Goal: Task Accomplishment & Management: Use online tool/utility

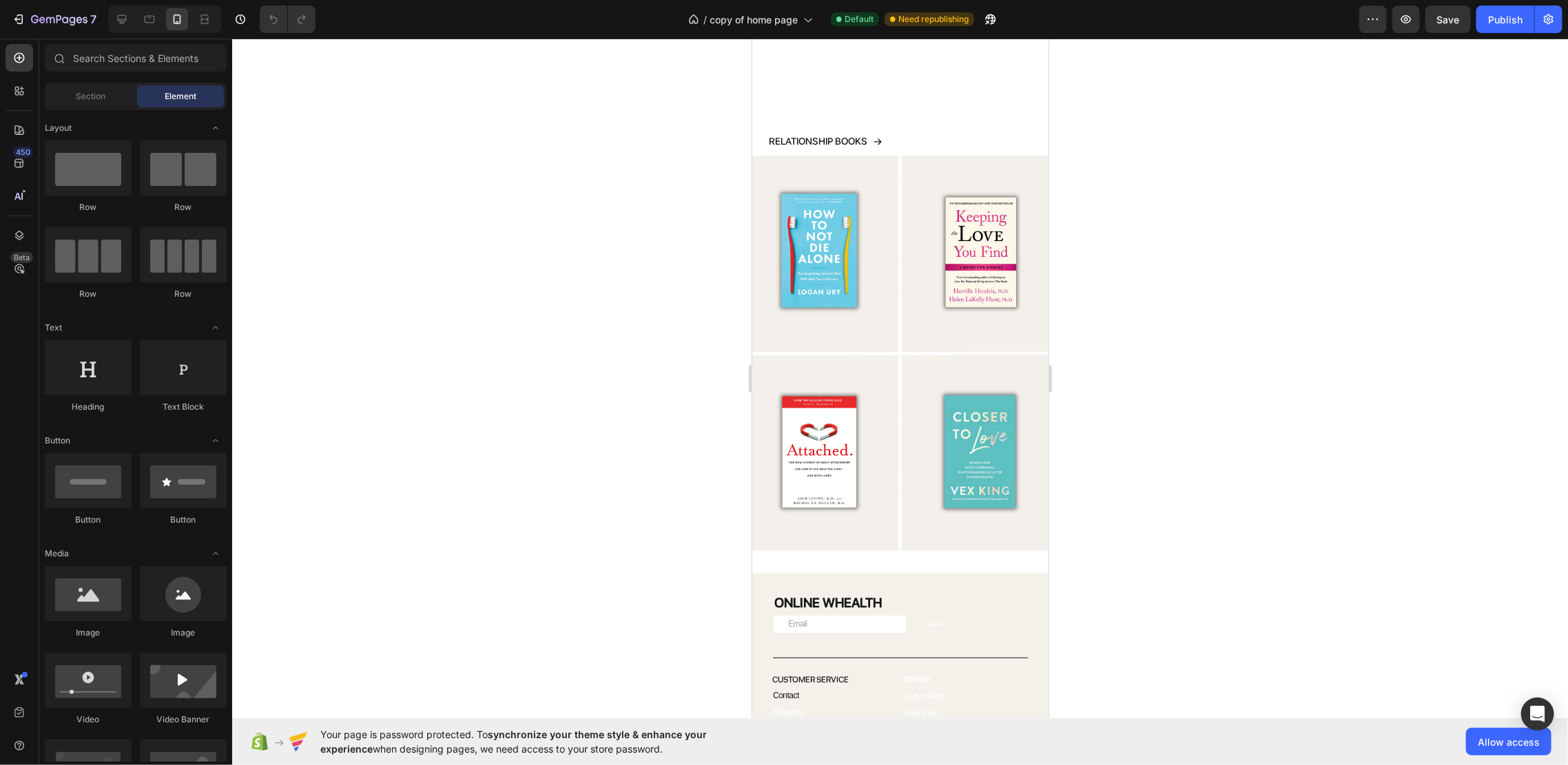
scroll to position [3763, 0]
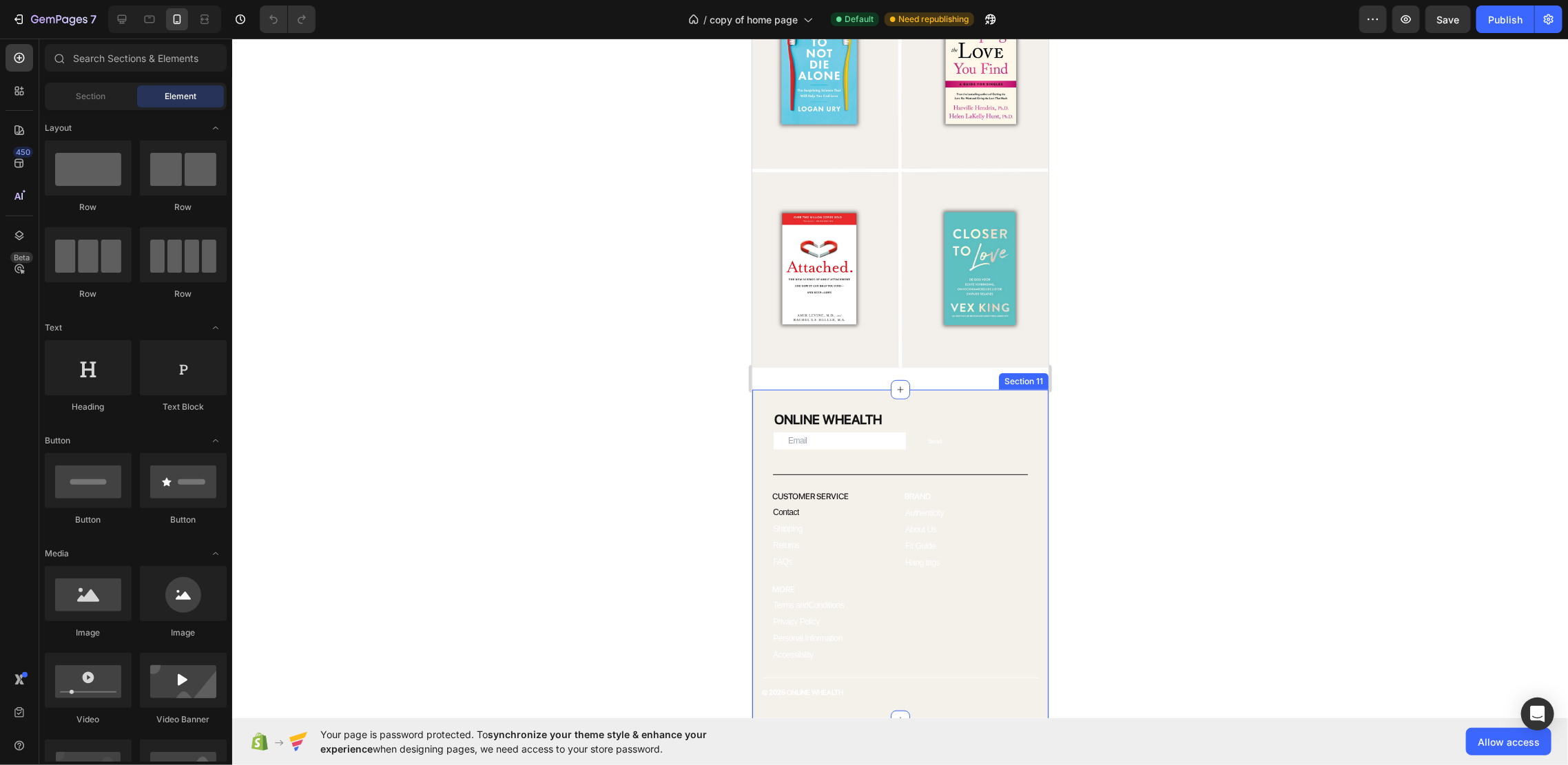
click at [992, 389] on div "ONLINE WHEALTH Heading Email Field Send Submit Button Row Newsletter Title Line…" at bounding box center [899, 554] width 296 height 330
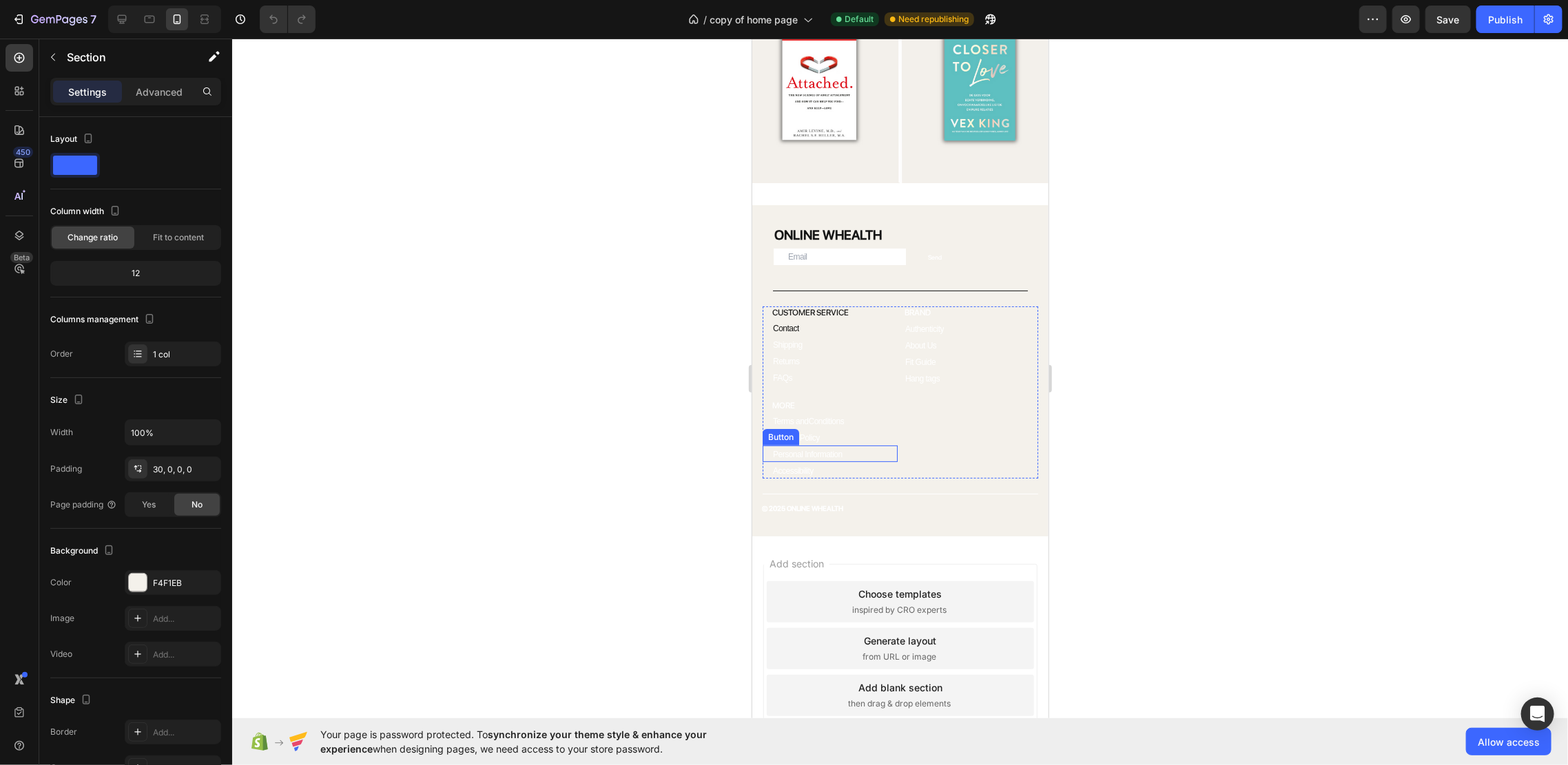
scroll to position [3444, 0]
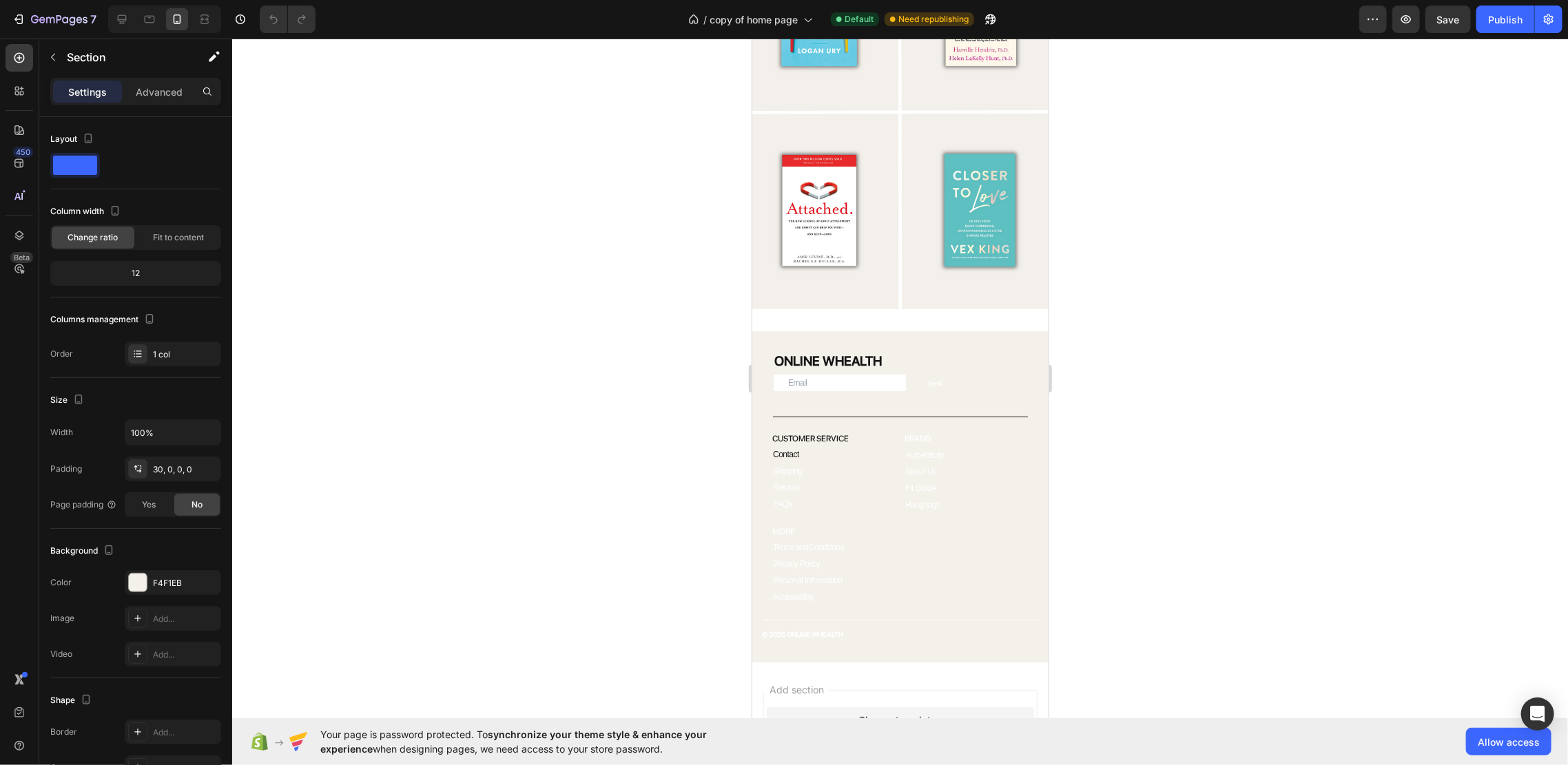
click at [954, 330] on div "ONLINE WHEALTH Heading Email Field Send Submit Button Row Newsletter Title Line…" at bounding box center [899, 495] width 296 height 330
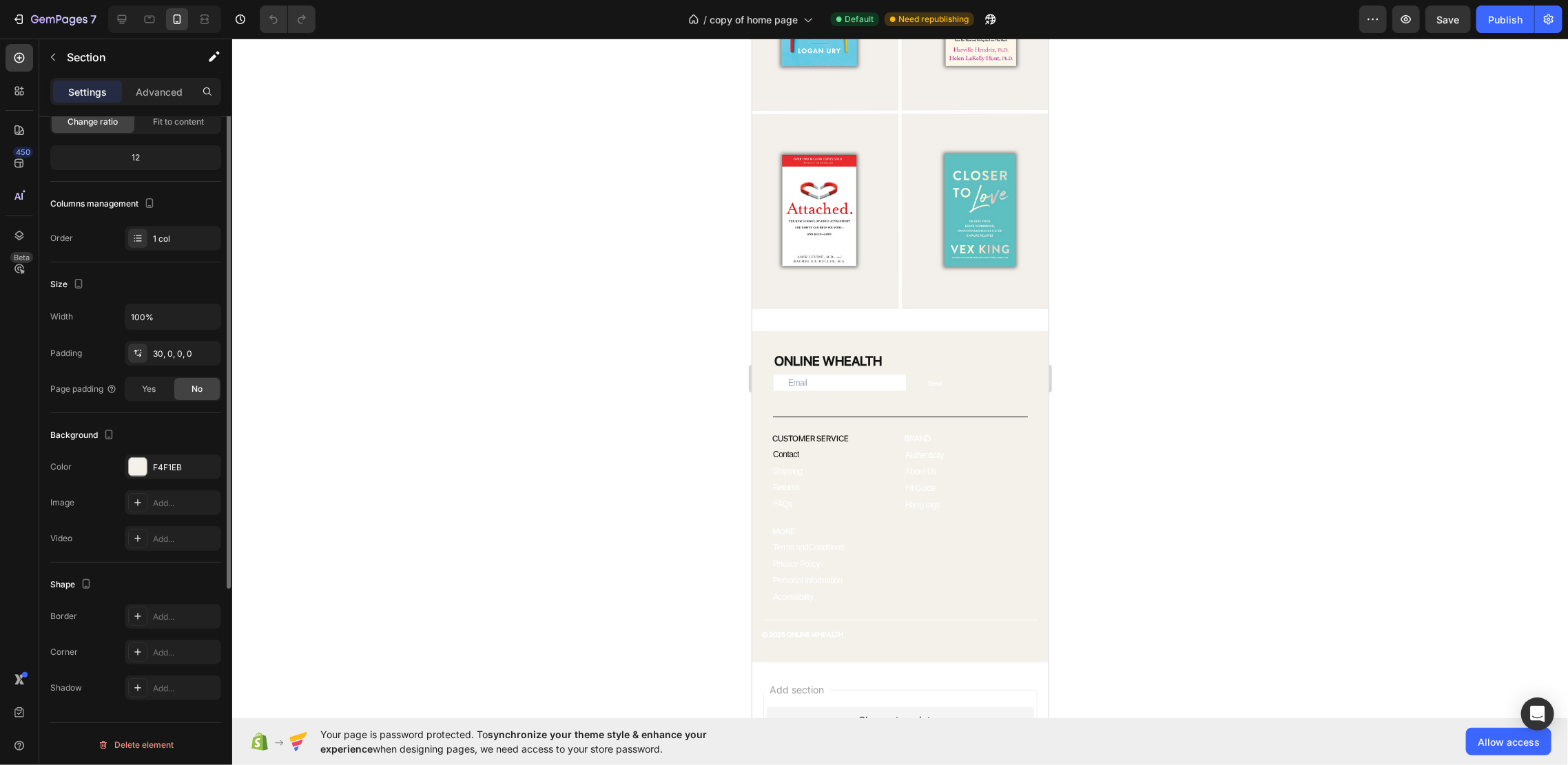
scroll to position [0, 0]
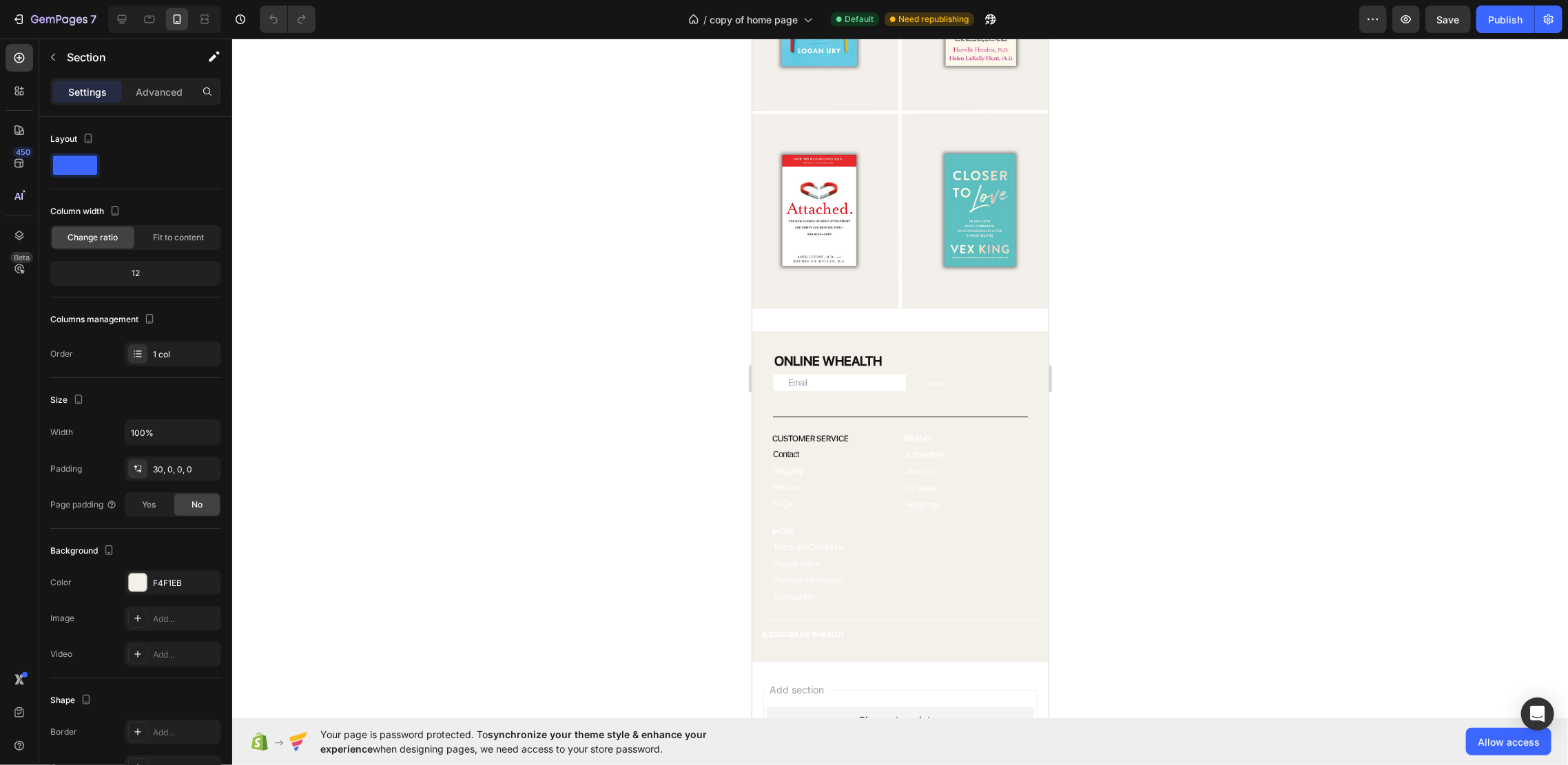
click at [944, 330] on div "ONLINE WHEALTH Heading Email Field Send Submit Button Row Newsletter Title Line…" at bounding box center [899, 495] width 296 height 330
click at [29, 56] on div at bounding box center [19, 57] width 28 height 28
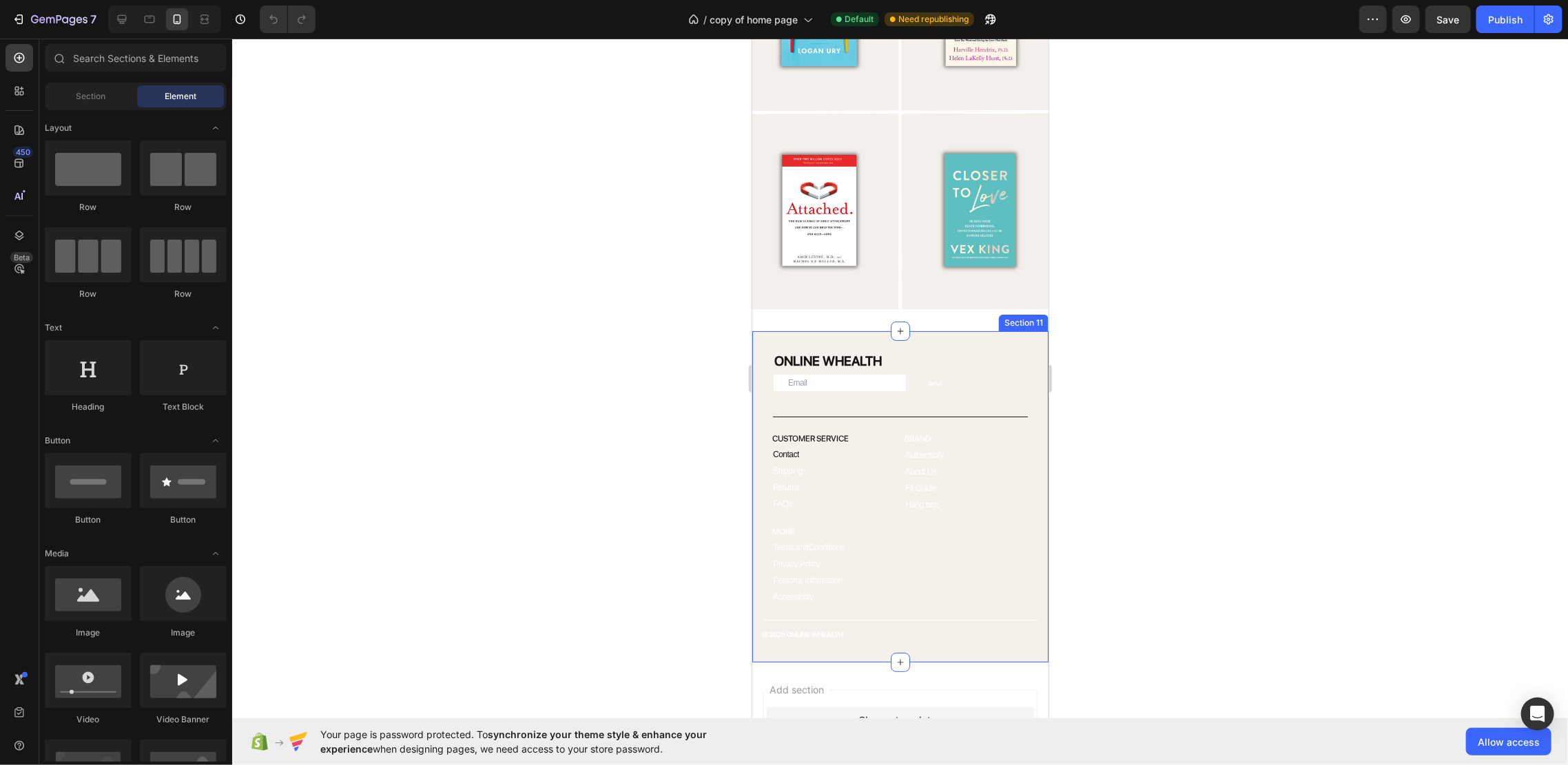
click at [964, 330] on div "ONLINE WHEALTH Heading Email Field Send Submit Button Row Newsletter Title Line…" at bounding box center [899, 495] width 296 height 330
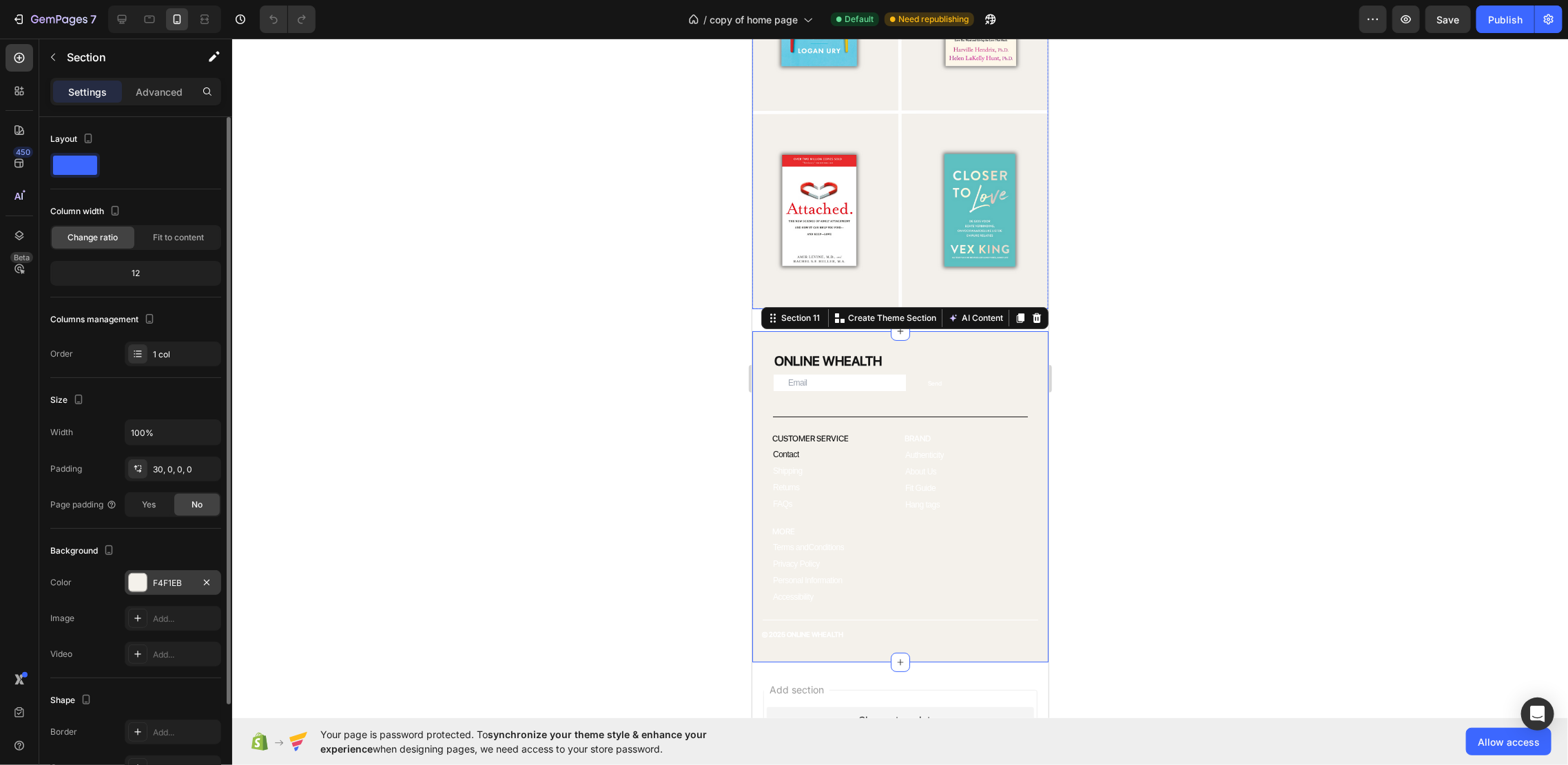
click at [161, 580] on div "F4F1EB" at bounding box center [173, 583] width 40 height 12
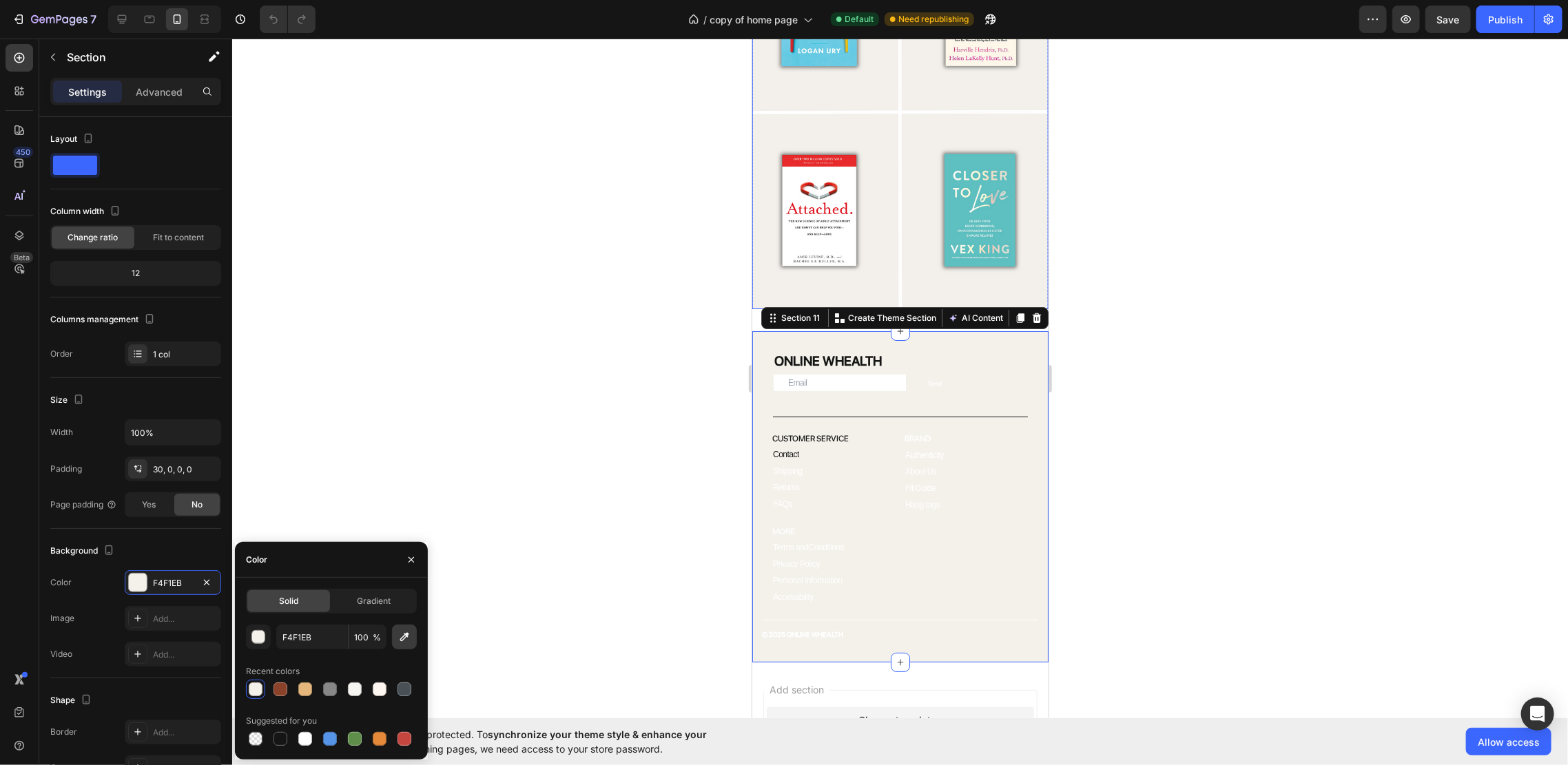
click at [407, 641] on icon "button" at bounding box center [405, 637] width 14 height 14
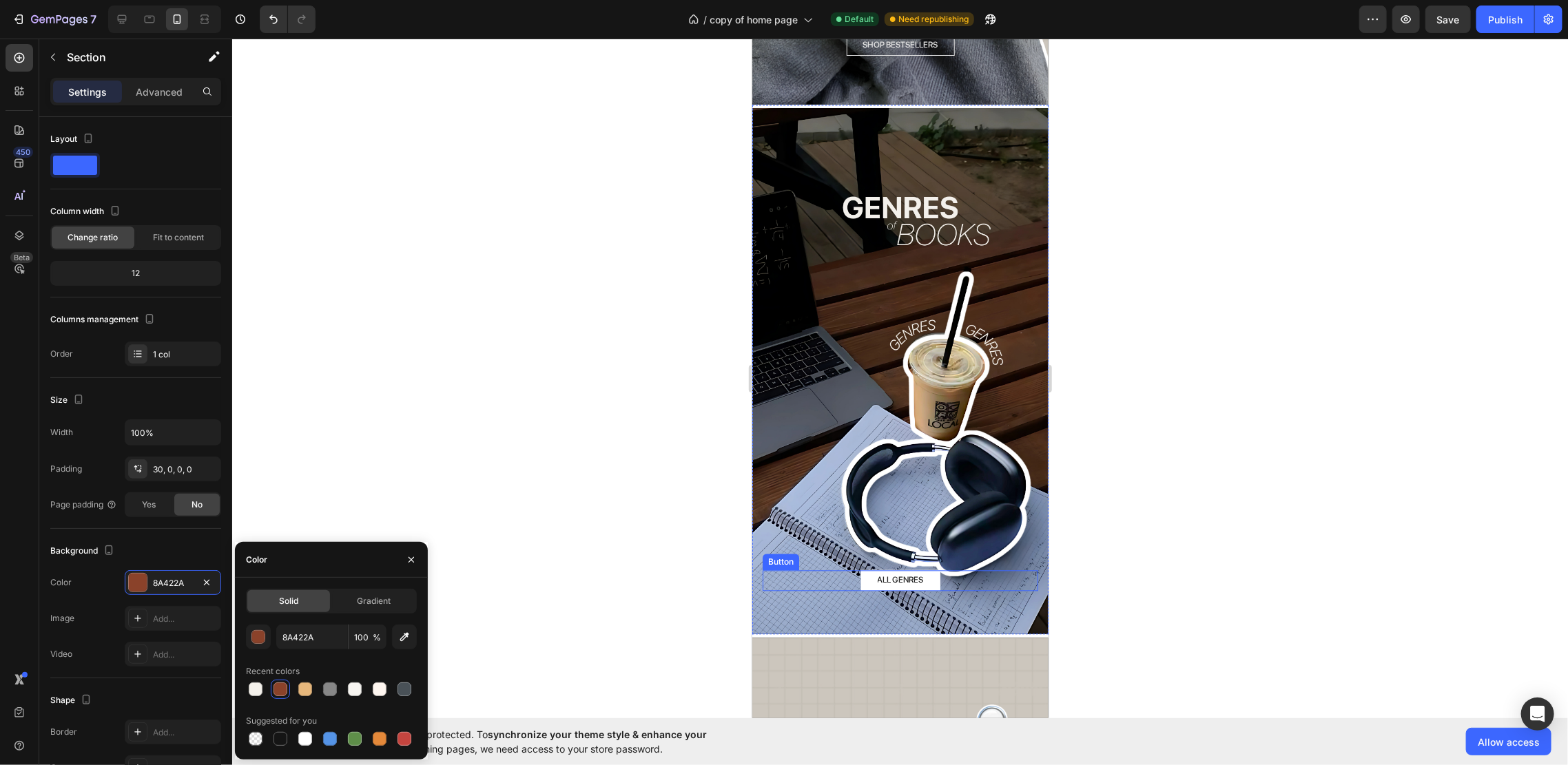
scroll to position [1924, 0]
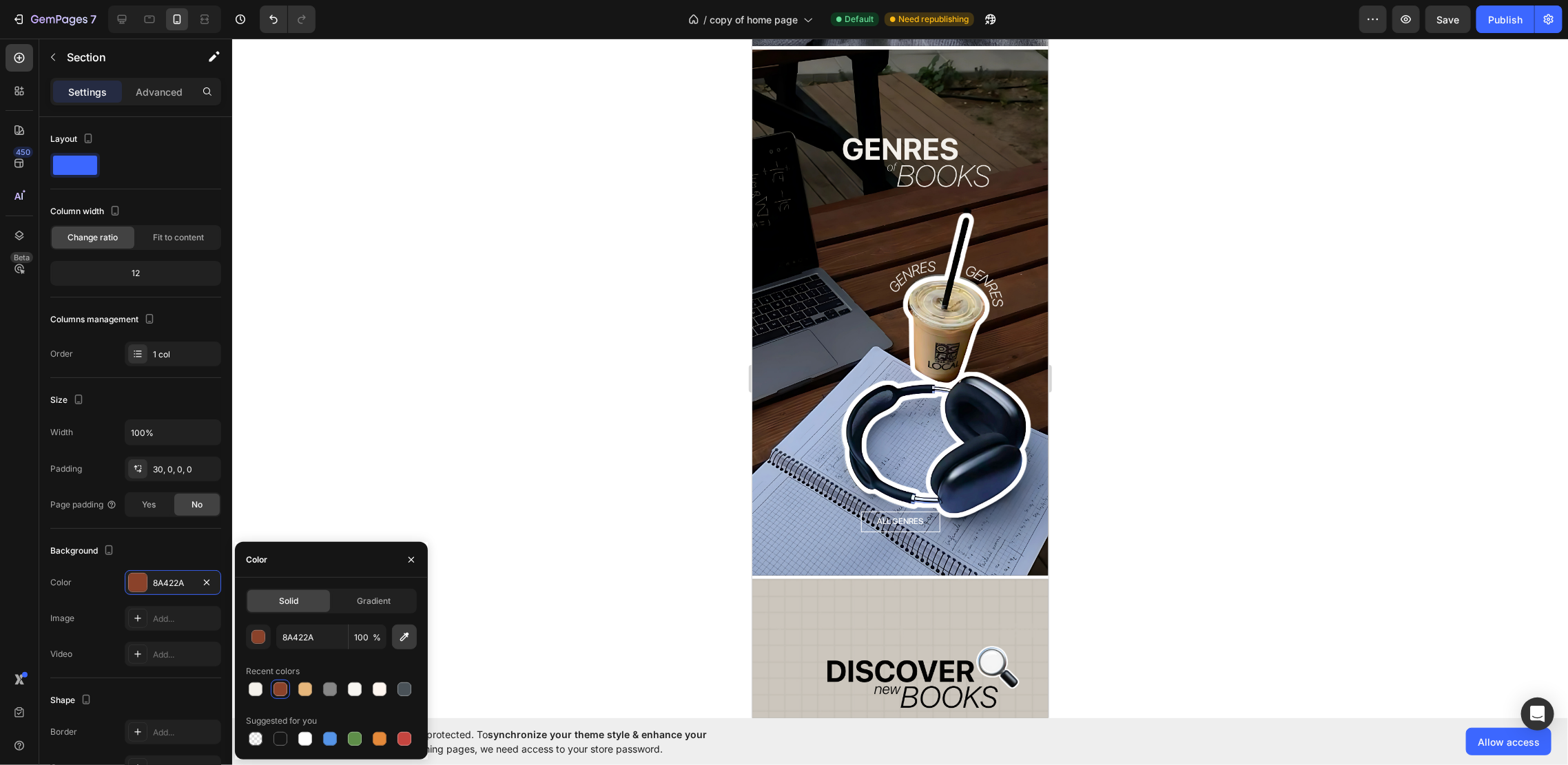
click at [399, 640] on icon "button" at bounding box center [405, 637] width 14 height 14
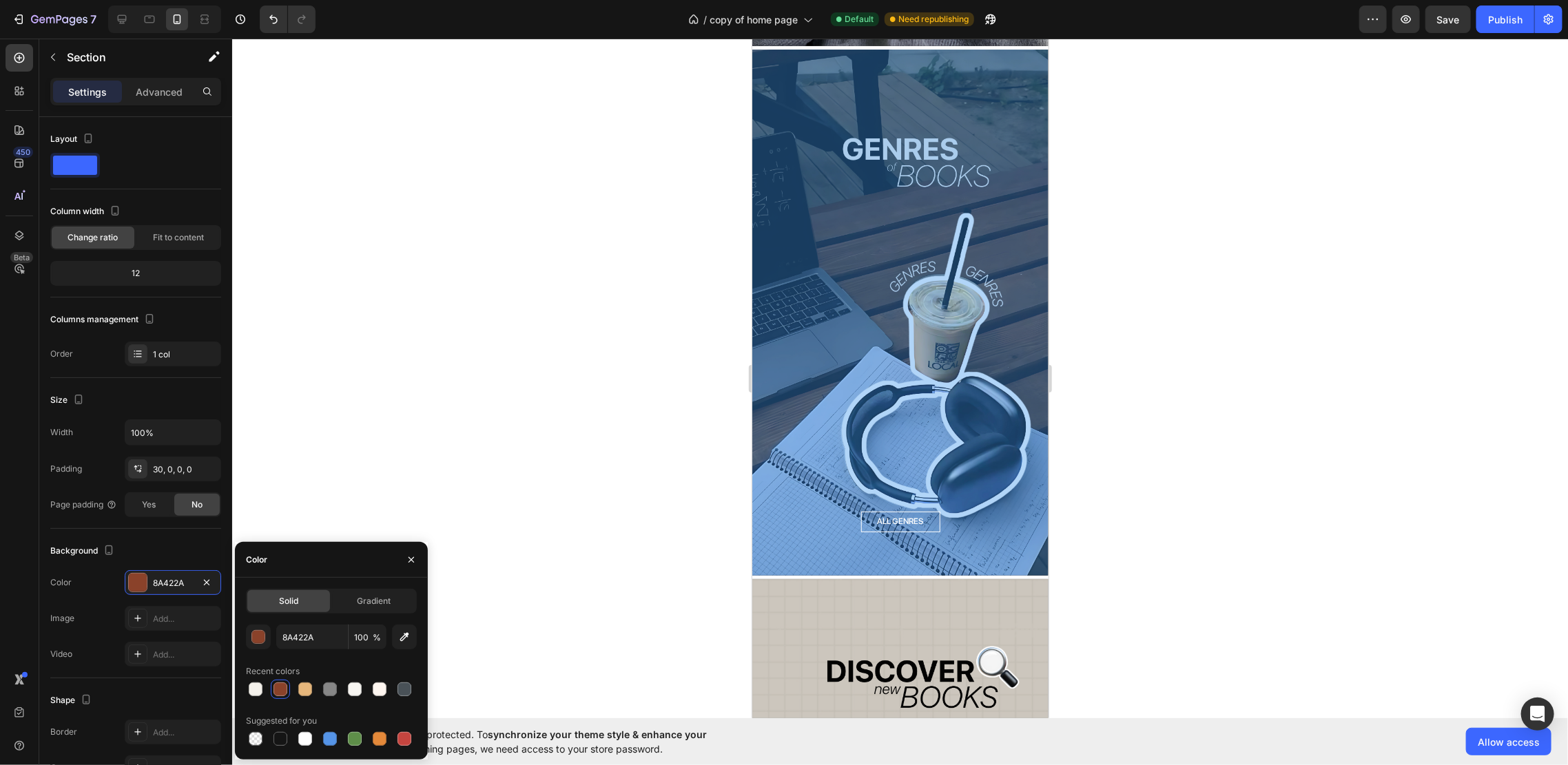
type input "452A18"
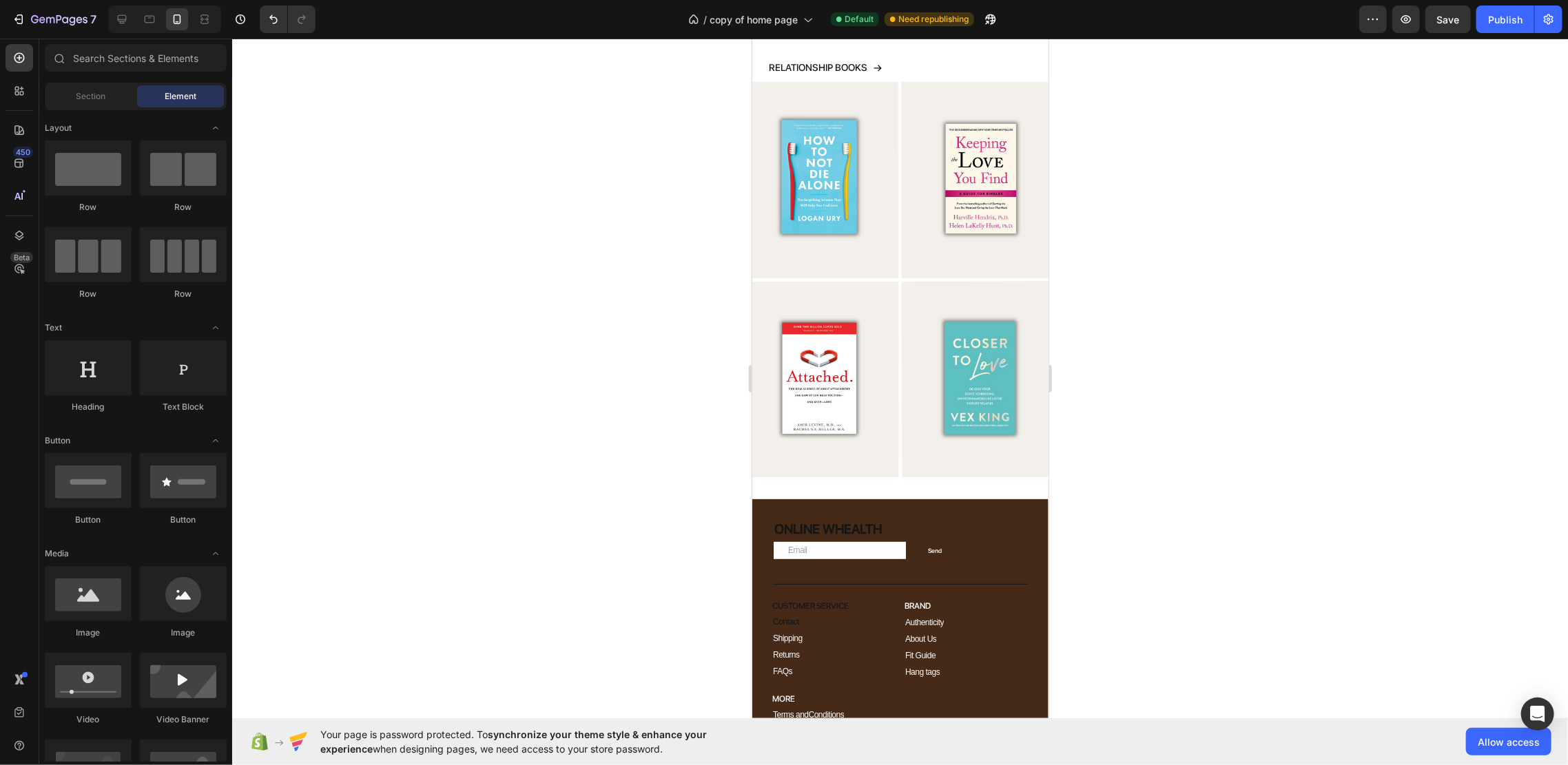
scroll to position [3671, 0]
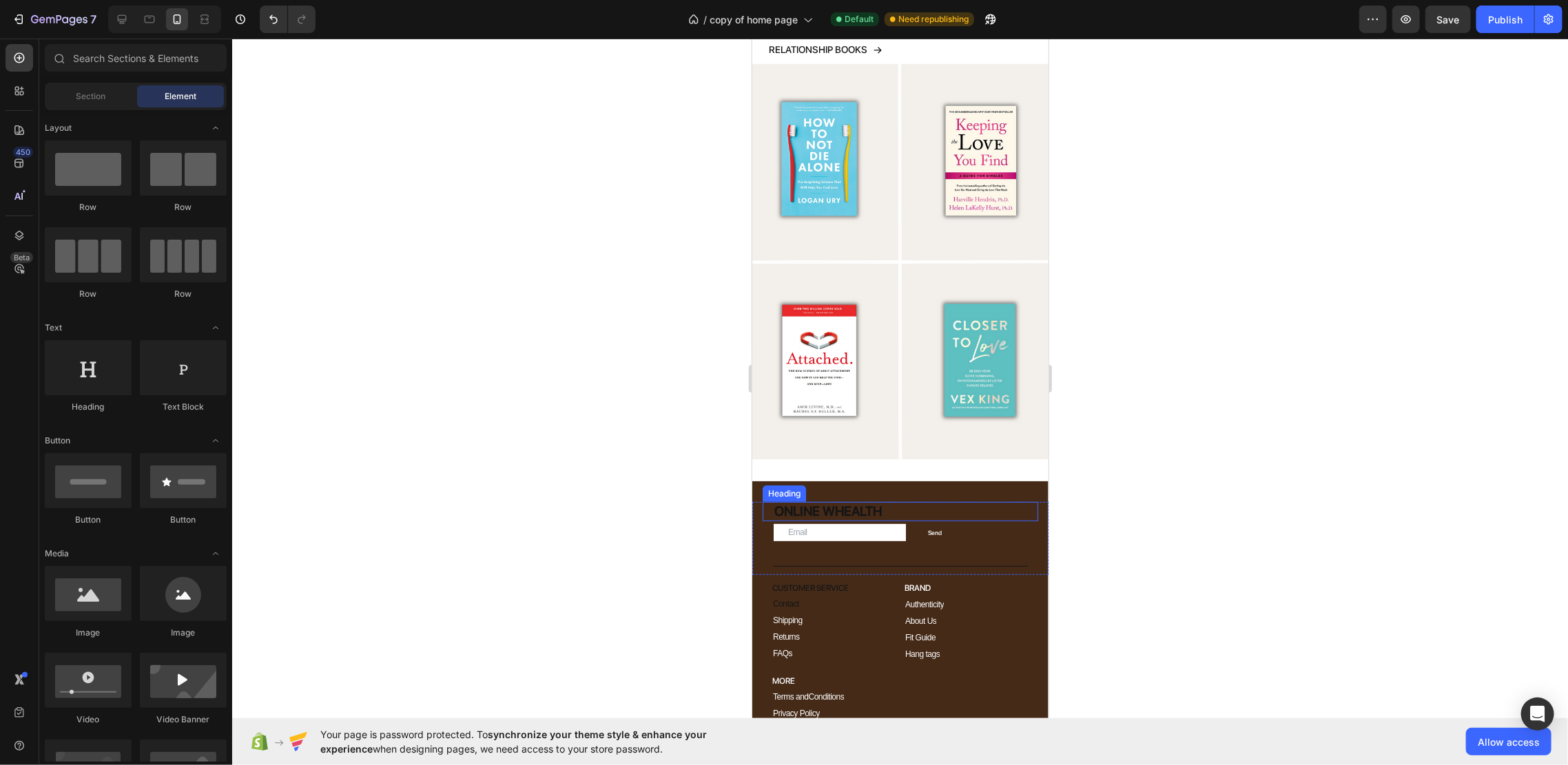
click at [1009, 501] on h2 "ONLINE WHEALTH" at bounding box center [904, 511] width 265 height 20
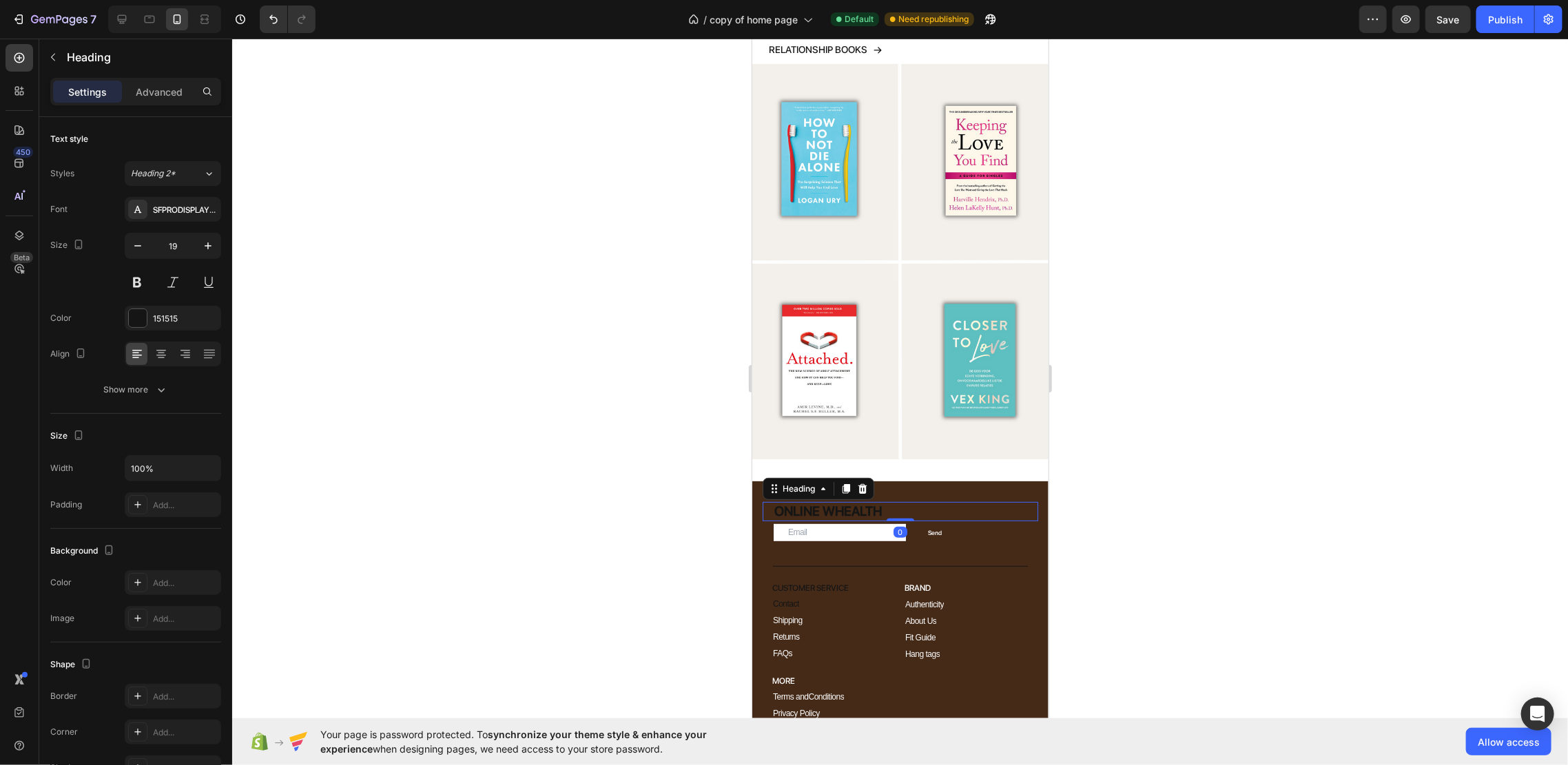
click at [1007, 480] on div "ONLINE WHEALTH Heading 0 Email Field Send Submit Button Row Newsletter Title Li…" at bounding box center [899, 645] width 296 height 330
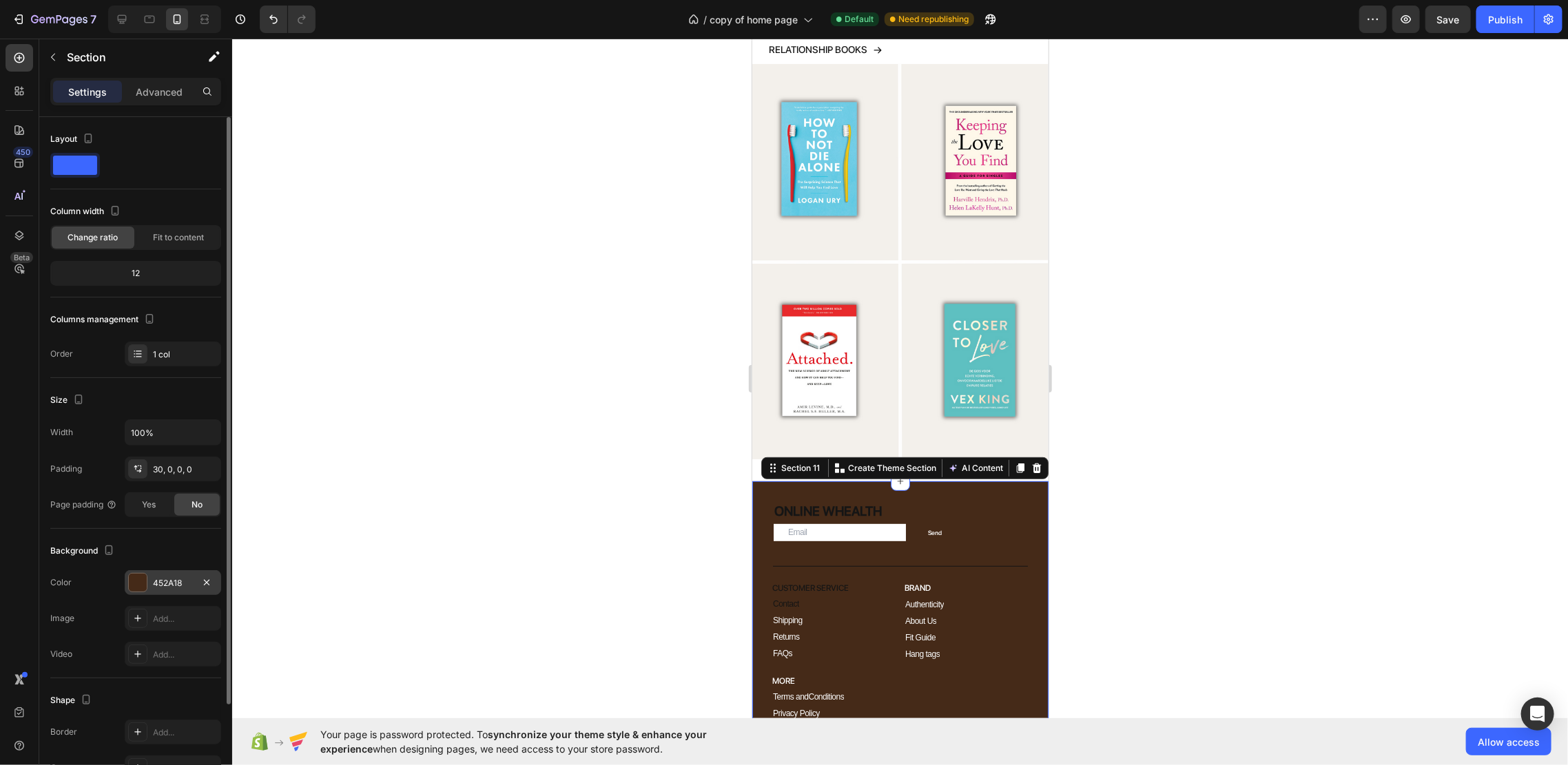
click at [176, 572] on div "452A18" at bounding box center [173, 583] width 97 height 25
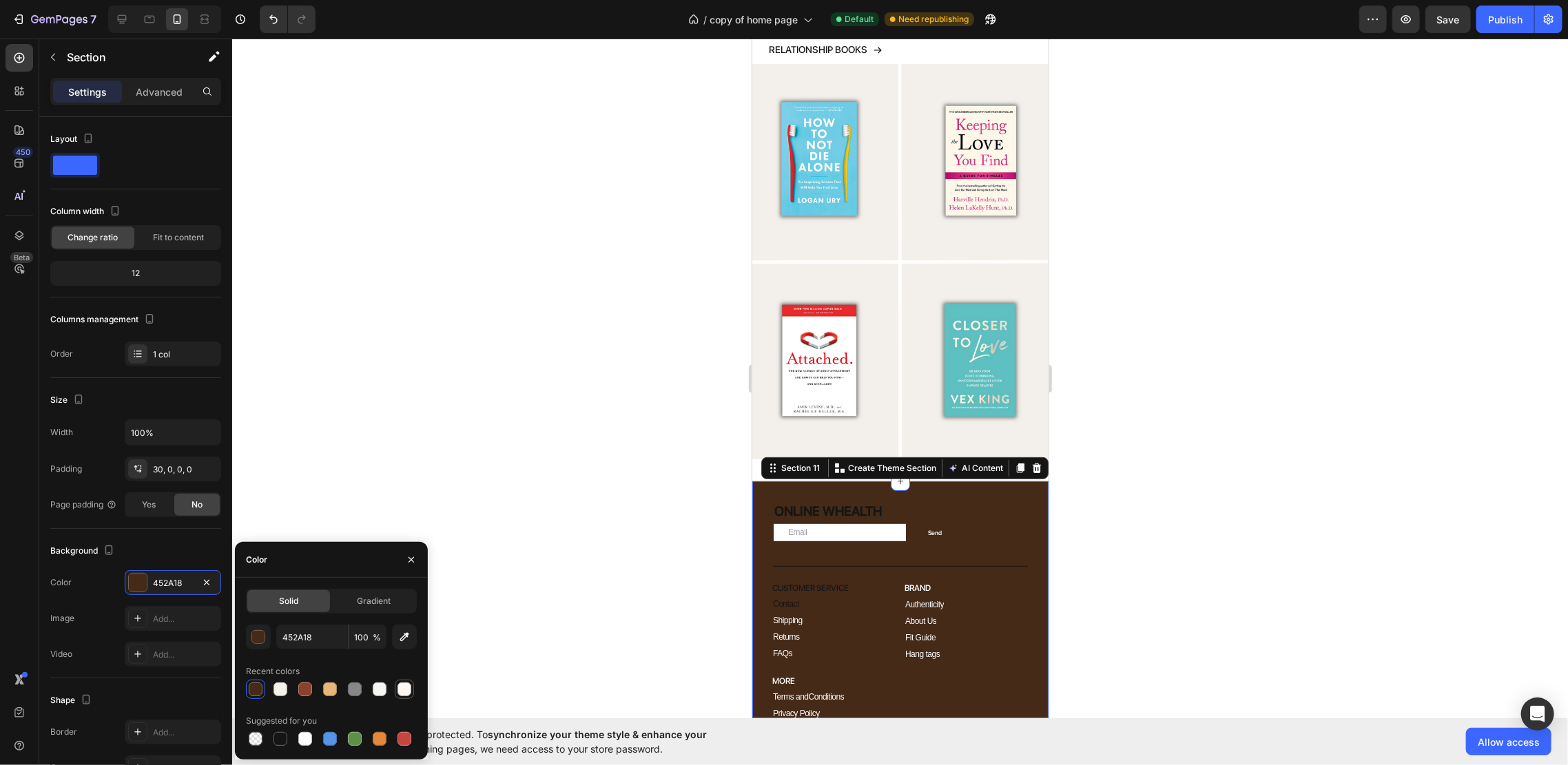
click at [398, 690] on div at bounding box center [405, 689] width 14 height 14
type input "FEF6F0"
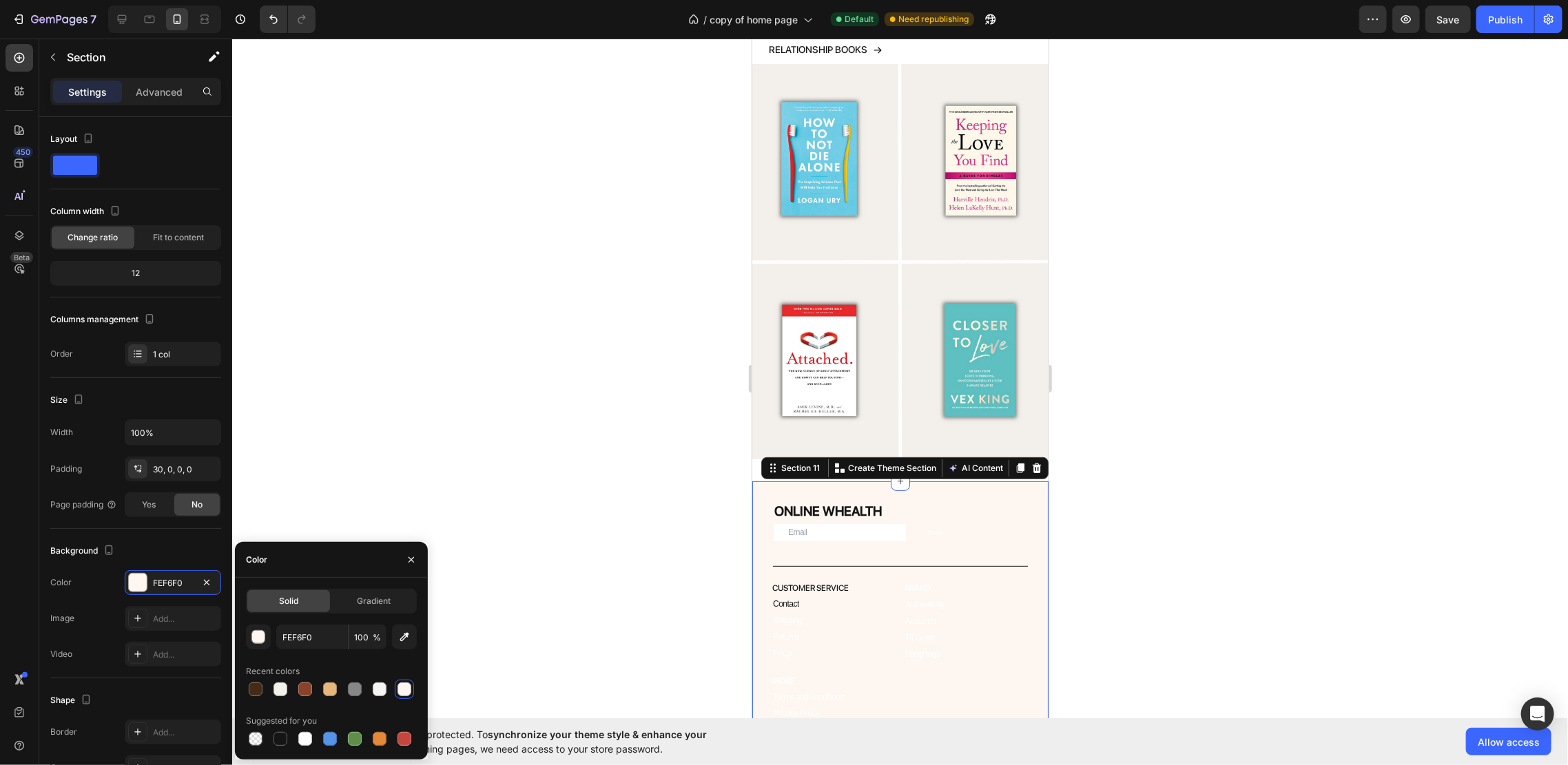
click at [1131, 450] on div at bounding box center [899, 401] width 1335 height 726
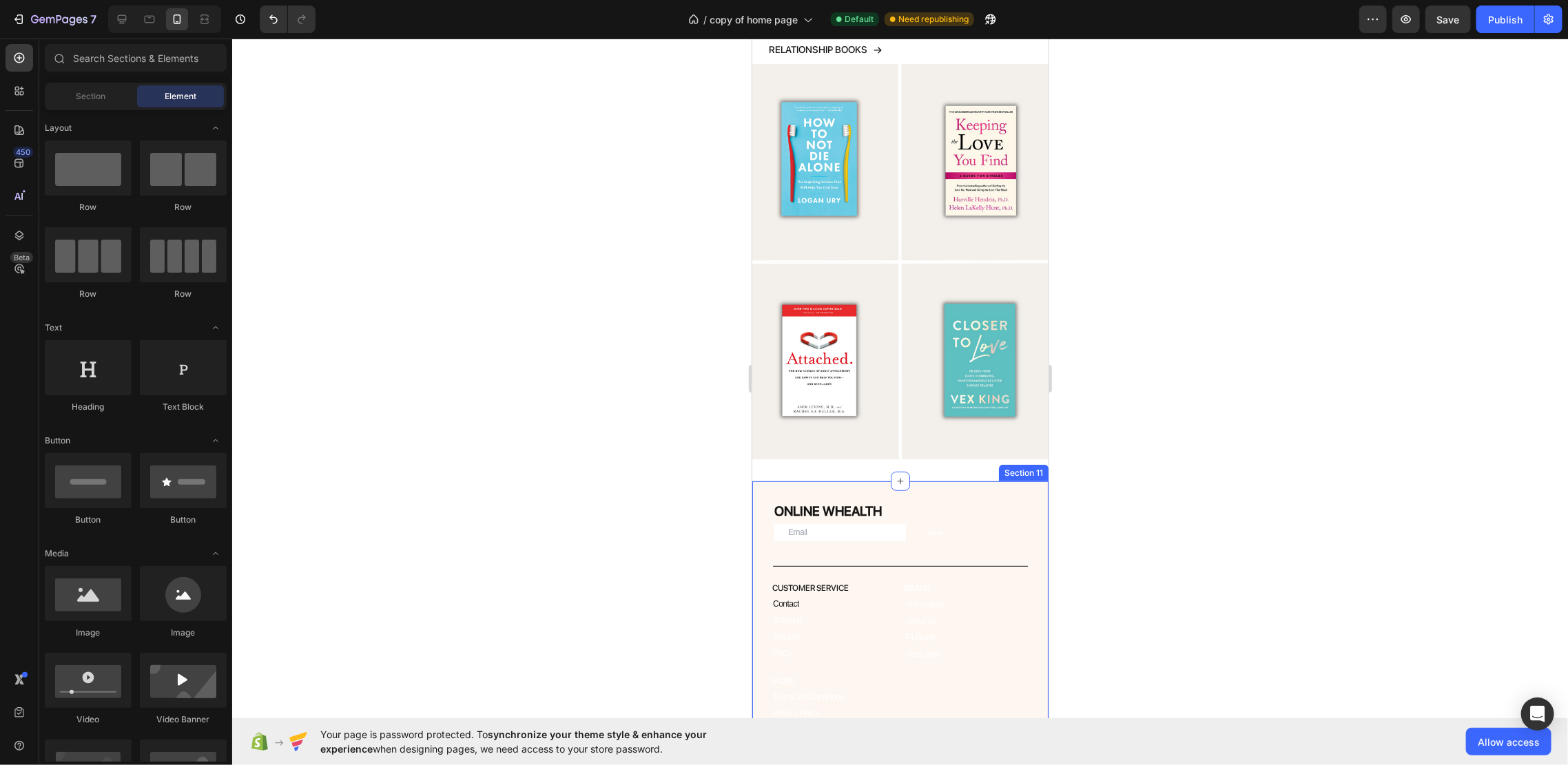
click at [1009, 480] on div "ONLINE WHEALTH Heading Email Field Send Submit Button Row Newsletter Title Line…" at bounding box center [899, 645] width 296 height 330
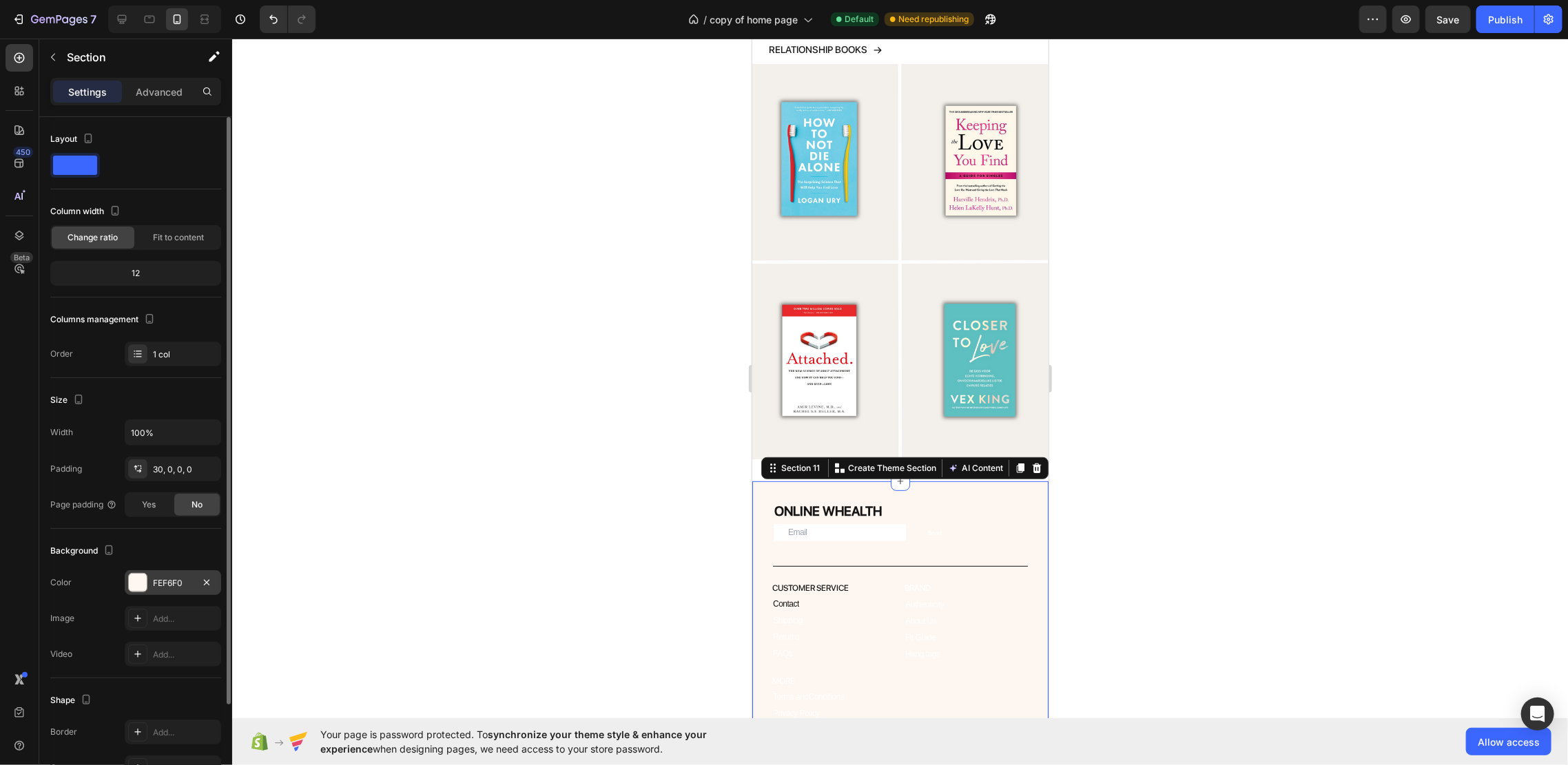
click at [150, 580] on div "FEF6F0" at bounding box center [173, 583] width 97 height 25
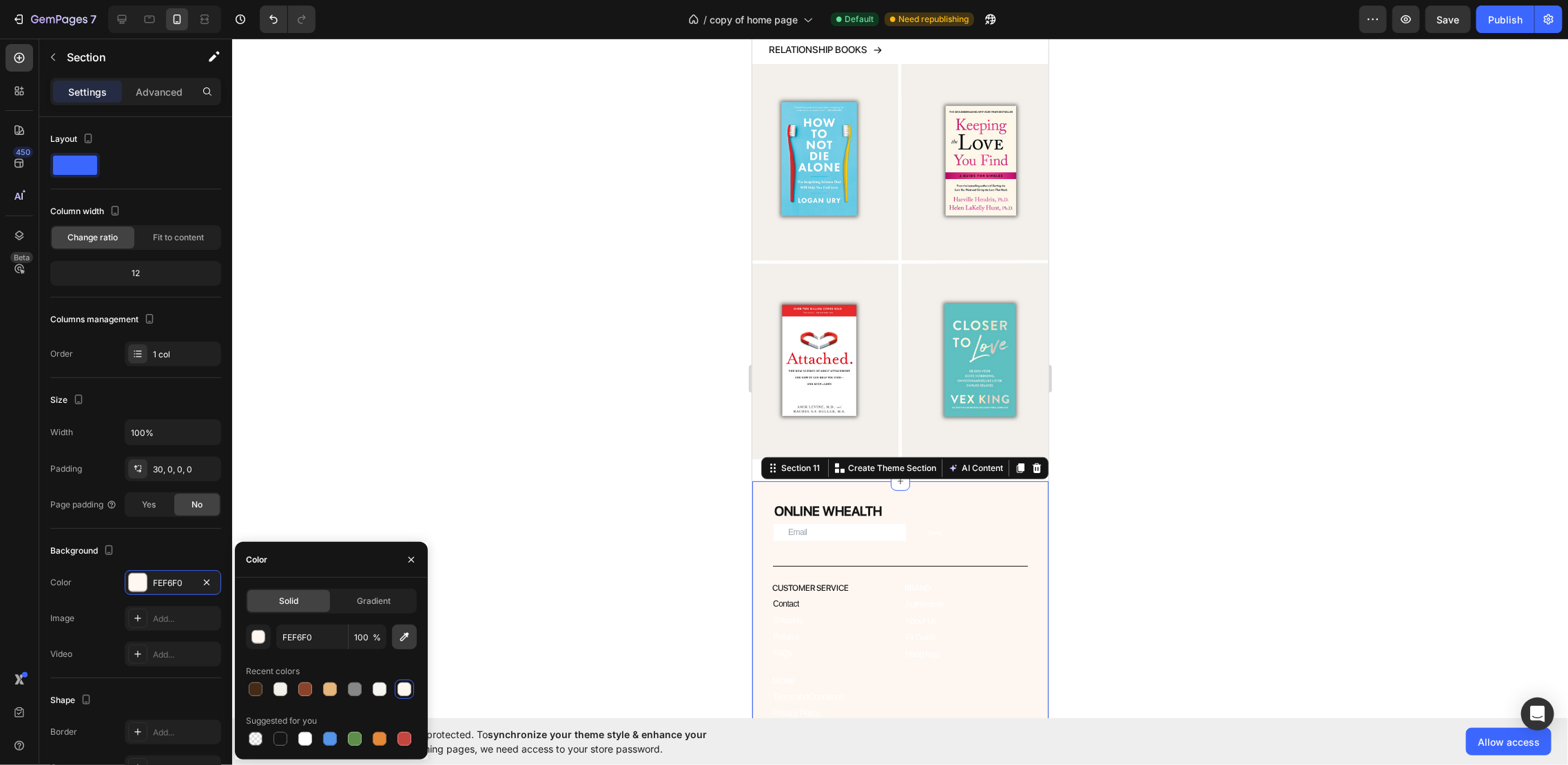
click at [408, 625] on button "button" at bounding box center [405, 637] width 25 height 25
type input "F4F1EB"
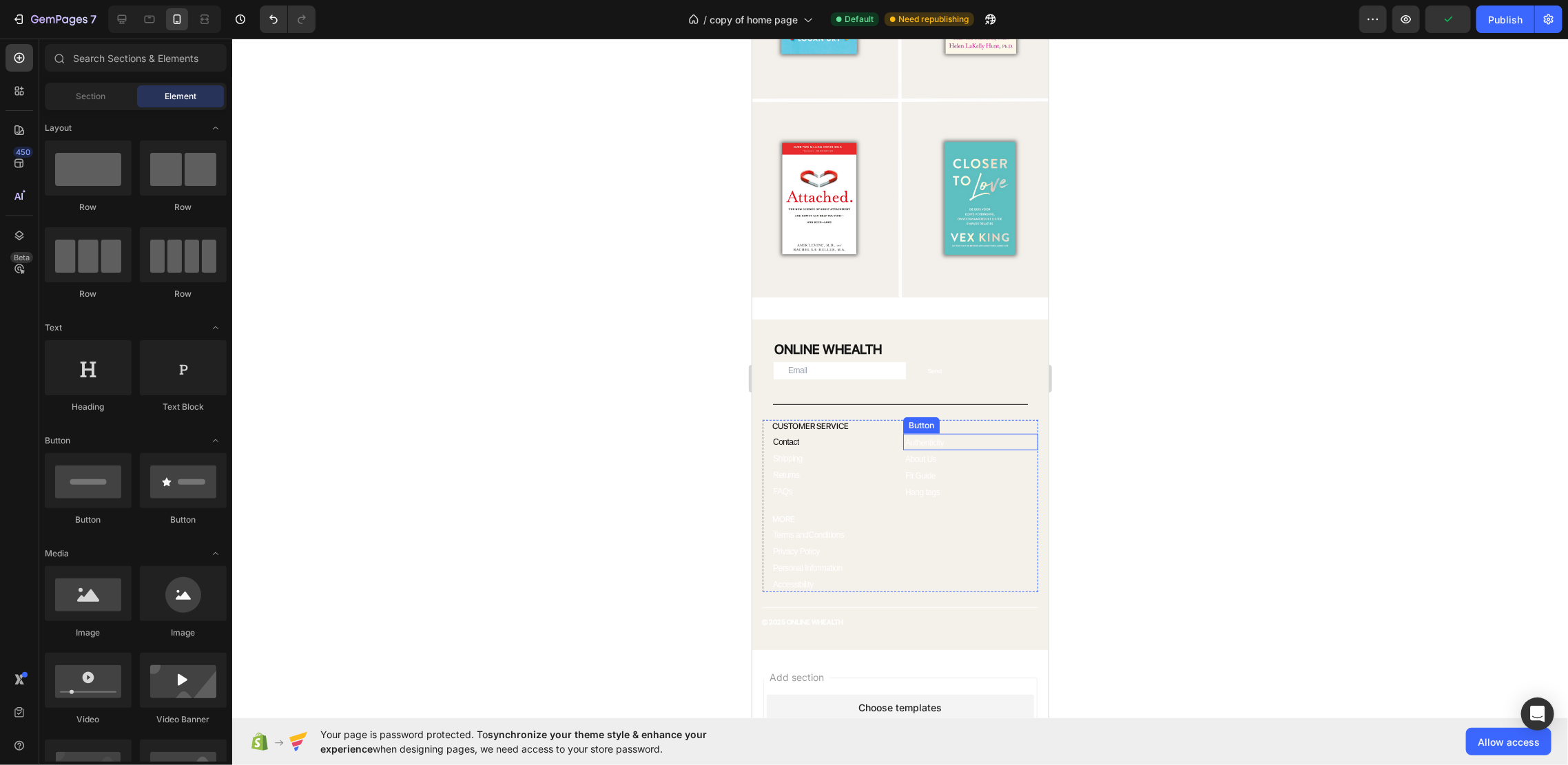
scroll to position [3855, 0]
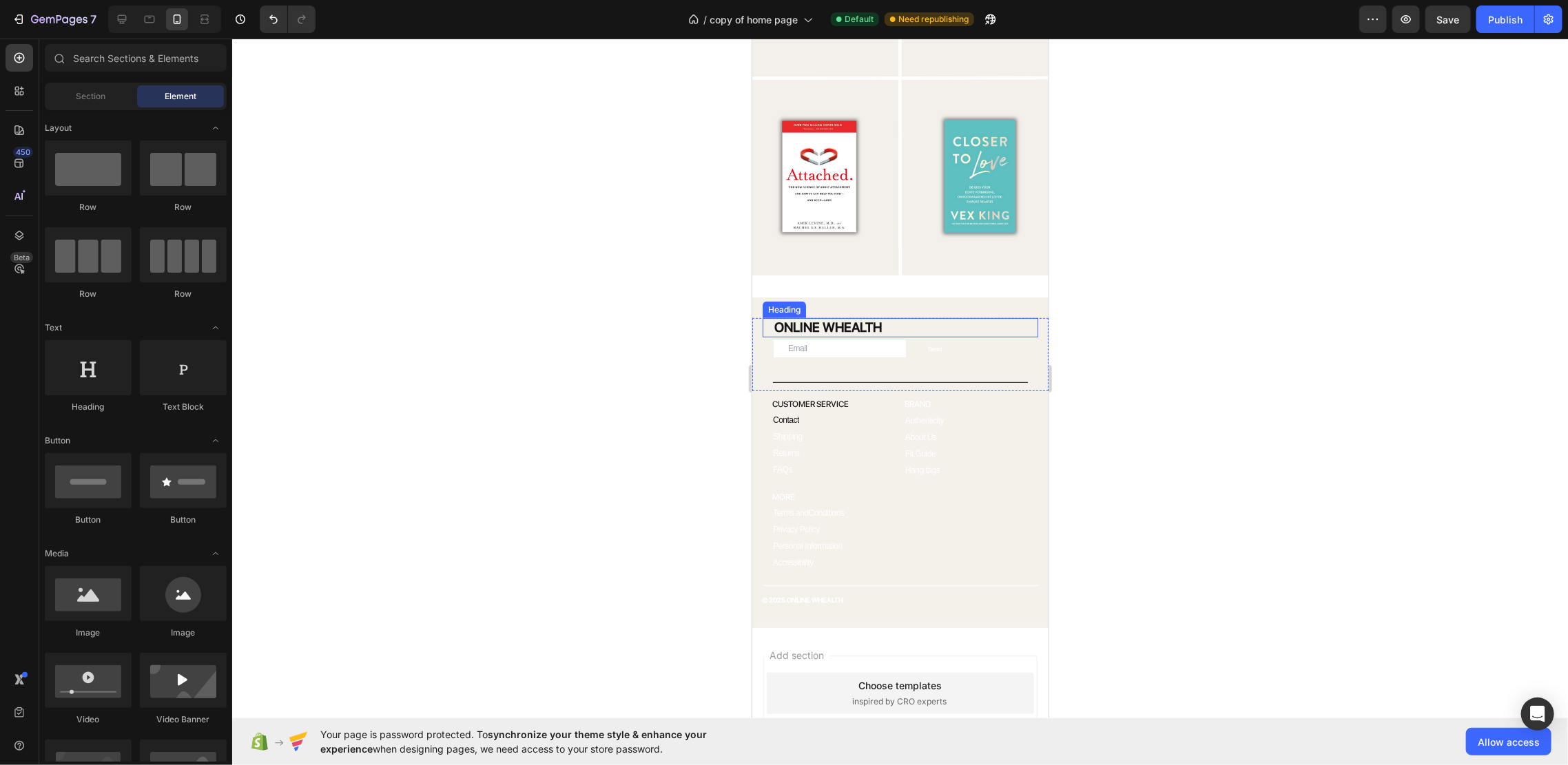
click at [827, 317] on h2 "ONLINE WHEALTH" at bounding box center [904, 327] width 265 height 20
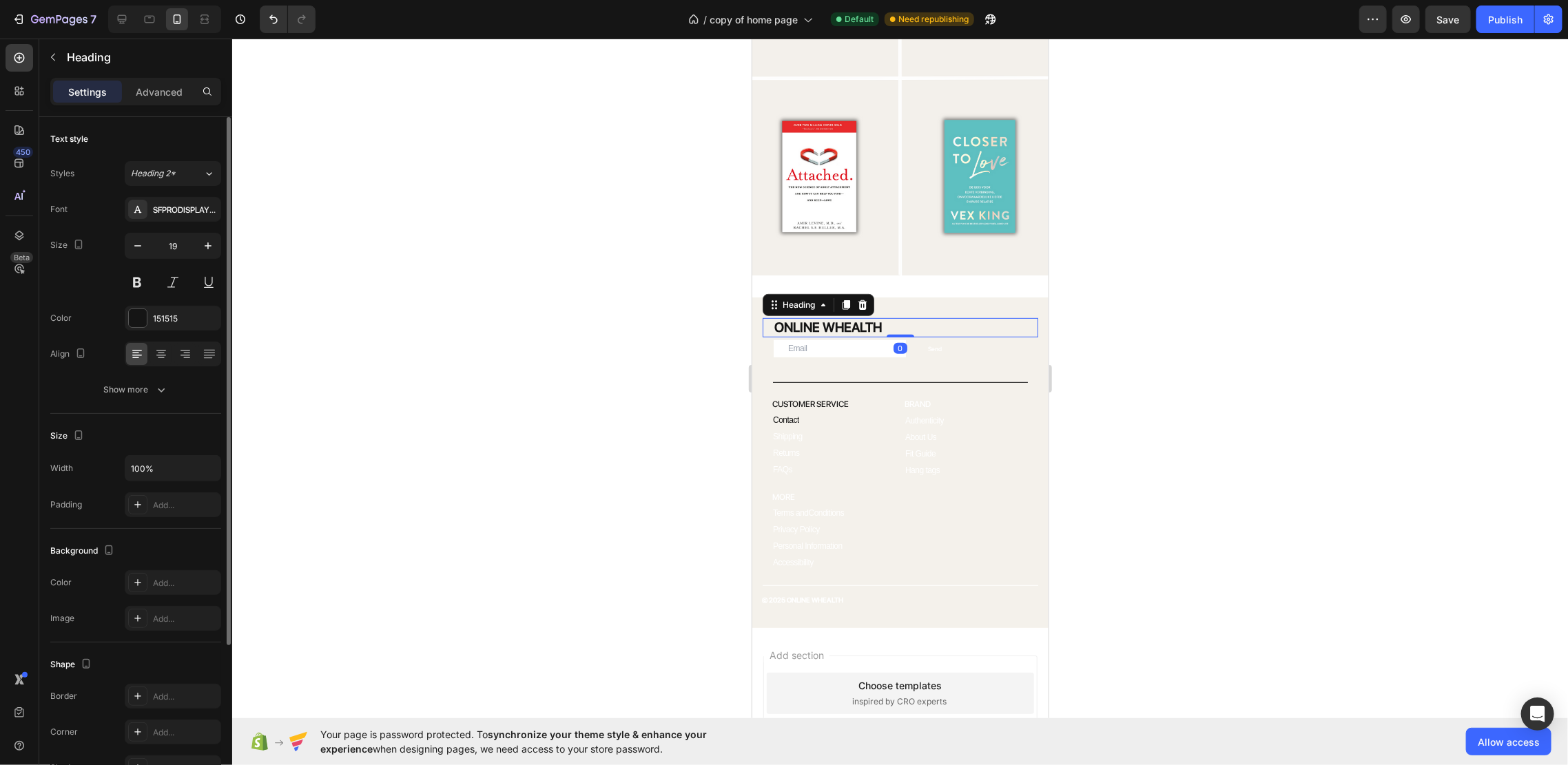
click at [152, 329] on div "151515" at bounding box center [173, 318] width 97 height 25
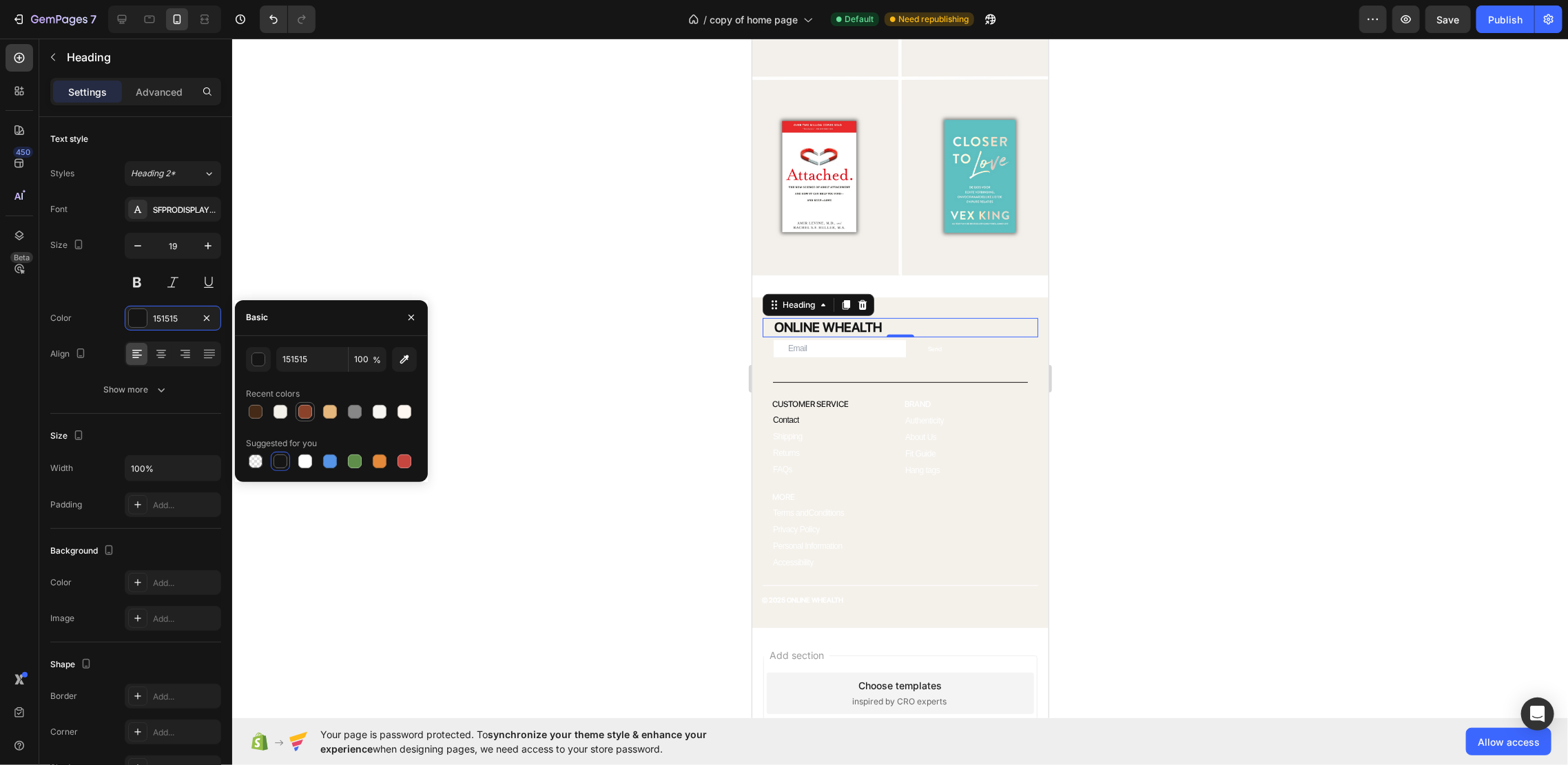
click at [312, 409] on div at bounding box center [305, 411] width 16 height 16
type input "8A422A"
click at [975, 297] on div "ONLINE WHEALTH Heading 0 Email Field Send Submit Button Row Newsletter Title Li…" at bounding box center [899, 462] width 296 height 330
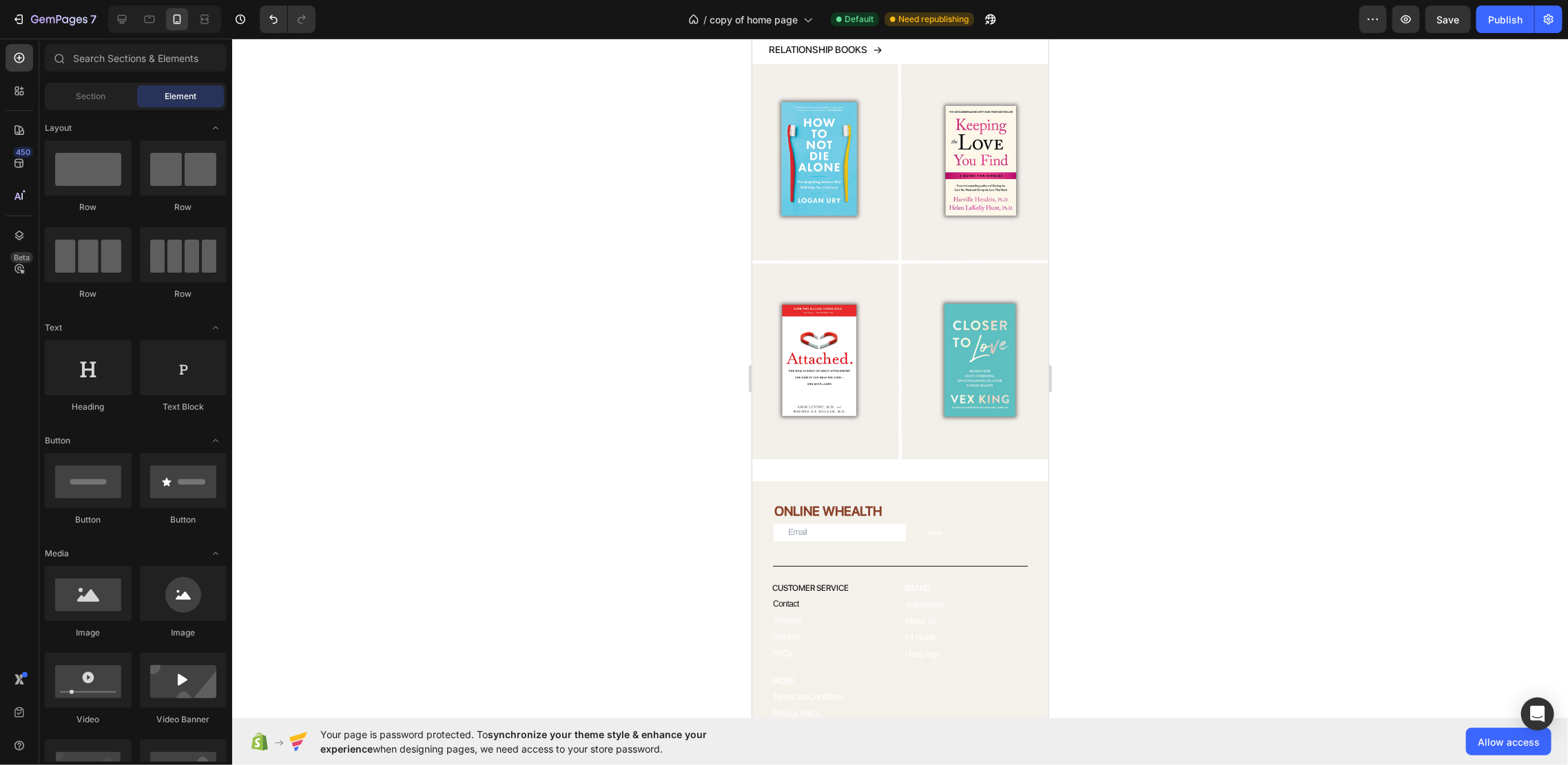
scroll to position [3686, 0]
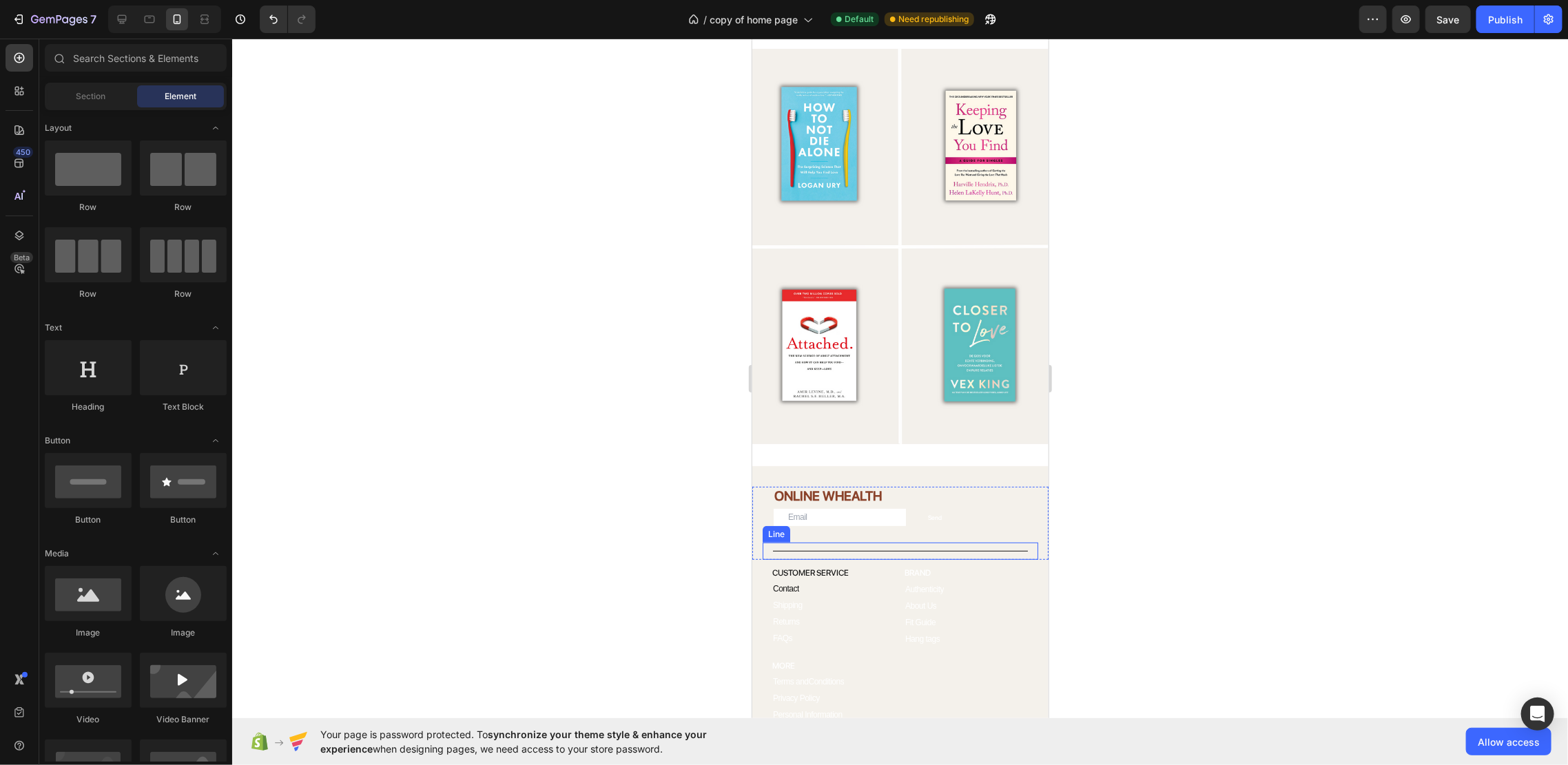
click at [914, 542] on div "Title Line" at bounding box center [899, 550] width 275 height 17
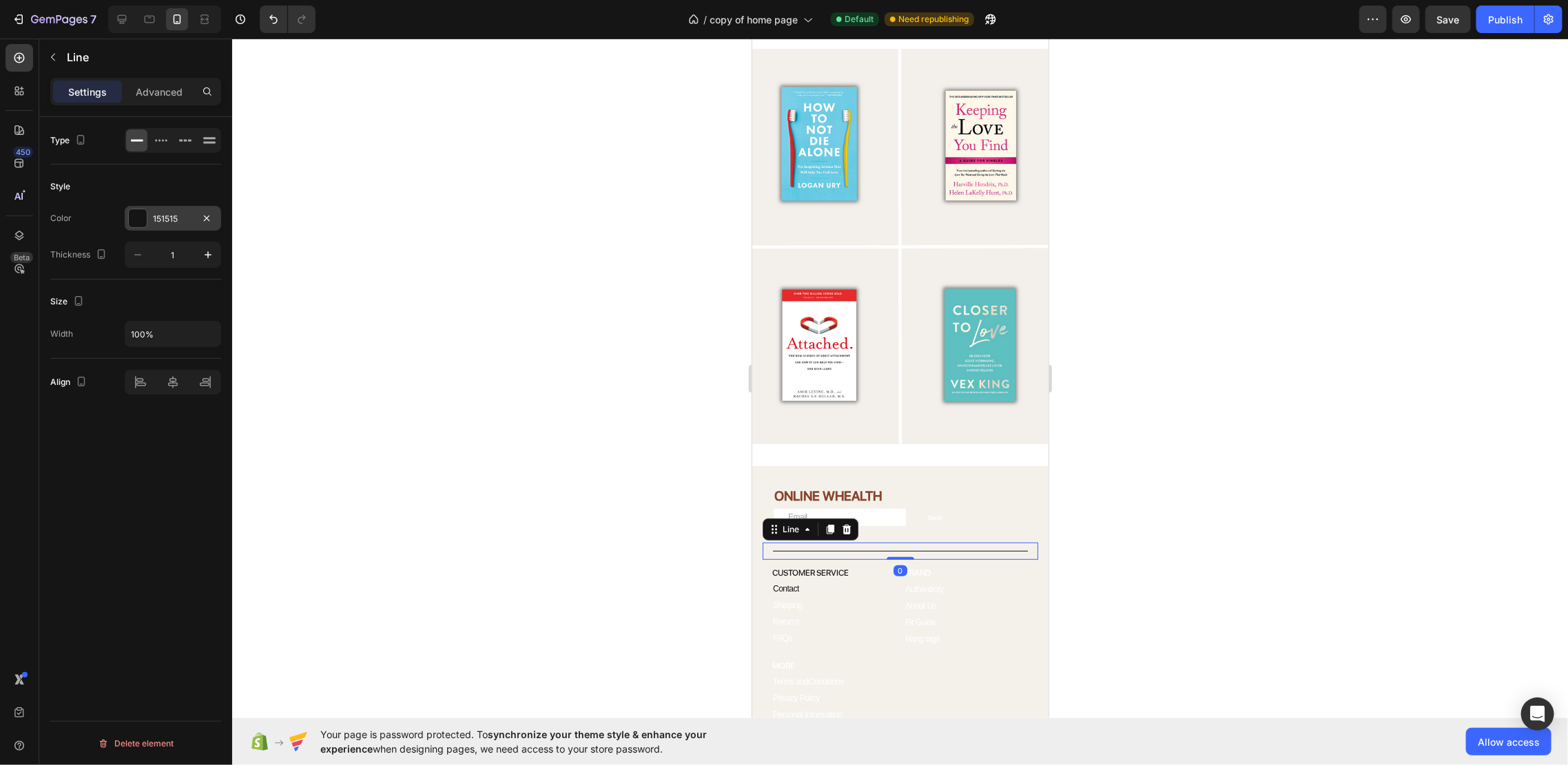
click at [153, 223] on div "151515" at bounding box center [173, 218] width 40 height 12
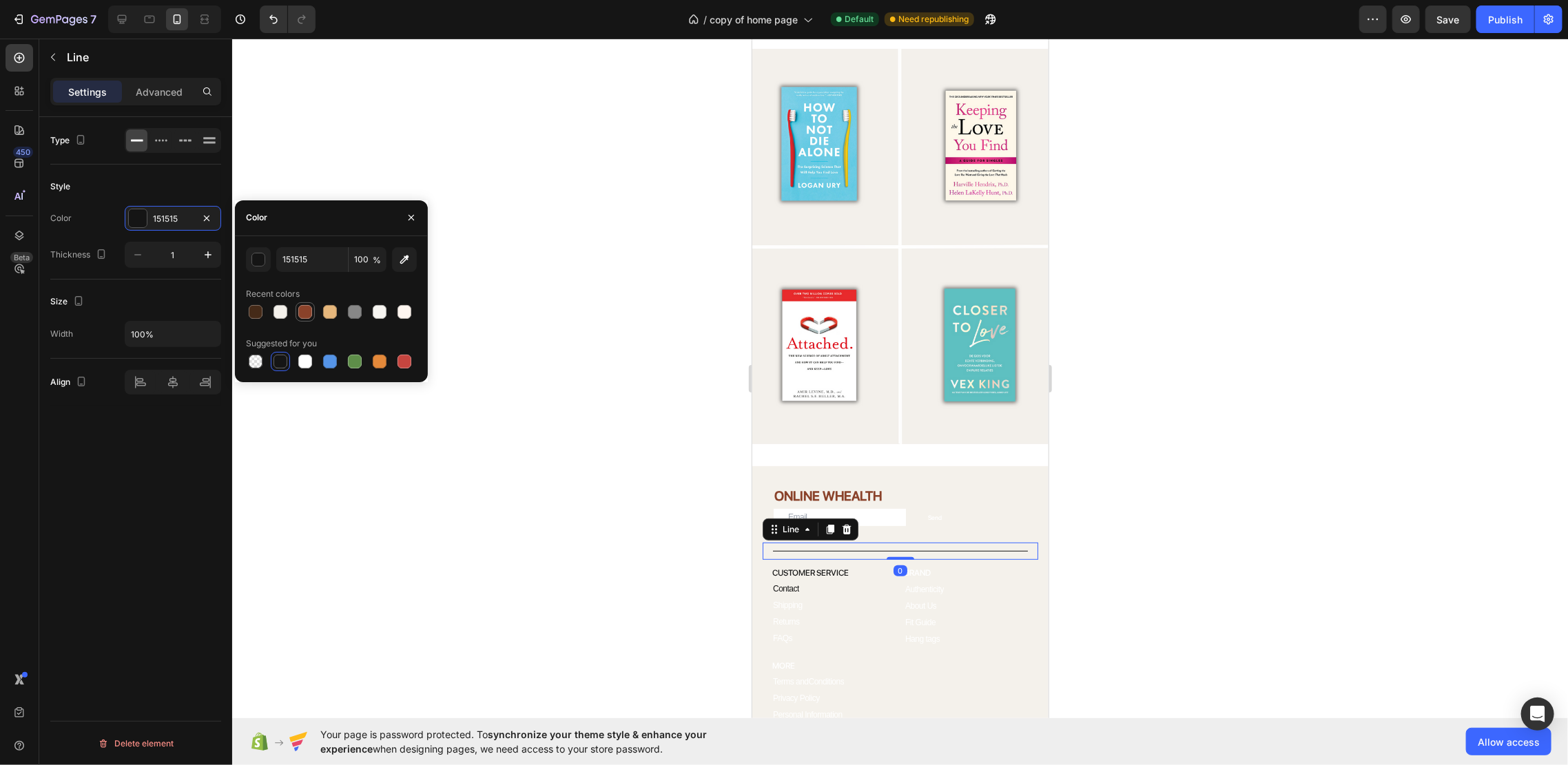
click at [313, 315] on div at bounding box center [305, 311] width 19 height 19
type input "8A422A"
click at [797, 566] on h2 "CUSTOMER SERVICE" at bounding box center [833, 571] width 126 height 12
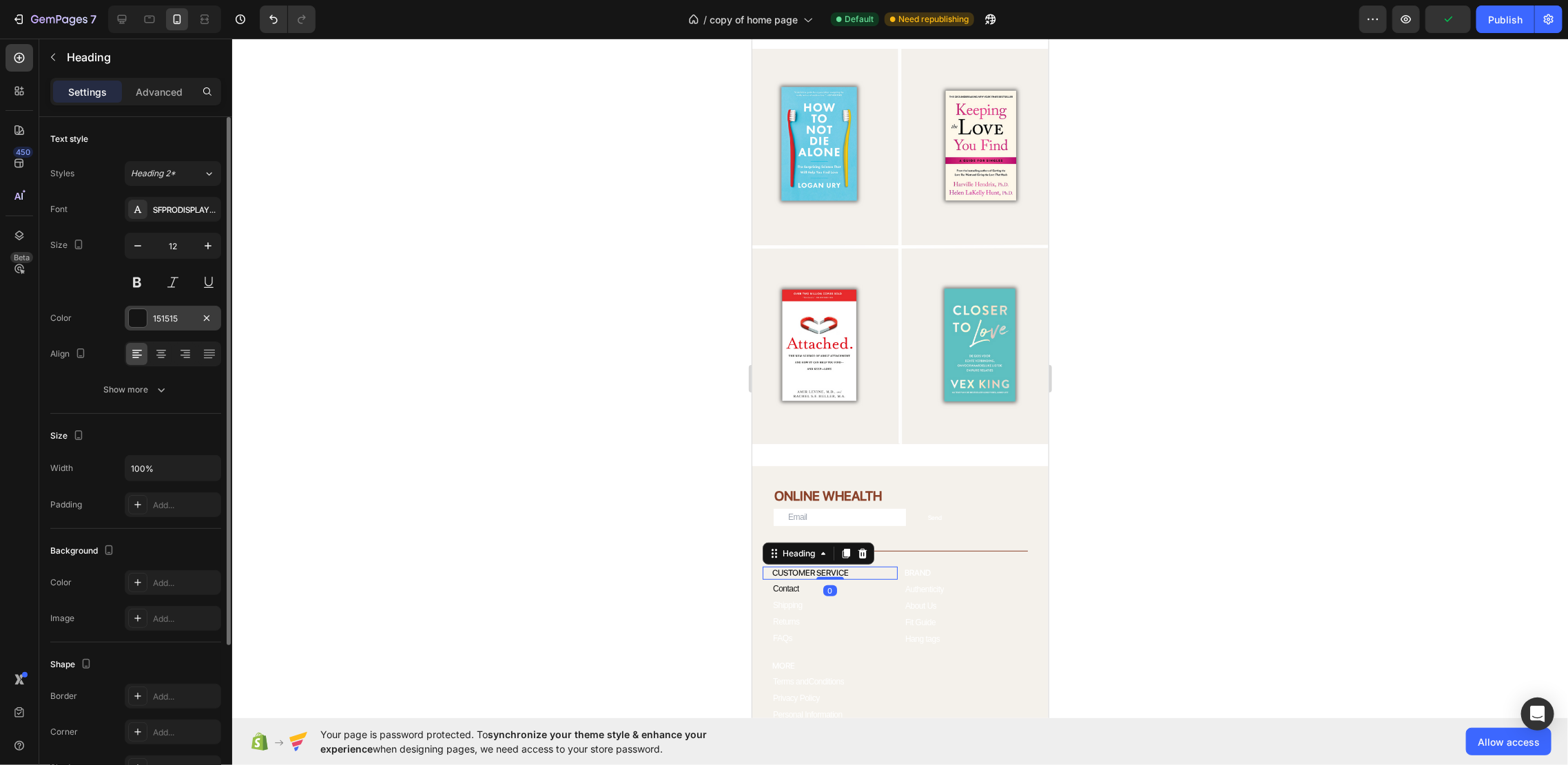
click at [177, 316] on div "151515" at bounding box center [173, 318] width 40 height 12
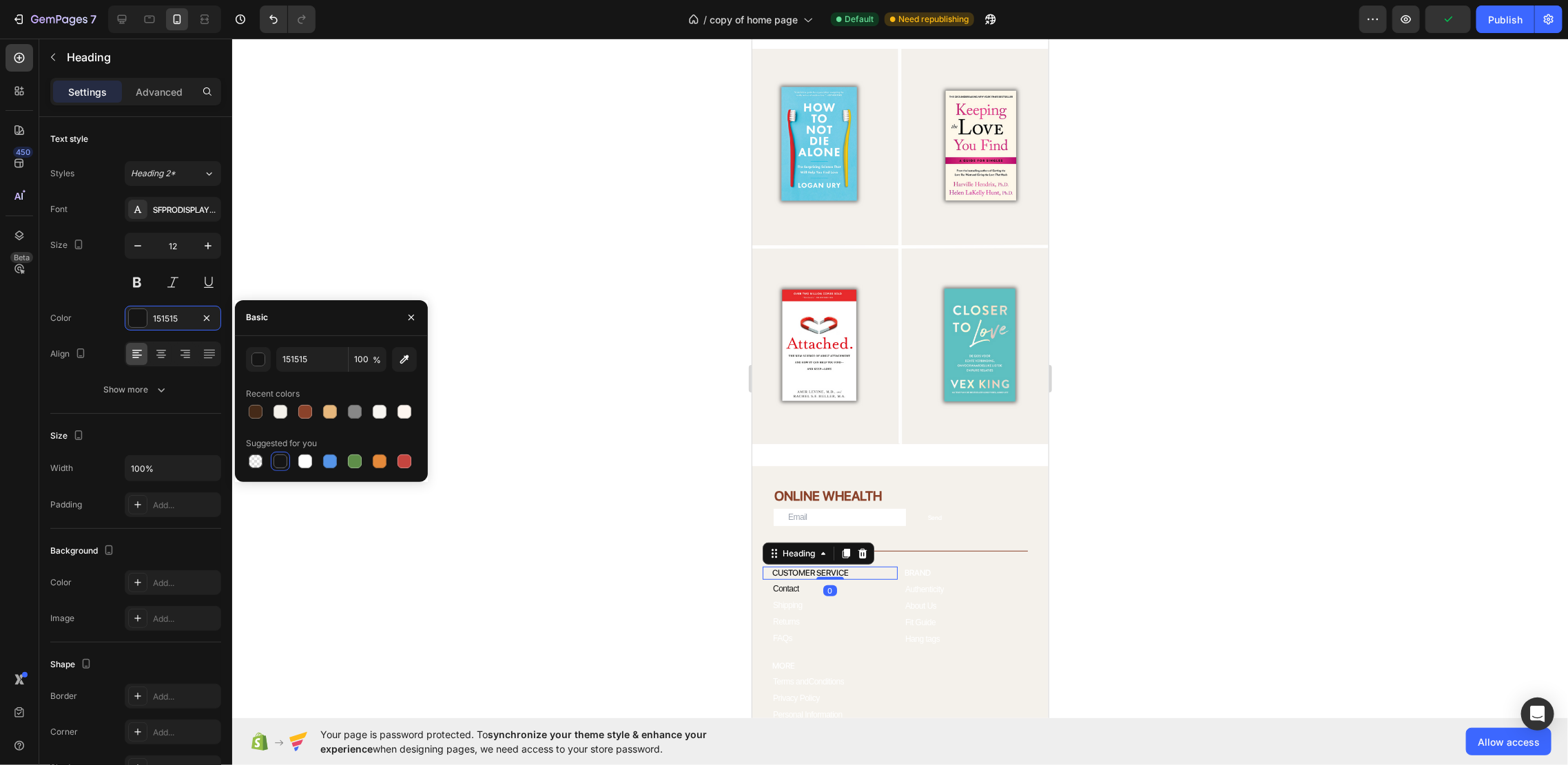
click at [297, 421] on div "151515 100 % Recent colors Suggested for you" at bounding box center [331, 409] width 171 height 124
click at [309, 411] on div at bounding box center [305, 411] width 14 height 14
type input "8A422A"
click at [808, 583] on link "Contact" at bounding box center [784, 588] width 47 height 9
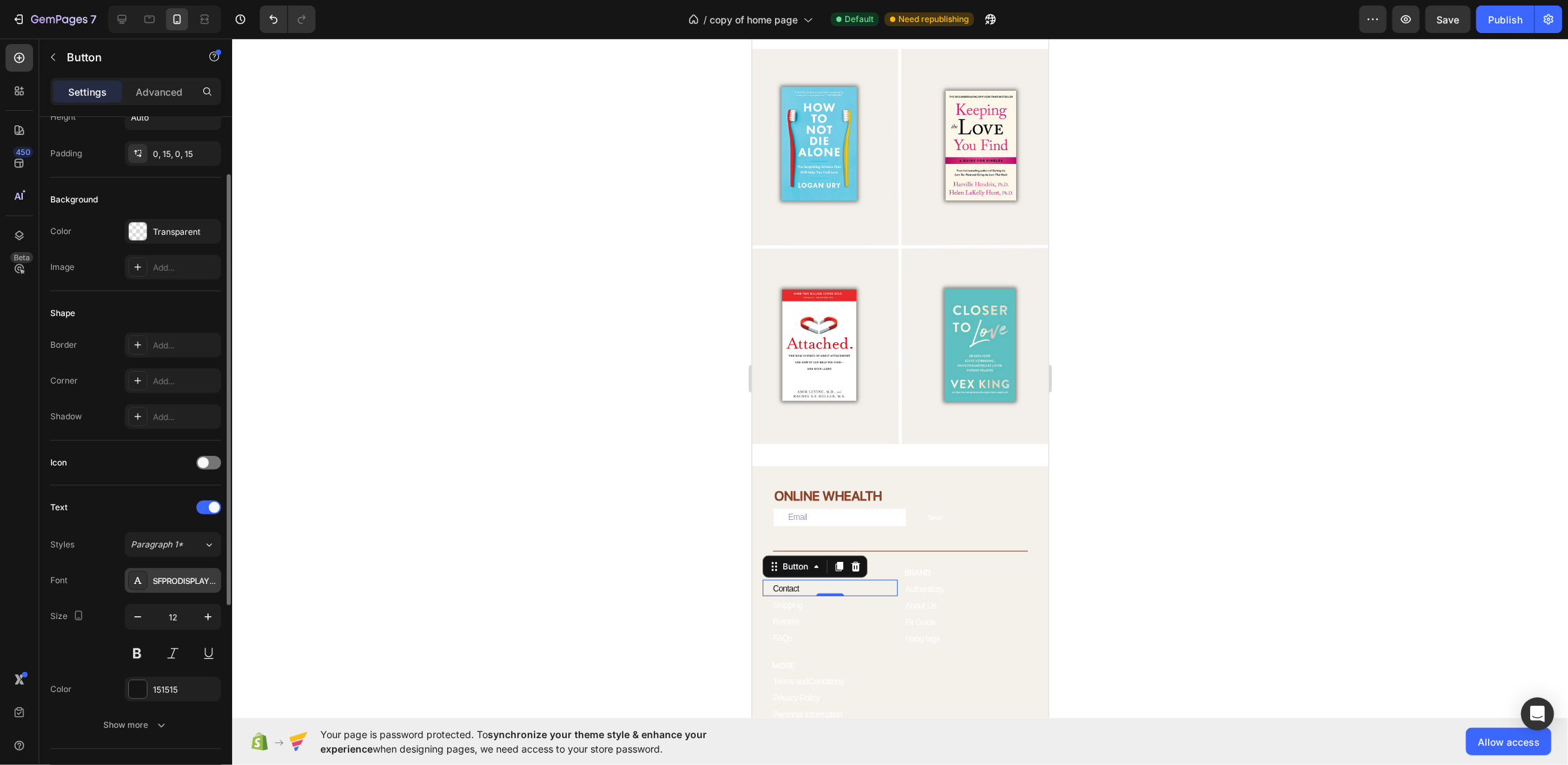
scroll to position [183, 0]
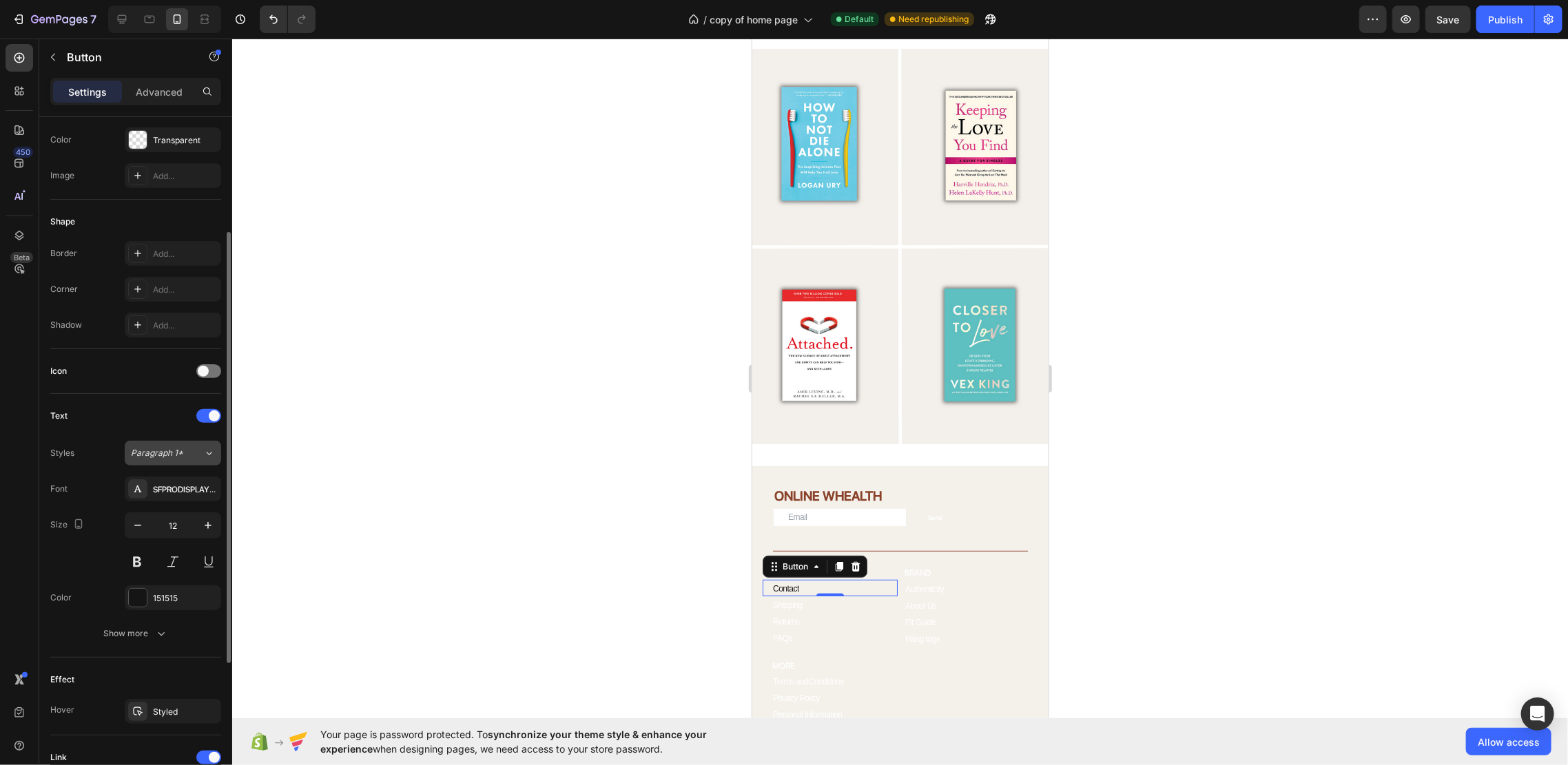
click at [146, 448] on span "Paragraph 1*" at bounding box center [157, 453] width 52 height 12
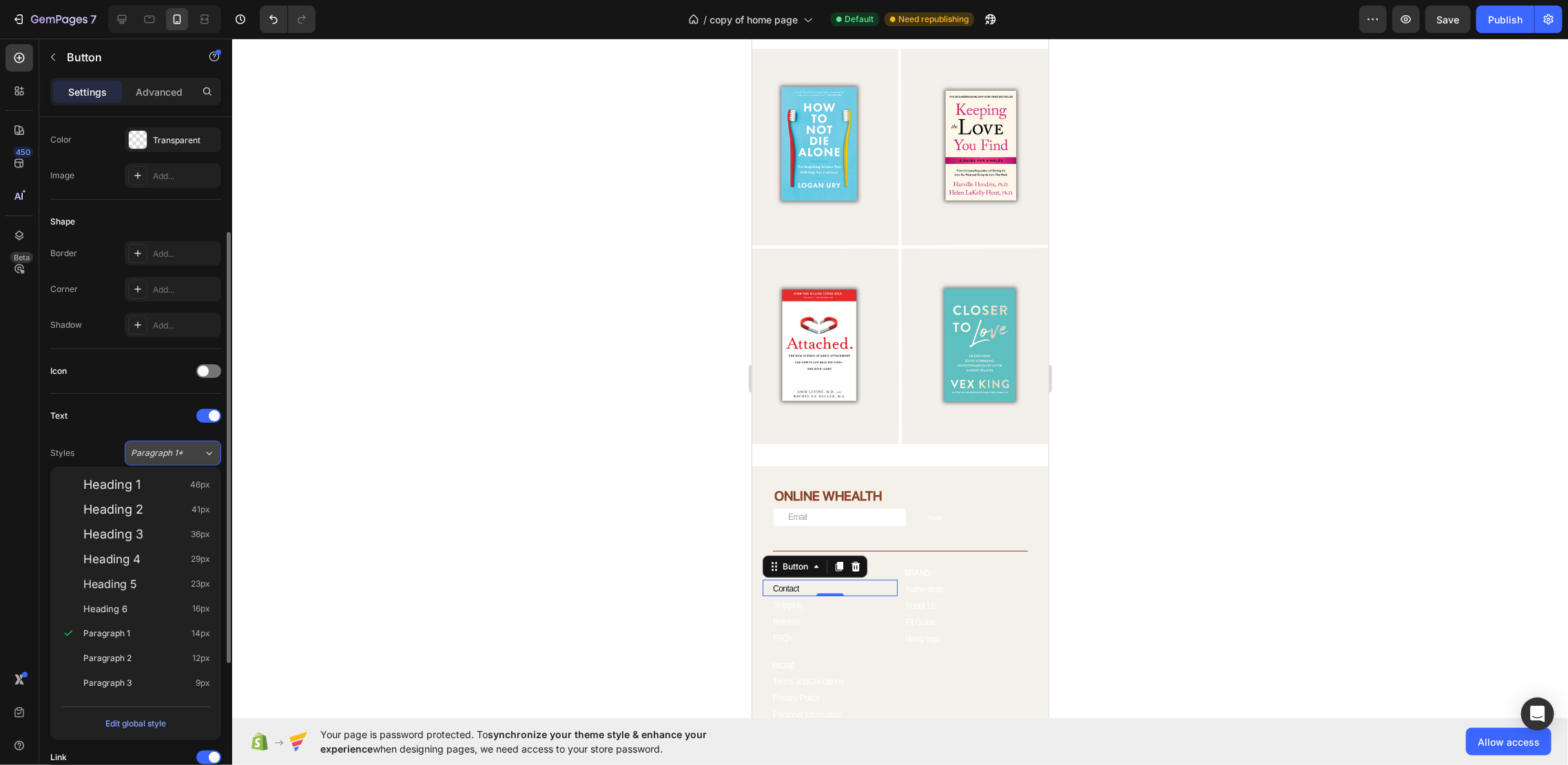
click at [152, 448] on span "Paragraph 1*" at bounding box center [157, 453] width 52 height 12
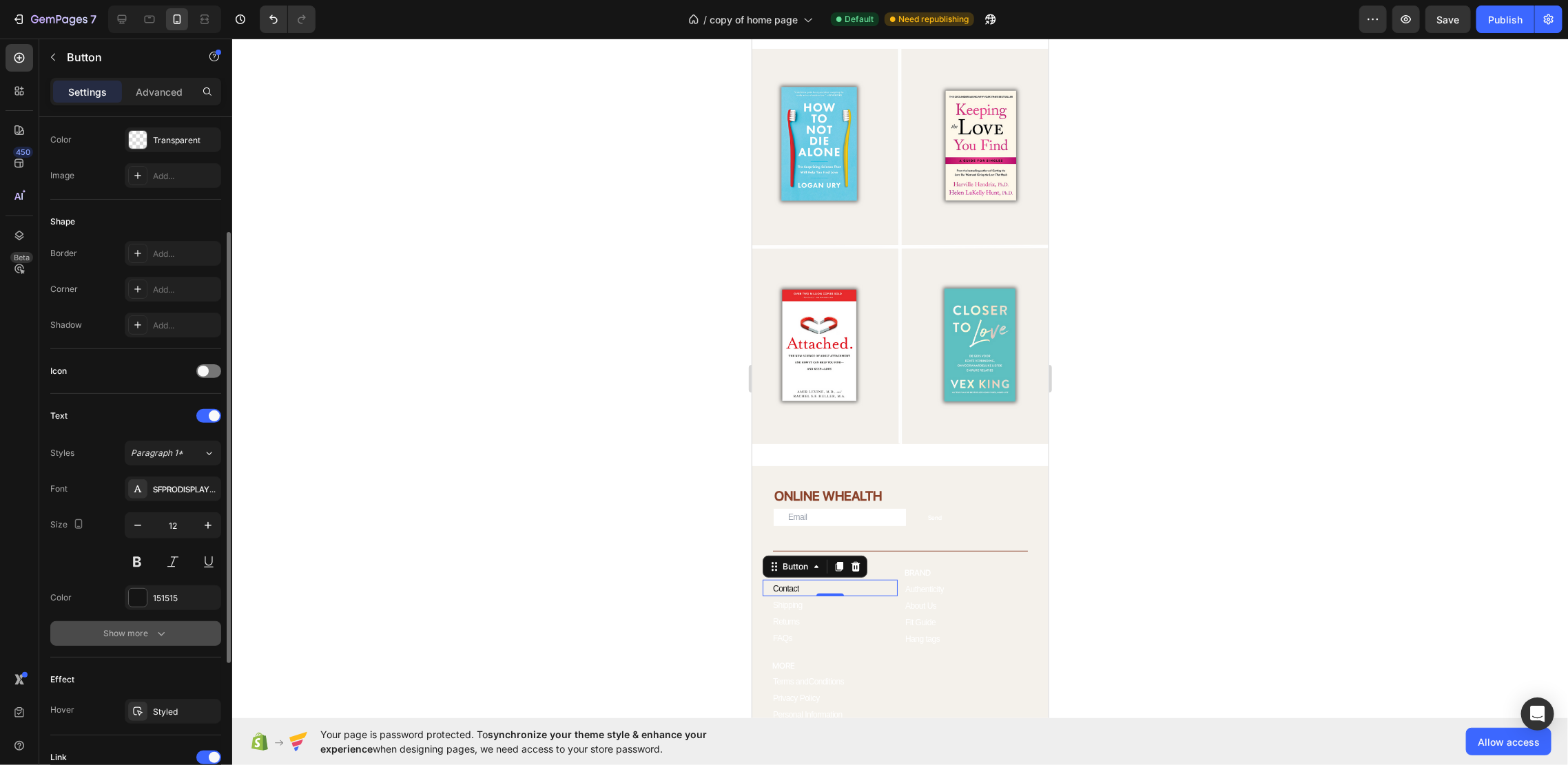
click at [161, 630] on icon "button" at bounding box center [161, 633] width 14 height 14
click at [155, 602] on div "151515" at bounding box center [173, 598] width 40 height 12
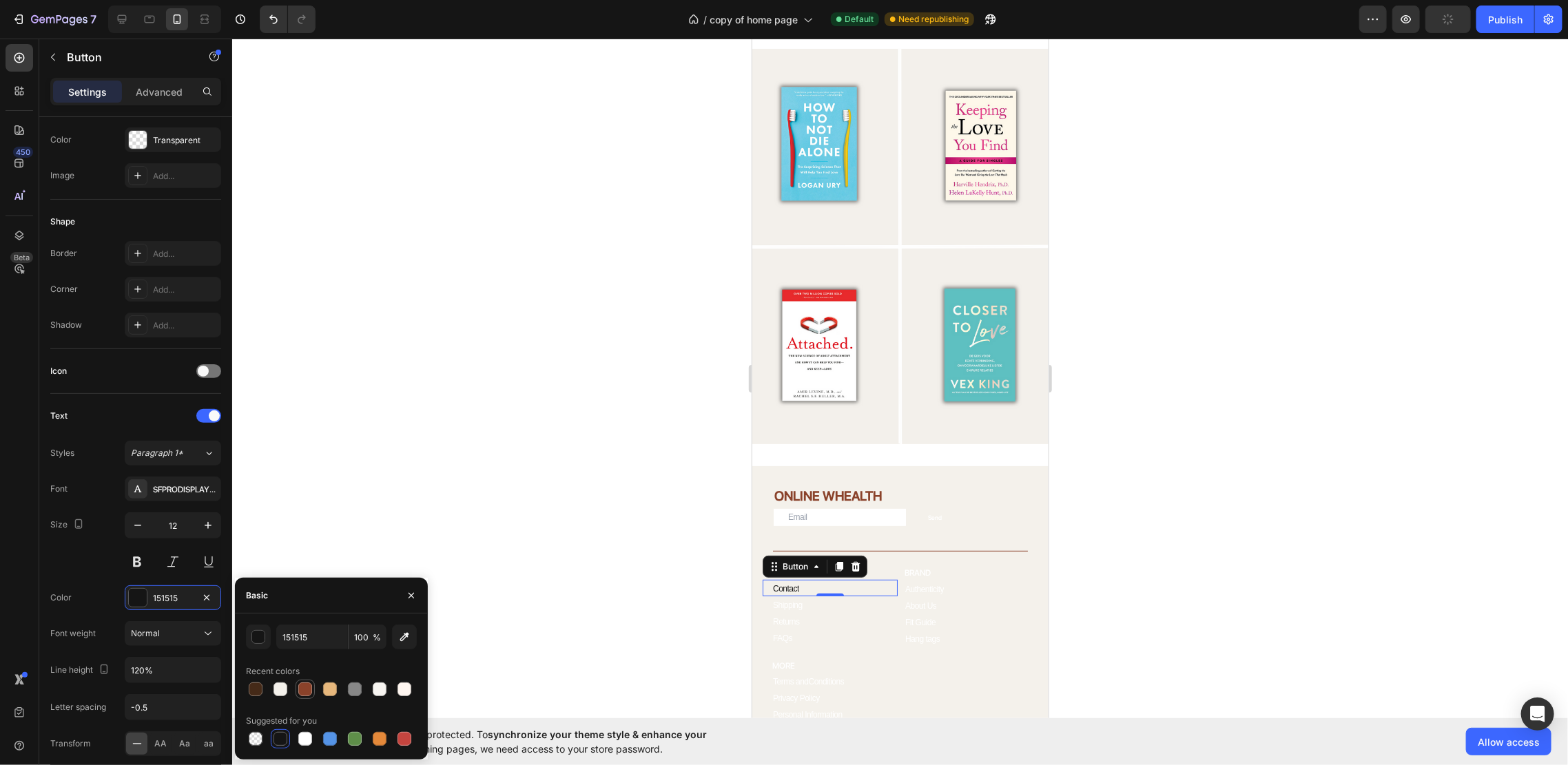
click at [301, 683] on div at bounding box center [305, 689] width 14 height 14
type input "8A422A"
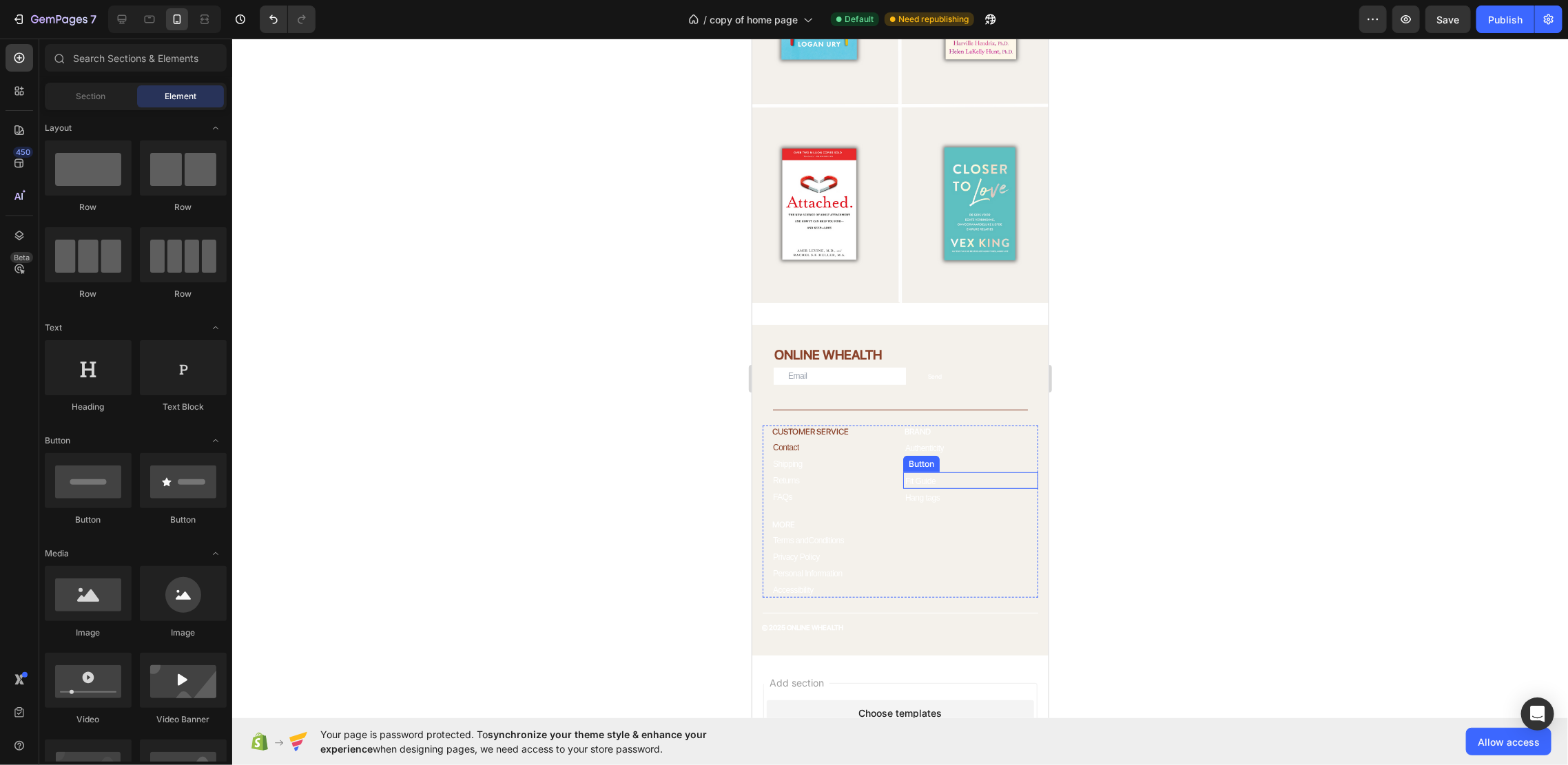
scroll to position [3920, 0]
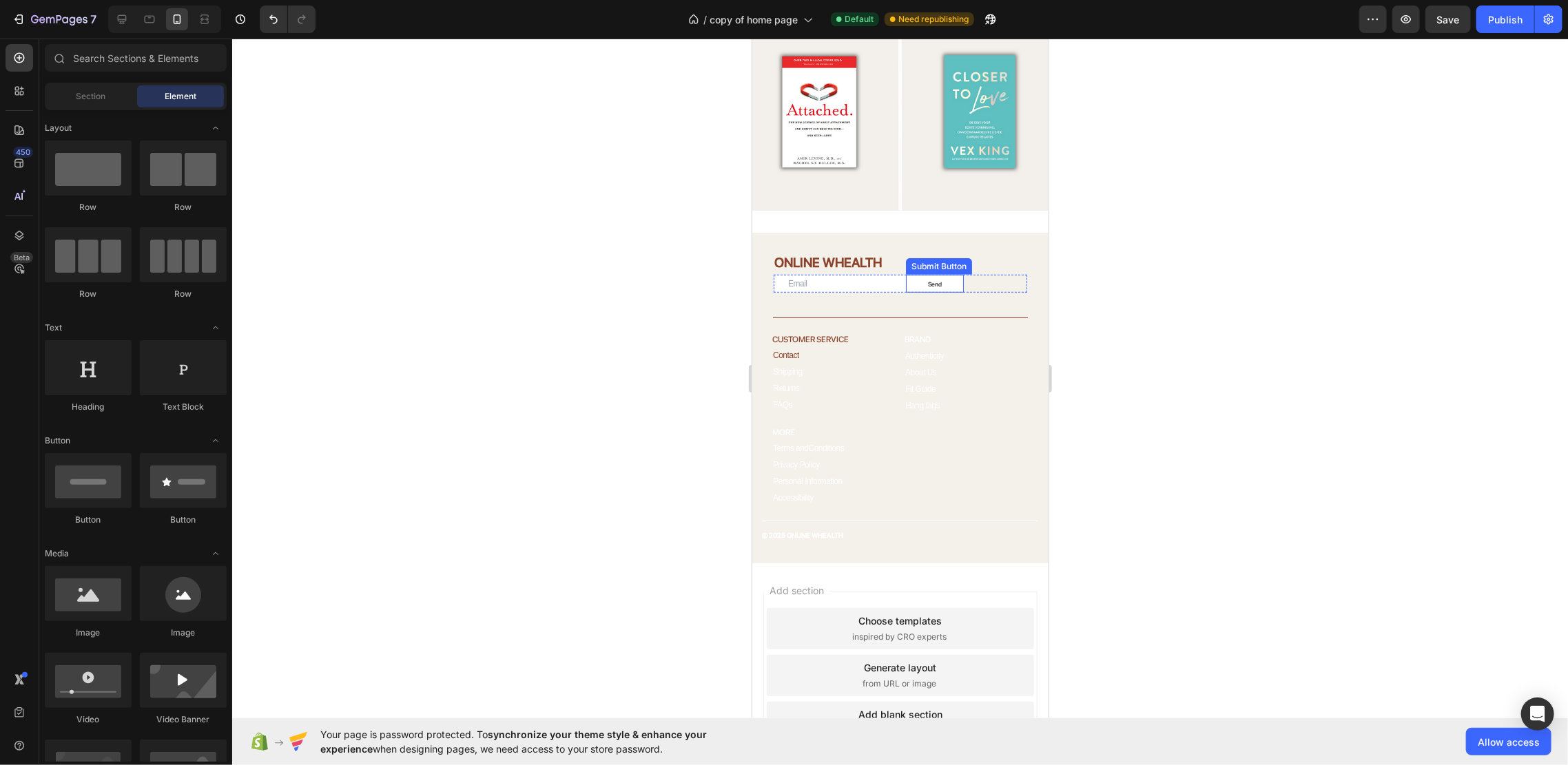
click at [936, 278] on div "Send" at bounding box center [934, 284] width 14 height 11
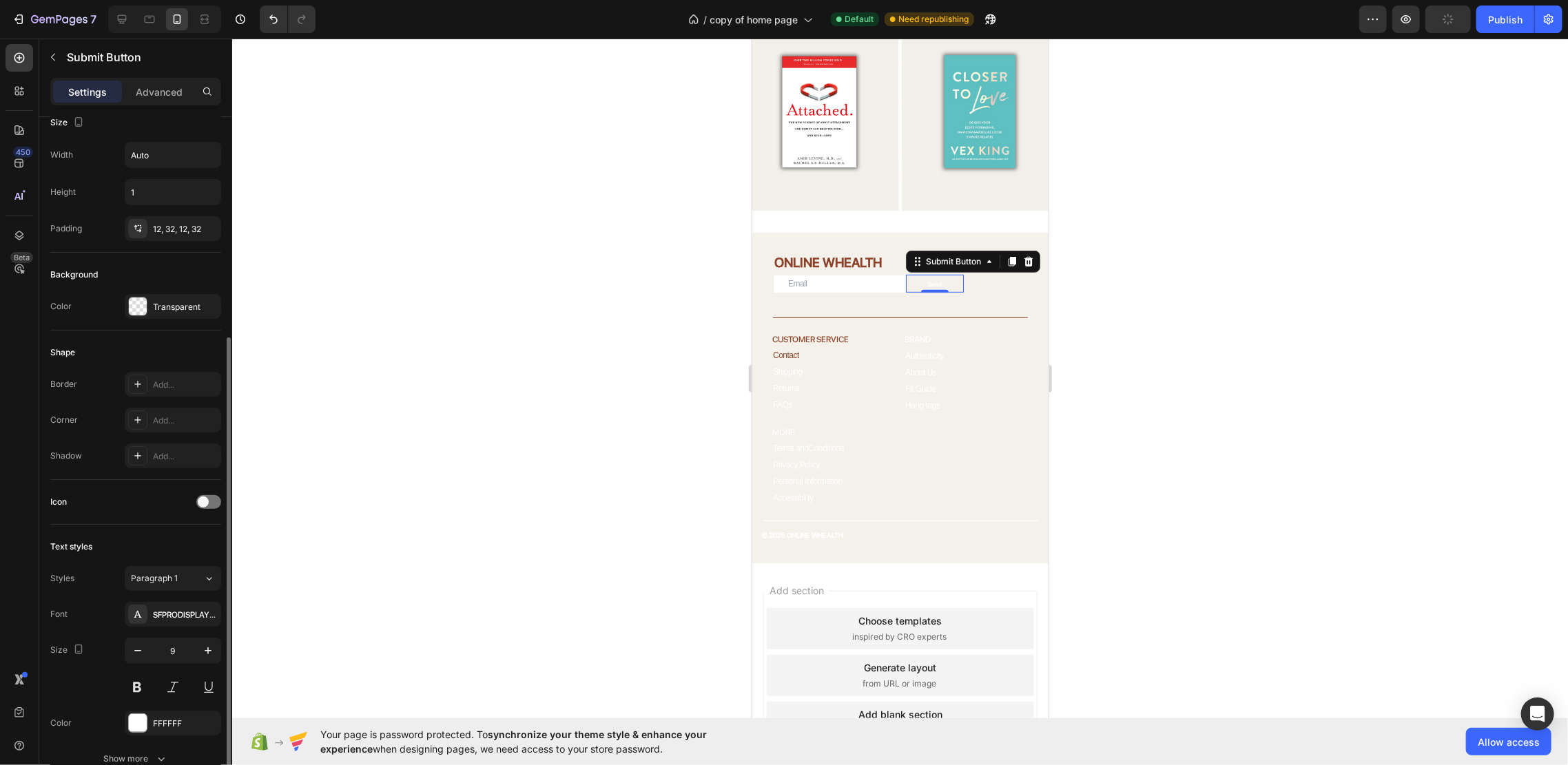
scroll to position [183, 0]
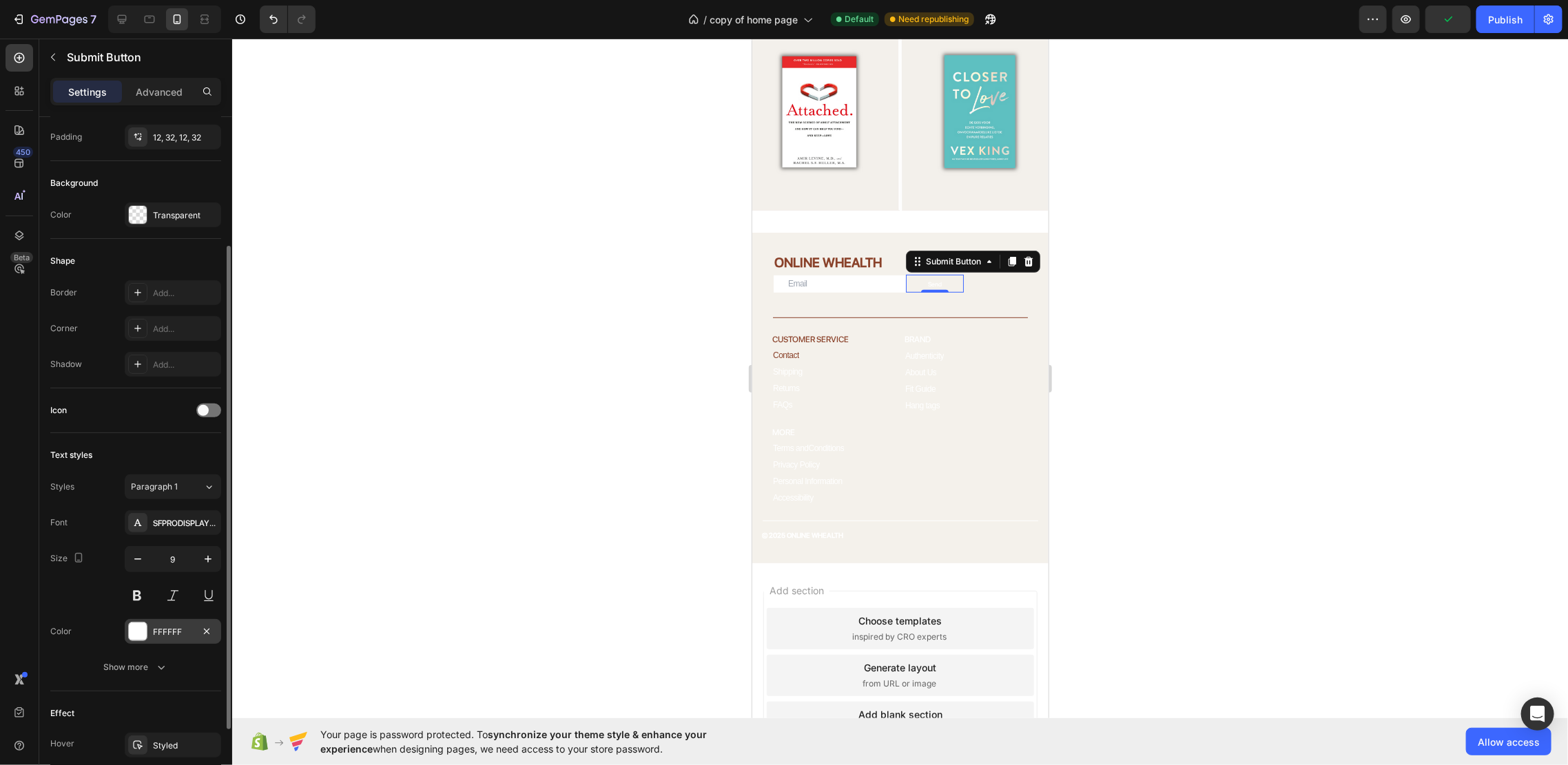
click at [174, 627] on div "FFFFFF" at bounding box center [173, 631] width 40 height 12
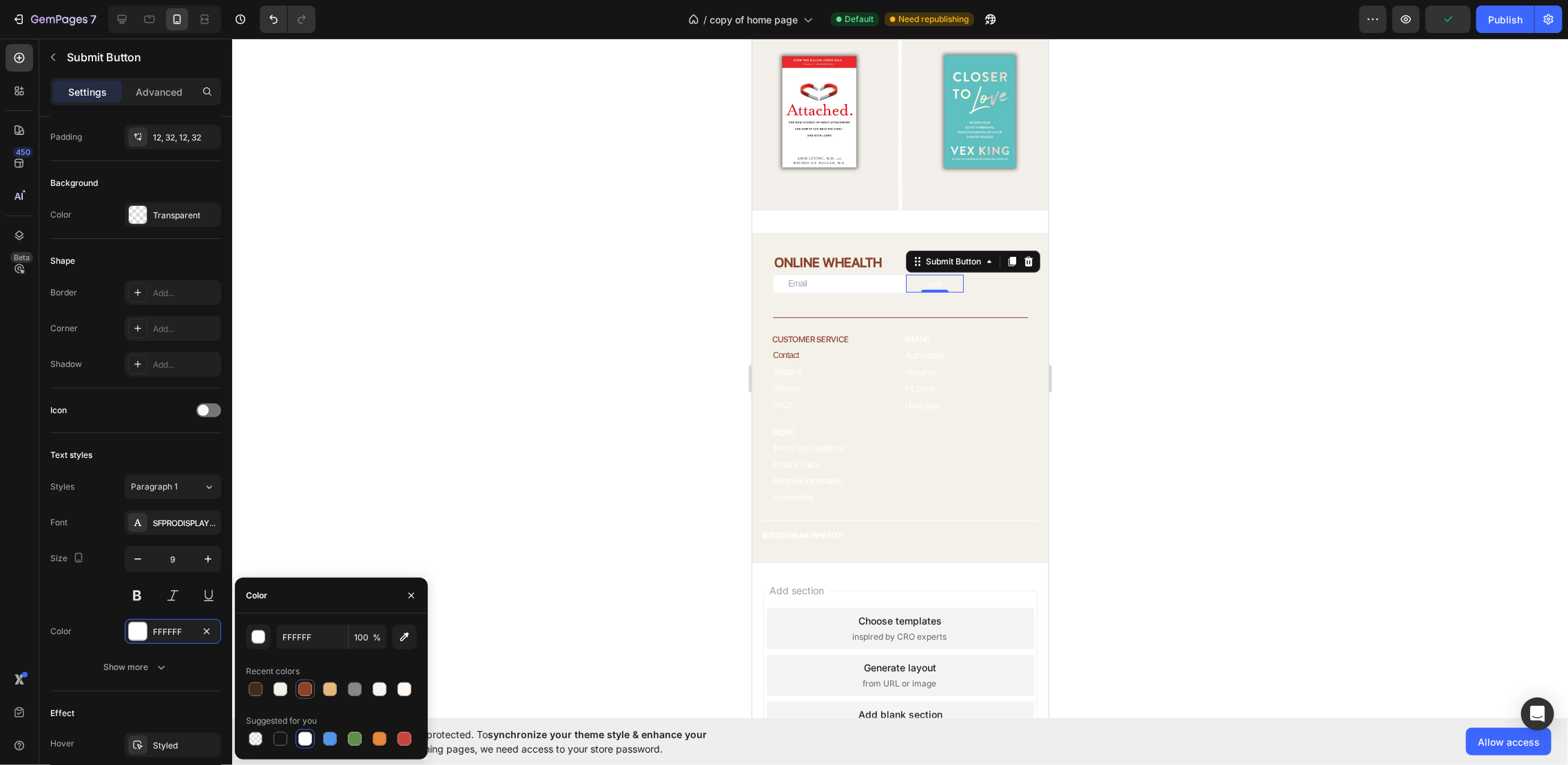
click at [306, 683] on div at bounding box center [305, 689] width 14 height 14
type input "8A422A"
click at [798, 274] on input "email" at bounding box center [839, 282] width 132 height 16
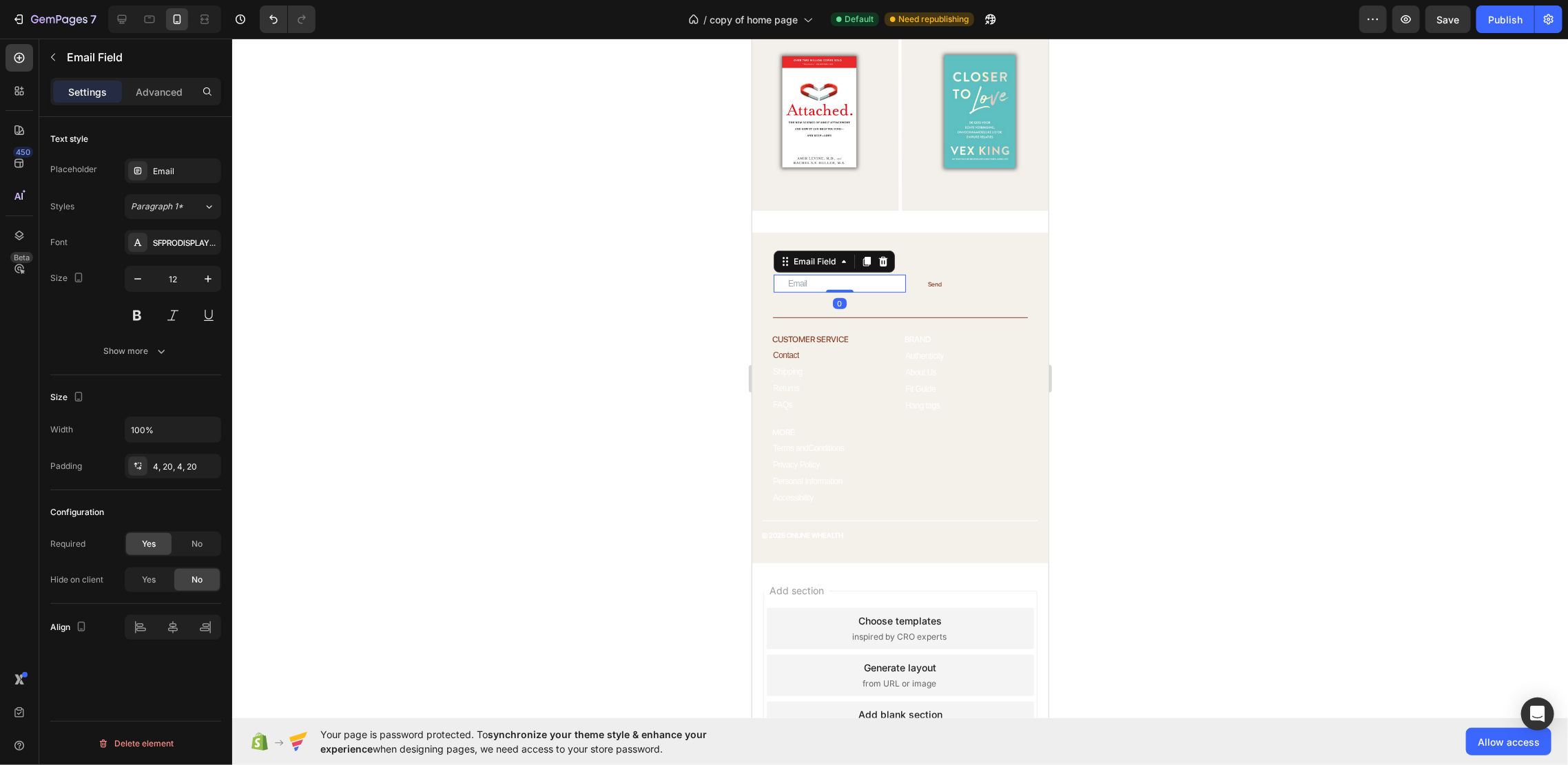
scroll to position [0, 0]
click at [171, 346] on button "Show more" at bounding box center [136, 351] width 171 height 25
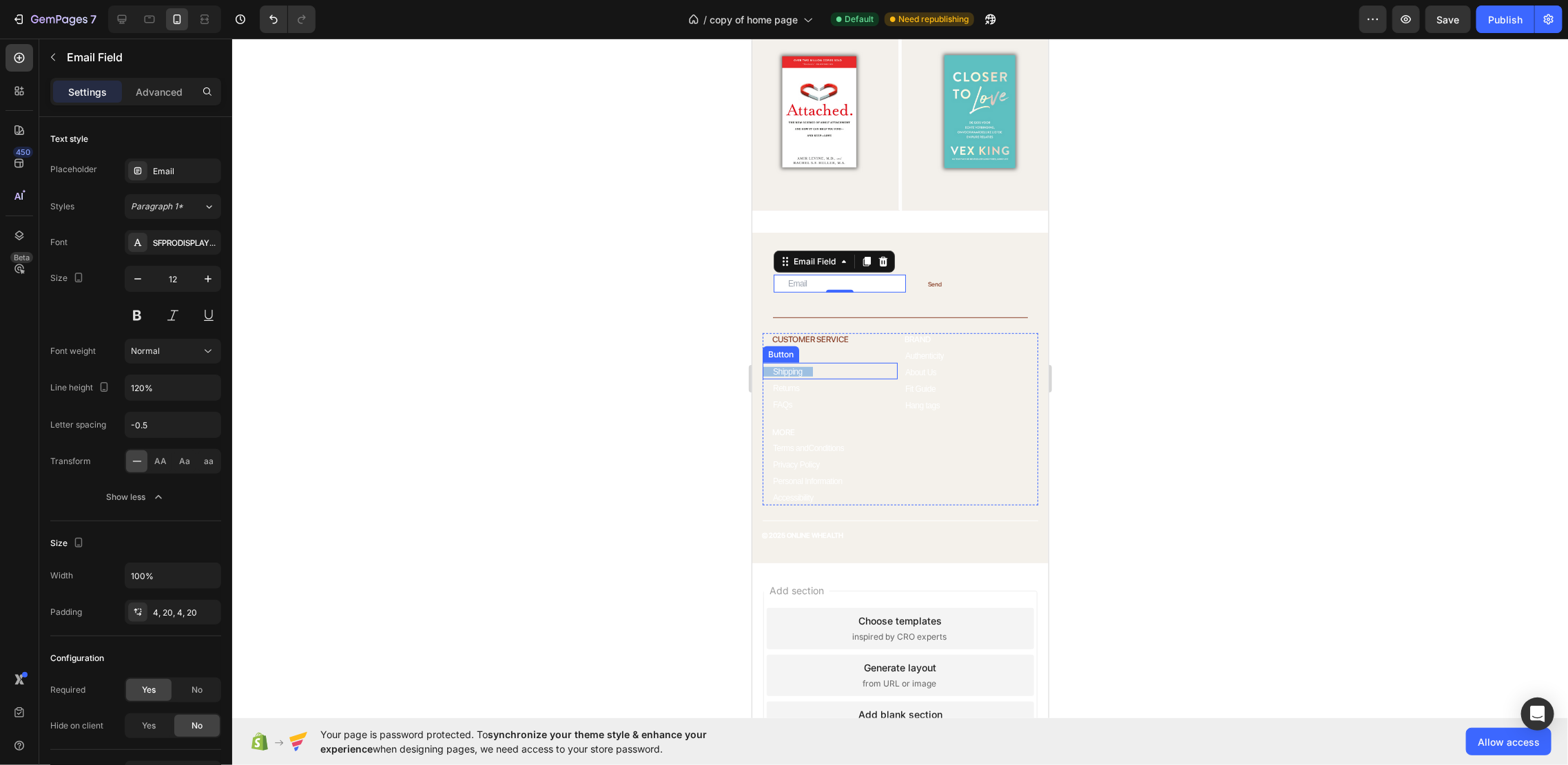
click at [803, 366] on link "Shipping" at bounding box center [786, 371] width 50 height 9
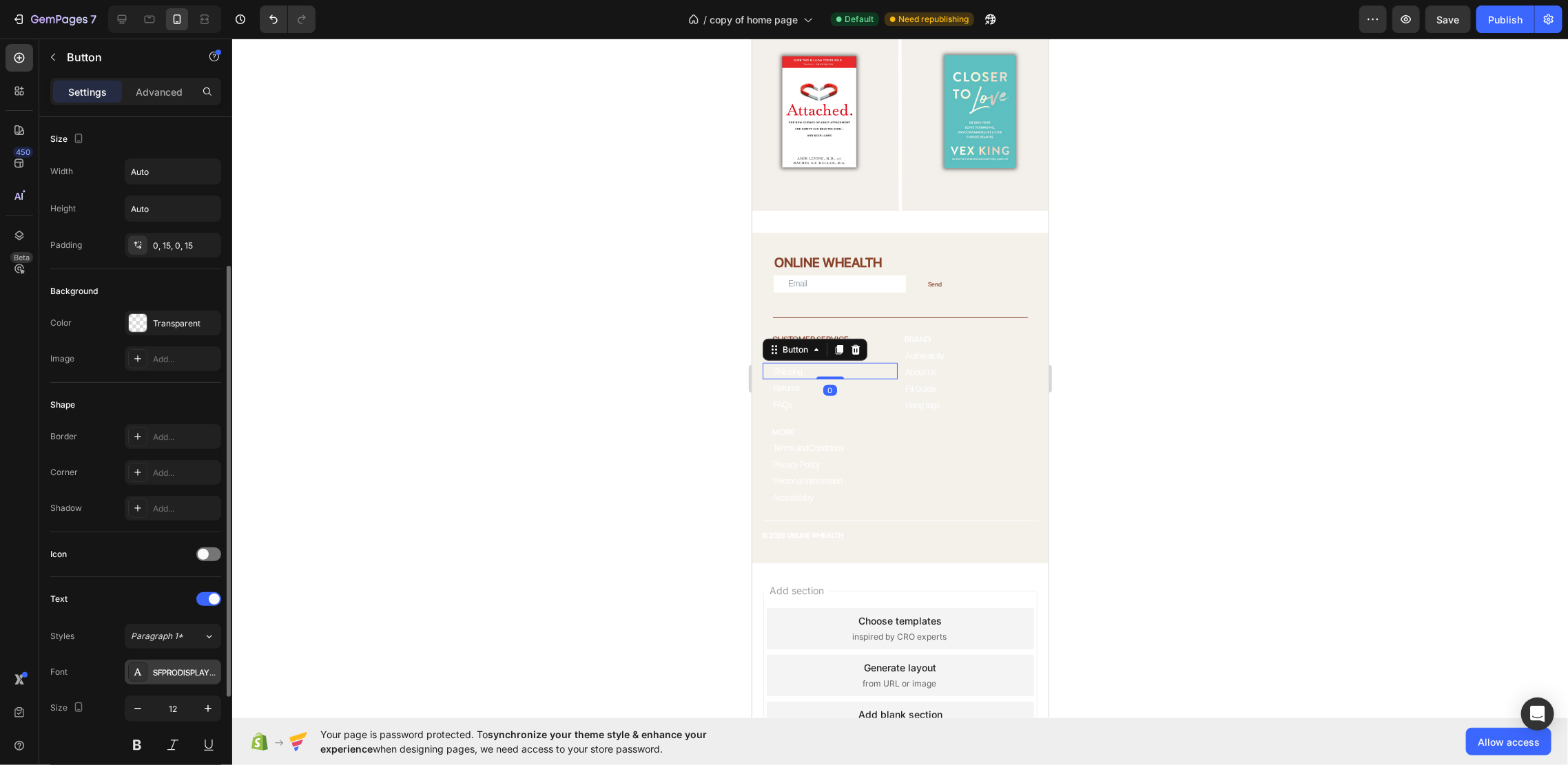
scroll to position [91, 0]
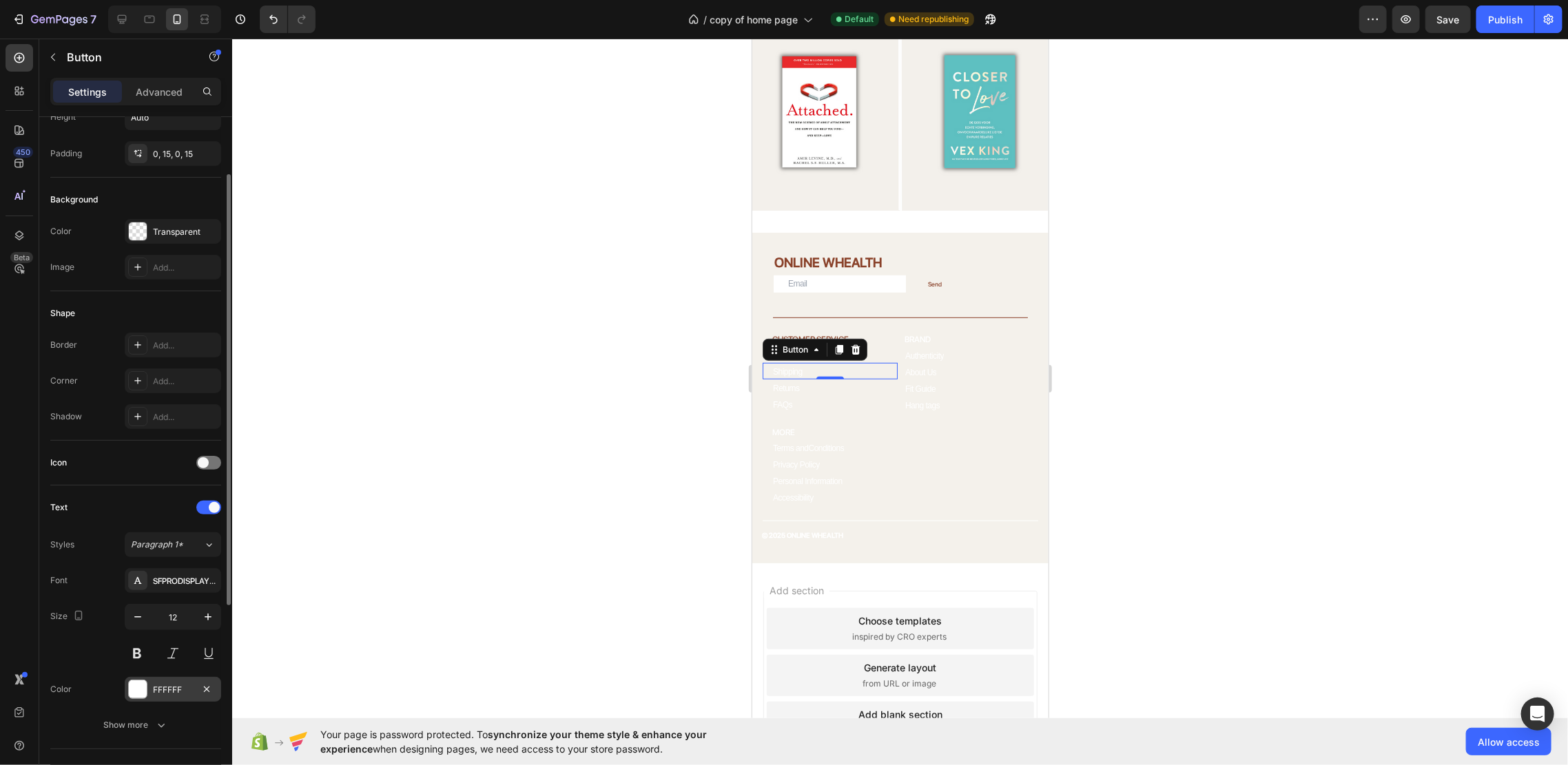
click at [181, 698] on div "FFFFFF" at bounding box center [173, 689] width 97 height 25
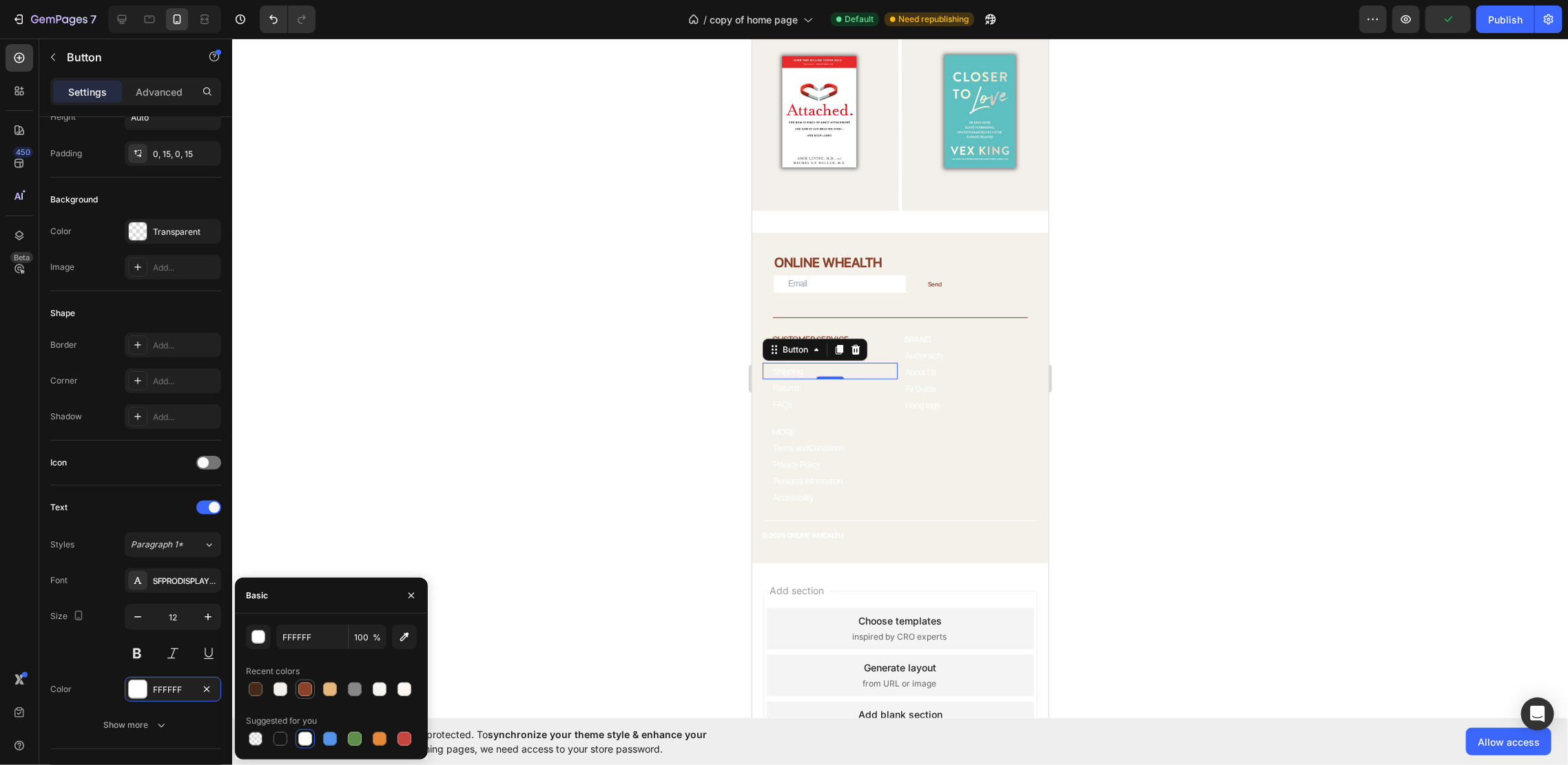
click at [298, 687] on div at bounding box center [305, 689] width 14 height 14
type input "8A422A"
click at [786, 379] on div "Returns Button" at bounding box center [829, 386] width 135 height 16
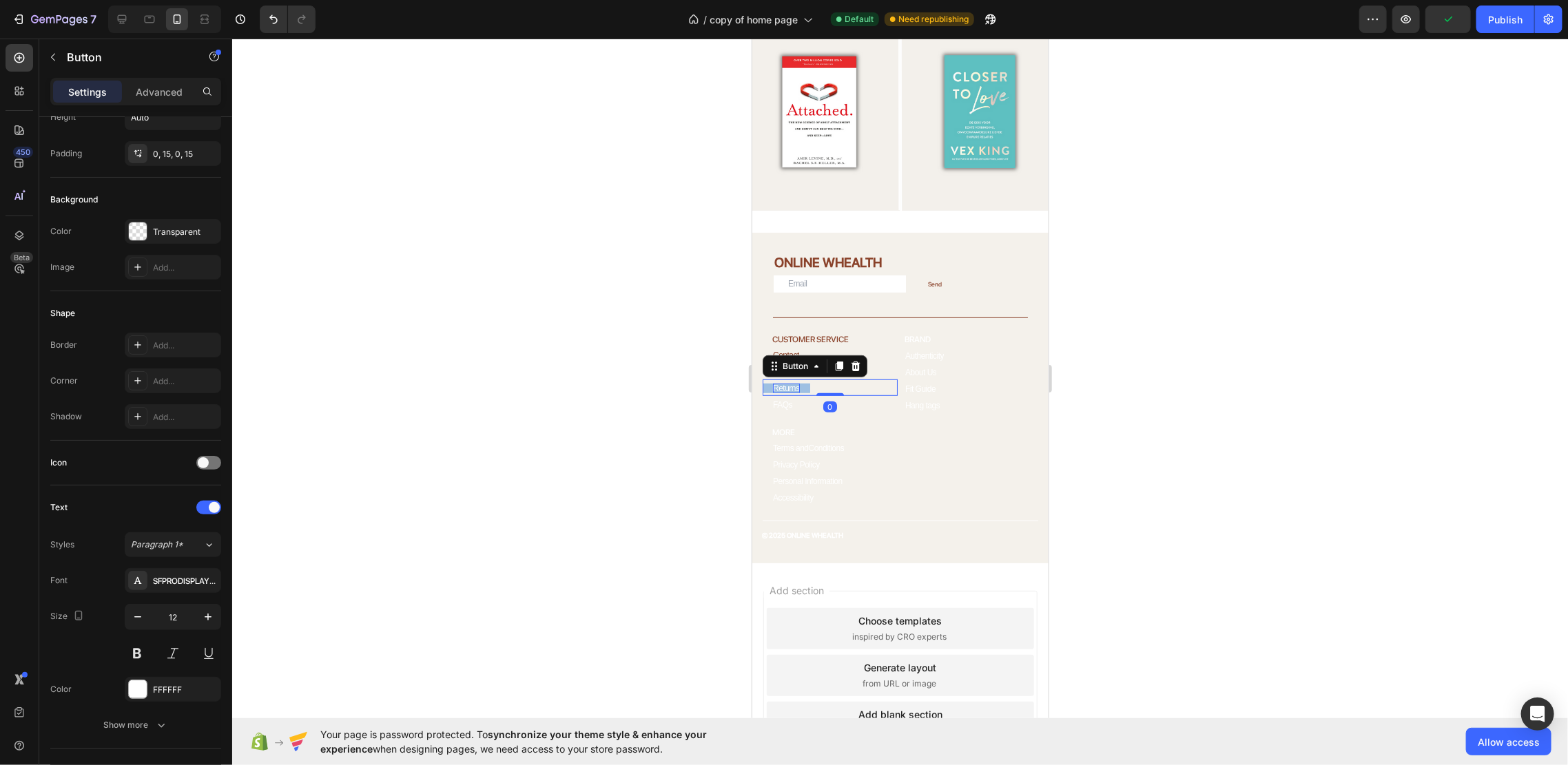
click at [787, 382] on p "Returns" at bounding box center [785, 387] width 27 height 9
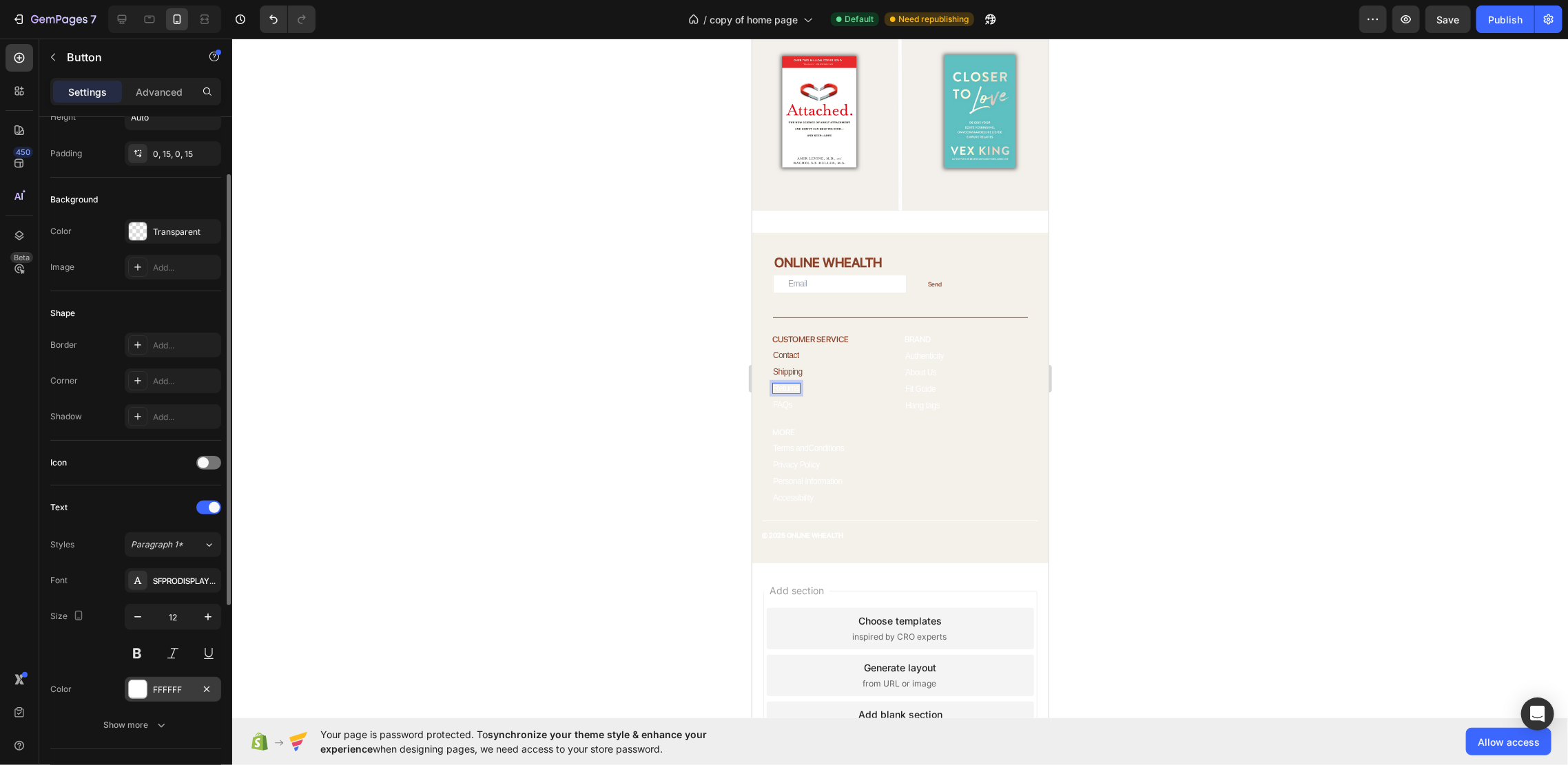
click at [177, 683] on div "FFFFFF" at bounding box center [173, 689] width 40 height 12
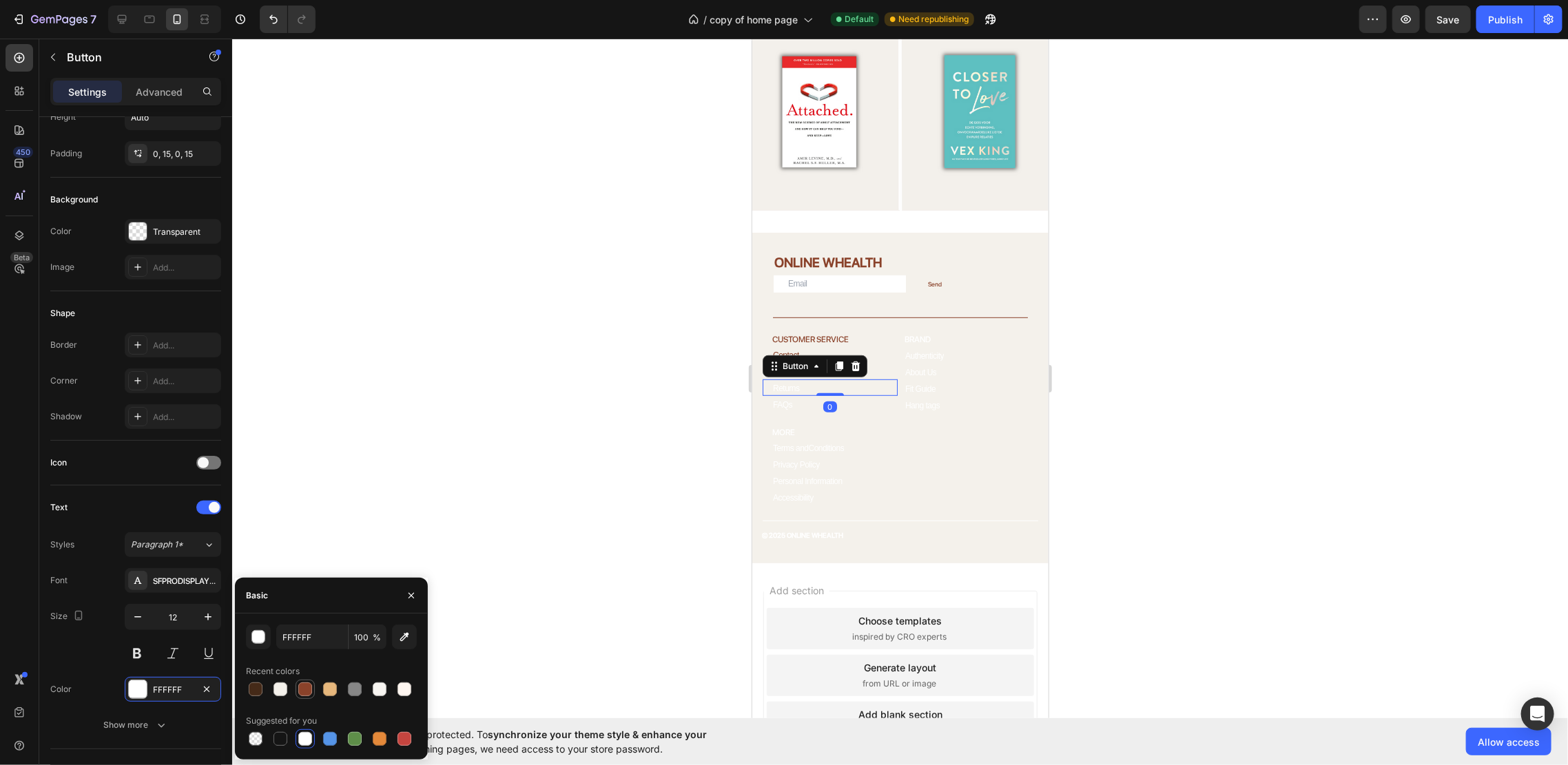
click at [306, 682] on div at bounding box center [305, 689] width 14 height 14
type input "8A422A"
click at [784, 398] on p "FAQs" at bounding box center [782, 405] width 19 height 15
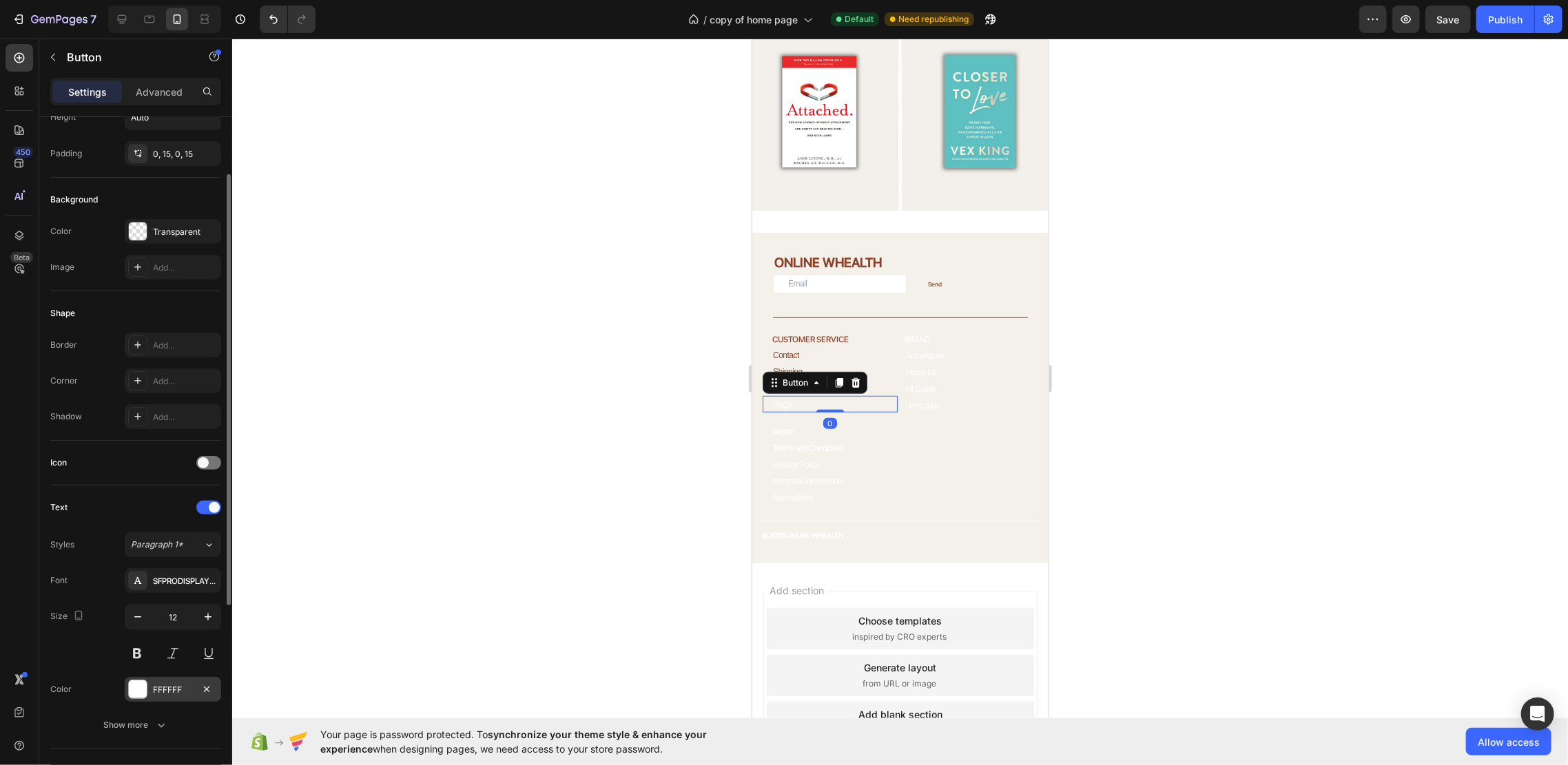
click at [149, 688] on div "FFFFFF" at bounding box center [173, 689] width 97 height 25
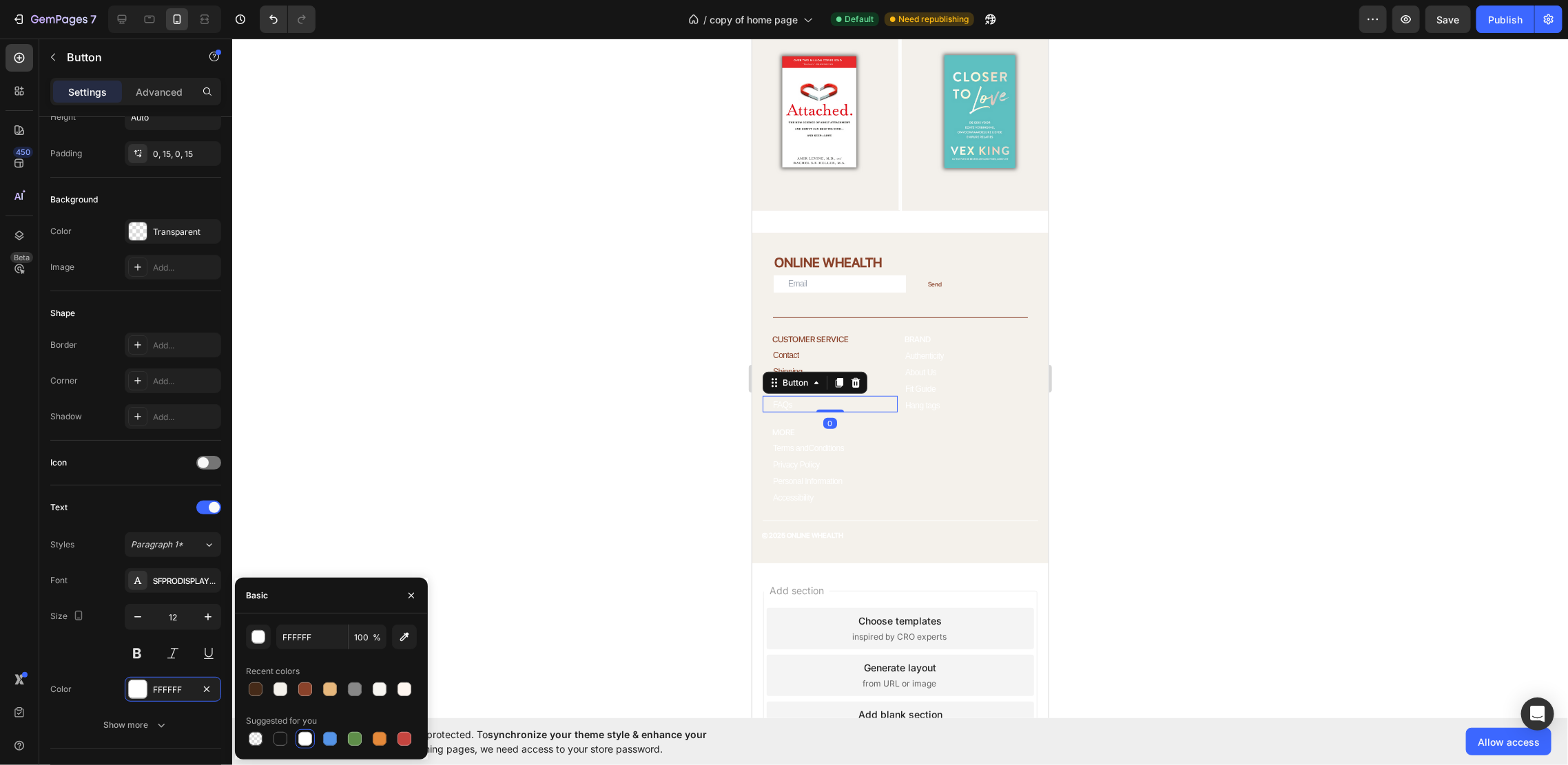
drag, startPoint x: 297, startPoint y: 690, endPoint x: 340, endPoint y: 658, distance: 53.6
click at [297, 690] on div at bounding box center [305, 688] width 16 height 16
type input "8A422A"
click at [783, 425] on h2 "MORE" at bounding box center [833, 431] width 126 height 12
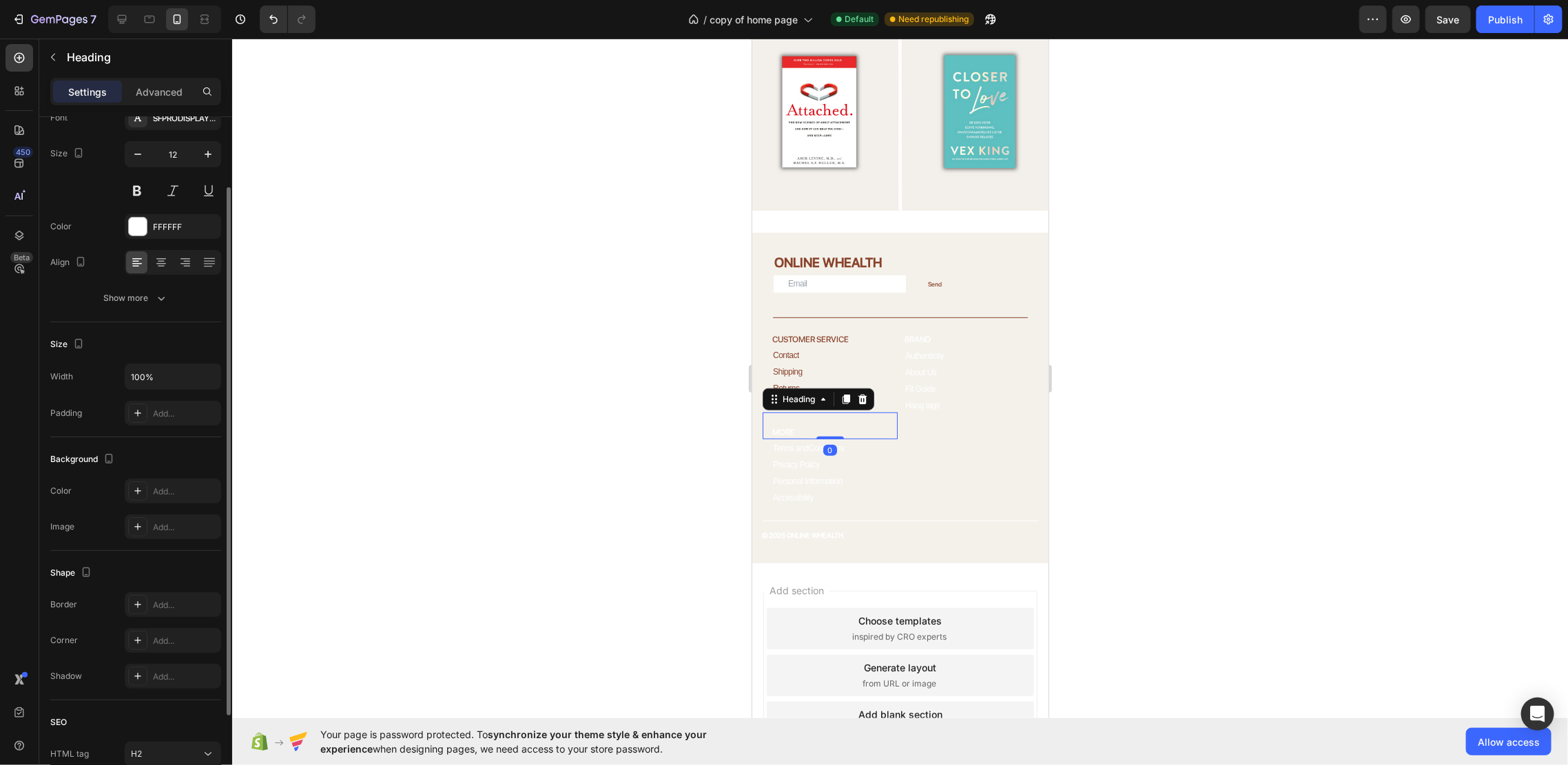
click at [162, 239] on div "Font SFPRODISPLAYMEDIUM Size 12 Color FFFFFF Align Show more" at bounding box center [136, 208] width 171 height 205
click at [163, 227] on div "FFFFFF" at bounding box center [173, 227] width 40 height 12
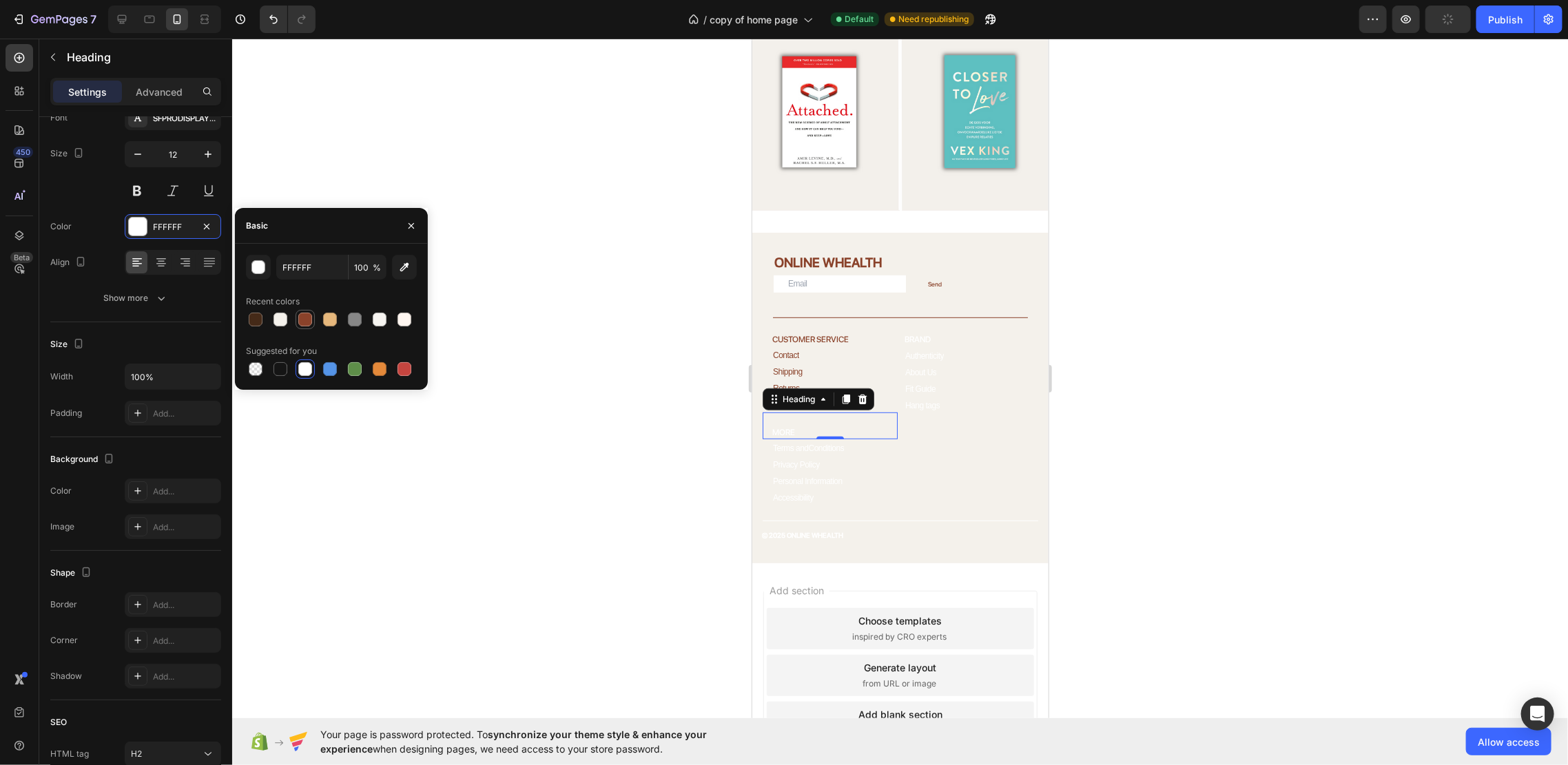
click at [298, 316] on div at bounding box center [305, 319] width 14 height 14
type input "8A422A"
click at [829, 442] on p "Terms andConditions" at bounding box center [807, 447] width 71 height 9
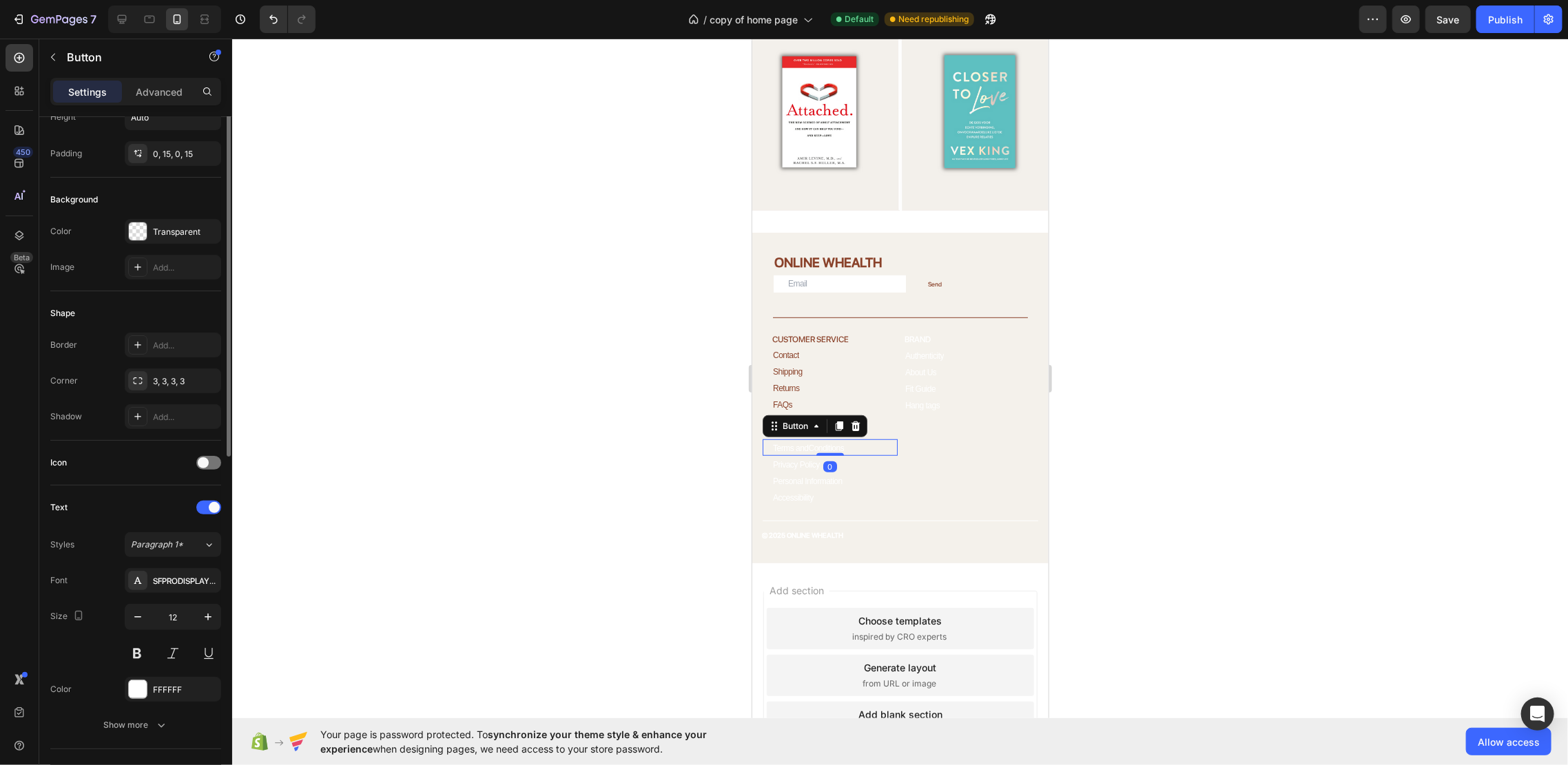
scroll to position [0, 0]
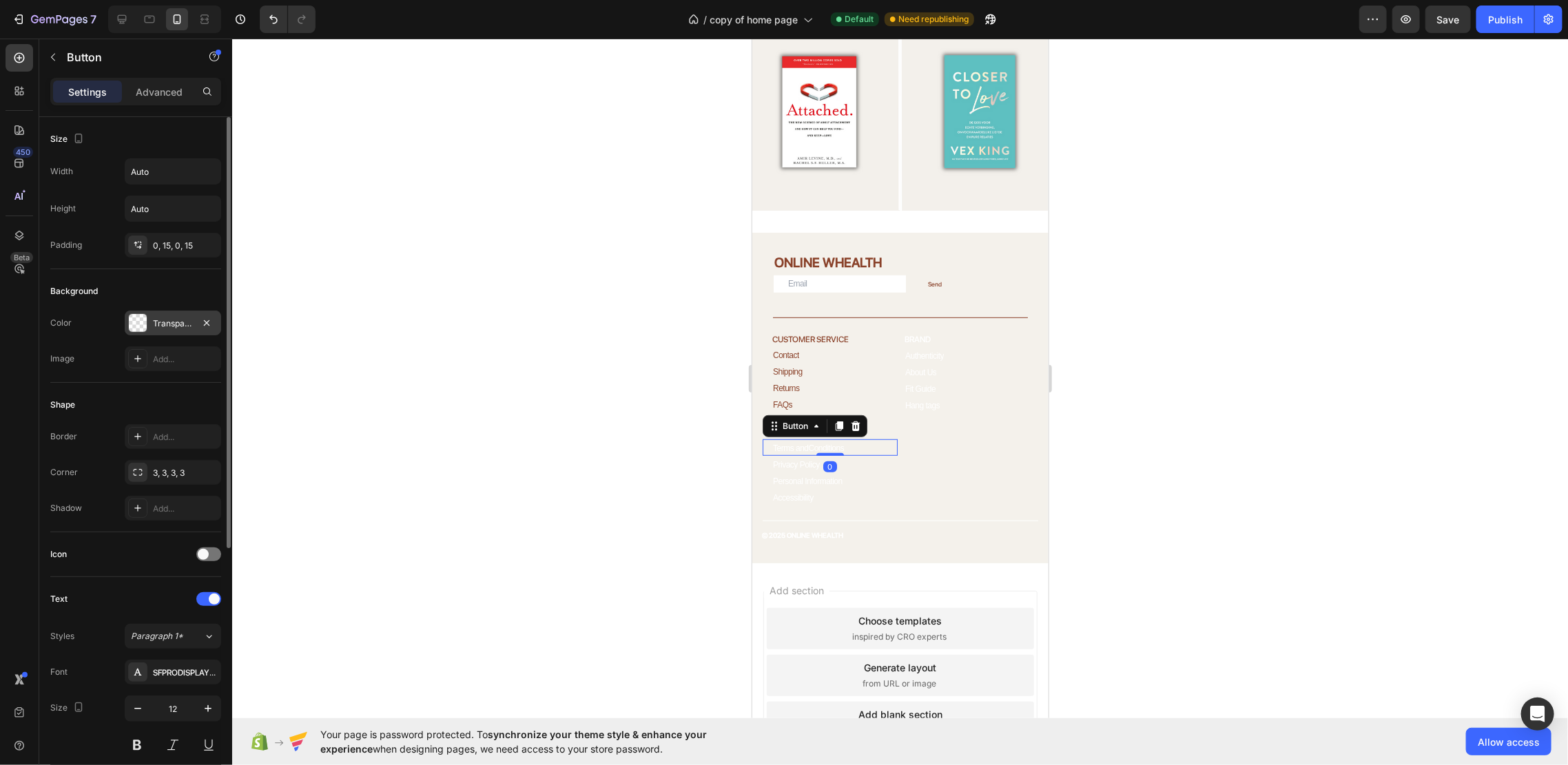
click at [149, 317] on div "Transparent" at bounding box center [173, 323] width 97 height 25
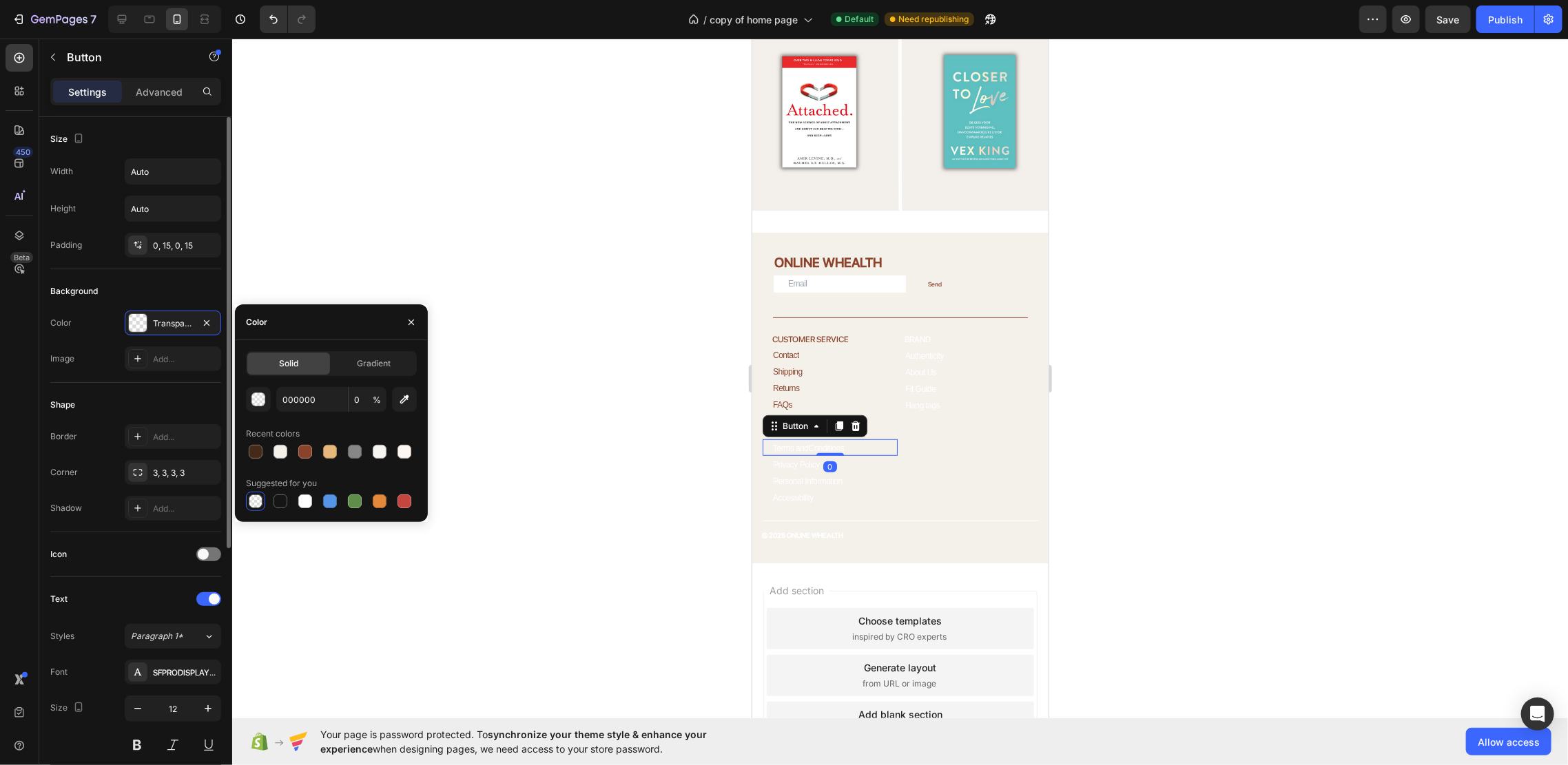
scroll to position [91, 0]
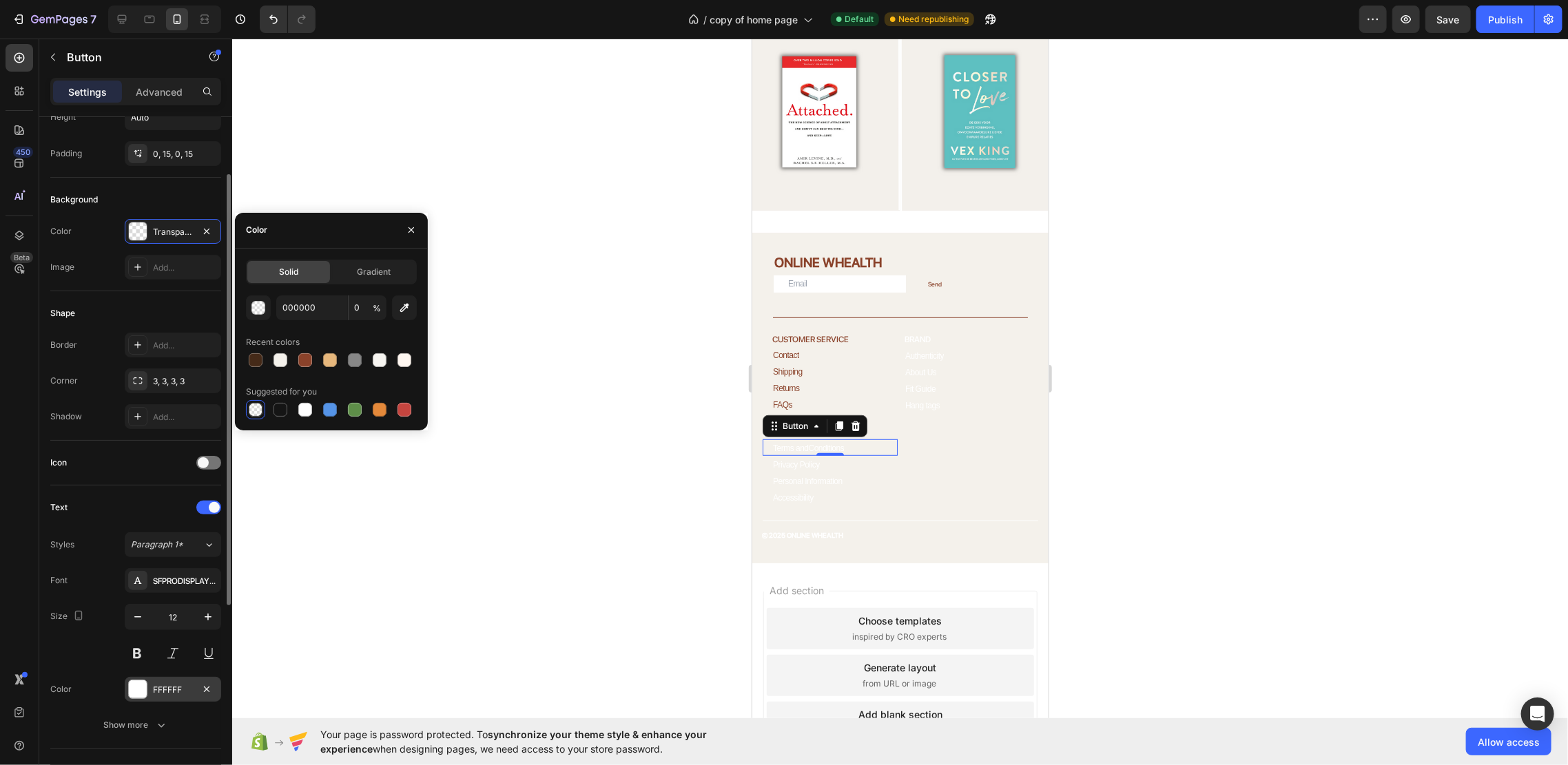
click at [161, 698] on div "FFFFFF" at bounding box center [173, 689] width 97 height 25
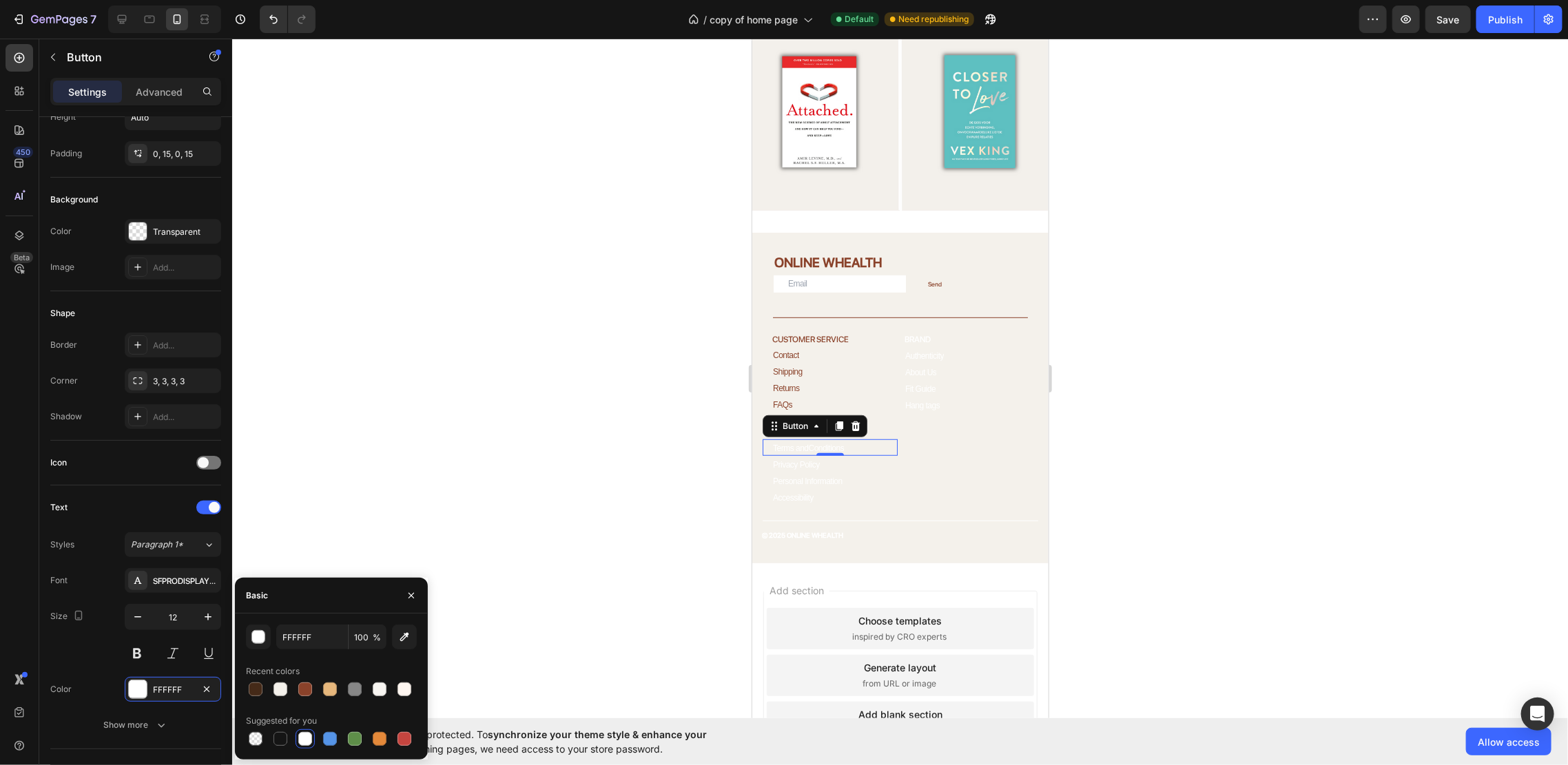
click at [293, 687] on div at bounding box center [331, 689] width 171 height 19
click at [301, 685] on div at bounding box center [305, 689] width 14 height 14
type input "8A422A"
click at [803, 459] on p "Privacy Policy" at bounding box center [795, 464] width 47 height 9
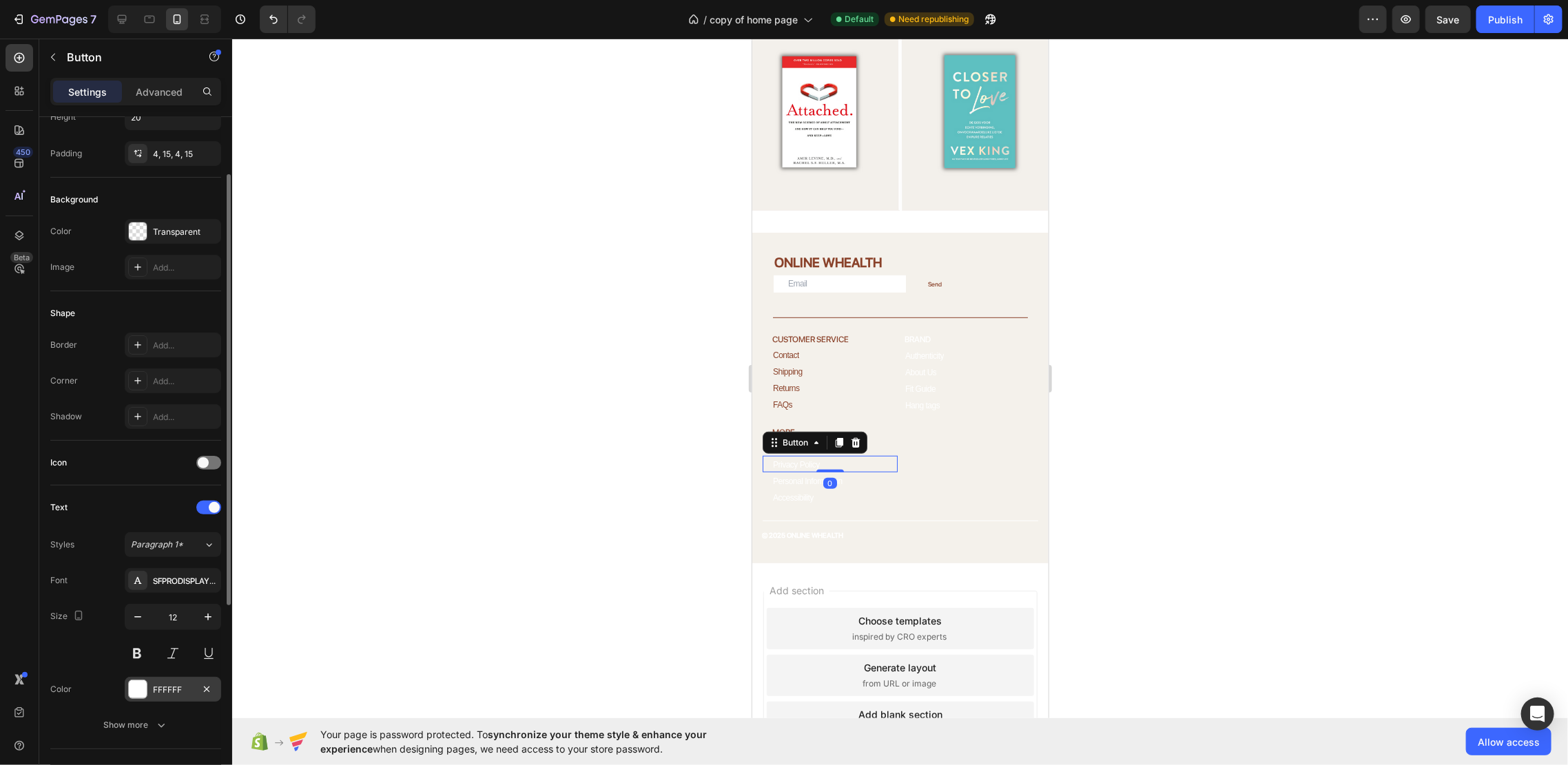
click at [149, 692] on div "FFFFFF" at bounding box center [173, 689] width 97 height 25
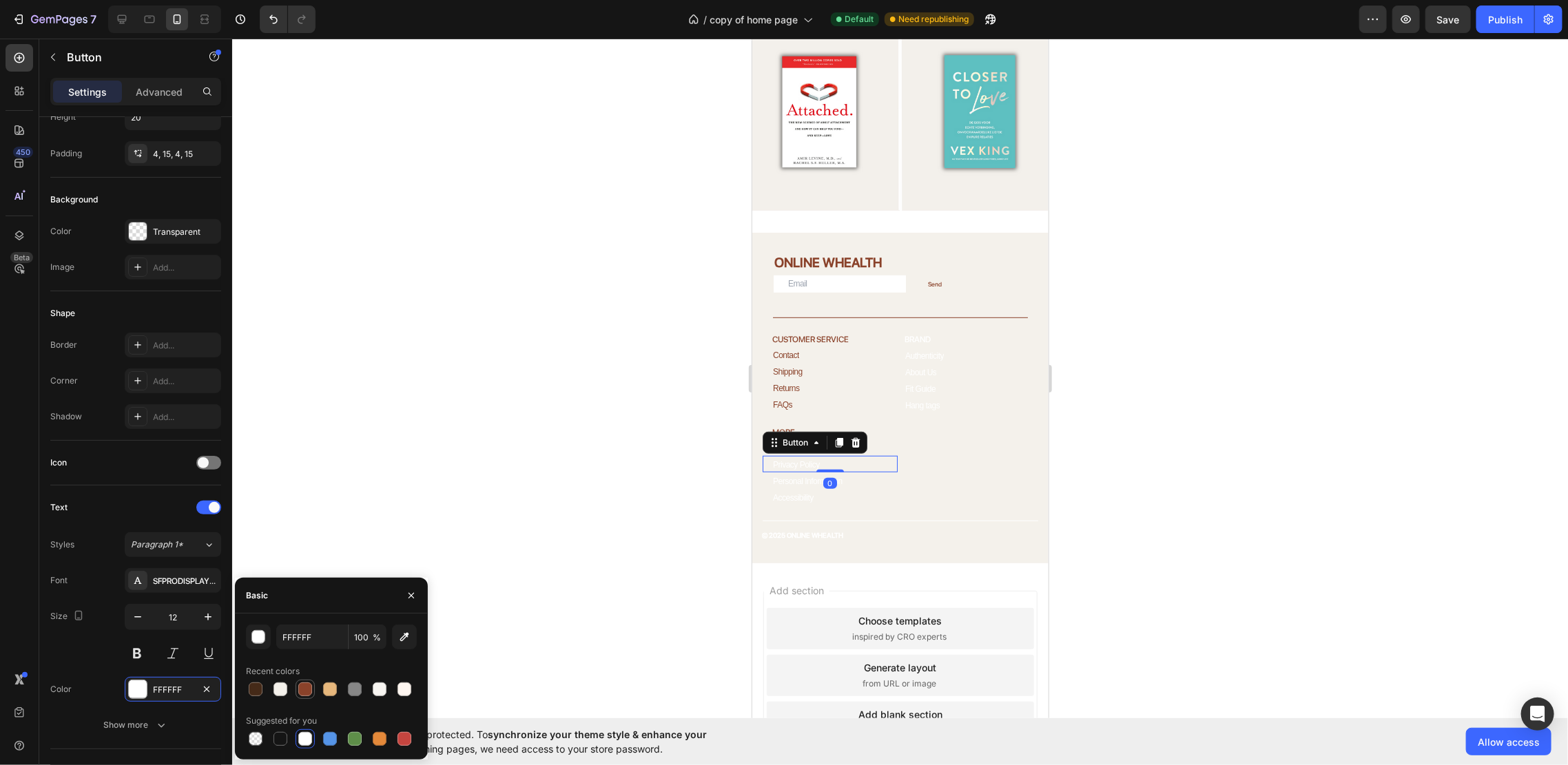
click at [306, 690] on div at bounding box center [305, 689] width 14 height 14
type input "8A422A"
click at [804, 476] on p "Personal Information" at bounding box center [806, 480] width 69 height 9
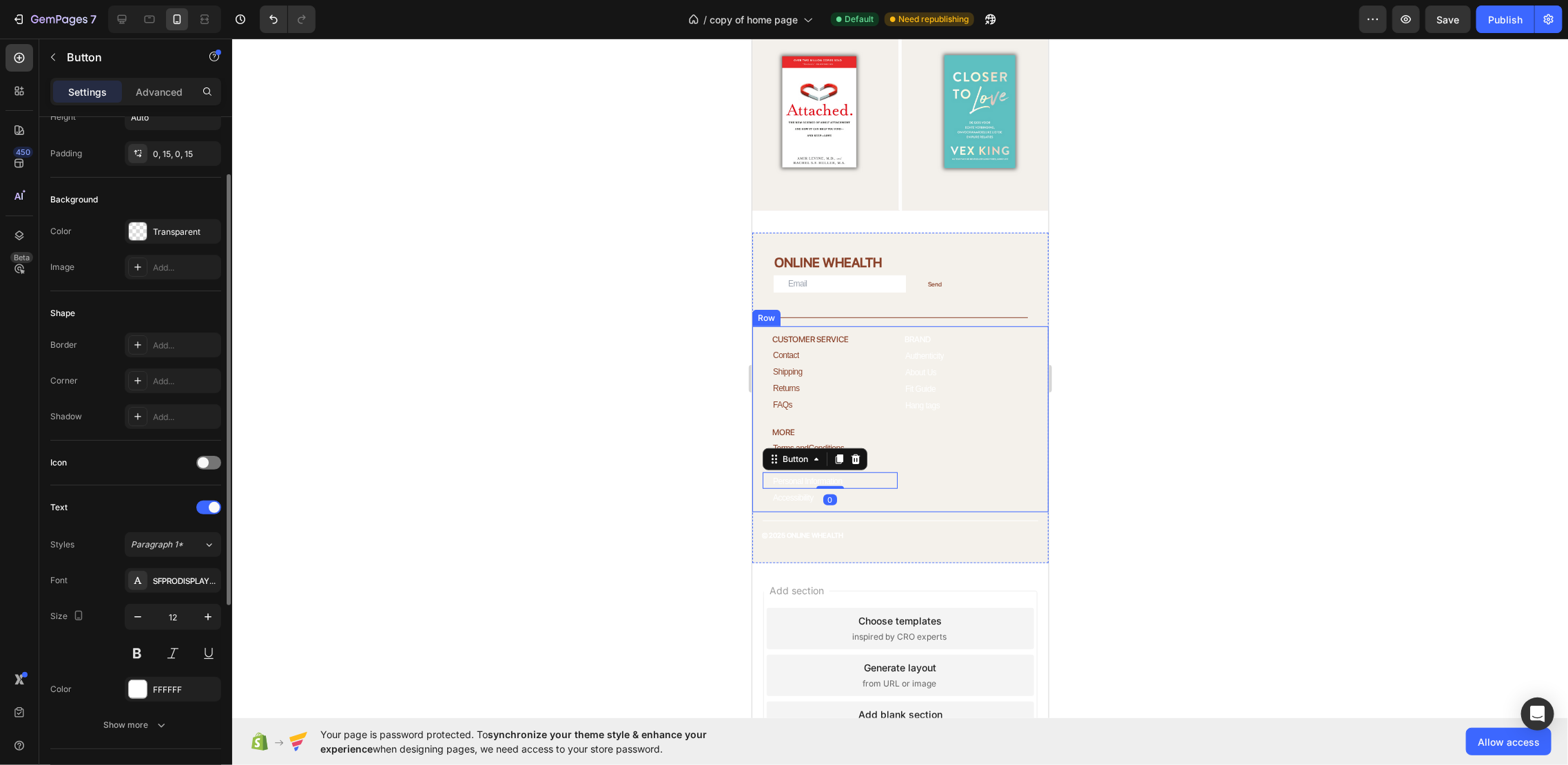
click at [185, 675] on div "Font SFPRODISPLAYMEDIUM Size 12 Color FFFFFF Show more" at bounding box center [136, 652] width 171 height 169
click at [179, 685] on div "FFFFFF" at bounding box center [173, 689] width 40 height 12
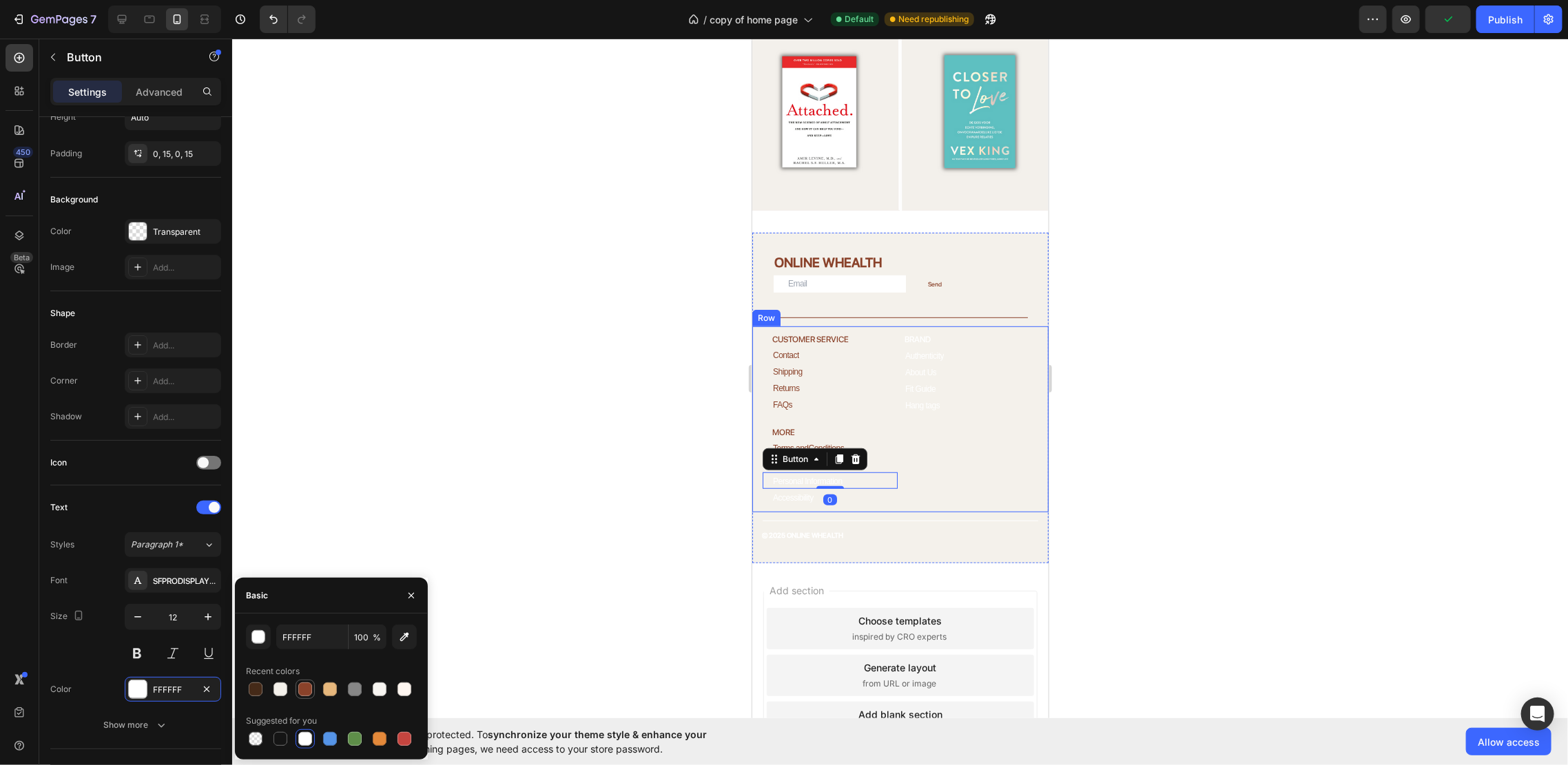
click at [308, 683] on div at bounding box center [305, 689] width 14 height 14
type input "8A422A"
click at [799, 488] on div "Accessibility Button" at bounding box center [829, 495] width 135 height 16
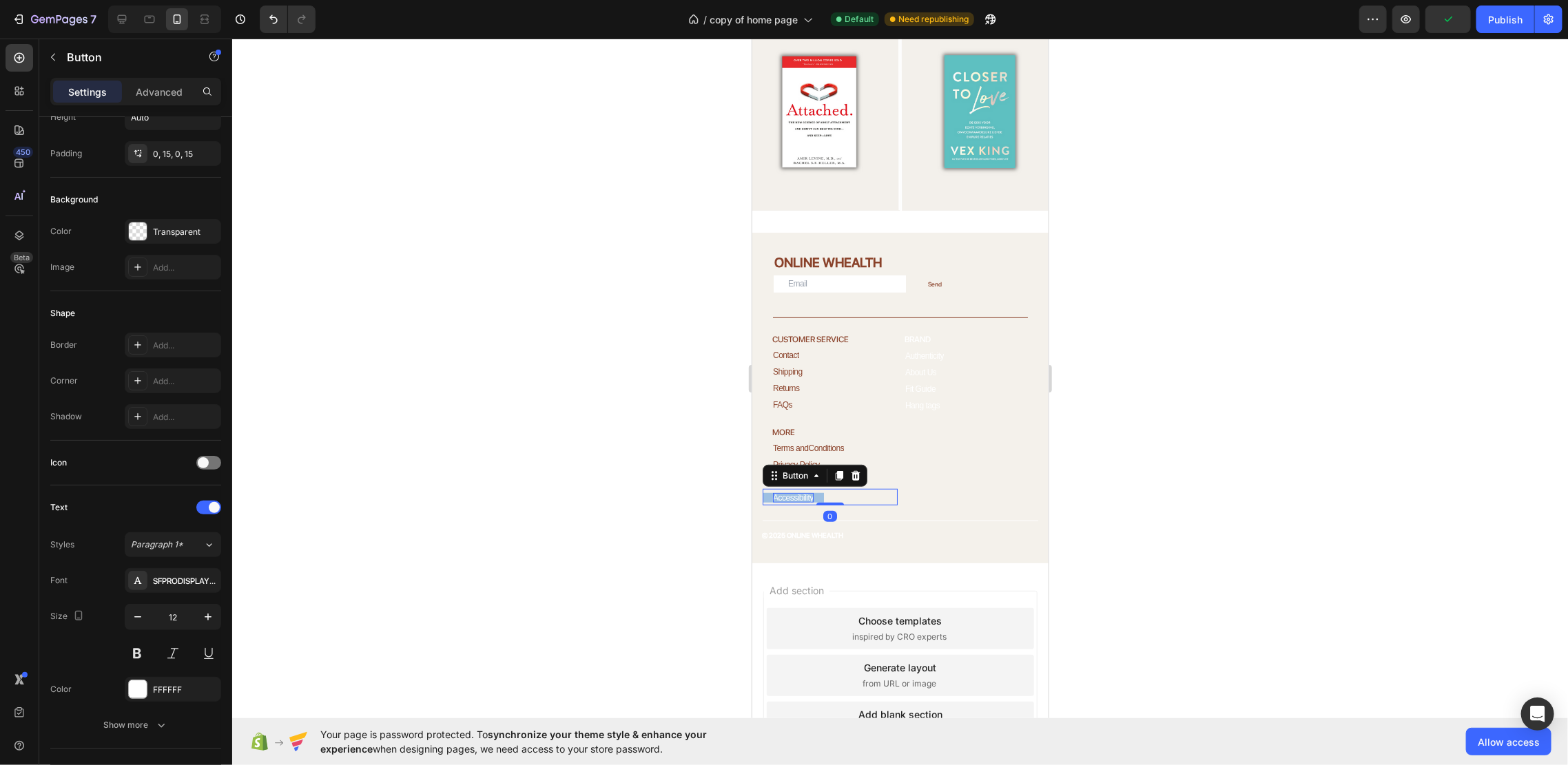
click at [794, 493] on p "Accessibility" at bounding box center [792, 497] width 41 height 9
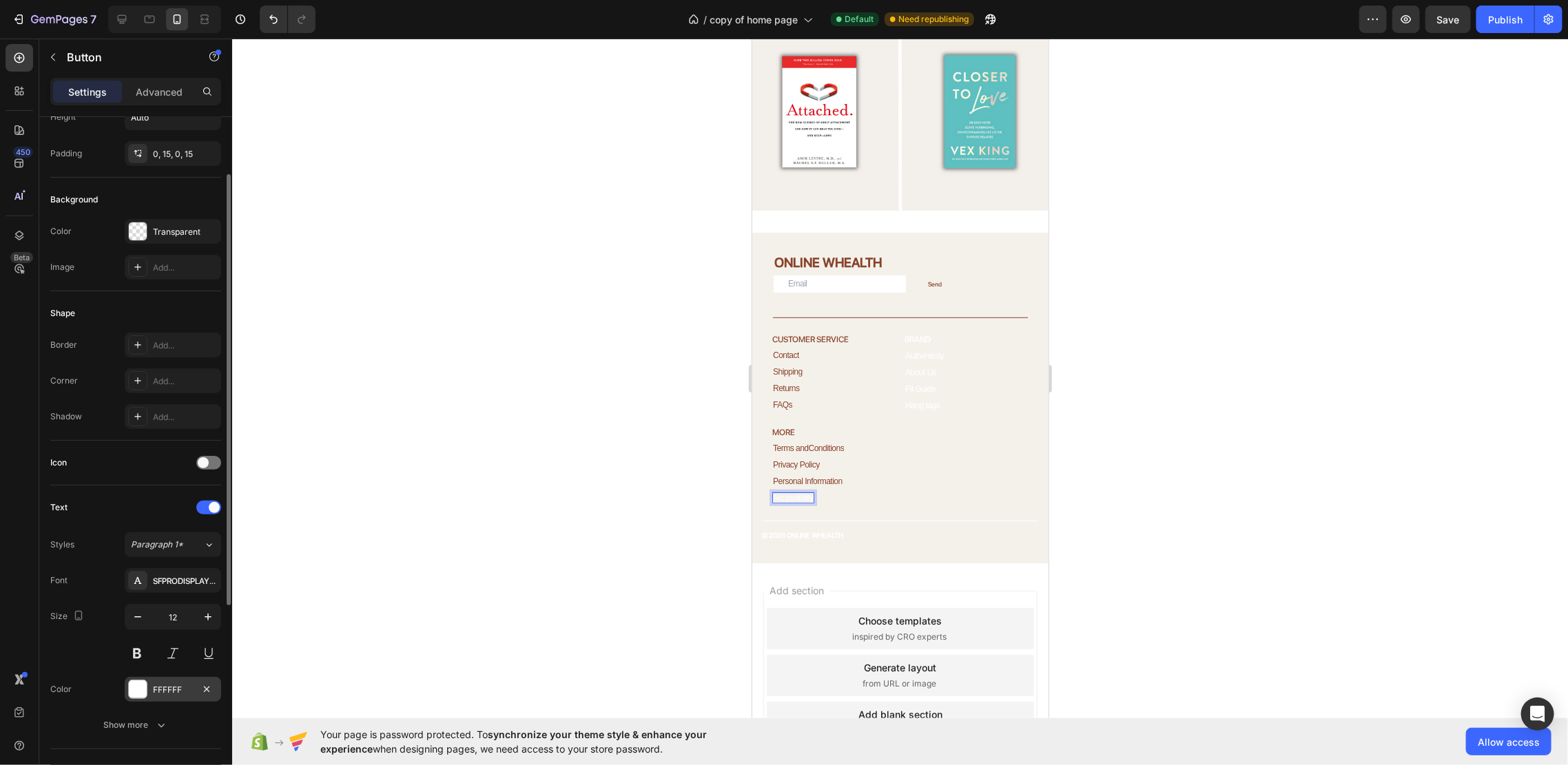
click at [161, 681] on div "FFFFFF" at bounding box center [173, 689] width 97 height 25
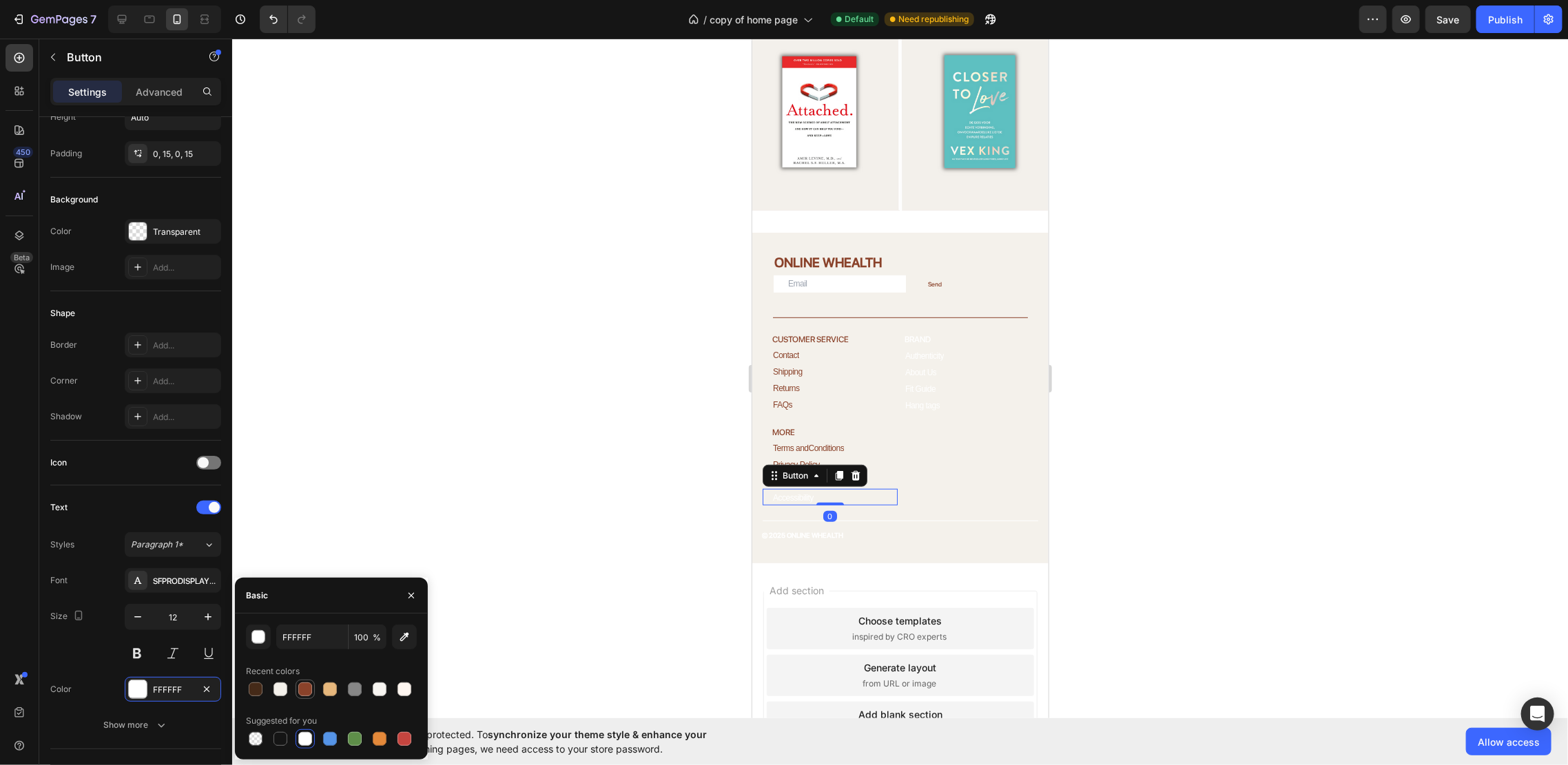
click at [300, 689] on div at bounding box center [305, 689] width 14 height 14
type input "8A422A"
click at [853, 520] on div at bounding box center [899, 520] width 275 height 1
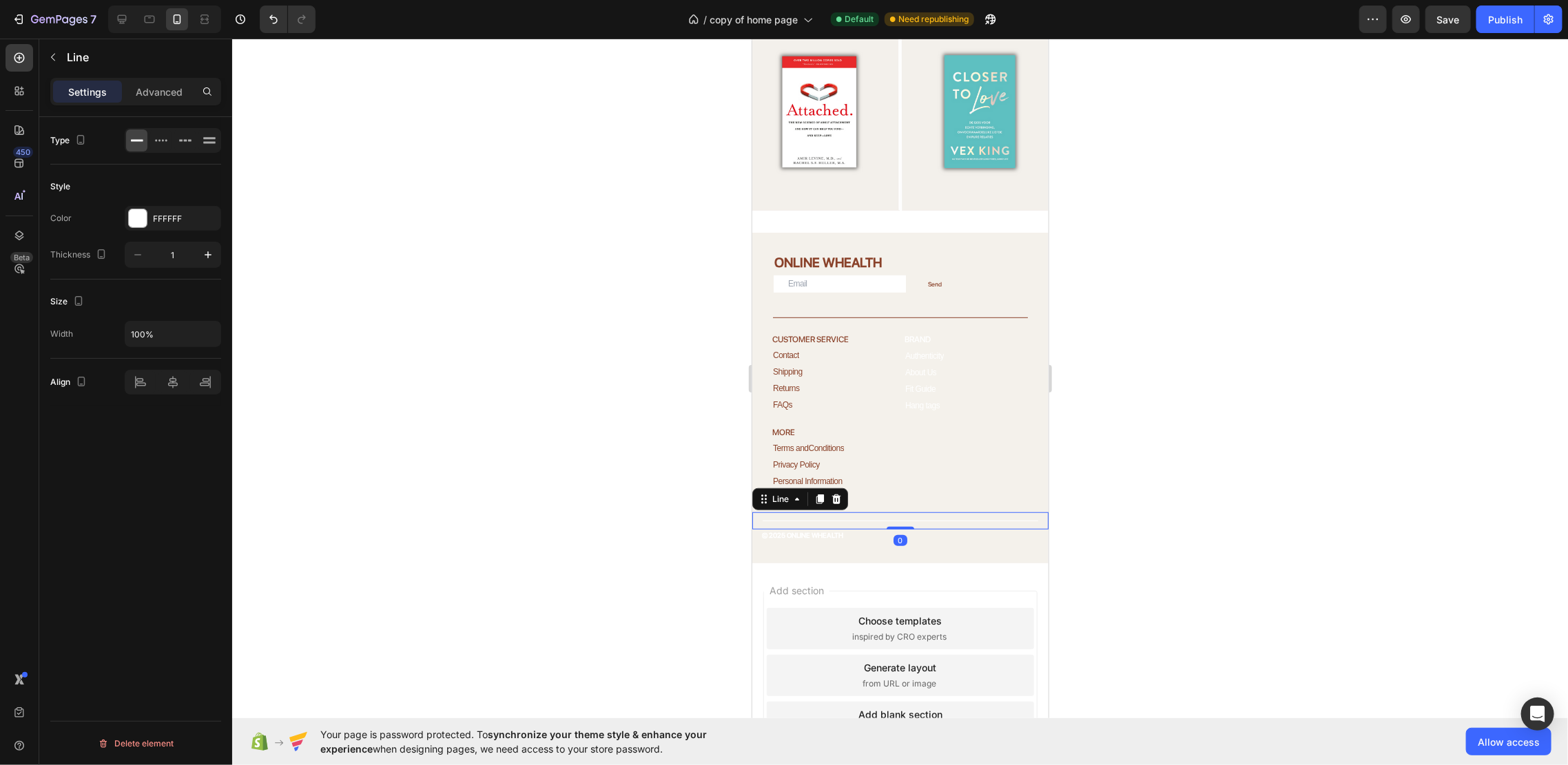
scroll to position [0, 0]
click at [165, 239] on div "Color FFFFFF Thickness 1" at bounding box center [136, 236] width 171 height 62
click at [171, 227] on div "FFFFFF" at bounding box center [173, 218] width 97 height 25
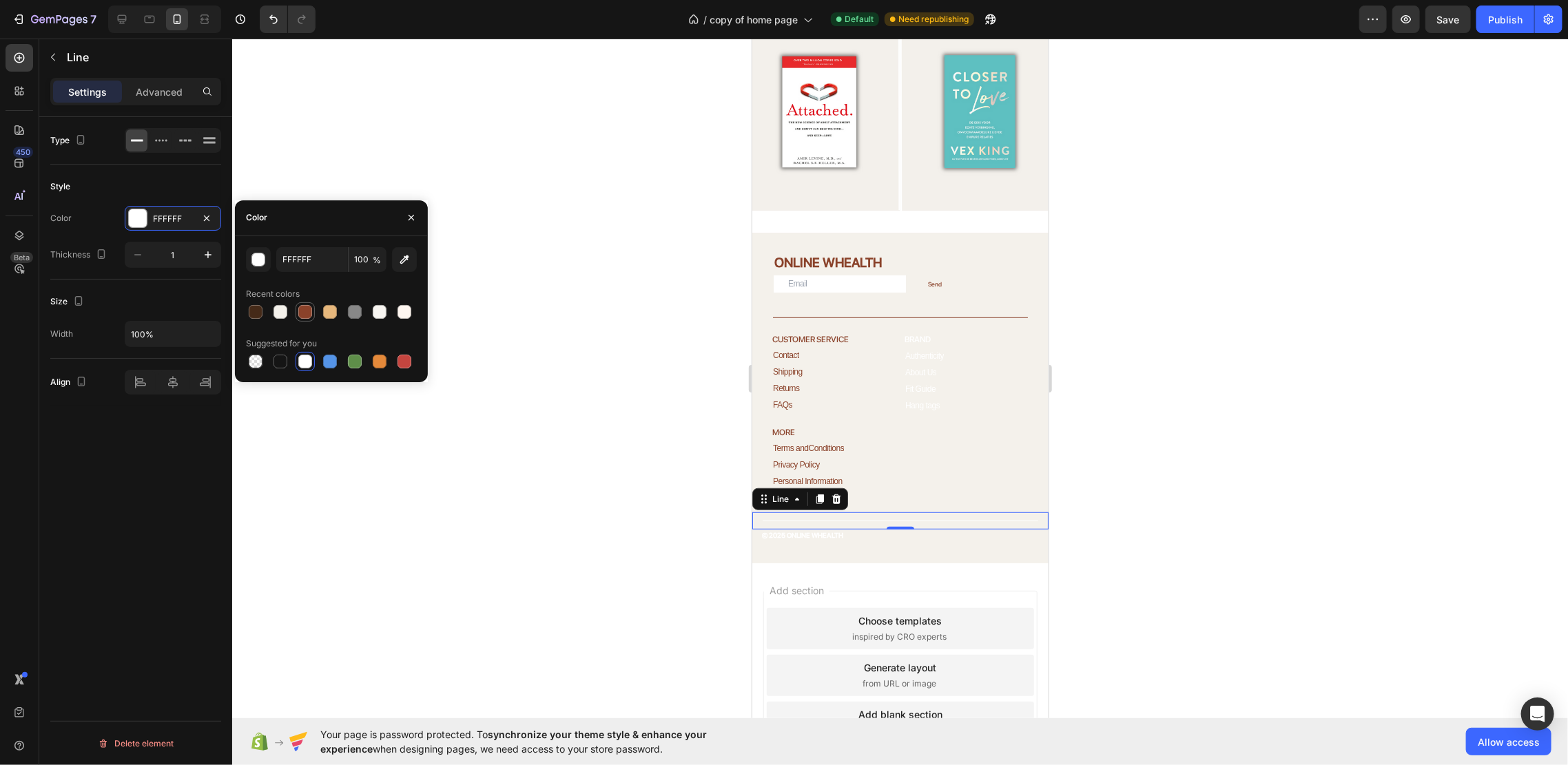
click at [309, 304] on div at bounding box center [305, 311] width 16 height 16
type input "8A422A"
click at [816, 530] on strong "© 2025 ONLINE WHEALTH" at bounding box center [802, 533] width 82 height 9
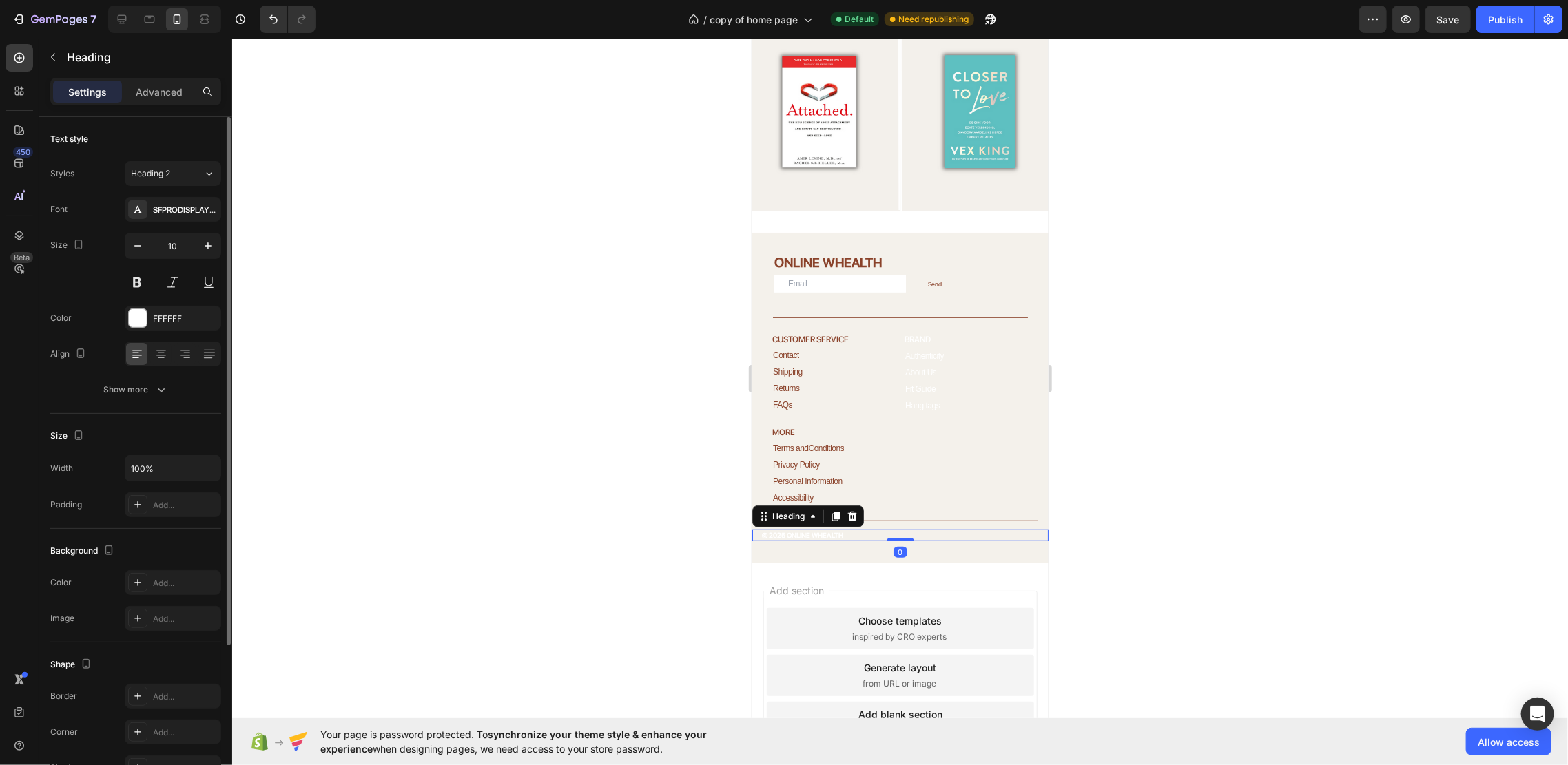
click at [157, 329] on div "FFFFFF" at bounding box center [173, 318] width 97 height 25
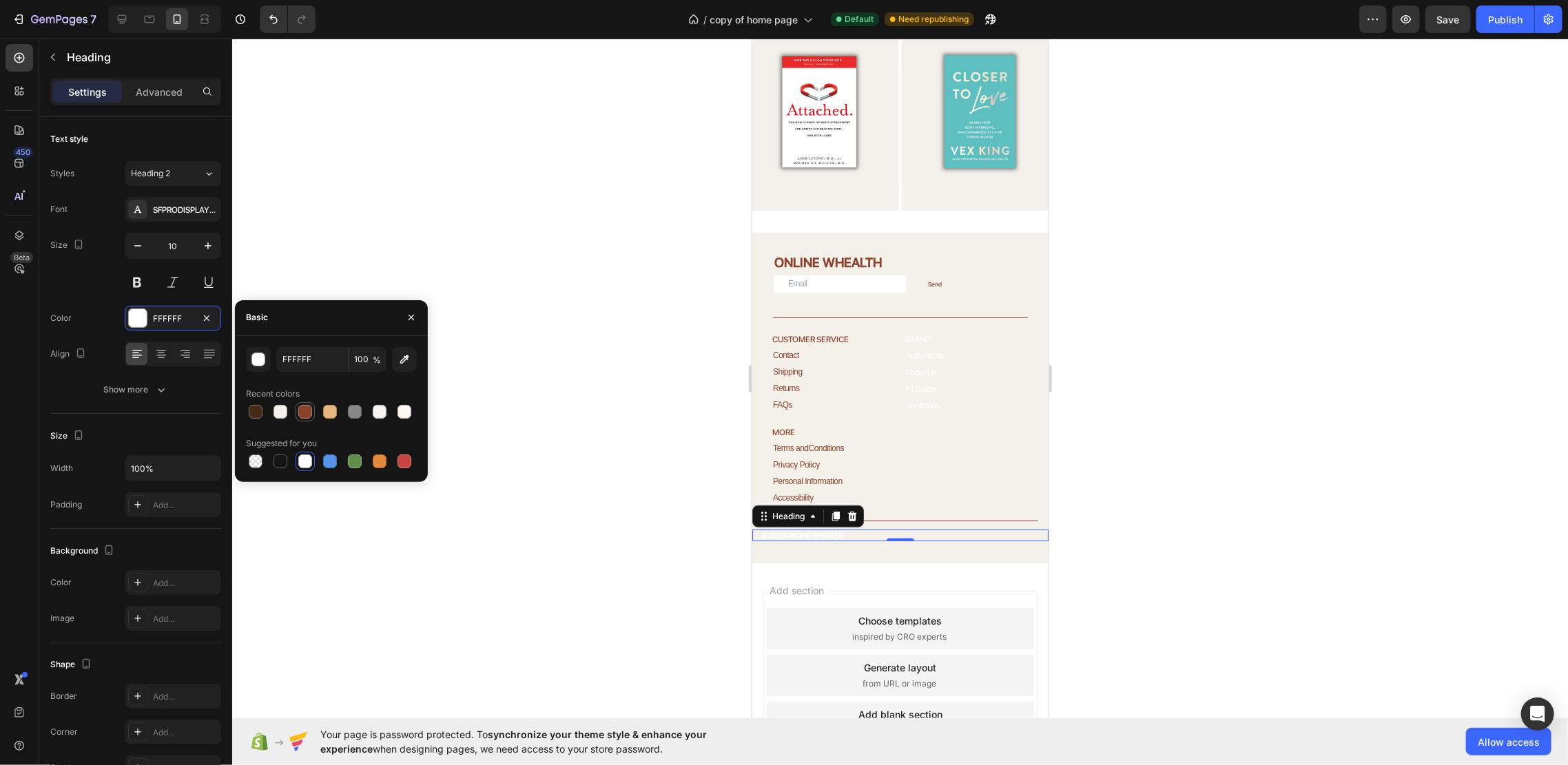
click at [300, 417] on div at bounding box center [305, 411] width 14 height 14
type input "8A422A"
click at [921, 332] on h2 "BRAND" at bounding box center [970, 339] width 135 height 14
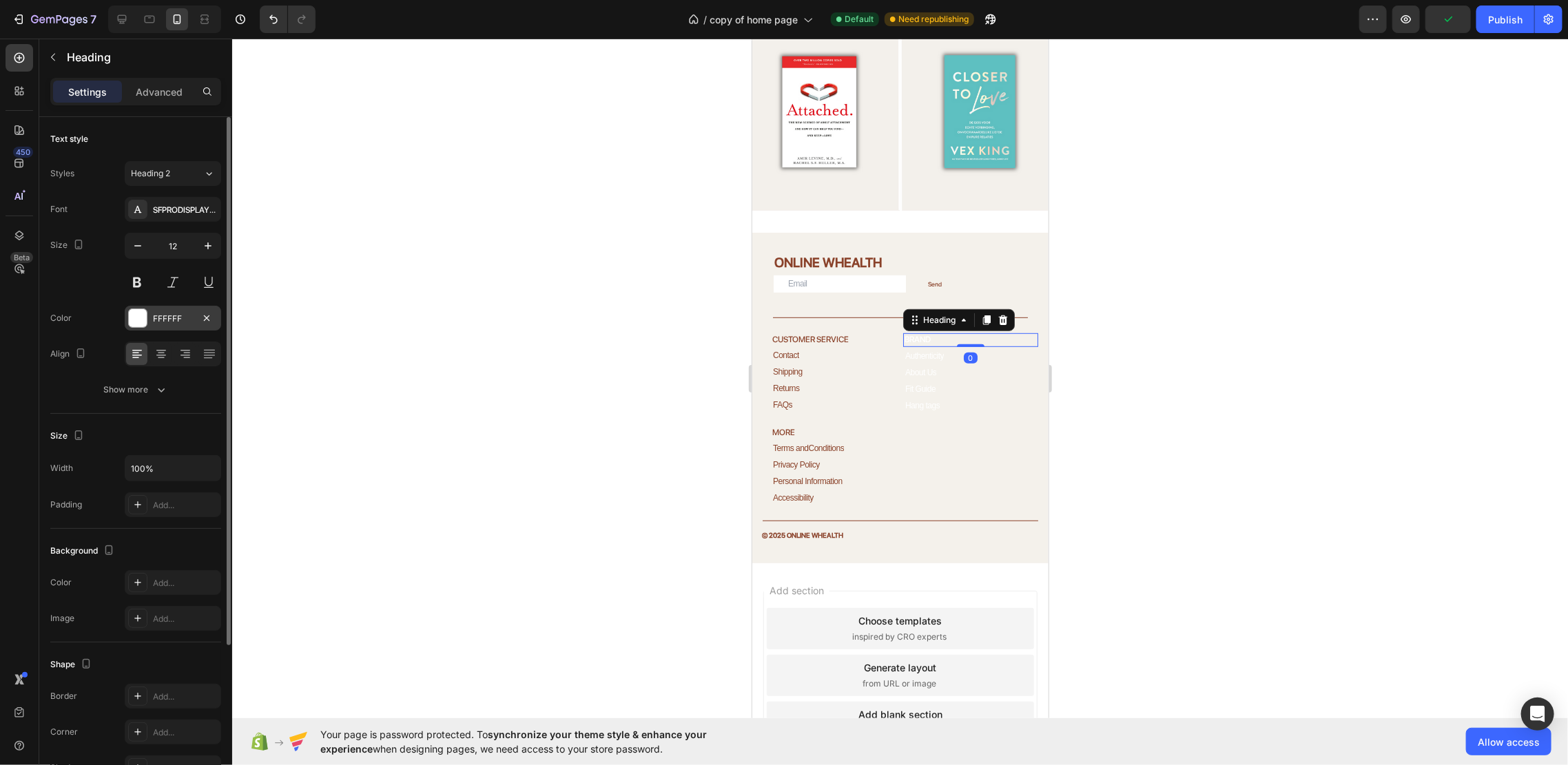
click at [137, 316] on div at bounding box center [138, 318] width 18 height 18
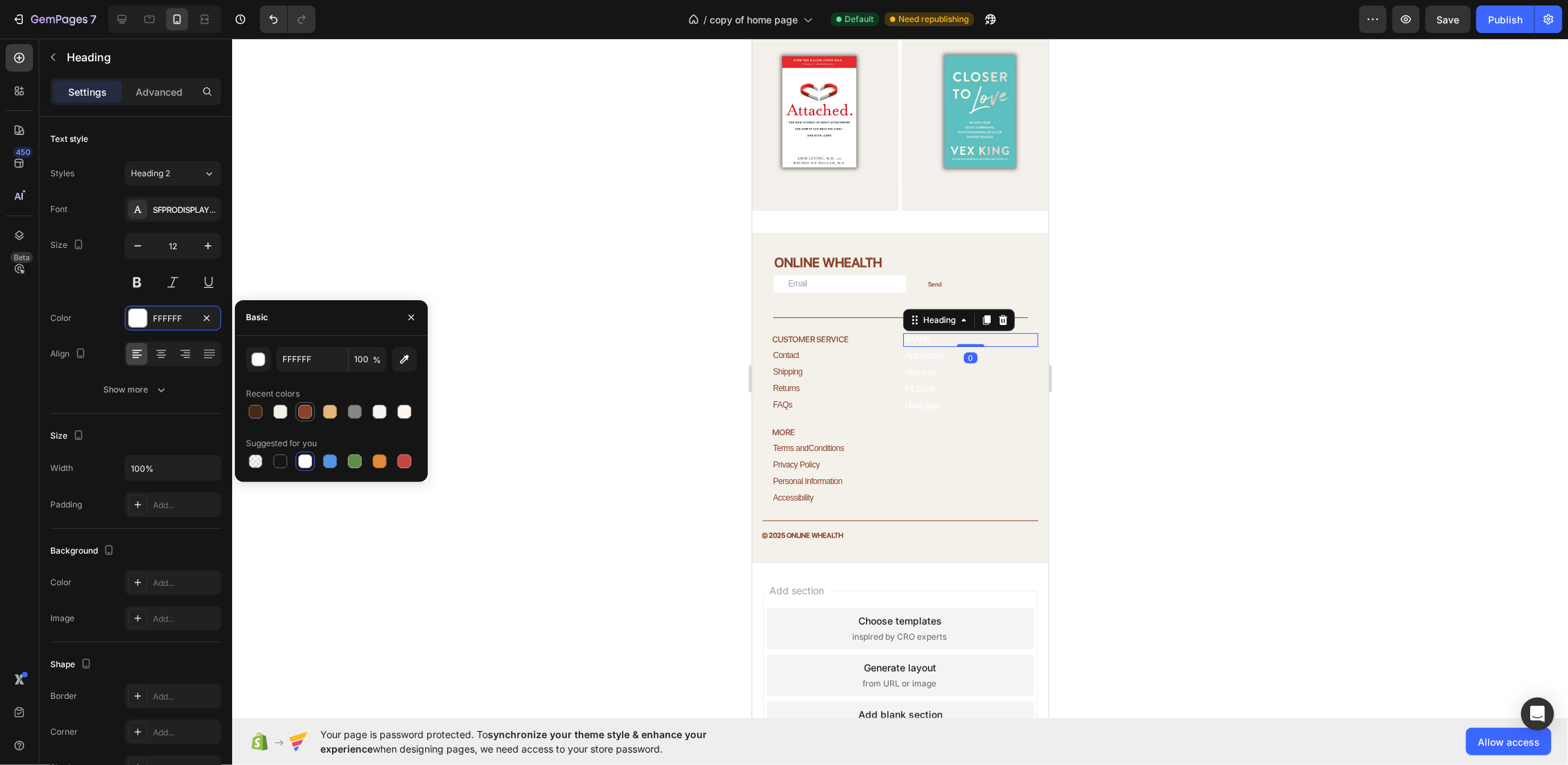
click at [310, 403] on div at bounding box center [305, 411] width 16 height 16
type input "8A422A"
click at [927, 350] on p "Authenticity" at bounding box center [923, 355] width 39 height 9
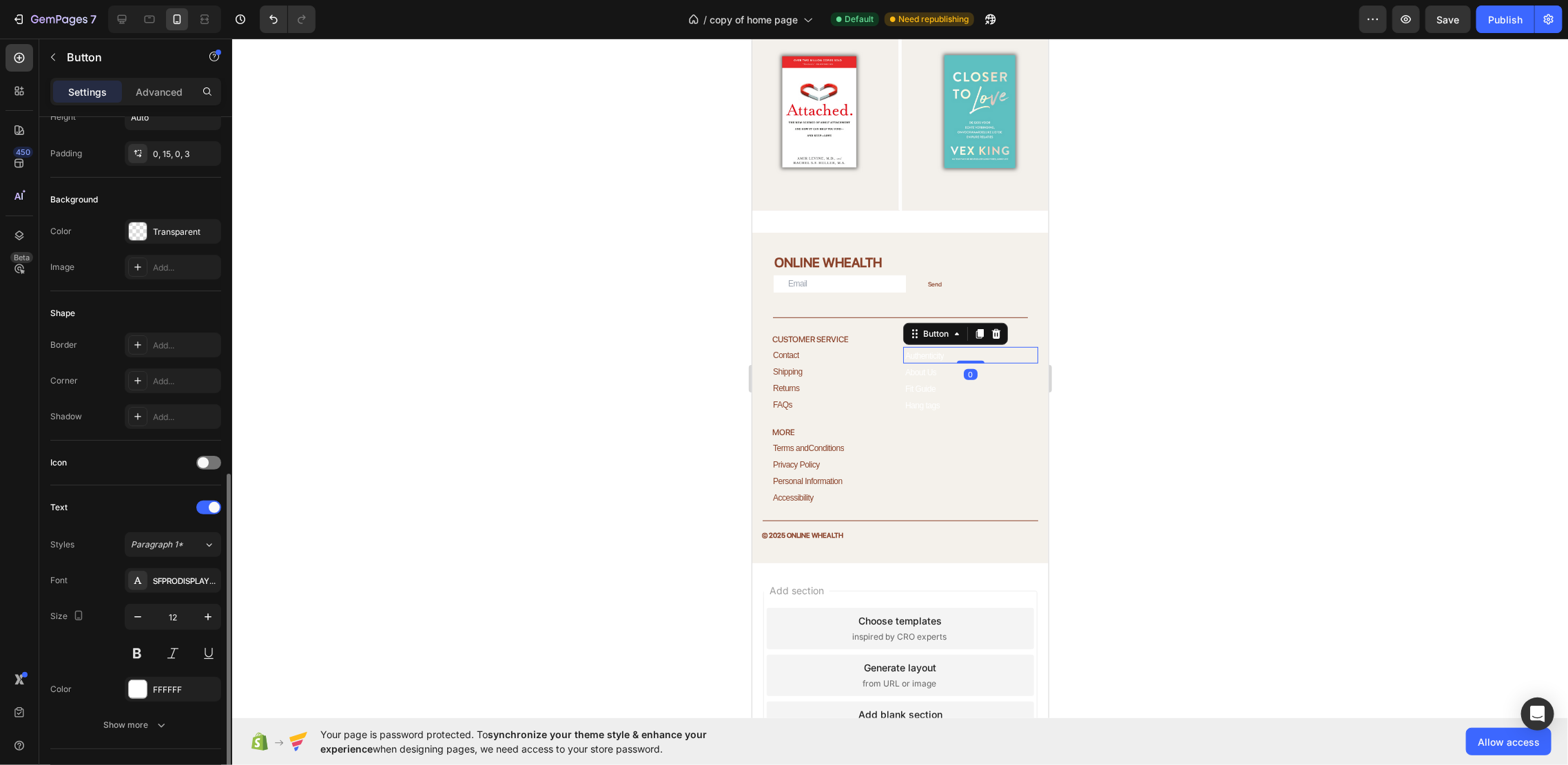
scroll to position [275, 0]
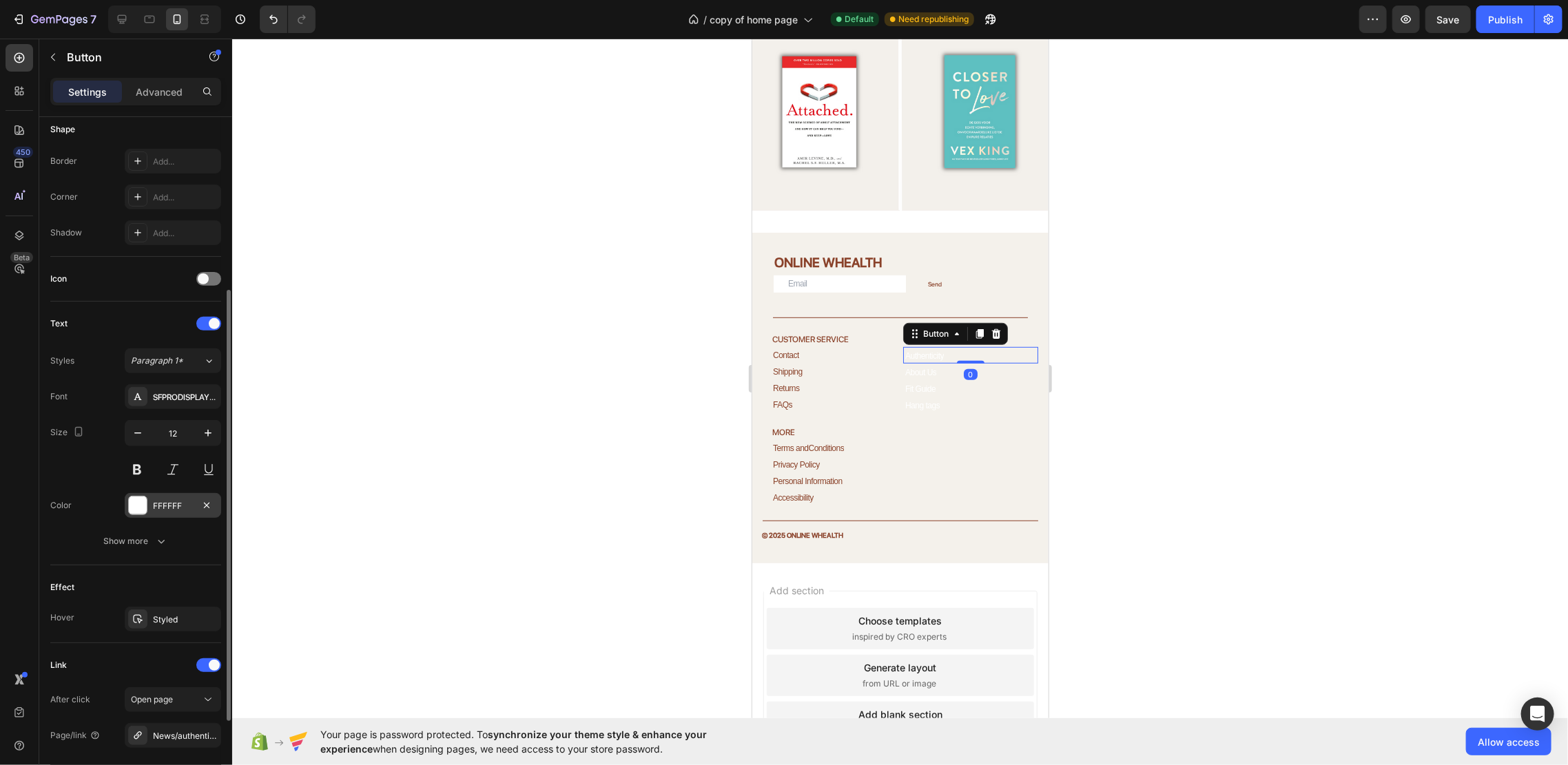
click at [148, 495] on div "FFFFFF" at bounding box center [173, 505] width 97 height 25
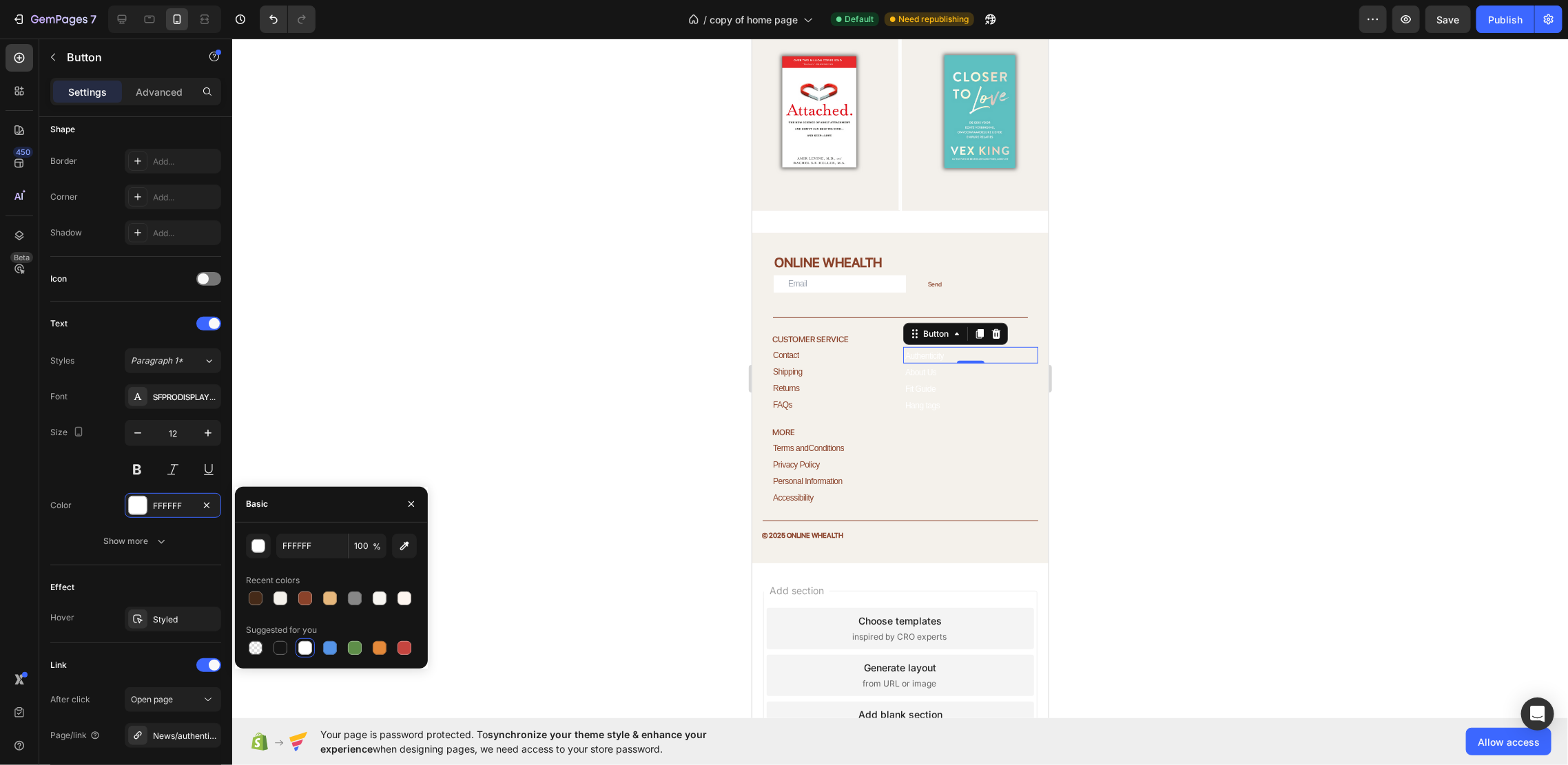
click at [299, 596] on div at bounding box center [305, 598] width 14 height 14
type input "8A422A"
click at [927, 363] on div "About Us Button" at bounding box center [970, 370] width 135 height 16
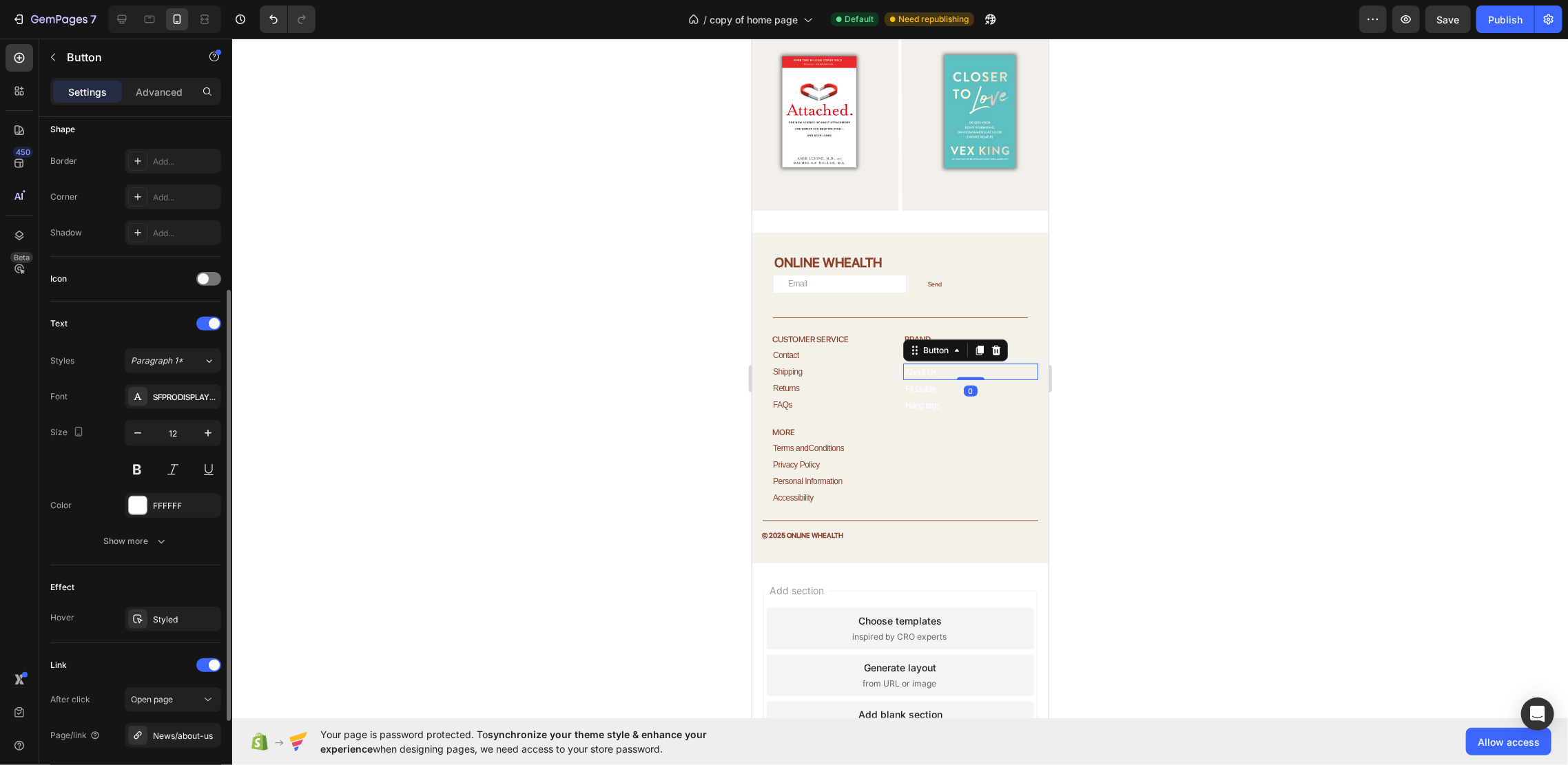
click at [163, 518] on div "Font SFPRODISPLAYMEDIUM Size 12 Color FFFFFF Show more" at bounding box center [136, 469] width 171 height 169
click at [162, 511] on div "FFFFFF" at bounding box center [173, 505] width 97 height 25
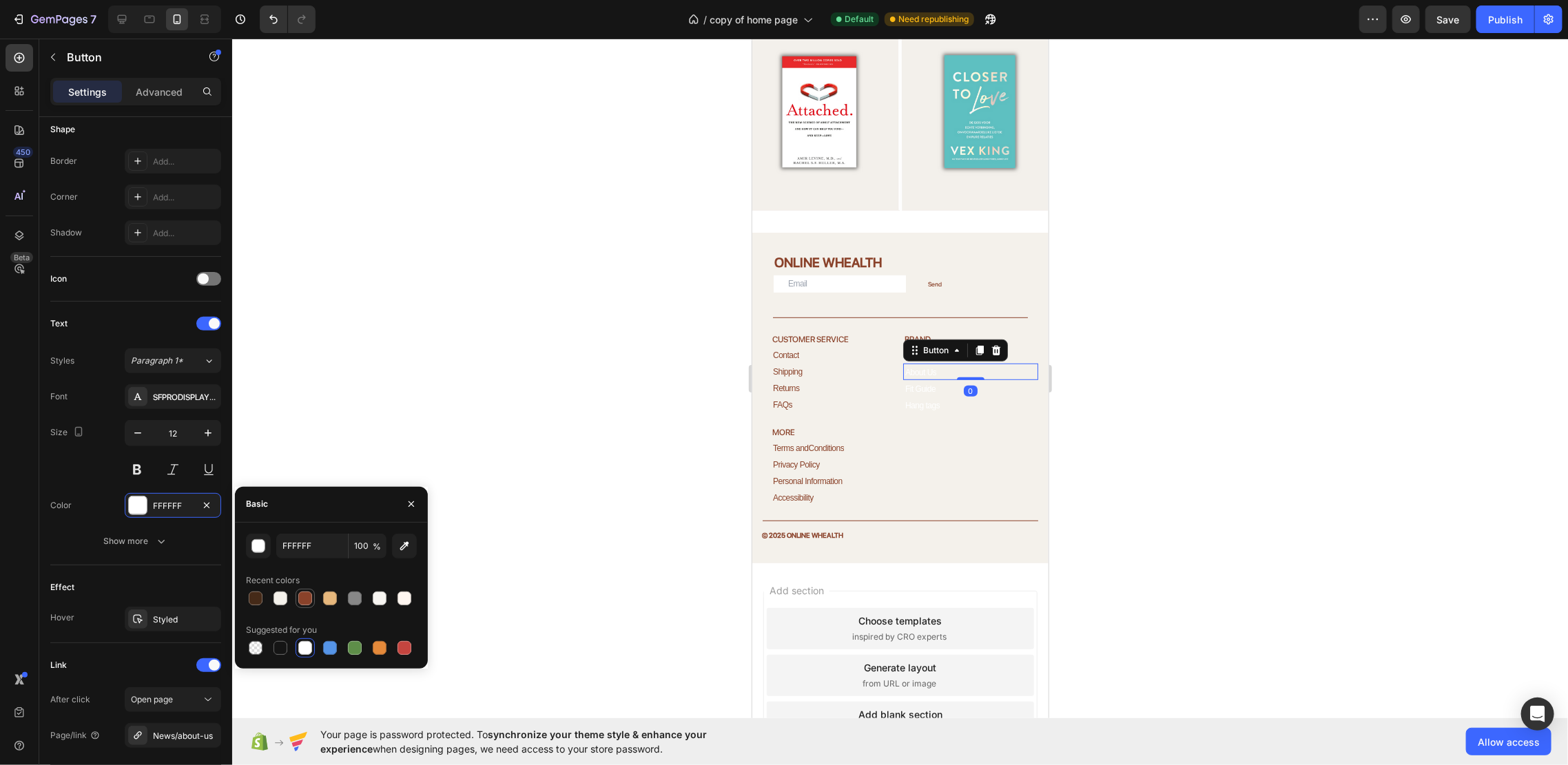
click at [307, 598] on div at bounding box center [305, 598] width 14 height 14
type input "8A422A"
click at [907, 380] on div "Button" at bounding box center [920, 387] width 36 height 16
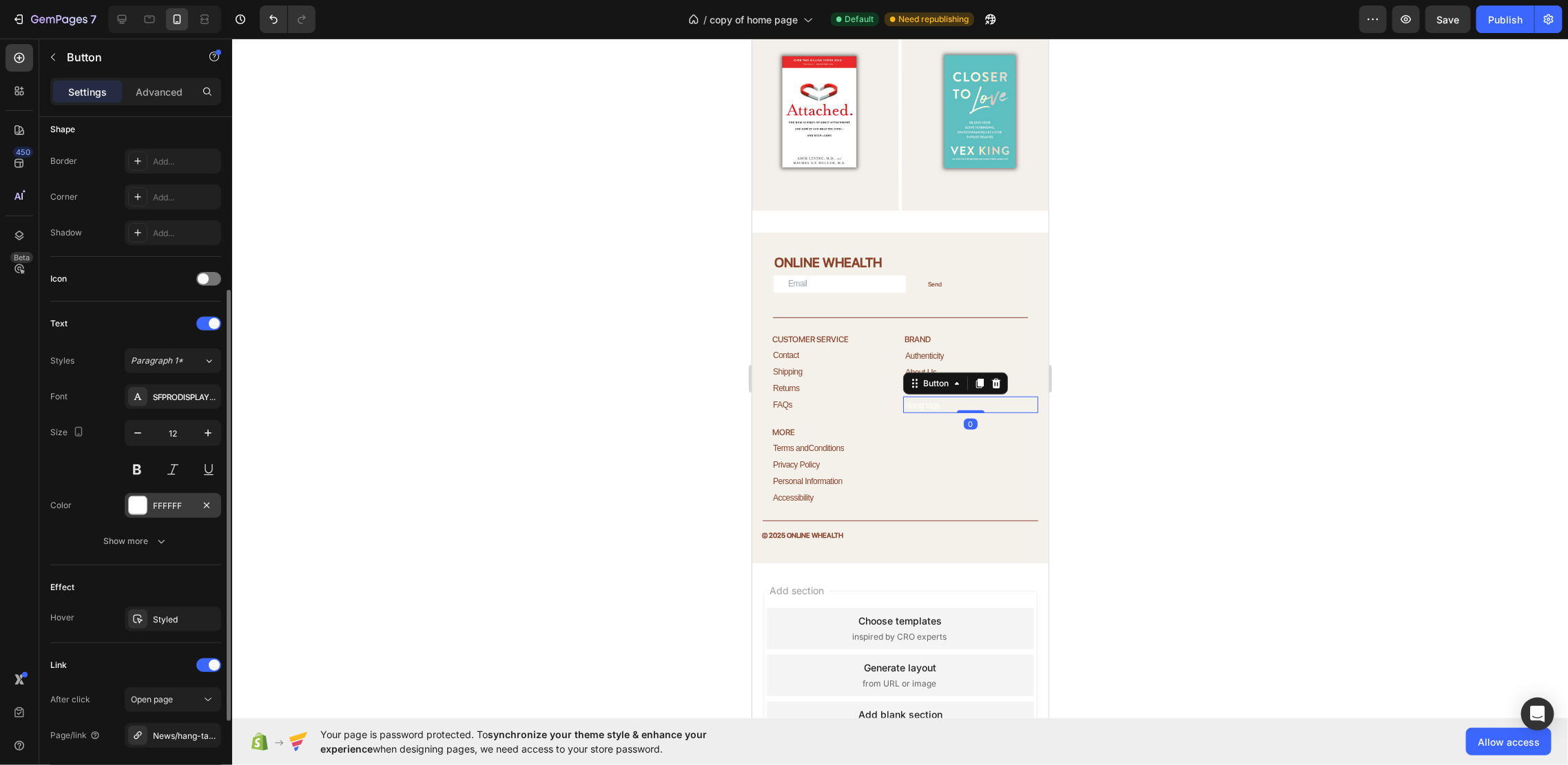
click at [164, 501] on div "FFFFFF" at bounding box center [173, 506] width 40 height 12
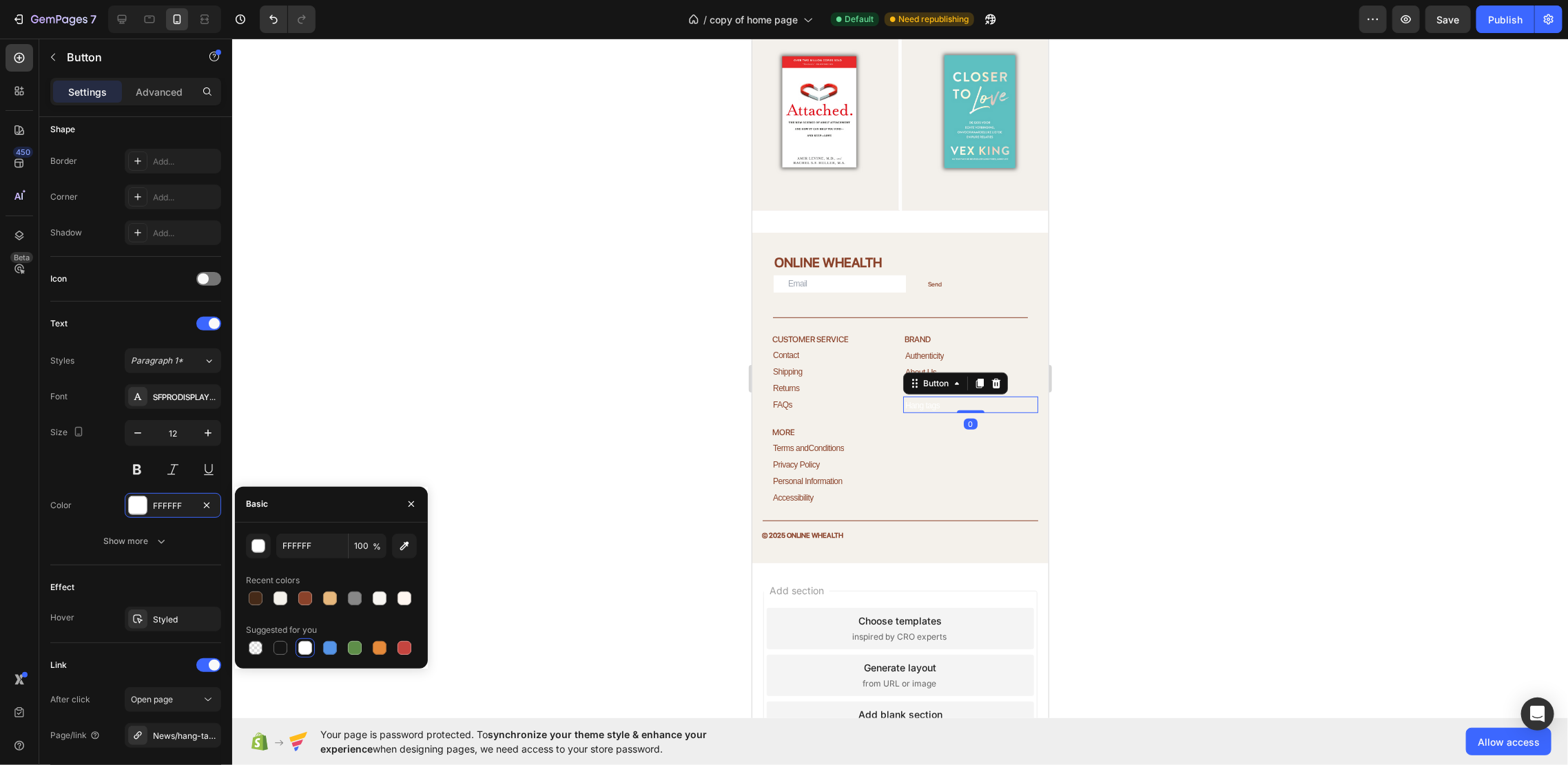
click at [303, 591] on div at bounding box center [305, 598] width 14 height 14
type input "8A422A"
click at [954, 427] on div "BRAND Heading Authenticity Button About Us Button Fit Guide Button Hang tags Bu…" at bounding box center [970, 418] width 135 height 172
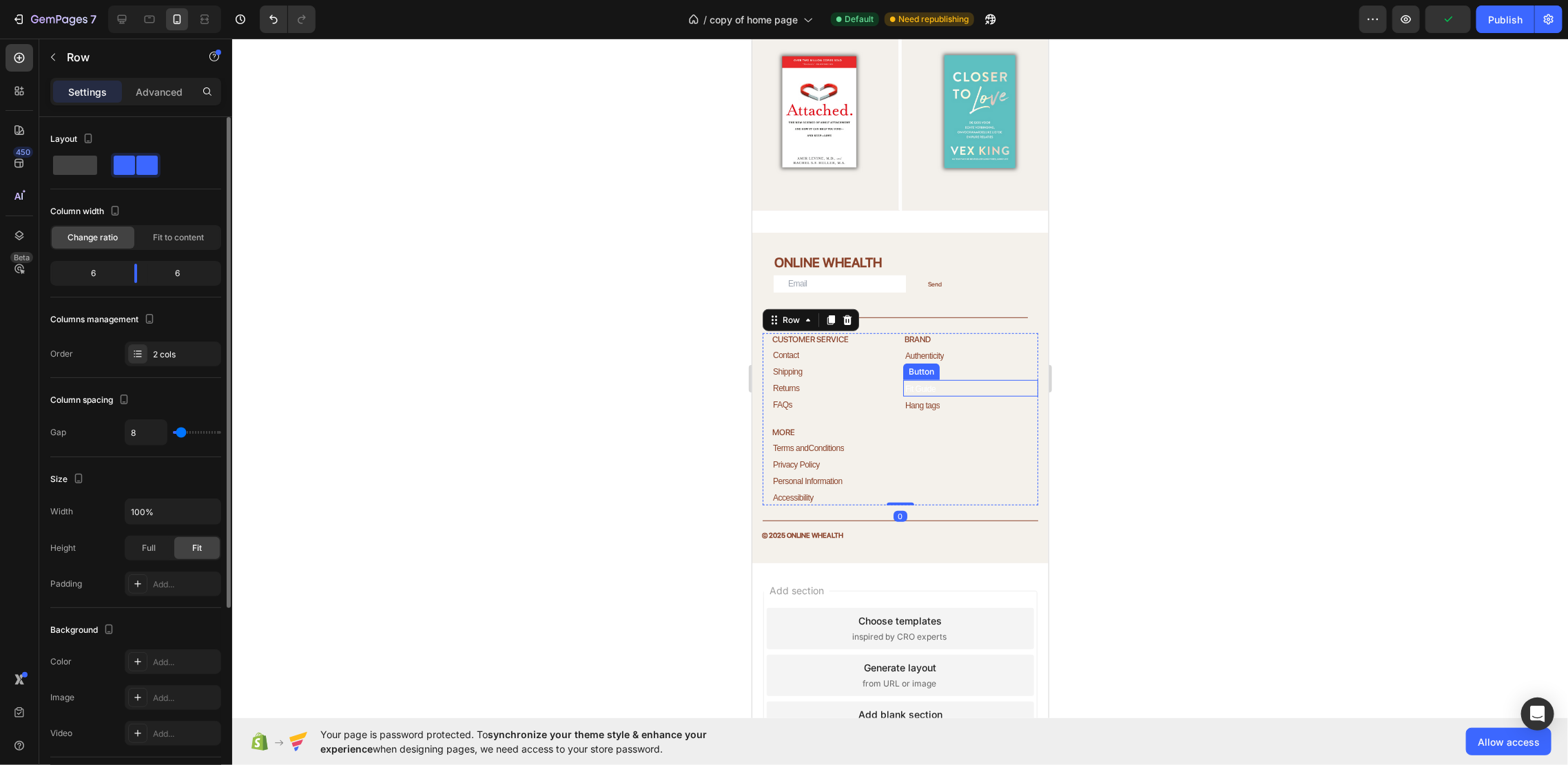
click at [959, 380] on div "Fit Guide Button" at bounding box center [970, 387] width 135 height 16
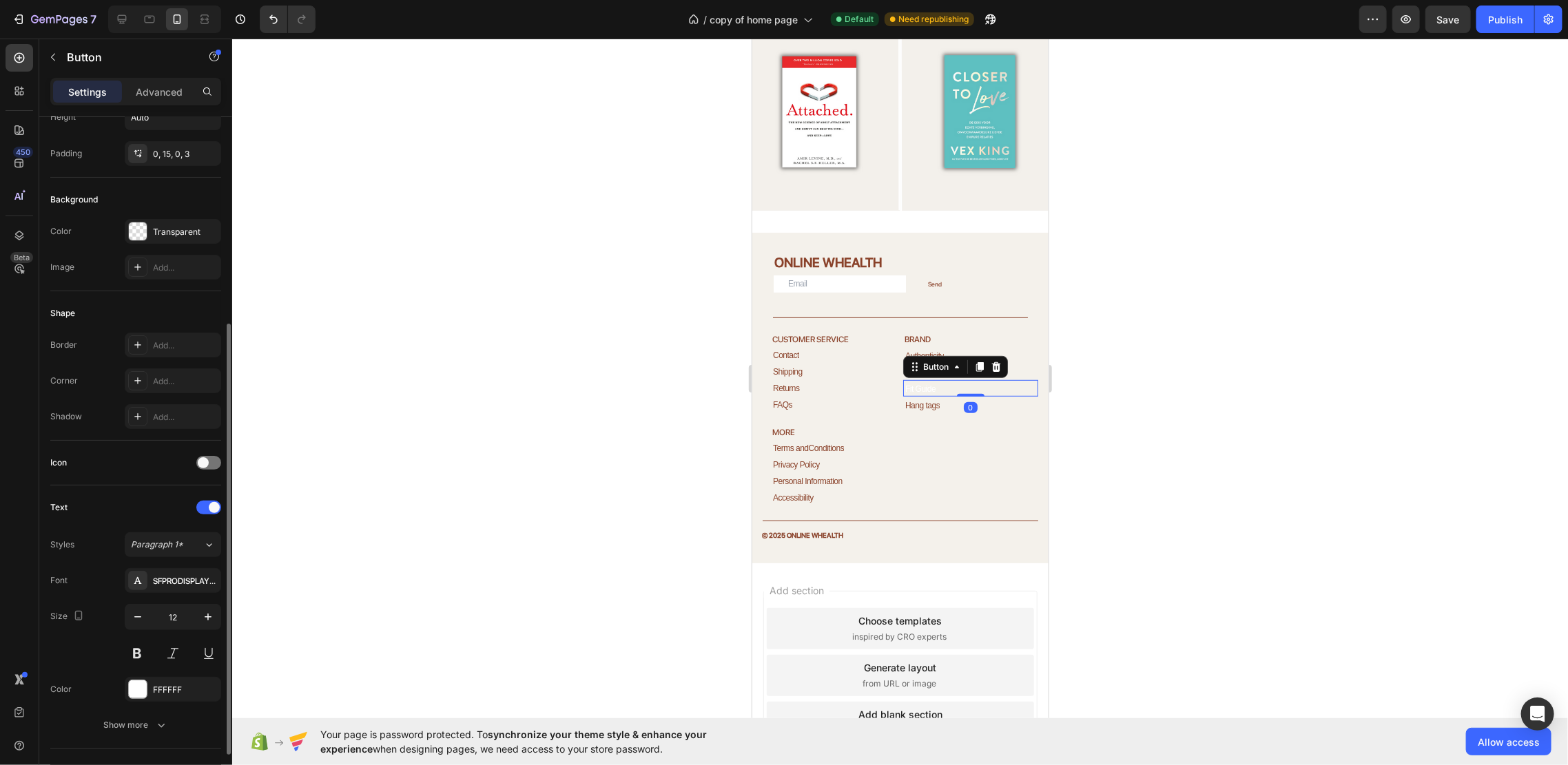
scroll to position [183, 0]
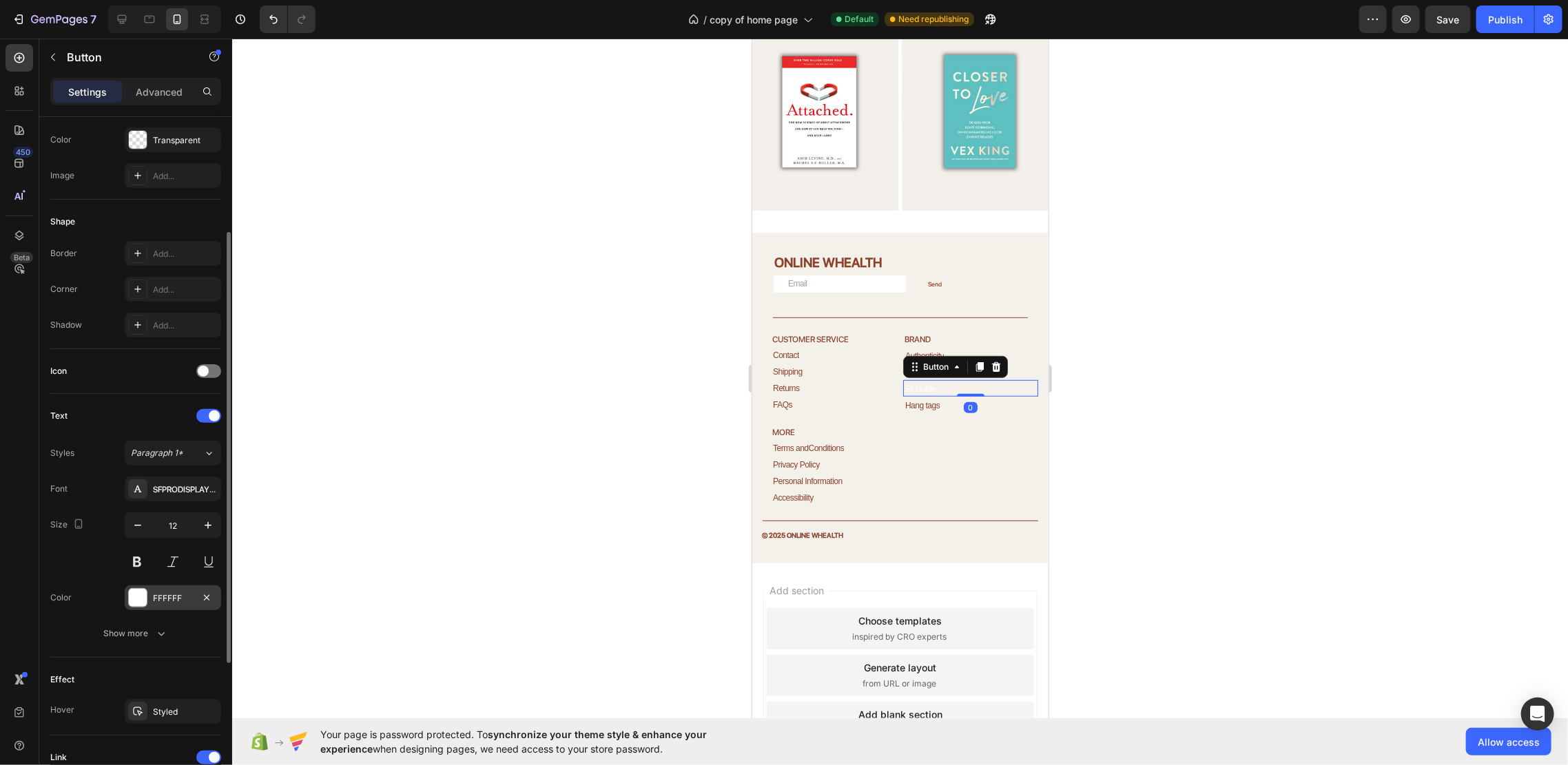
click at [161, 592] on div "FFFFFF" at bounding box center [173, 598] width 40 height 12
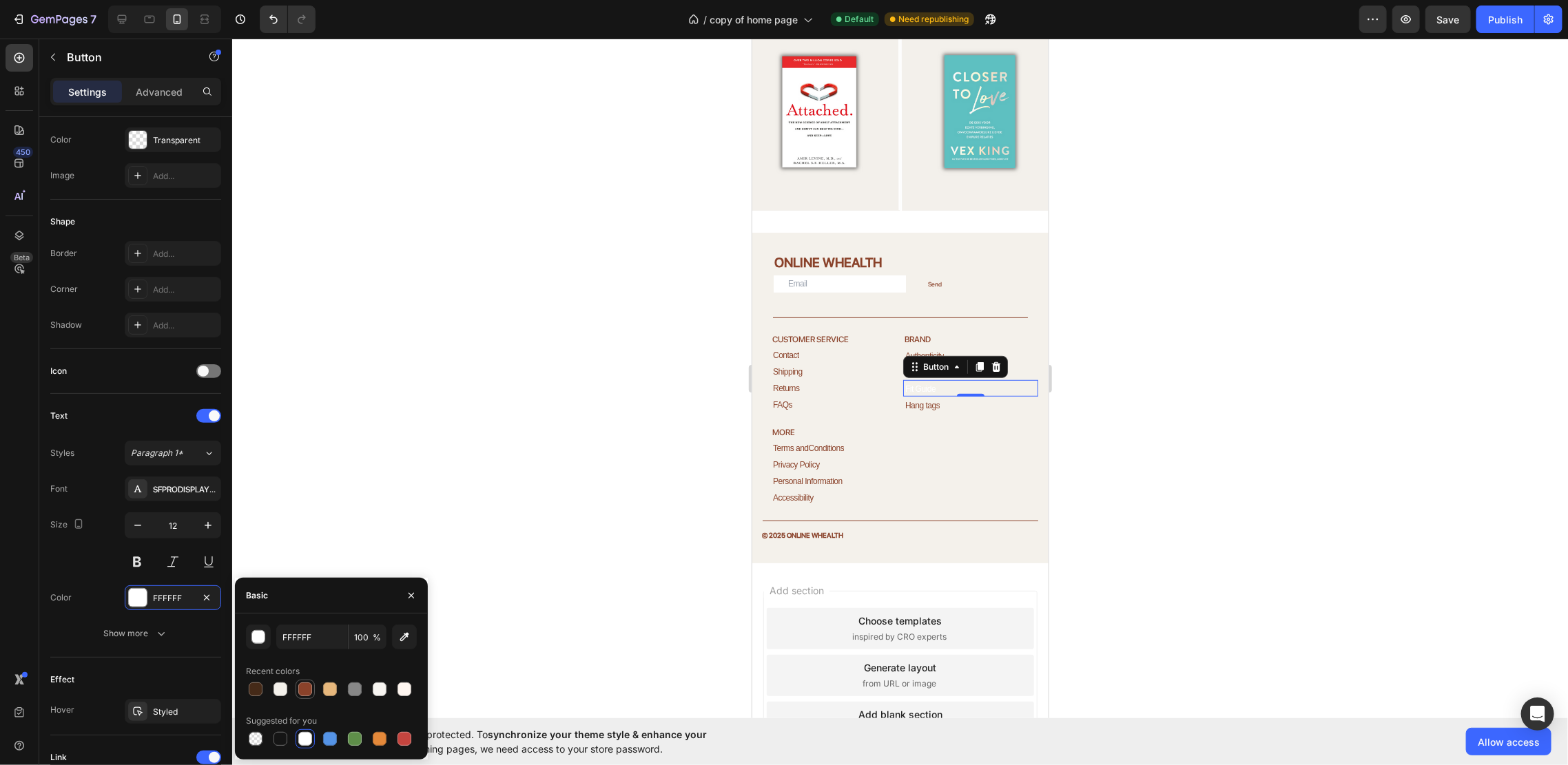
click at [305, 696] on div at bounding box center [305, 689] width 14 height 14
type input "8A422A"
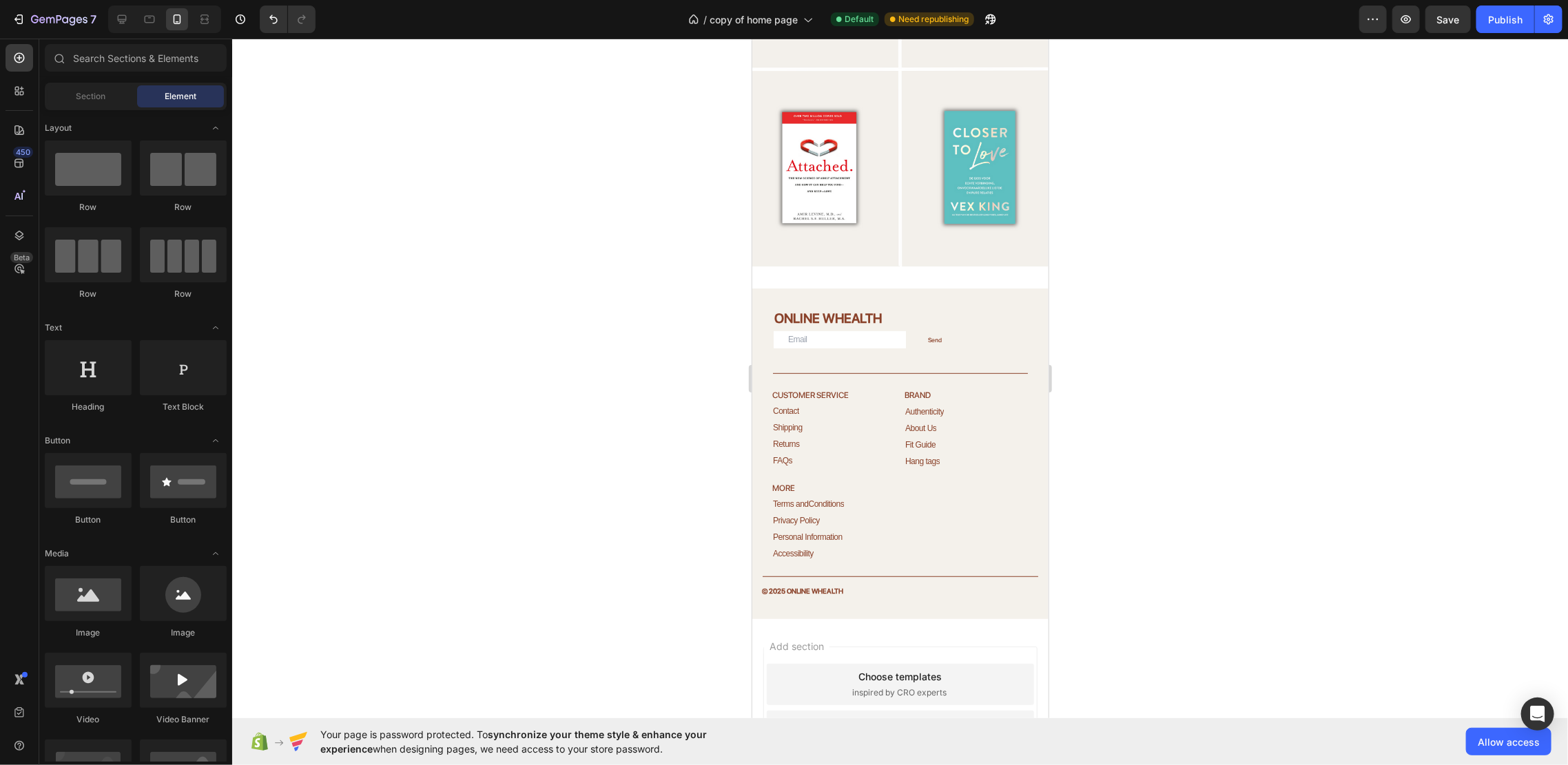
scroll to position [3828, 0]
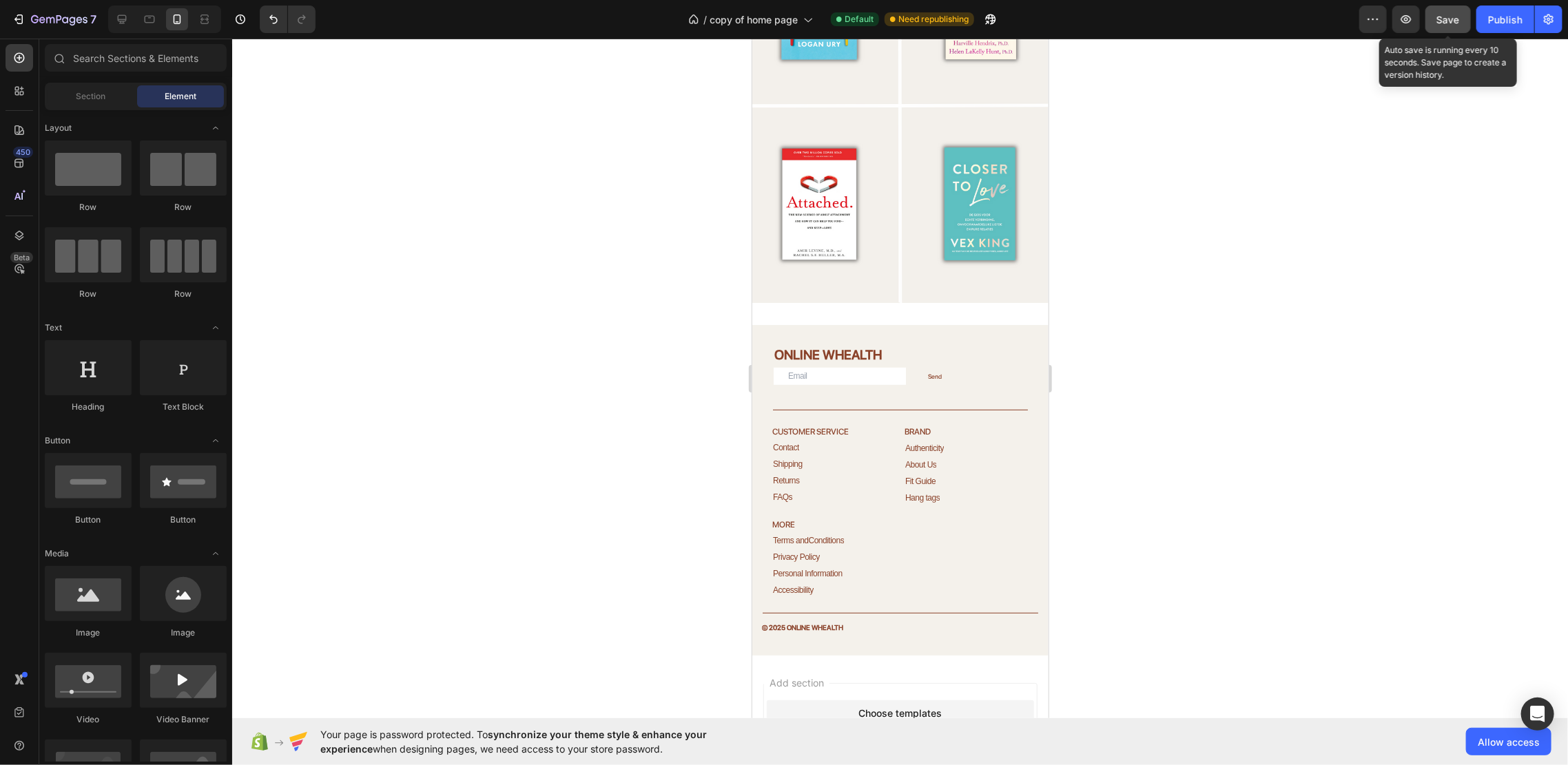
click at [1461, 24] on button "Save" at bounding box center [1448, 19] width 46 height 28
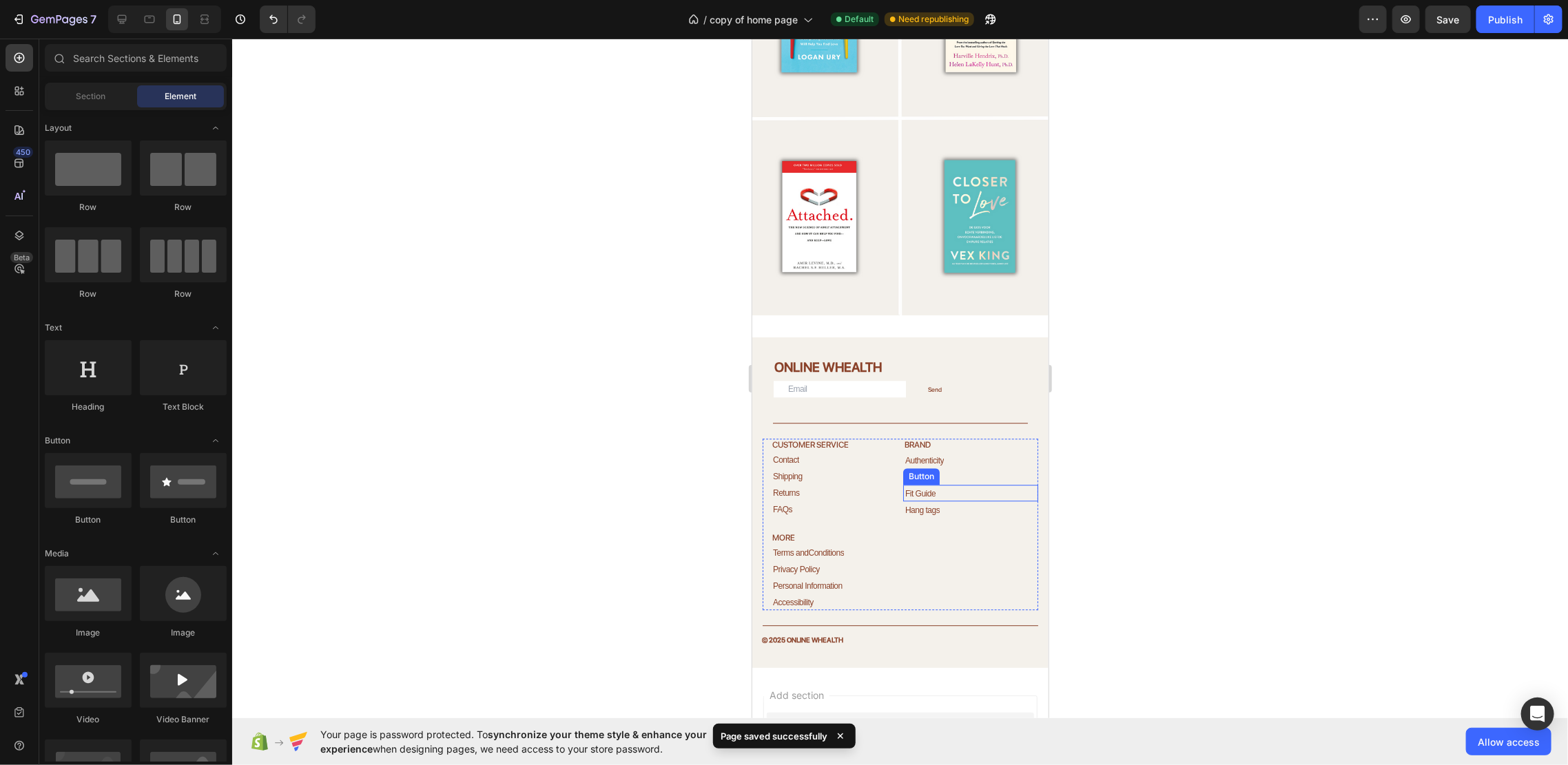
scroll to position [2308, 0]
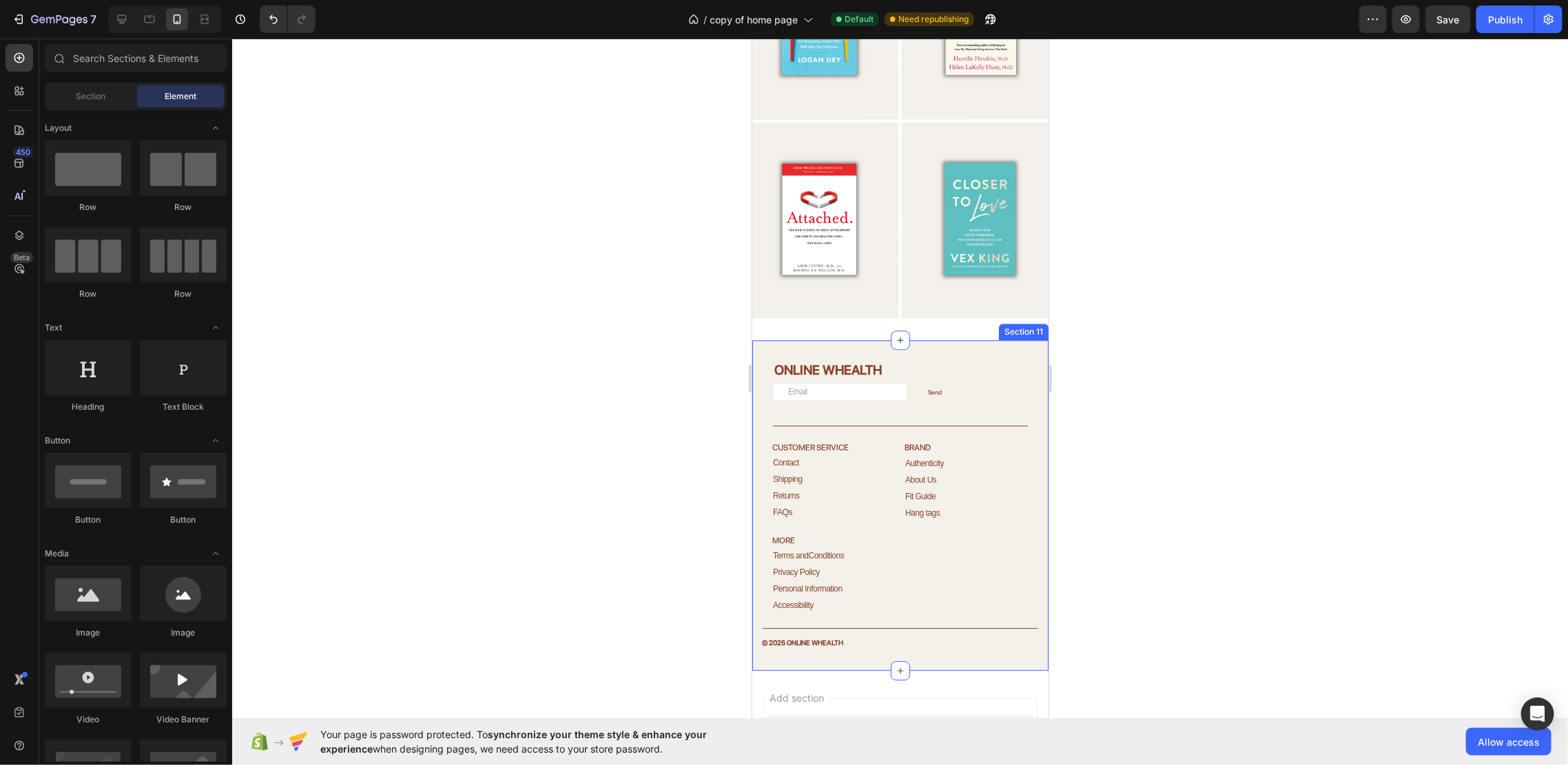
click at [991, 340] on div "ONLINE WHEALTH Heading Email Field Send Submit Button Row Newsletter Title Line…" at bounding box center [899, 505] width 296 height 330
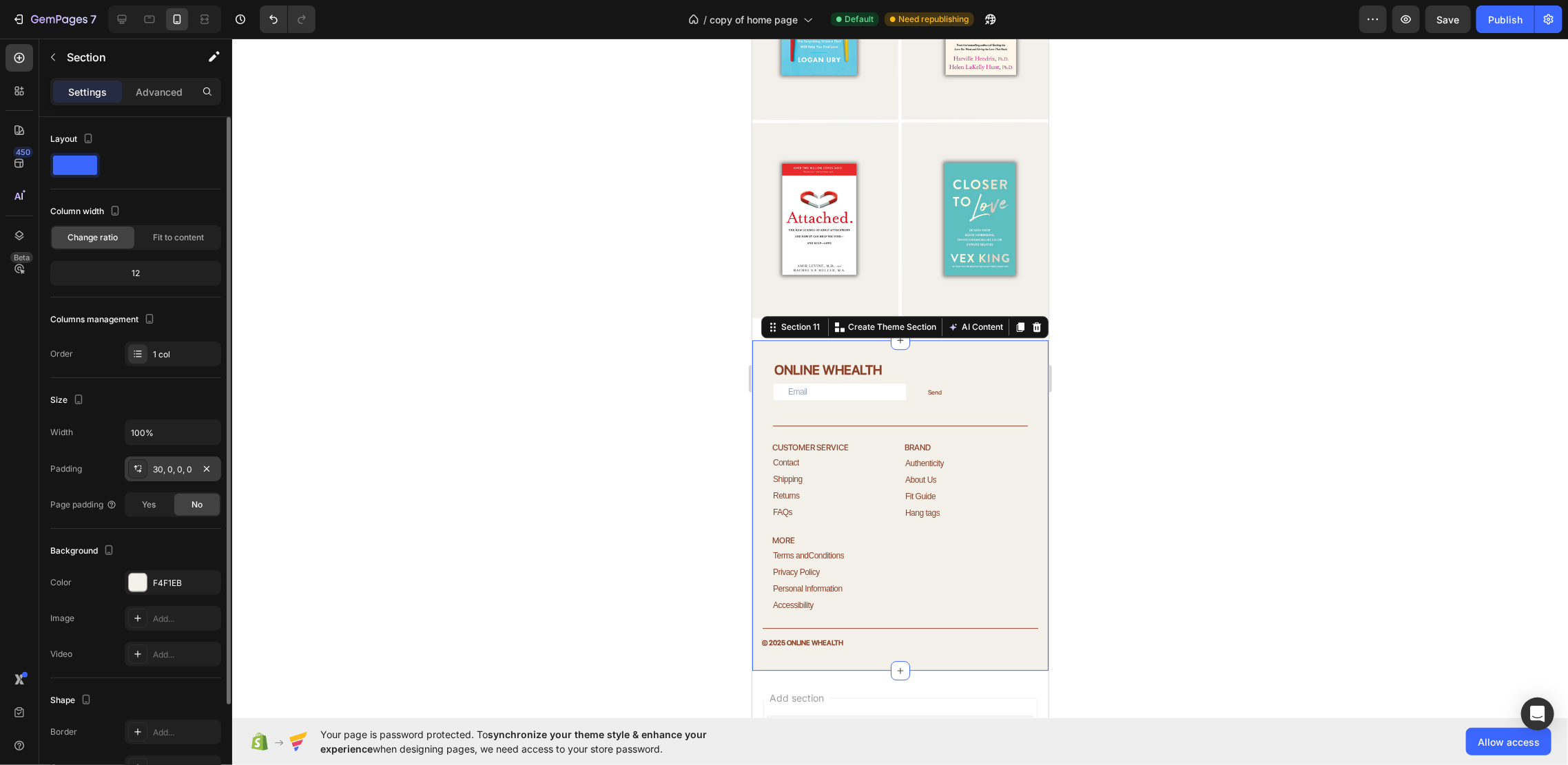
click at [171, 464] on div "30, 0, 0, 0" at bounding box center [173, 469] width 40 height 12
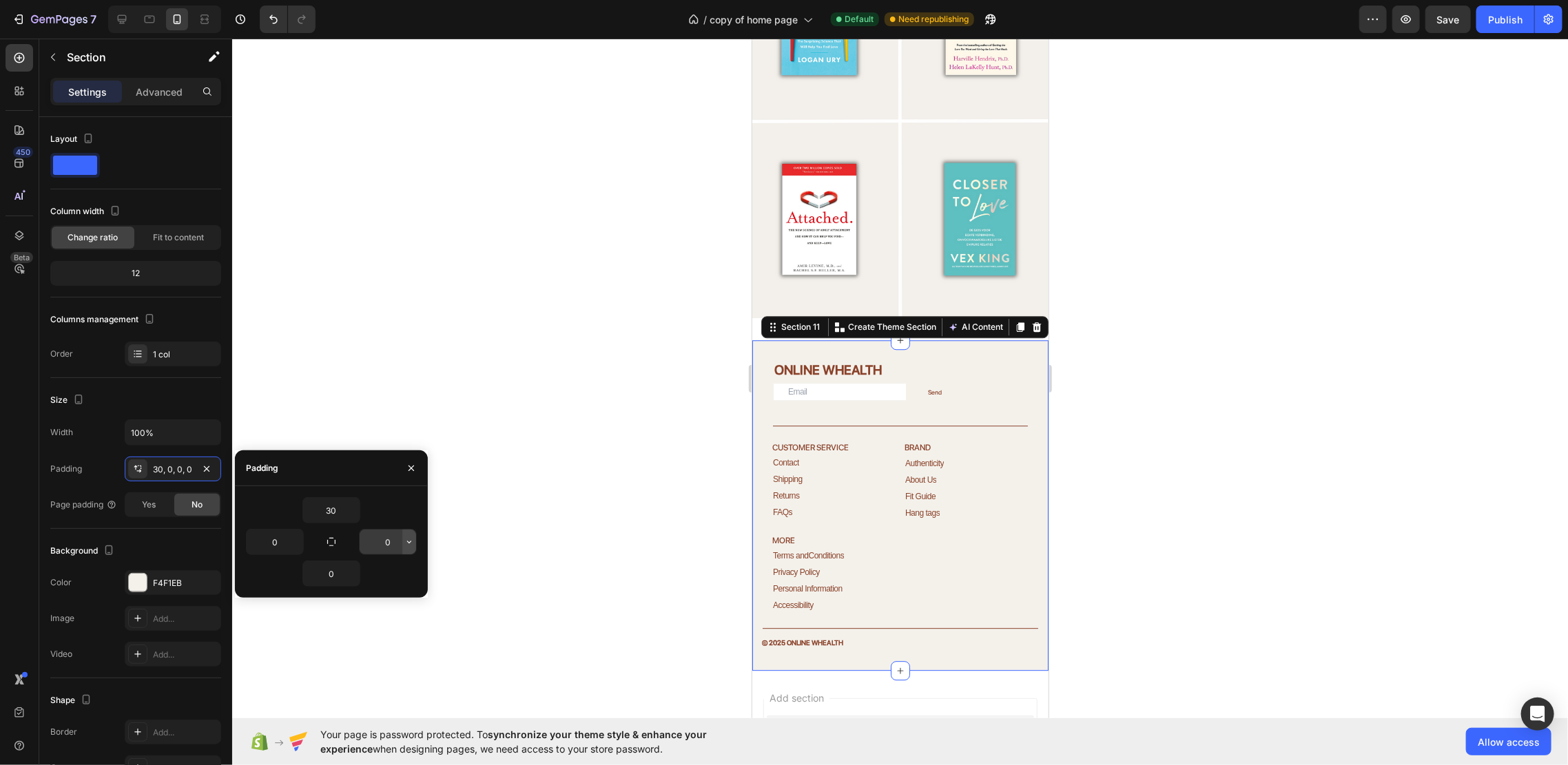
click at [403, 537] on button "button" at bounding box center [409, 542] width 14 height 25
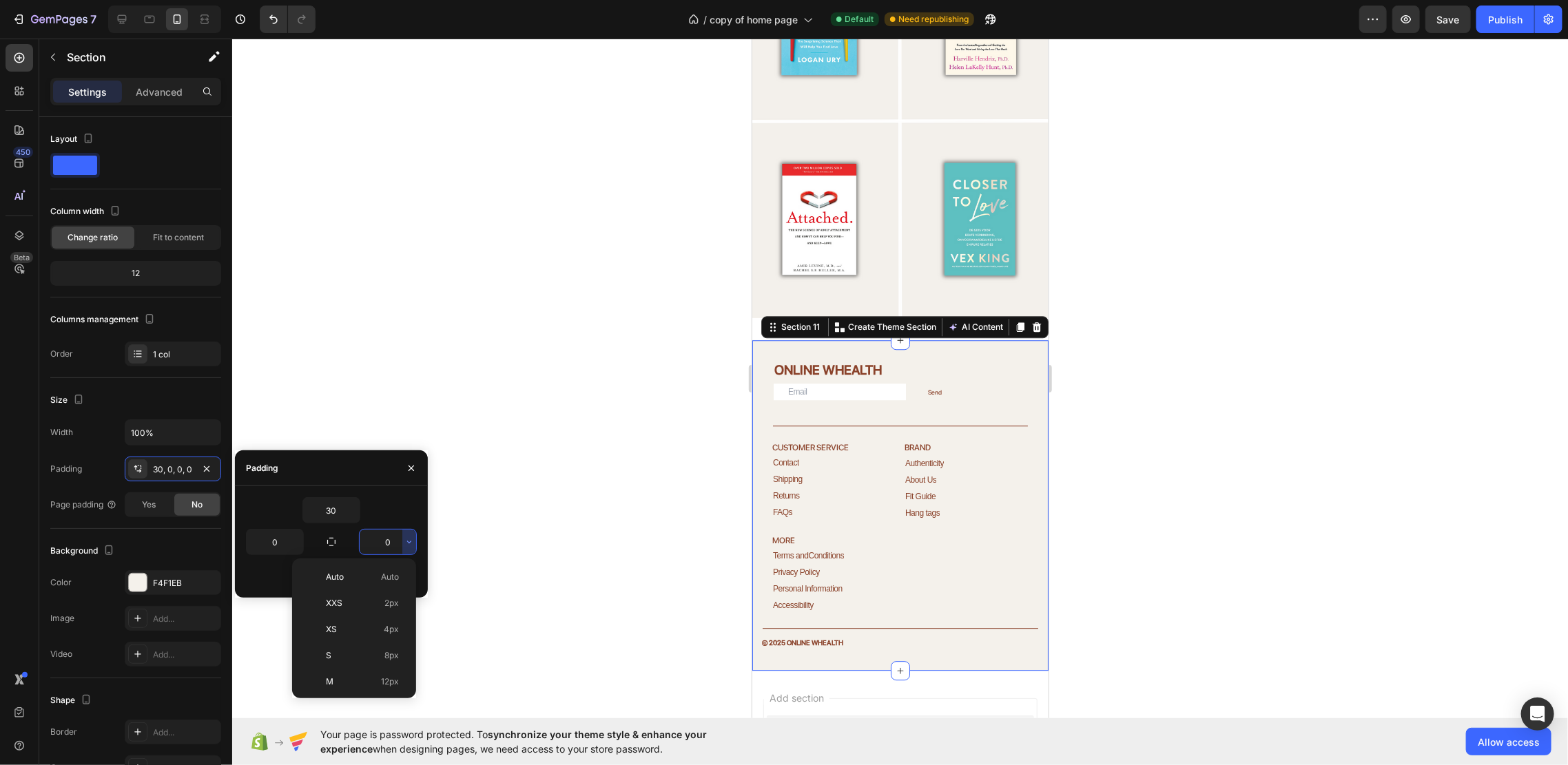
click at [398, 542] on input "0" at bounding box center [387, 542] width 56 height 25
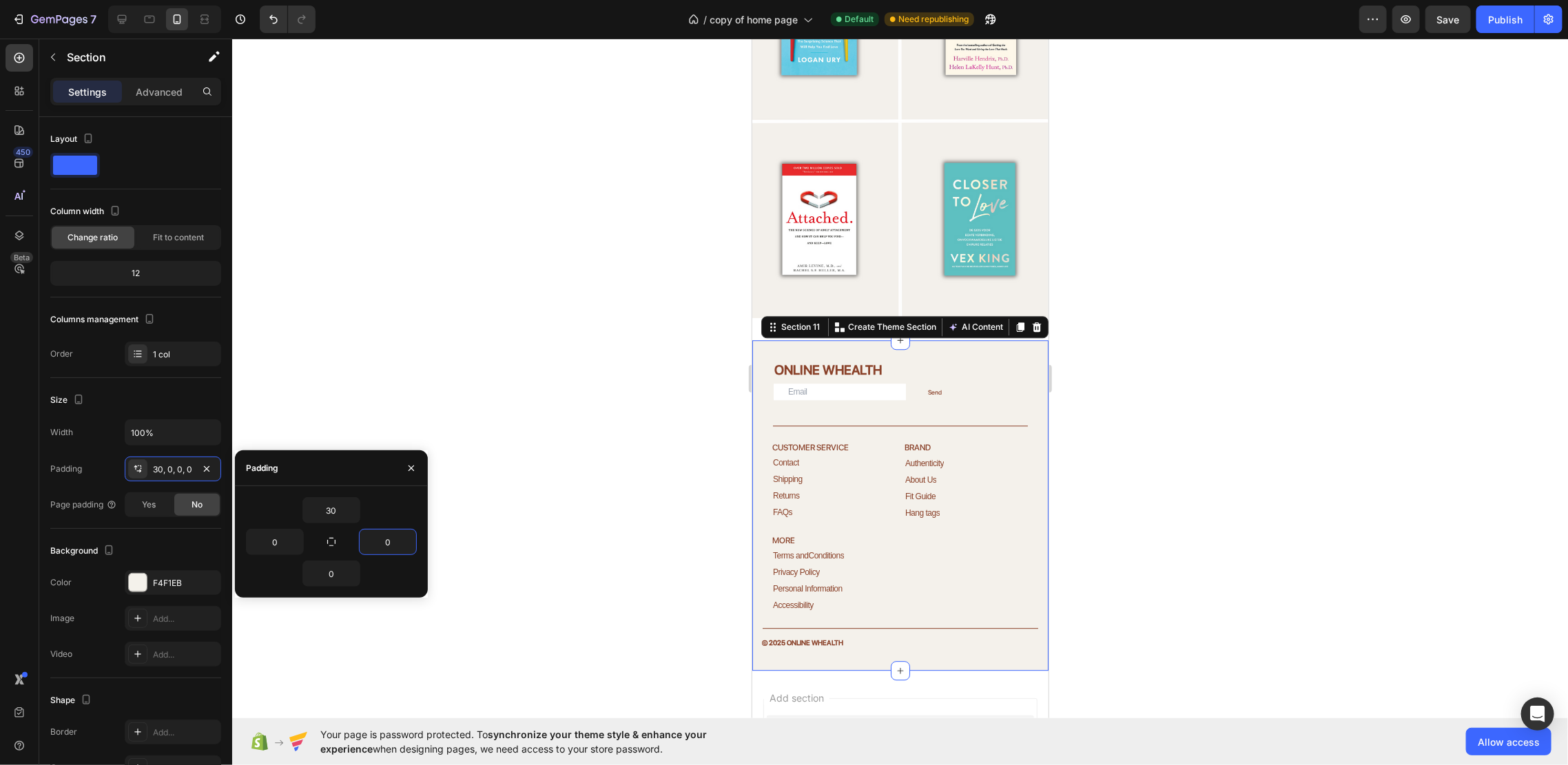
type input "5"
click at [407, 423] on div at bounding box center [899, 401] width 1335 height 726
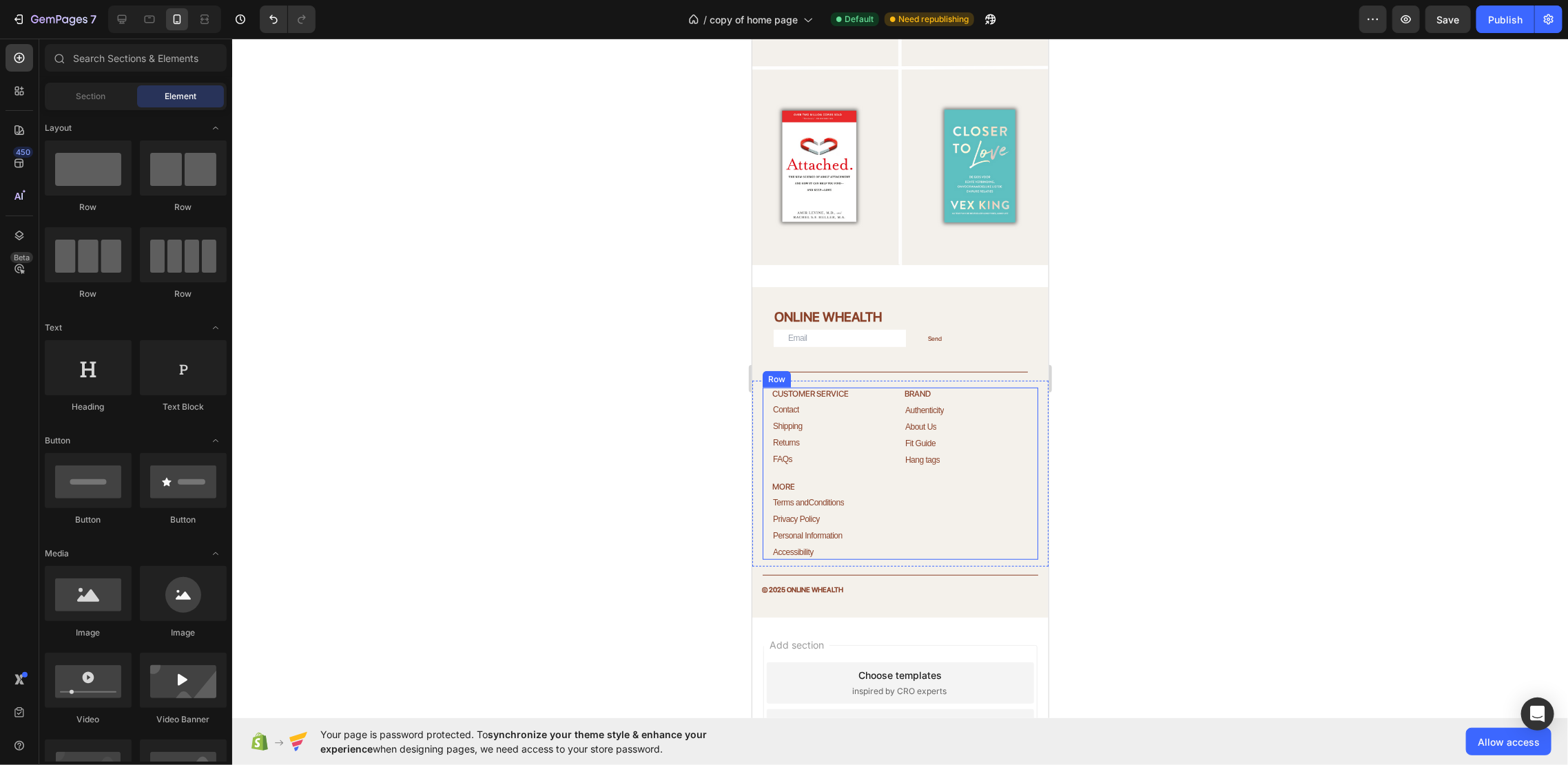
scroll to position [3946, 0]
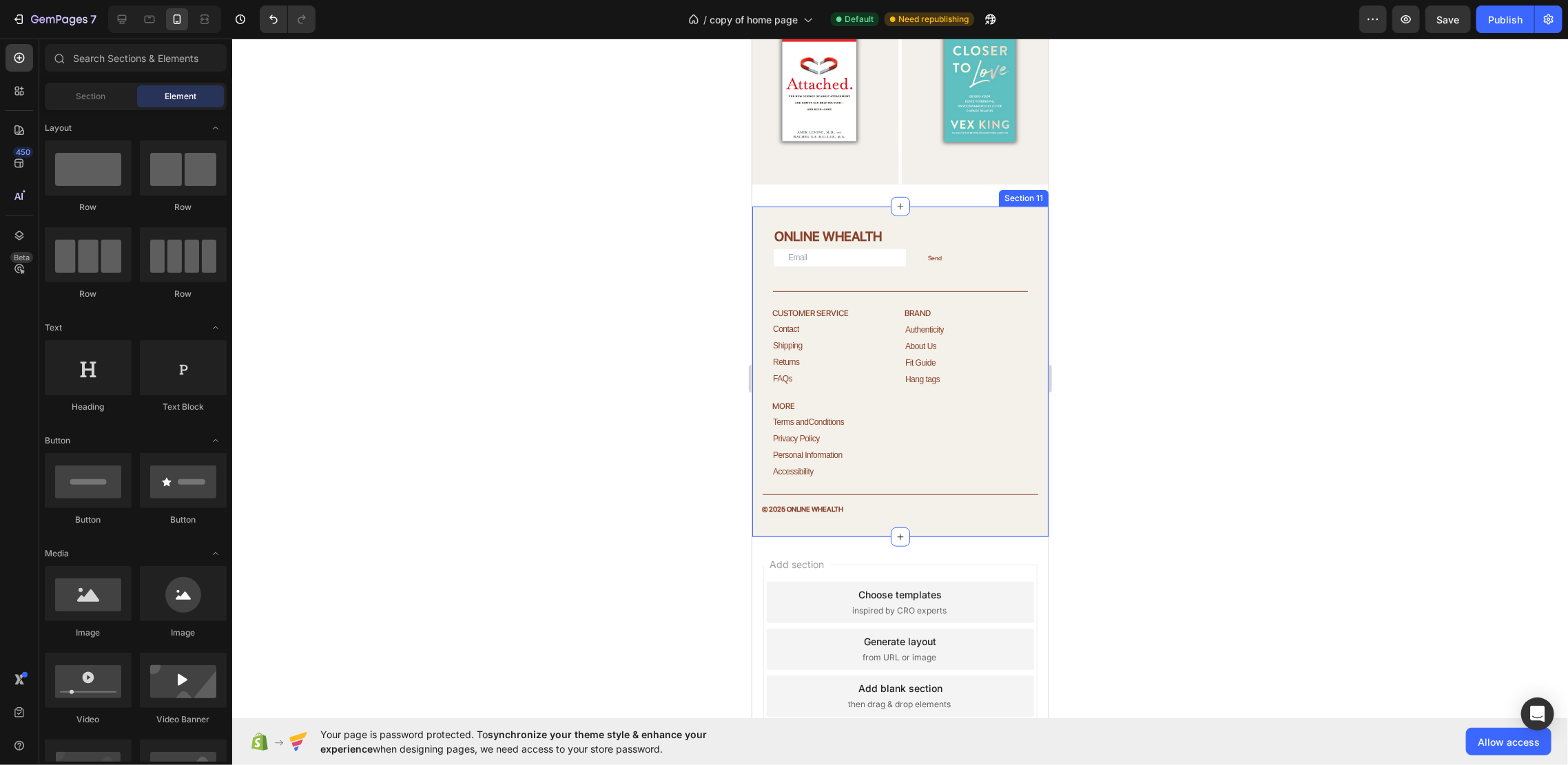
click at [963, 206] on div "ONLINE WHEALTH Heading Email Field Send Submit Button Row Newsletter Title Line…" at bounding box center [899, 371] width 296 height 330
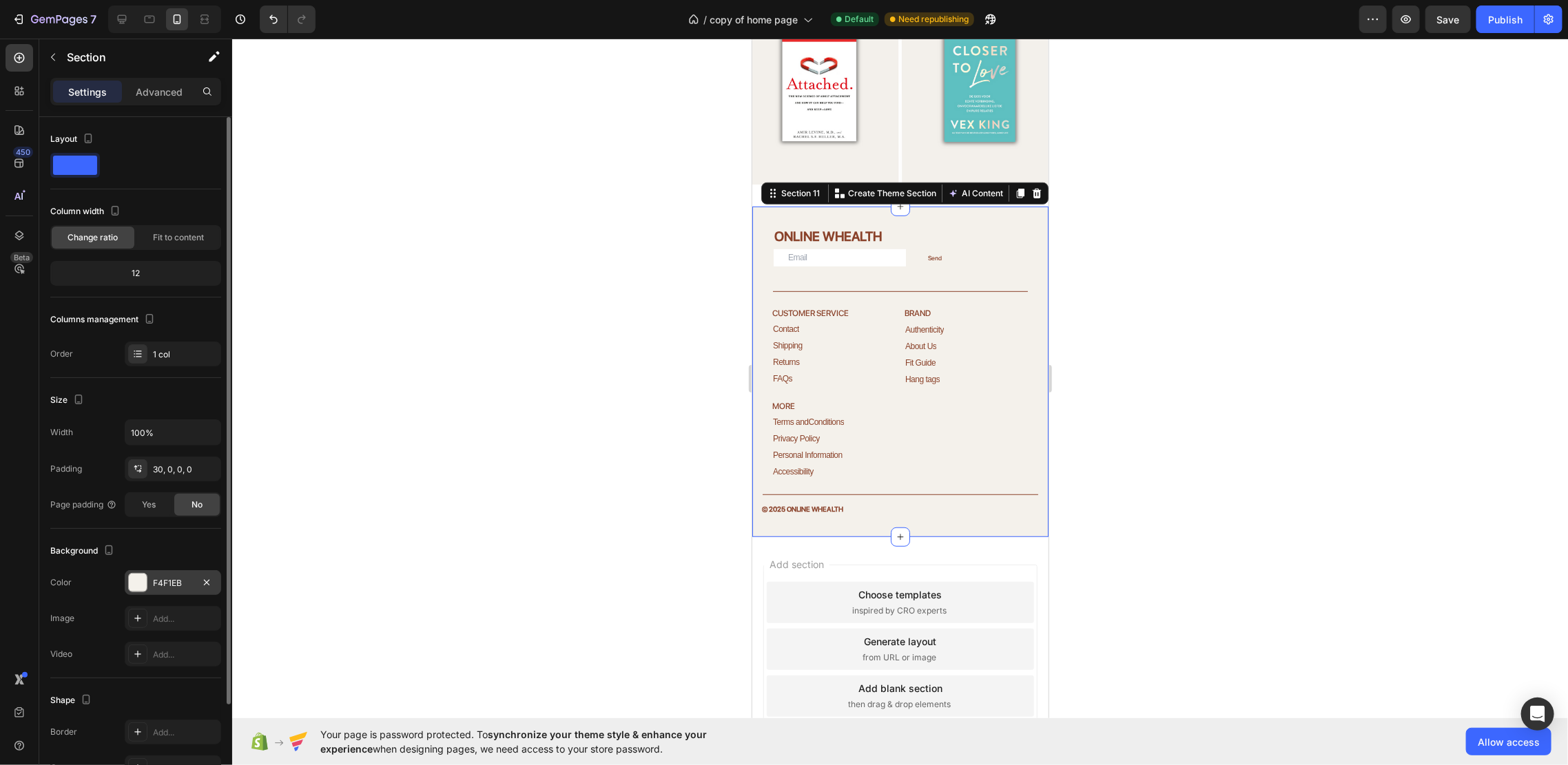
click at [181, 578] on div "F4F1EB" at bounding box center [173, 583] width 40 height 12
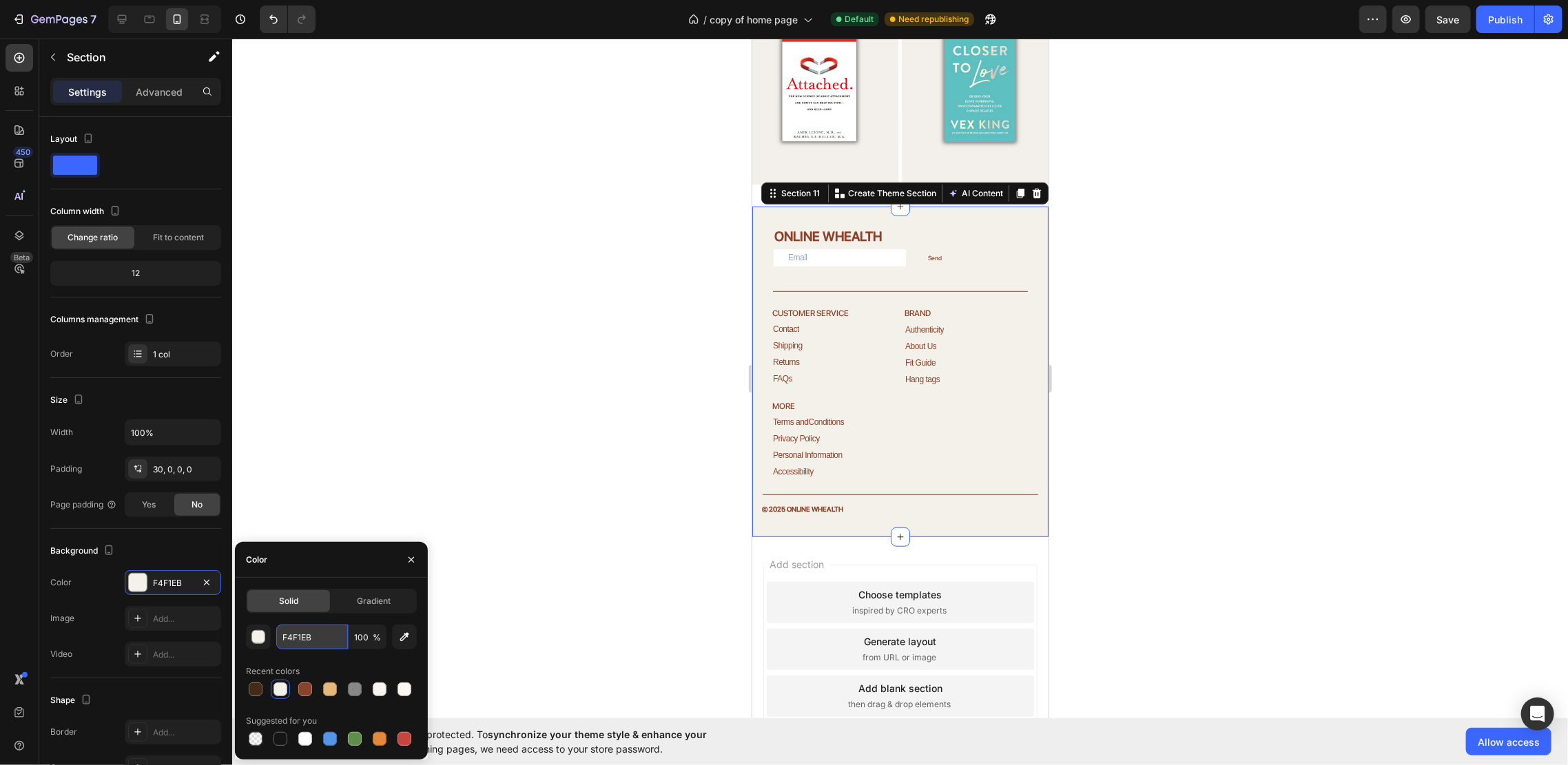
click at [303, 635] on input "F4F1EB" at bounding box center [312, 637] width 71 height 25
click at [267, 640] on button "button" at bounding box center [258, 637] width 25 height 25
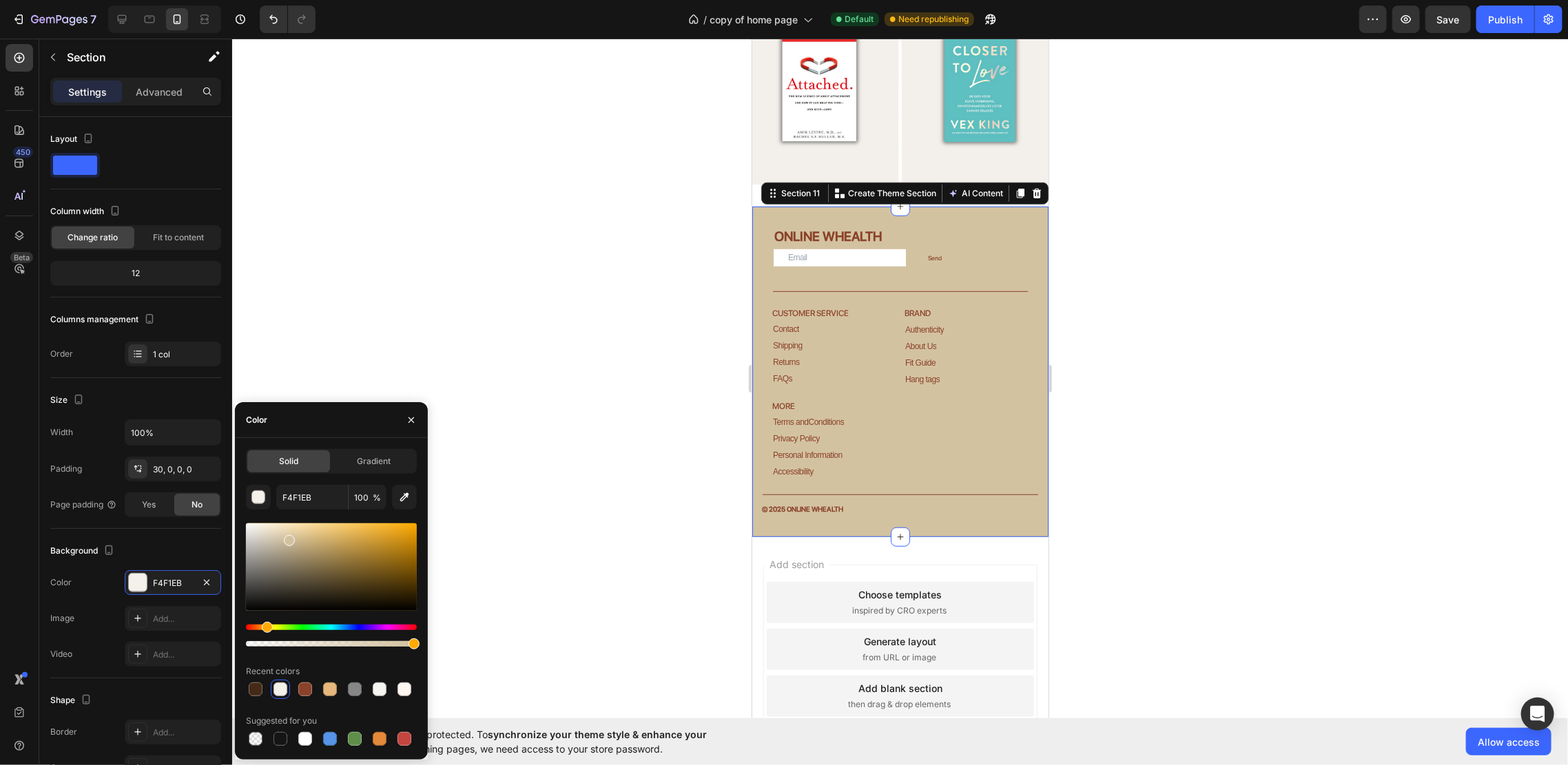
drag, startPoint x: 257, startPoint y: 532, endPoint x: 293, endPoint y: 570, distance: 52.3
click at [288, 539] on div at bounding box center [290, 541] width 11 height 11
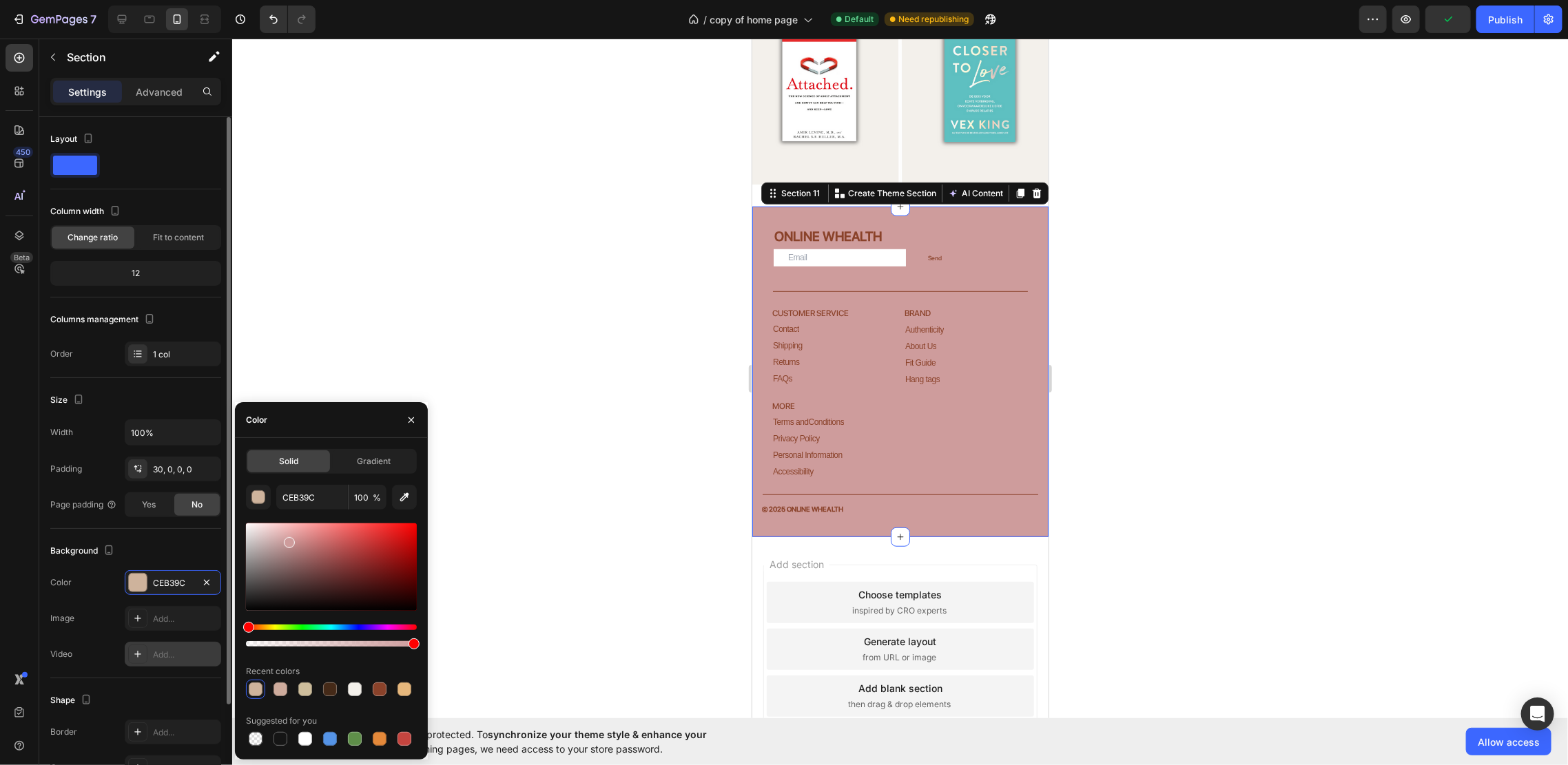
drag, startPoint x: 270, startPoint y: 627, endPoint x: 152, endPoint y: 663, distance: 123.4
click at [137, 662] on div "450 Beta Sections(18) Elements(83) Section Element Hero Section Product Detail …" at bounding box center [116, 401] width 232 height 726
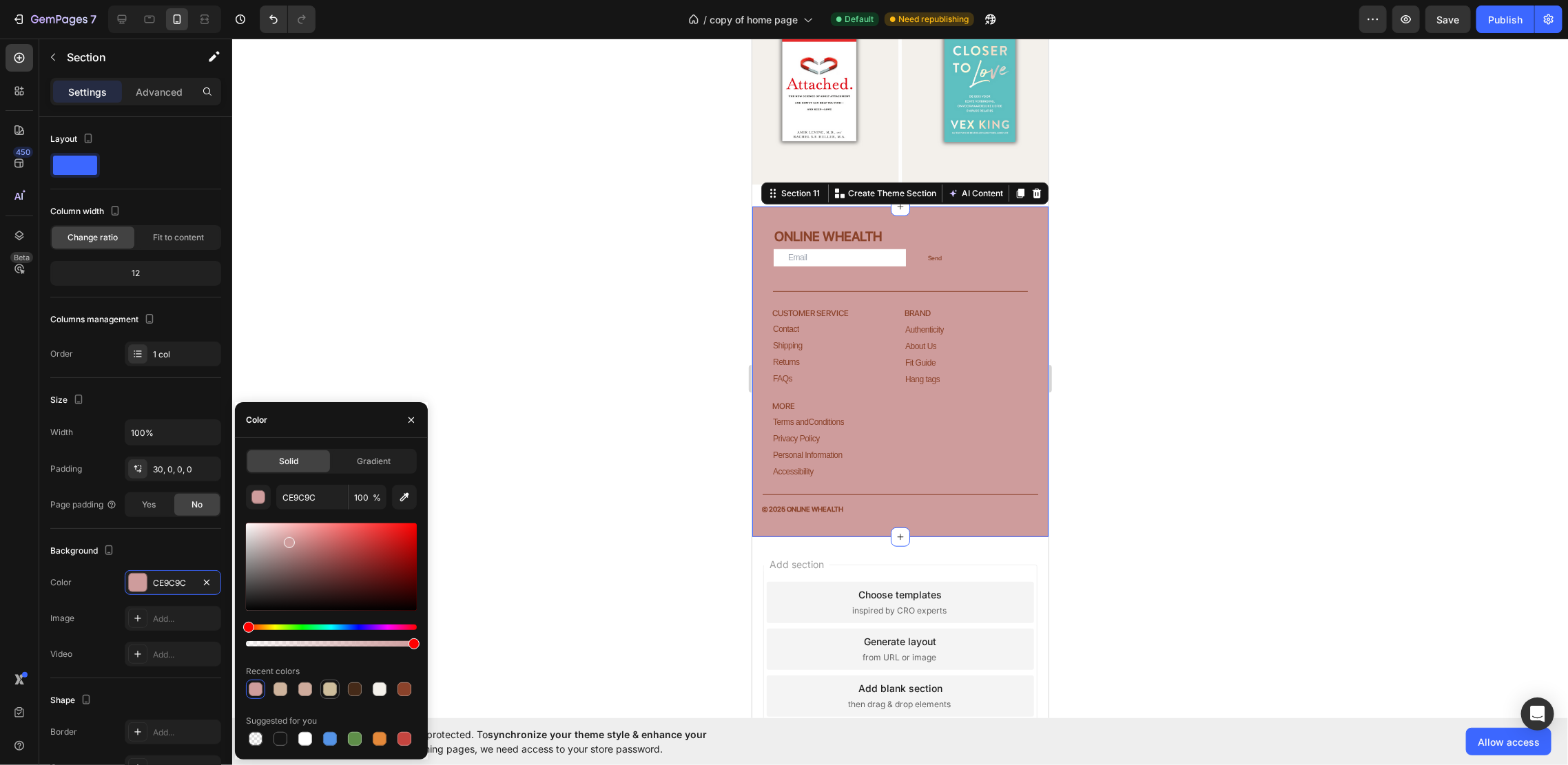
click at [322, 692] on div at bounding box center [330, 689] width 19 height 19
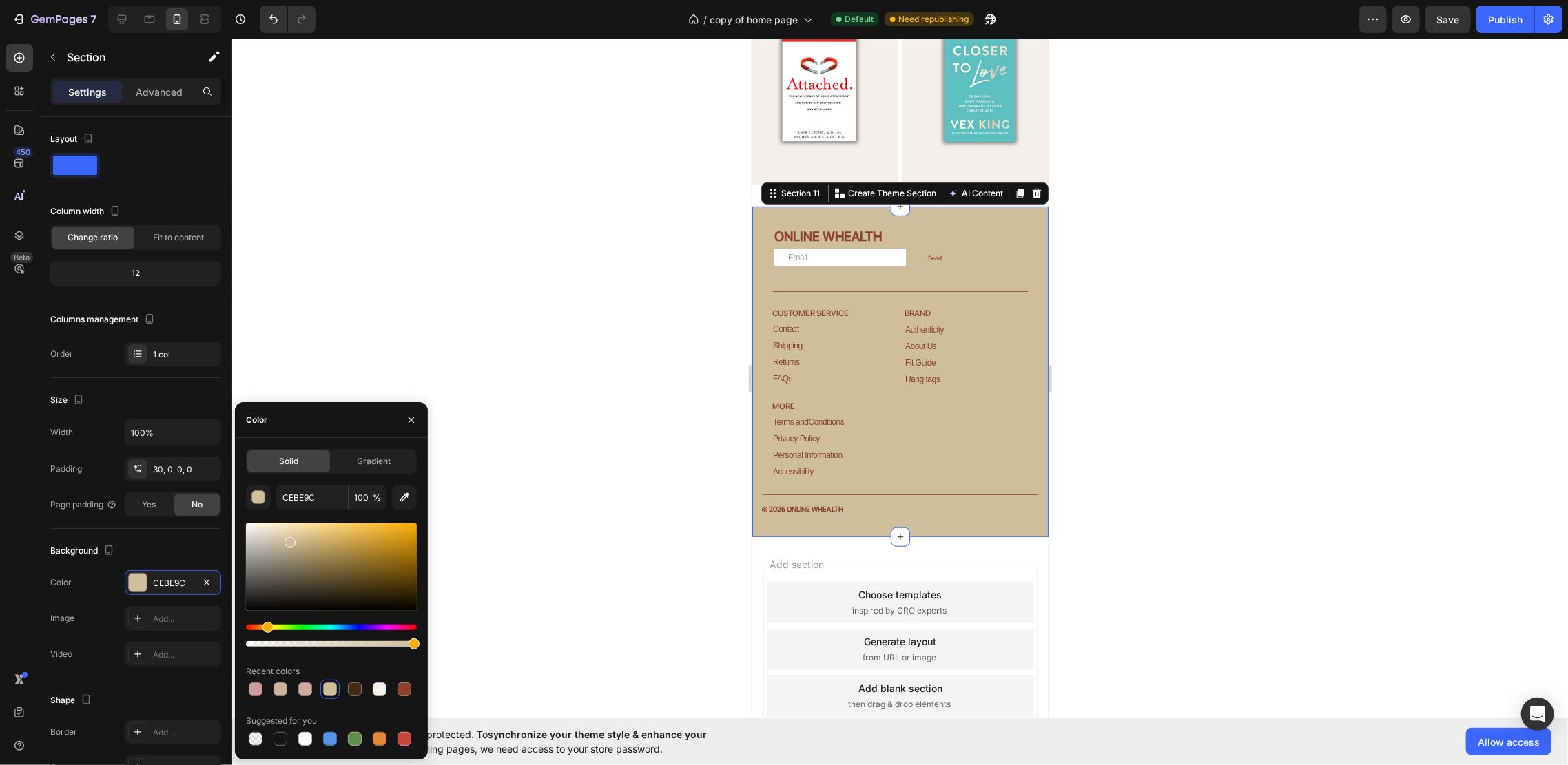
click at [324, 685] on div at bounding box center [330, 689] width 14 height 14
click at [357, 697] on div at bounding box center [354, 688] width 16 height 16
type input "452A18"
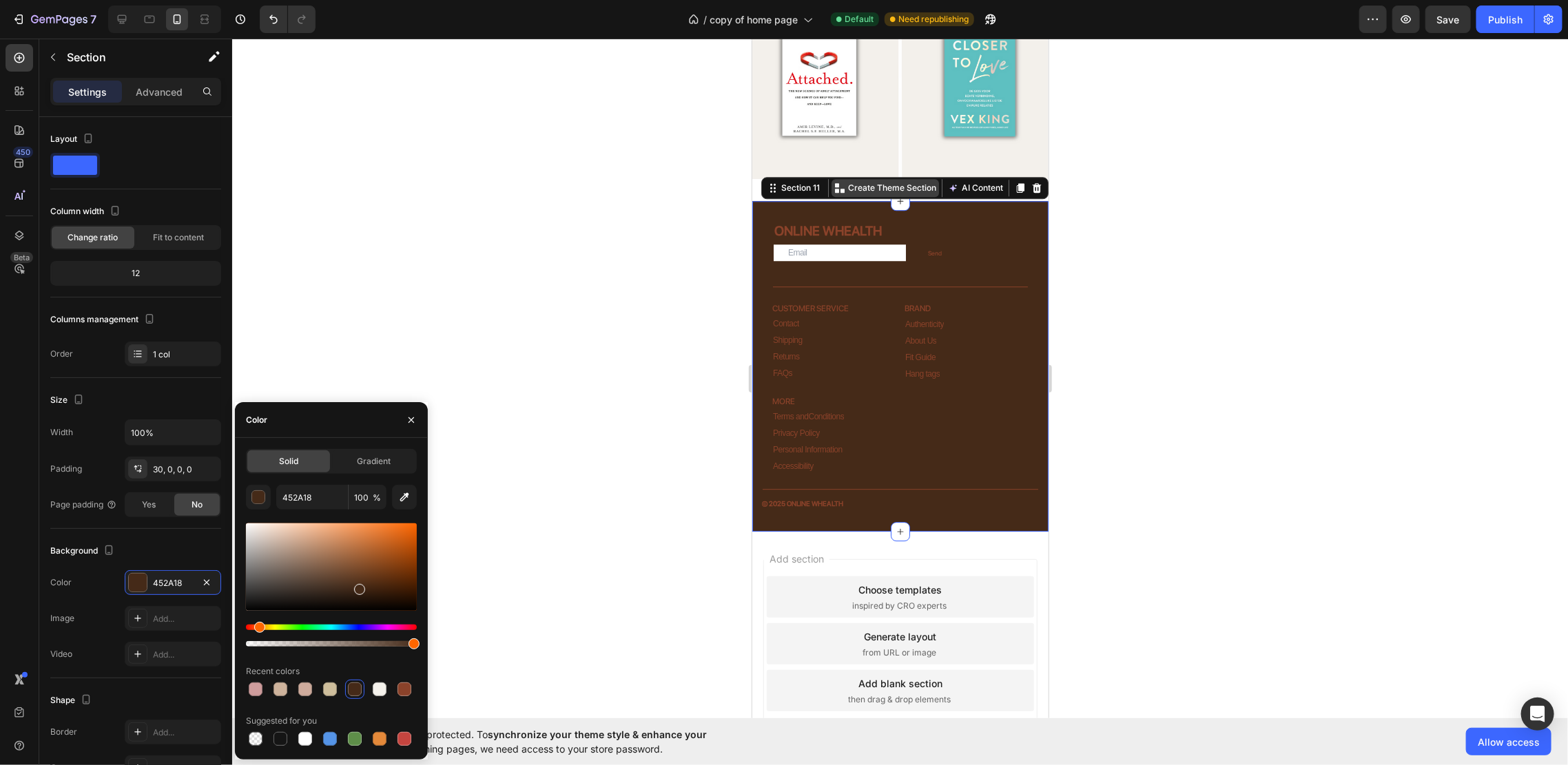
scroll to position [2443, 0]
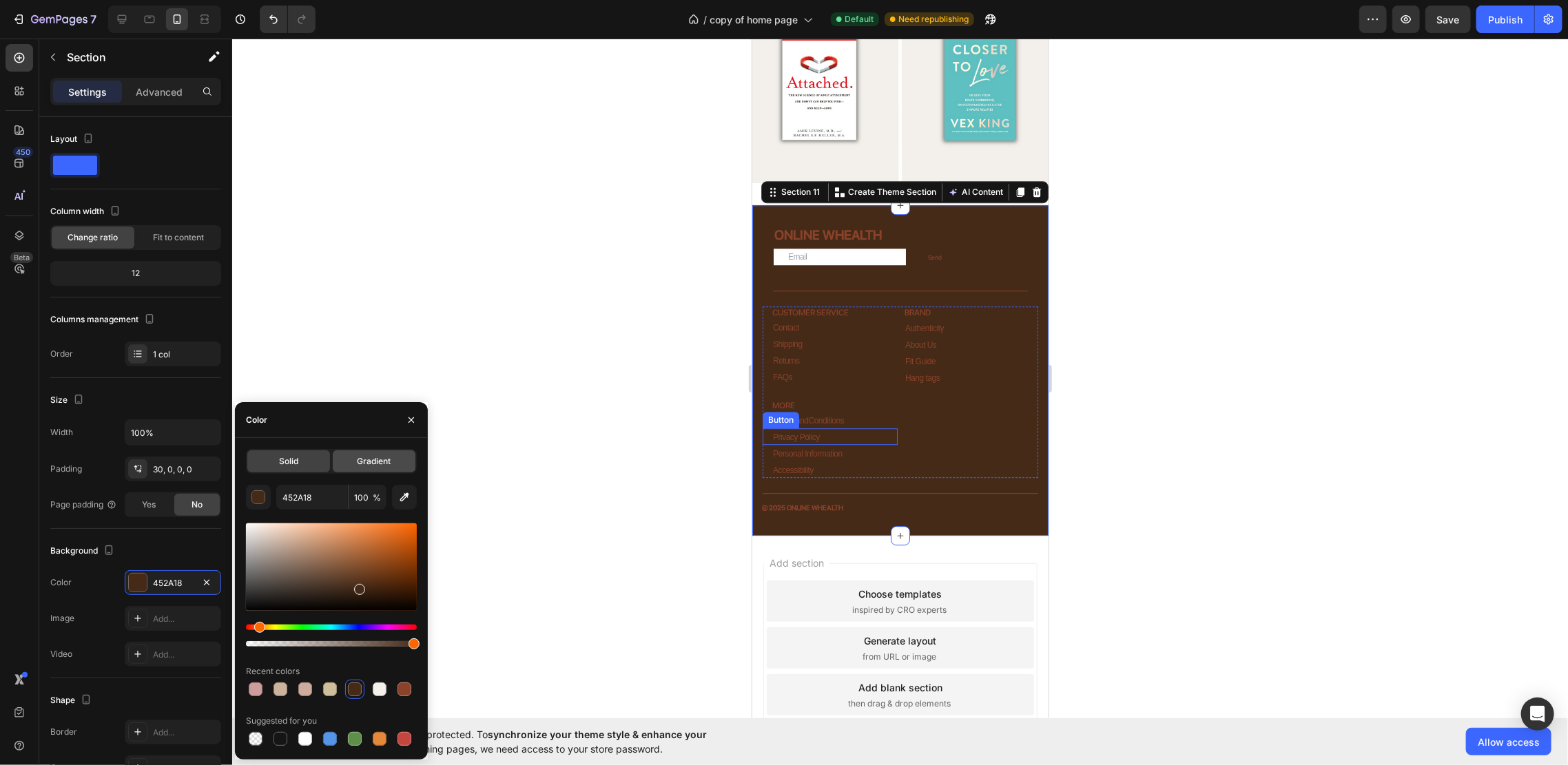
click at [371, 454] on div "Gradient" at bounding box center [373, 460] width 83 height 22
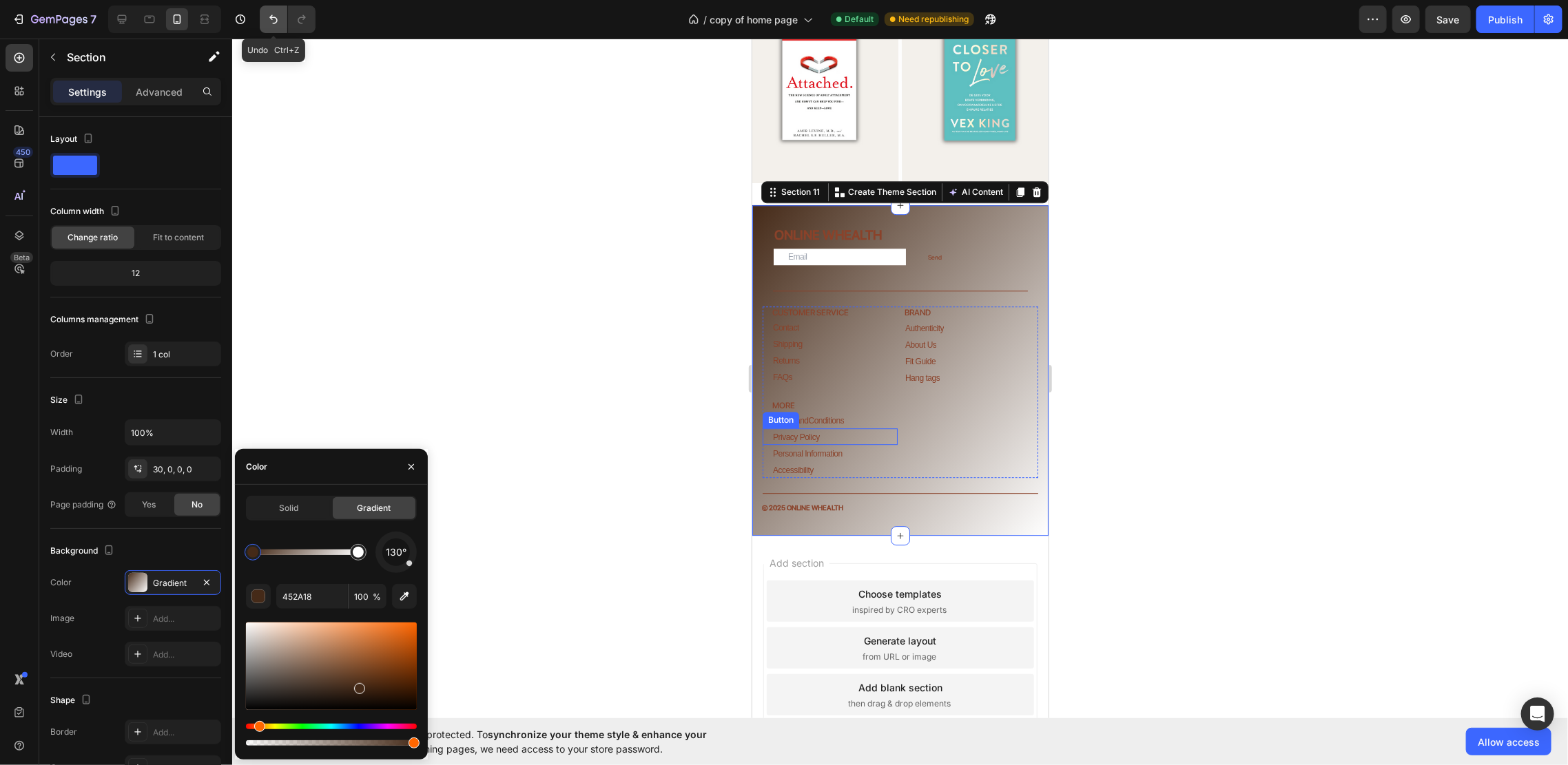
click at [272, 9] on button "Undo/Redo" at bounding box center [273, 19] width 28 height 28
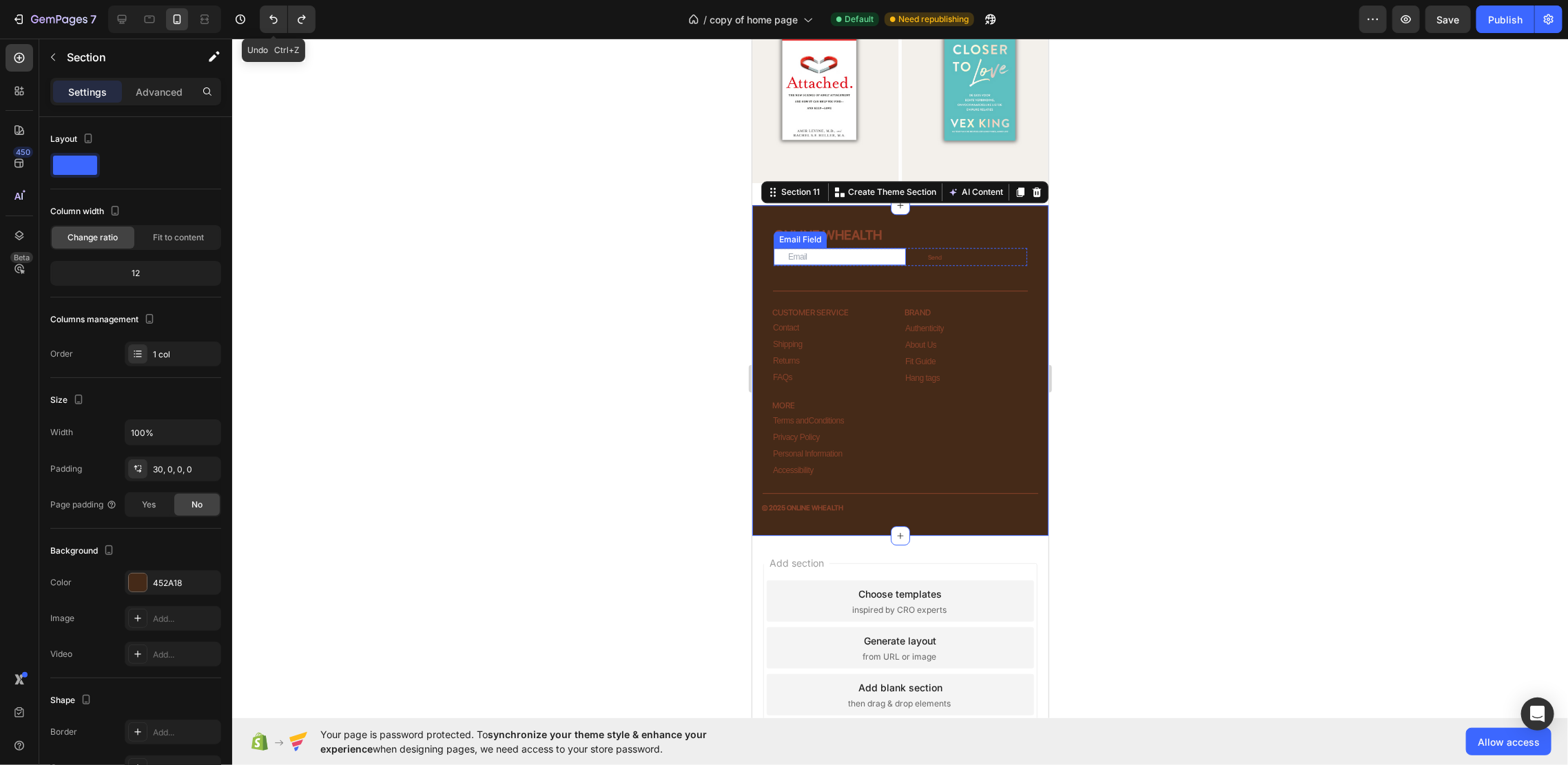
drag, startPoint x: 270, startPoint y: 25, endPoint x: 270, endPoint y: 41, distance: 16.0
click at [272, 31] on button "Undo/Redo" at bounding box center [273, 19] width 28 height 28
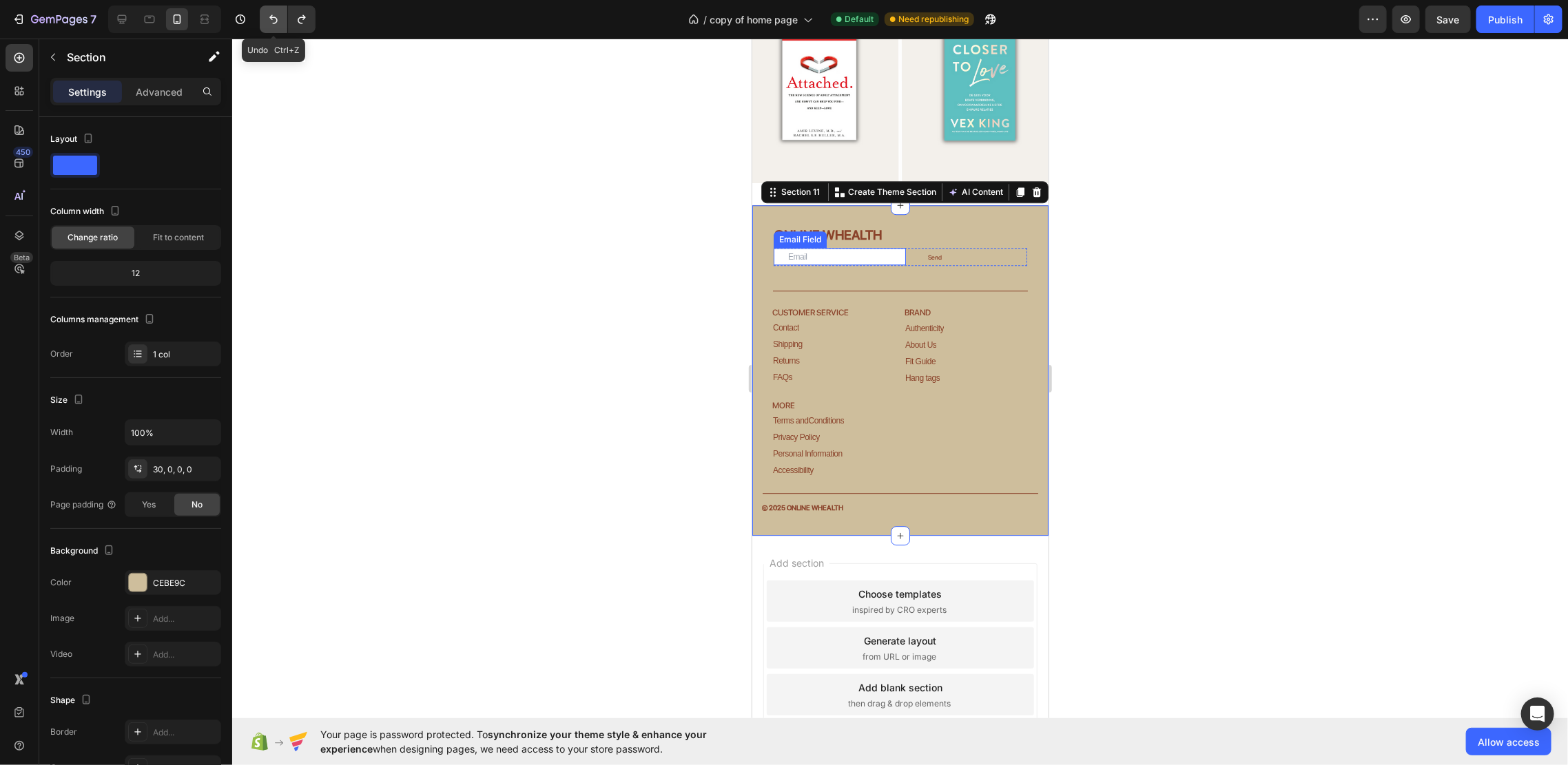
click at [280, 19] on button "Undo/Redo" at bounding box center [273, 19] width 28 height 28
click at [277, 21] on icon "Undo/Redo" at bounding box center [274, 19] width 14 height 14
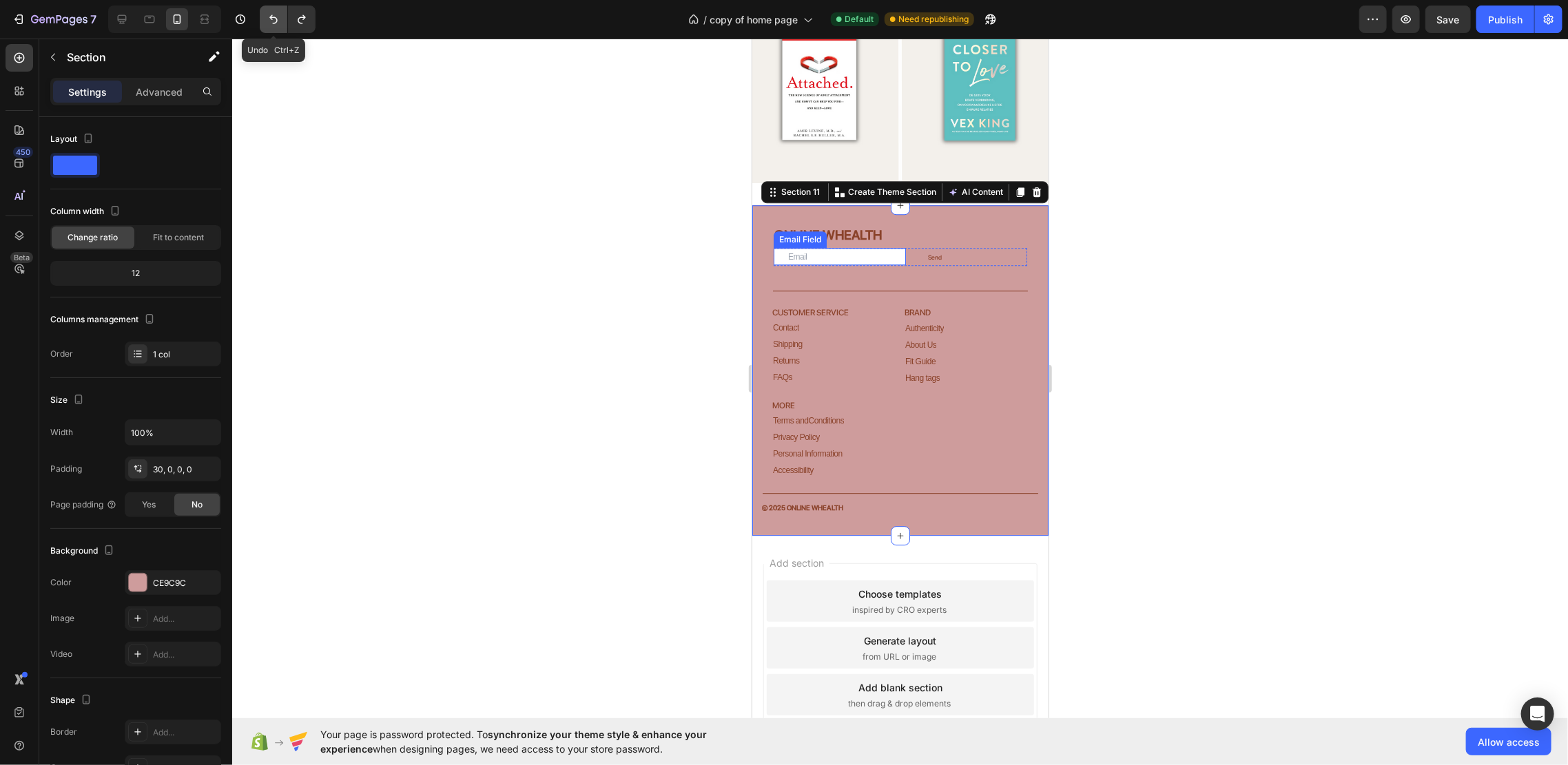
click at [277, 21] on icon "Undo/Redo" at bounding box center [274, 19] width 14 height 14
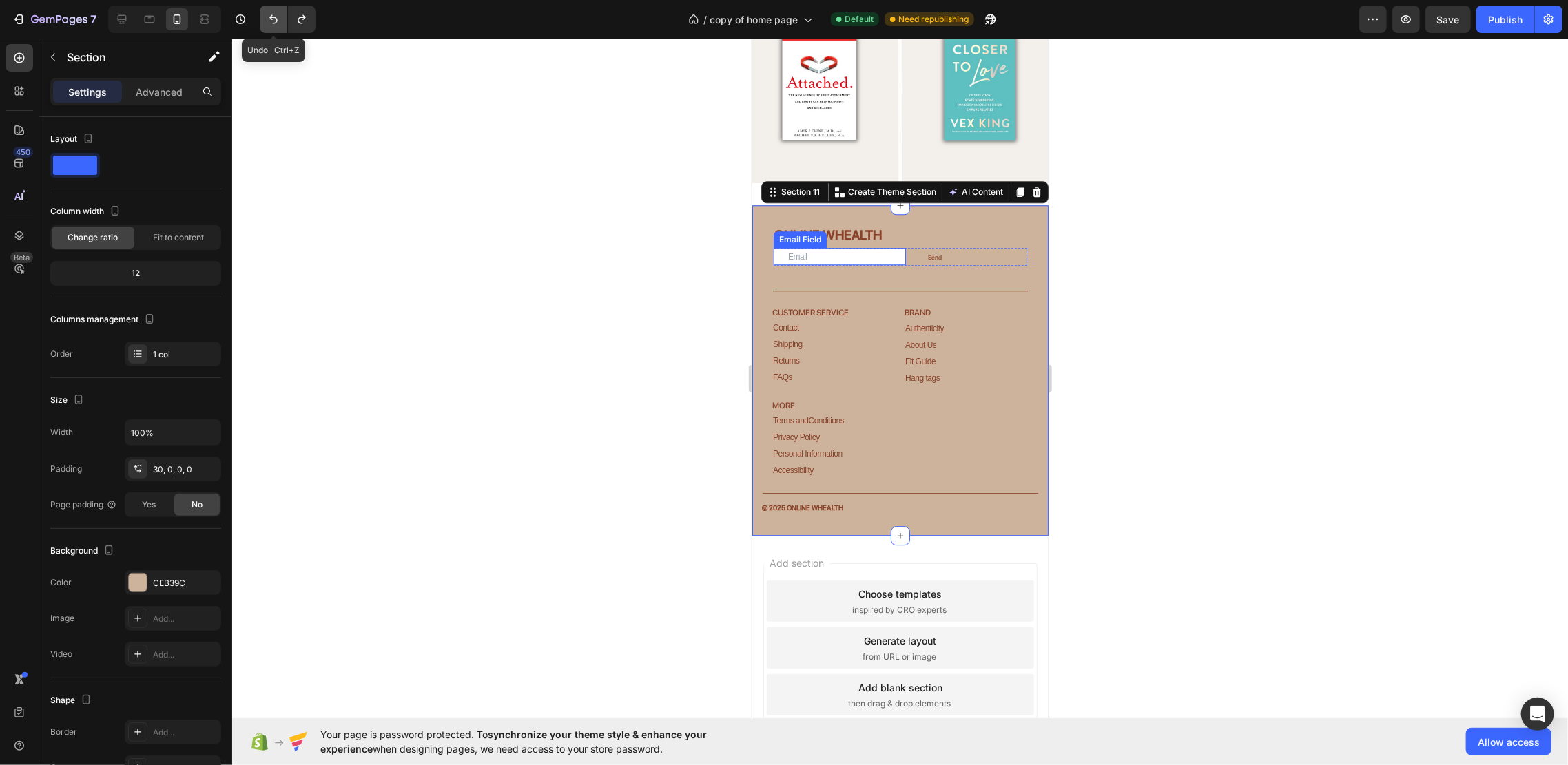
click at [277, 21] on icon "Undo/Redo" at bounding box center [274, 19] width 14 height 14
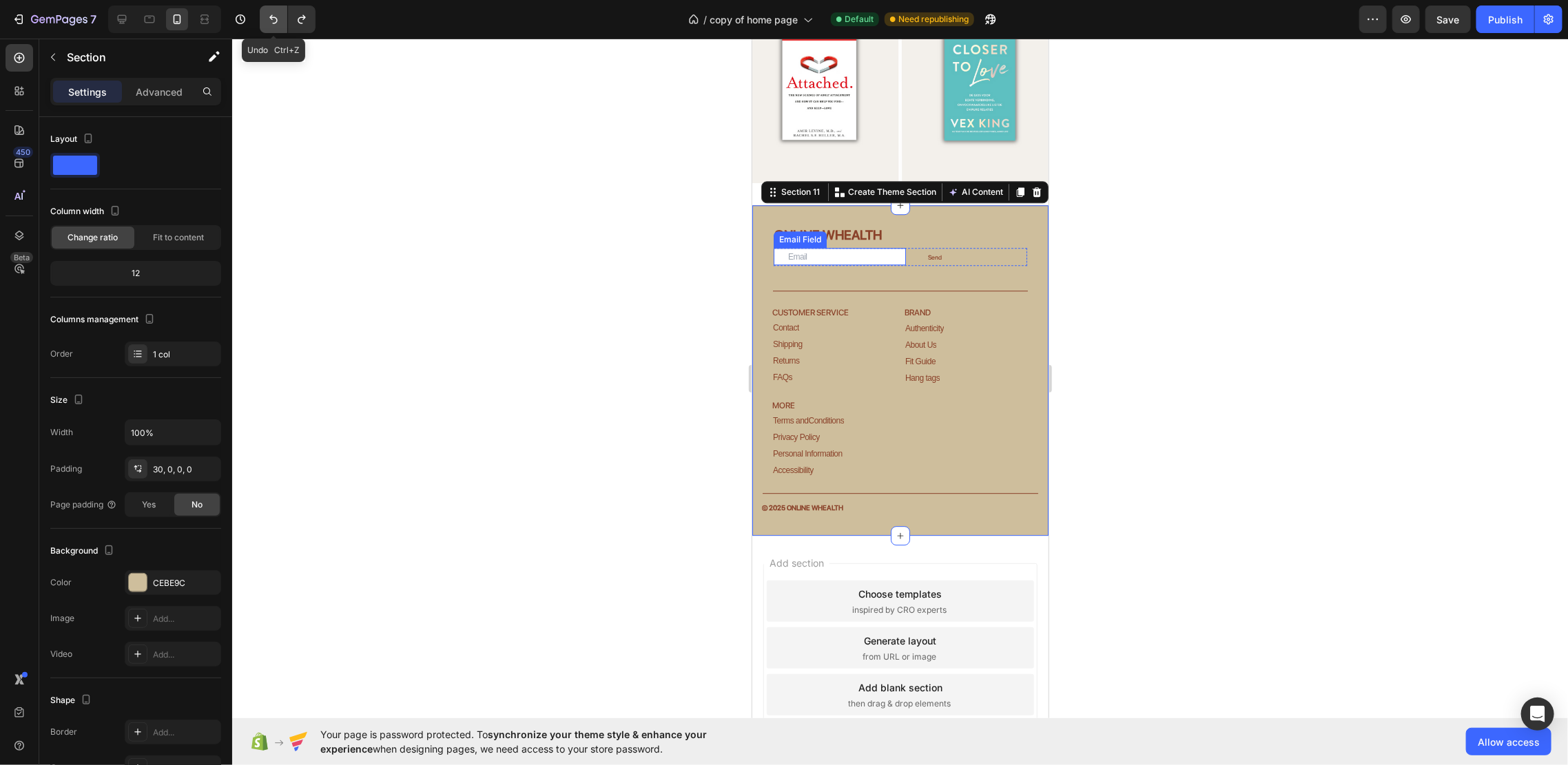
click at [277, 21] on icon "Undo/Redo" at bounding box center [274, 19] width 14 height 14
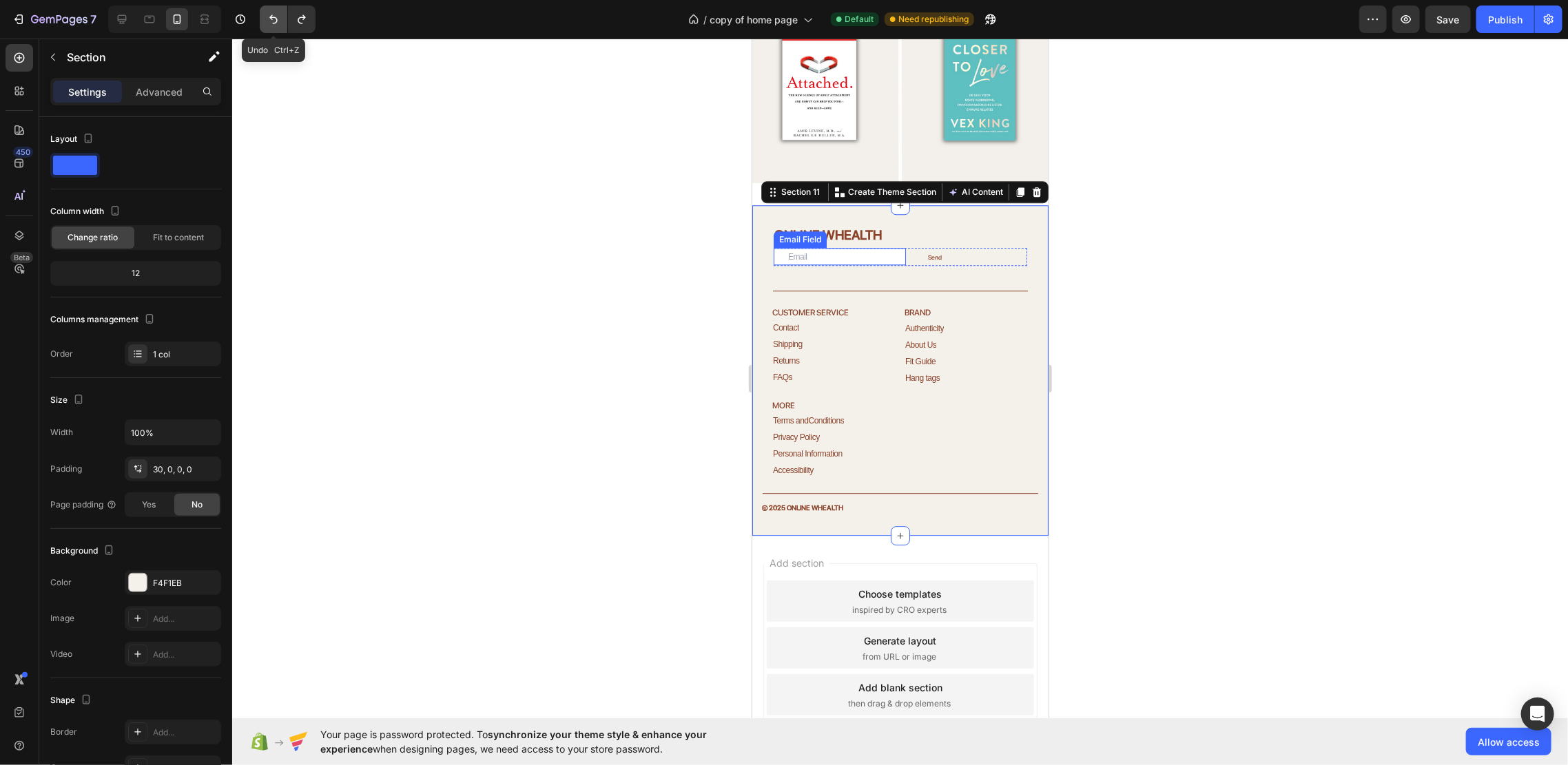
click at [277, 21] on icon "Undo/Redo" at bounding box center [274, 19] width 14 height 14
click at [1200, 367] on div at bounding box center [899, 401] width 1335 height 726
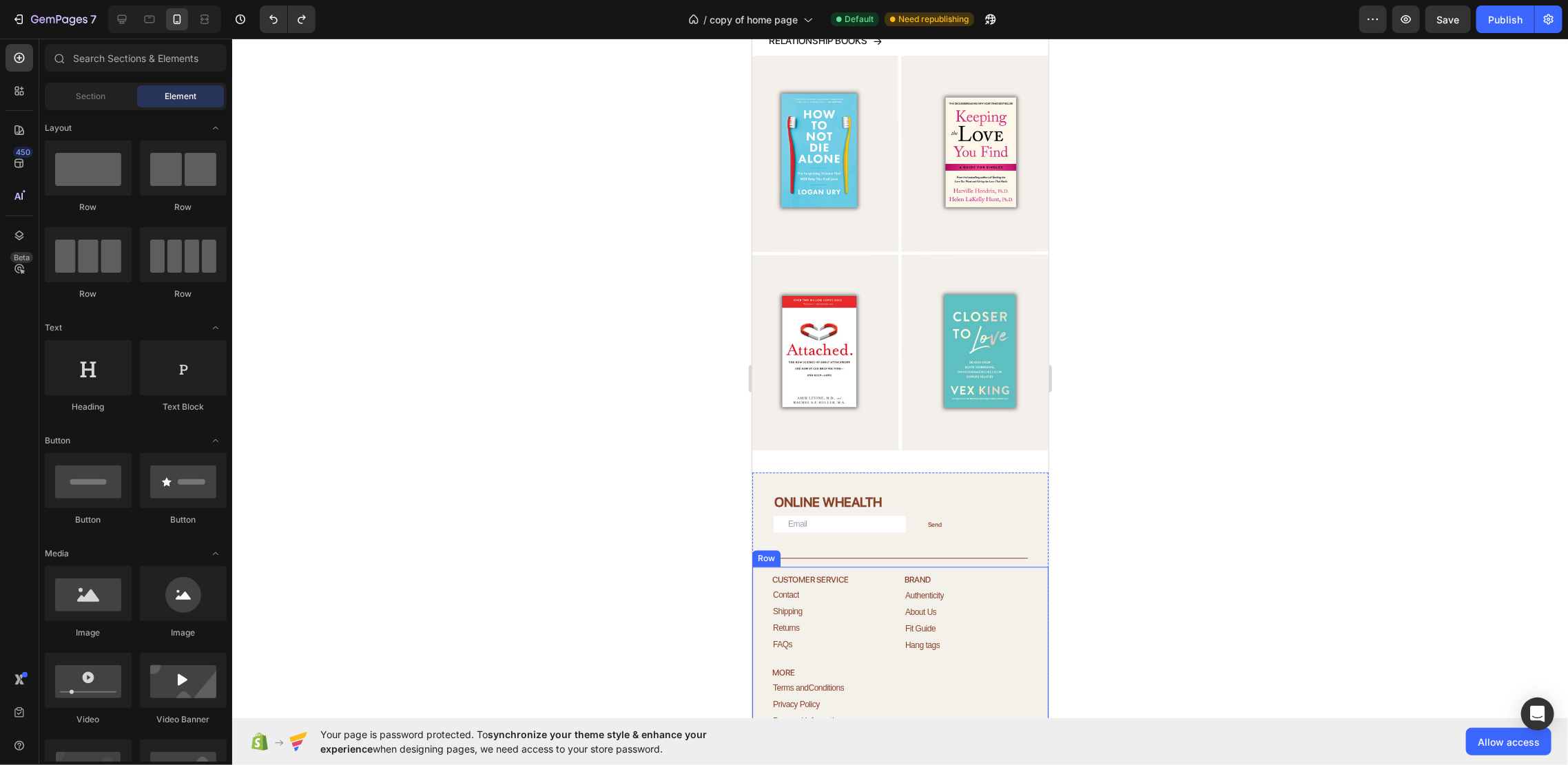
scroll to position [2168, 0]
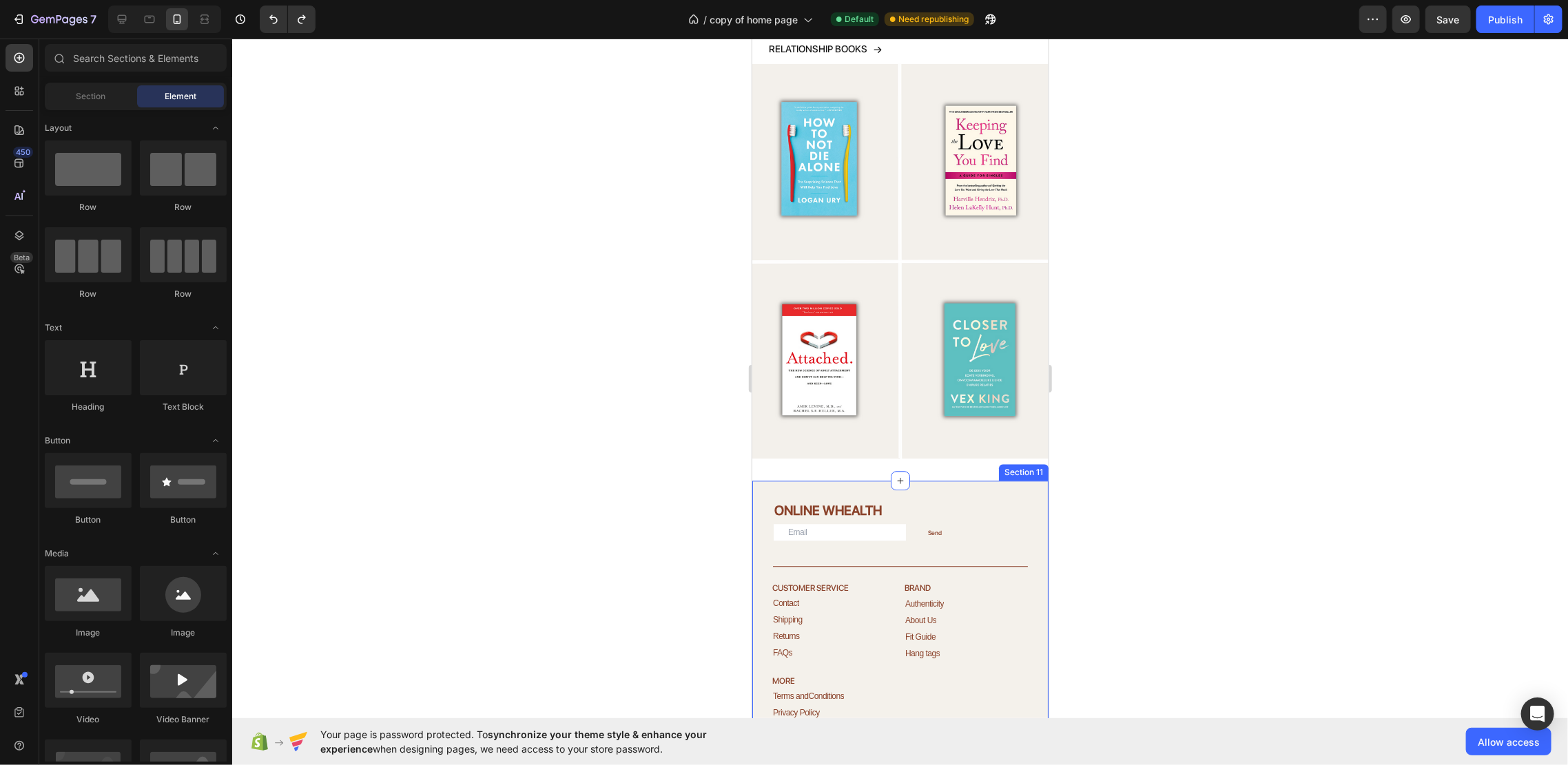
click at [980, 480] on div "ONLINE WHEALTH Heading Email Field Send Submit Button Row Newsletter Title Line…" at bounding box center [899, 645] width 296 height 330
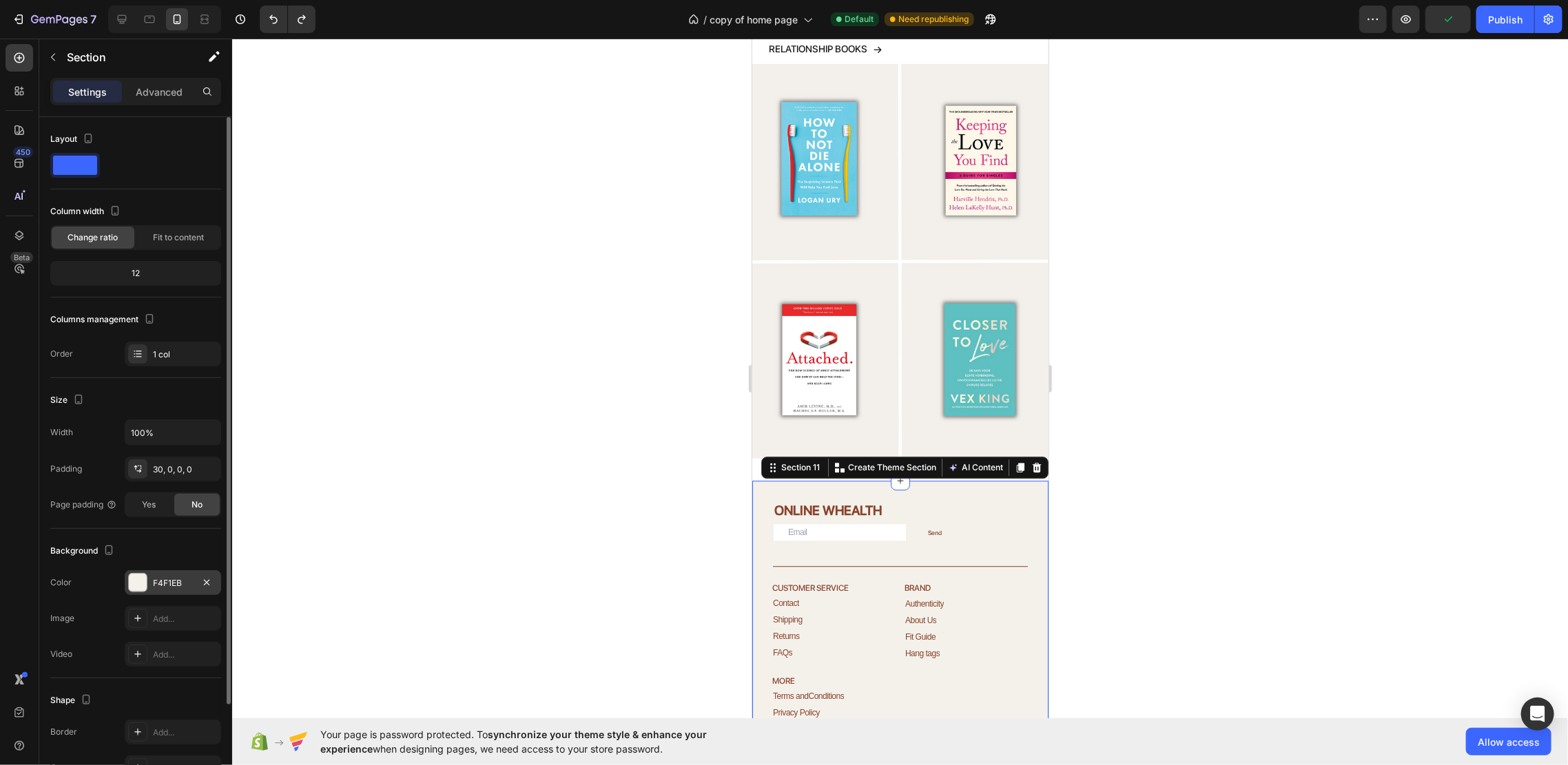
click at [161, 577] on div "F4F1EB" at bounding box center [173, 583] width 40 height 12
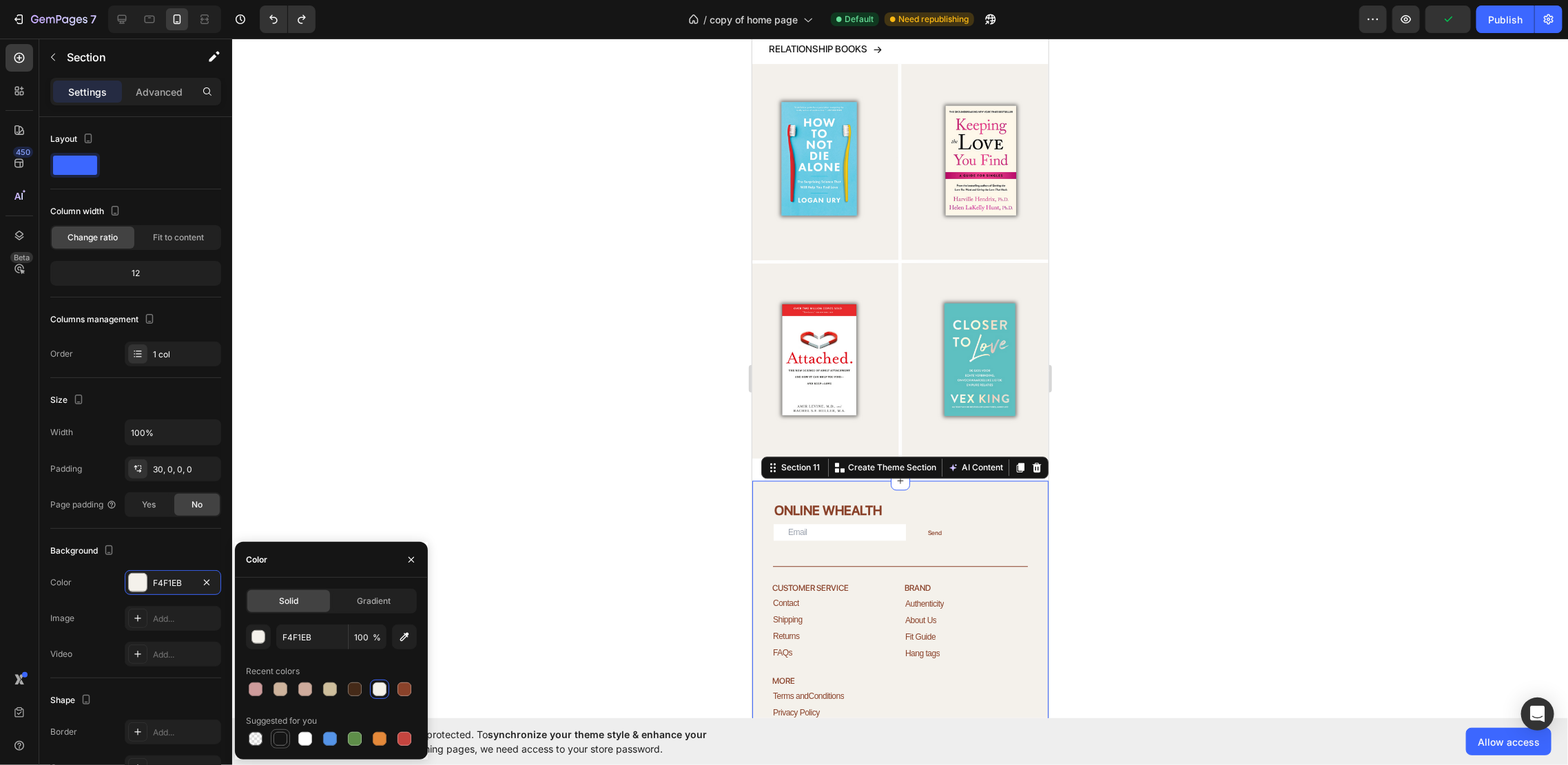
click at [274, 737] on div at bounding box center [280, 738] width 14 height 14
type input "151515"
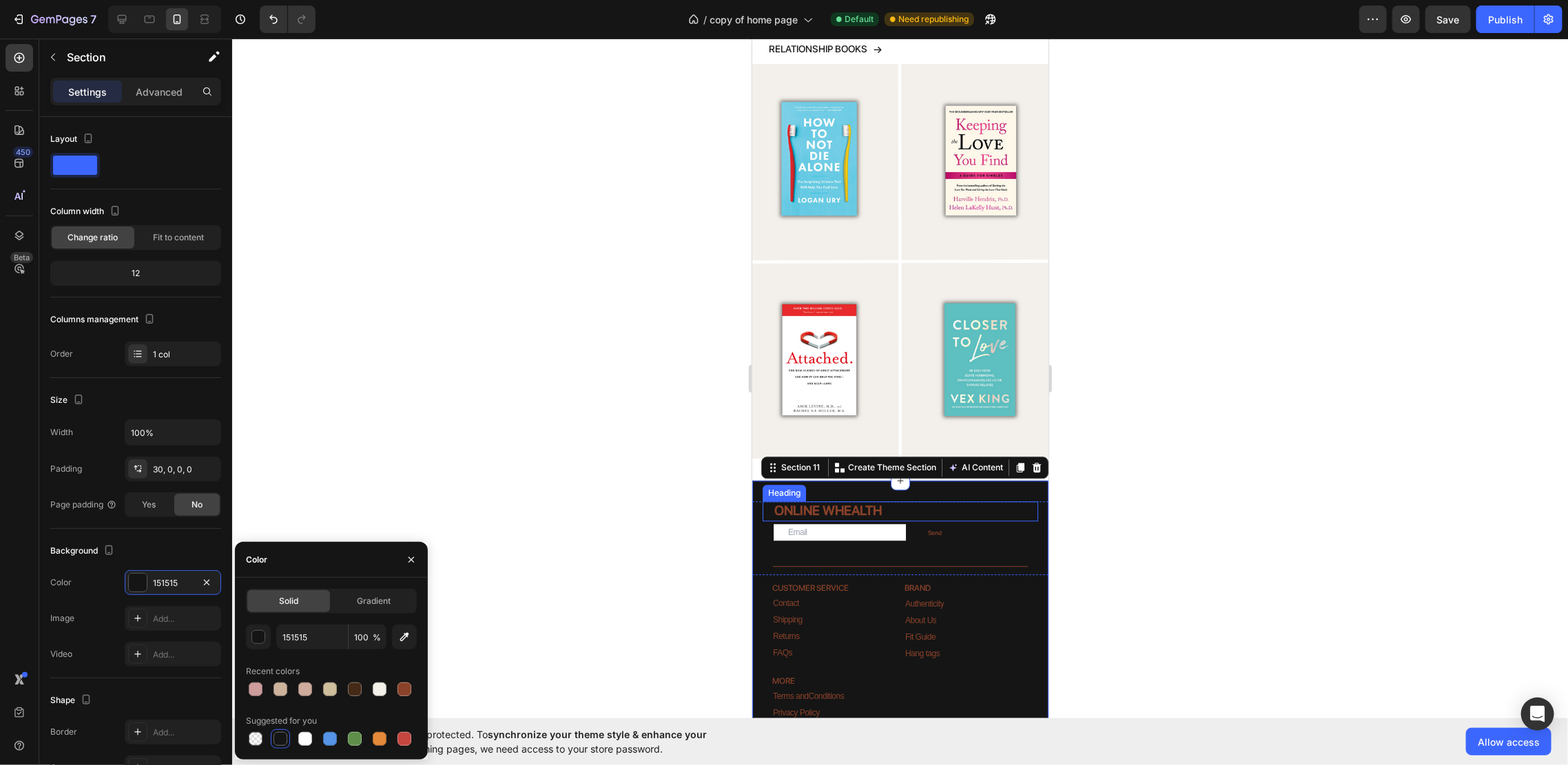
click at [805, 500] on h2 "ONLINE WHEALTH" at bounding box center [904, 510] width 265 height 20
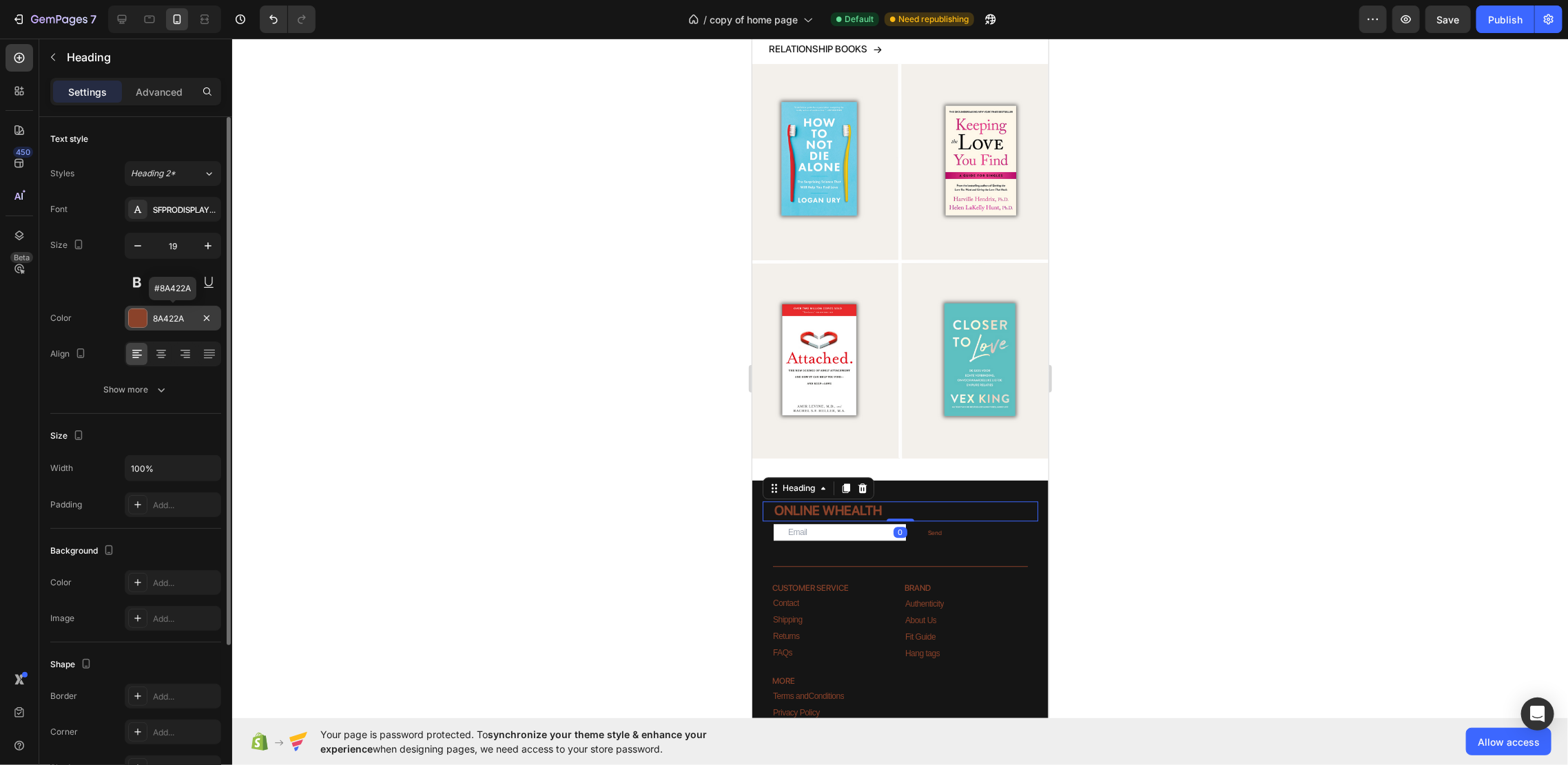
click at [151, 314] on div "8A422A" at bounding box center [173, 318] width 97 height 25
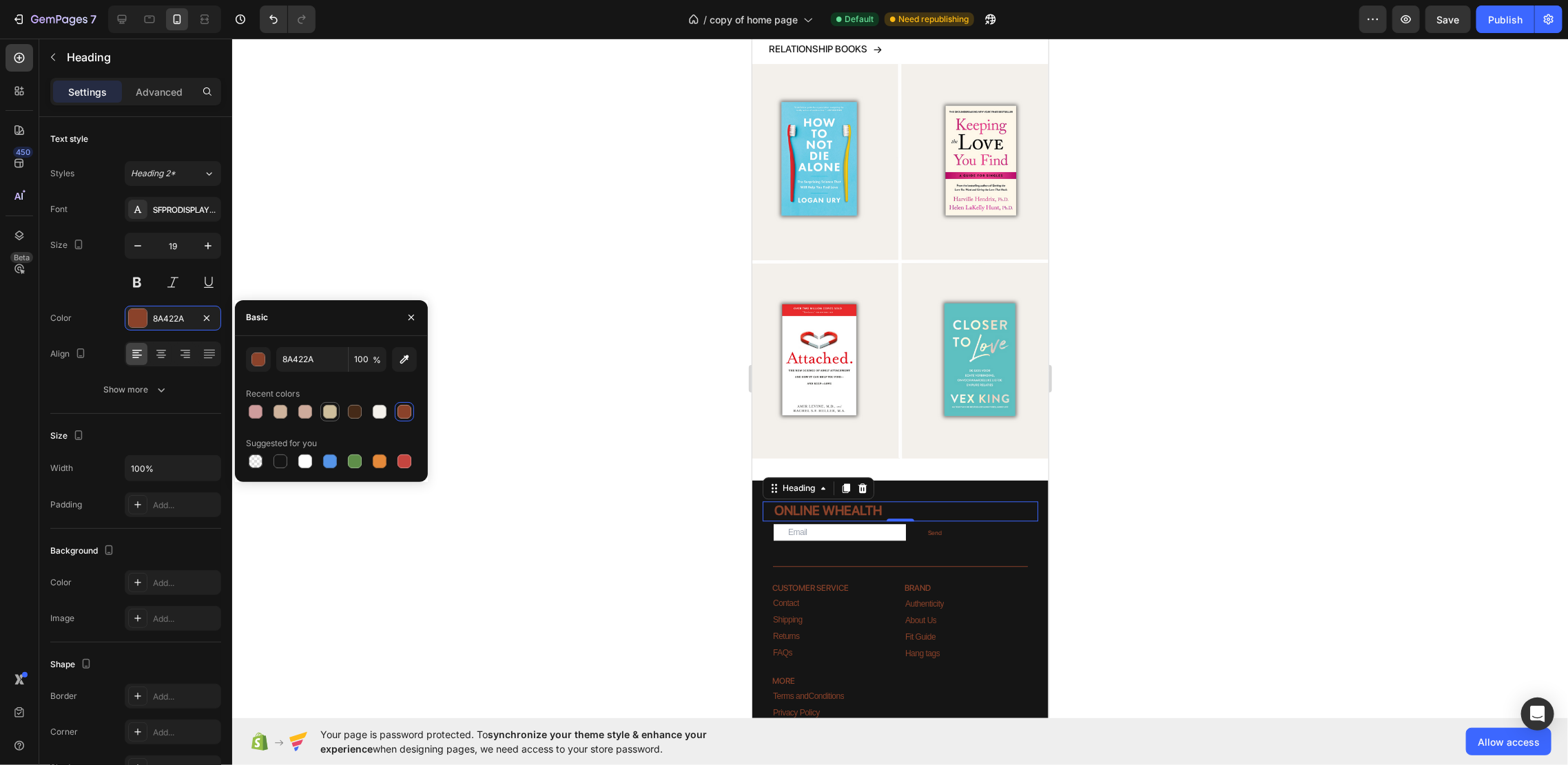
click at [332, 408] on div at bounding box center [330, 411] width 14 height 14
click at [282, 413] on div at bounding box center [280, 411] width 14 height 14
click at [378, 407] on div at bounding box center [379, 411] width 14 height 14
type input "F4F1EB"
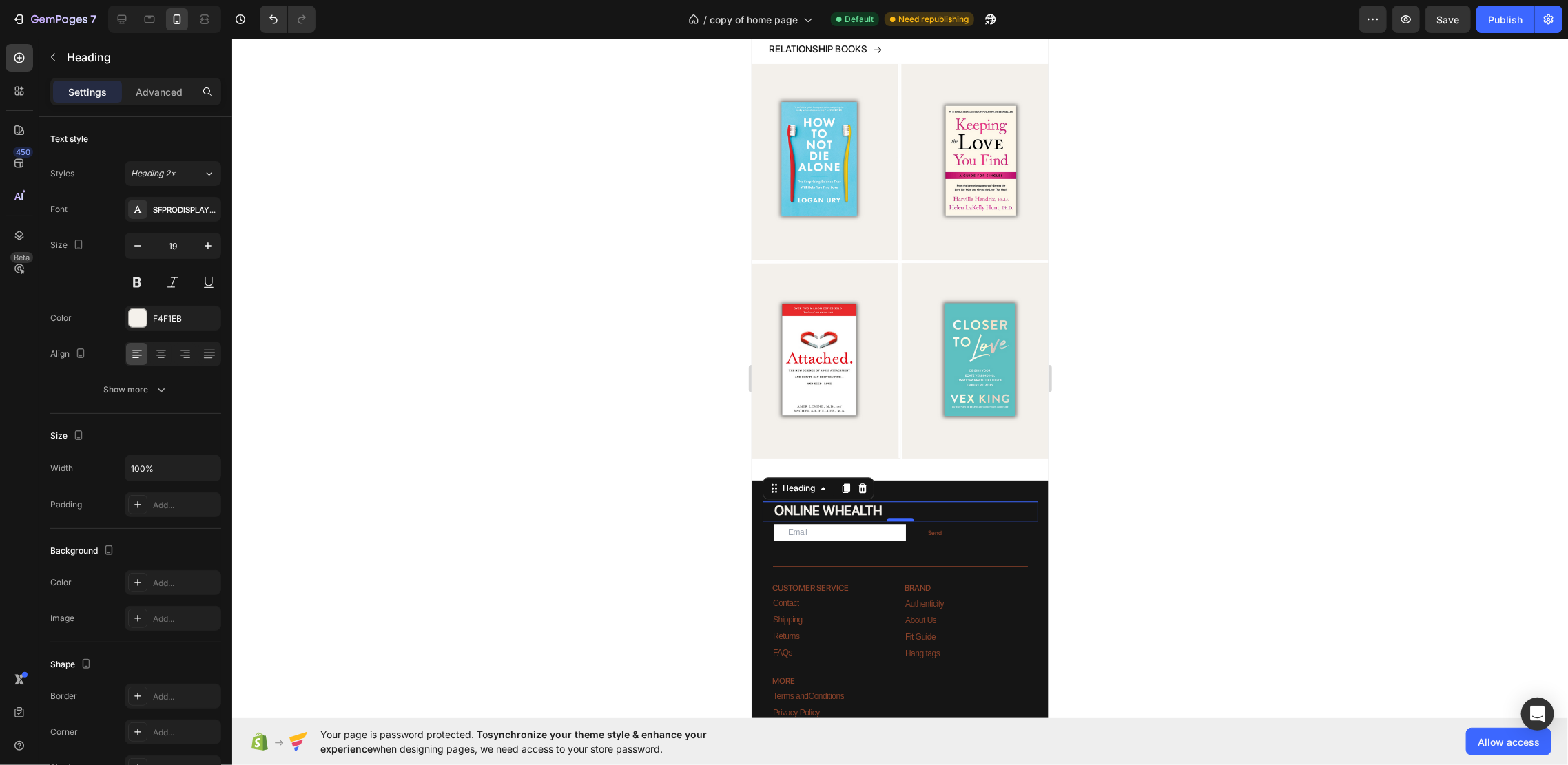
click at [533, 399] on div at bounding box center [899, 401] width 1335 height 726
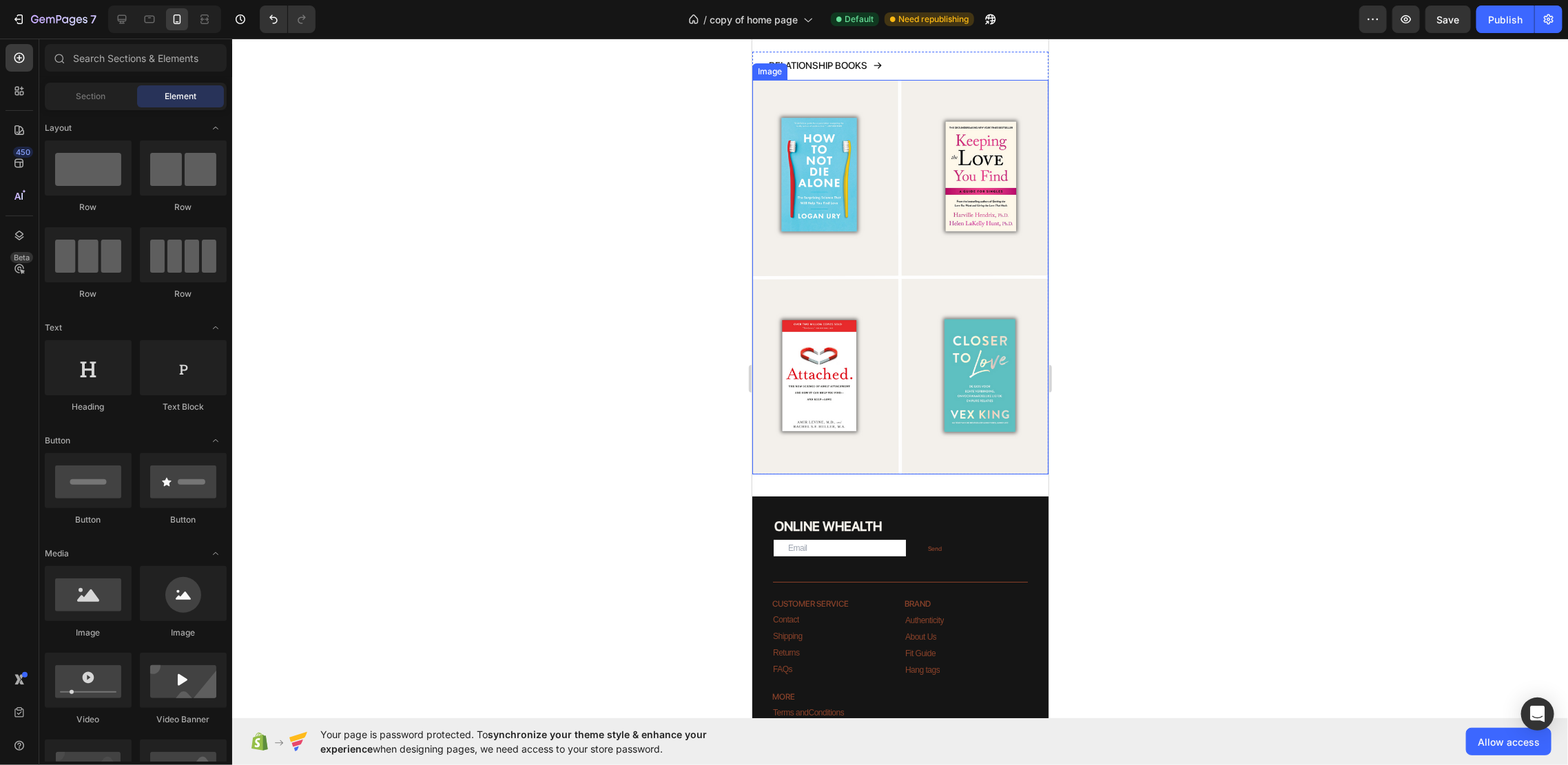
scroll to position [3453, 0]
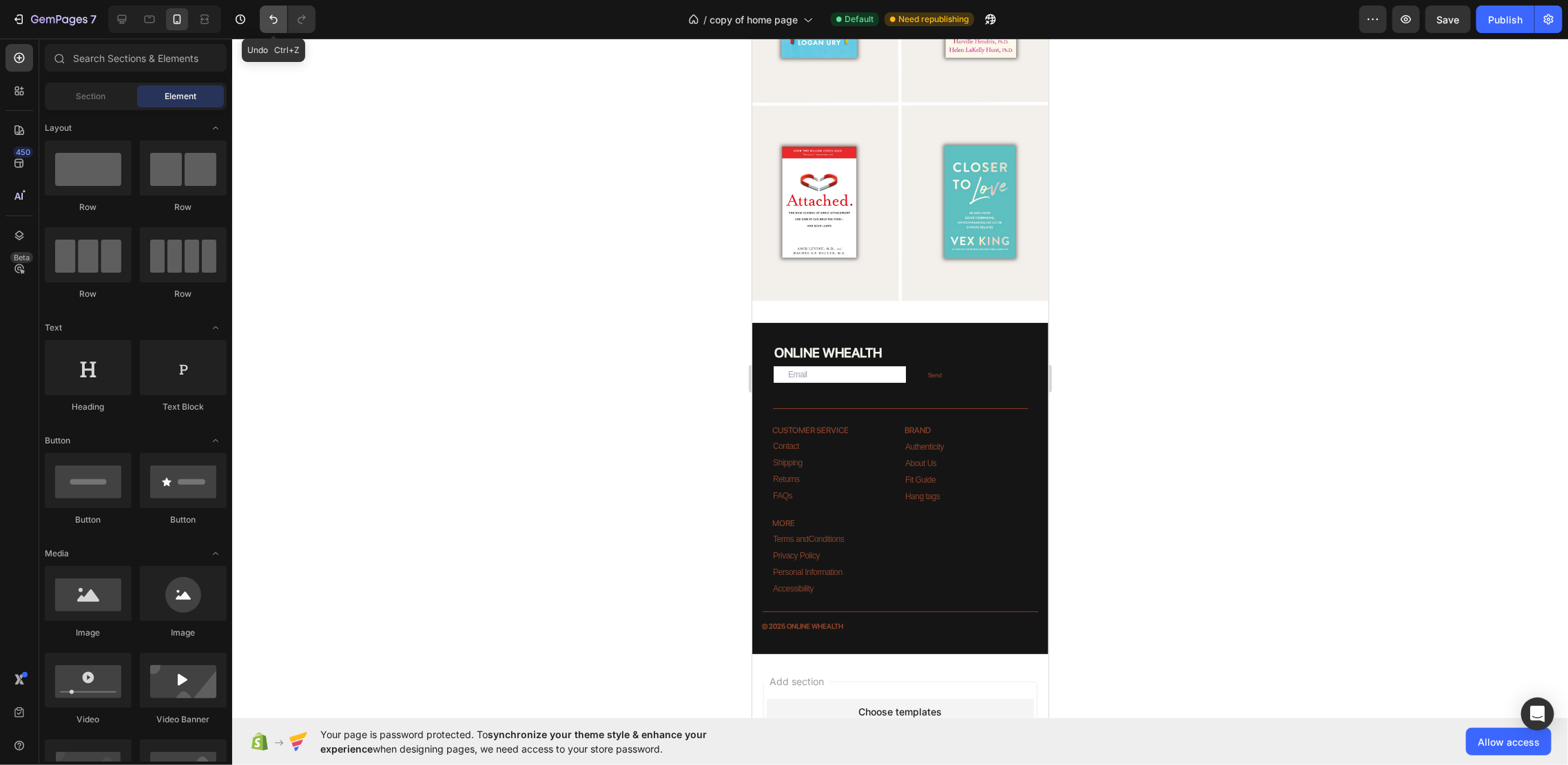
click at [277, 27] on button "Undo/Redo" at bounding box center [273, 19] width 28 height 28
click at [277, 22] on icon "Undo/Redo" at bounding box center [274, 19] width 14 height 14
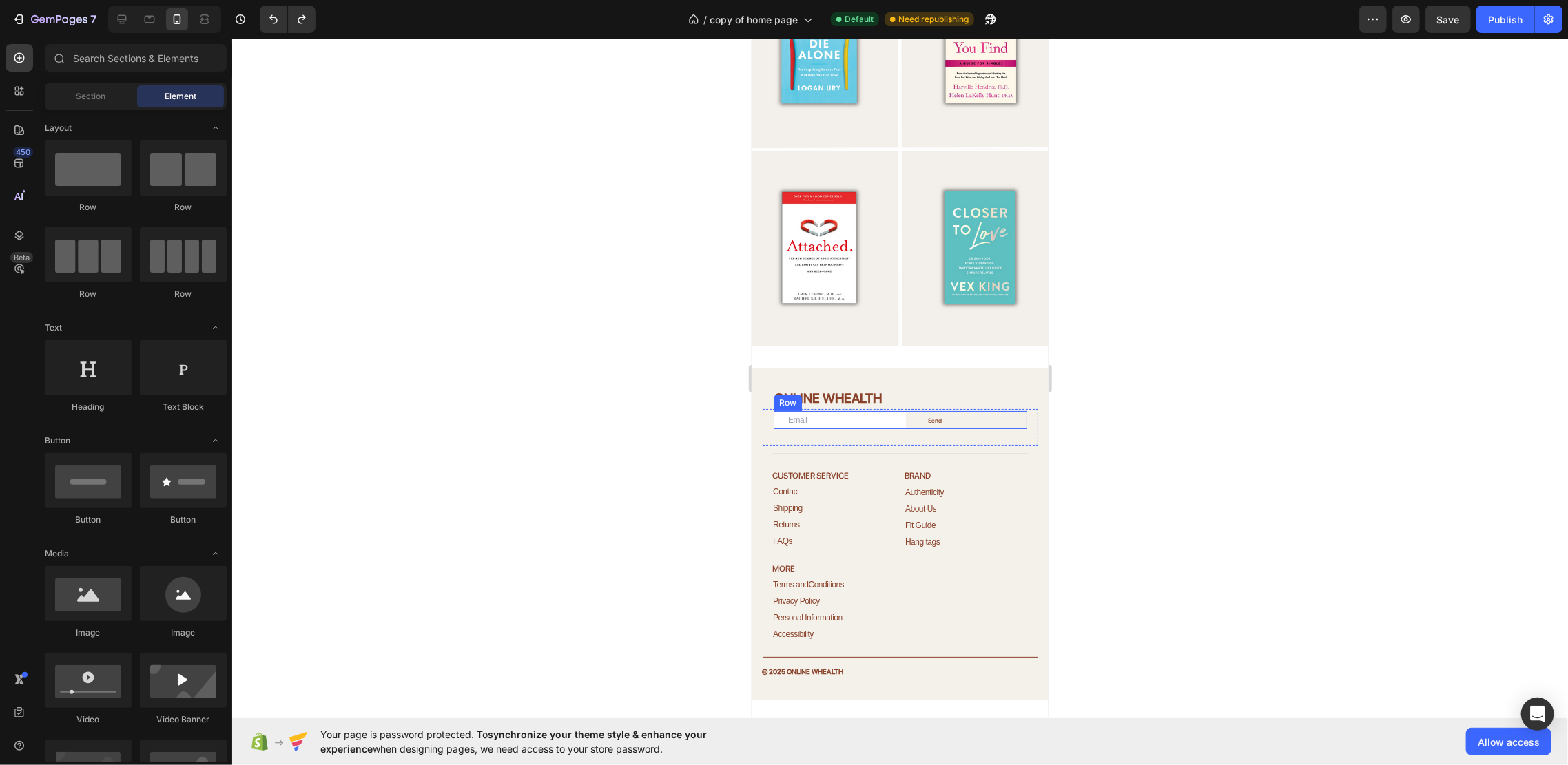
scroll to position [3361, 0]
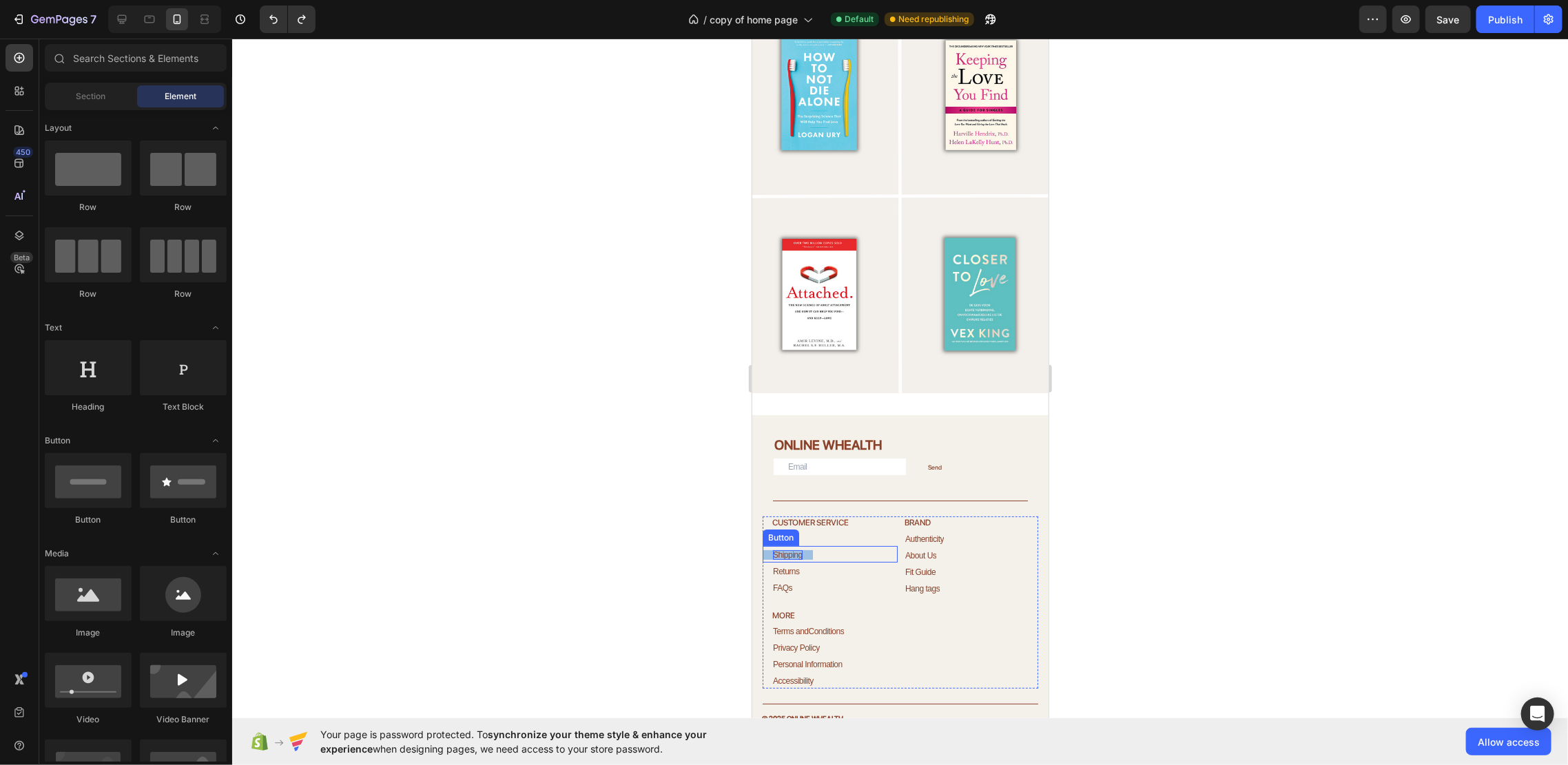
click at [794, 550] on p "Shipping" at bounding box center [786, 554] width 29 height 9
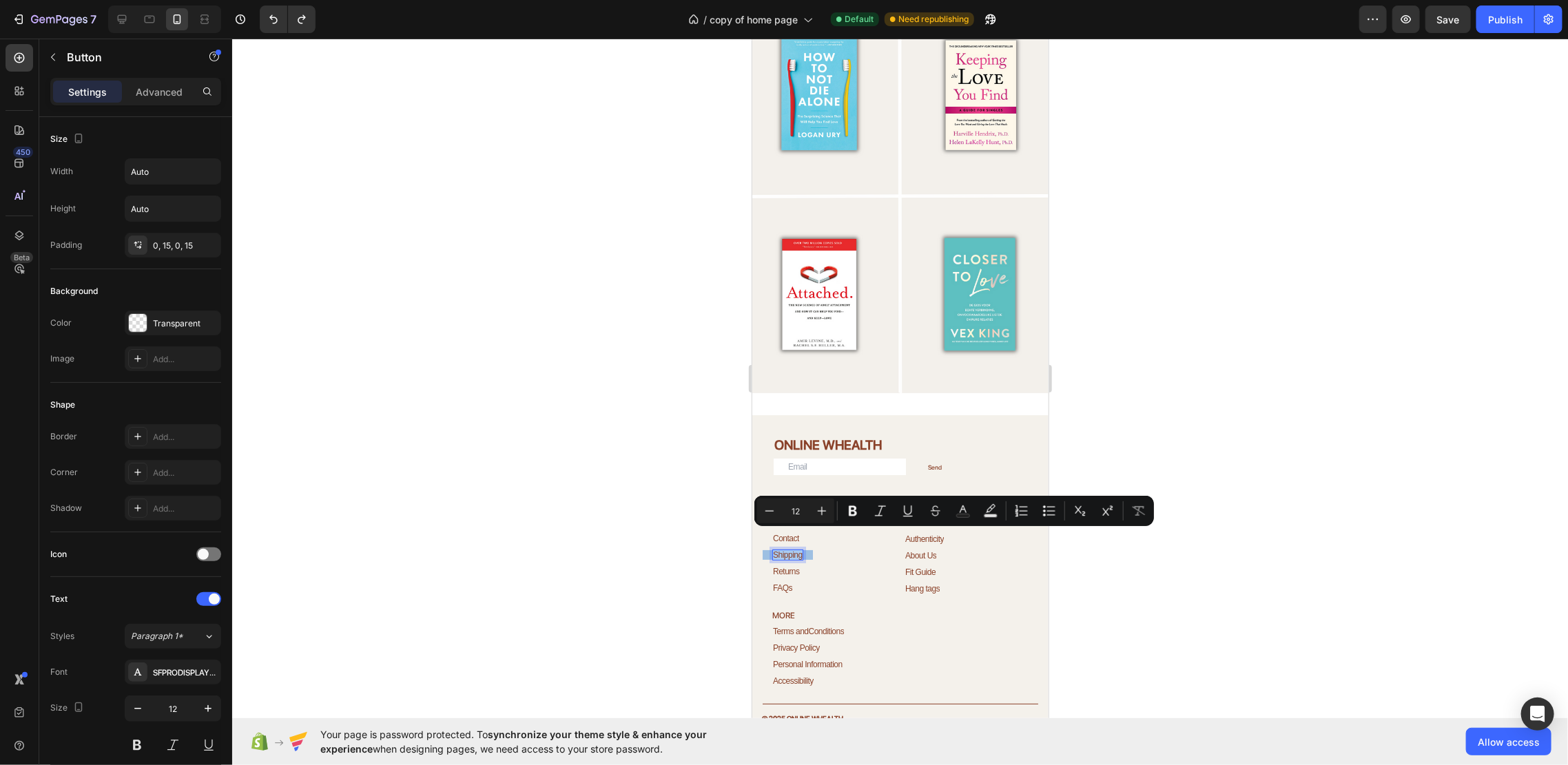
click at [794, 550] on p "Shipping" at bounding box center [786, 554] width 29 height 9
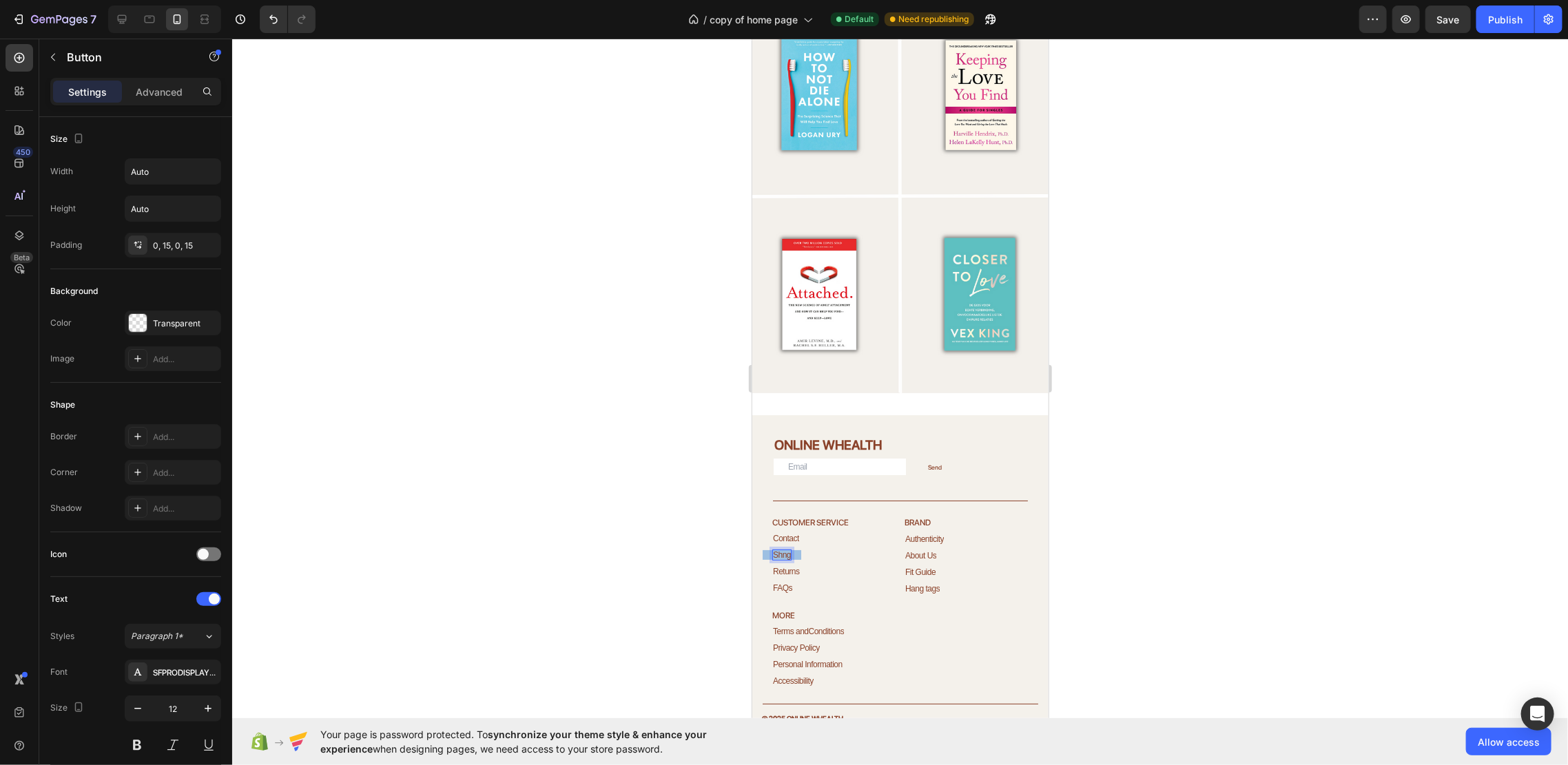
click at [779, 545] on div "Shng Button 0" at bounding box center [829, 552] width 135 height 16
click at [781, 550] on p "Shng" at bounding box center [781, 554] width 18 height 9
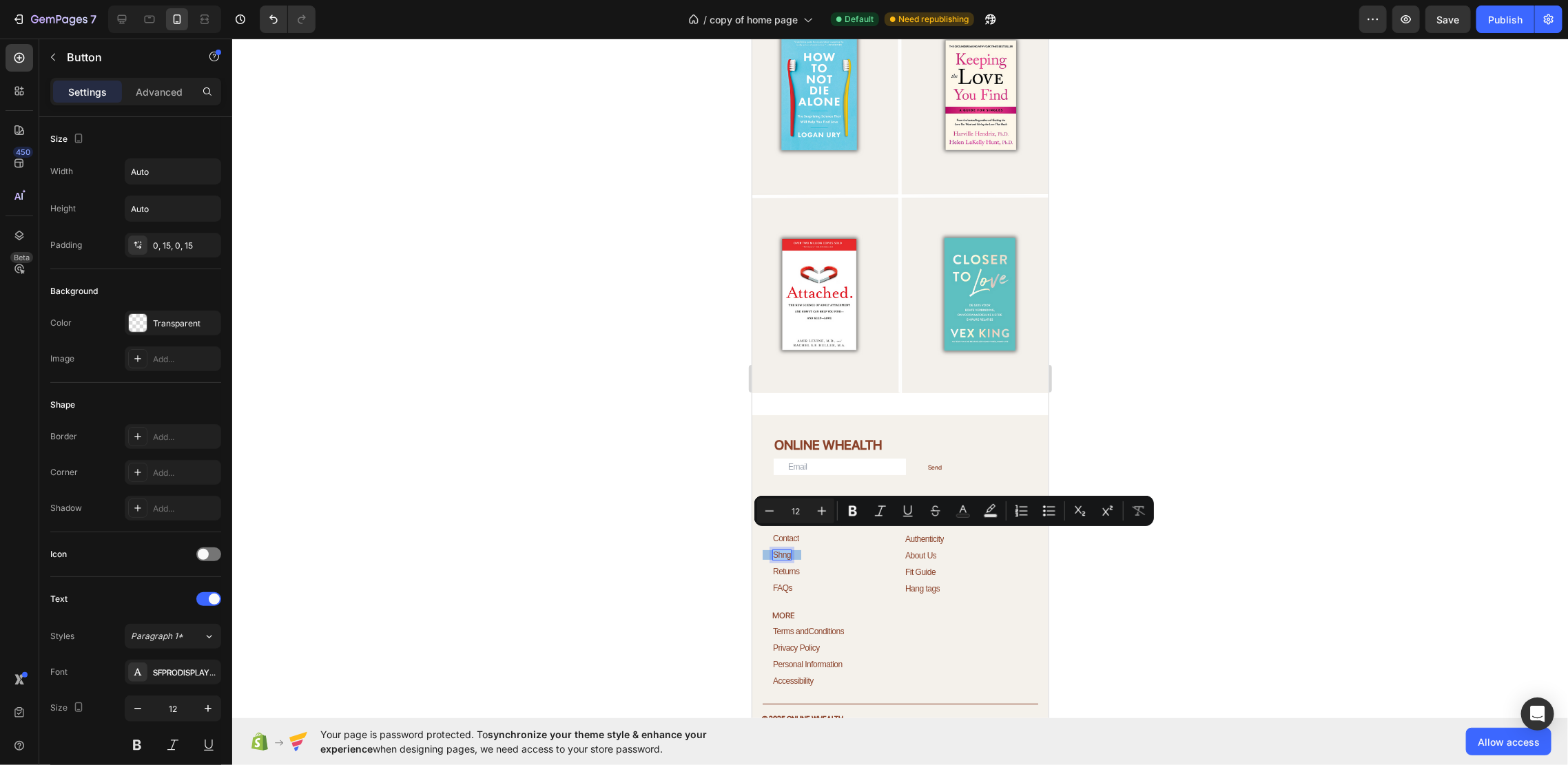
click at [781, 550] on p "Shng" at bounding box center [781, 554] width 18 height 9
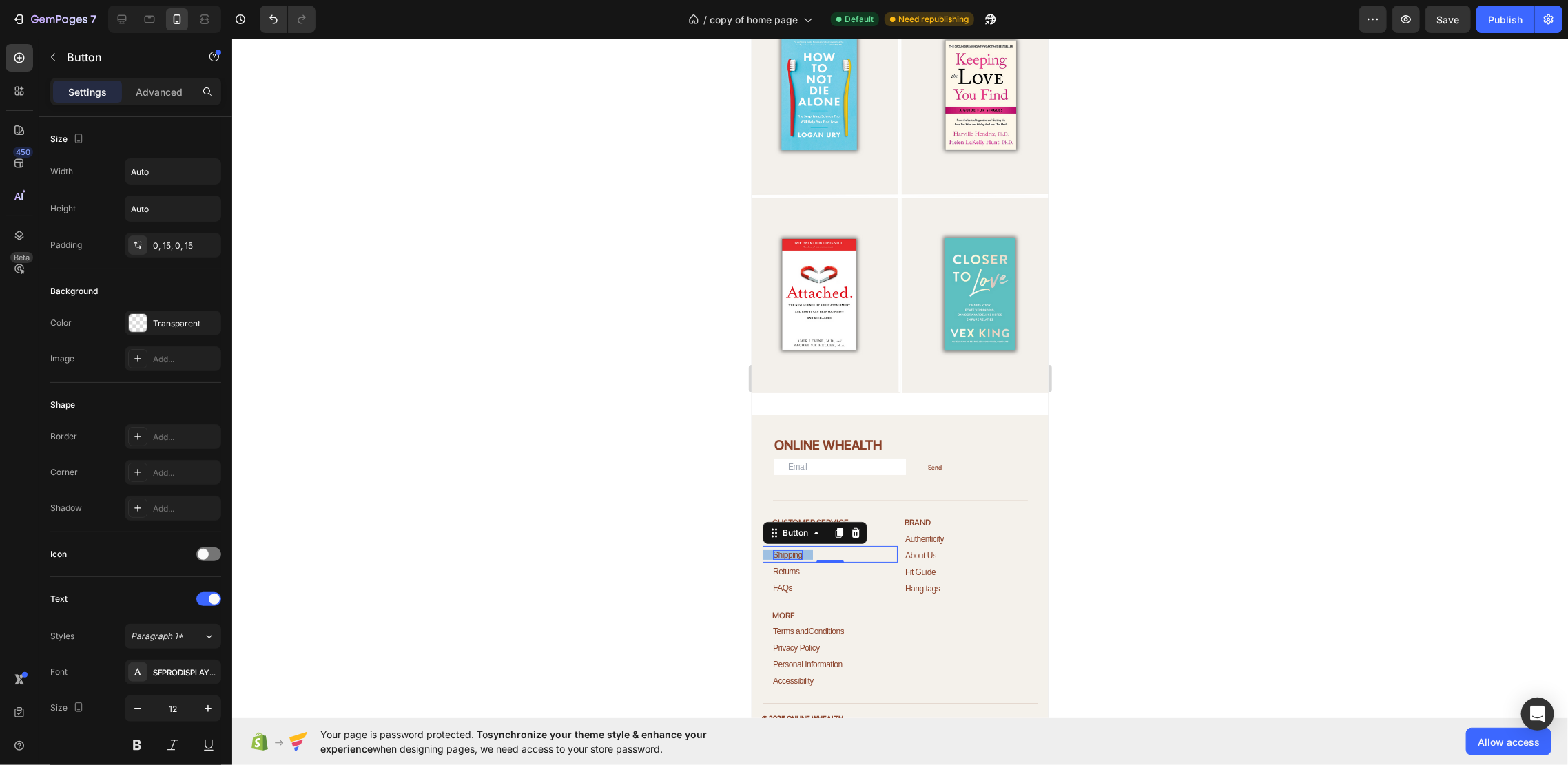
click at [1086, 538] on div at bounding box center [899, 401] width 1335 height 726
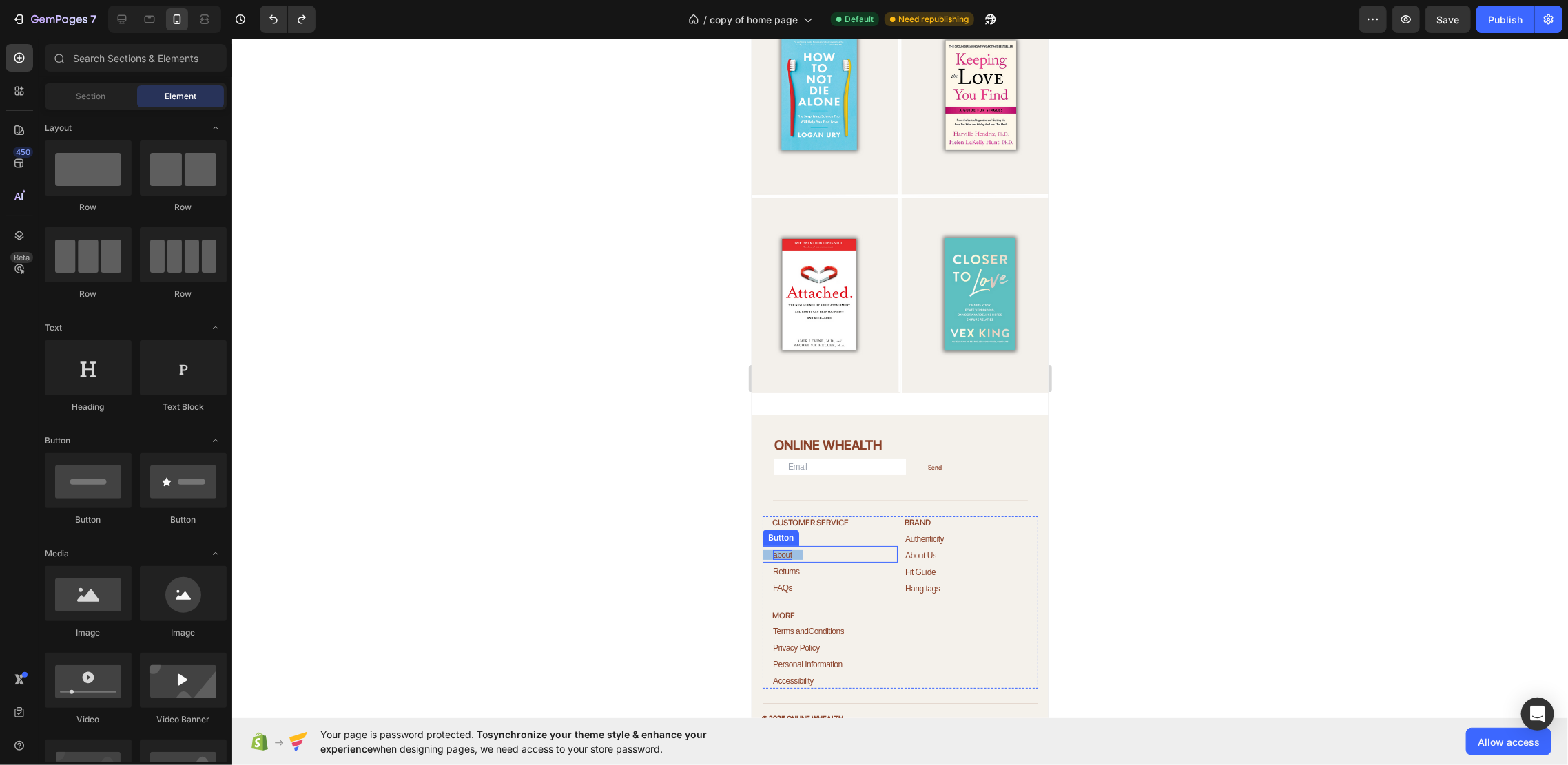
click at [797, 550] on link "about" at bounding box center [782, 554] width 40 height 9
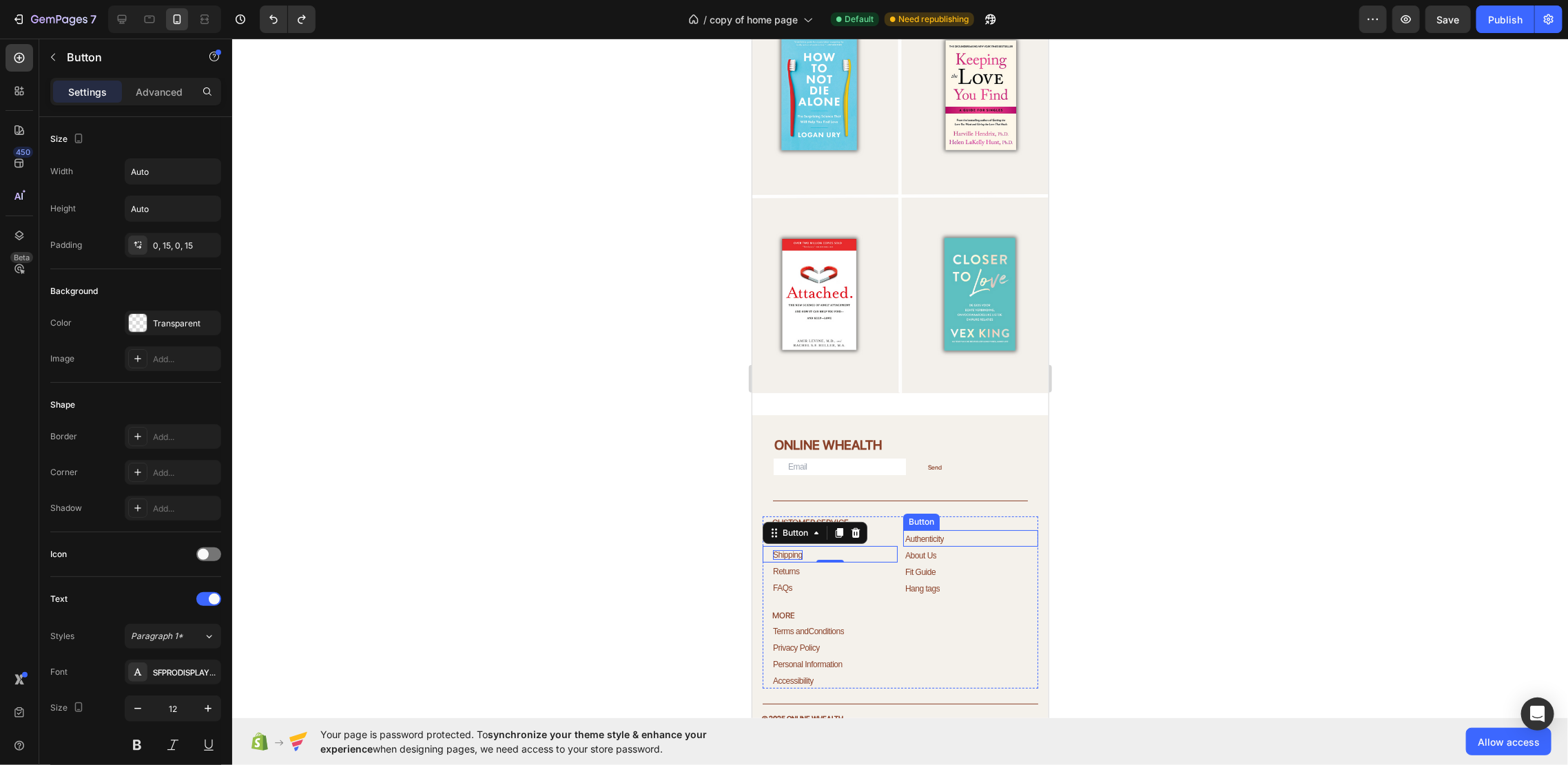
click at [1085, 517] on div at bounding box center [899, 401] width 1335 height 726
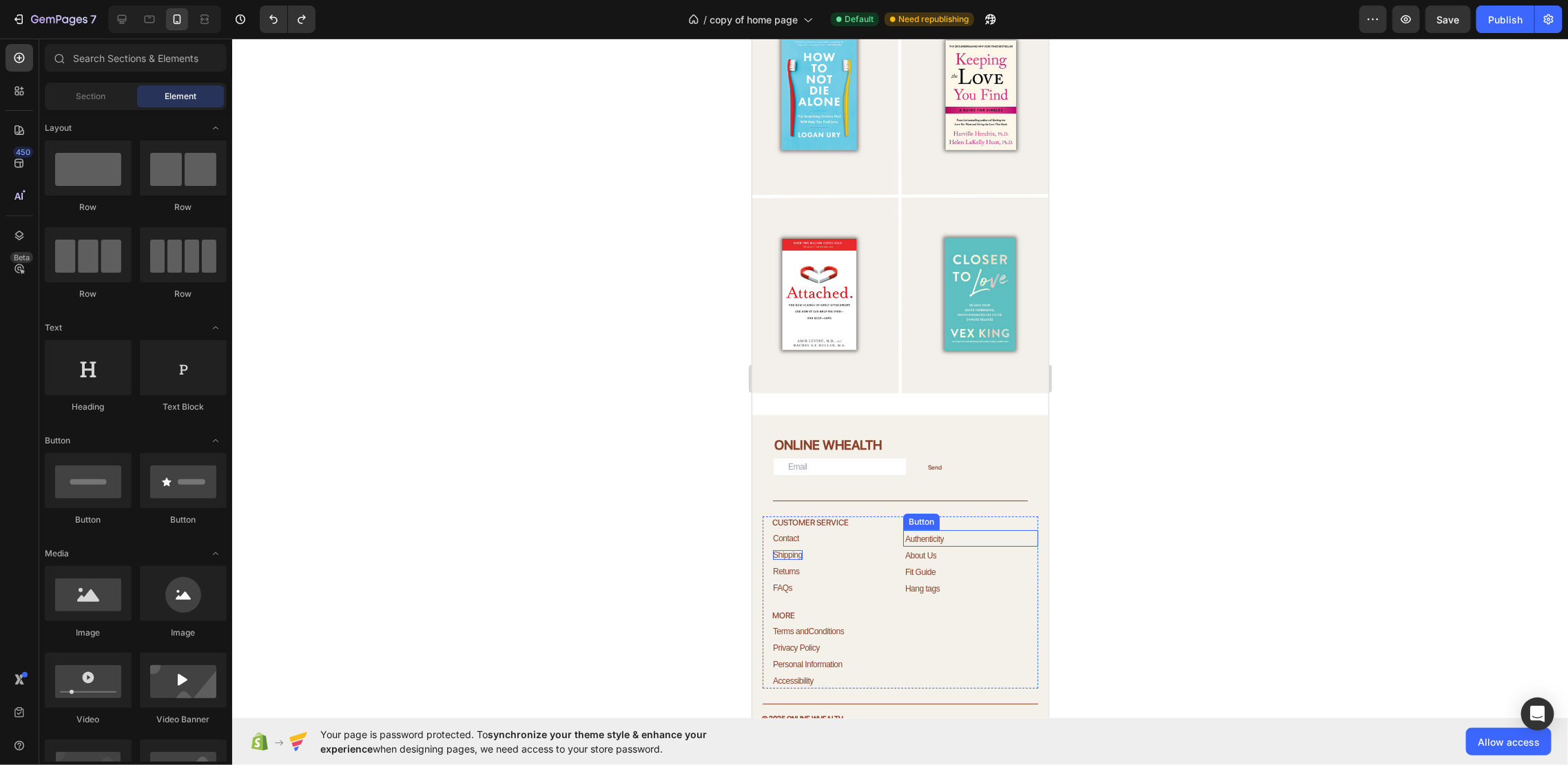
click at [951, 530] on div "Authenticity Button" at bounding box center [970, 537] width 135 height 16
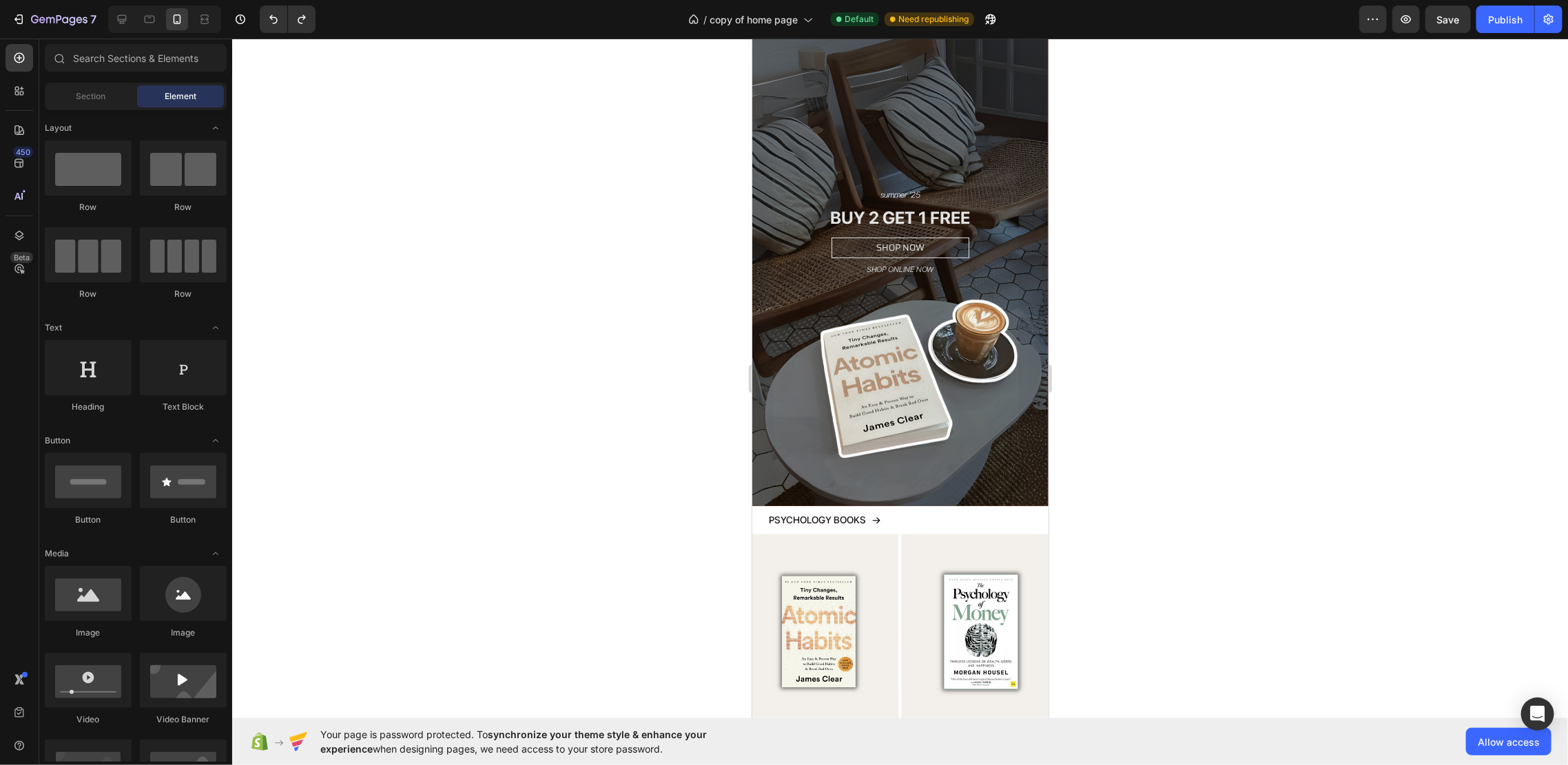
scroll to position [0, 0]
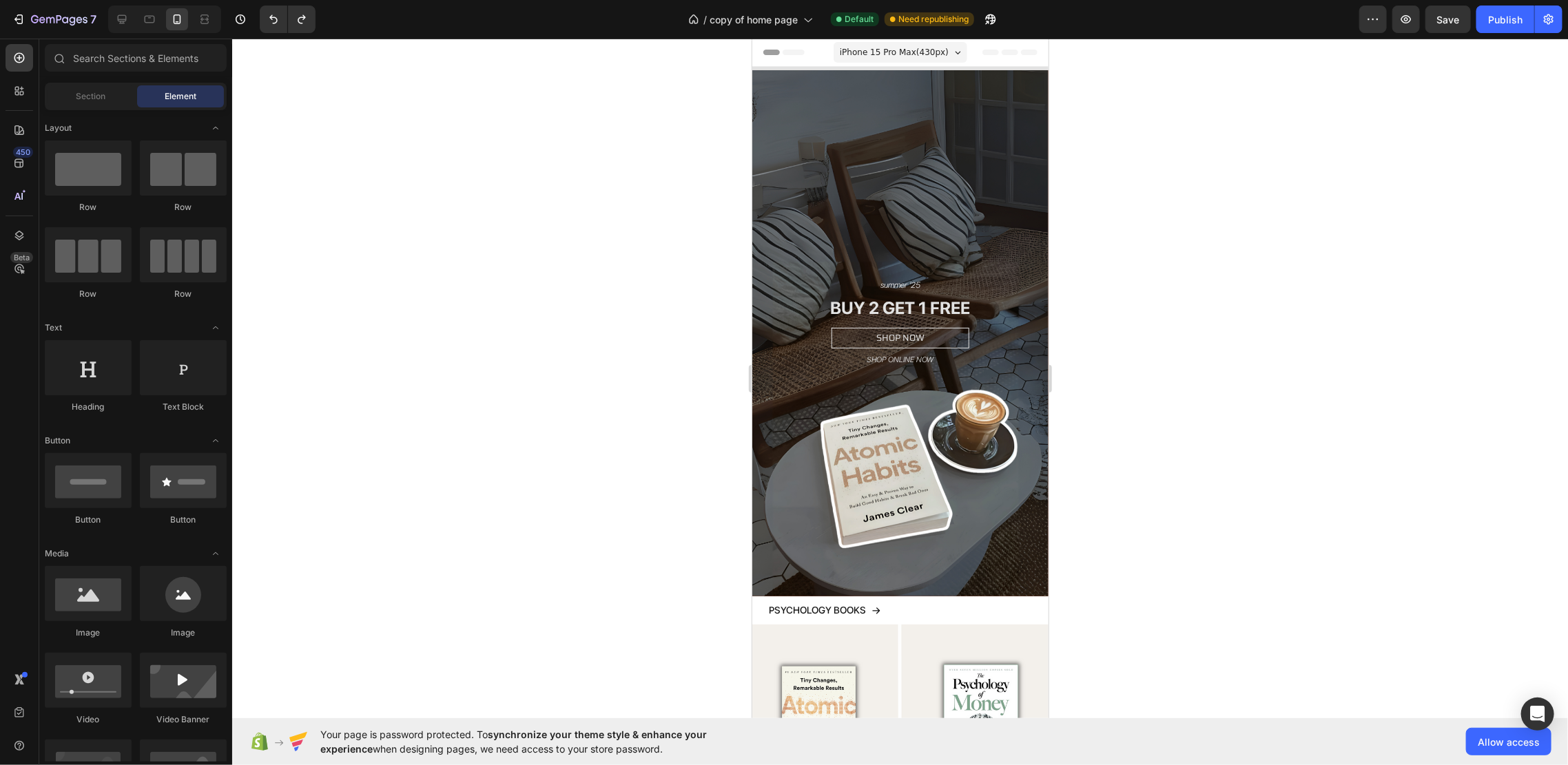
drag, startPoint x: 1042, startPoint y: 582, endPoint x: 1812, endPoint y: 200, distance: 859.5
drag, startPoint x: 1043, startPoint y: 316, endPoint x: 1776, endPoint y: 68, distance: 773.8
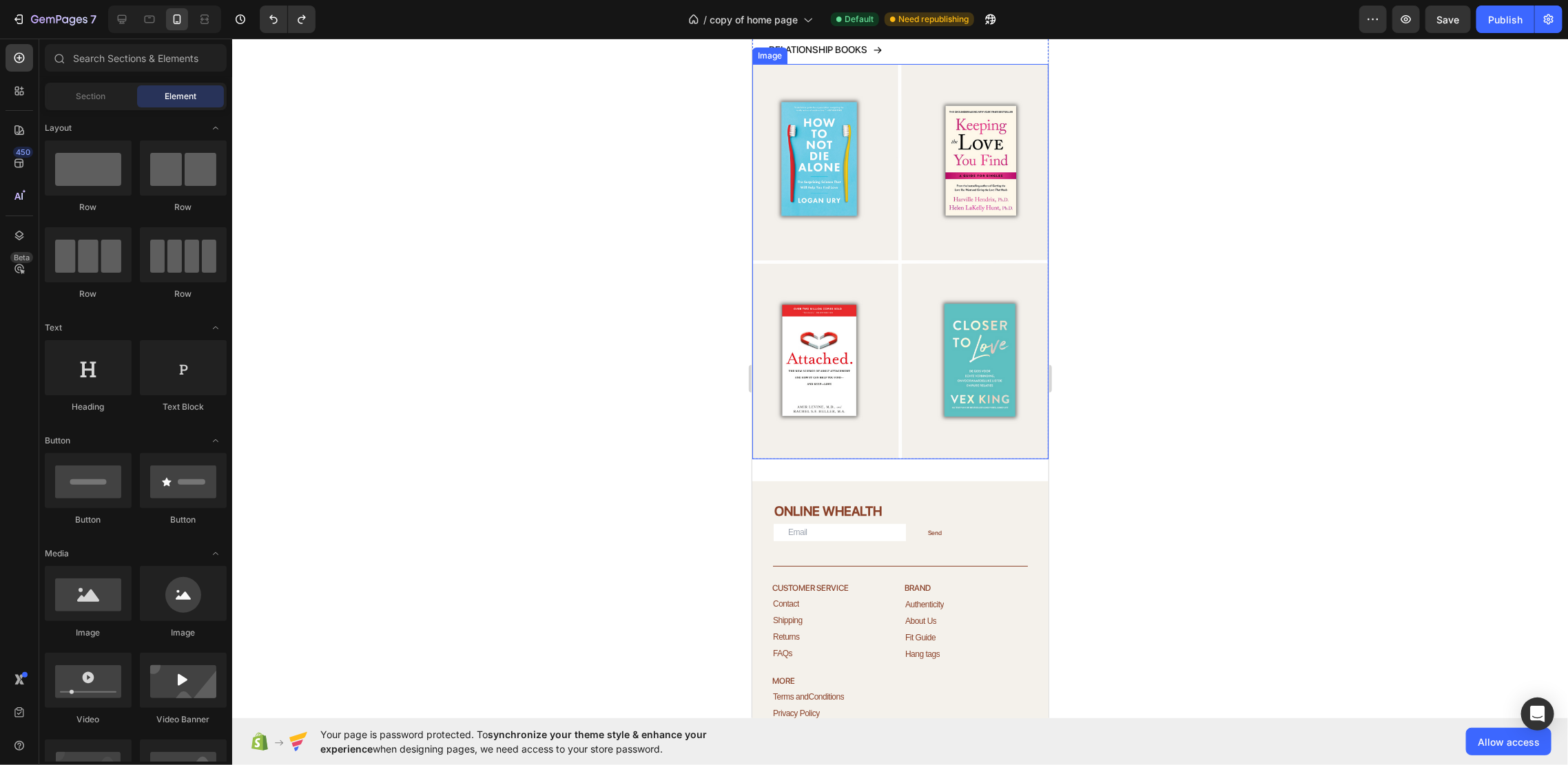
scroll to position [3855, 0]
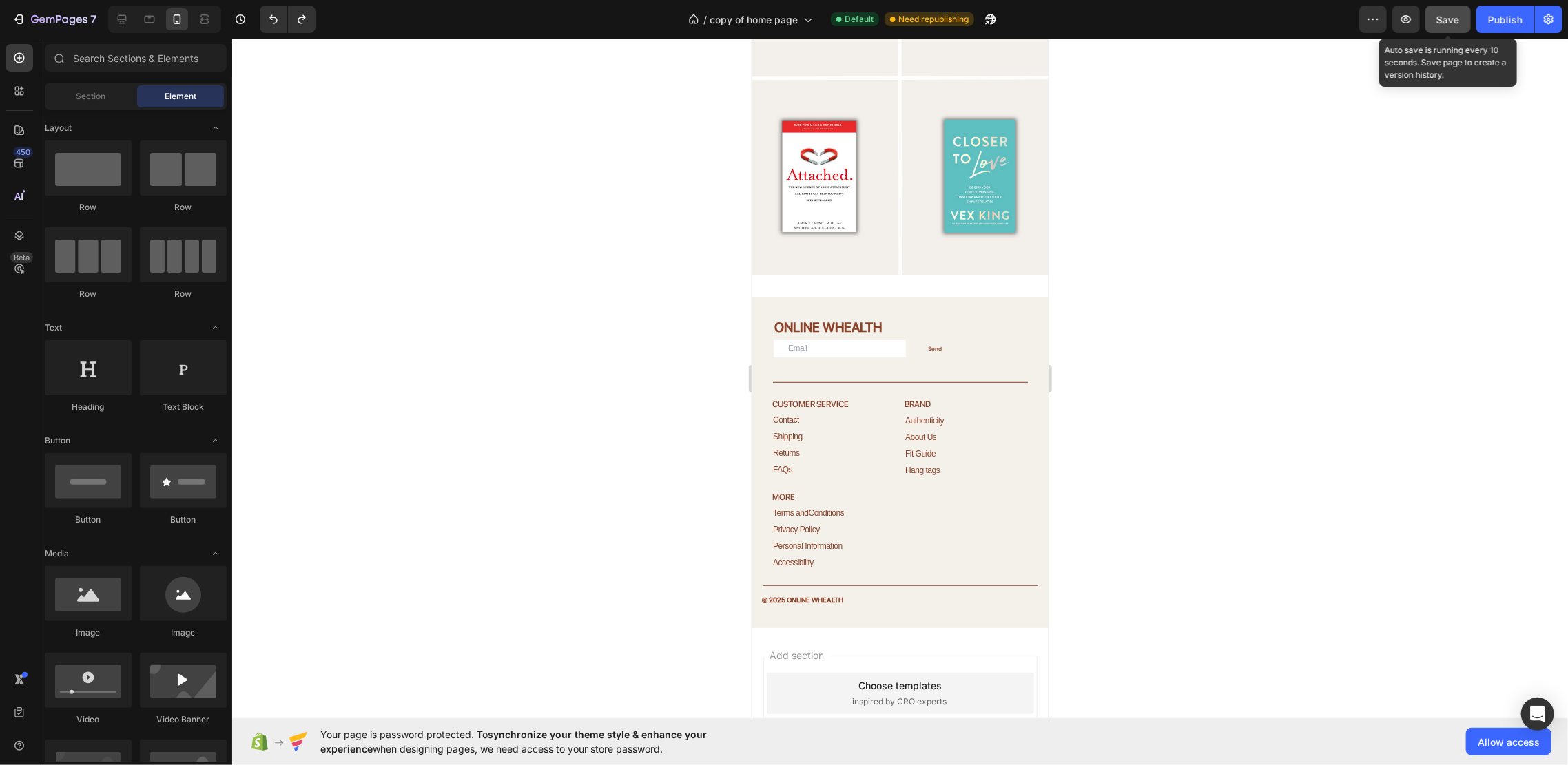
click at [1450, 24] on span "Save" at bounding box center [1448, 20] width 23 height 11
click at [936, 448] on link "Fit Guide" at bounding box center [923, 453] width 43 height 9
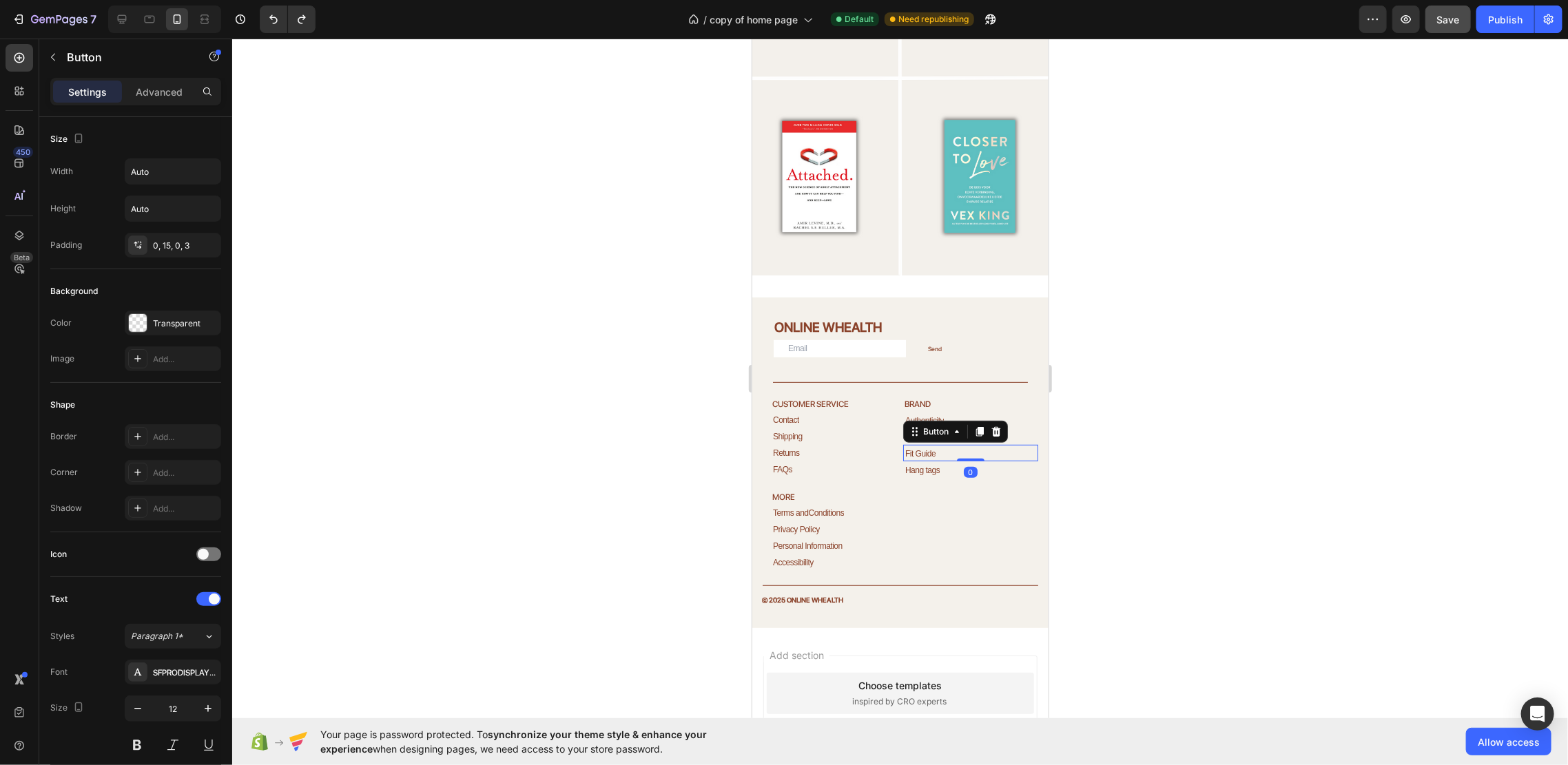
click at [992, 426] on icon at bounding box center [995, 431] width 9 height 9
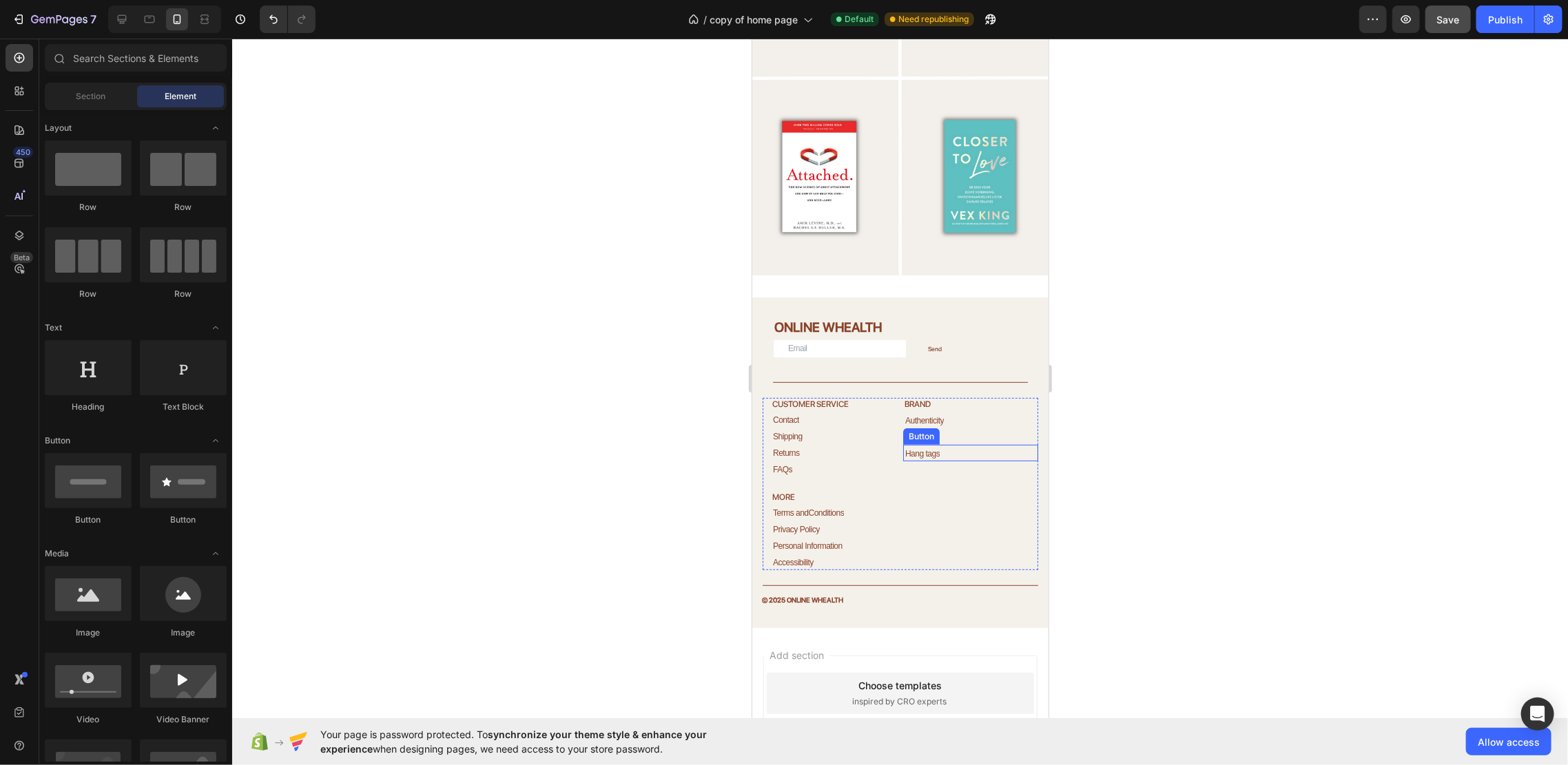
click at [948, 444] on div "Hang tags Button" at bounding box center [970, 452] width 135 height 16
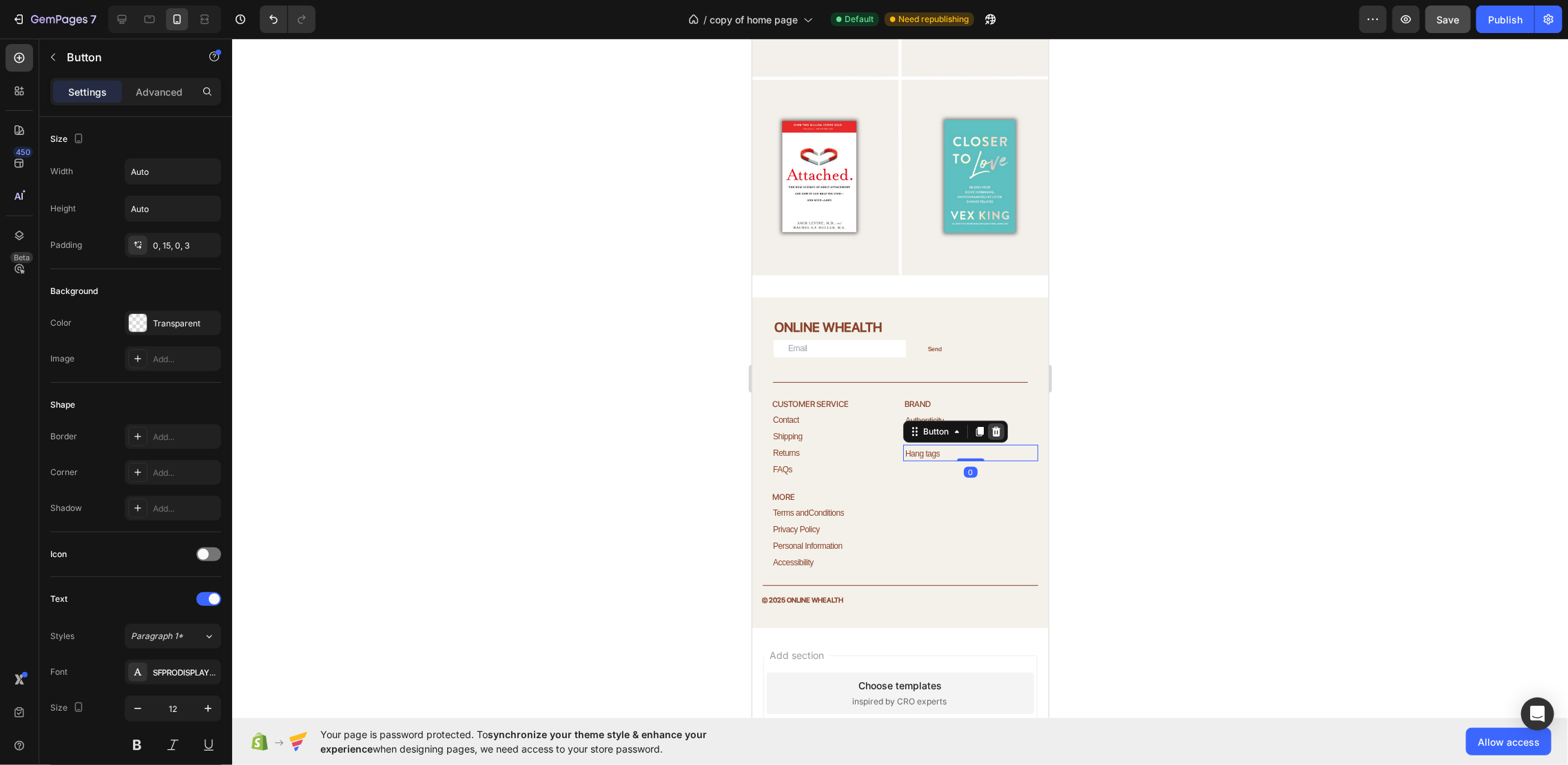
click at [990, 422] on div at bounding box center [994, 430] width 16 height 16
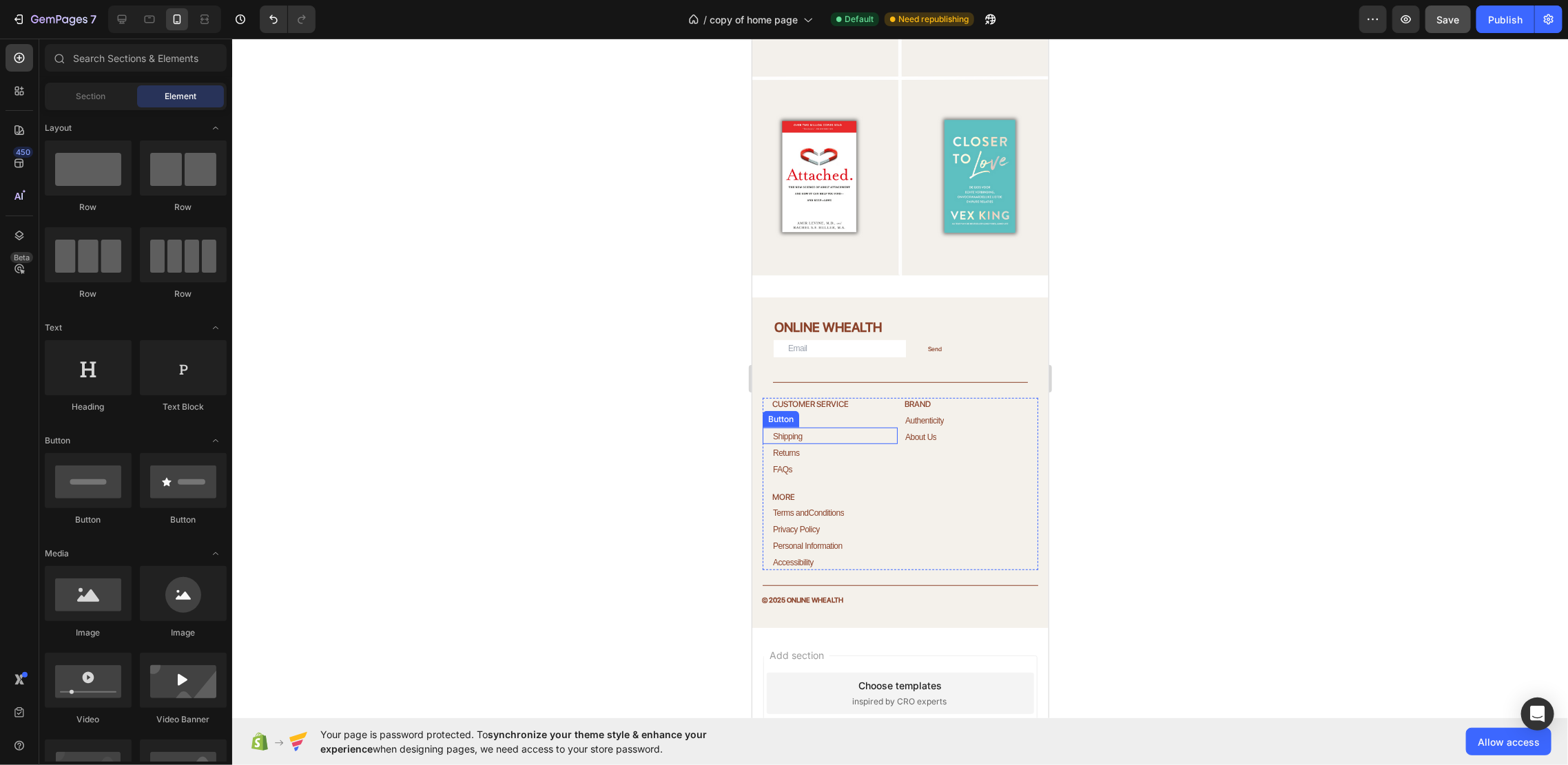
click at [816, 427] on div "Shipping Button" at bounding box center [829, 435] width 135 height 16
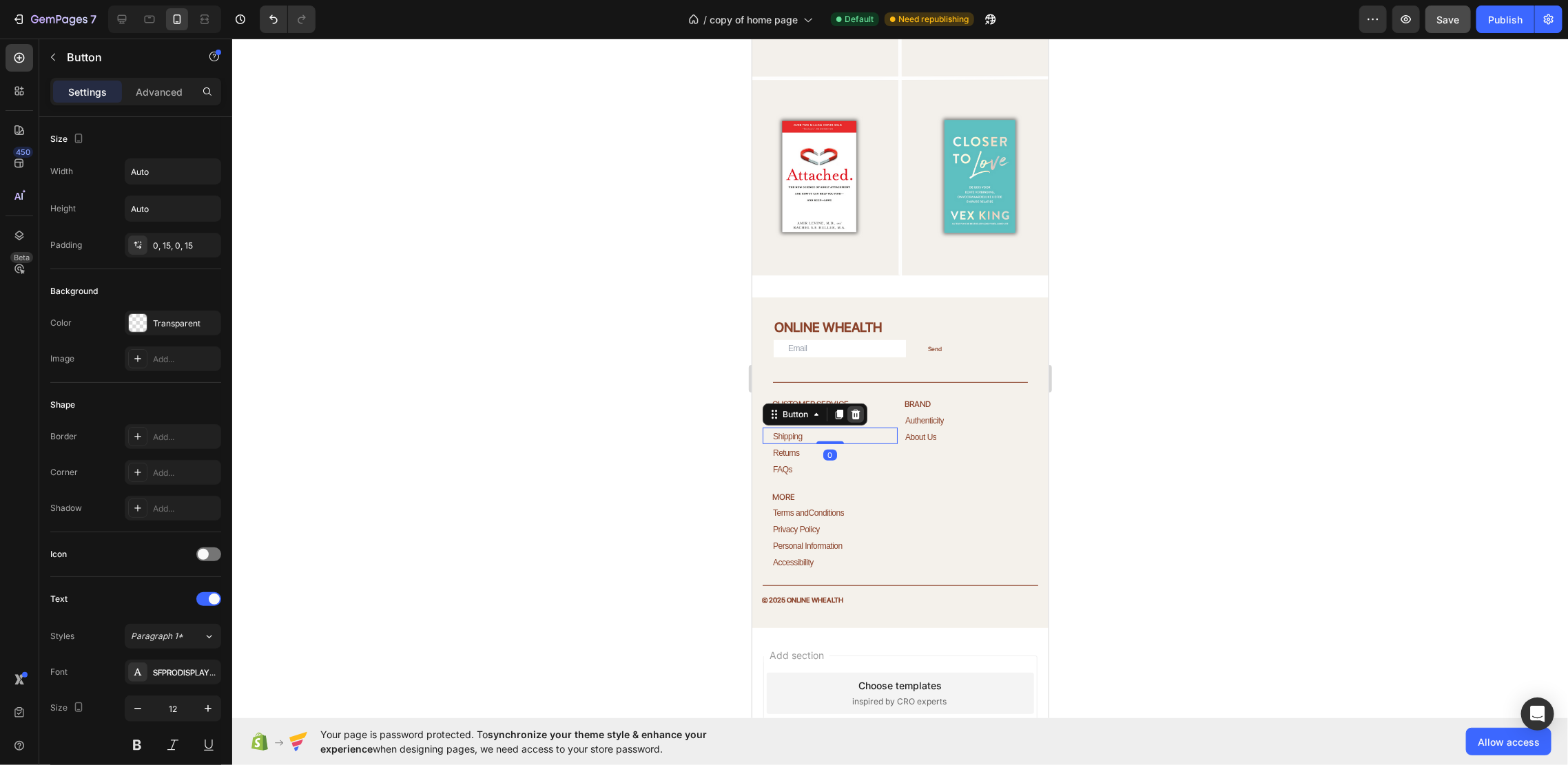
click at [851, 408] on icon at bounding box center [855, 414] width 11 height 11
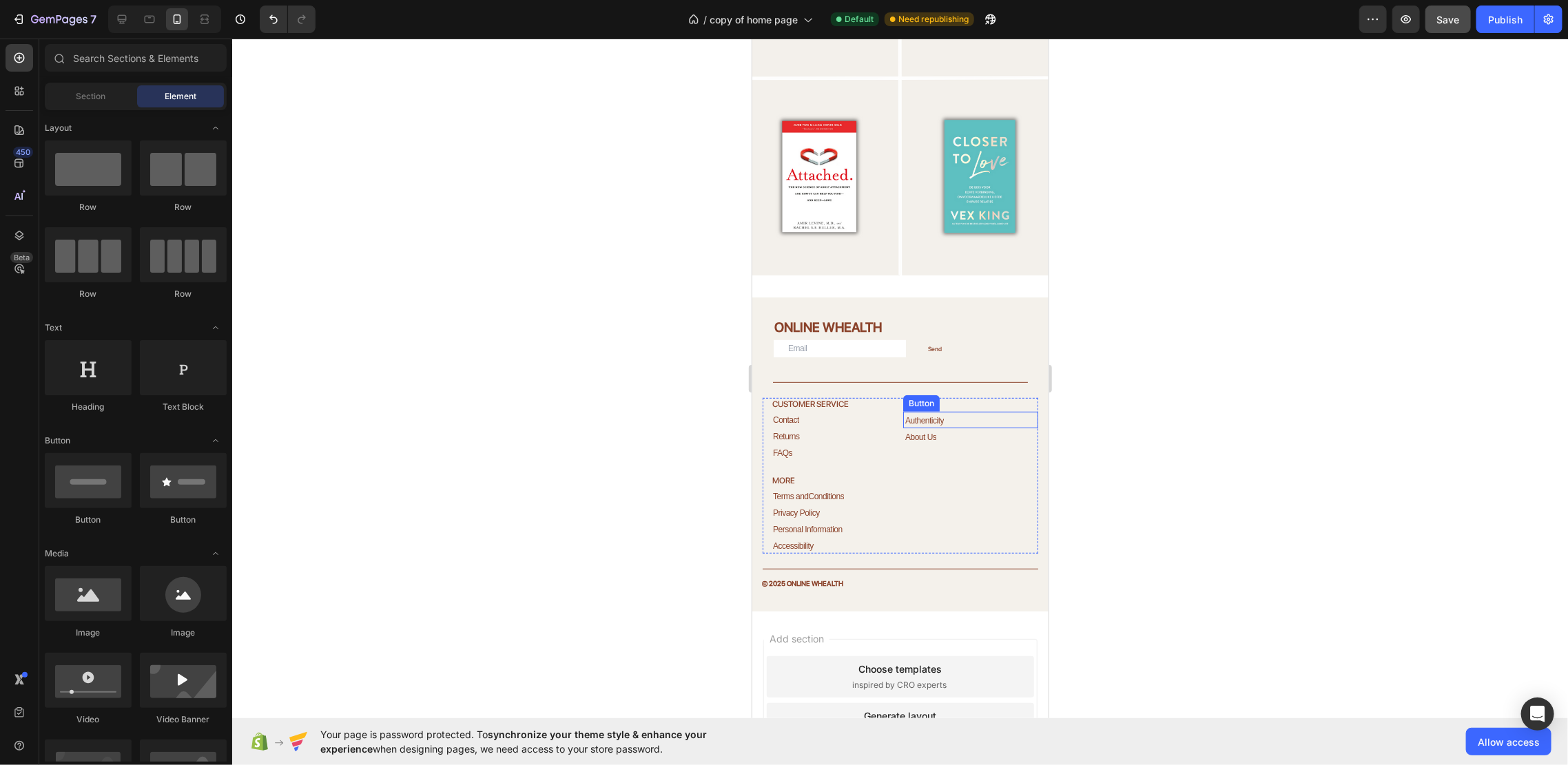
click at [919, 411] on div "Authenticity Button" at bounding box center [970, 419] width 135 height 16
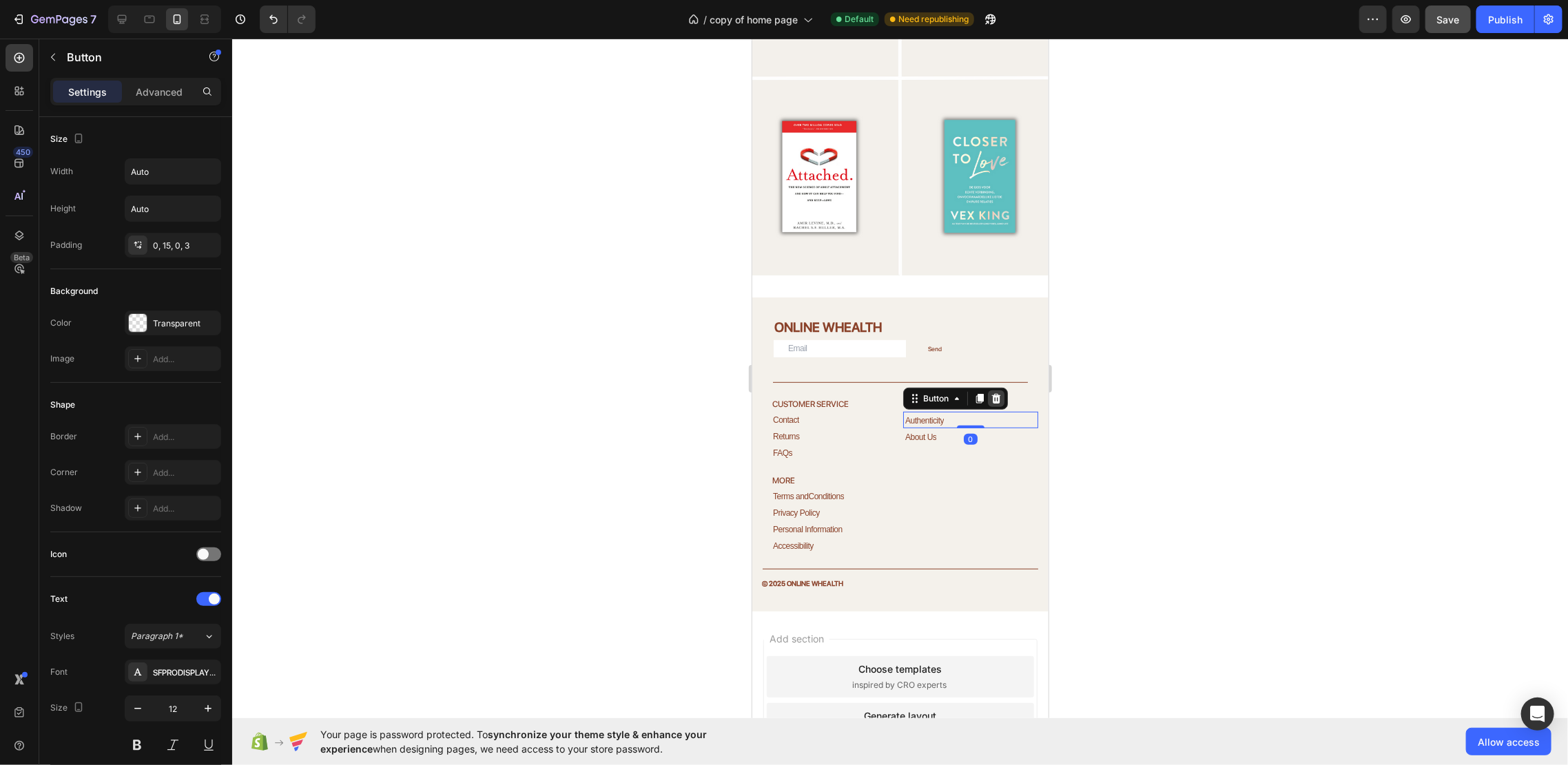
click at [990, 392] on icon at bounding box center [995, 398] width 11 height 11
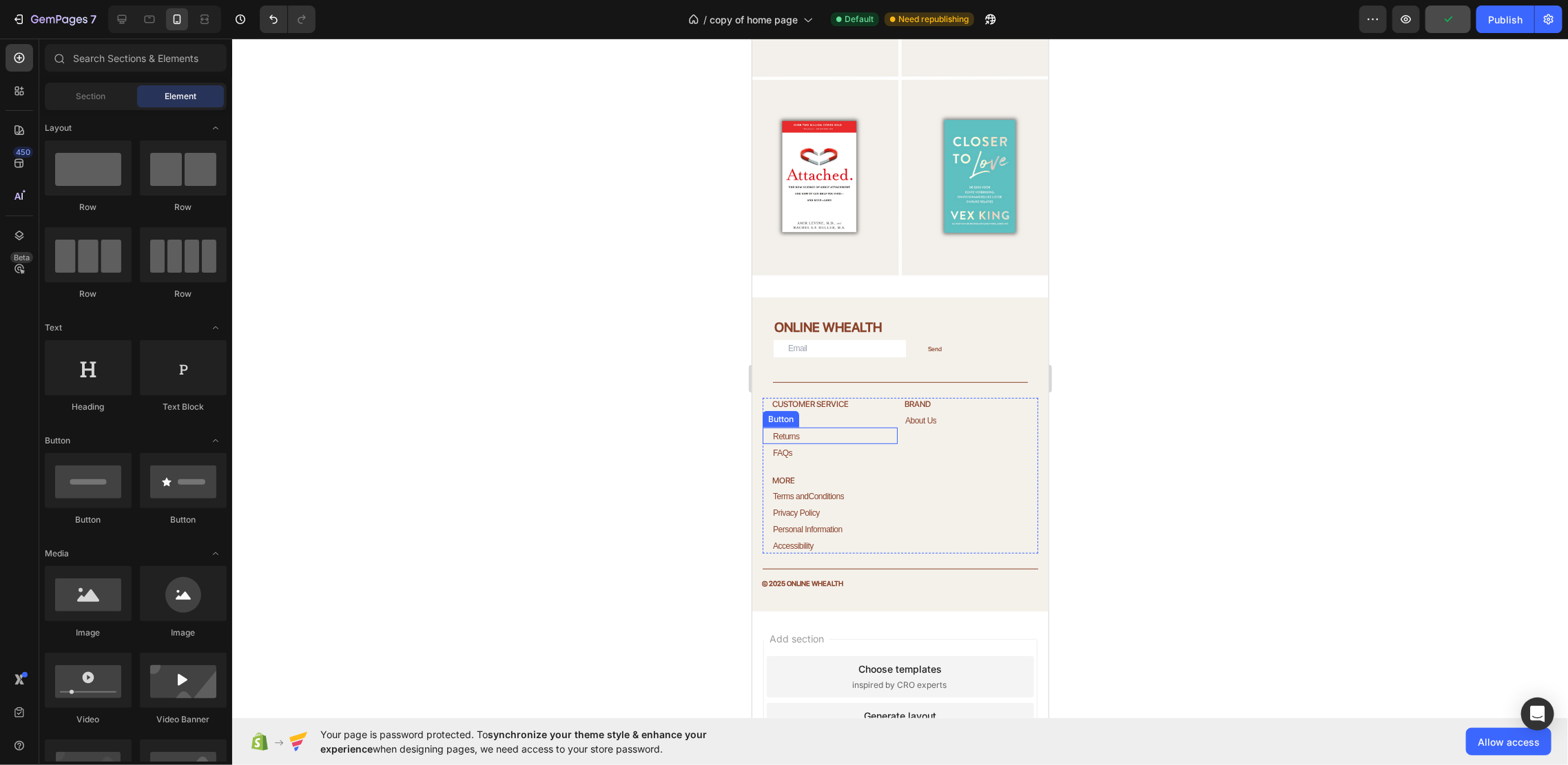
click at [819, 427] on div "Returns Button" at bounding box center [829, 435] width 135 height 16
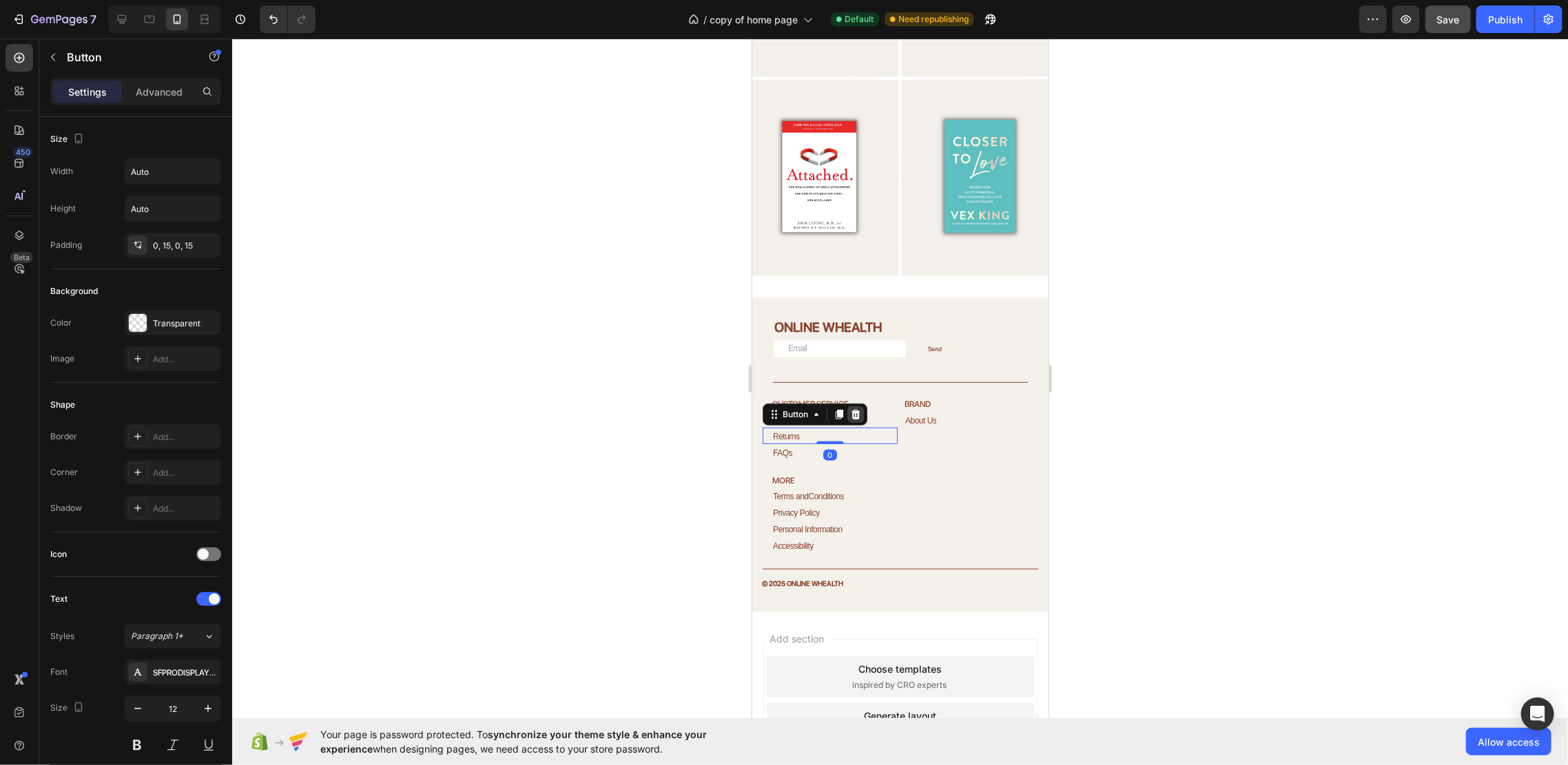
click at [855, 408] on icon at bounding box center [855, 414] width 11 height 11
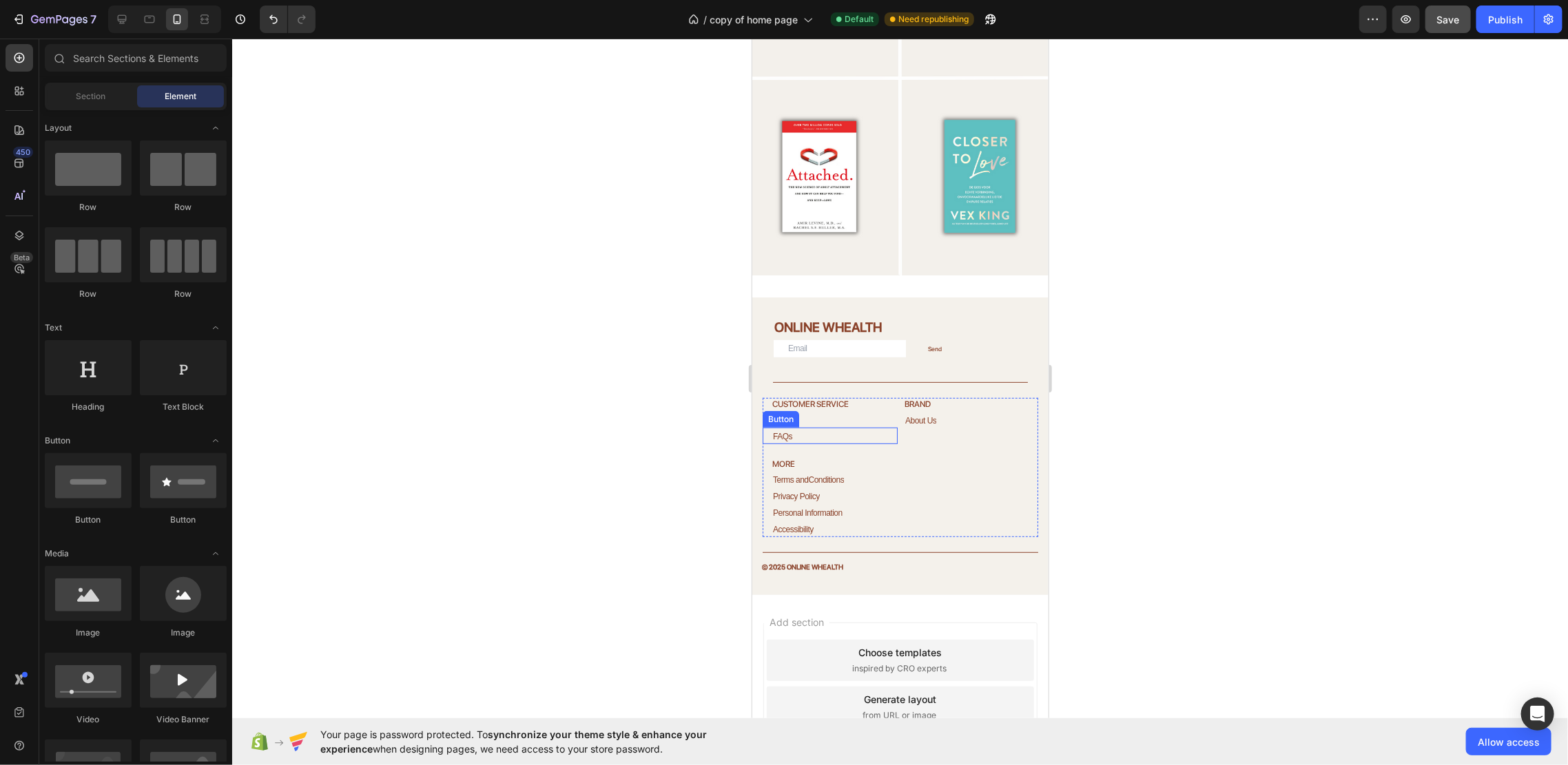
click at [817, 427] on div "FAQs Button" at bounding box center [829, 436] width 135 height 17
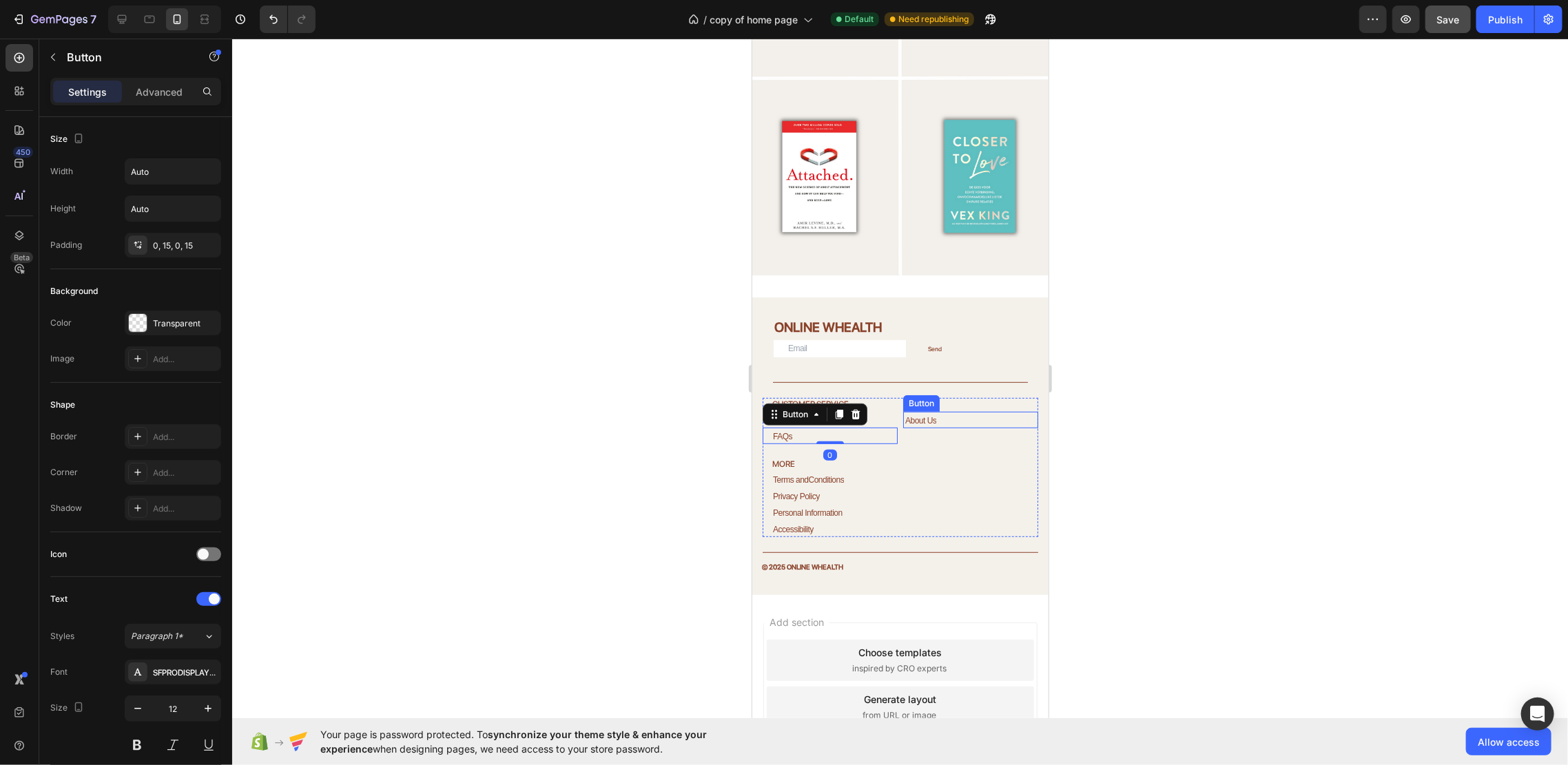
click at [958, 411] on div "About Us Button" at bounding box center [970, 419] width 135 height 16
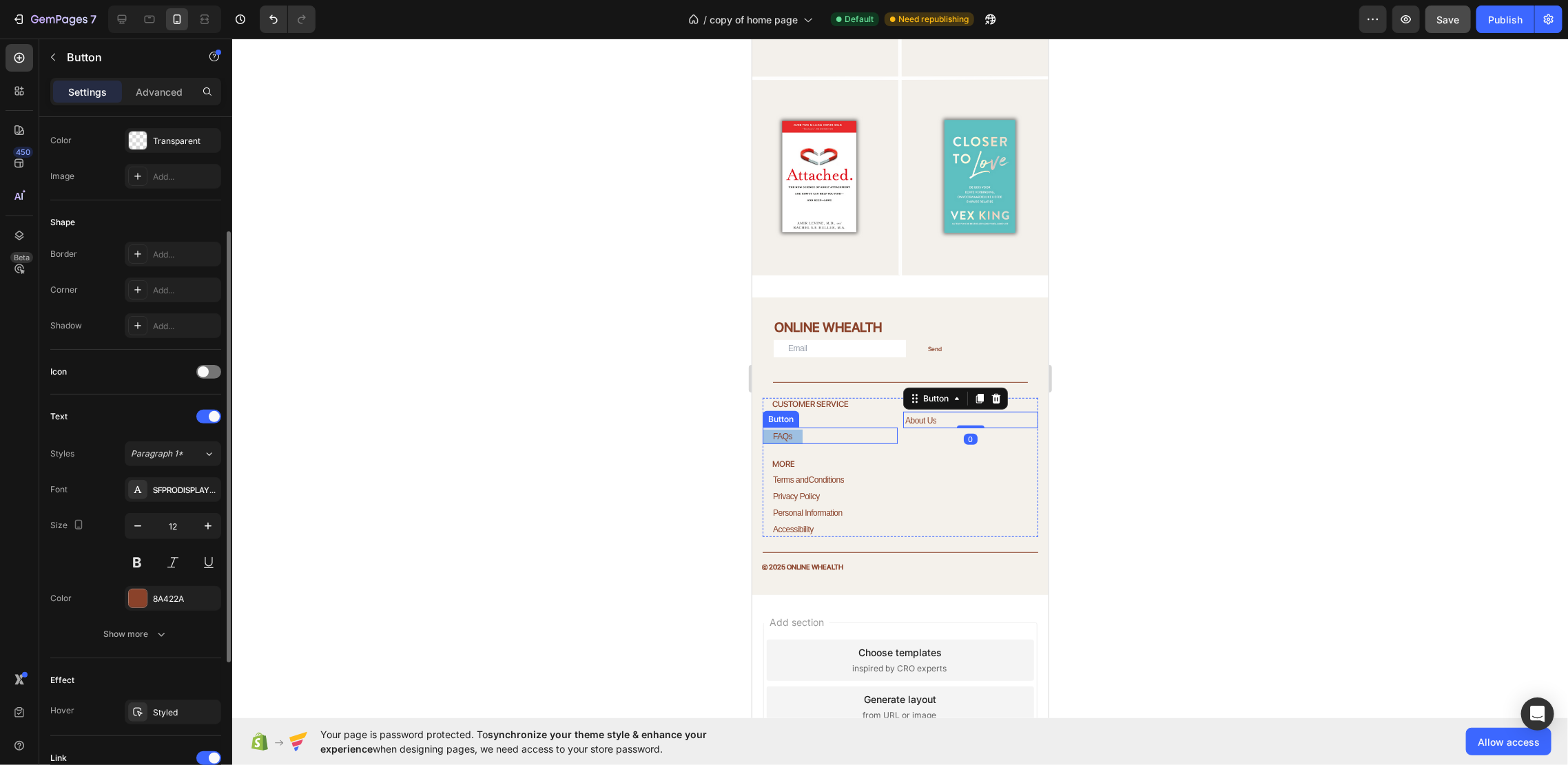
click at [794, 429] on link "FAQs" at bounding box center [782, 437] width 40 height 15
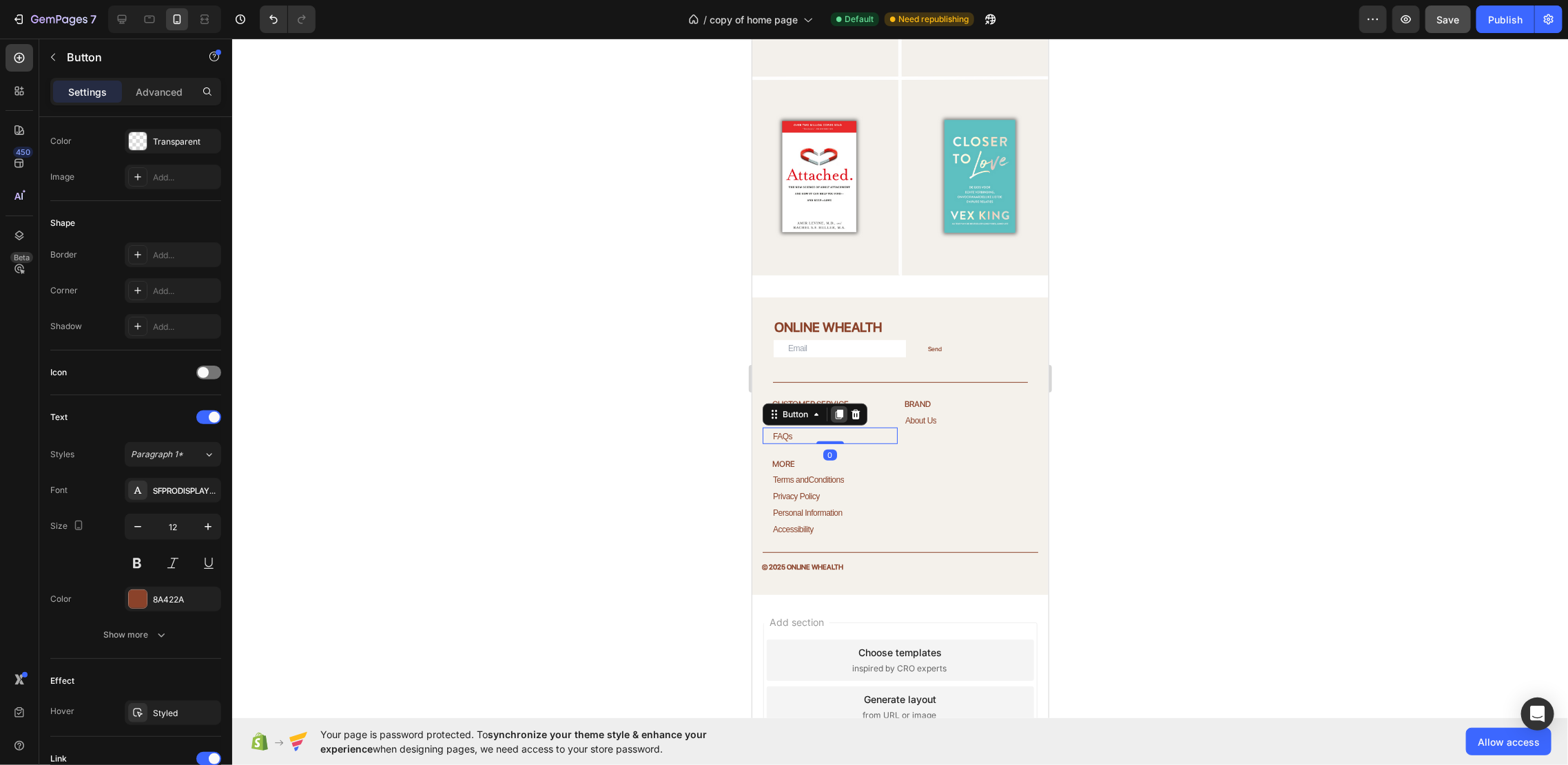
click at [837, 409] on icon at bounding box center [839, 414] width 8 height 9
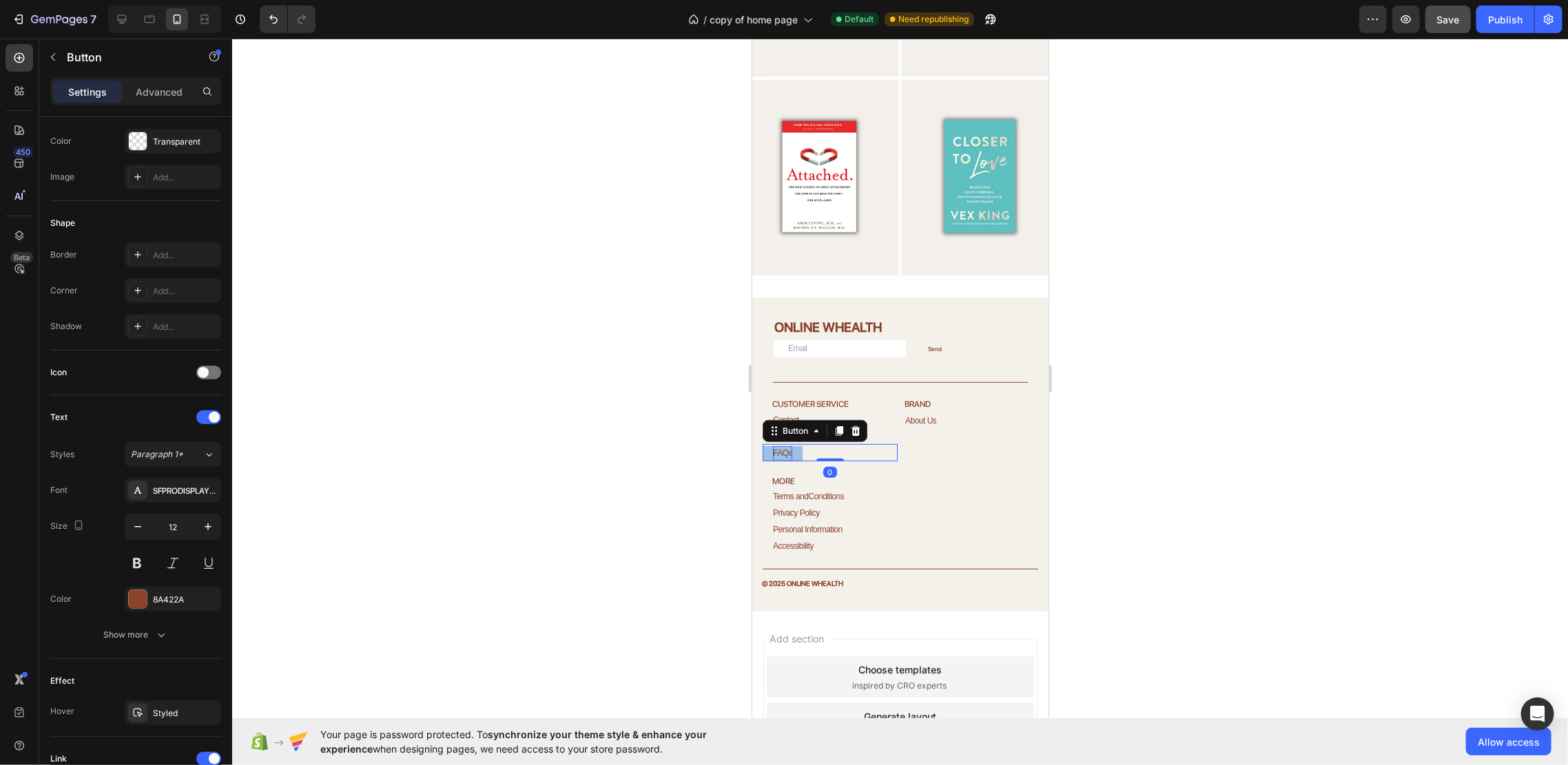
click at [781, 445] on p "FAQs" at bounding box center [782, 453] width 19 height 15
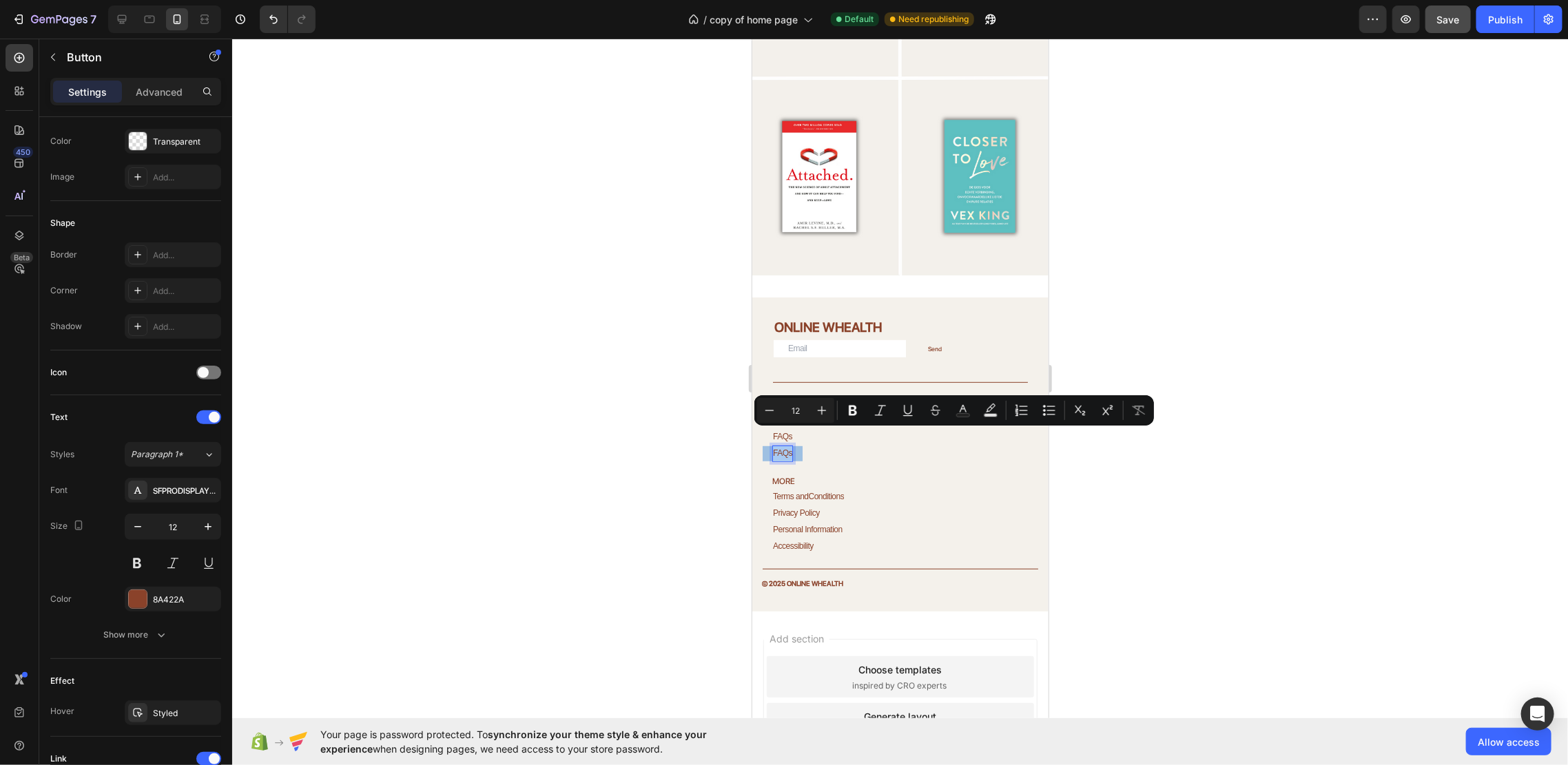
click at [781, 445] on p "FAQs" at bounding box center [782, 453] width 19 height 15
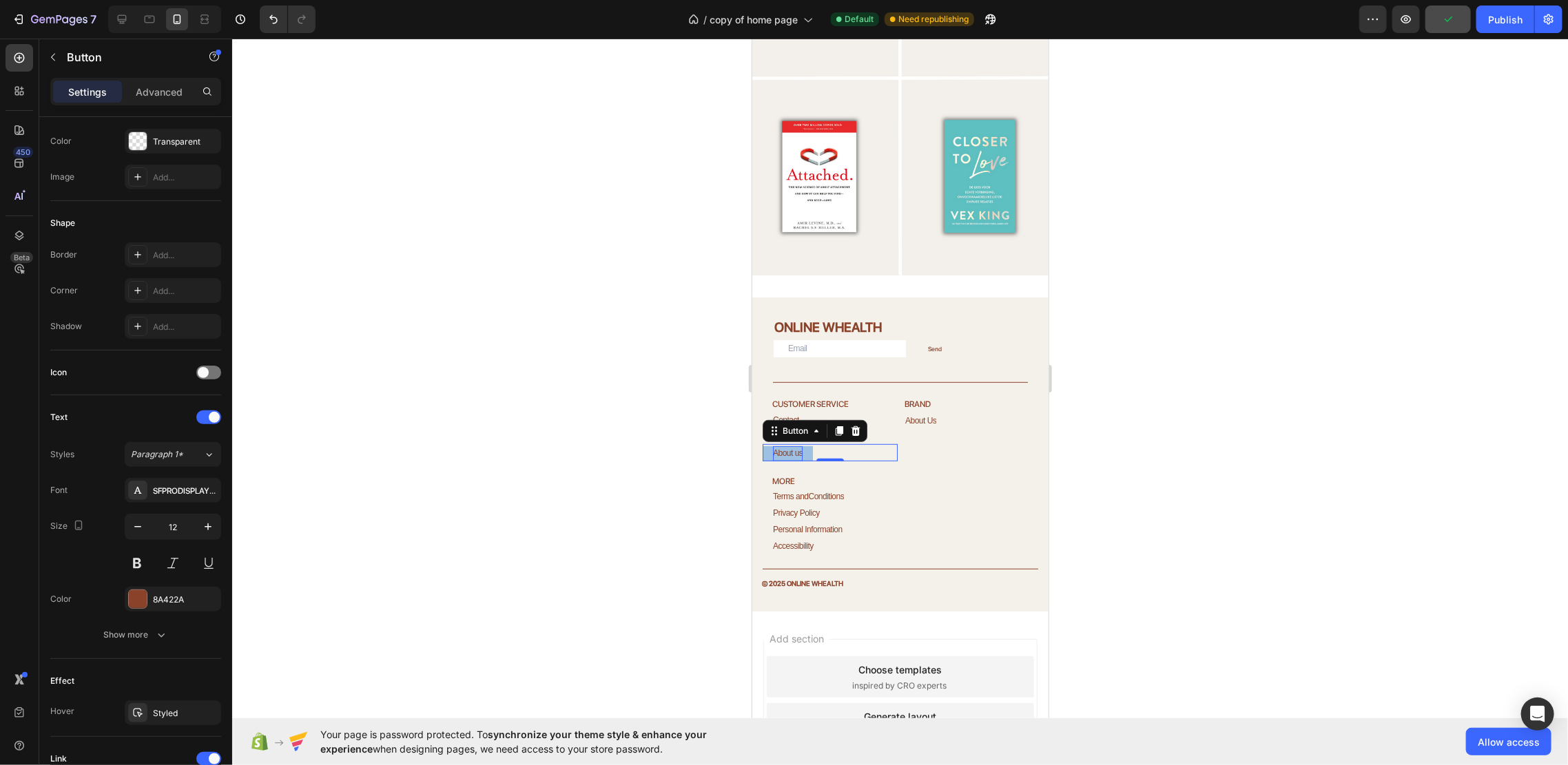
click at [1115, 407] on div at bounding box center [899, 401] width 1335 height 726
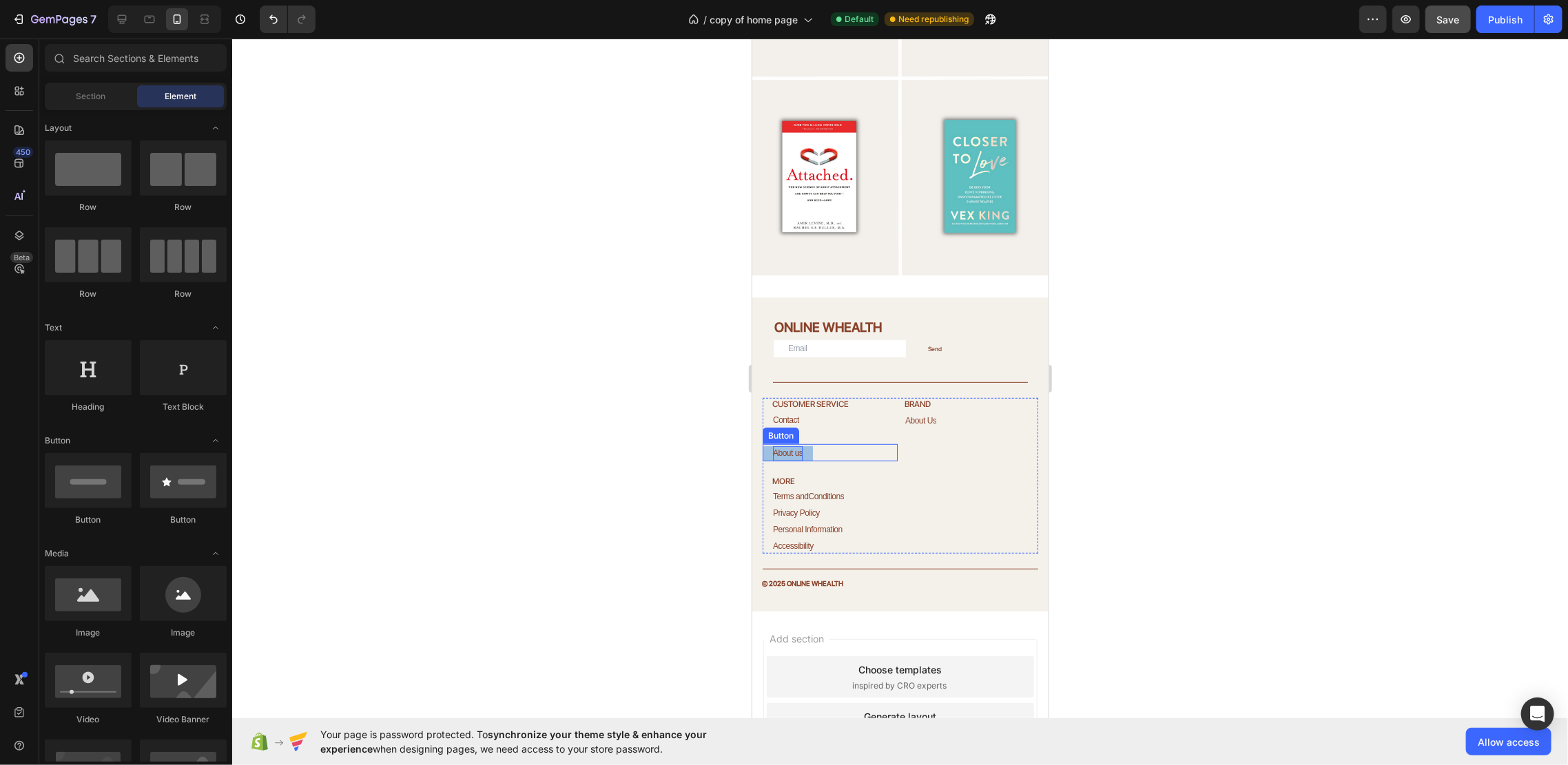
click at [797, 445] on p "About us" at bounding box center [786, 453] width 29 height 15
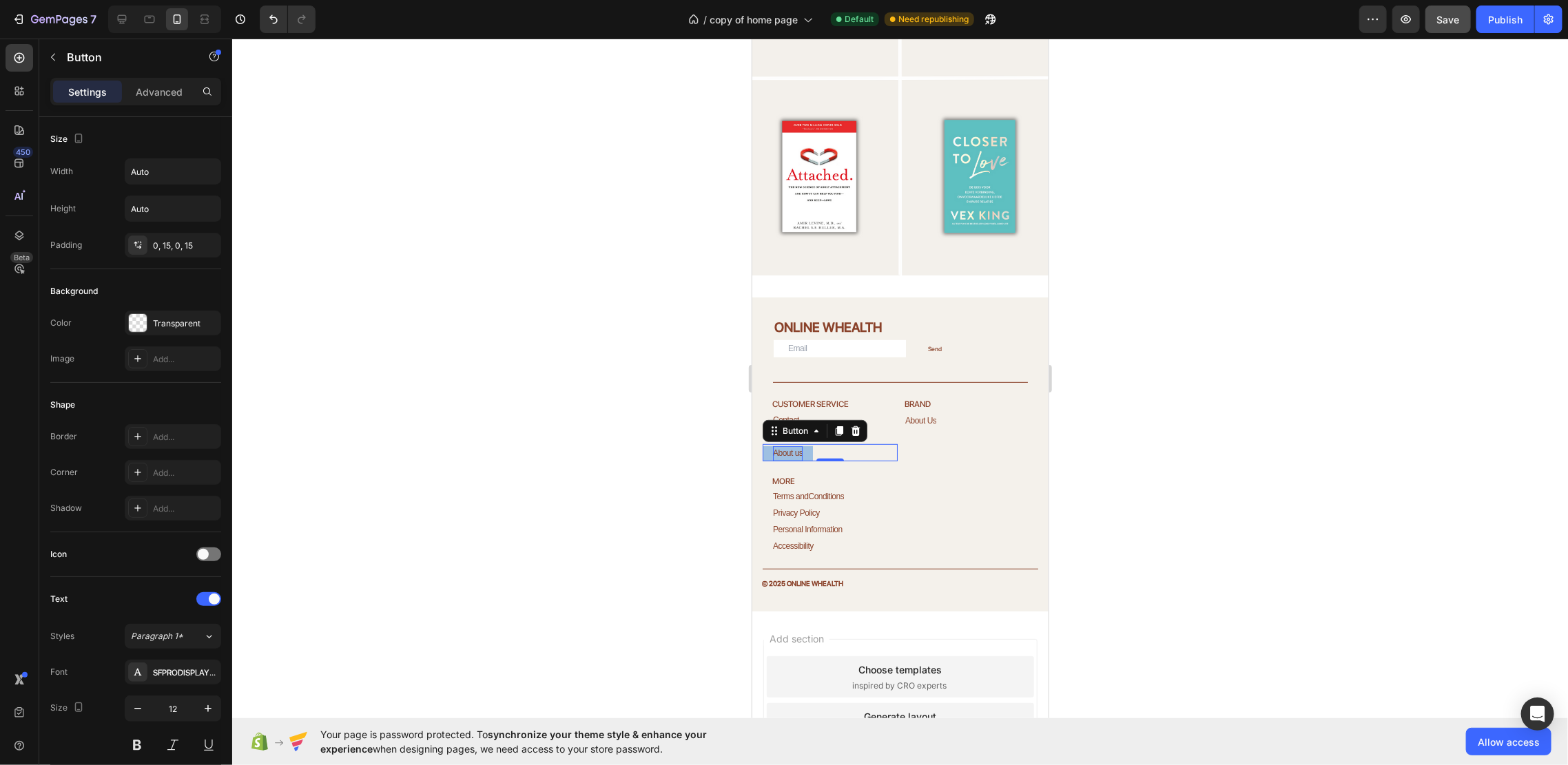
click at [1182, 377] on div at bounding box center [899, 401] width 1335 height 726
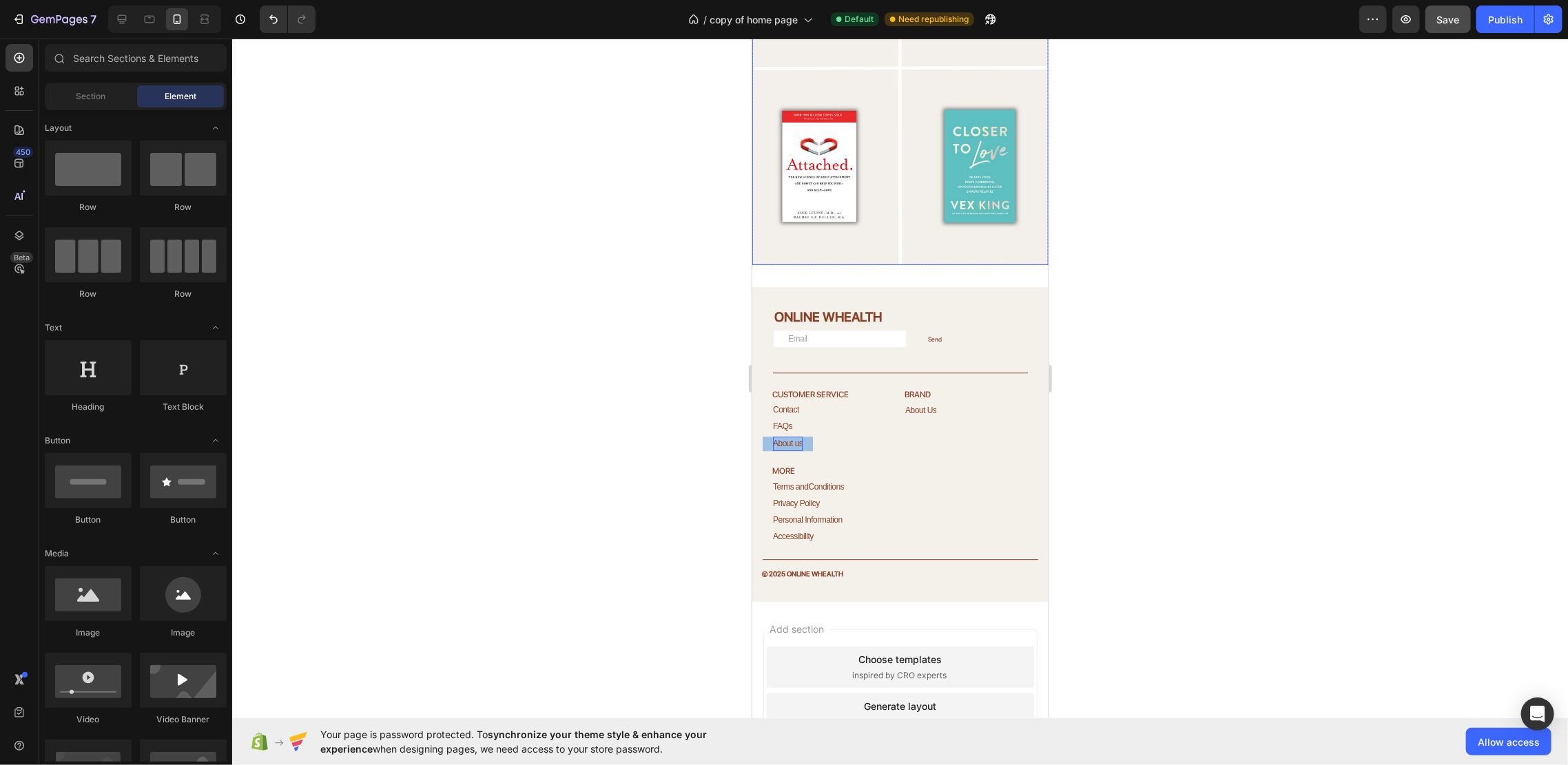
scroll to position [2485, 0]
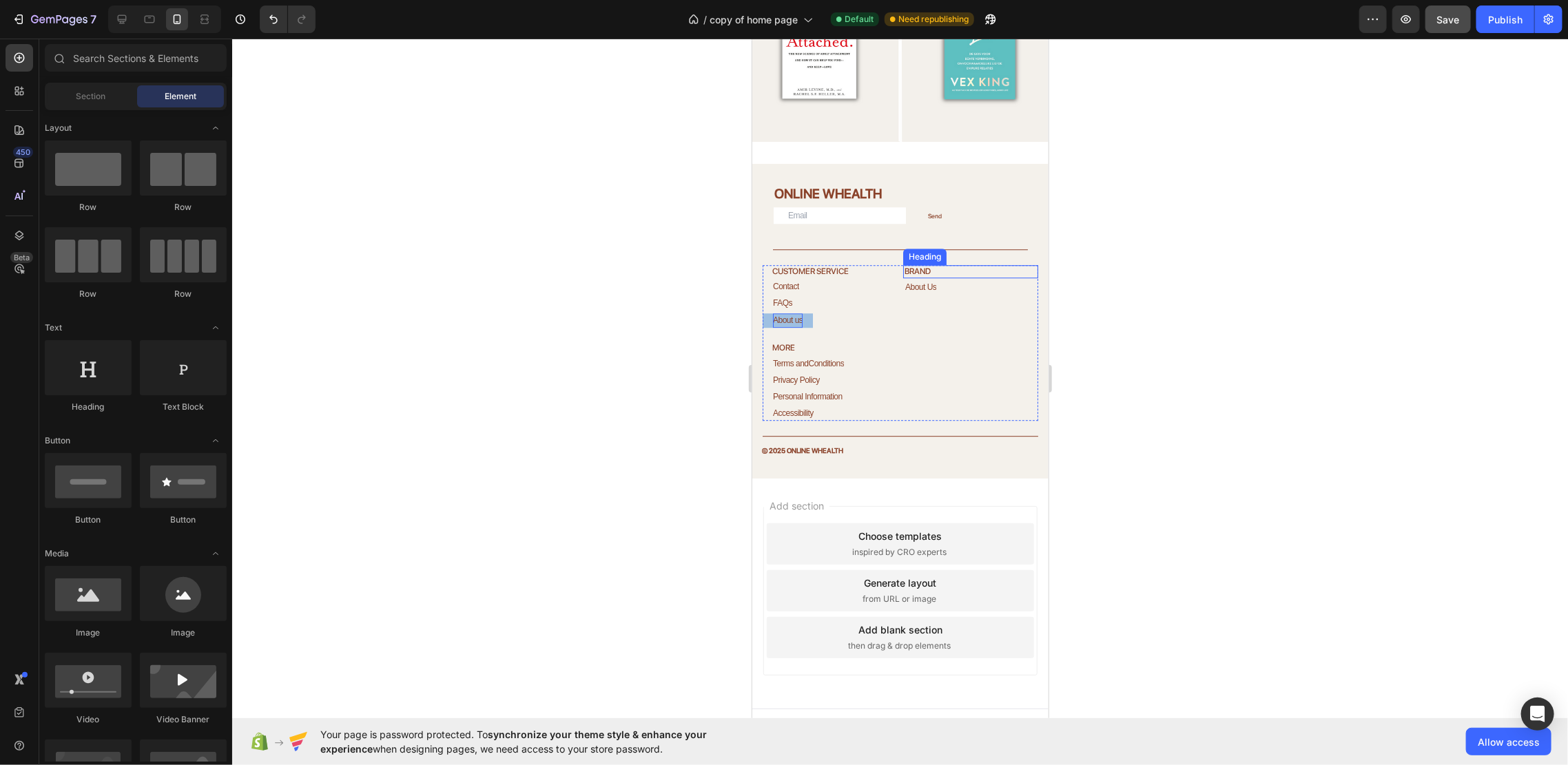
click at [976, 265] on h2 "BRAND" at bounding box center [970, 271] width 135 height 14
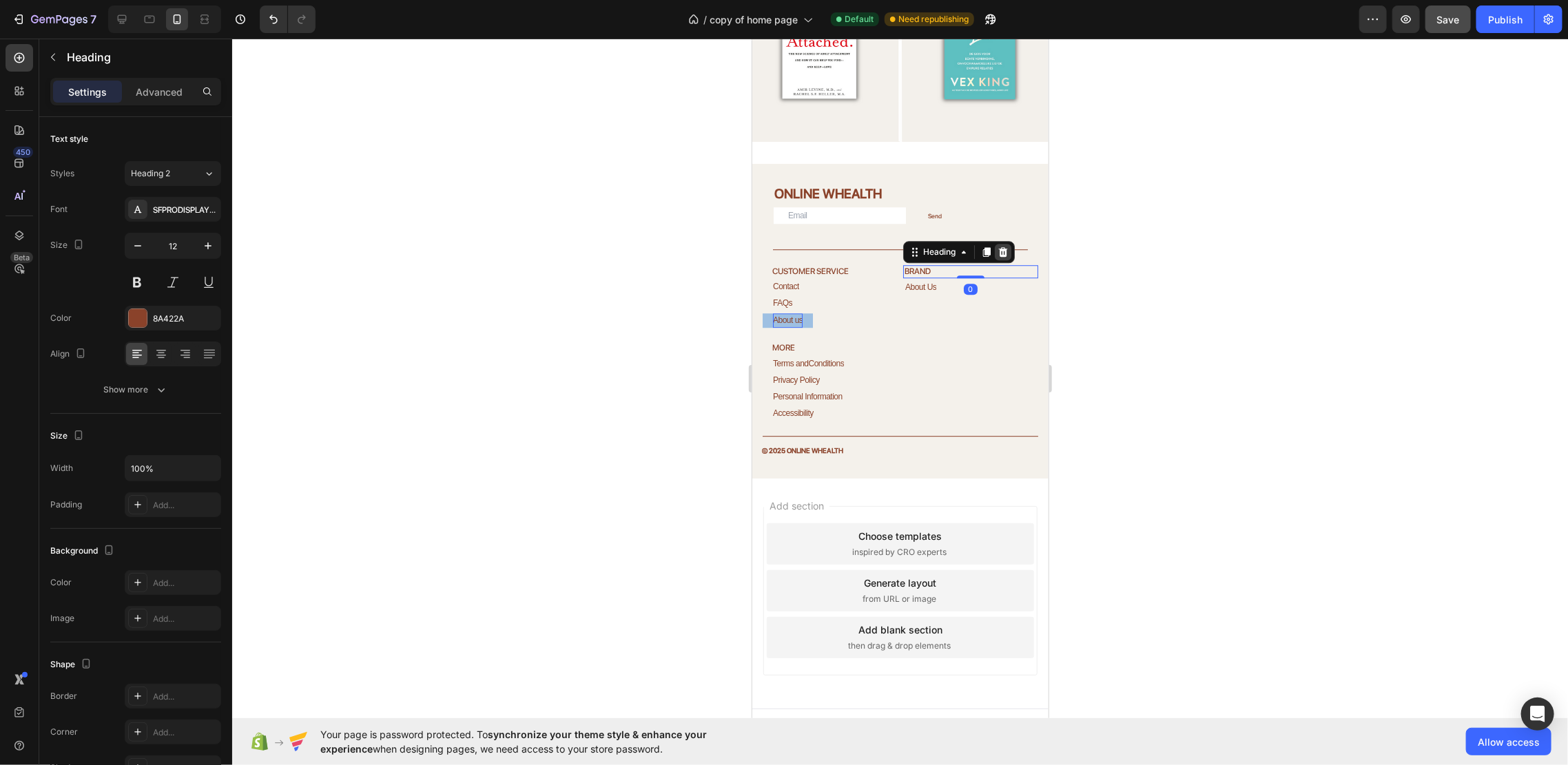
click at [996, 243] on div at bounding box center [1002, 251] width 16 height 16
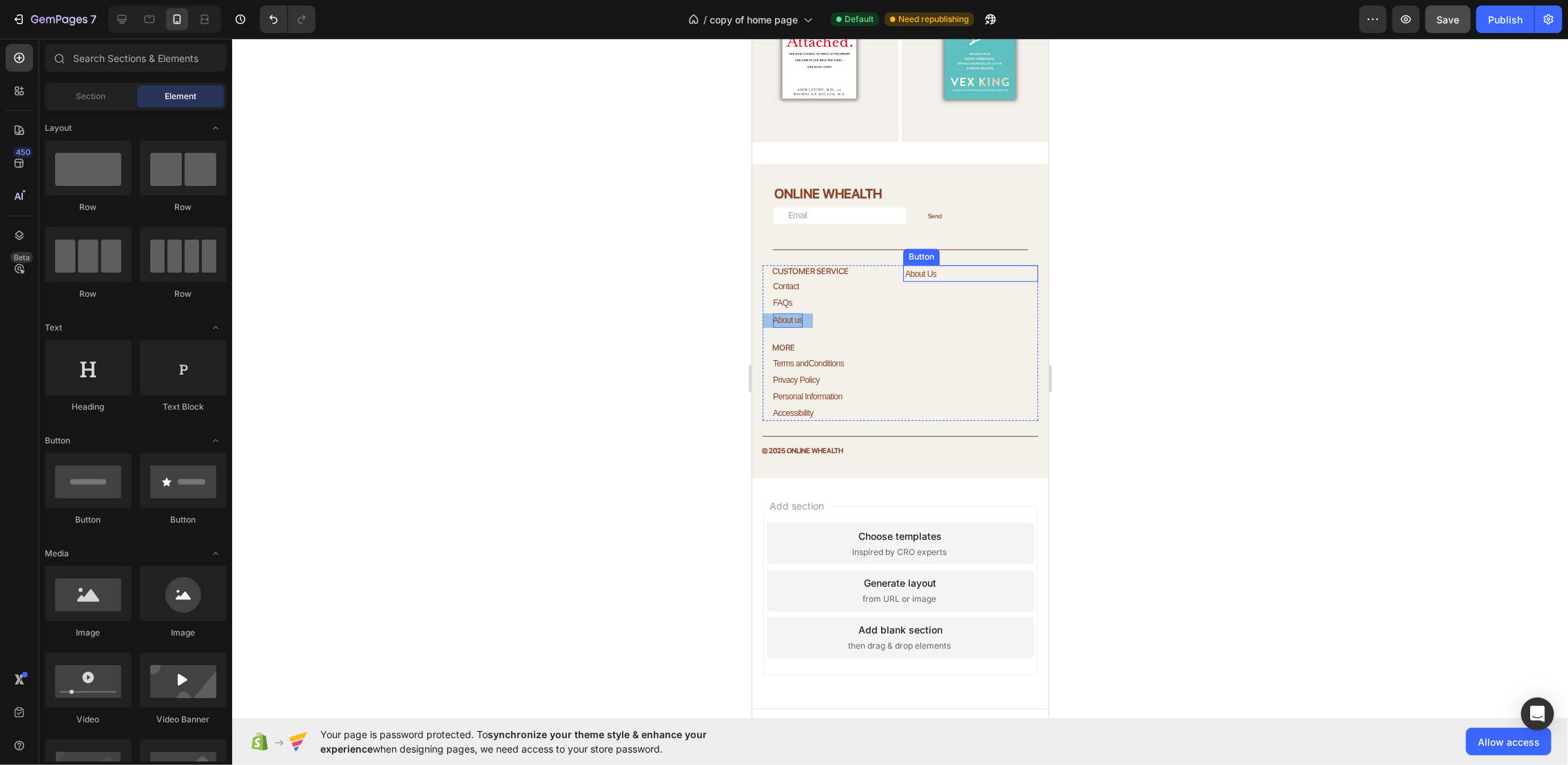
click at [967, 265] on div "About Us Button" at bounding box center [970, 272] width 135 height 16
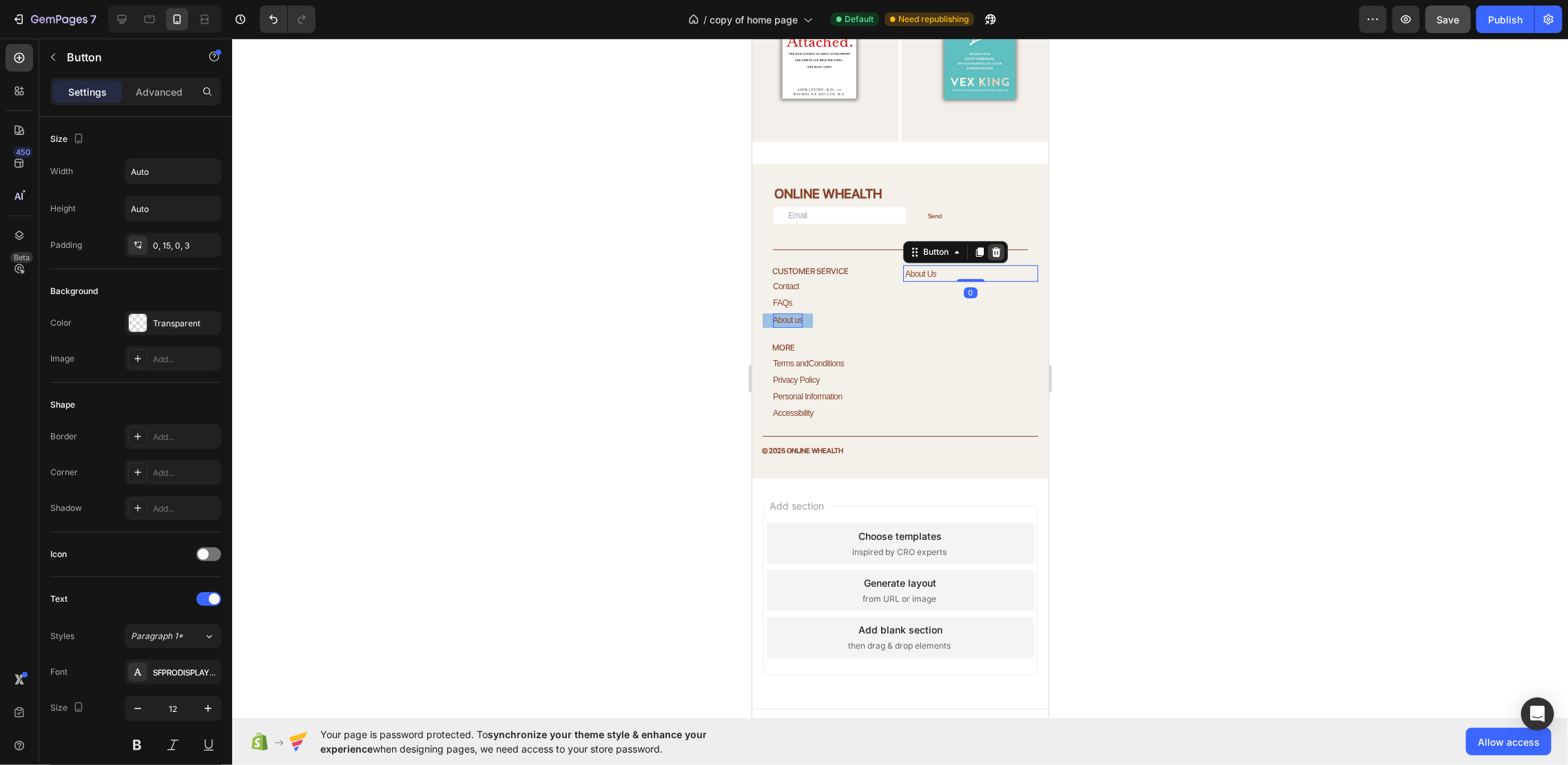
click at [994, 243] on div at bounding box center [994, 251] width 16 height 16
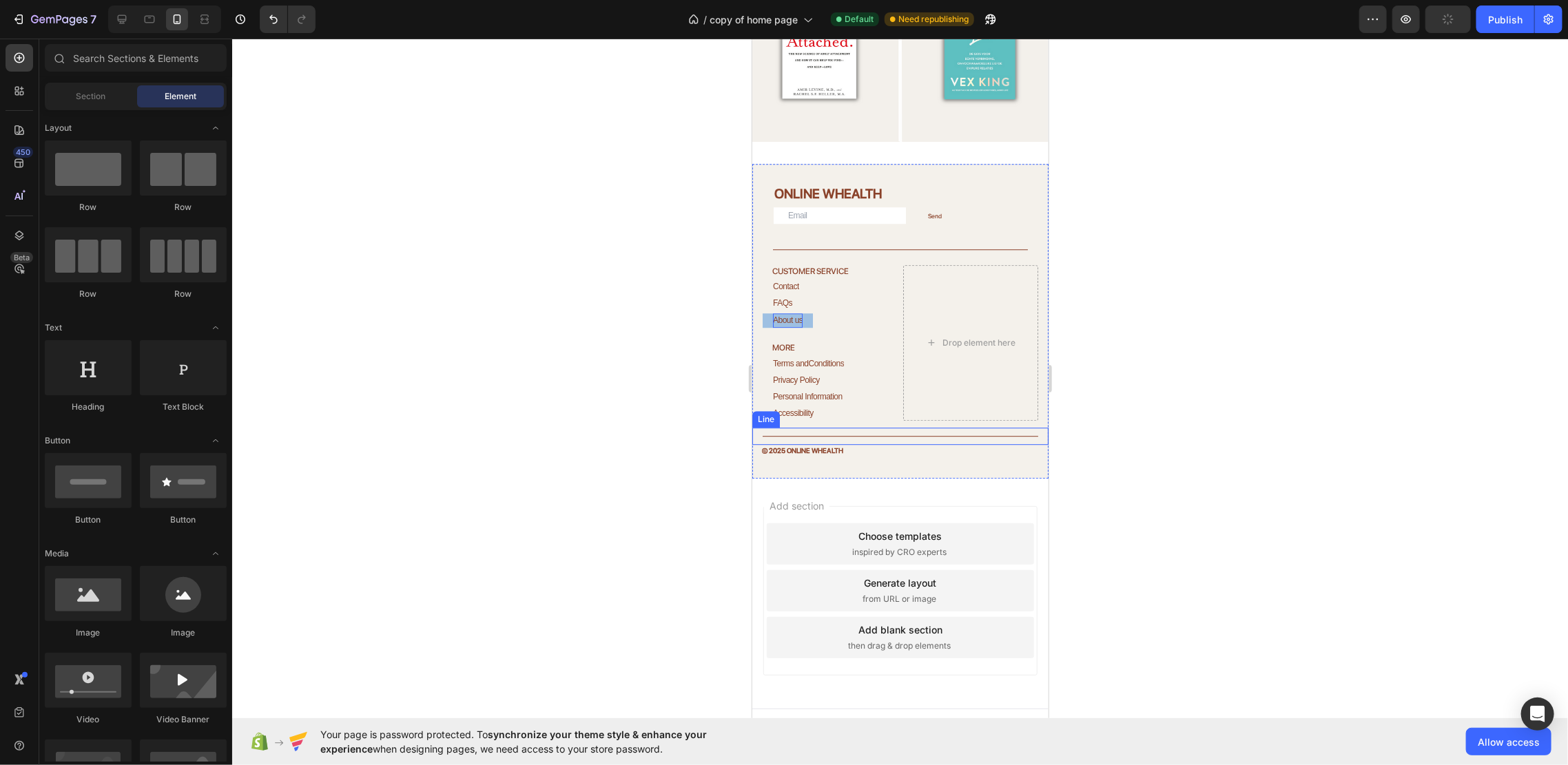
click at [1002, 298] on div "Drop element here" at bounding box center [970, 343] width 135 height 156
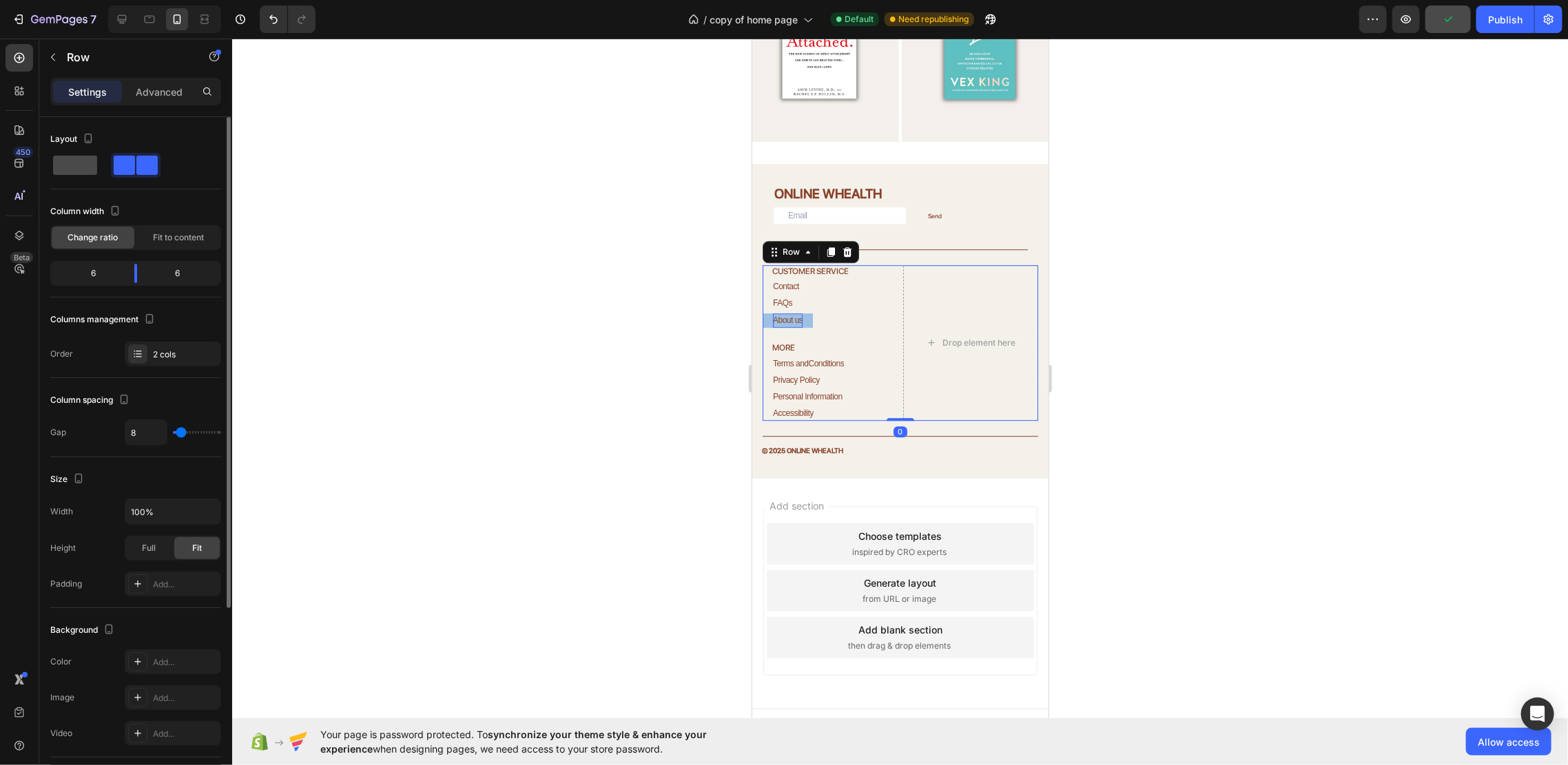
click at [77, 168] on span at bounding box center [75, 165] width 44 height 19
type input "0"
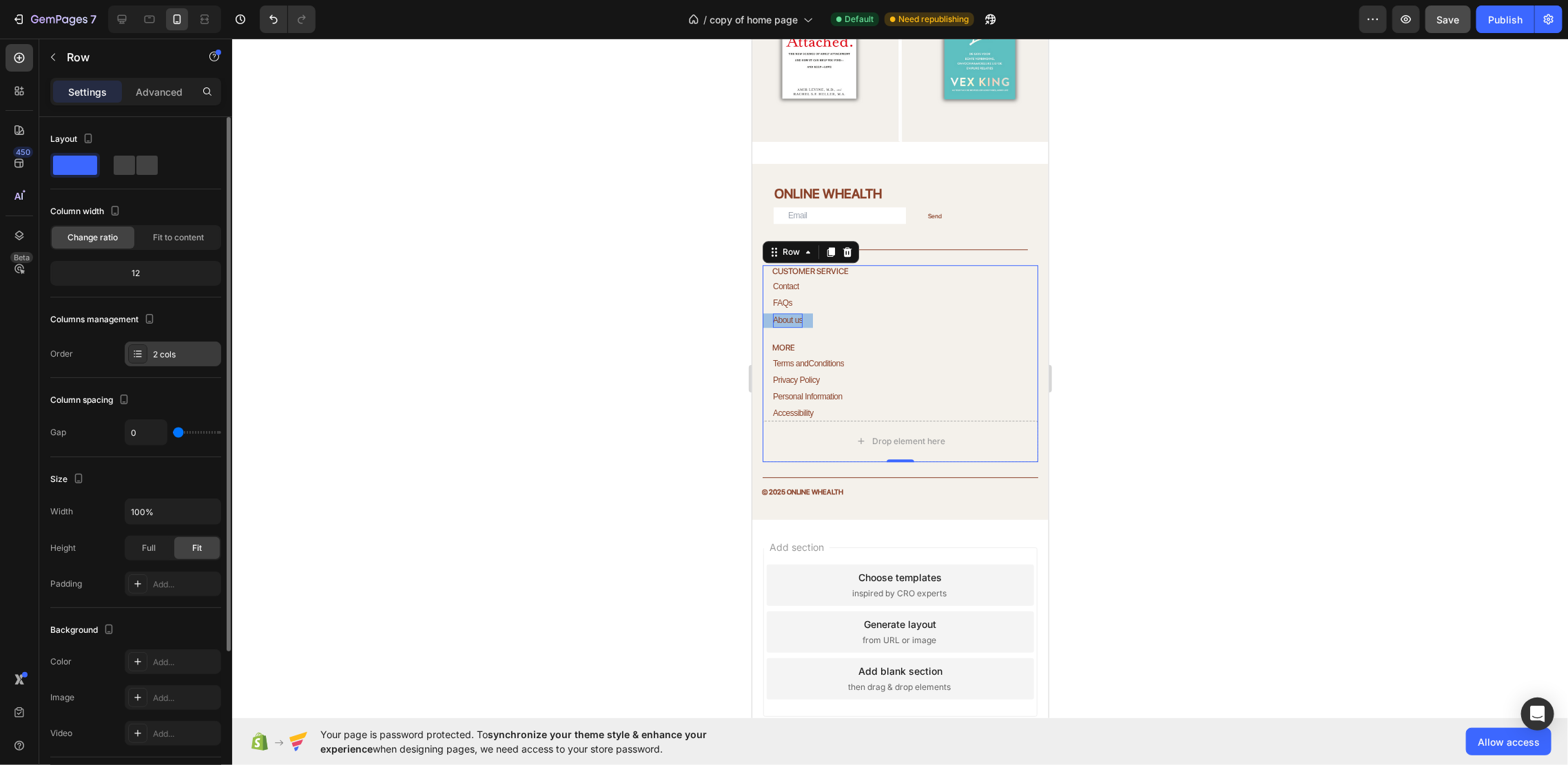
click at [162, 359] on div "2 cols" at bounding box center [185, 354] width 65 height 12
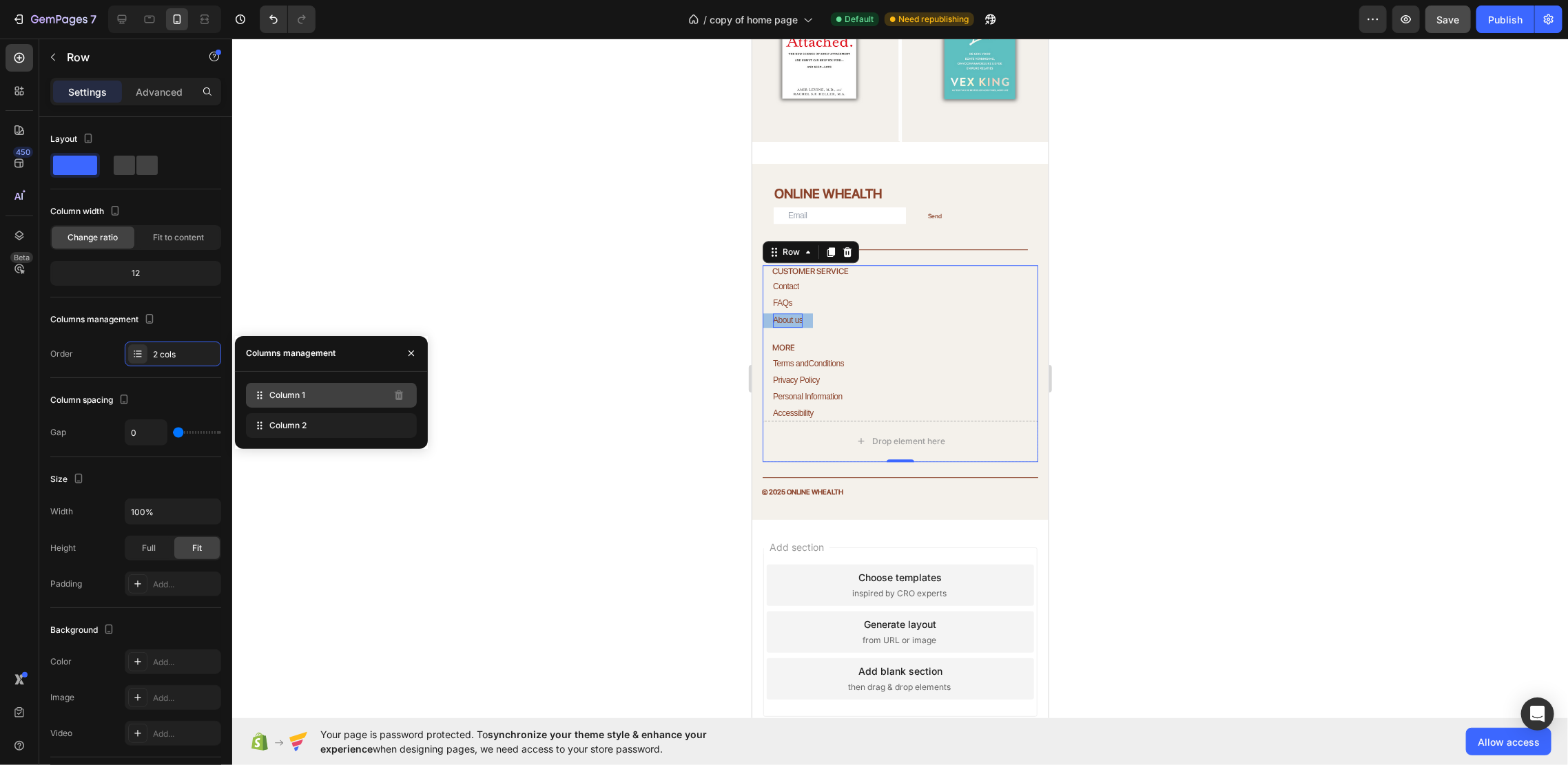
click at [297, 393] on span "Column 1" at bounding box center [288, 395] width 36 height 12
click at [300, 420] on span "Column 2" at bounding box center [288, 425] width 37 height 12
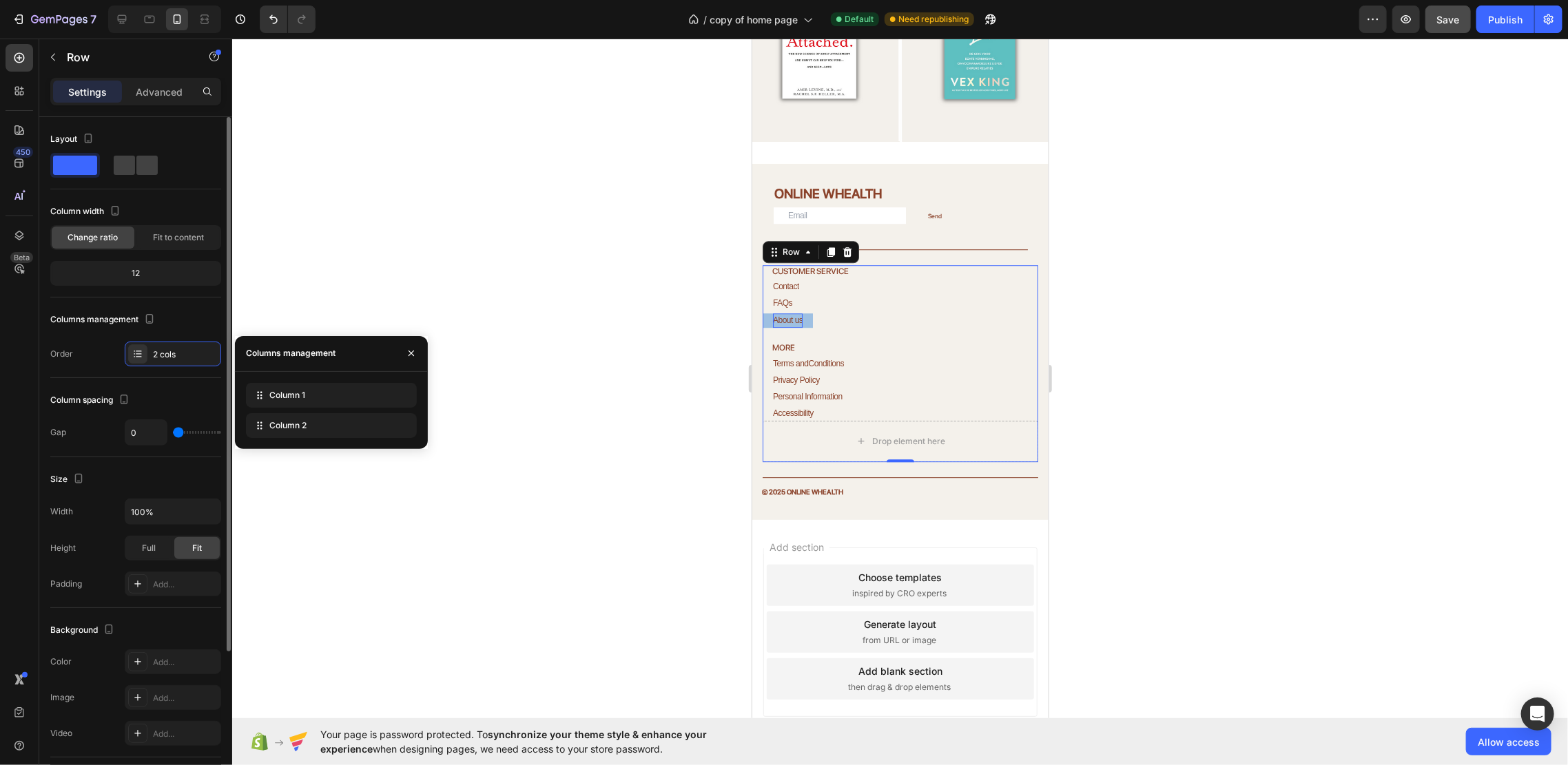
click at [175, 299] on div "Layout Column width Change ratio Fit to content 12 Columns management Order 2 c…" at bounding box center [136, 247] width 171 height 238
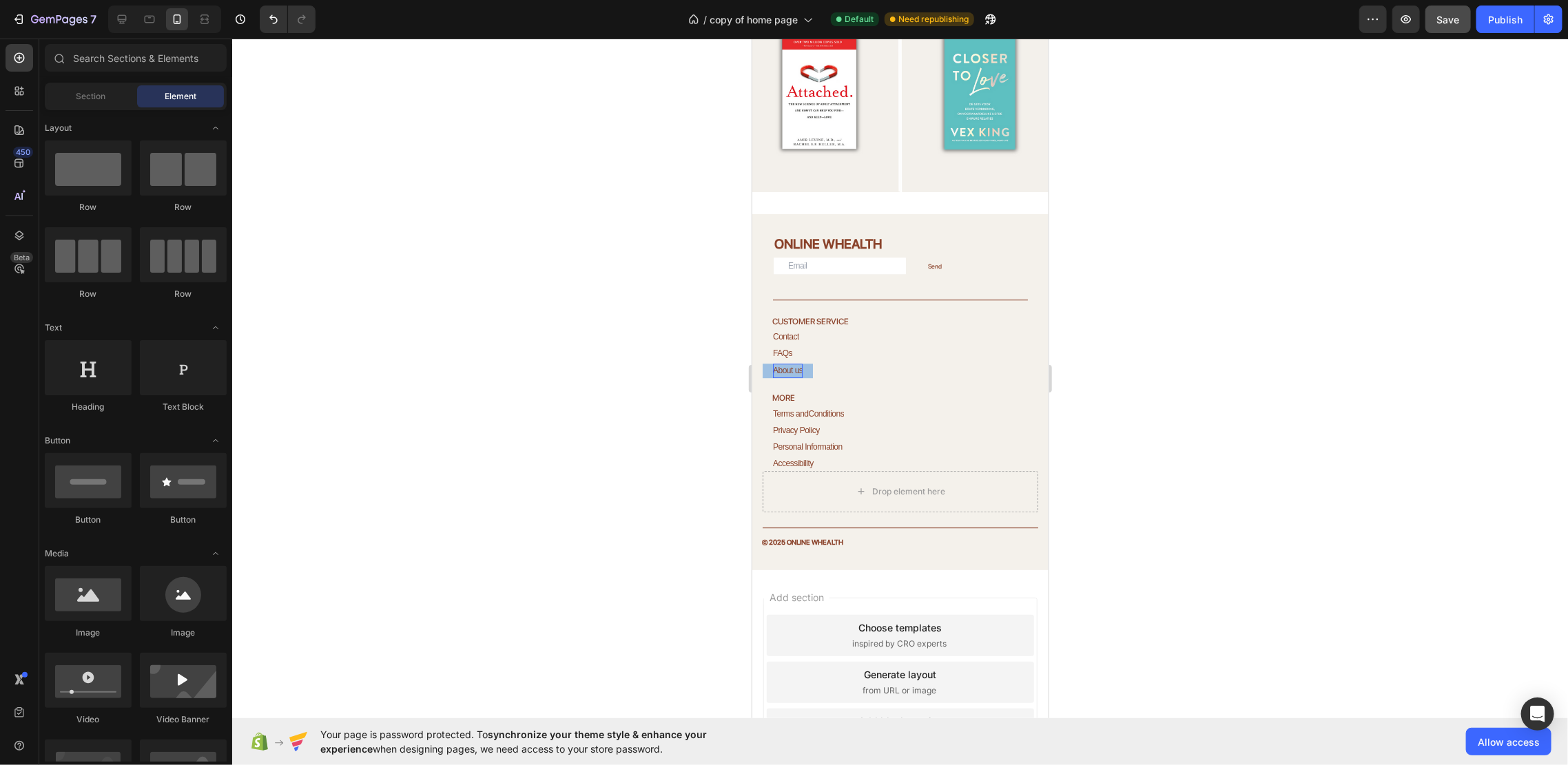
scroll to position [2419, 0]
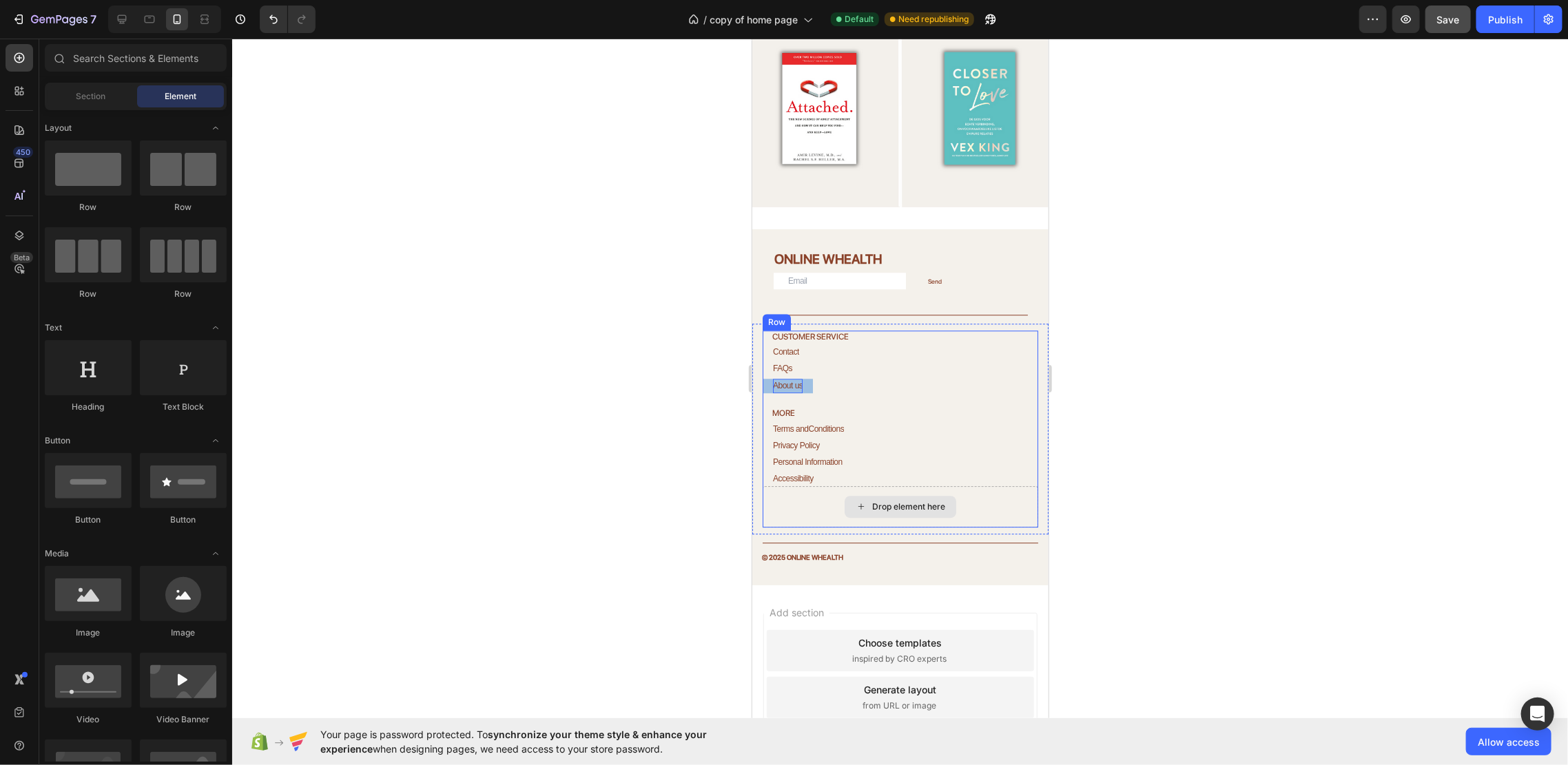
click at [877, 494] on div "Drop element here" at bounding box center [899, 505] width 111 height 22
click at [872, 500] on div "Drop element here" at bounding box center [908, 506] width 73 height 11
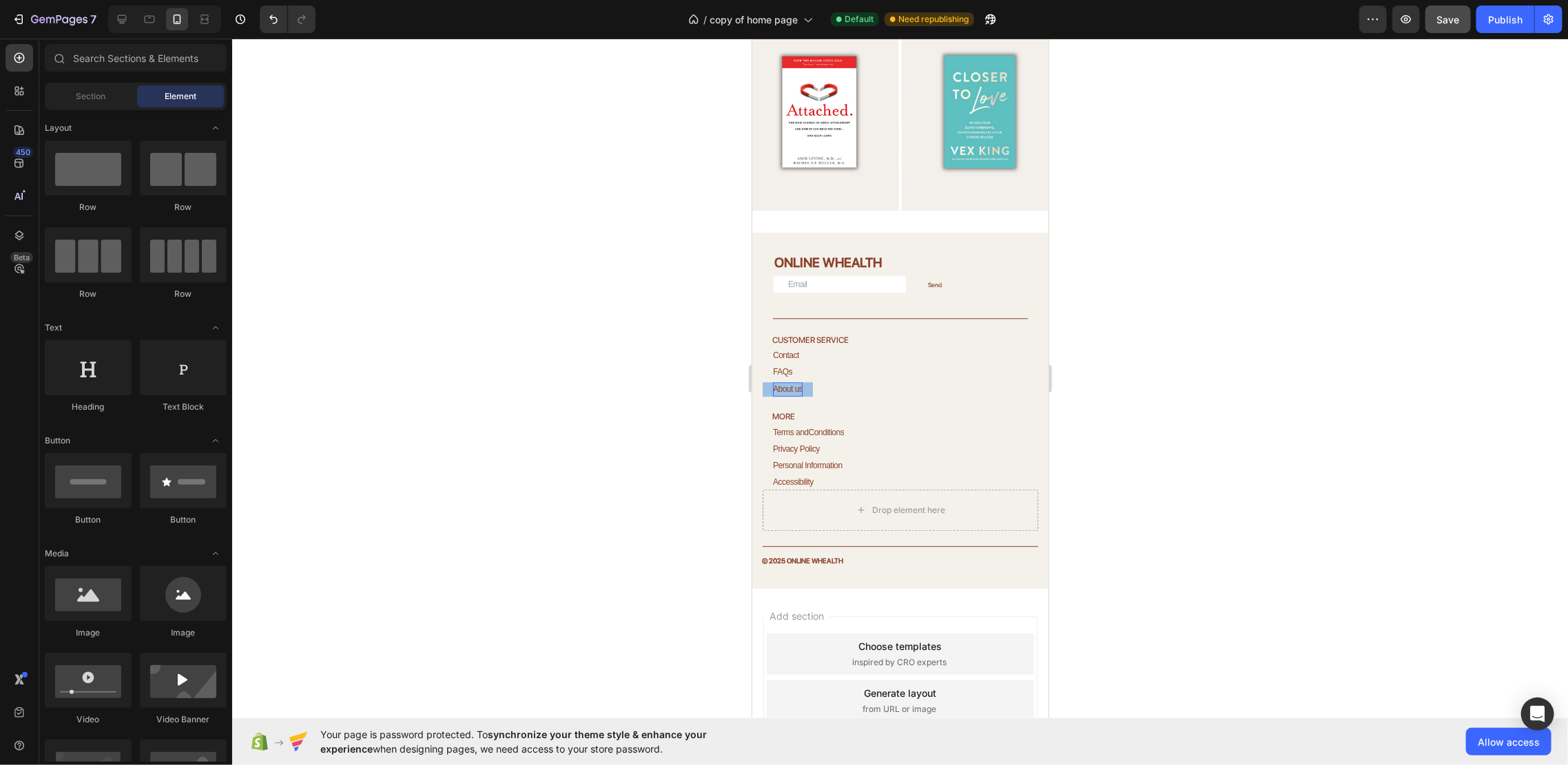
scroll to position [2428, 0]
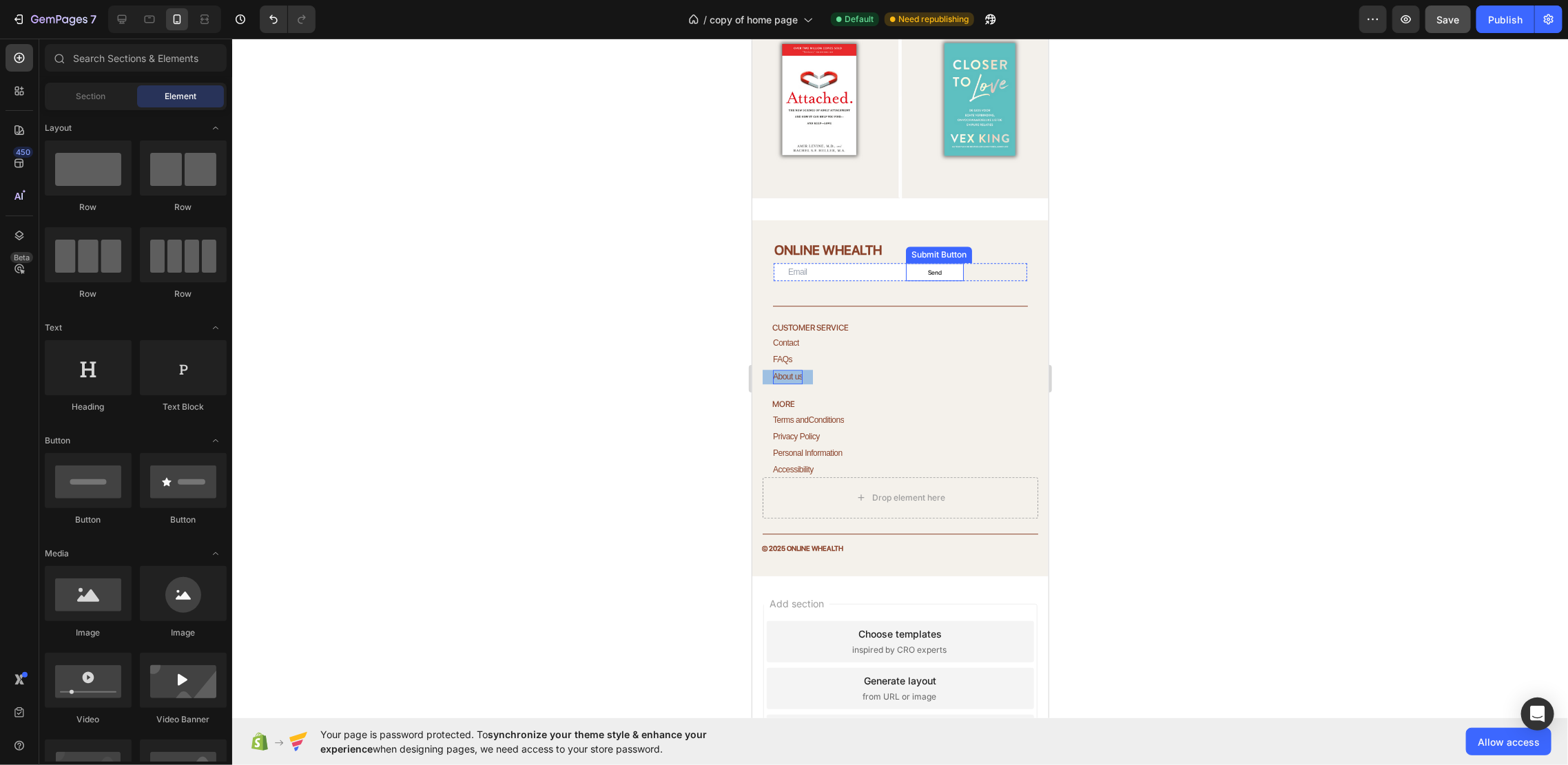
click at [921, 264] on button "Send" at bounding box center [934, 271] width 58 height 16
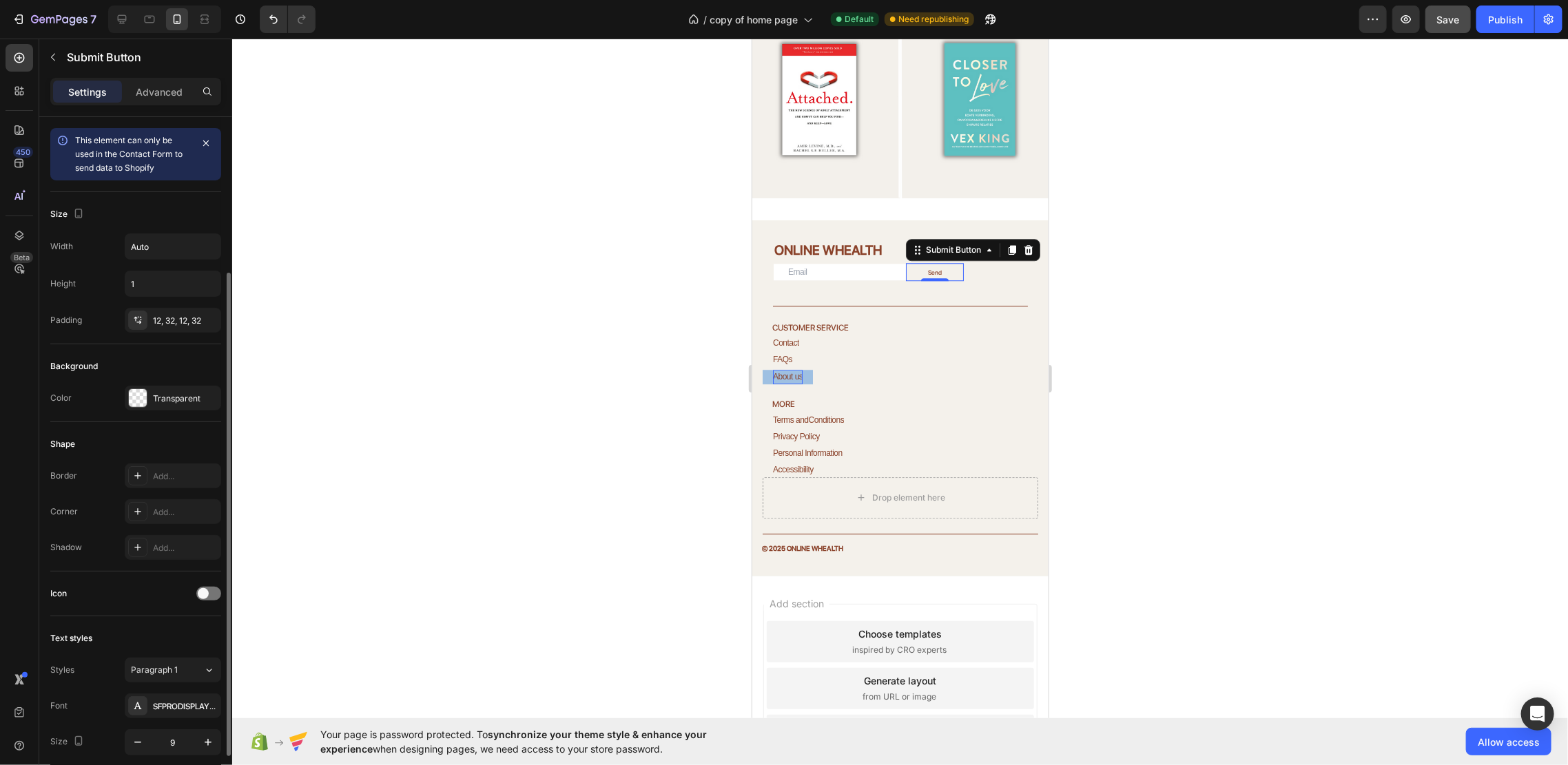
scroll to position [91, 0]
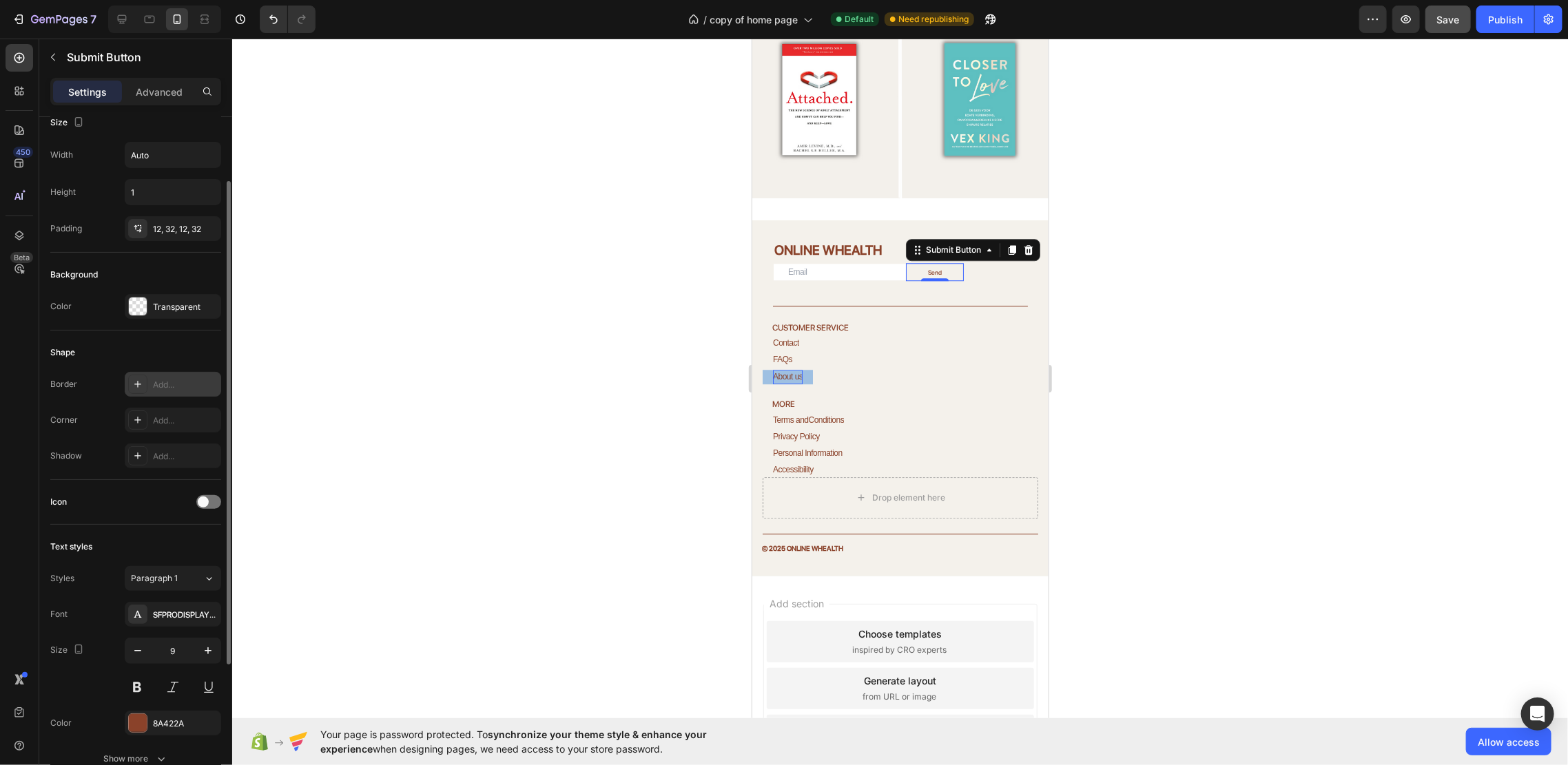
click at [152, 390] on div "Add..." at bounding box center [173, 384] width 97 height 25
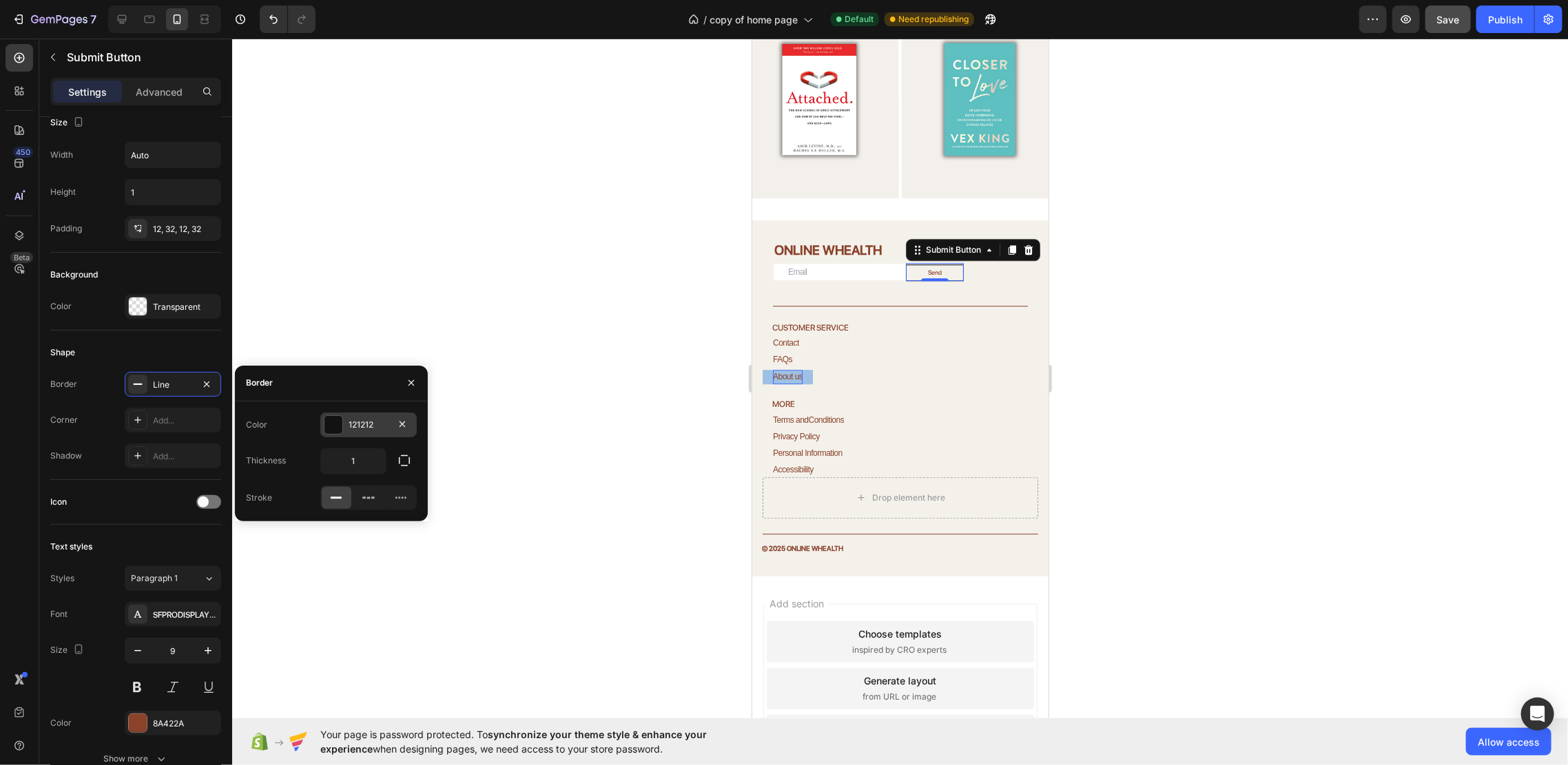
click at [343, 420] on div "121212" at bounding box center [368, 424] width 97 height 25
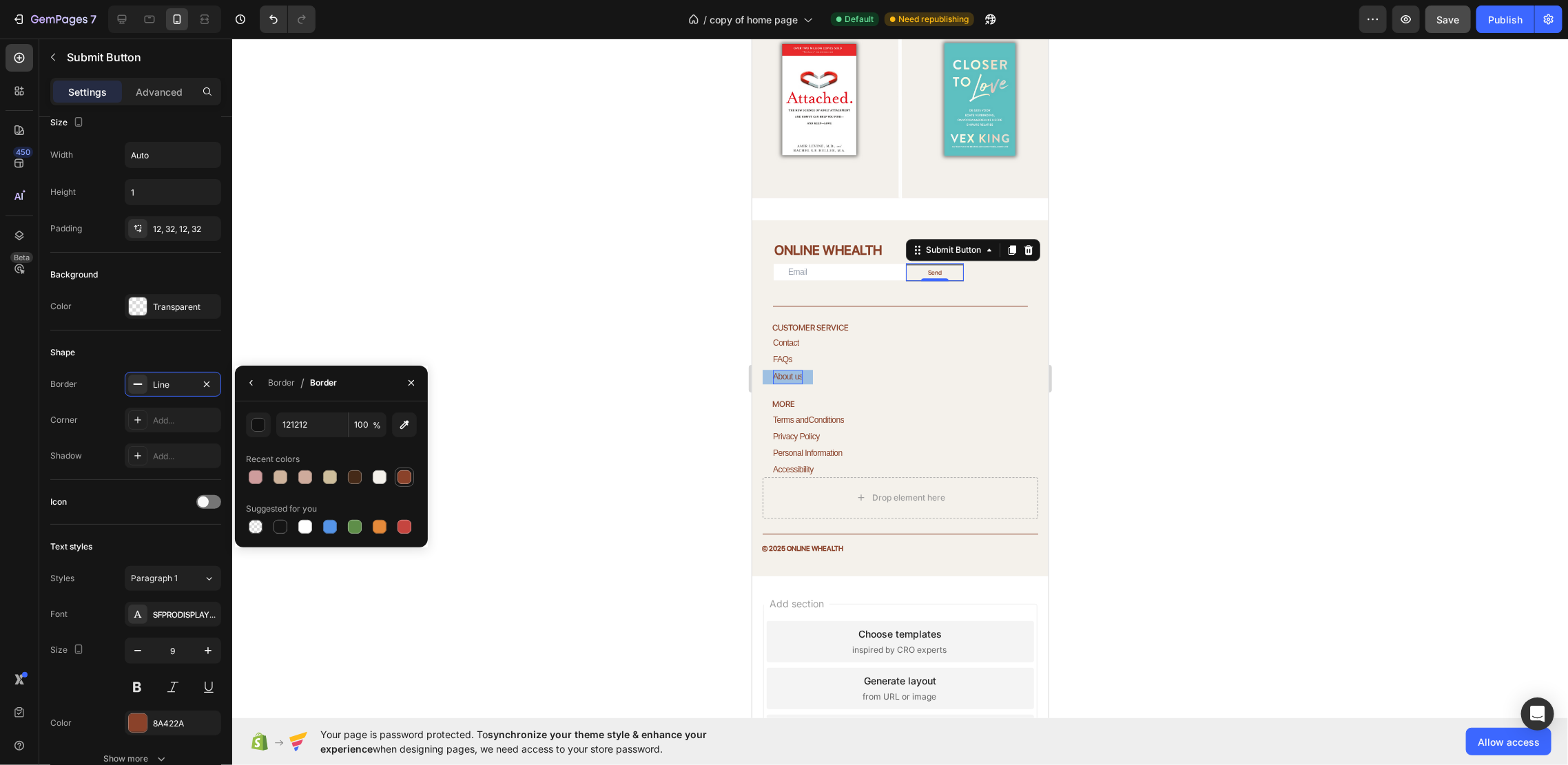
click at [405, 481] on div at bounding box center [405, 476] width 14 height 14
type input "8A422A"
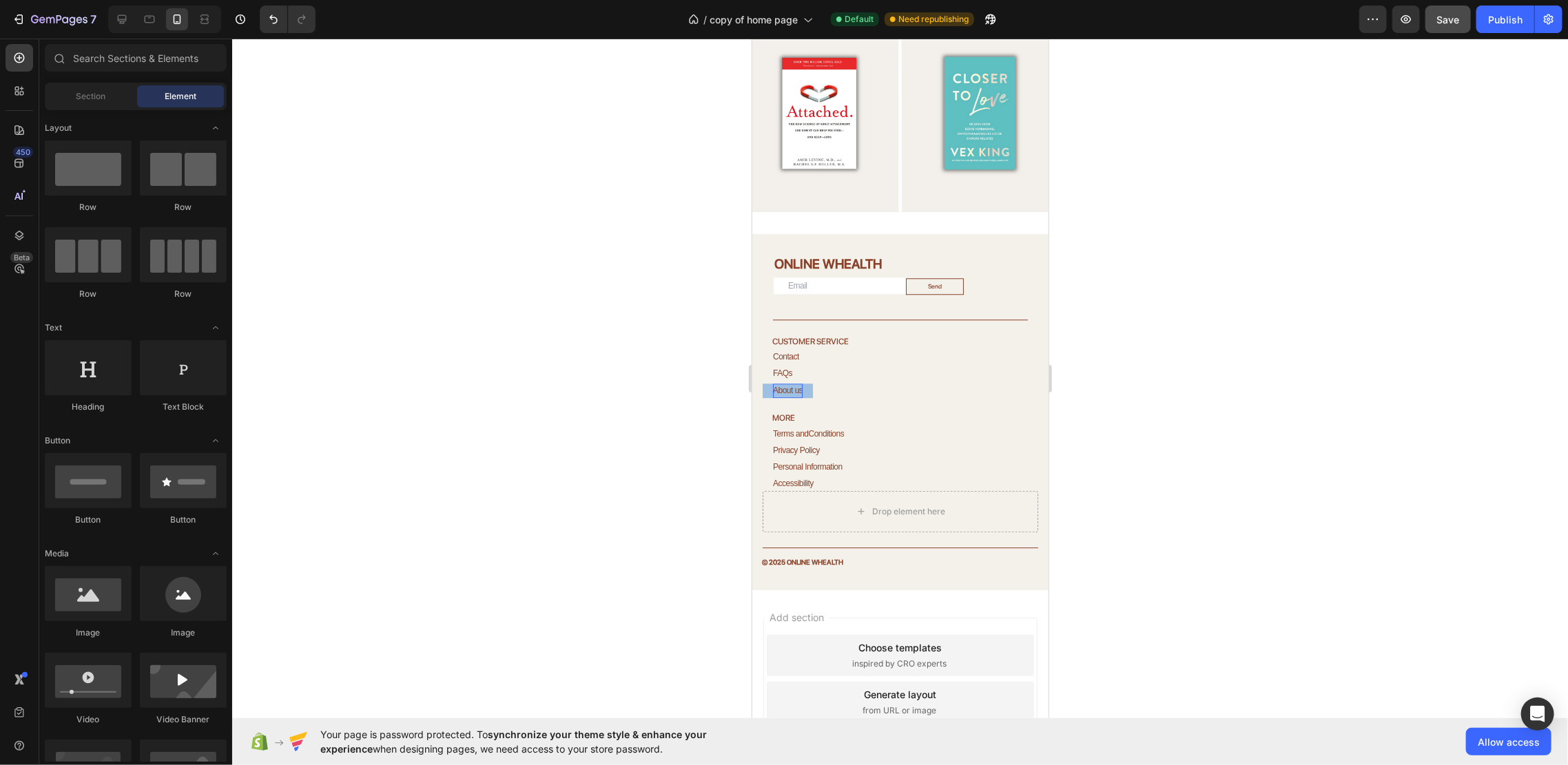
scroll to position [2402, 0]
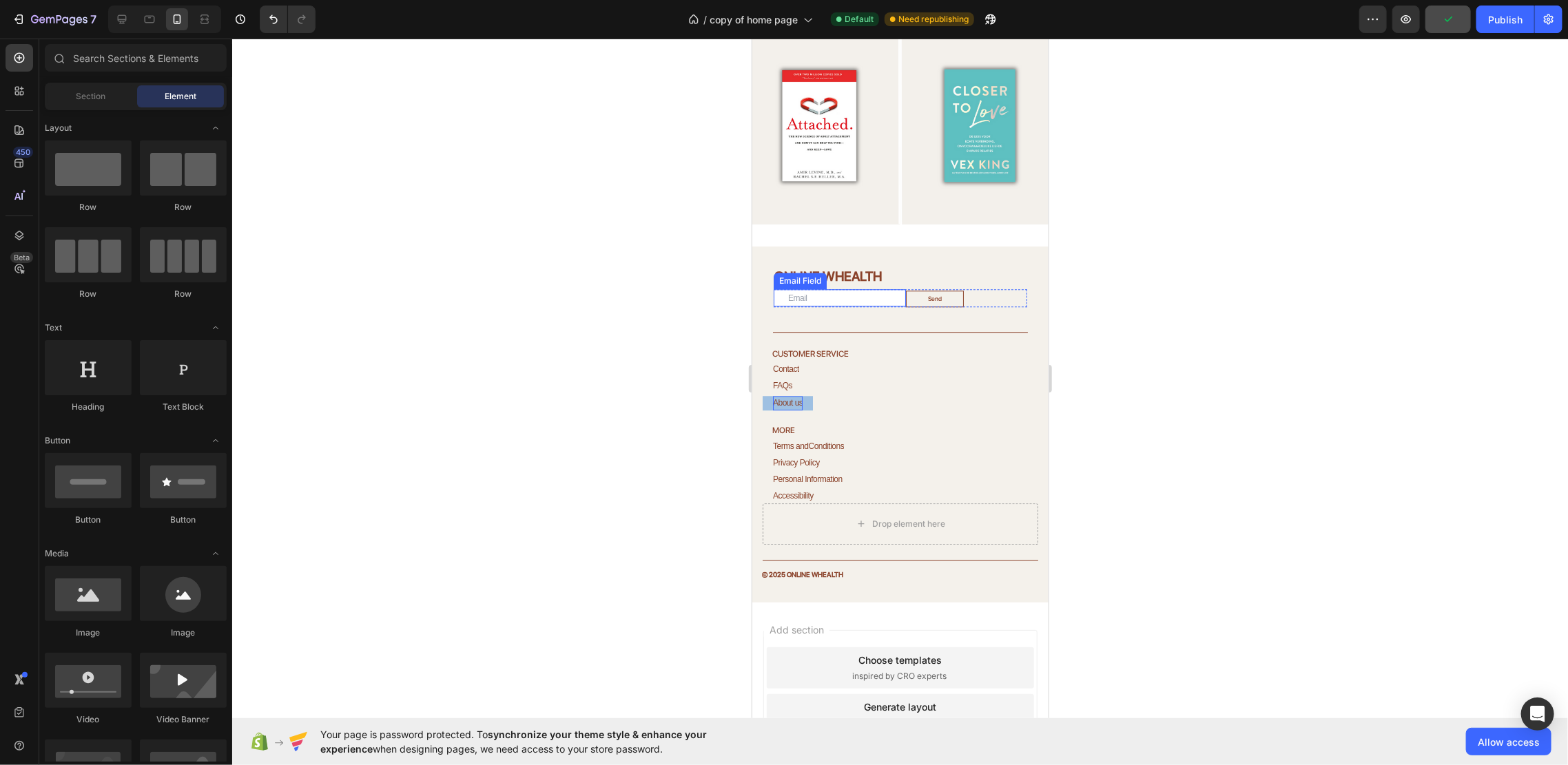
click at [840, 289] on input "email" at bounding box center [839, 297] width 132 height 16
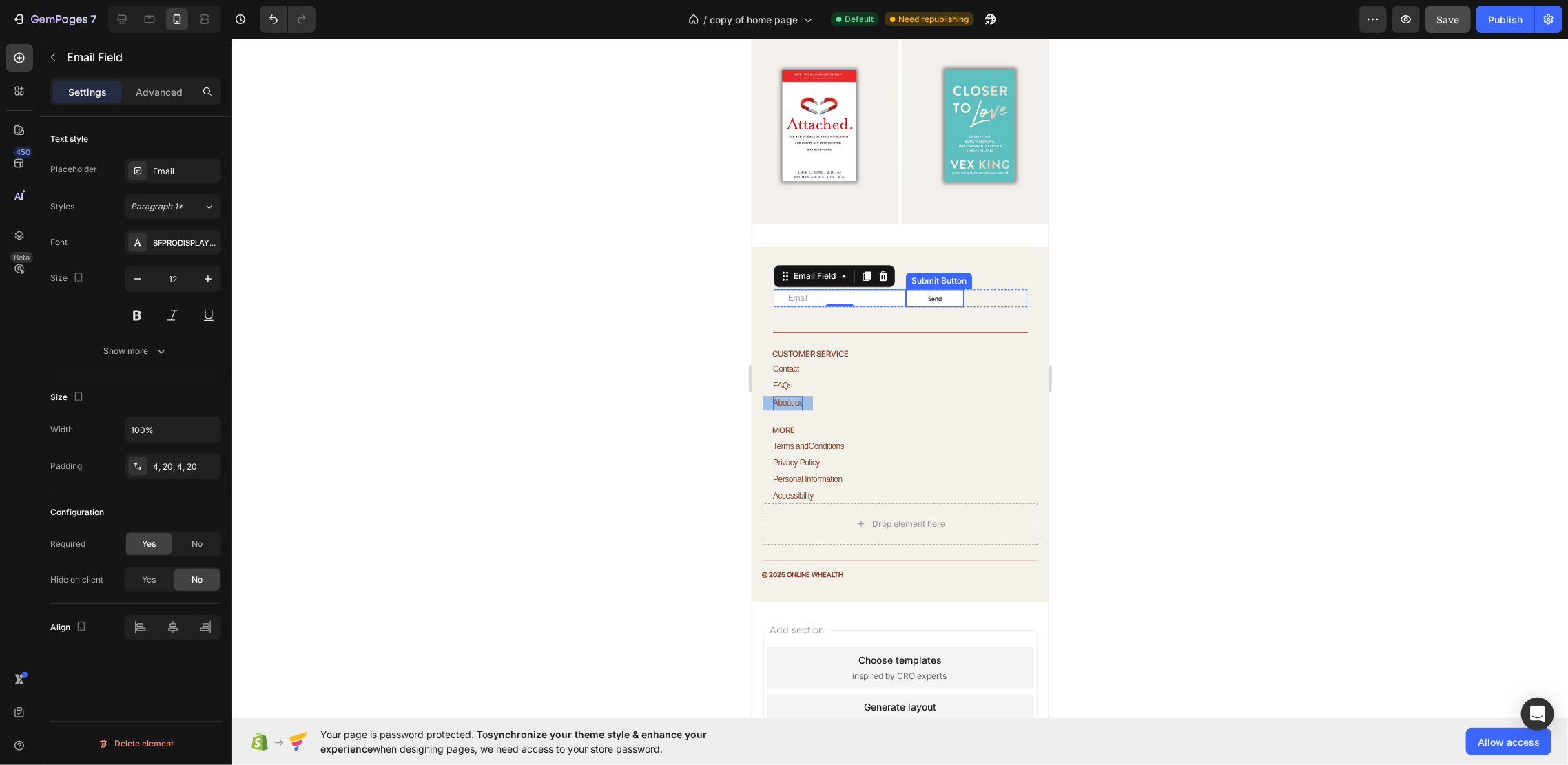
click at [924, 289] on button "Send" at bounding box center [934, 297] width 58 height 16
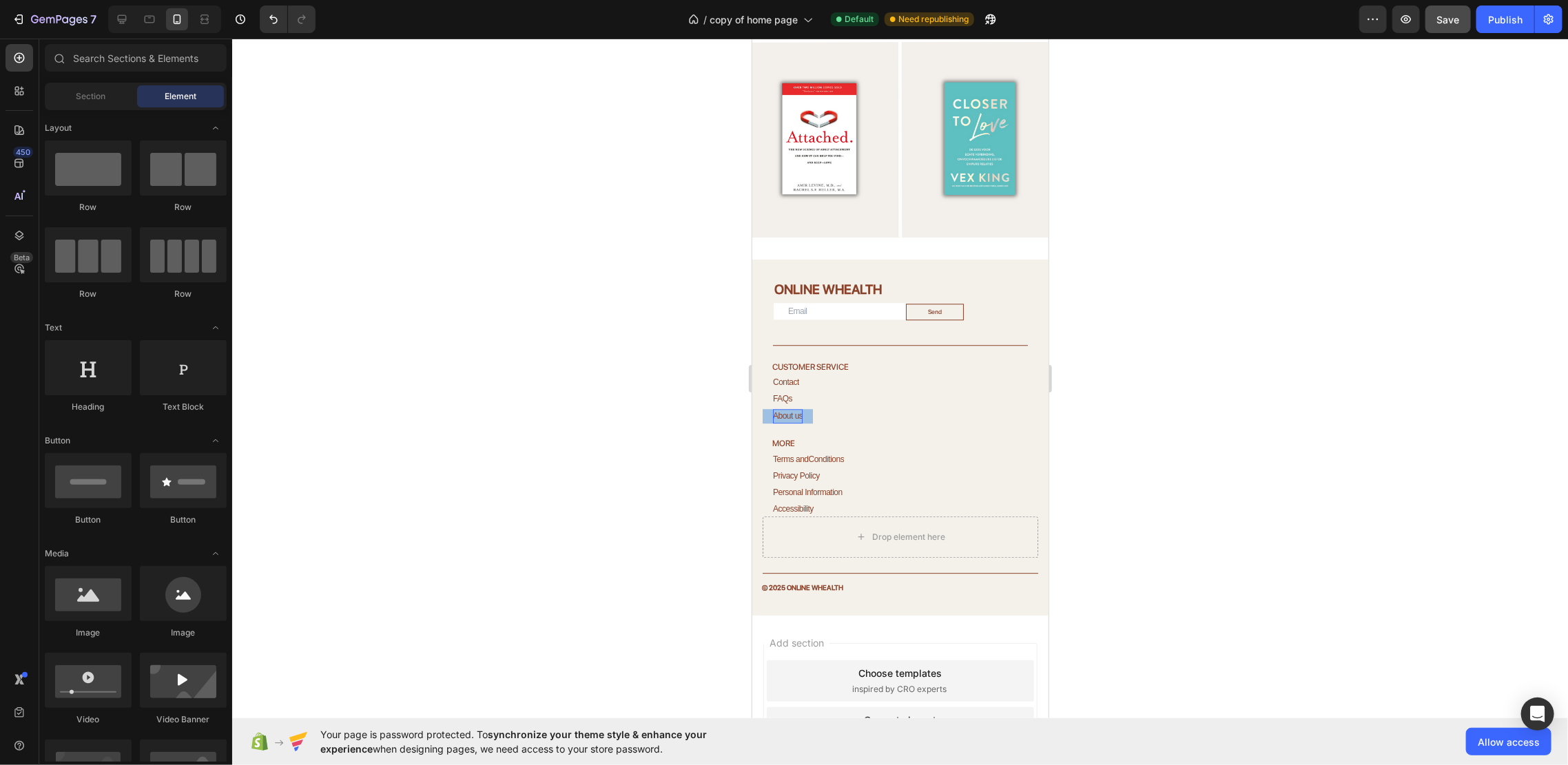
scroll to position [2377, 0]
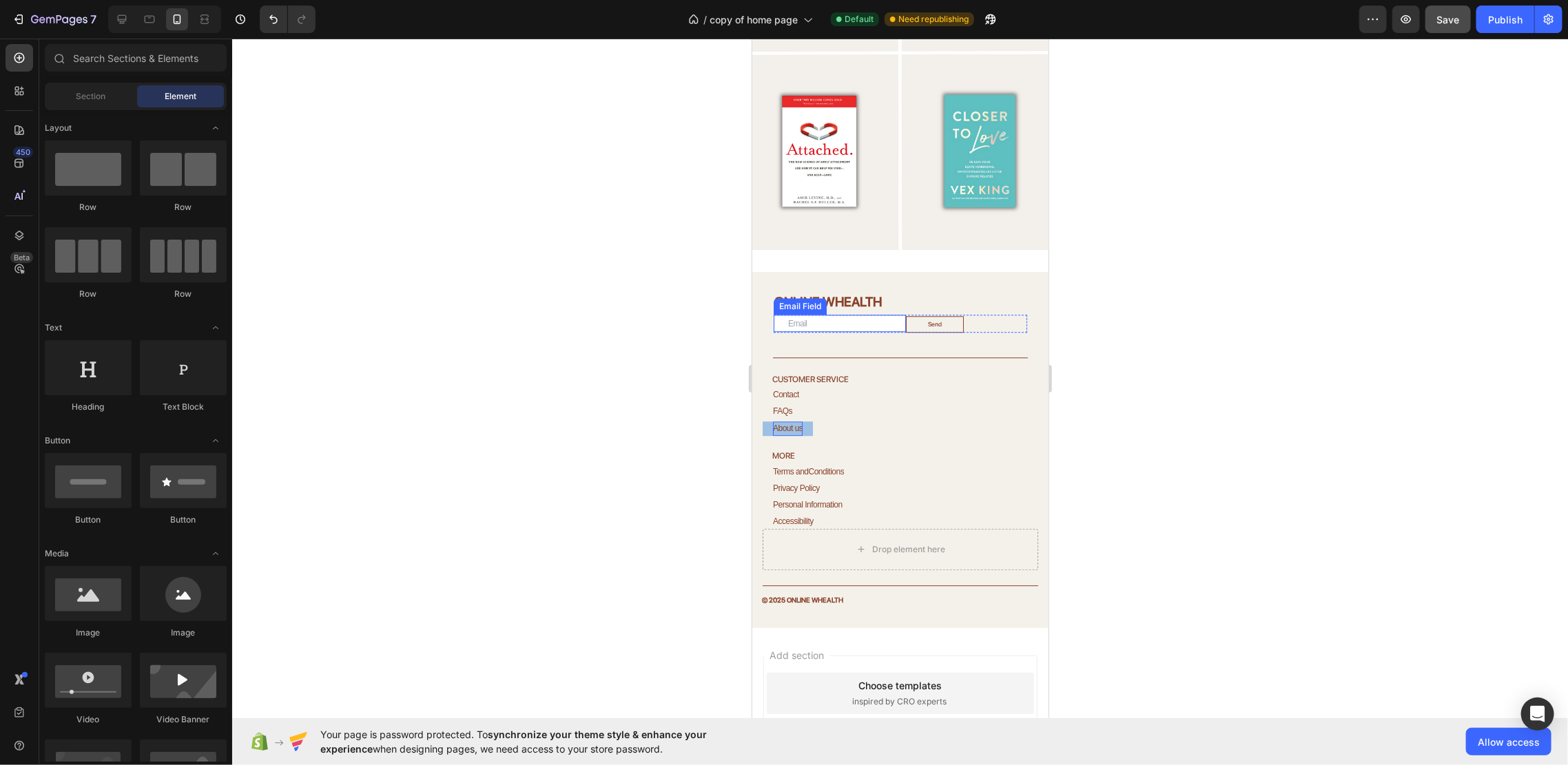
click at [800, 314] on input "email" at bounding box center [839, 322] width 132 height 16
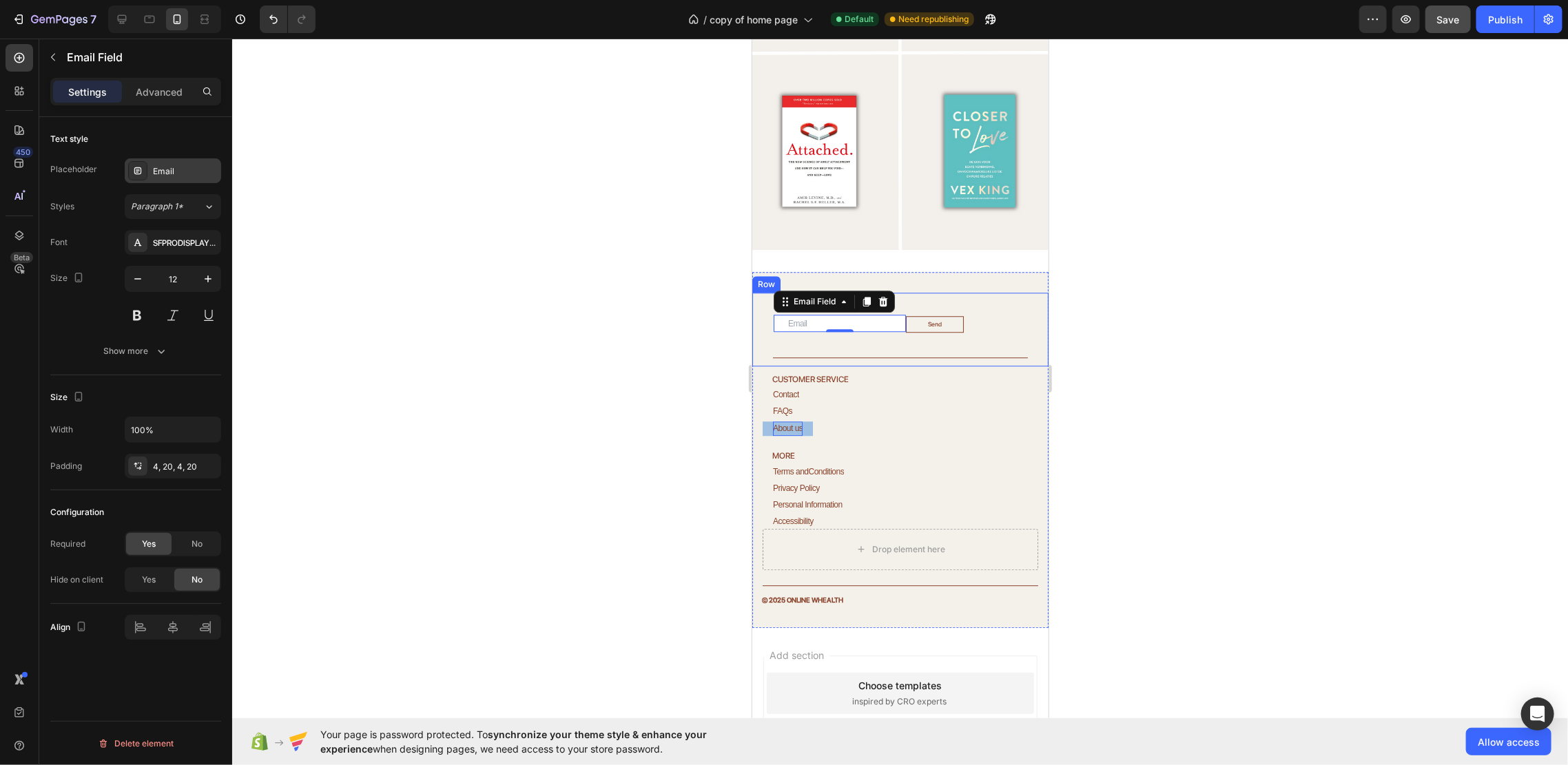
click at [177, 170] on div "Email" at bounding box center [185, 171] width 65 height 12
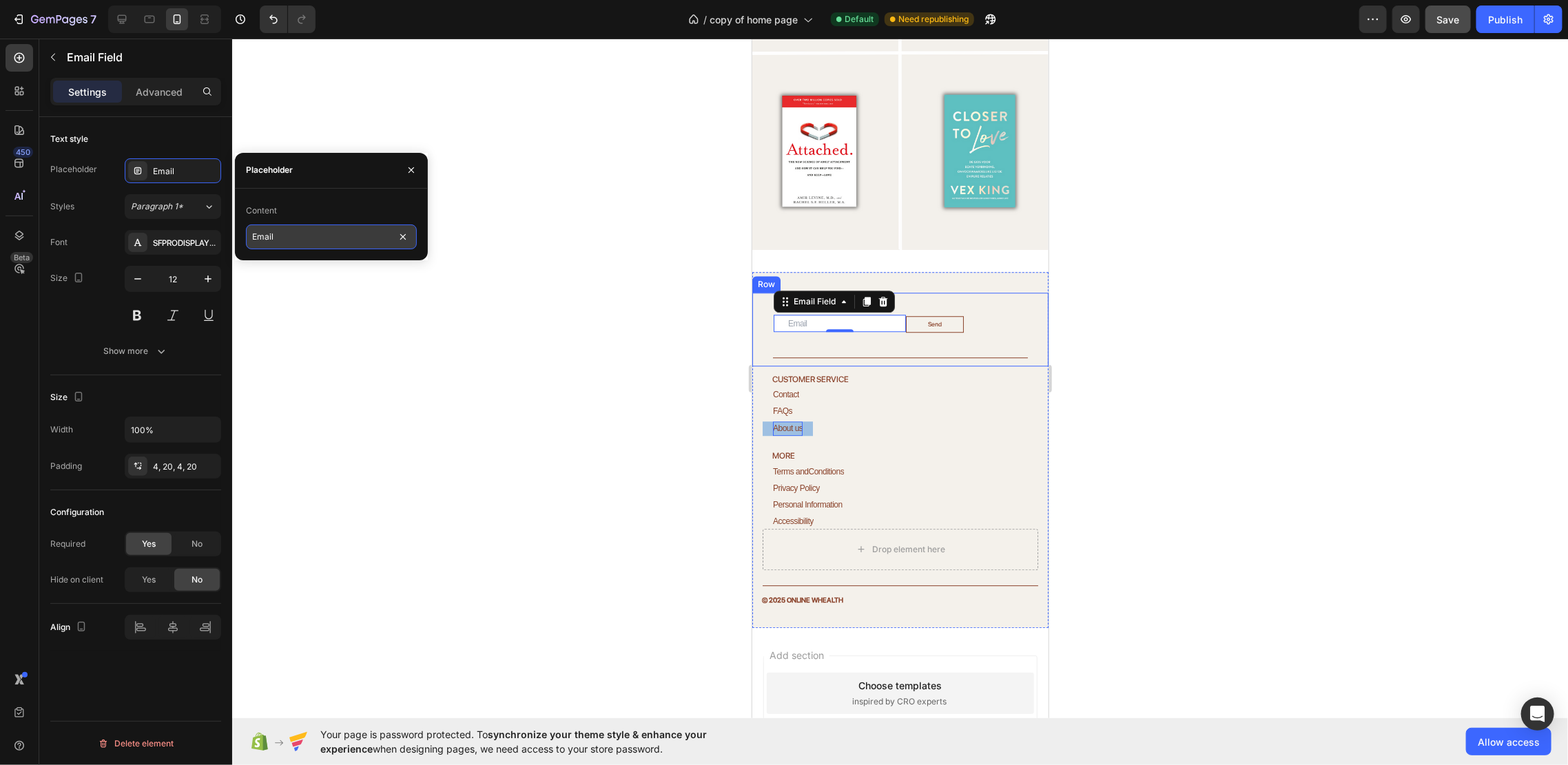
click at [270, 233] on input "Email" at bounding box center [331, 236] width 171 height 25
click at [406, 157] on div at bounding box center [411, 170] width 33 height 35
click at [407, 161] on button "button" at bounding box center [410, 170] width 22 height 22
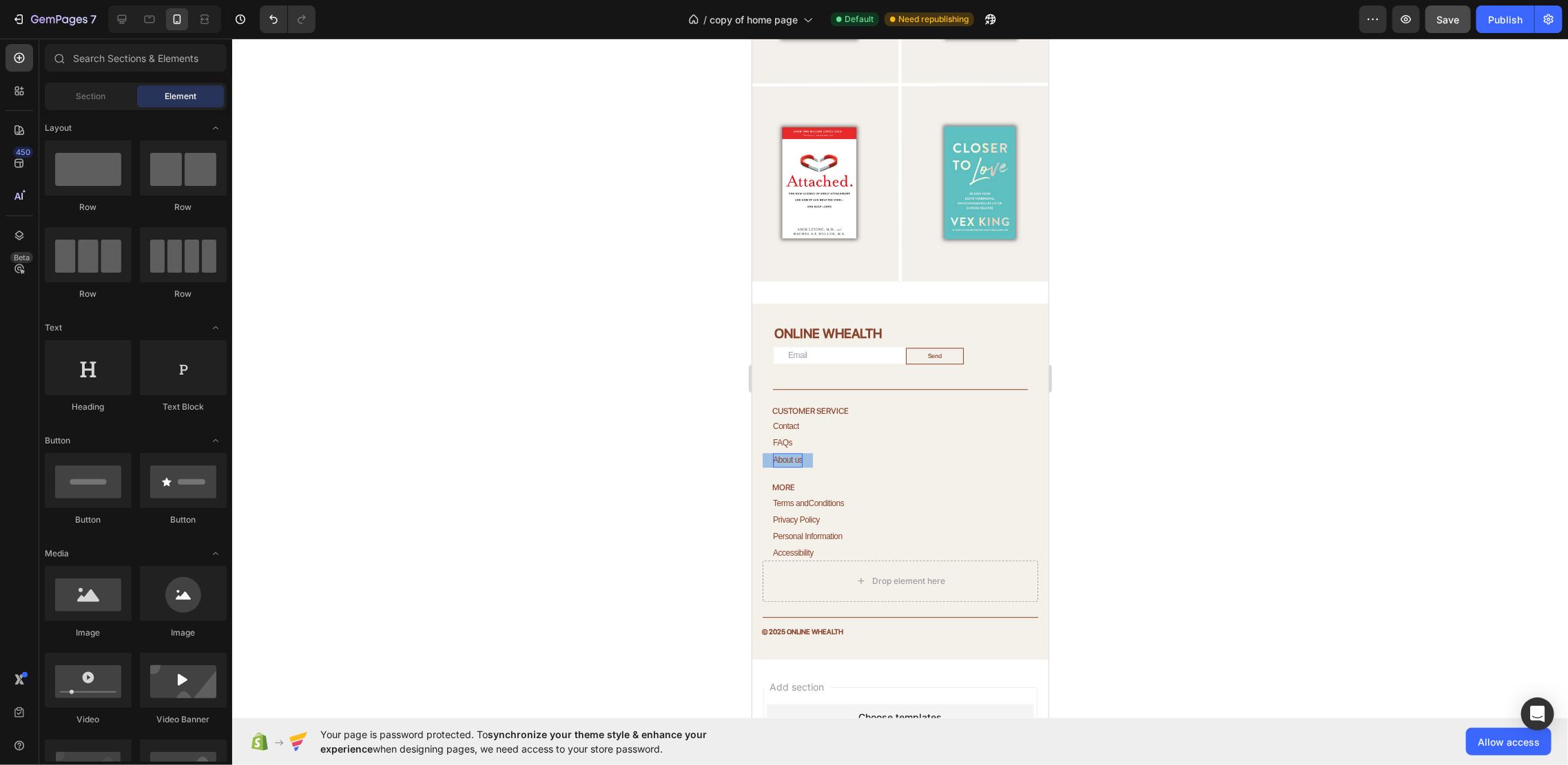
scroll to position [2342, 0]
click at [1448, 19] on span "Save" at bounding box center [1448, 20] width 23 height 11
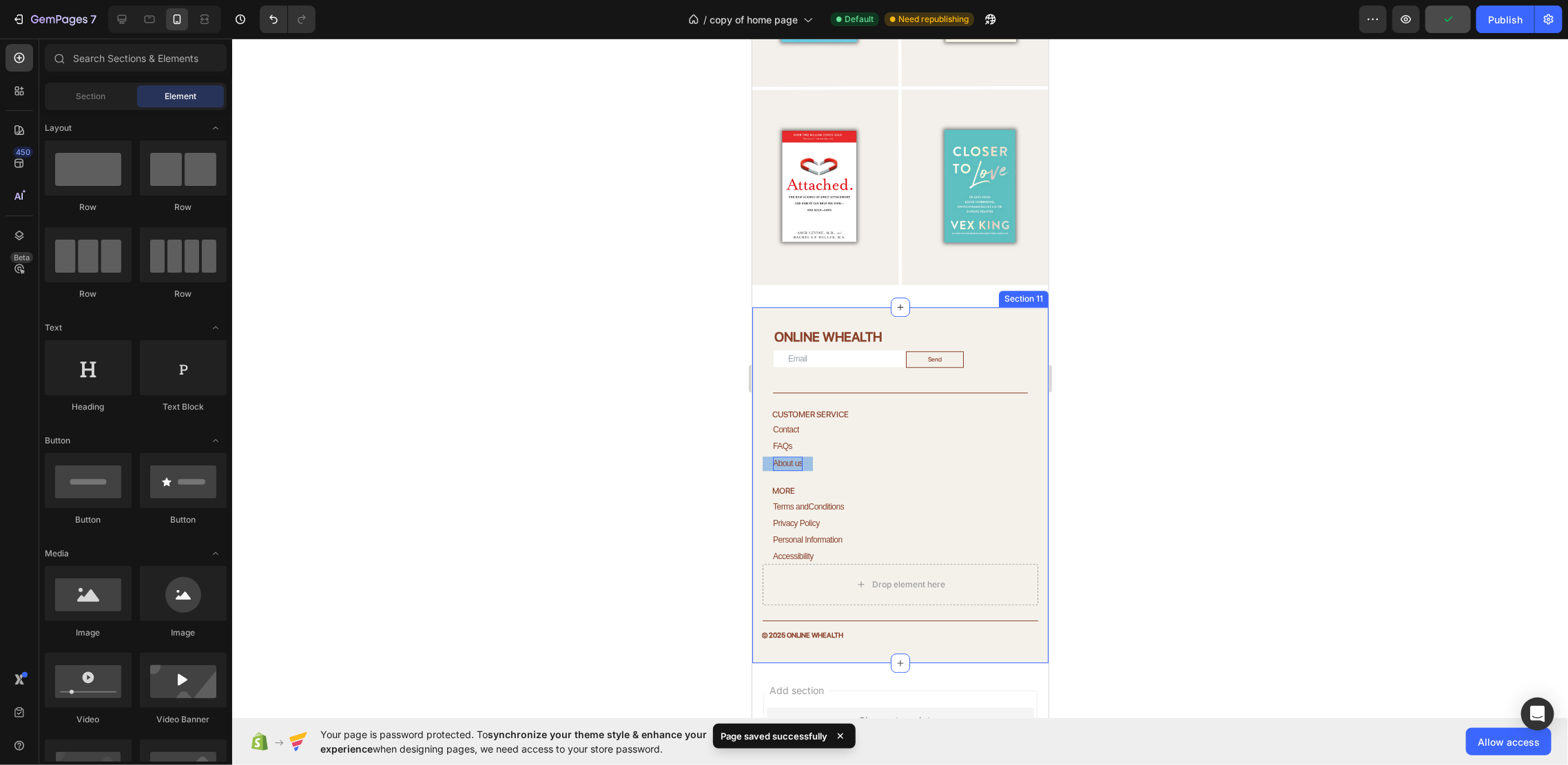
click at [847, 307] on div "ONLINE WHEALTH Heading Email Field Send Submit Button Row Newsletter Title Line…" at bounding box center [899, 484] width 296 height 356
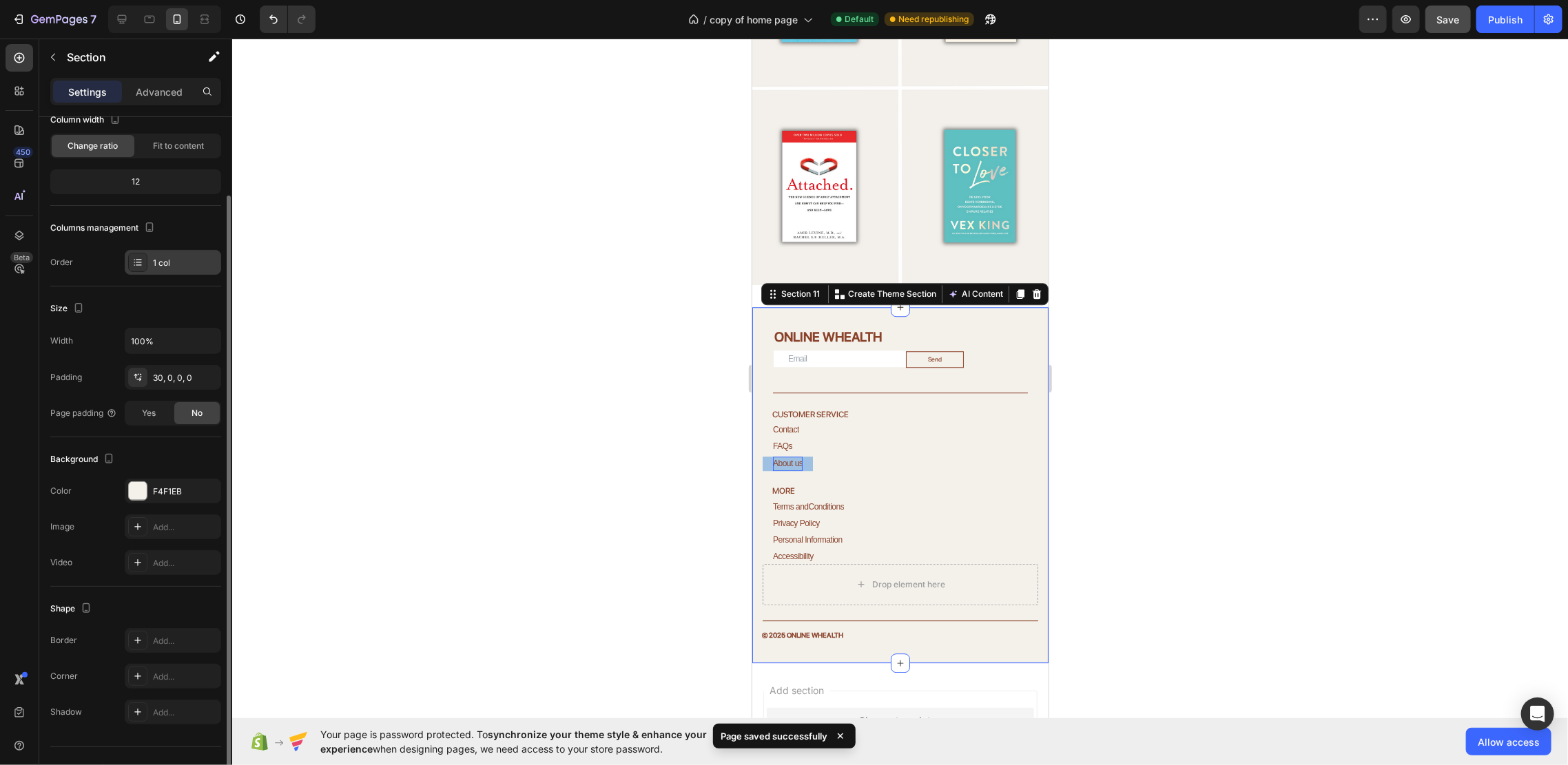
scroll to position [116, 0]
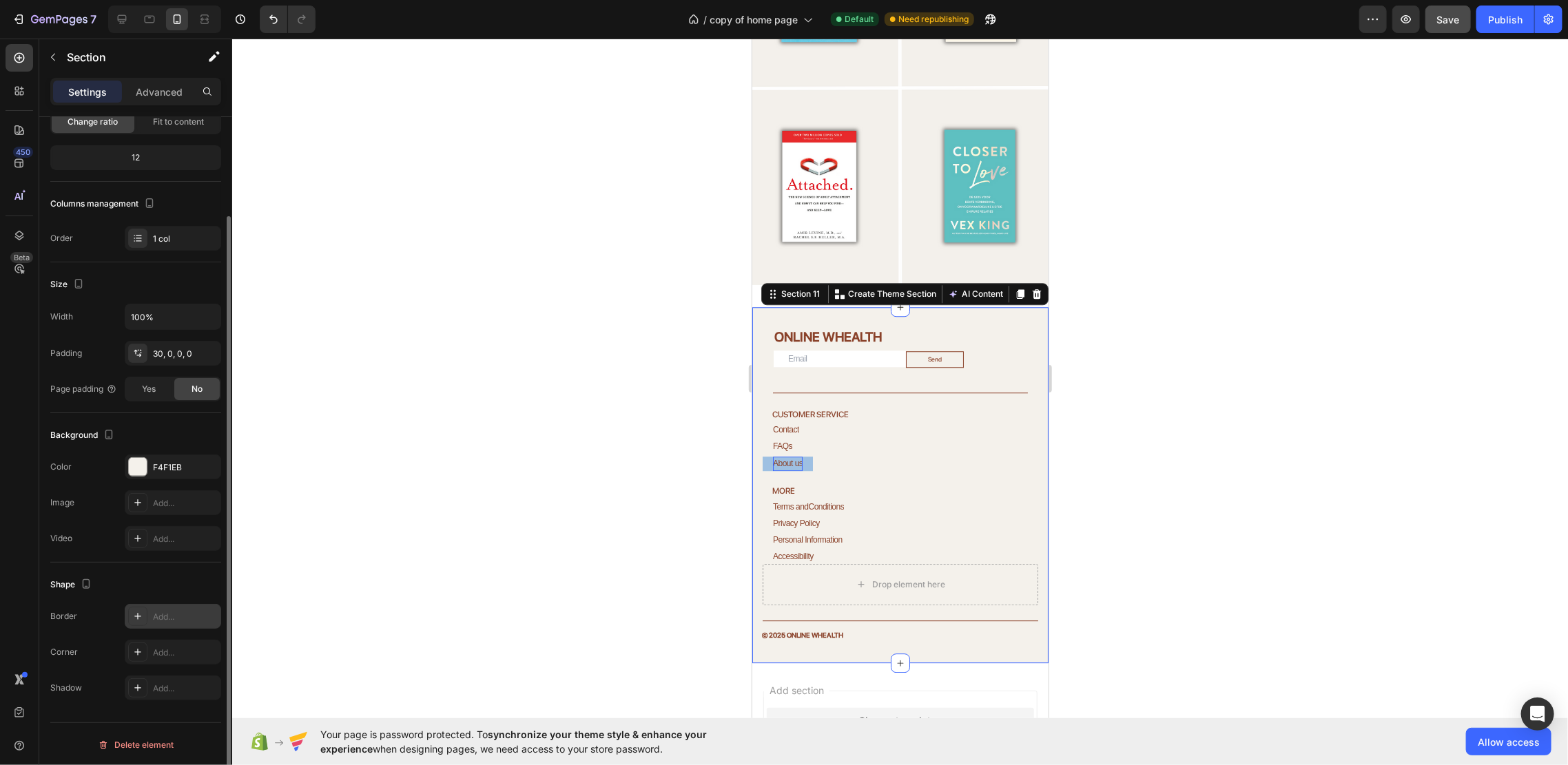
click at [157, 611] on div "Add..." at bounding box center [185, 616] width 65 height 12
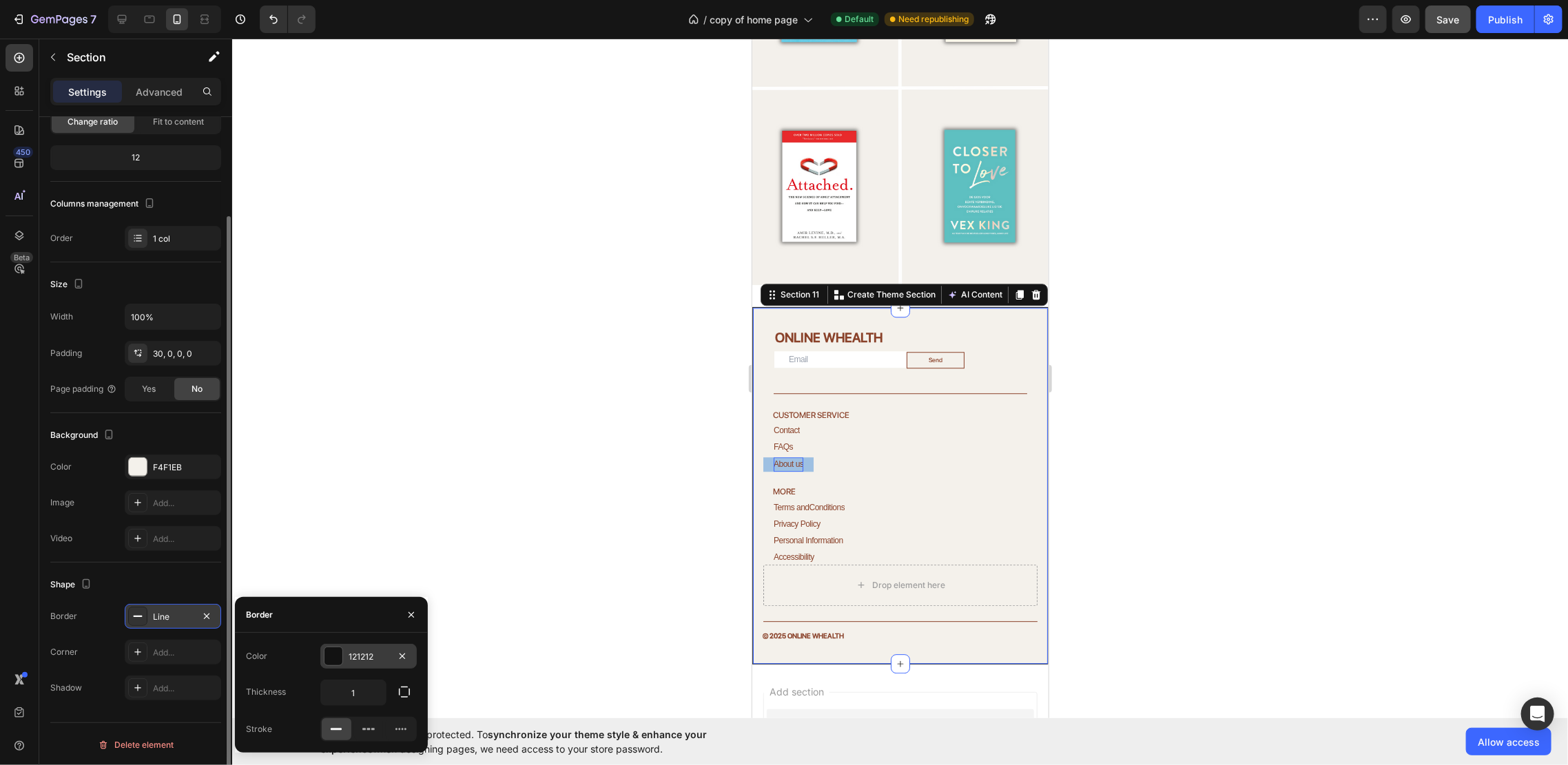
click at [337, 662] on div at bounding box center [333, 656] width 18 height 18
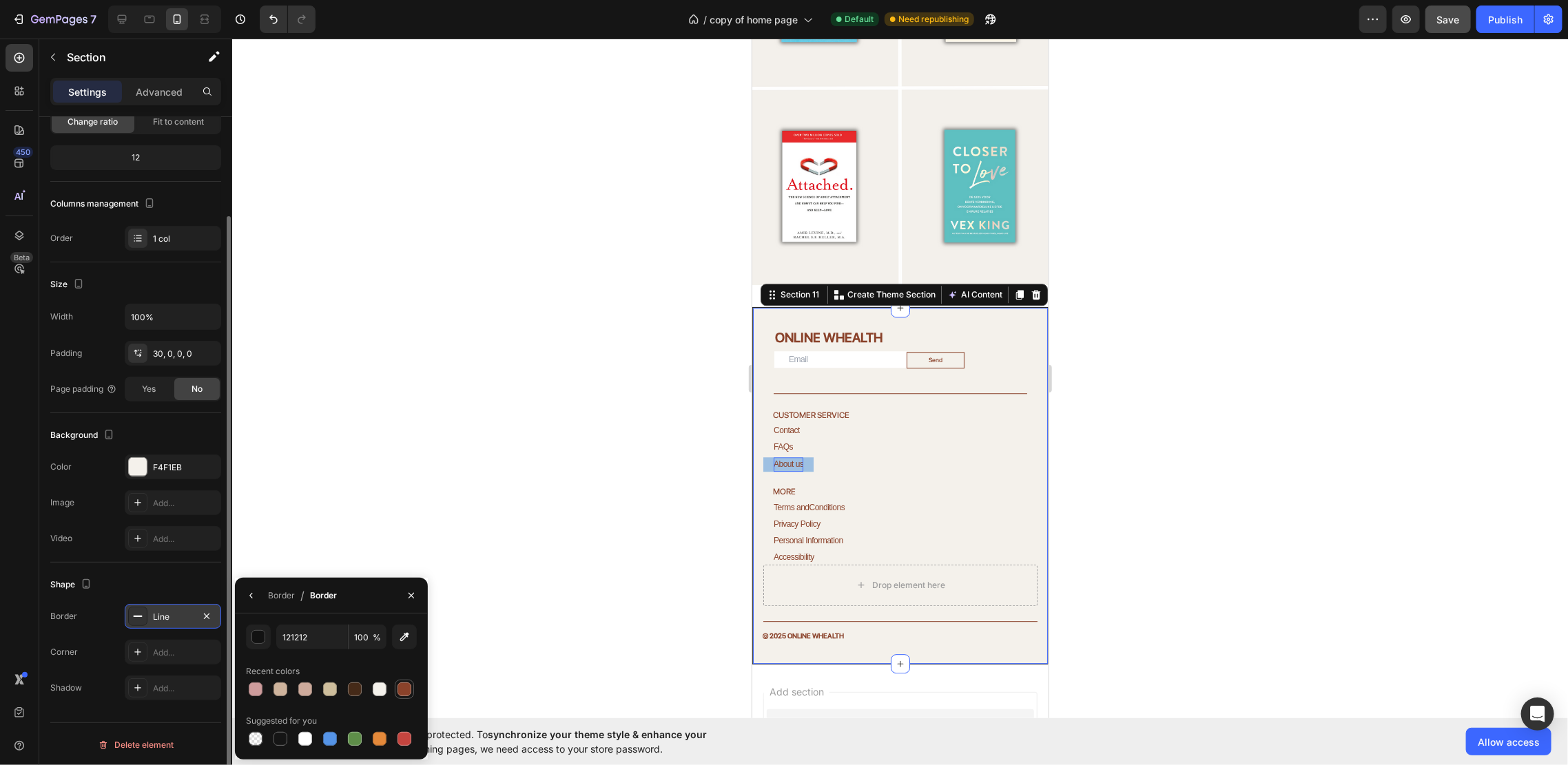
click at [402, 687] on div at bounding box center [405, 689] width 14 height 14
type input "8A422A"
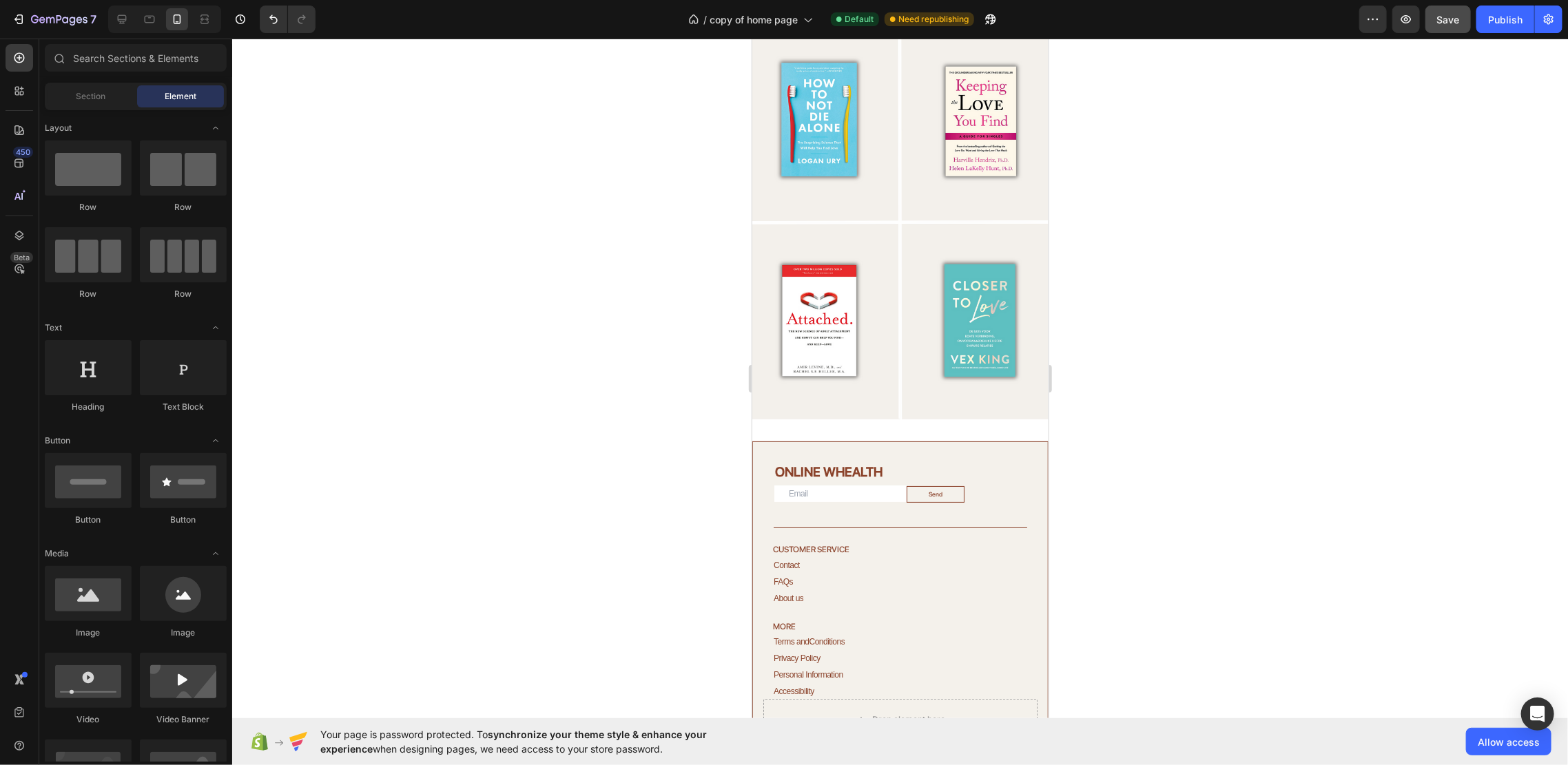
scroll to position [3462, 0]
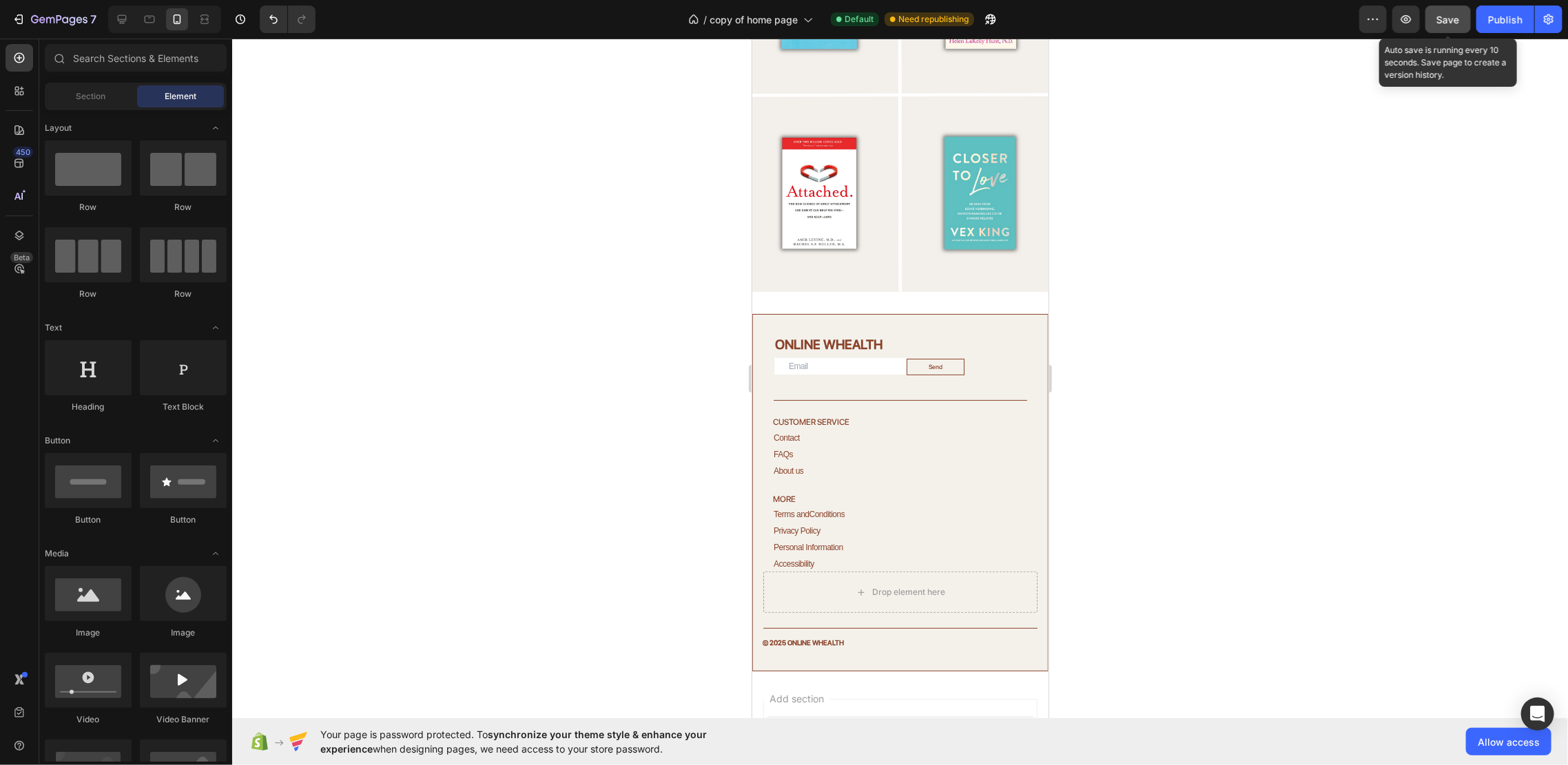
click at [1447, 16] on span "Save" at bounding box center [1448, 20] width 23 height 11
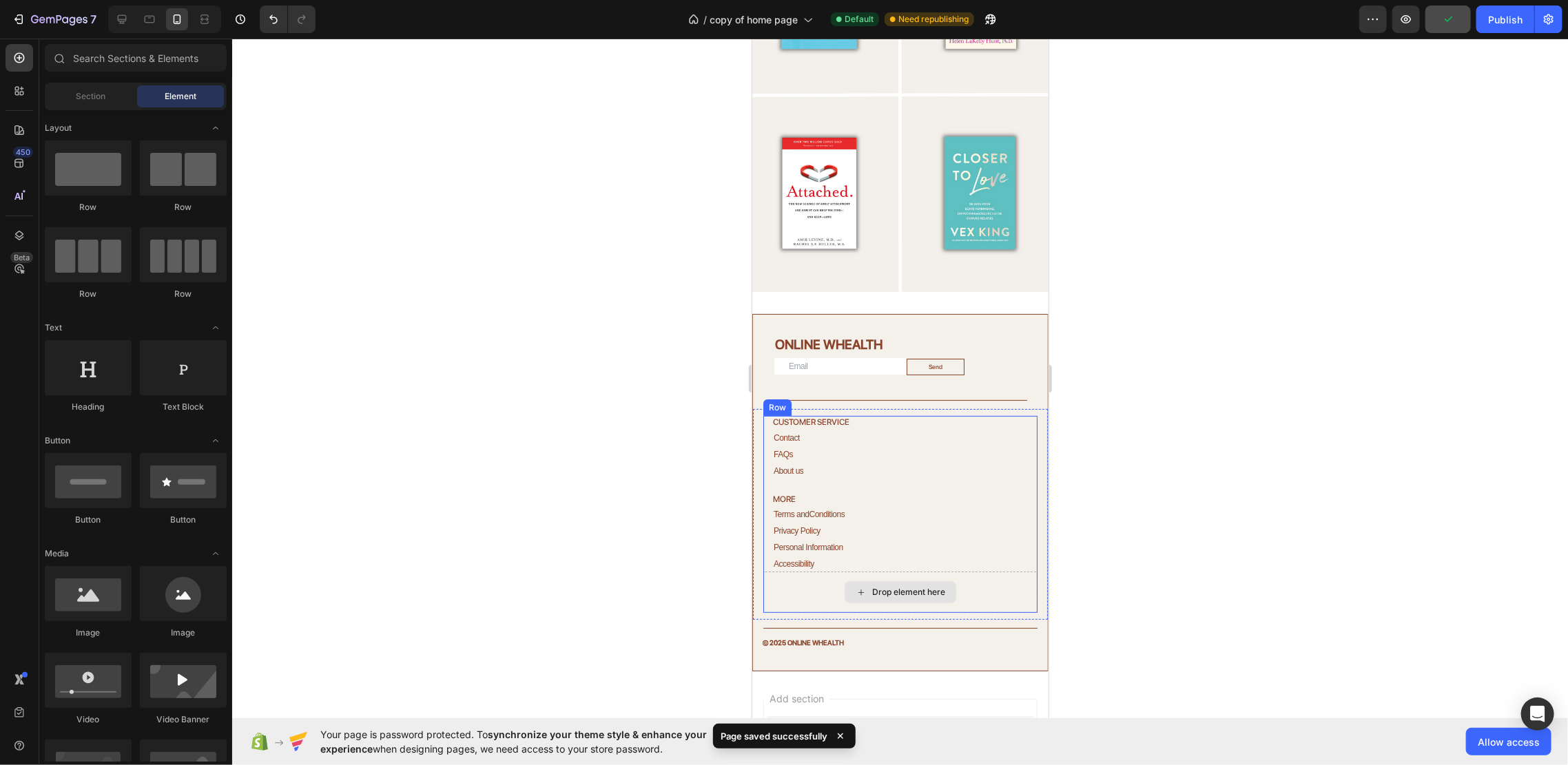
click at [904, 586] on div "Drop element here" at bounding box center [908, 591] width 73 height 11
click at [869, 588] on div "Drop element here" at bounding box center [899, 591] width 274 height 42
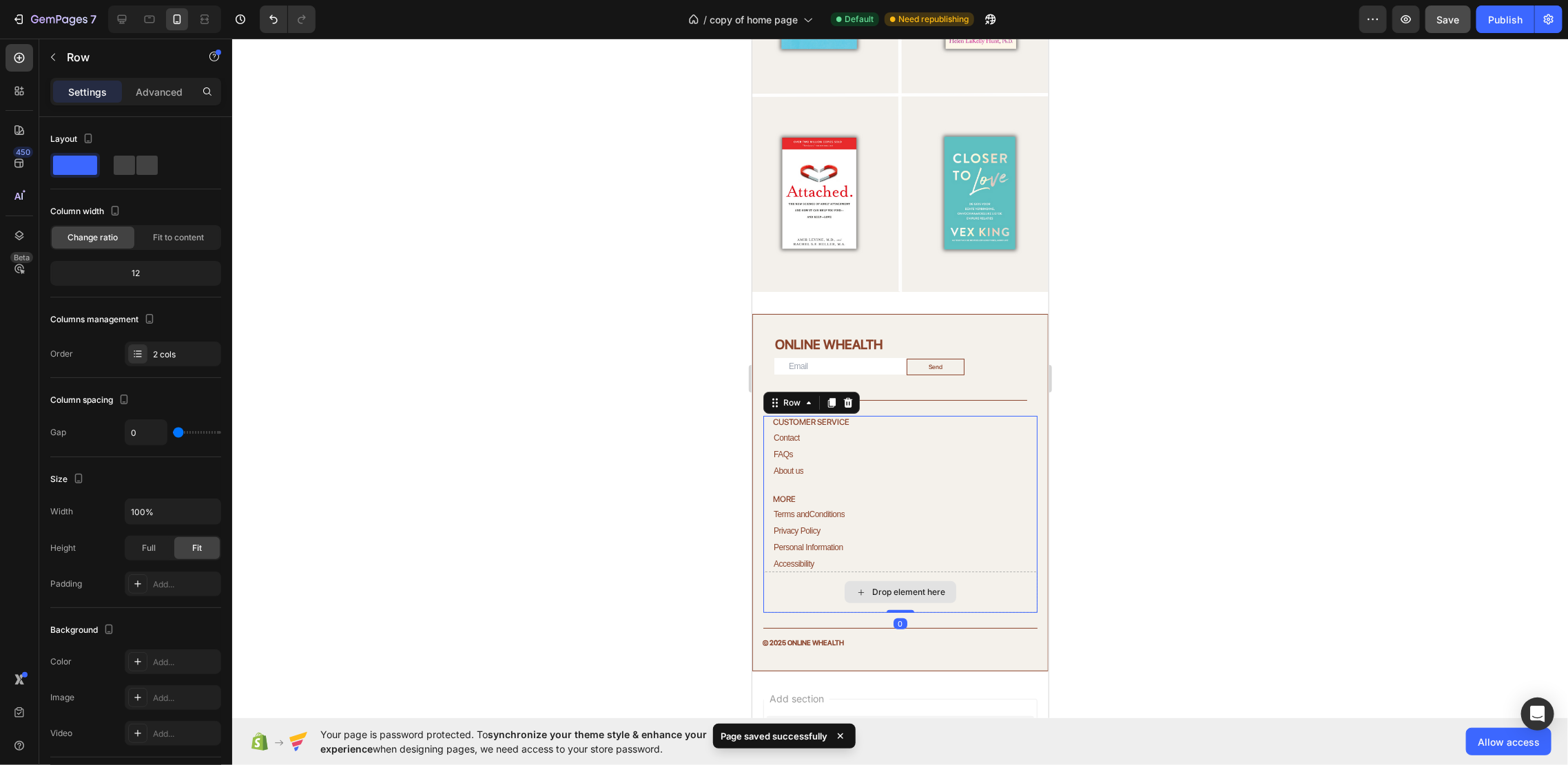
click at [819, 570] on div "Drop element here" at bounding box center [899, 591] width 274 height 42
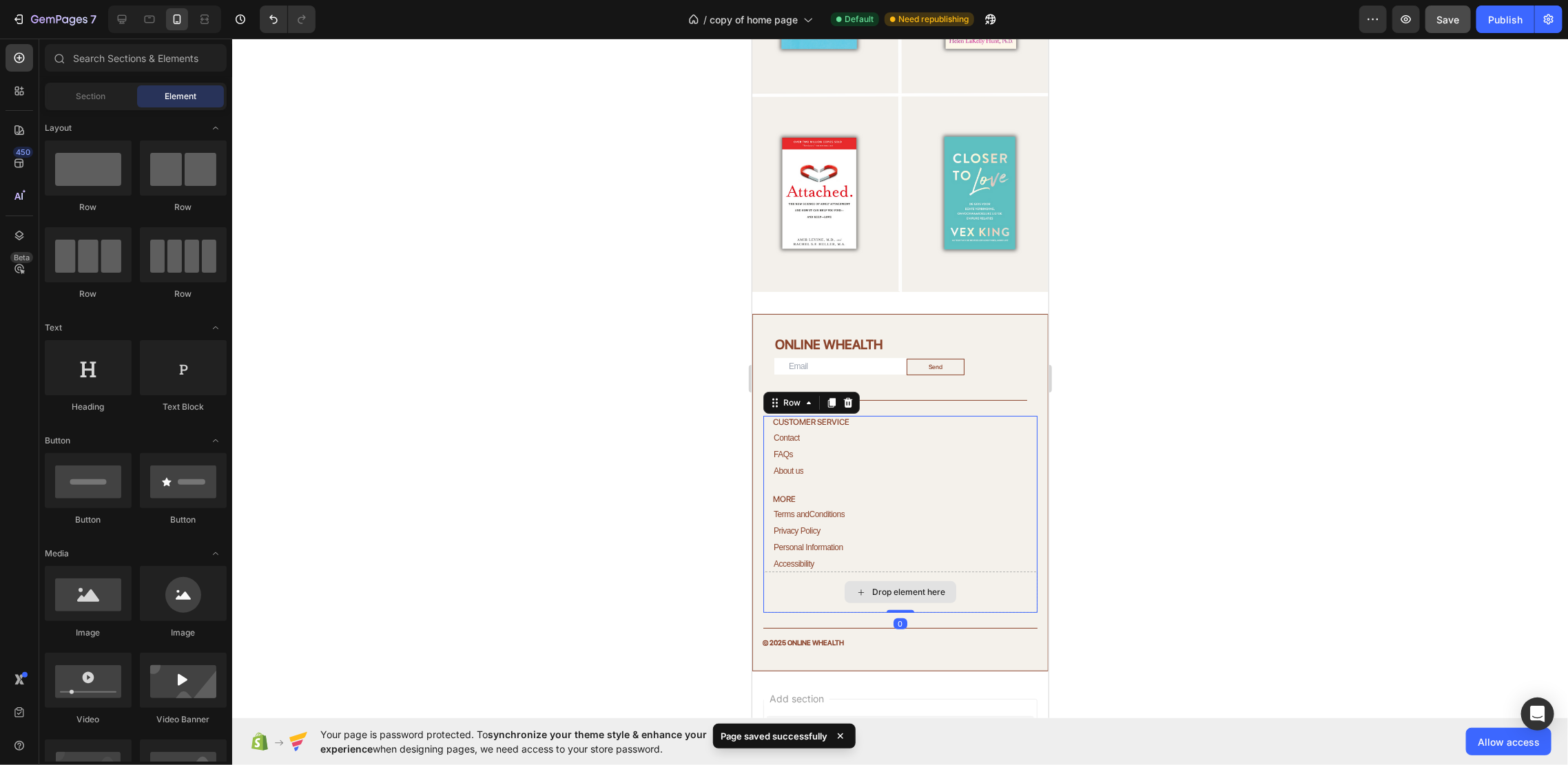
click at [878, 580] on div "Drop element here" at bounding box center [899, 590] width 111 height 22
click at [861, 580] on div "Drop element here" at bounding box center [899, 590] width 111 height 22
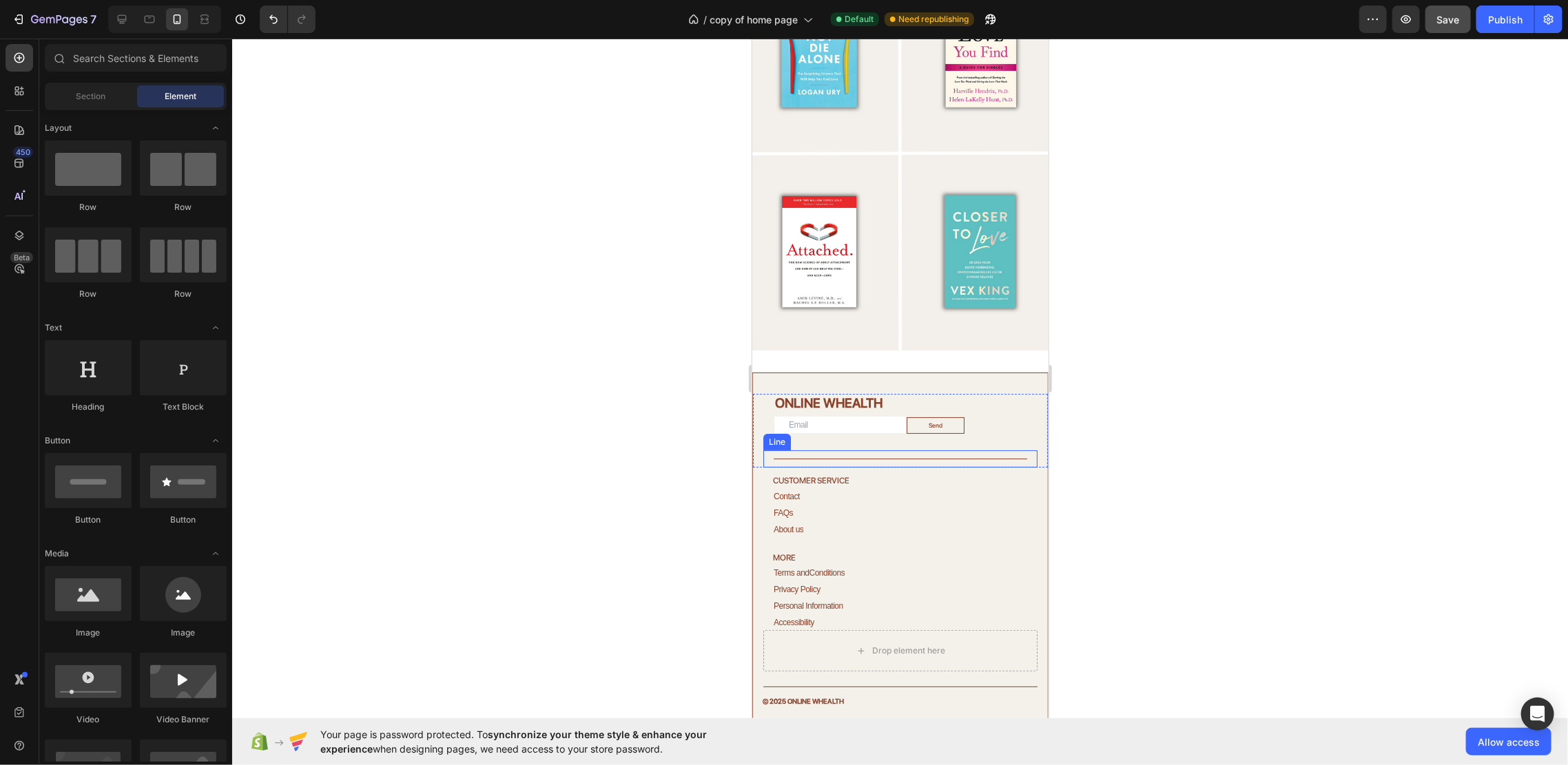
scroll to position [3370, 0]
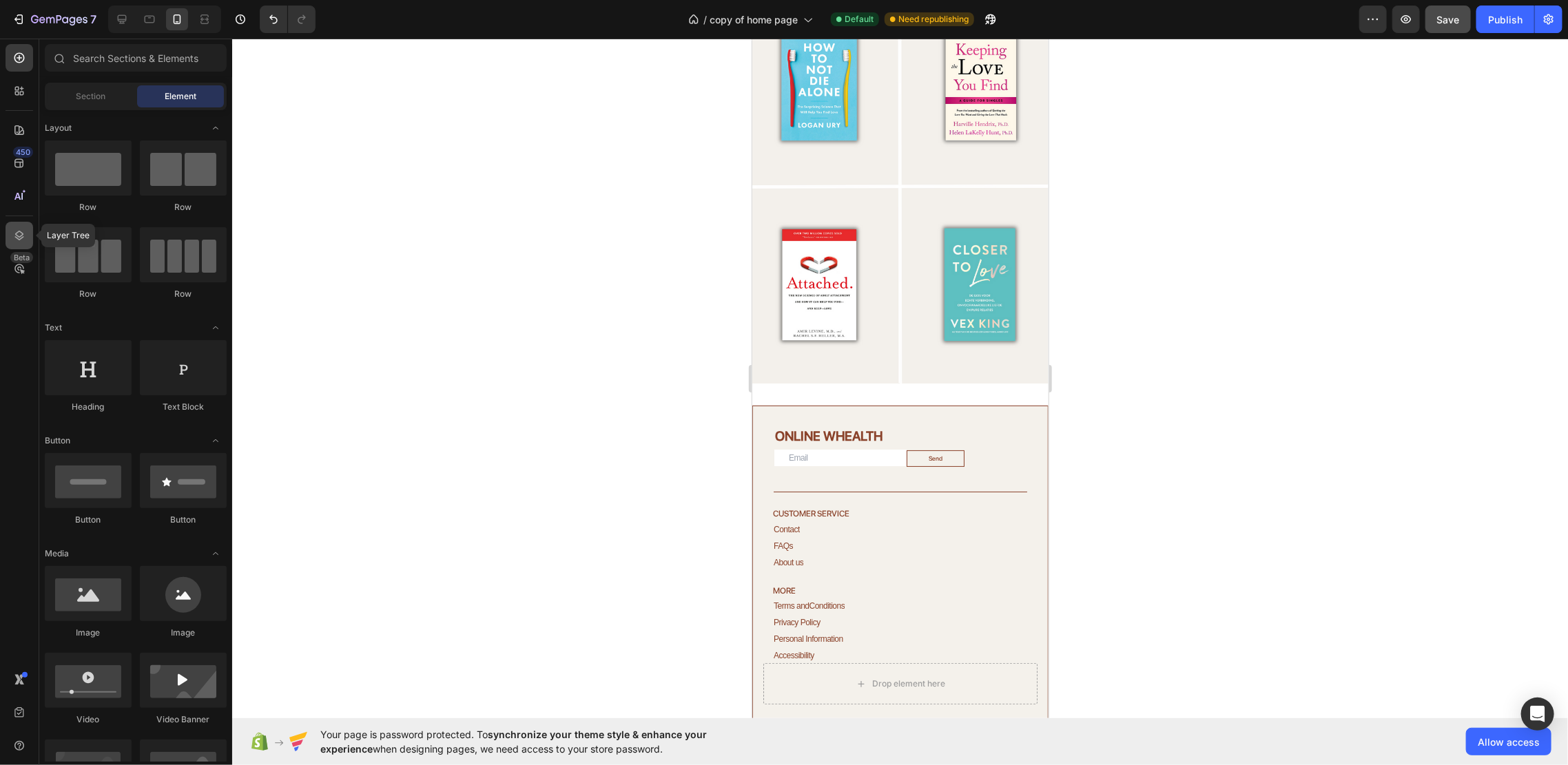
click at [16, 235] on icon at bounding box center [19, 235] width 14 height 14
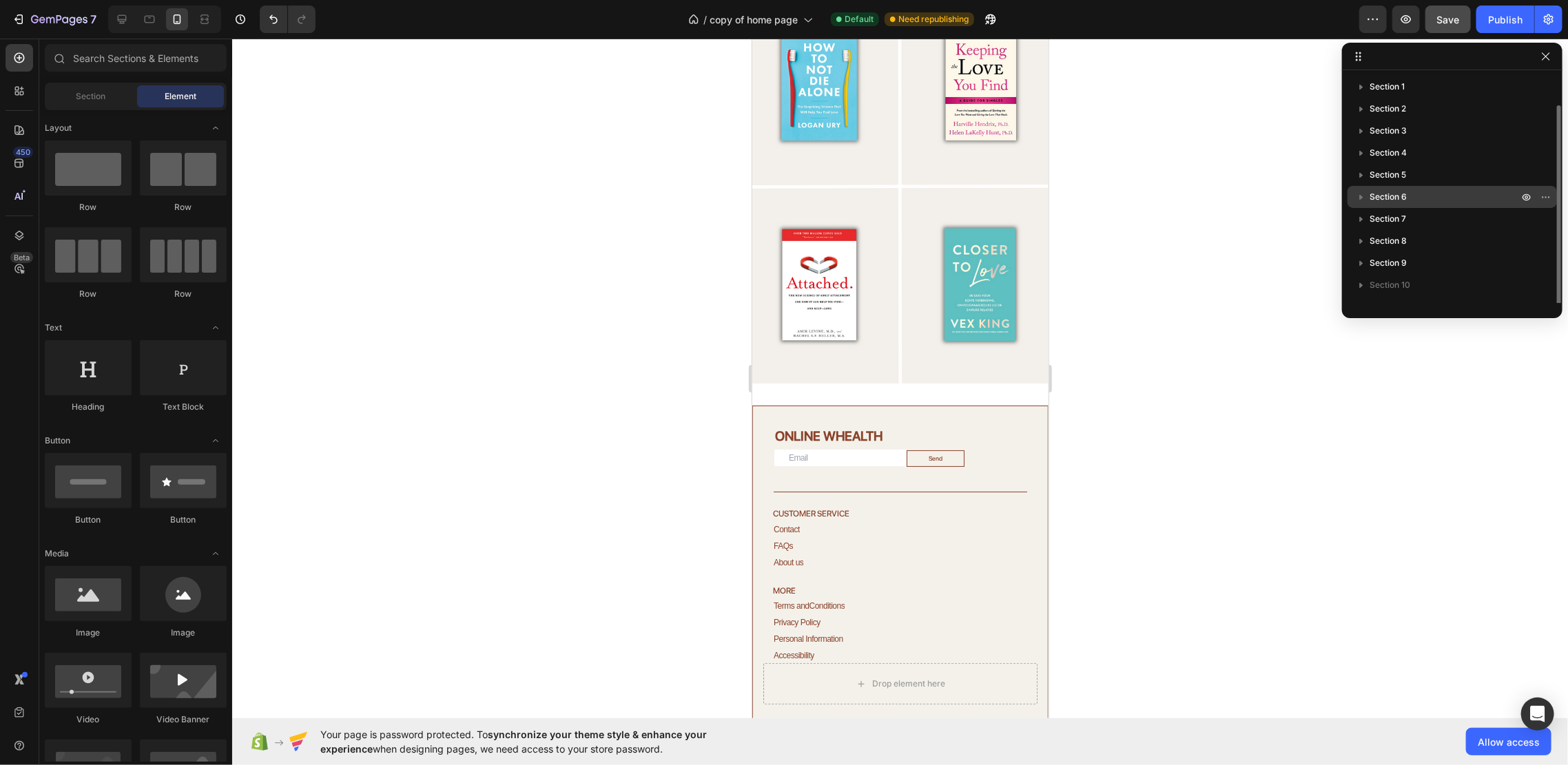
scroll to position [15, 0]
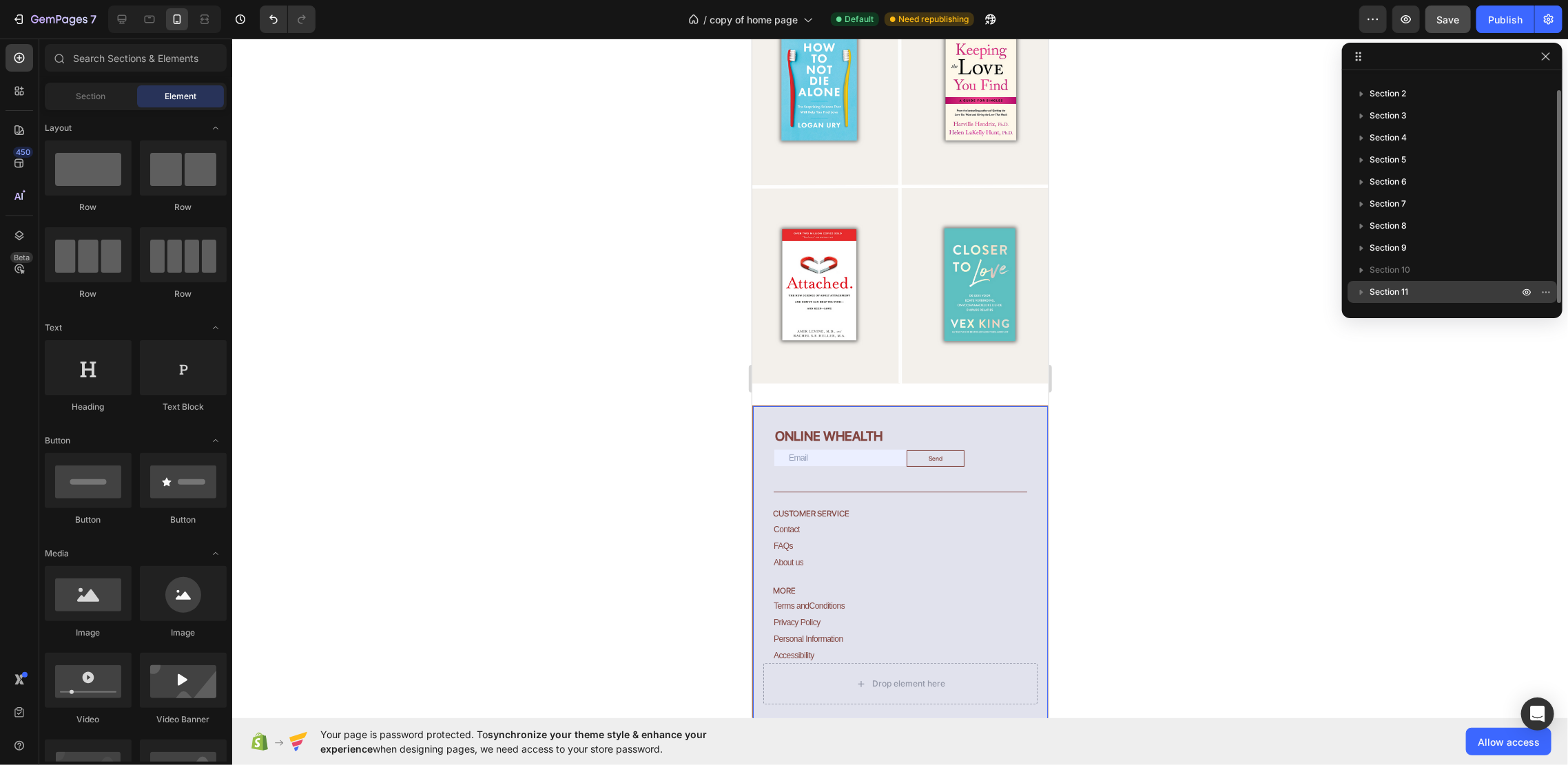
click at [1403, 289] on span "Section 11" at bounding box center [1389, 291] width 39 height 14
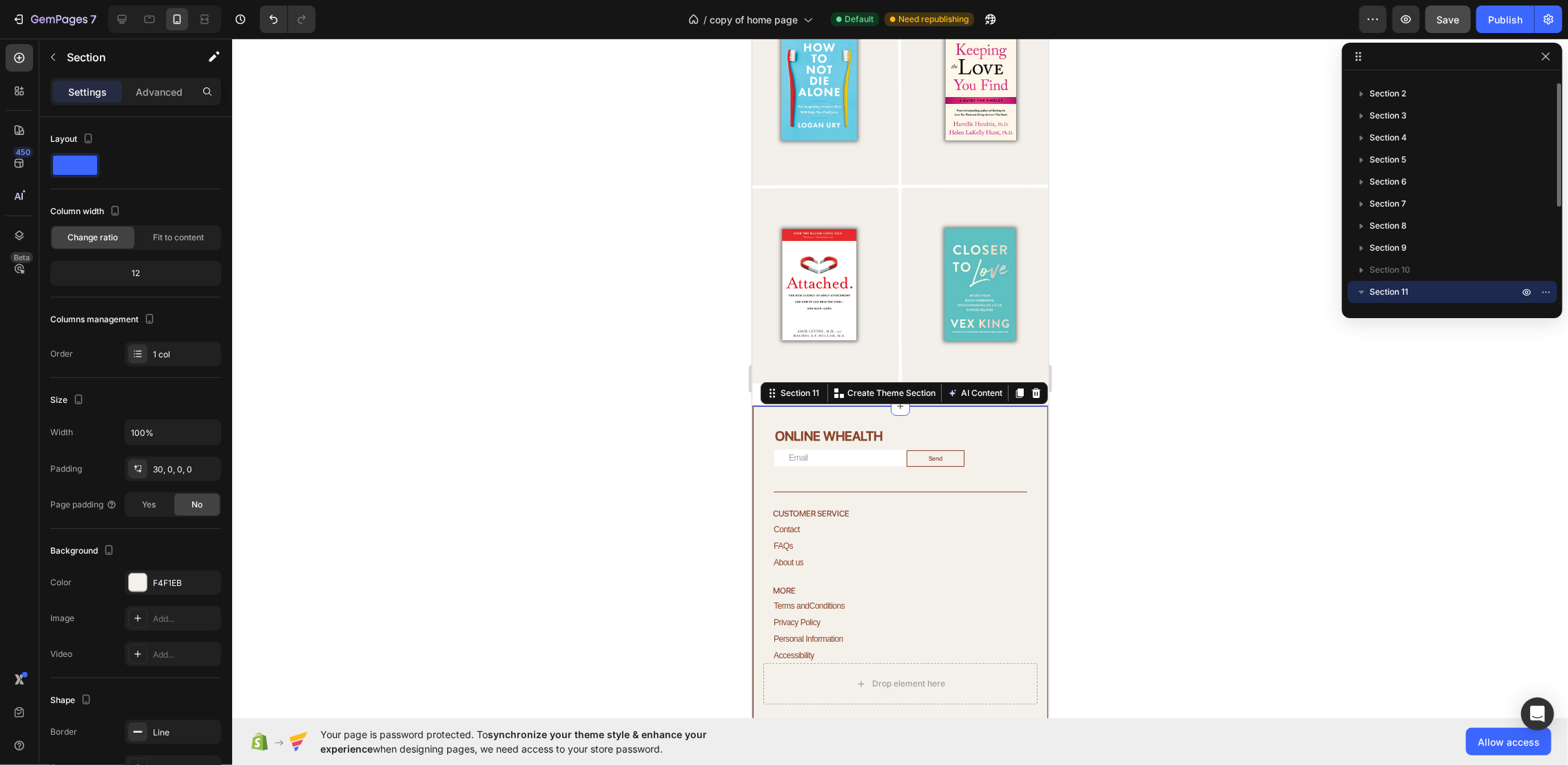
scroll to position [192, 0]
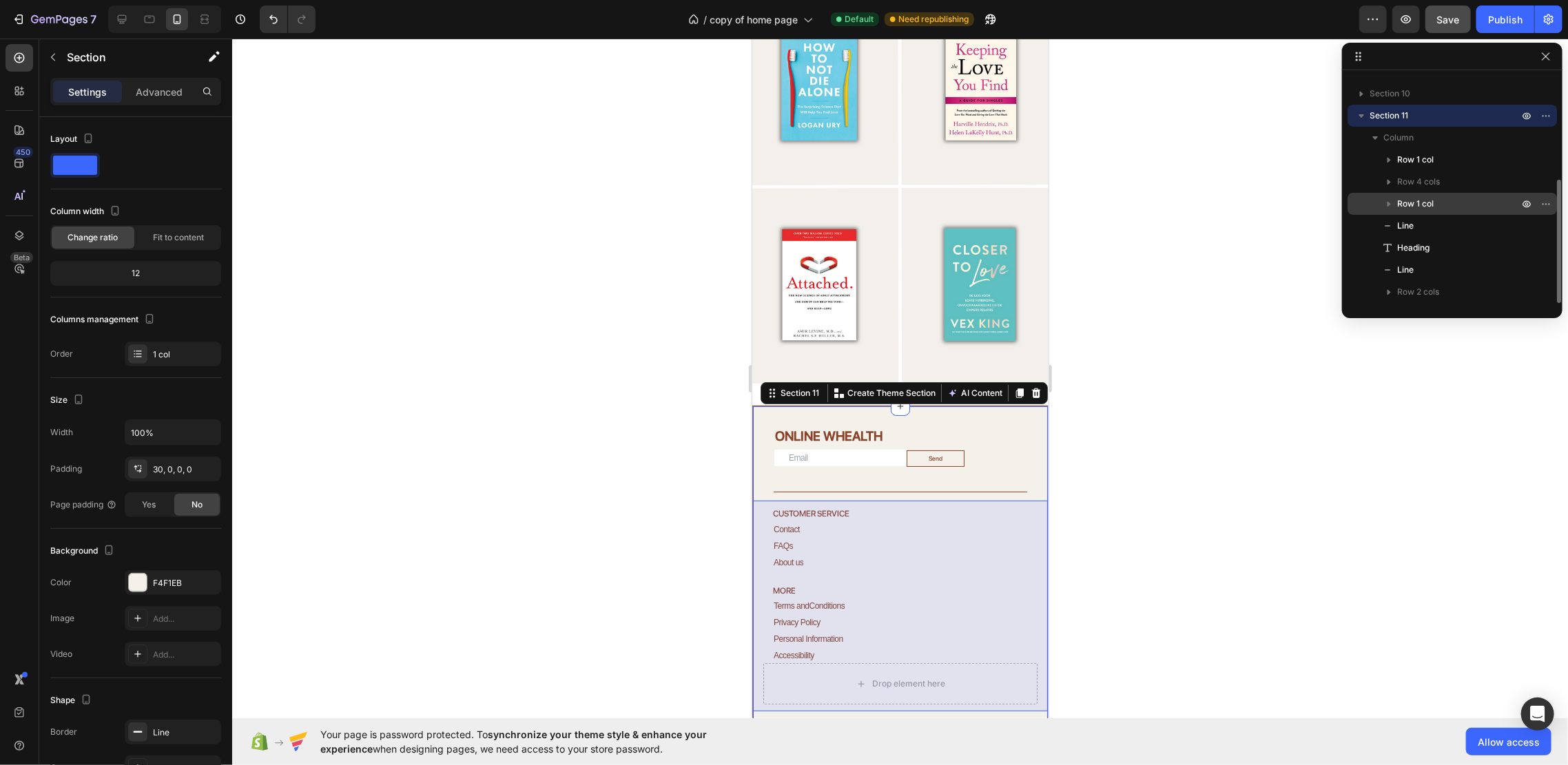
click at [1426, 209] on span "Row 1 col" at bounding box center [1415, 203] width 36 height 14
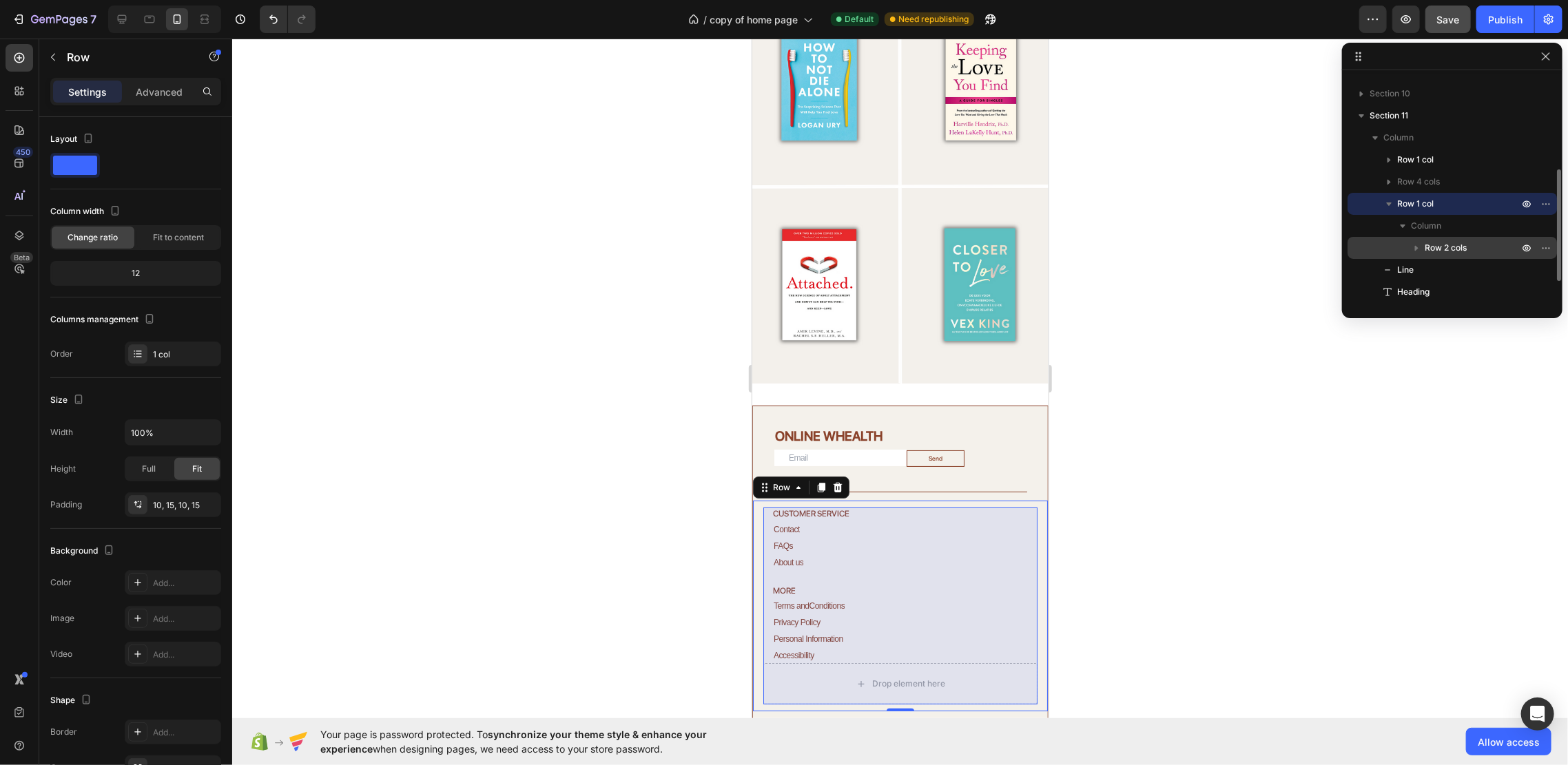
click at [1434, 247] on span "Row 2 cols" at bounding box center [1445, 248] width 42 height 14
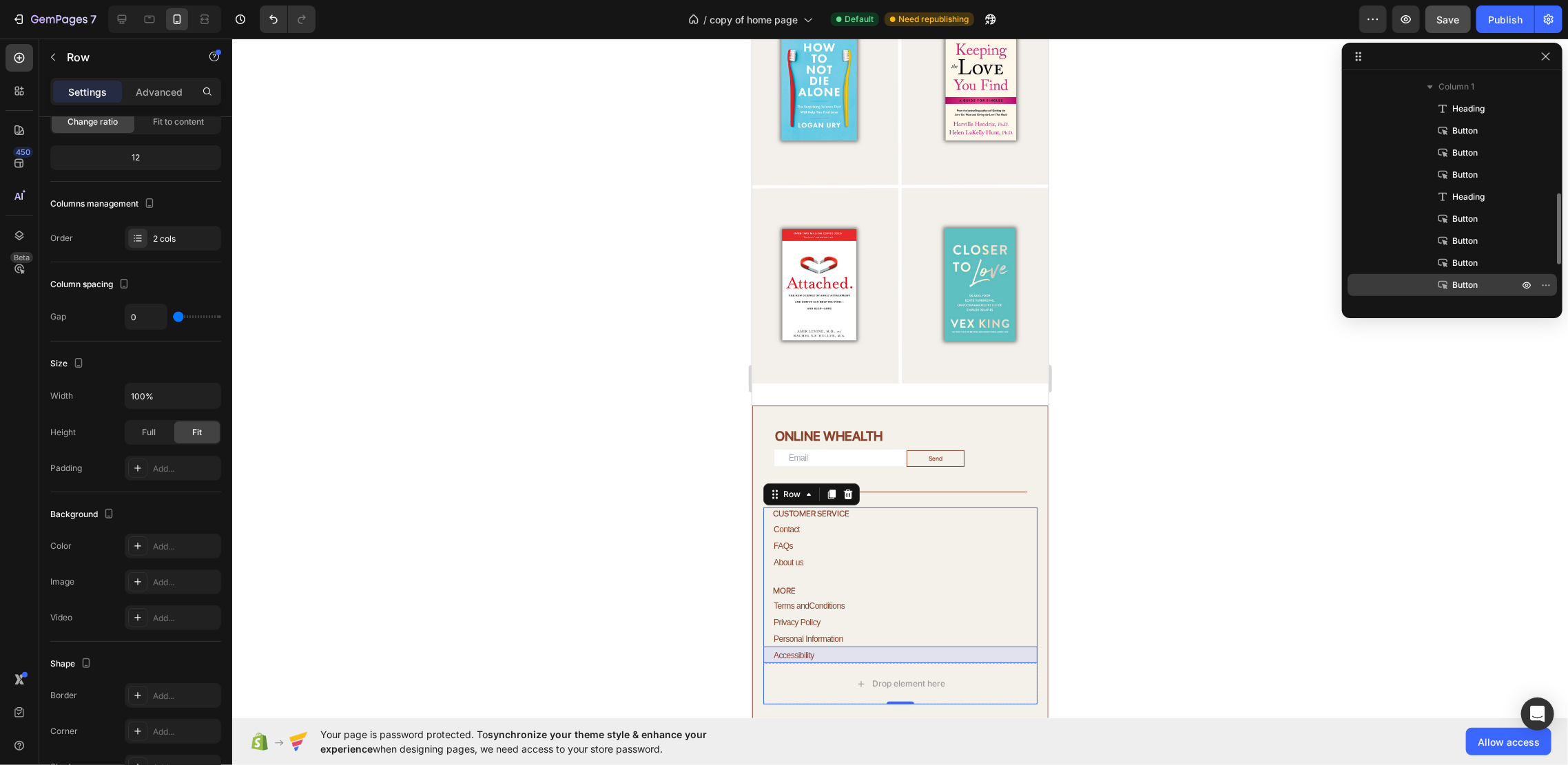
scroll to position [467, 0]
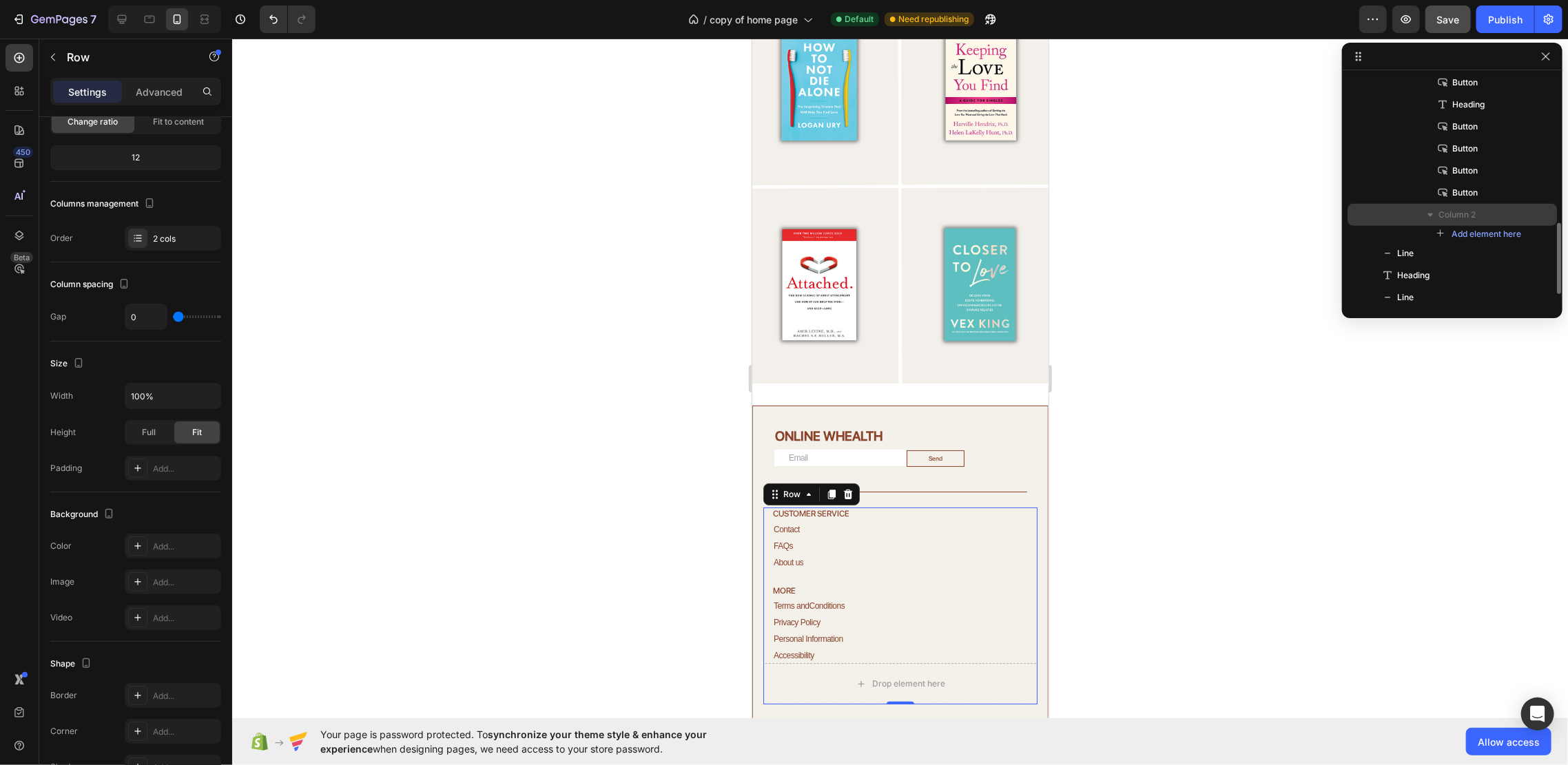
click at [1432, 216] on icon "button" at bounding box center [1429, 215] width 14 height 14
click at [1545, 51] on icon "button" at bounding box center [1546, 57] width 11 height 11
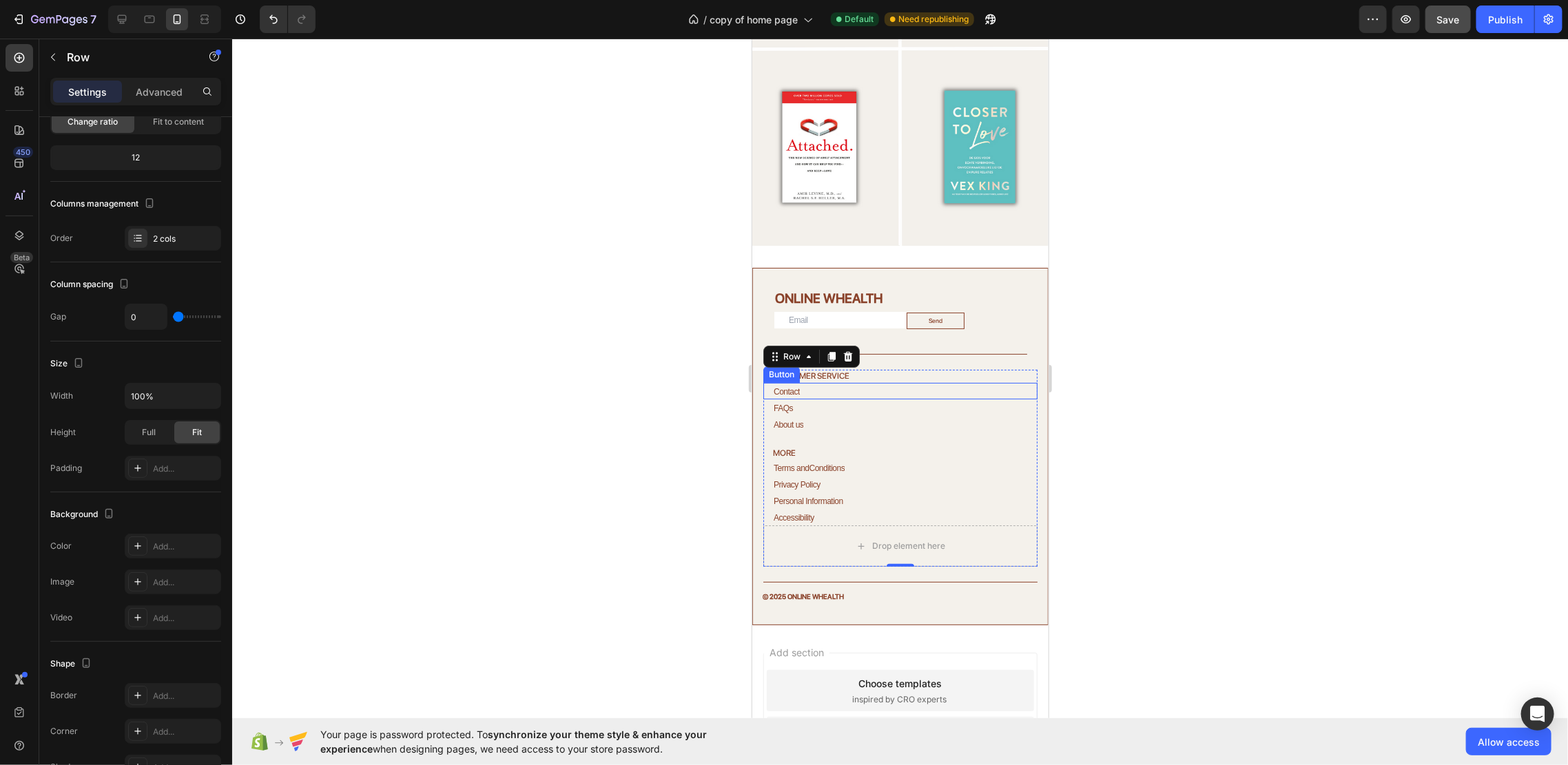
scroll to position [3554, 0]
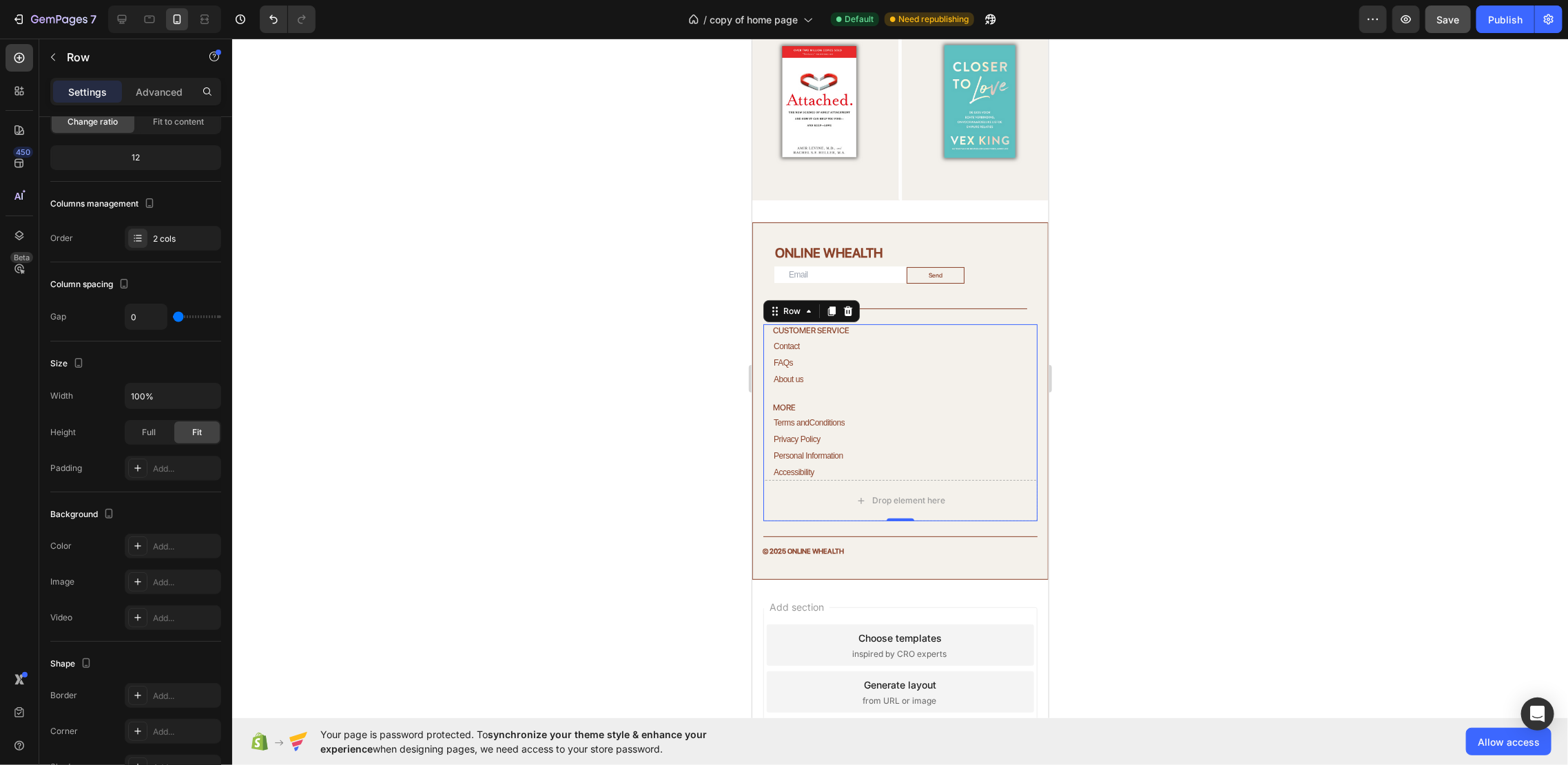
click at [1169, 380] on div at bounding box center [899, 401] width 1335 height 726
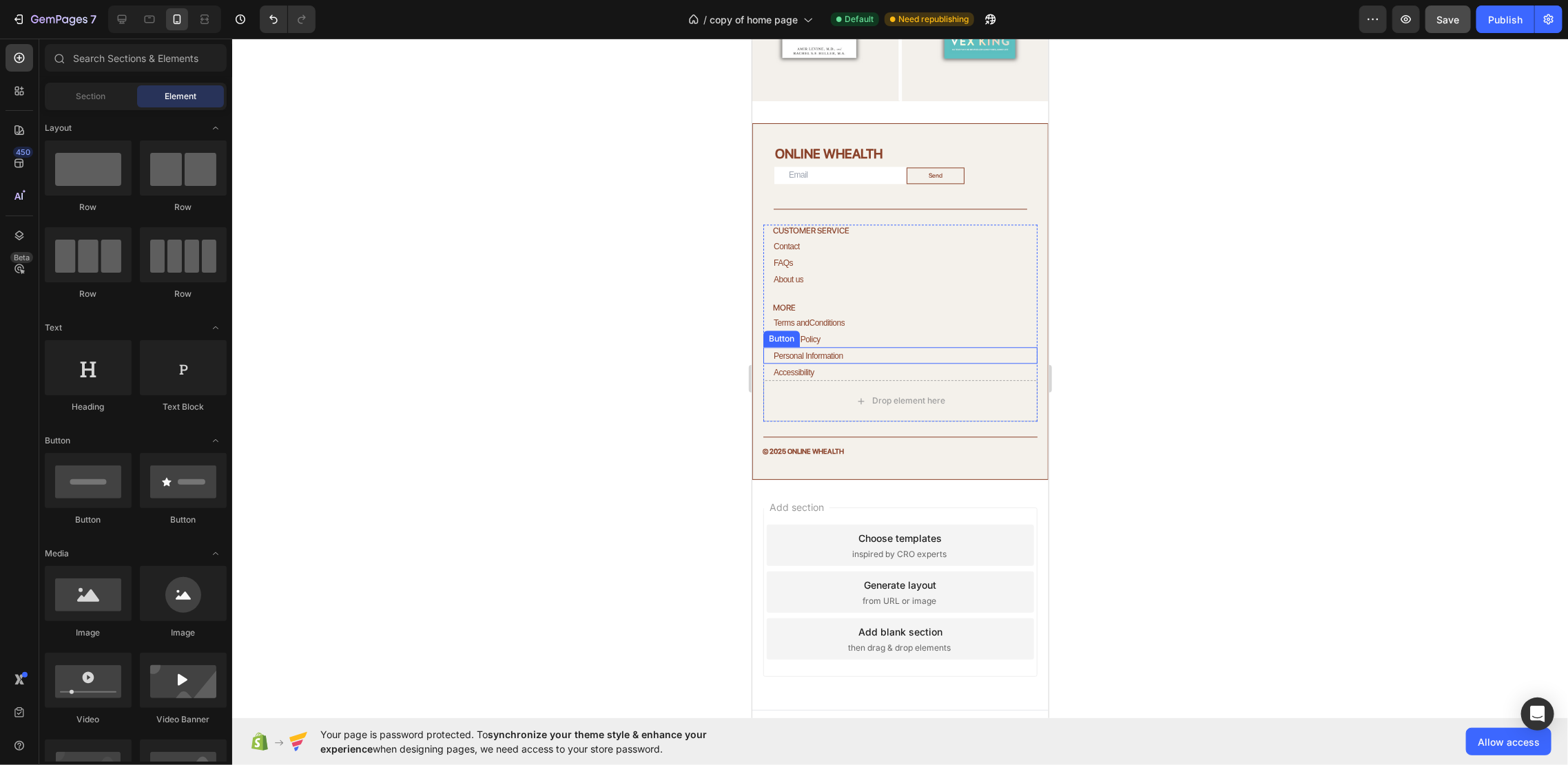
scroll to position [2058, 0]
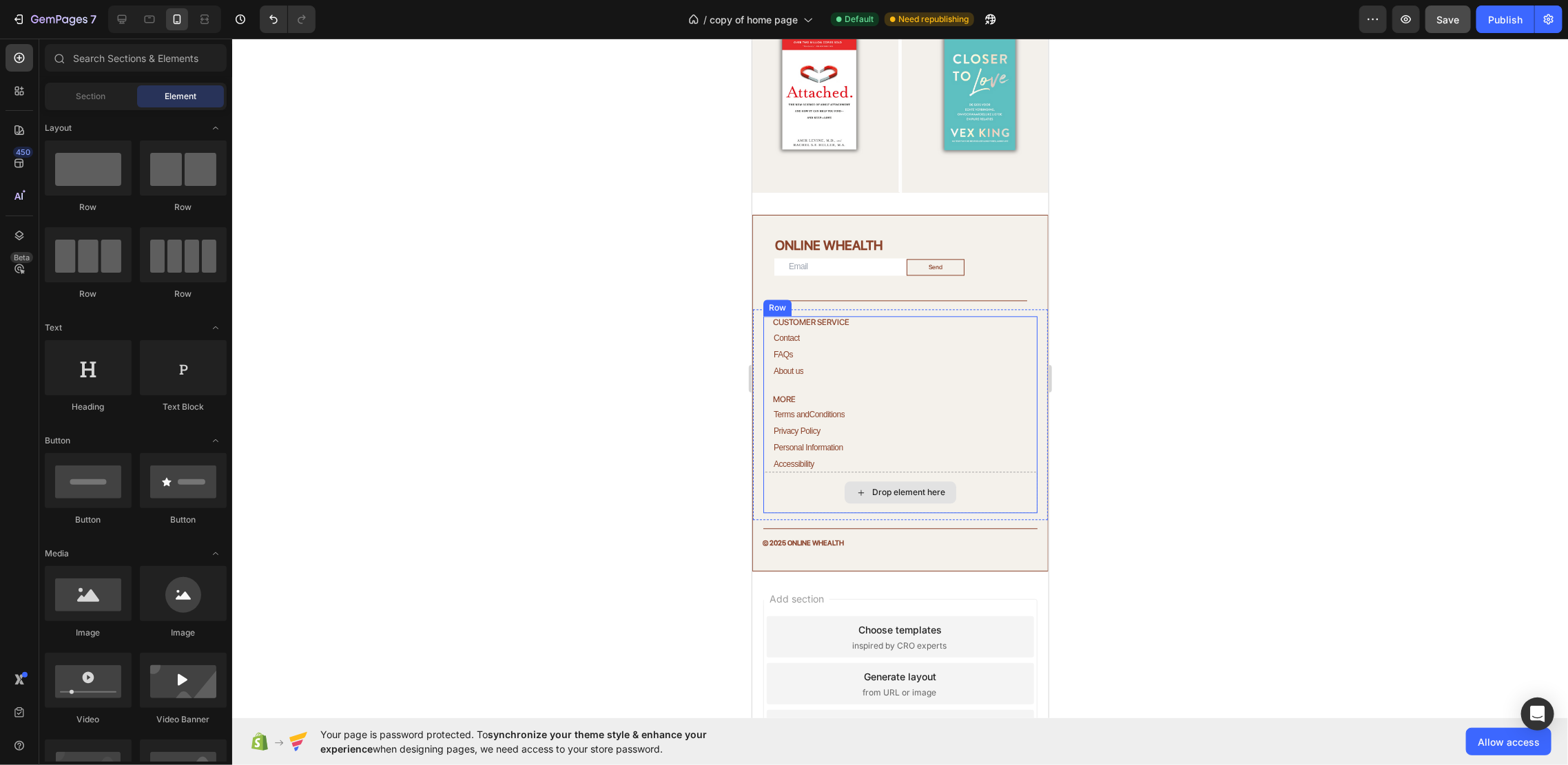
click at [932, 480] on div "Drop element here" at bounding box center [899, 491] width 111 height 22
click at [872, 455] on div "Accessibility Button" at bounding box center [899, 462] width 274 height 16
click at [872, 486] on div "Drop element here" at bounding box center [908, 492] width 73 height 11
click at [917, 480] on div "Drop element here" at bounding box center [899, 491] width 111 height 22
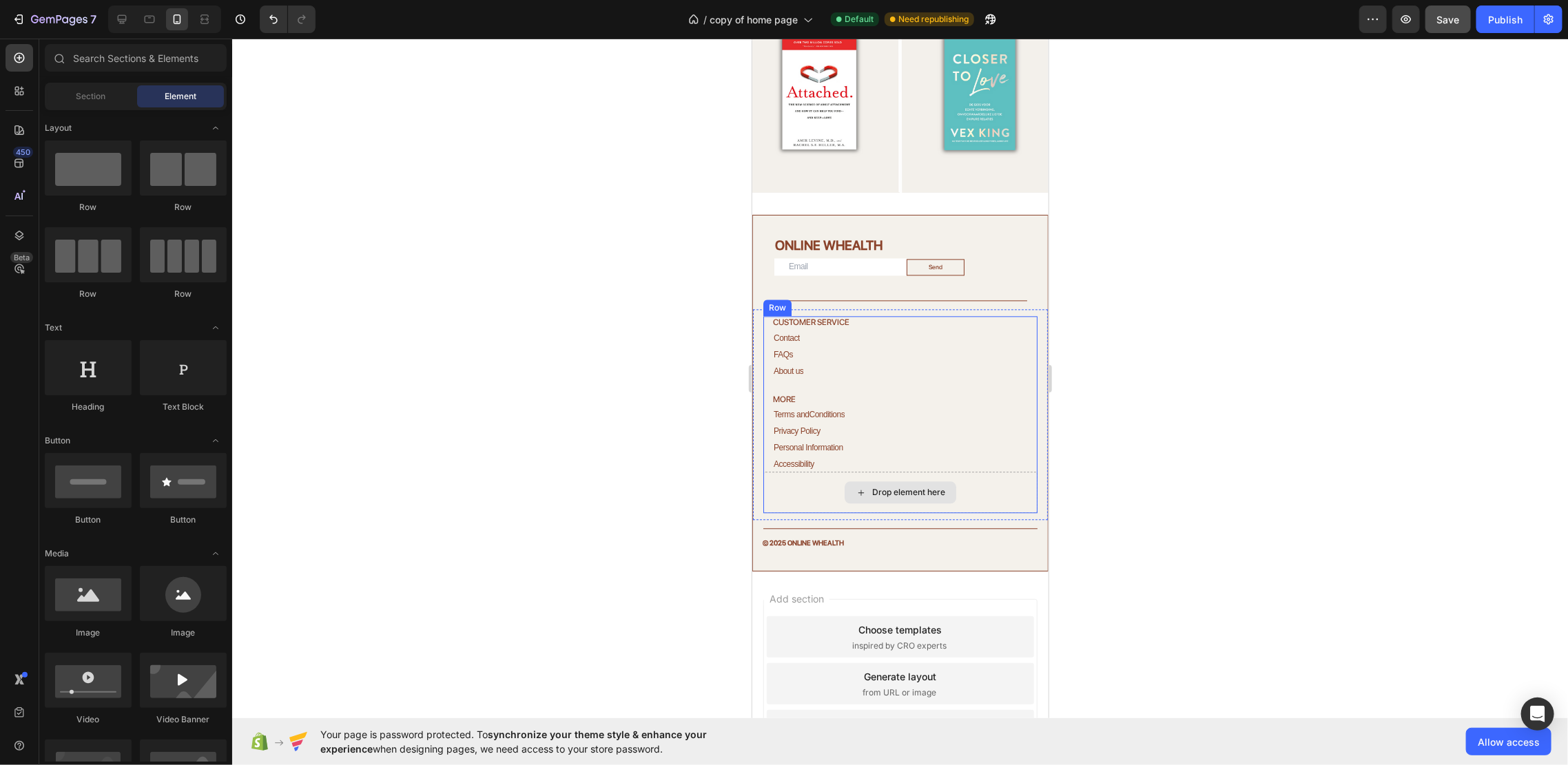
click at [917, 480] on div "Drop element here" at bounding box center [899, 491] width 111 height 22
click at [864, 455] on div "Accessibility Button" at bounding box center [899, 462] width 274 height 16
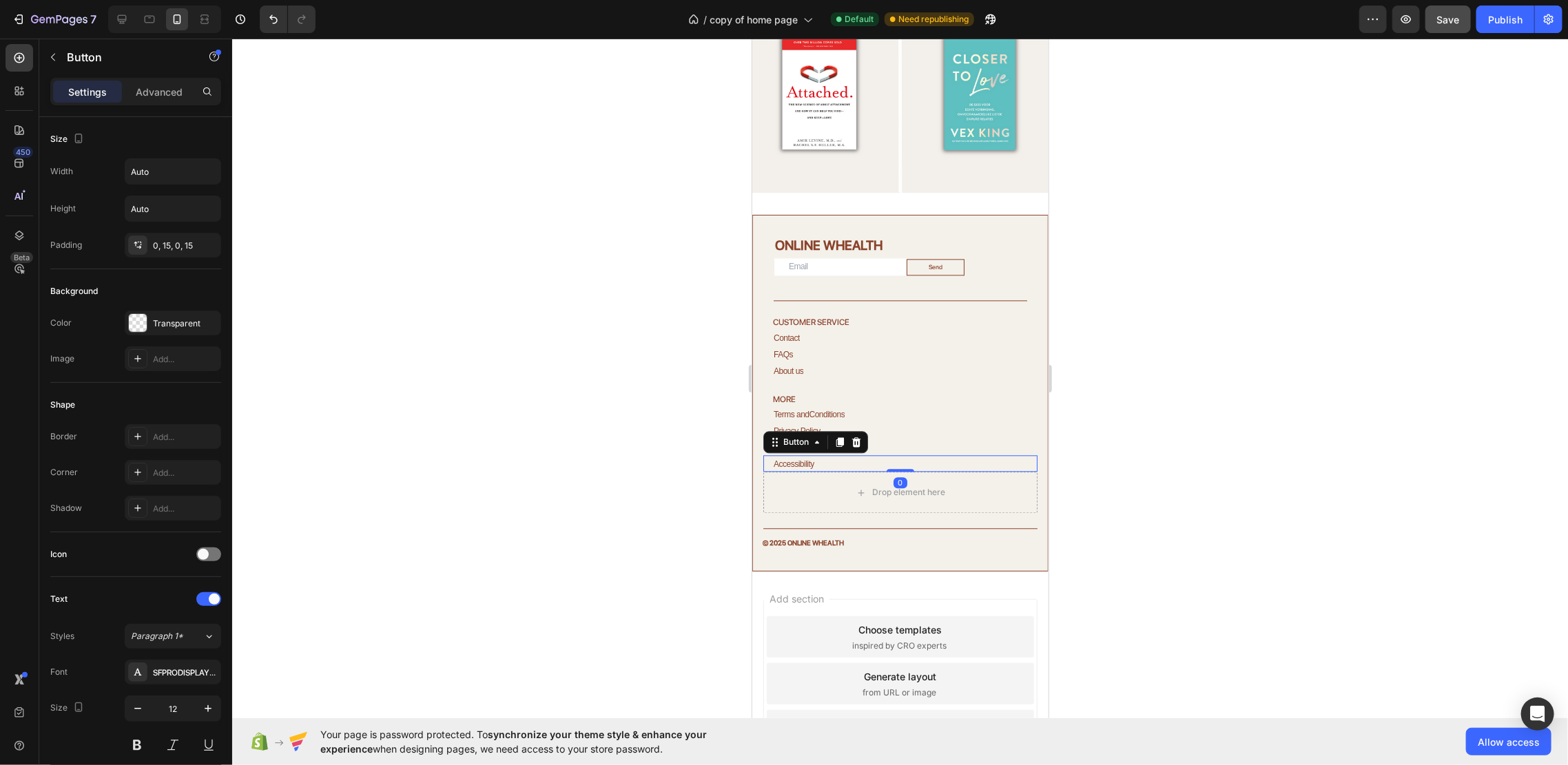
click at [849, 471] on div "Drop element here" at bounding box center [899, 492] width 274 height 42
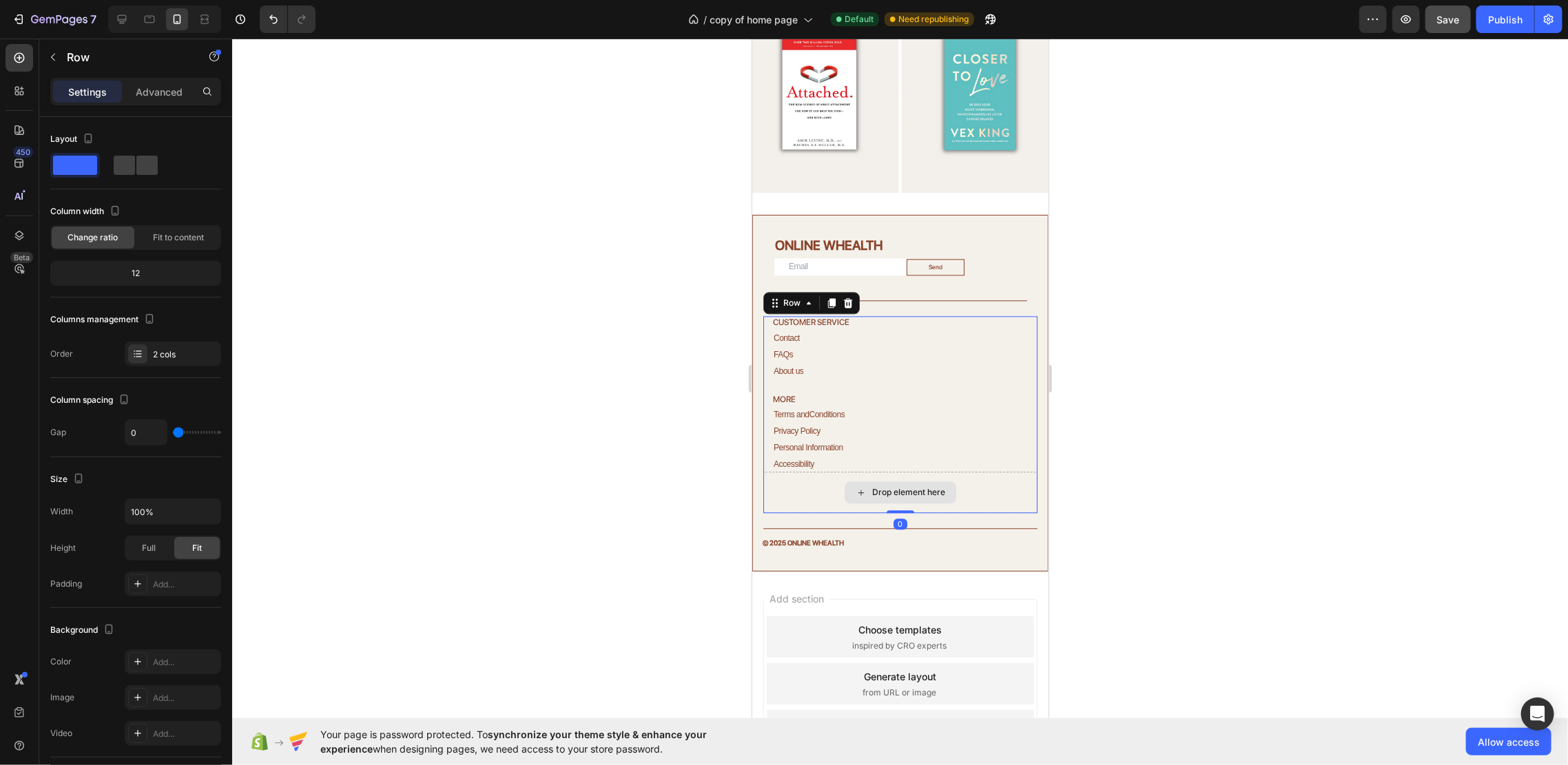
click at [822, 471] on div "Drop element here" at bounding box center [899, 492] width 274 height 42
click at [850, 297] on icon at bounding box center [847, 303] width 11 height 11
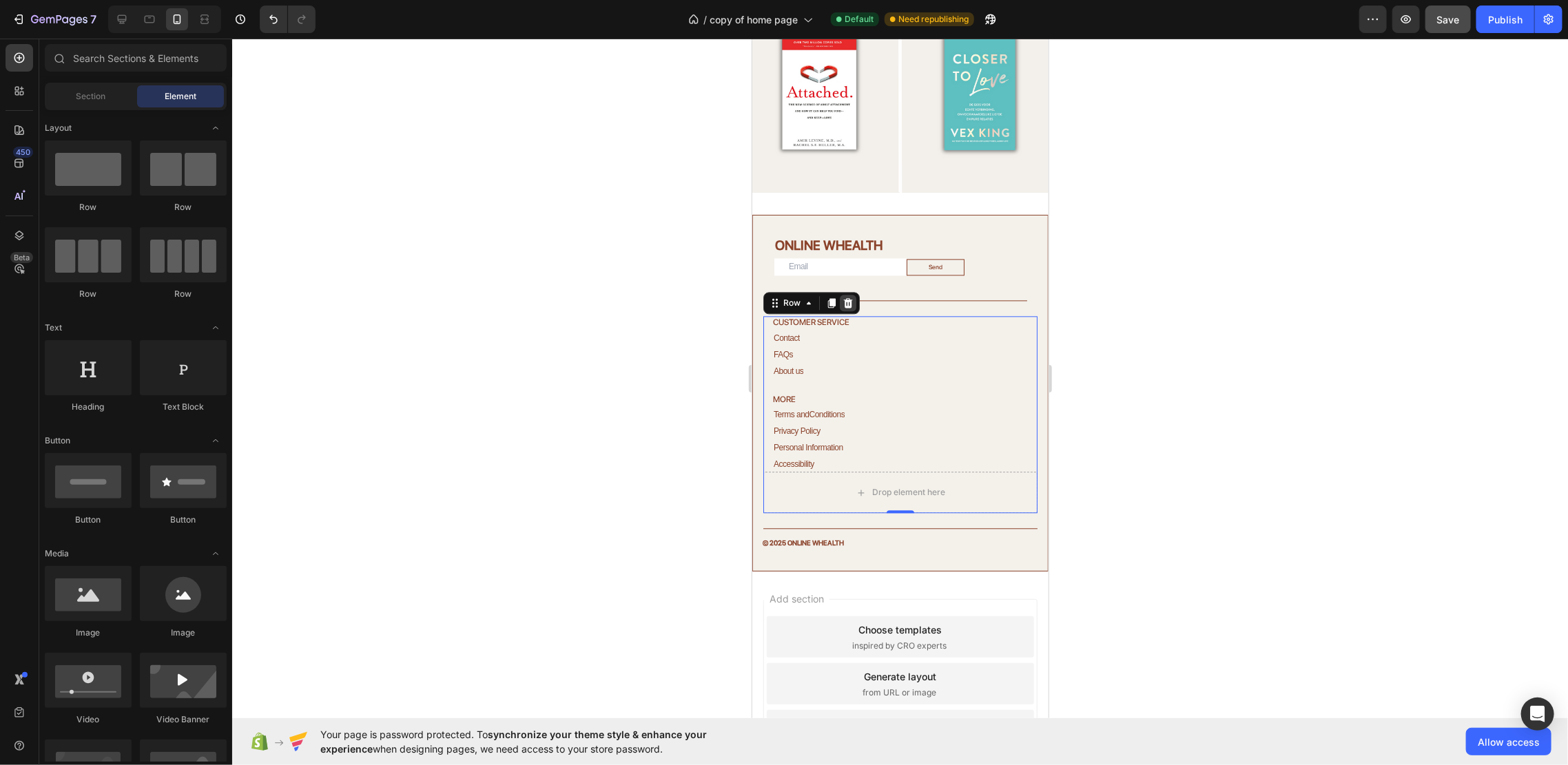
scroll to position [1994, 0]
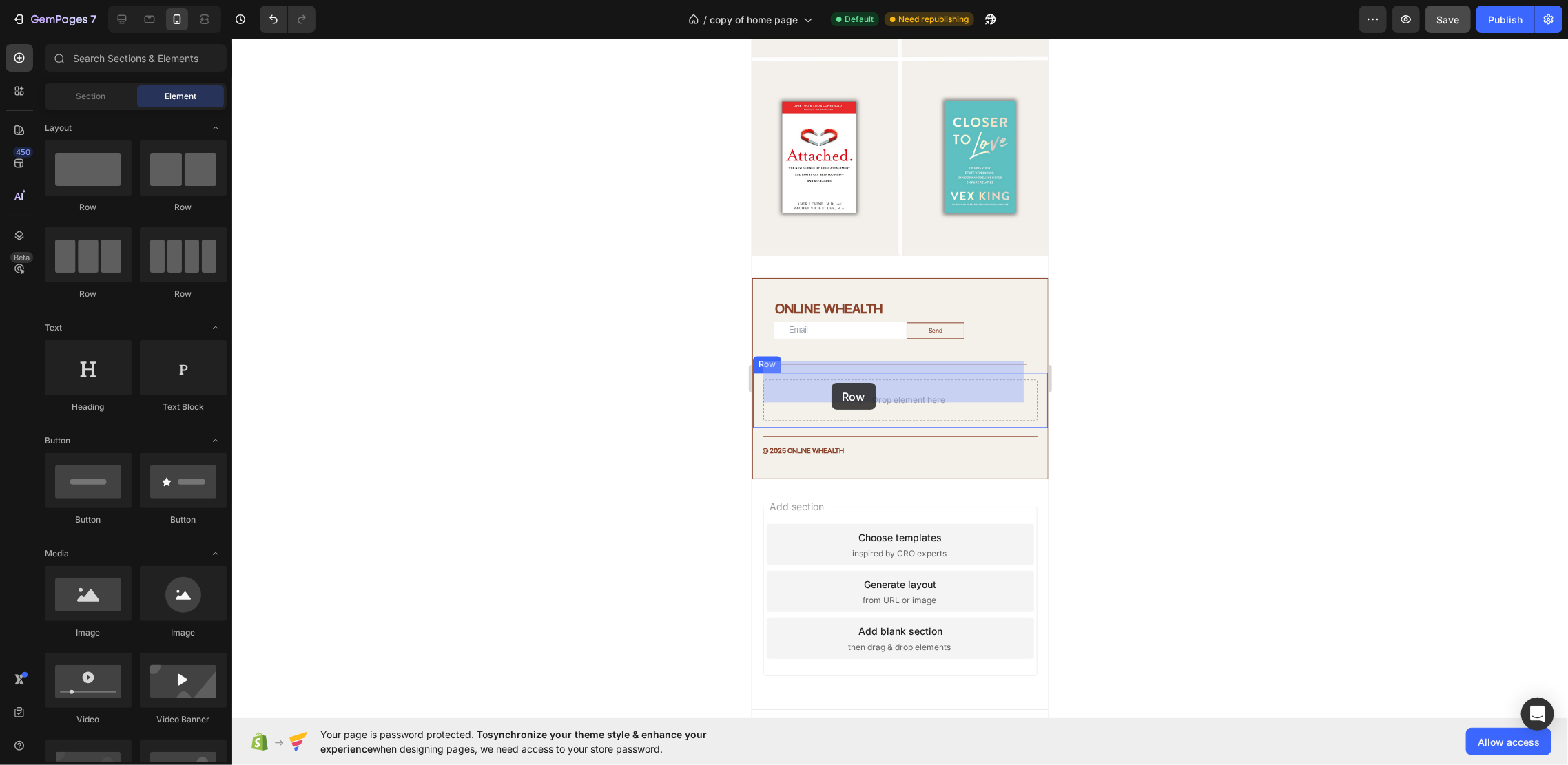
drag, startPoint x: 834, startPoint y: 227, endPoint x: 831, endPoint y: 382, distance: 155.0
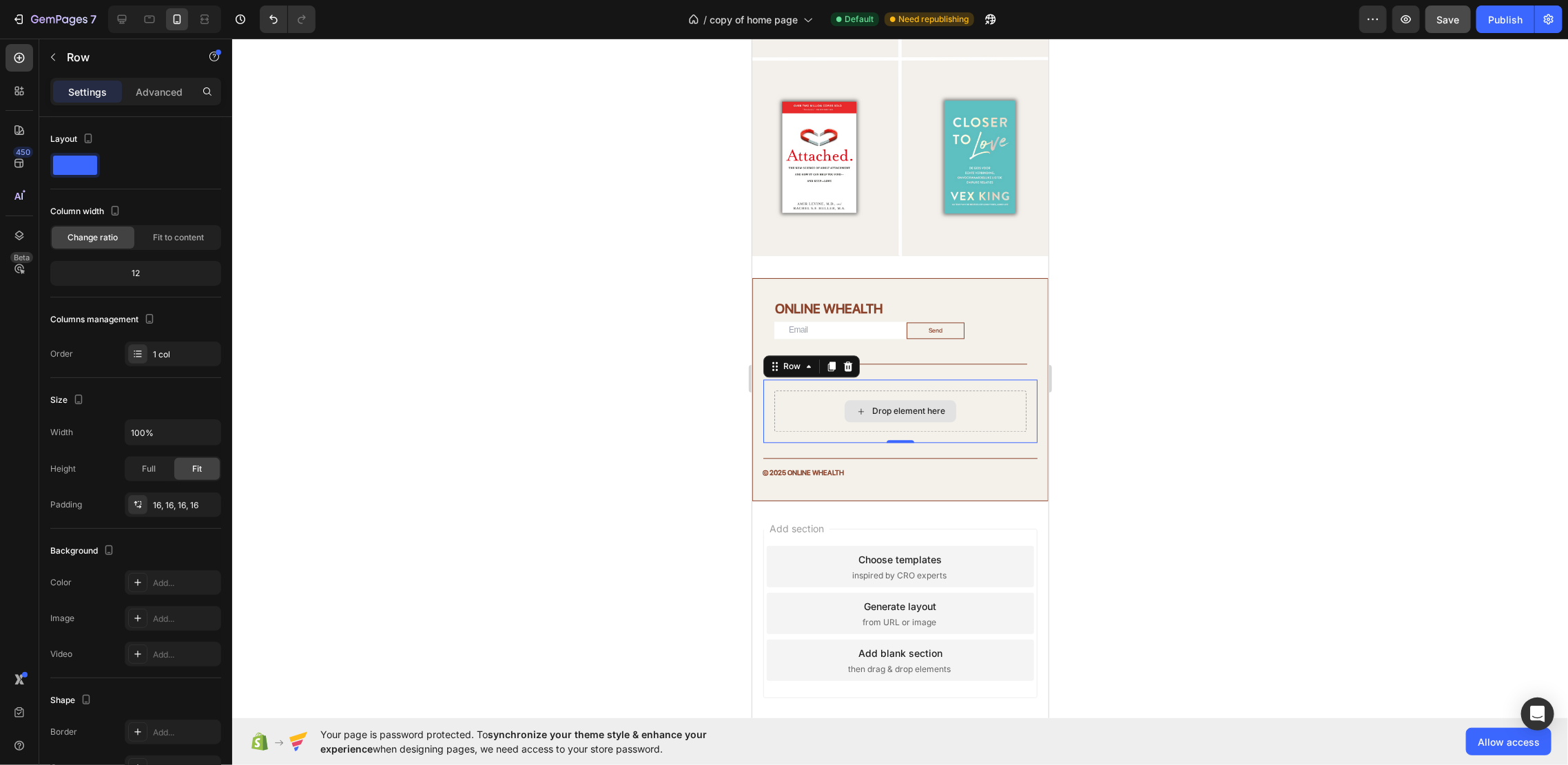
scroll to position [2016, 0]
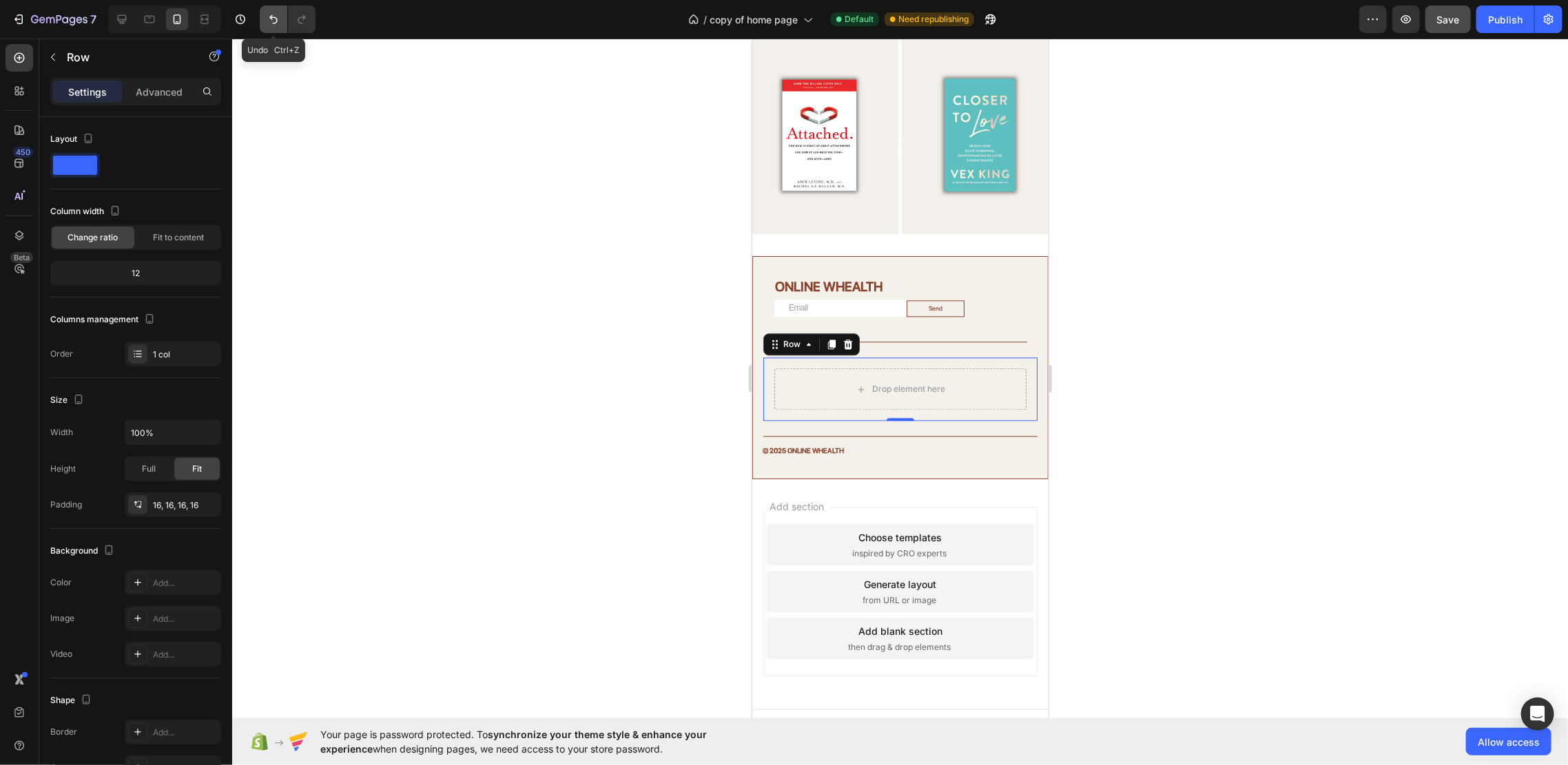
click at [259, 13] on button "Undo/Redo" at bounding box center [273, 19] width 28 height 28
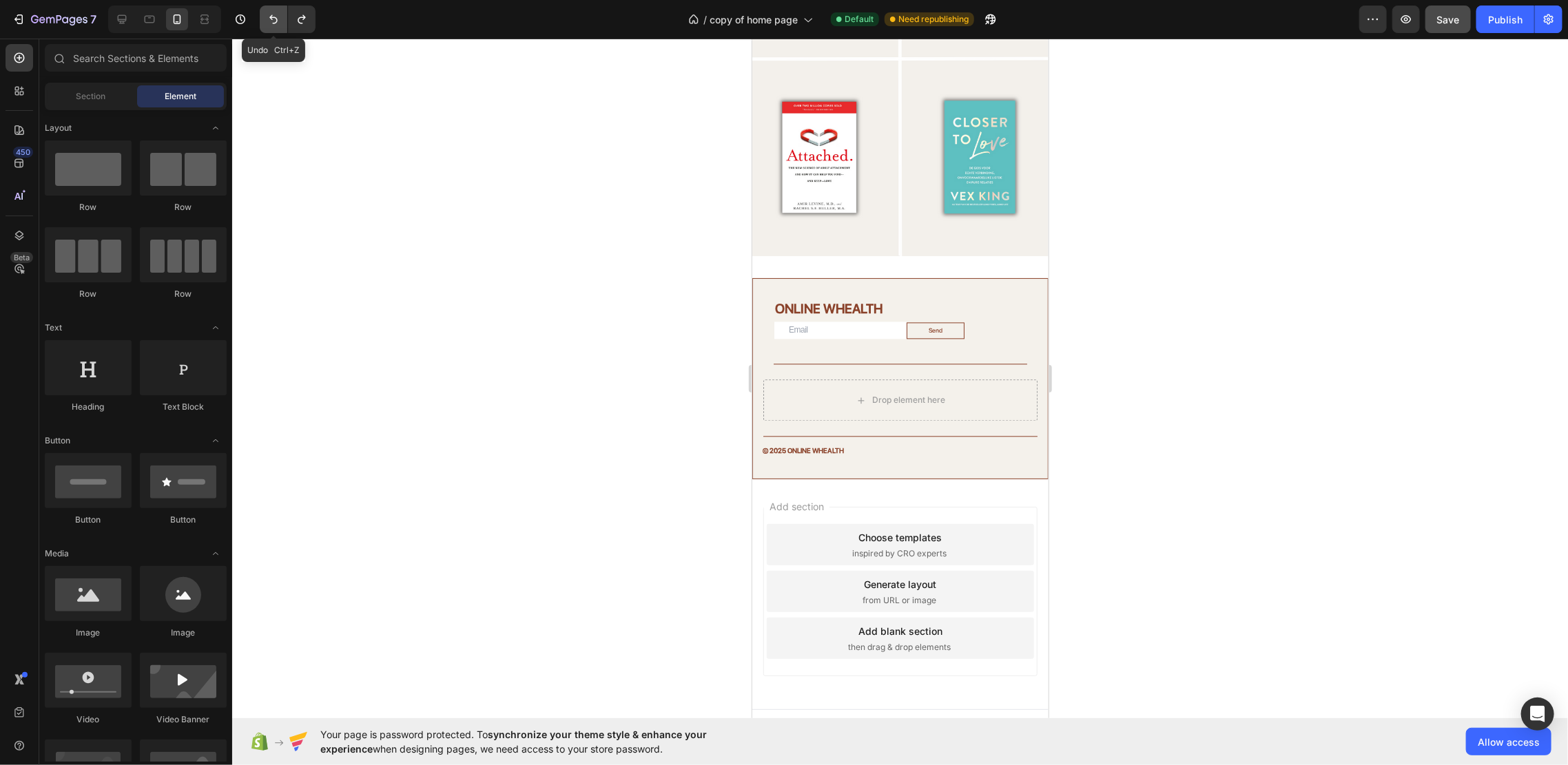
click at [262, 14] on button "Undo/Redo" at bounding box center [273, 19] width 28 height 28
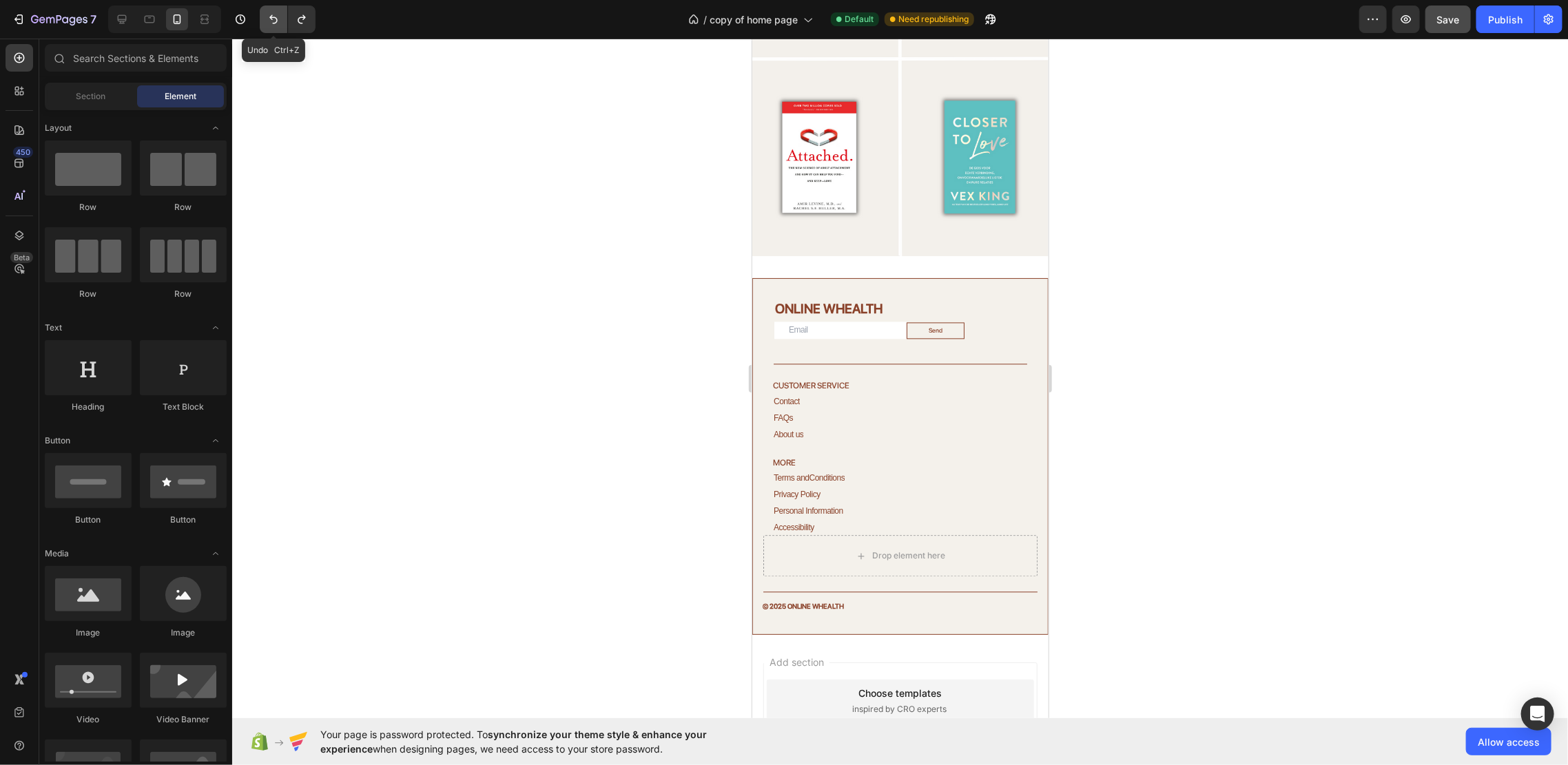
scroll to position [2058, 0]
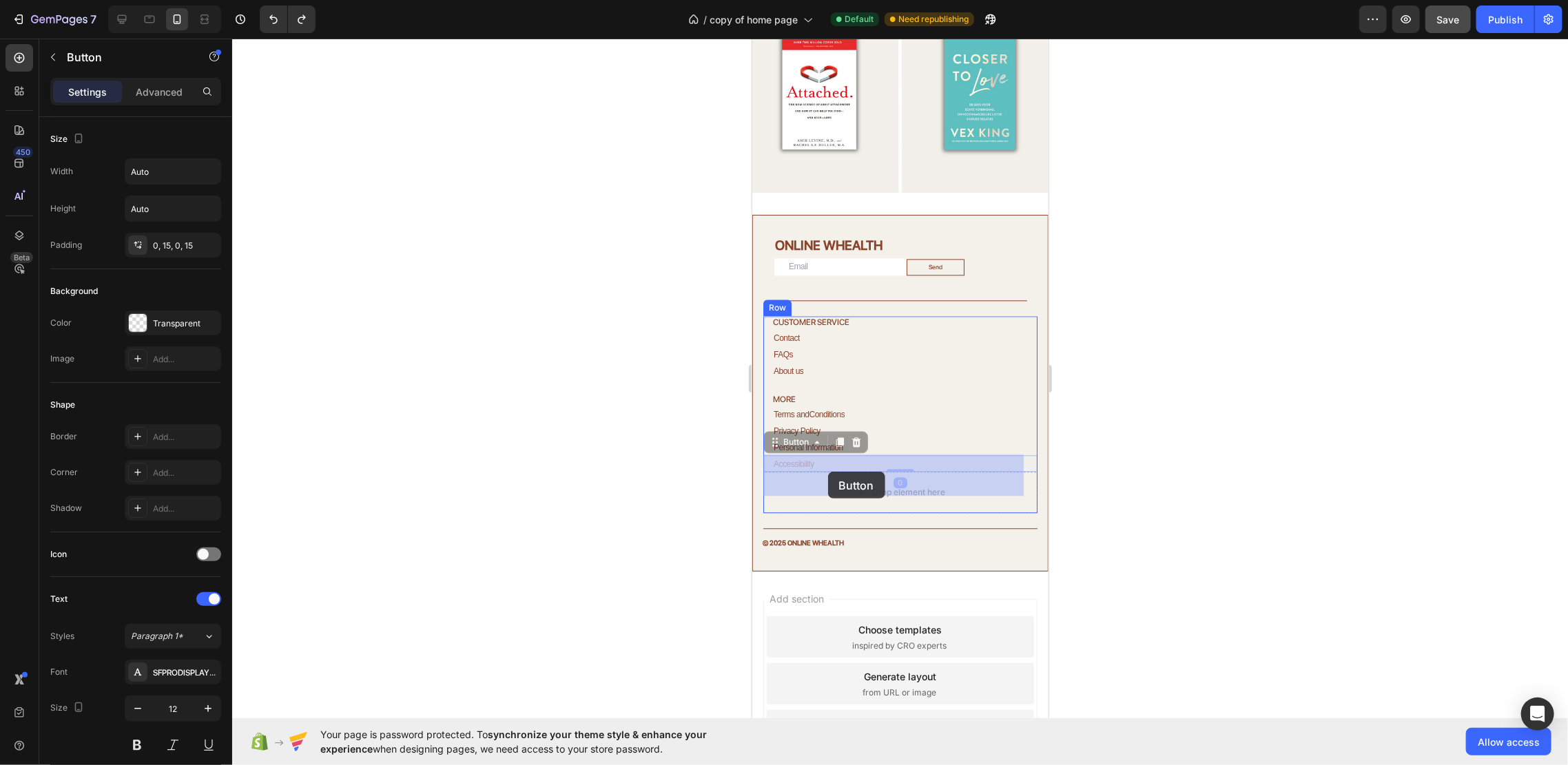
drag, startPoint x: 833, startPoint y: 442, endPoint x: 826, endPoint y: 465, distance: 24.0
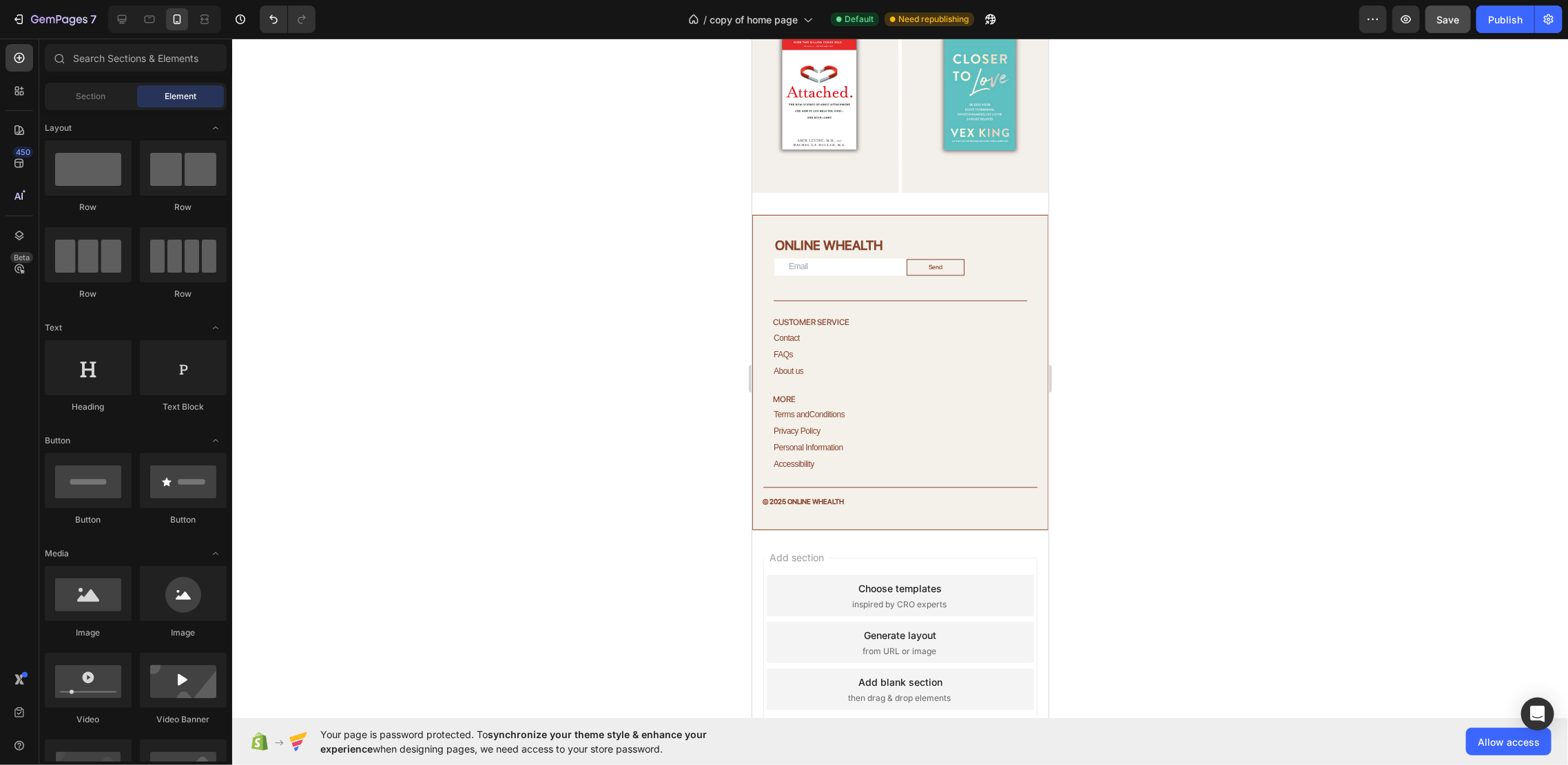
click at [1445, 16] on span "Save" at bounding box center [1448, 20] width 23 height 11
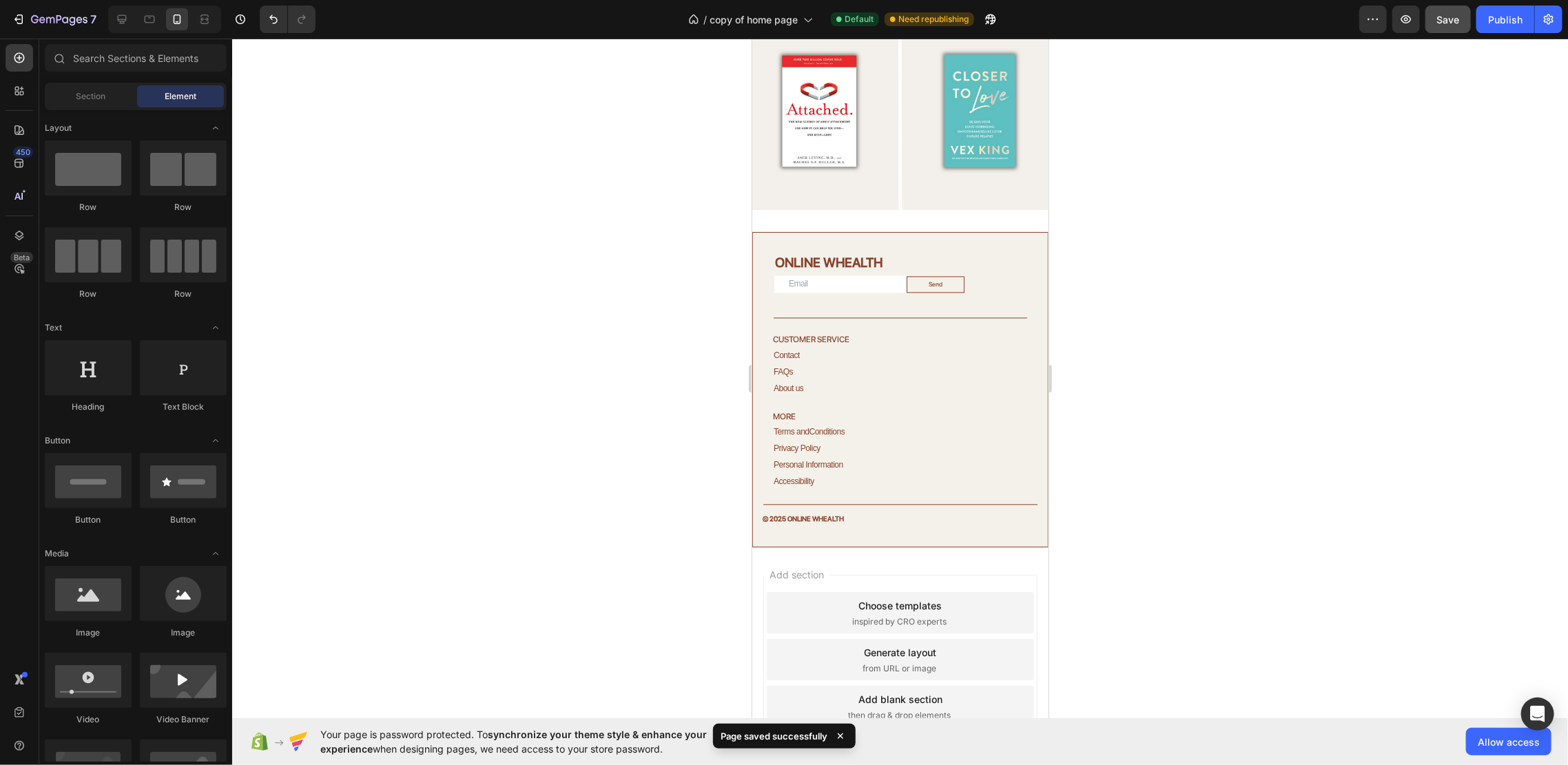
scroll to position [2032, 0]
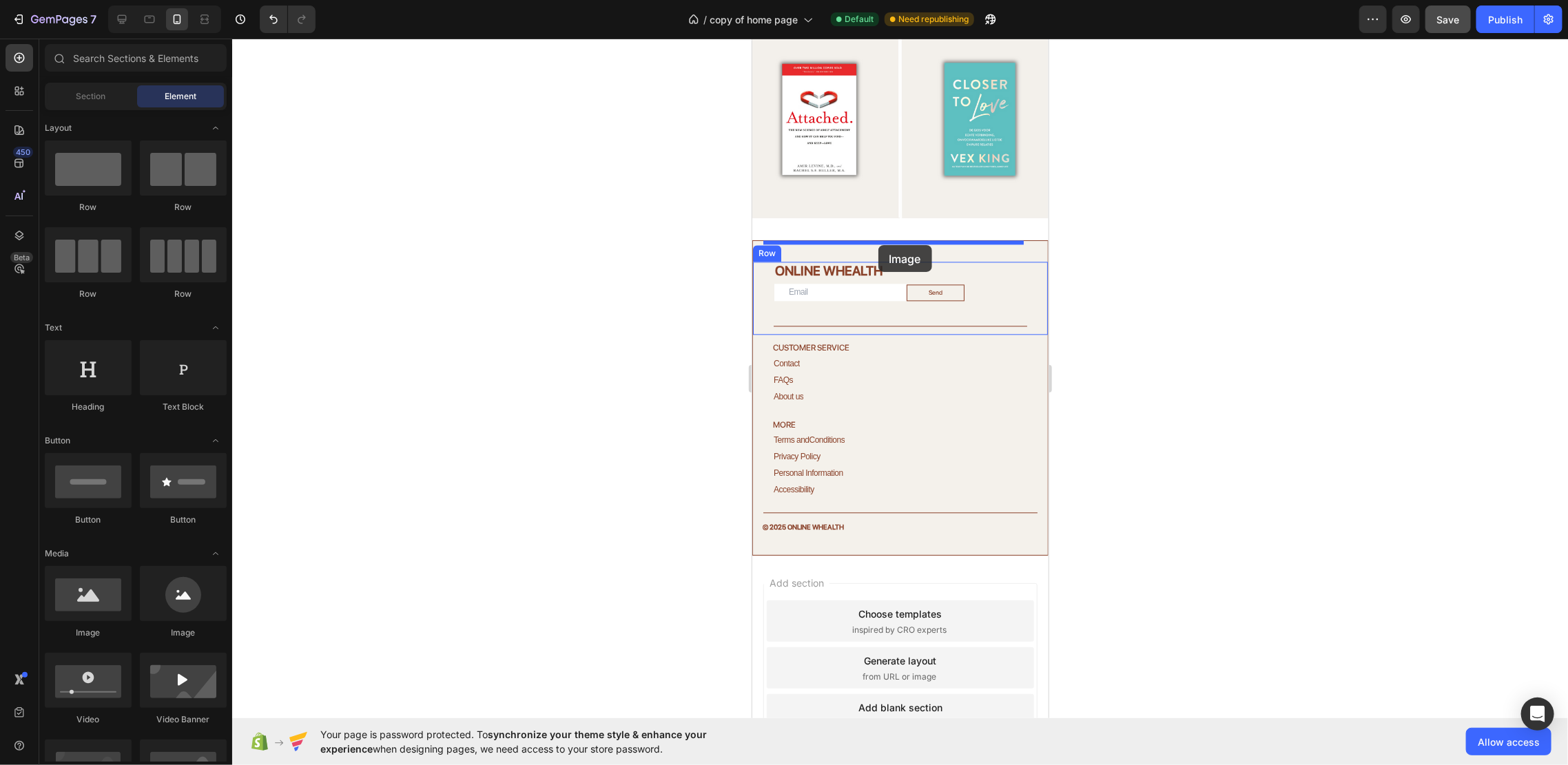
drag, startPoint x: 916, startPoint y: 627, endPoint x: 878, endPoint y: 244, distance: 384.9
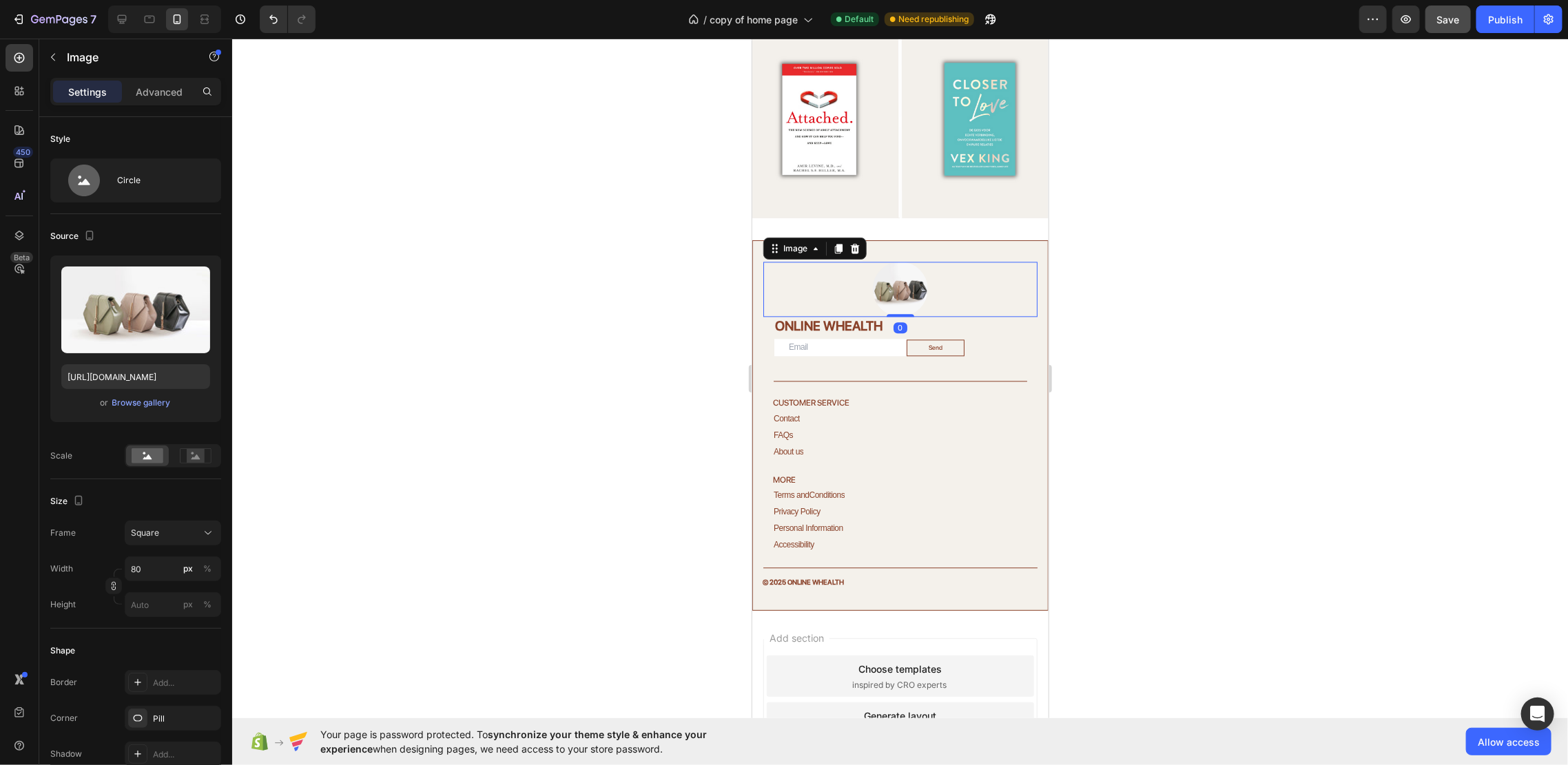
click at [894, 265] on img at bounding box center [899, 289] width 55 height 55
click at [132, 402] on div "Browse gallery" at bounding box center [142, 402] width 59 height 12
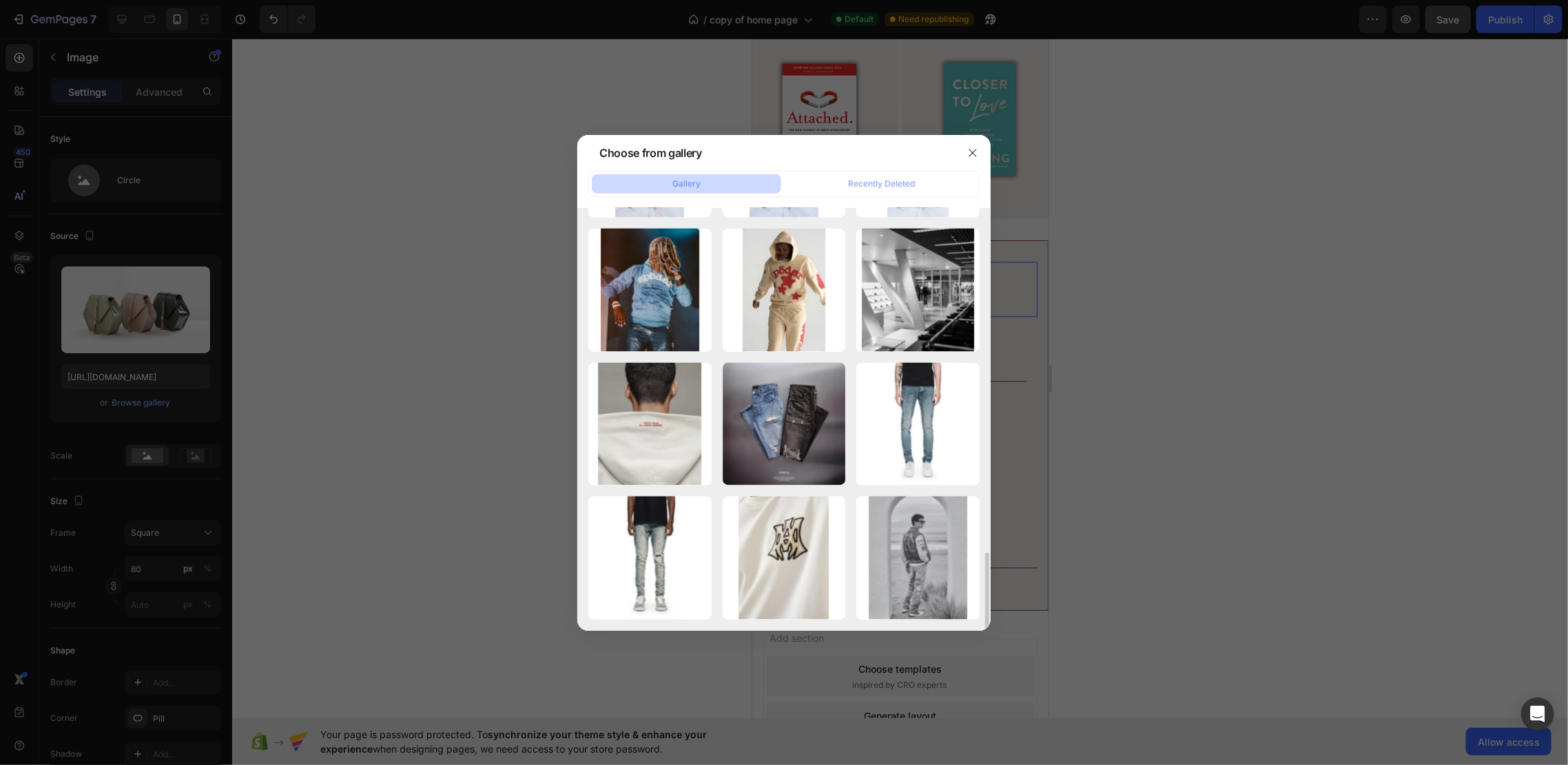
scroll to position [1683, 0]
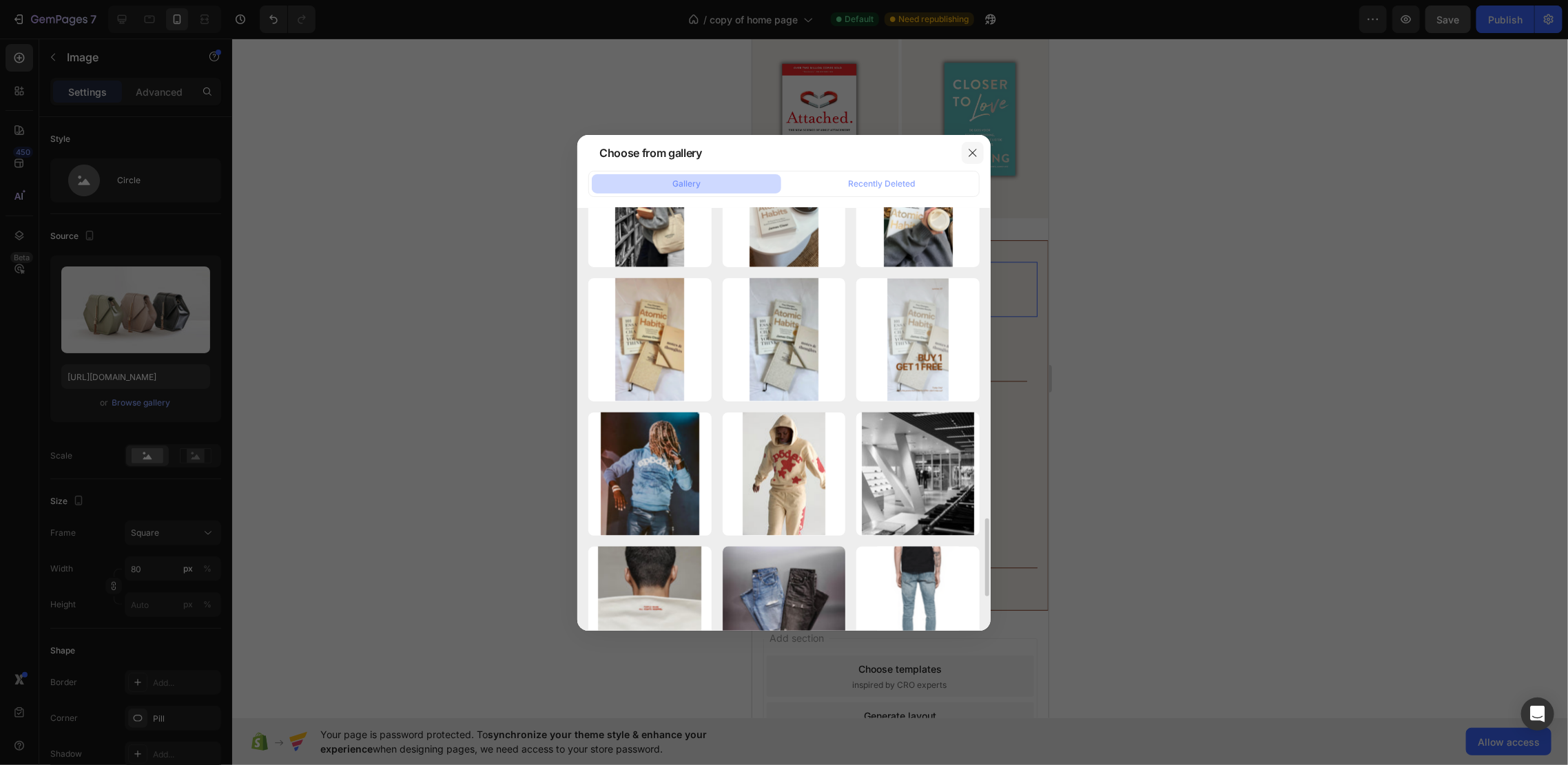
click at [975, 146] on button "button" at bounding box center [973, 152] width 22 height 22
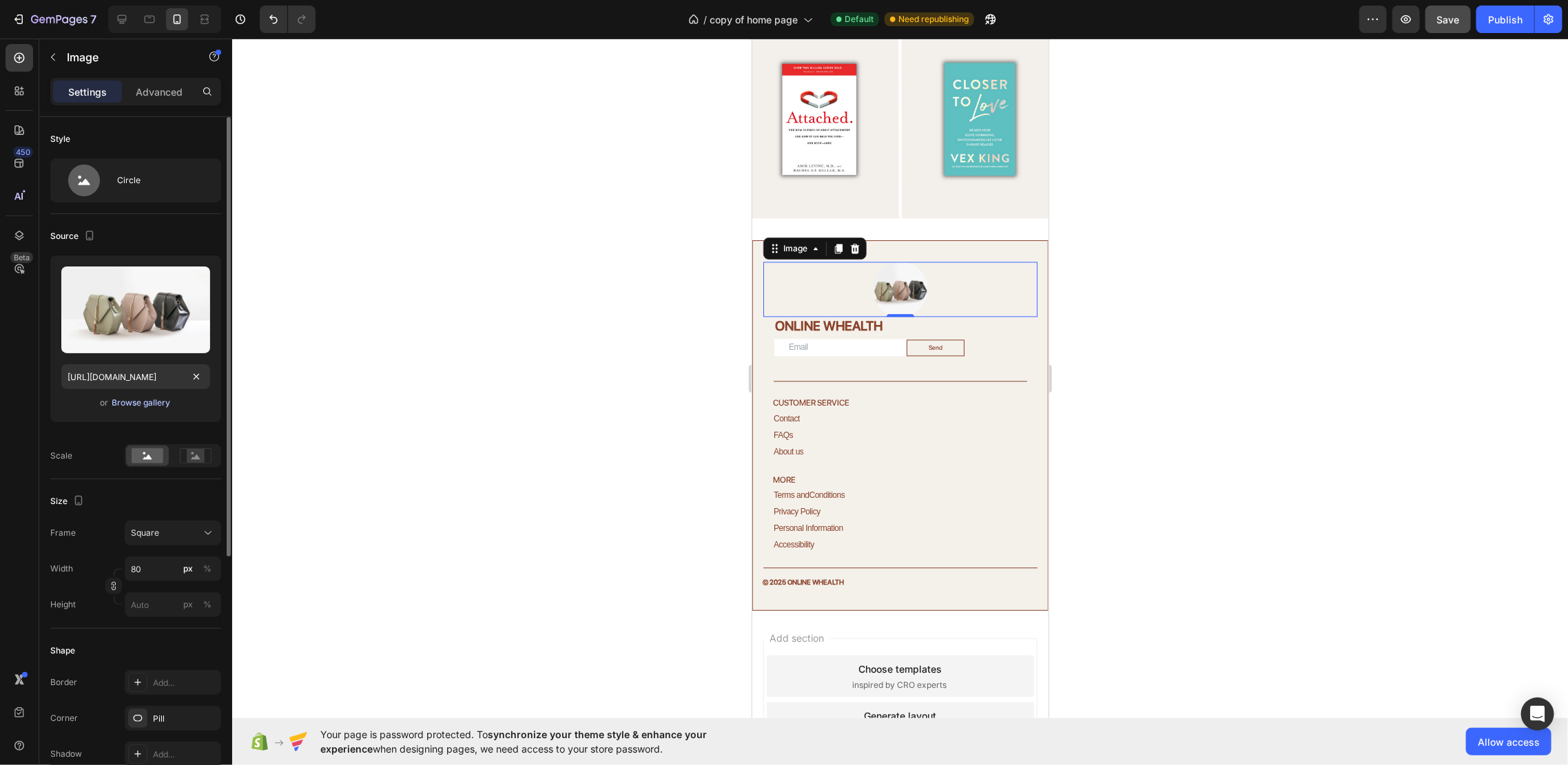
click at [130, 402] on div "Browse gallery" at bounding box center [142, 402] width 59 height 12
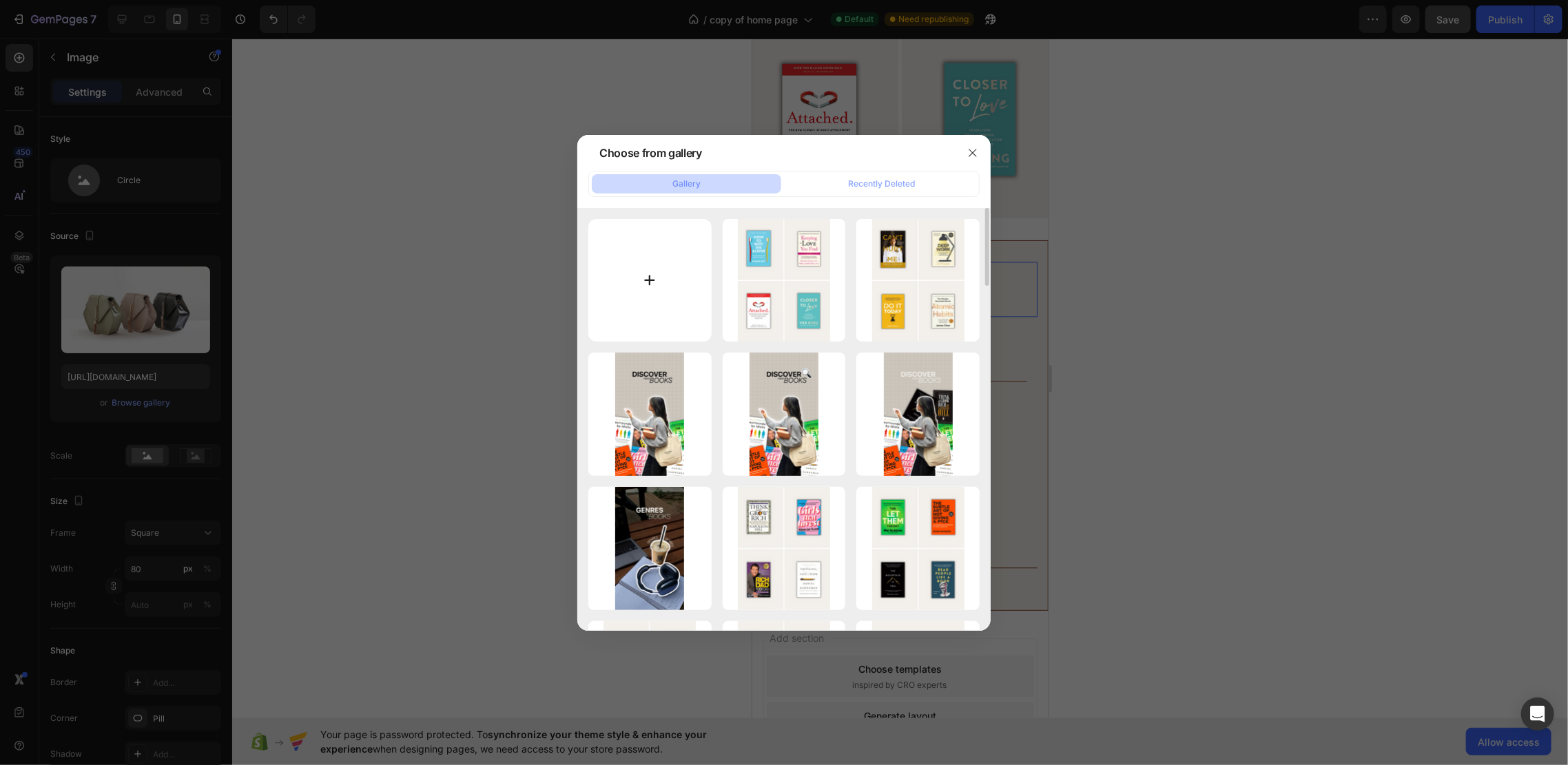
click at [667, 271] on input "file" at bounding box center [650, 281] width 123 height 123
type input "C:\fakepath\Kopie van Ontwerp zonder titel (29).png"
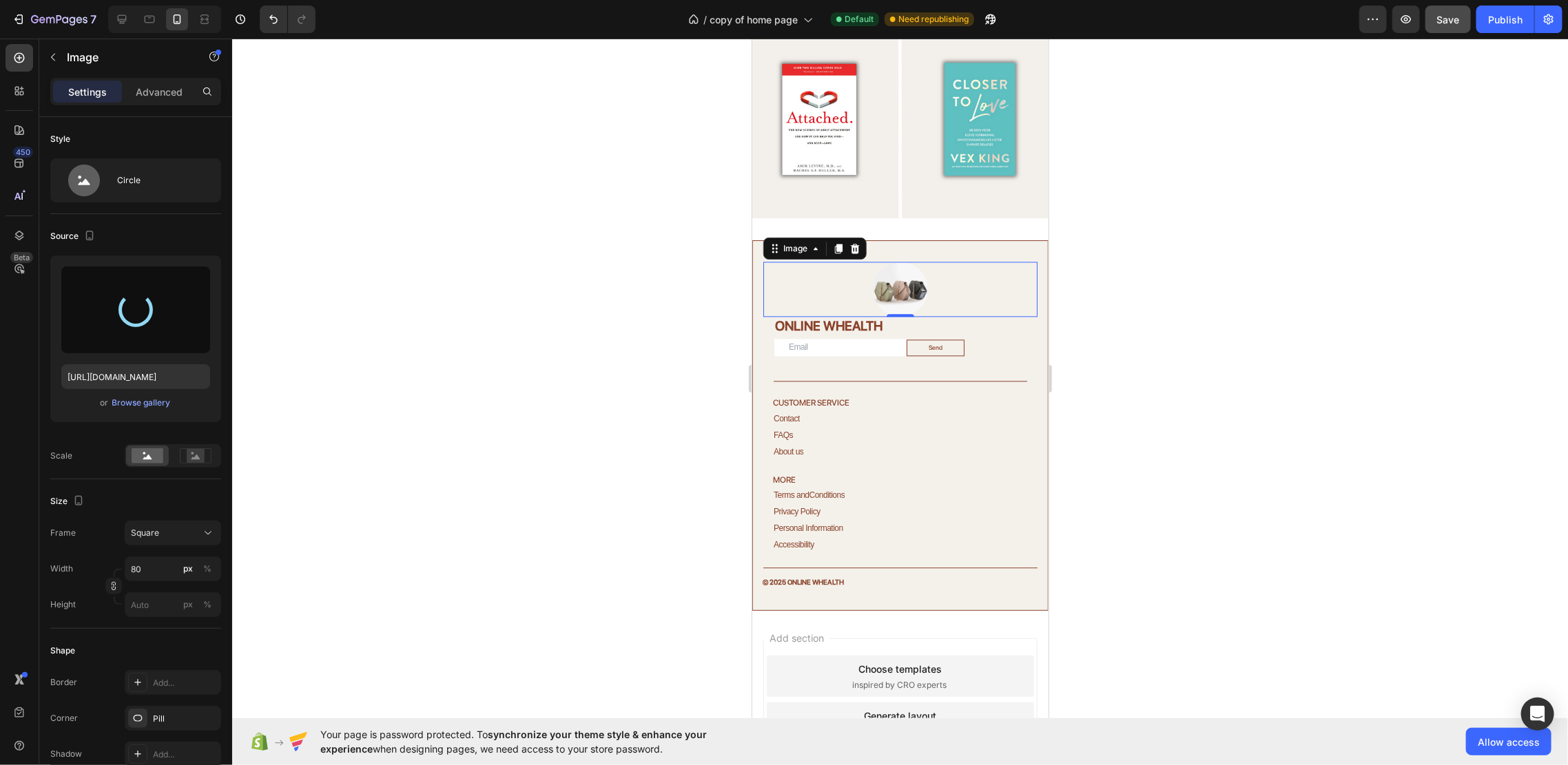
type input "https://cdn.shopify.com/s/files/1/0937/8037/7974/files/gempages_581480596144915…"
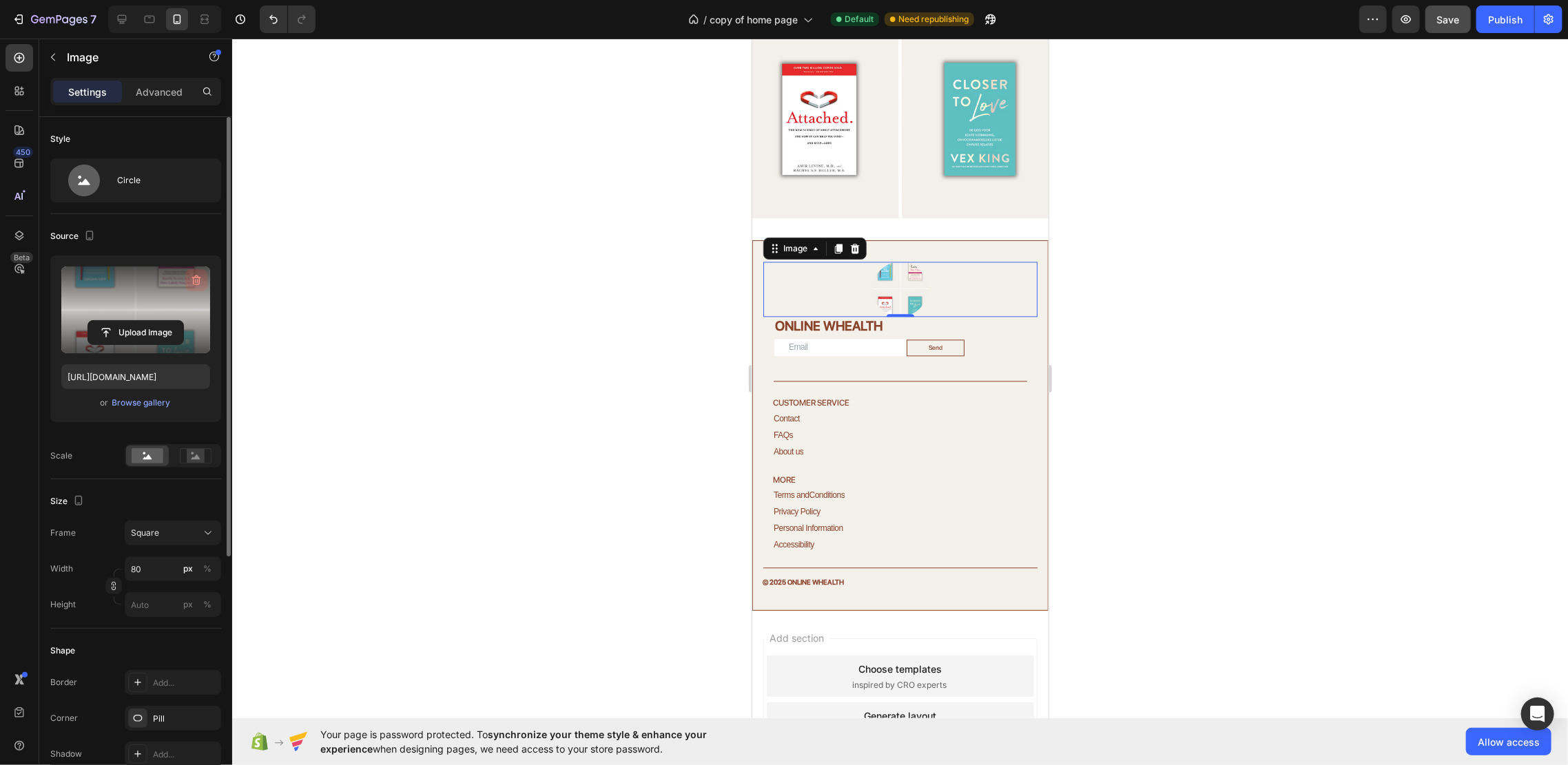
click at [197, 274] on icon "button" at bounding box center [196, 280] width 14 height 14
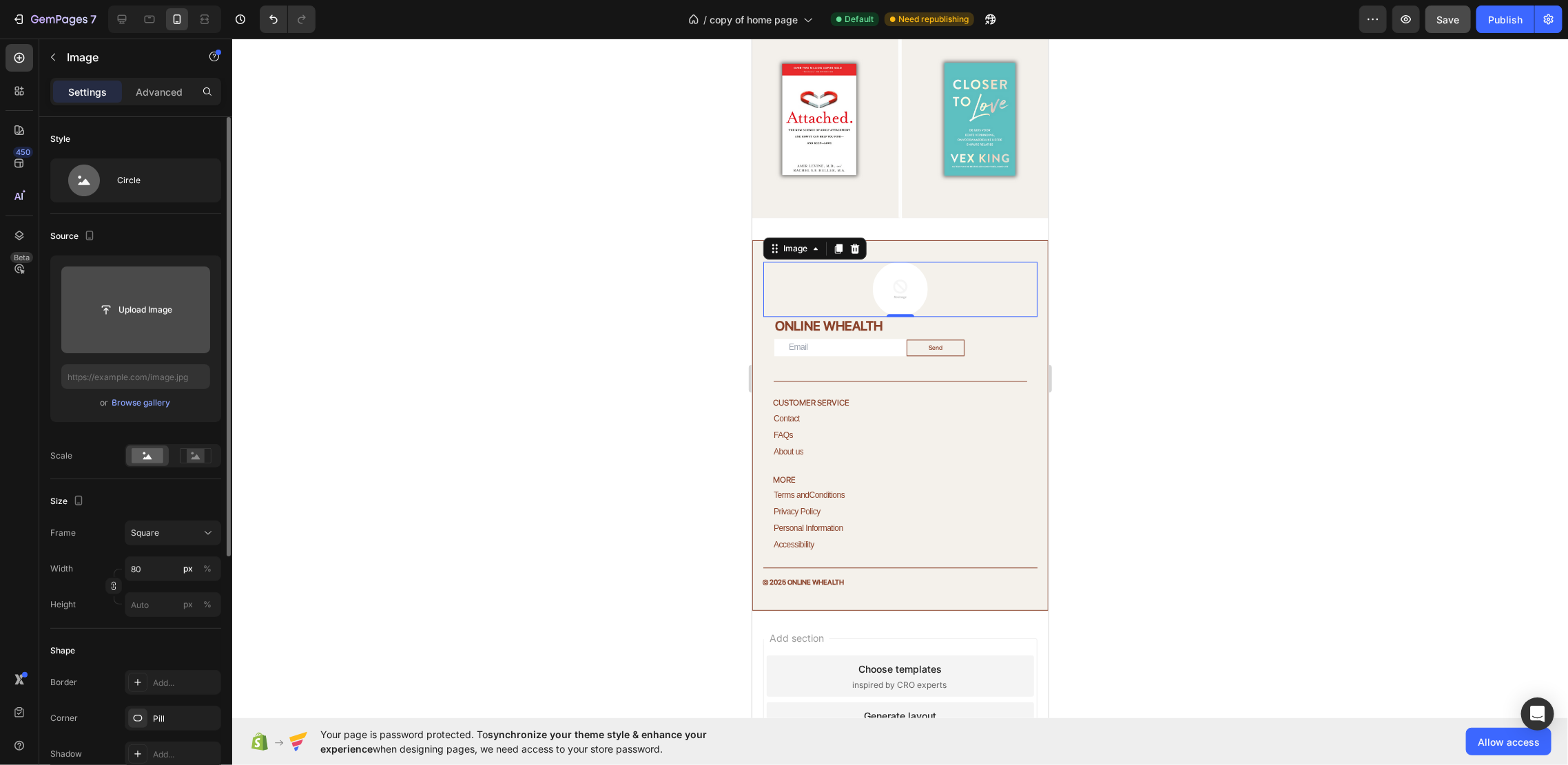
click at [146, 338] on input "file" at bounding box center [136, 309] width 149 height 86
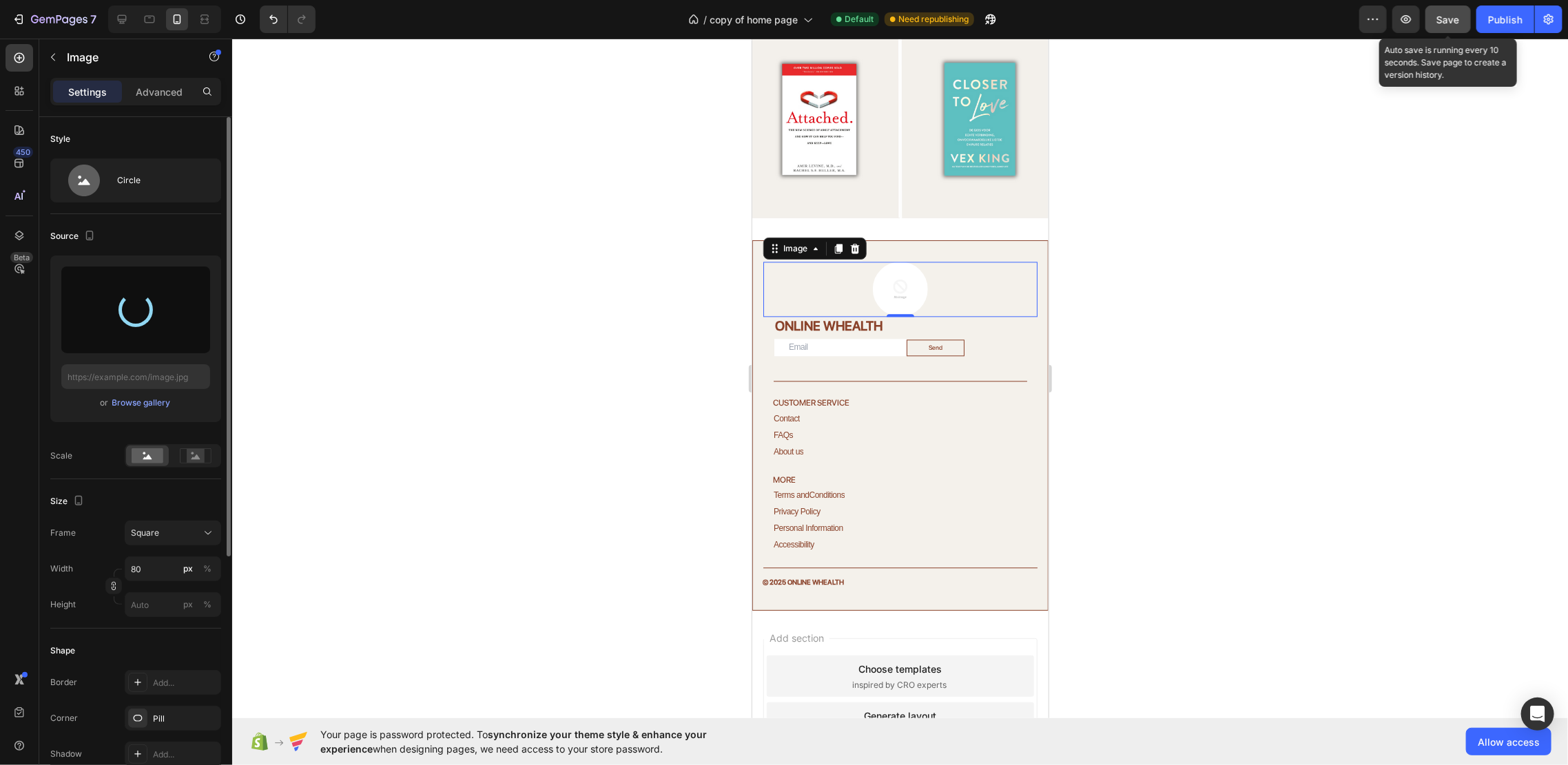
click at [1457, 12] on div "Save" at bounding box center [1448, 19] width 23 height 14
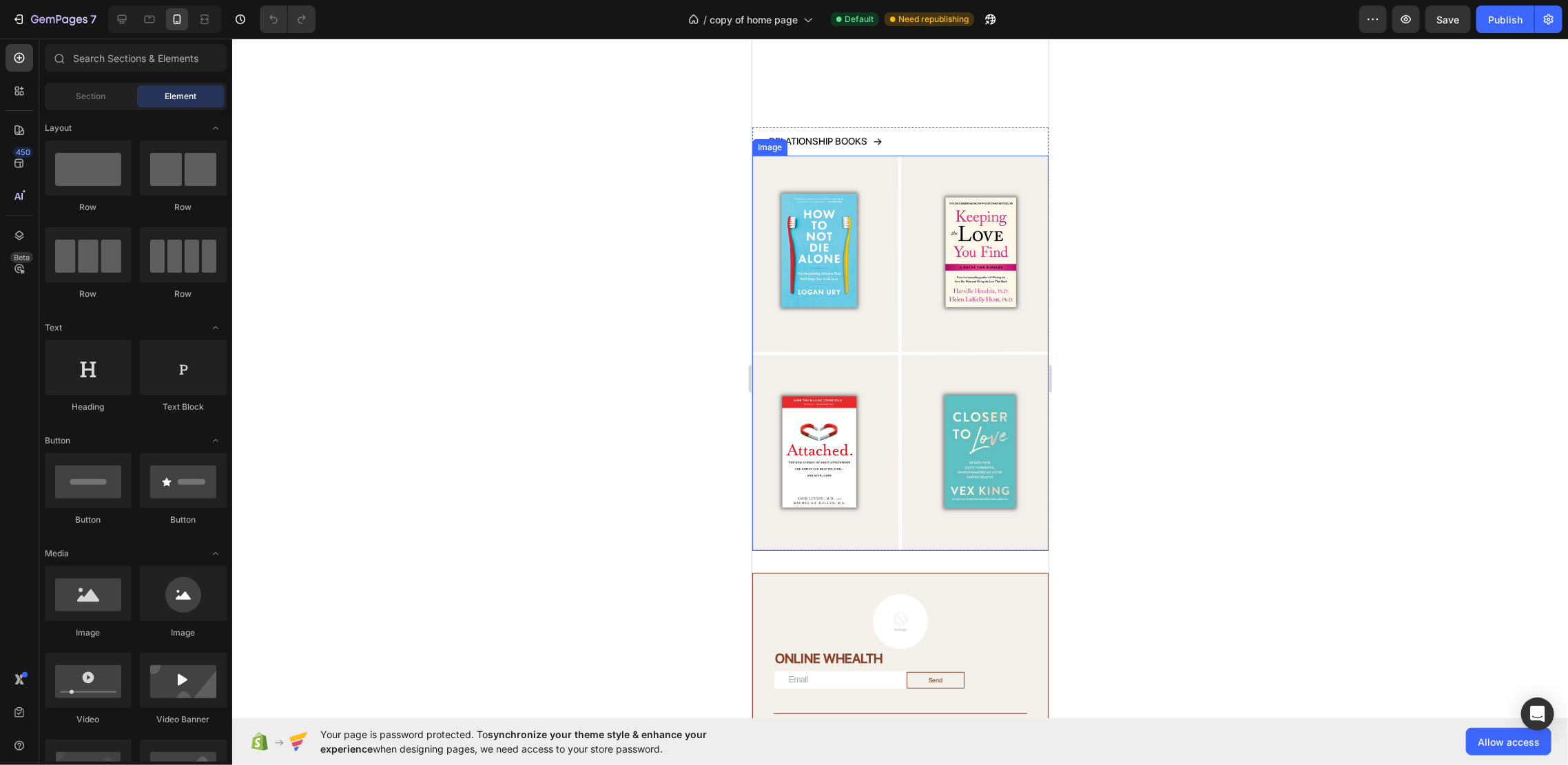
scroll to position [3946, 0]
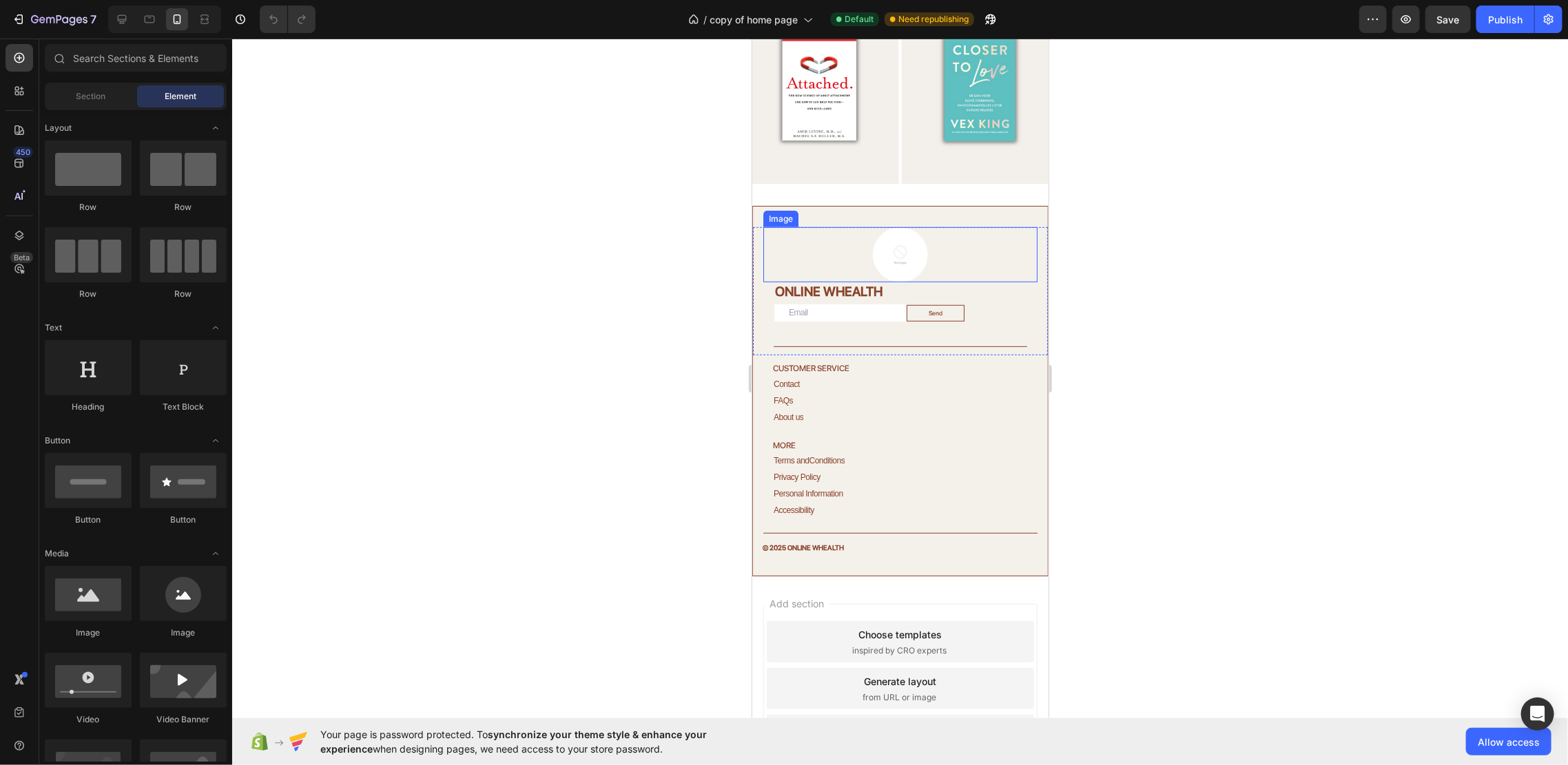
click at [887, 234] on img at bounding box center [899, 254] width 55 height 55
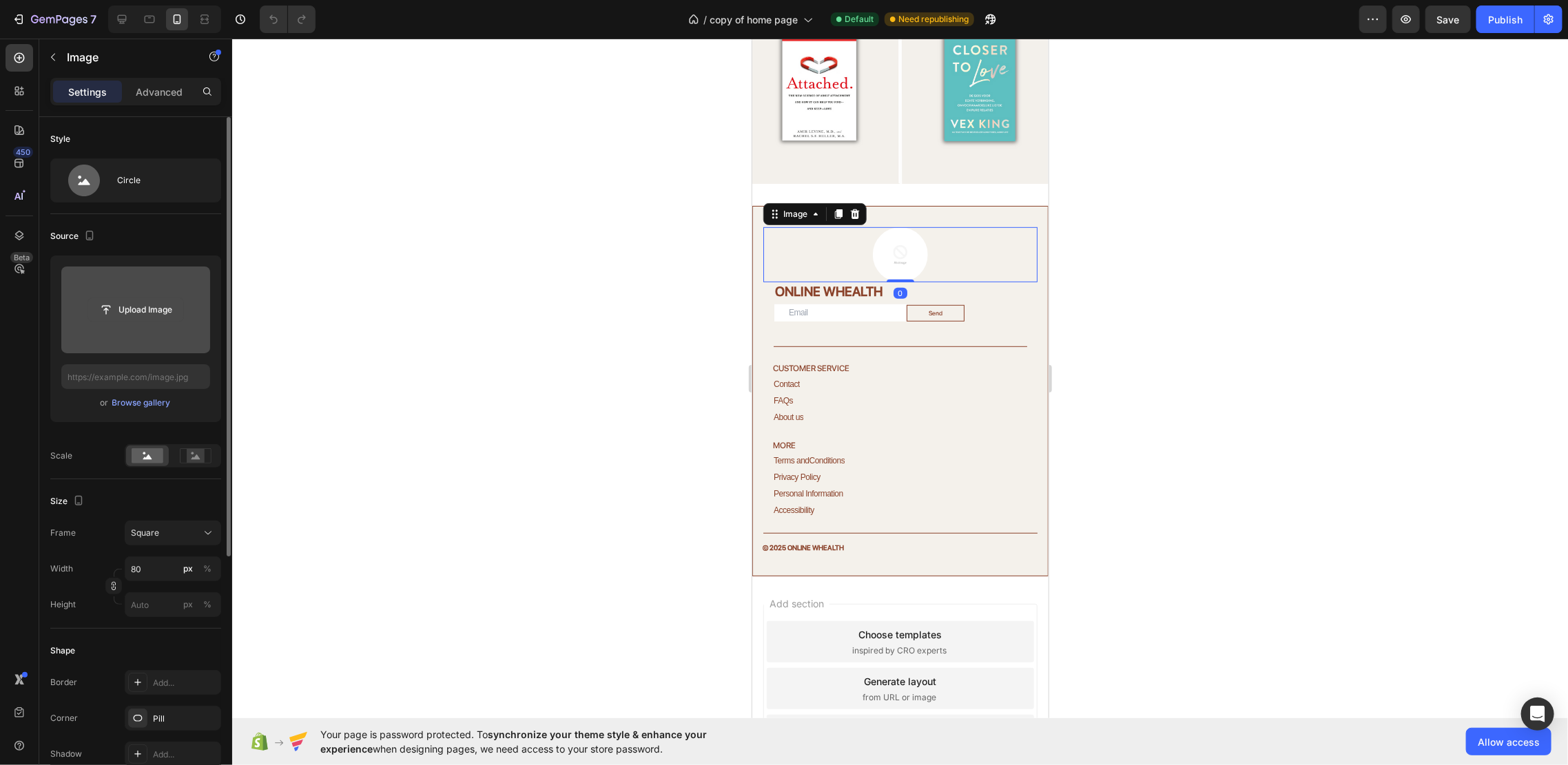
click at [154, 318] on input "file" at bounding box center [136, 309] width 95 height 24
type input "[URL][DOMAIN_NAME]"
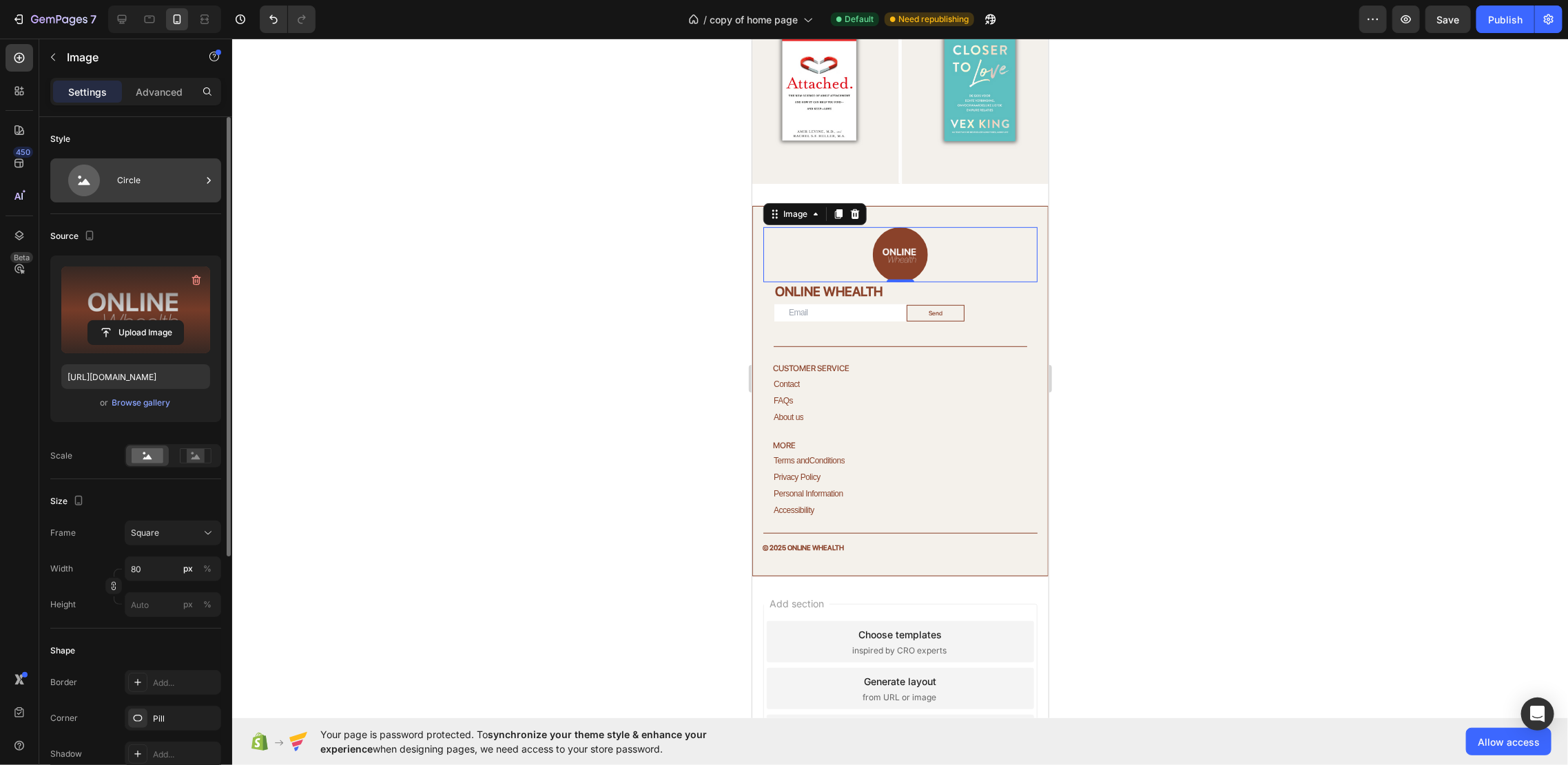
click at [139, 172] on div "Circle" at bounding box center [159, 179] width 84 height 31
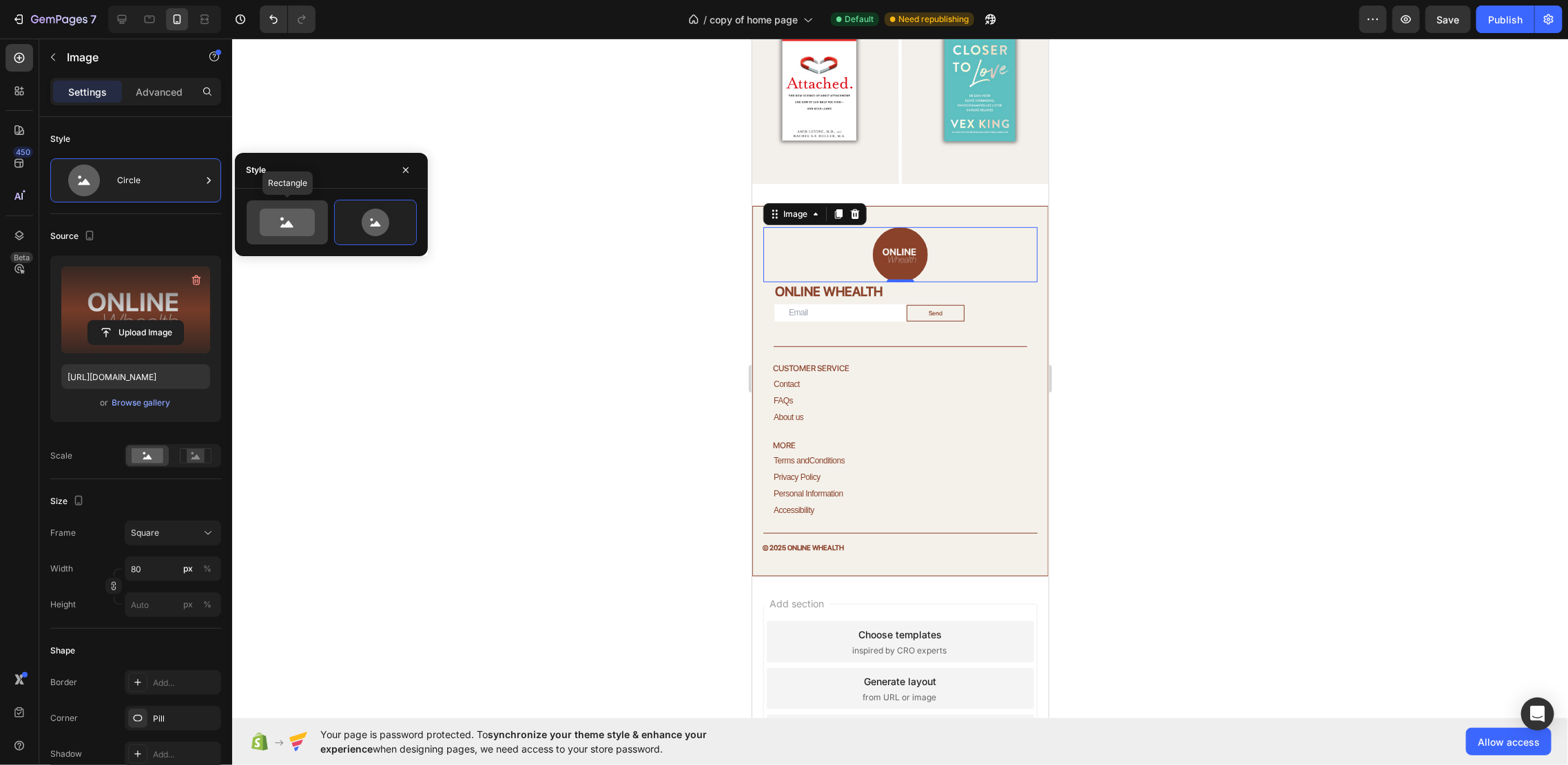
click at [295, 228] on icon at bounding box center [287, 222] width 55 height 28
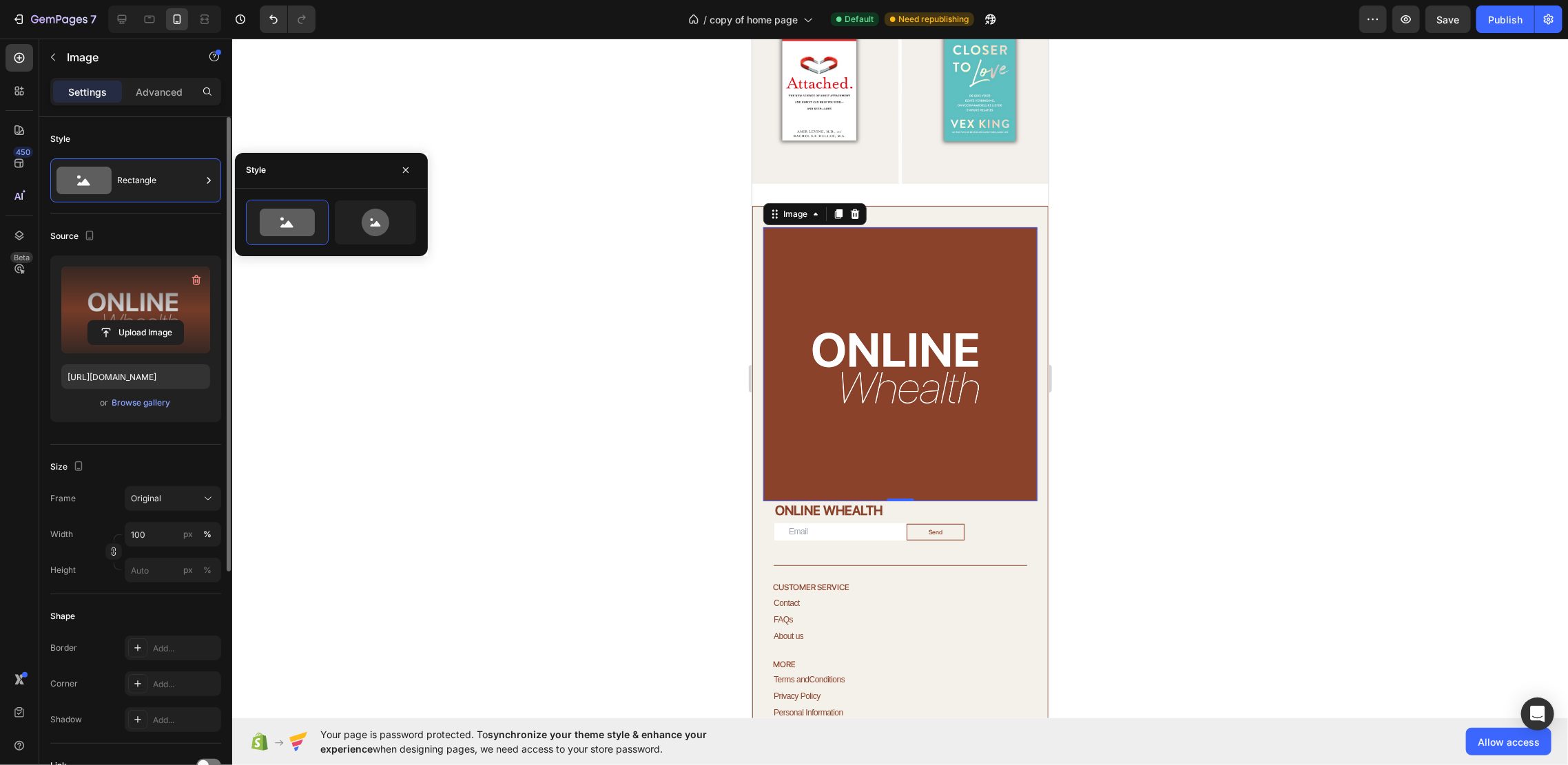
scroll to position [183, 0]
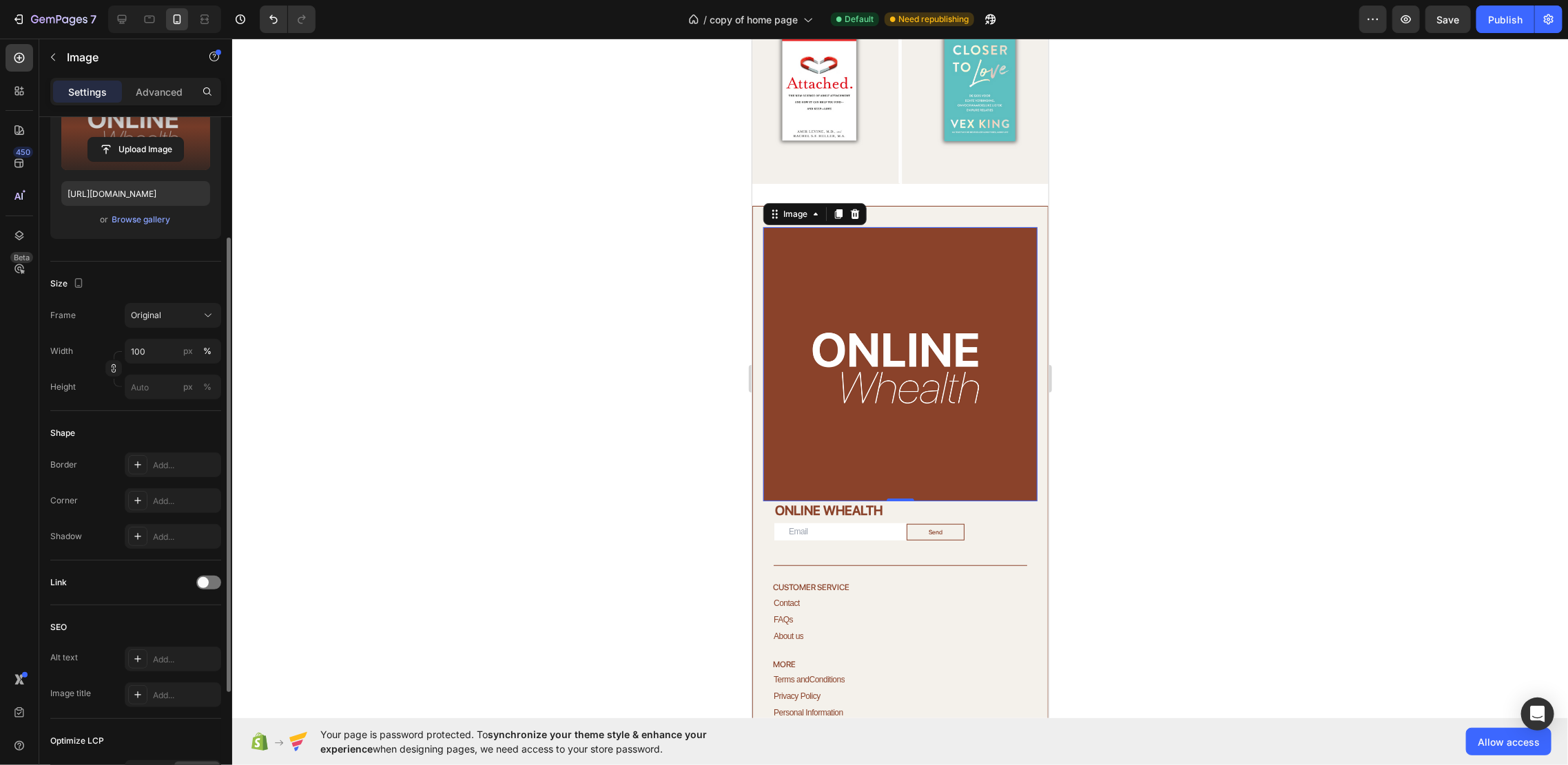
click at [172, 332] on div "Frame Original Width 100 px % Height px %" at bounding box center [136, 351] width 171 height 97
click at [174, 327] on div "Frame Original Width 100 px % Height px %" at bounding box center [136, 351] width 171 height 97
click at [167, 355] on input "100" at bounding box center [173, 351] width 97 height 25
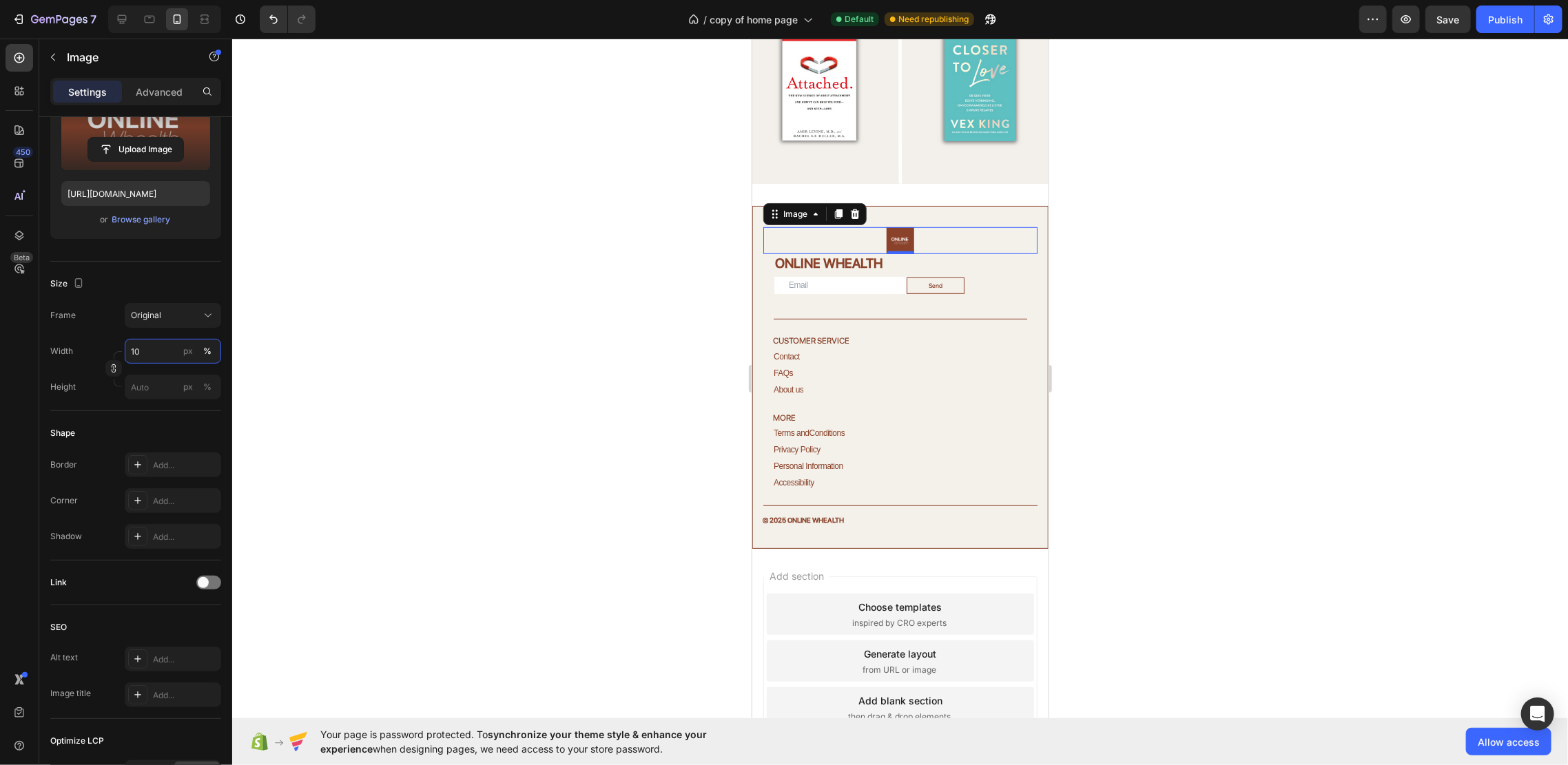
type input "1"
type input "3"
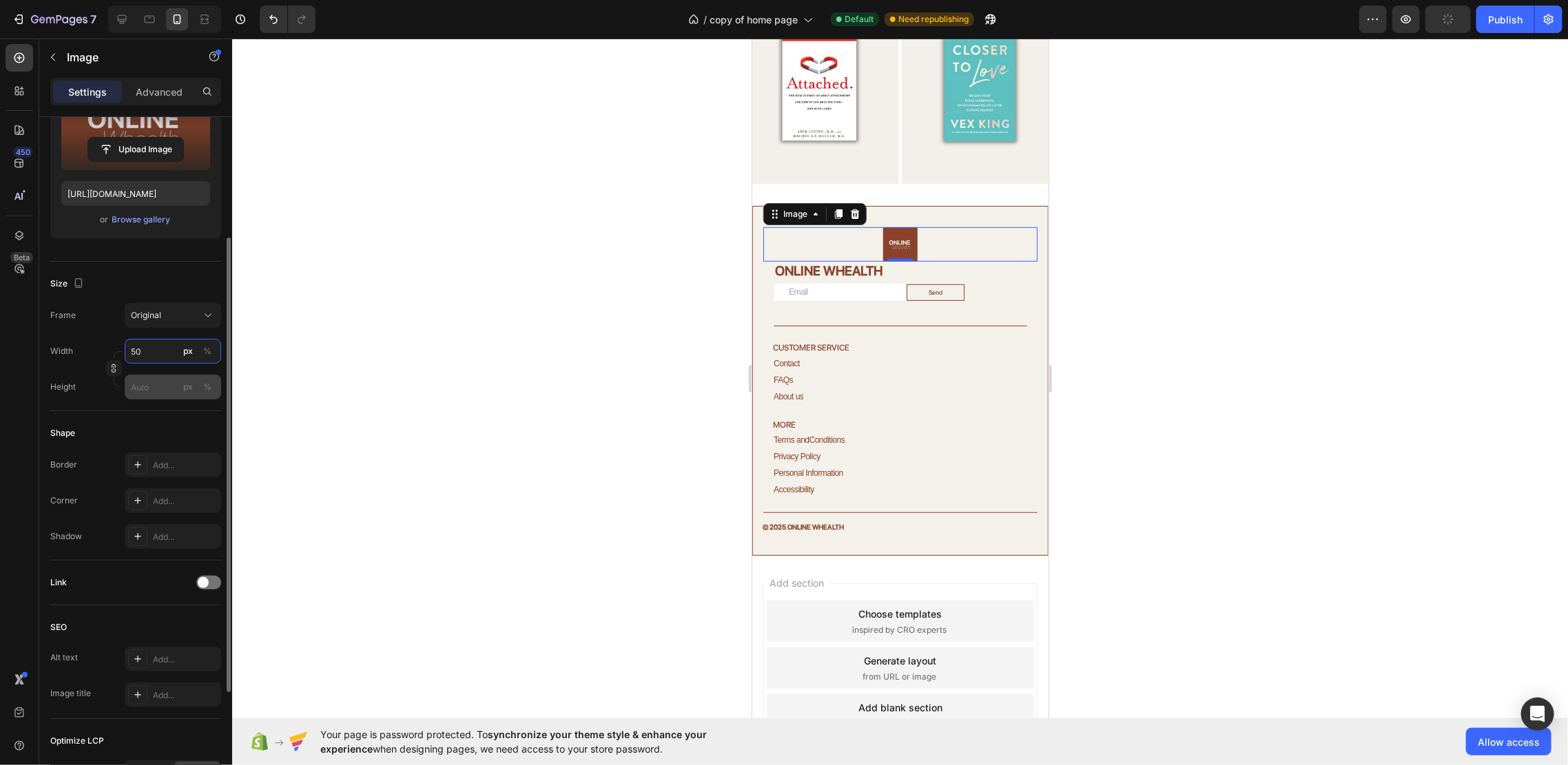
type input "50"
click at [166, 382] on input "px %" at bounding box center [173, 387] width 97 height 25
type input "5"
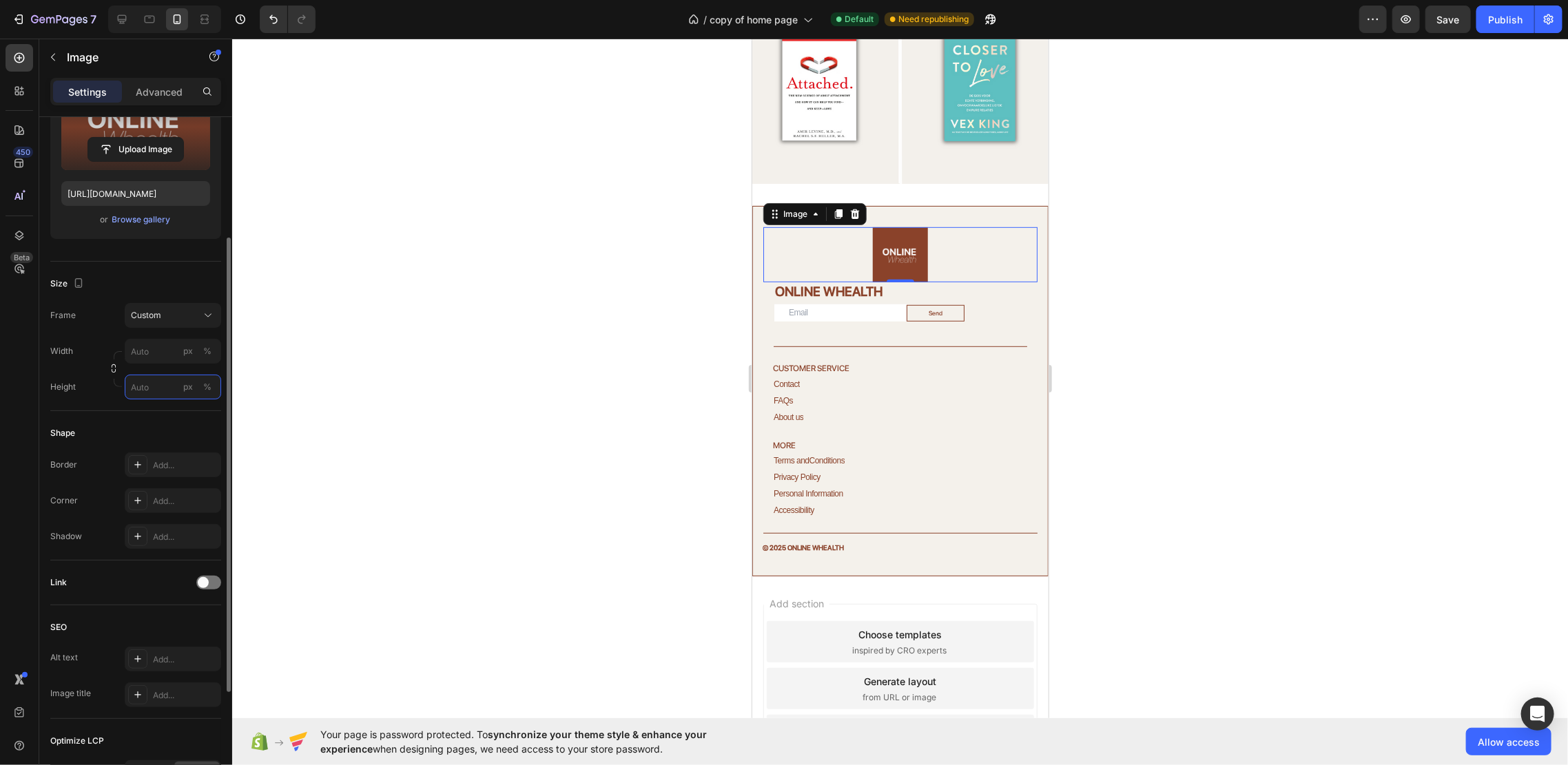
type input "5"
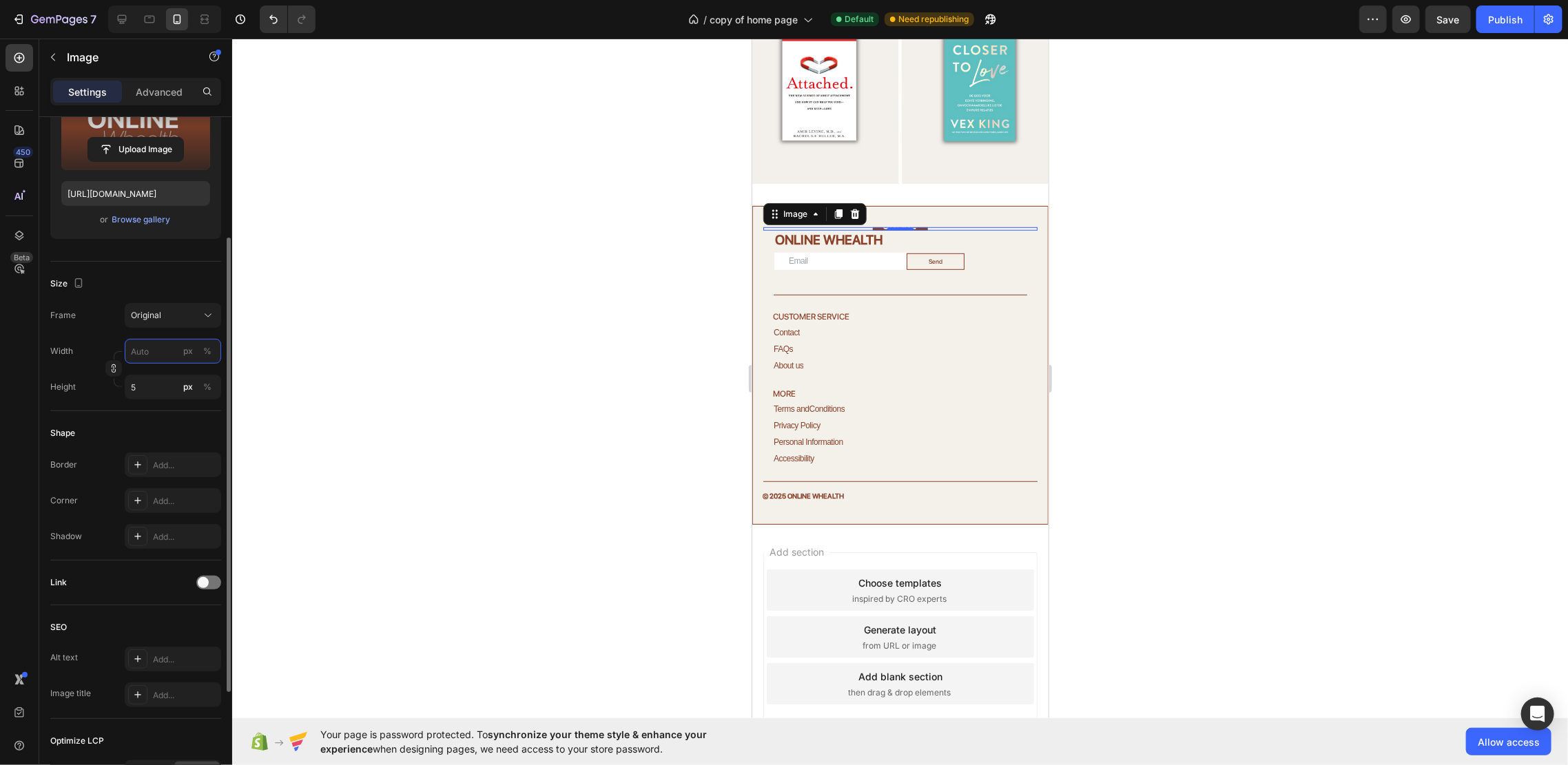
click at [160, 346] on input "px %" at bounding box center [173, 351] width 97 height 25
type input "5"
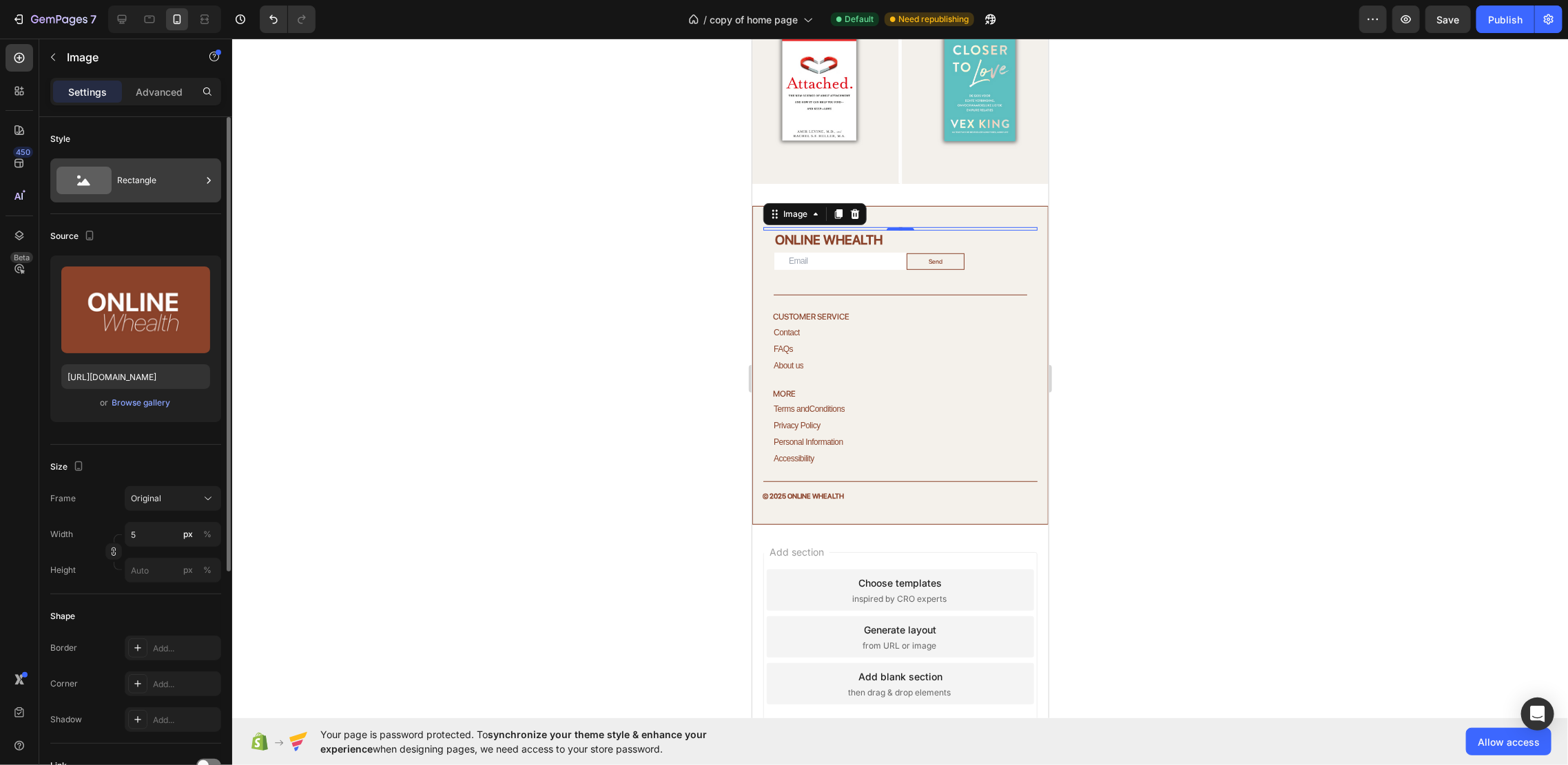
click at [181, 194] on div "Rectangle" at bounding box center [159, 179] width 84 height 31
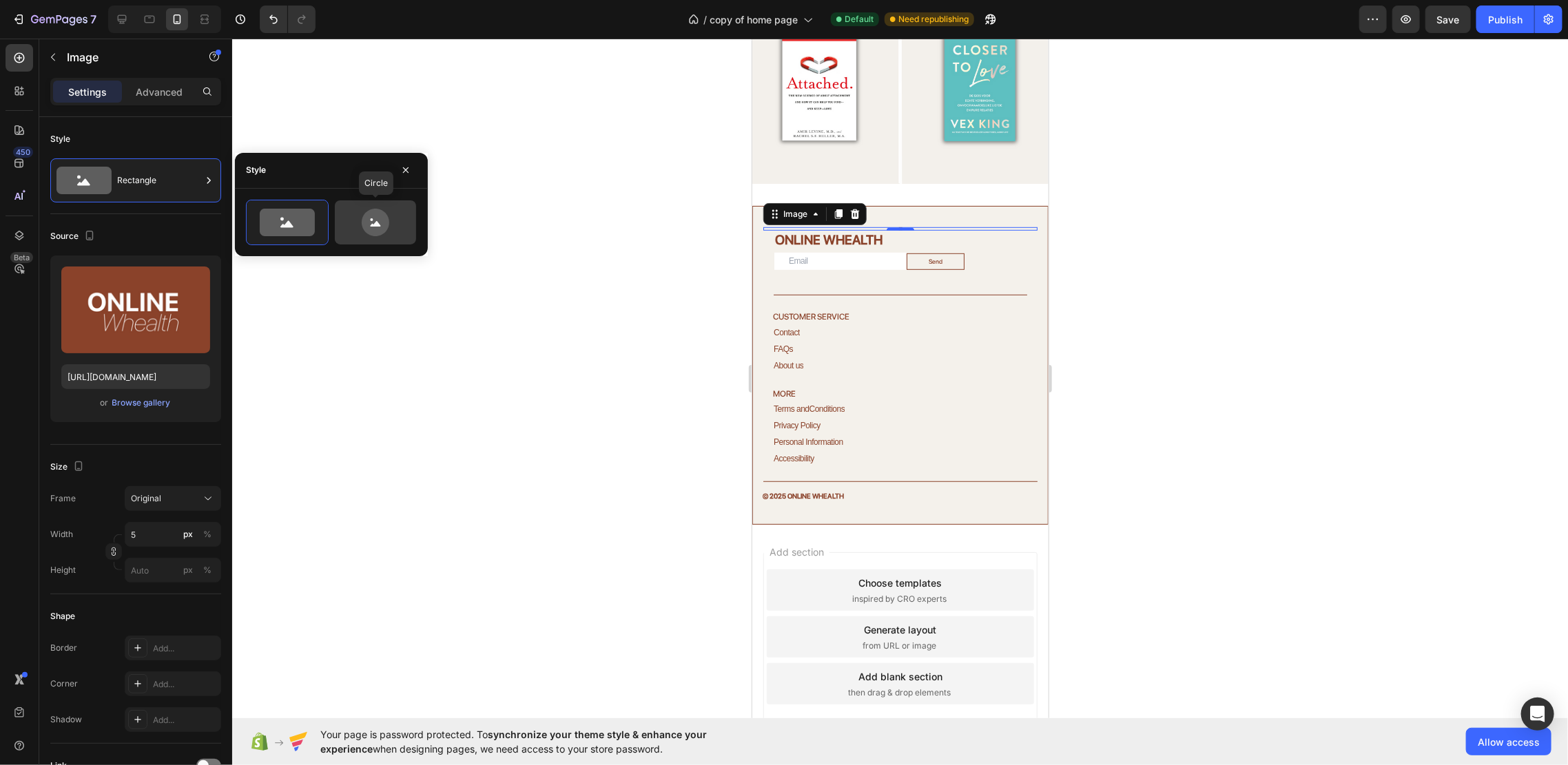
click at [342, 222] on div at bounding box center [375, 222] width 82 height 44
type input "80"
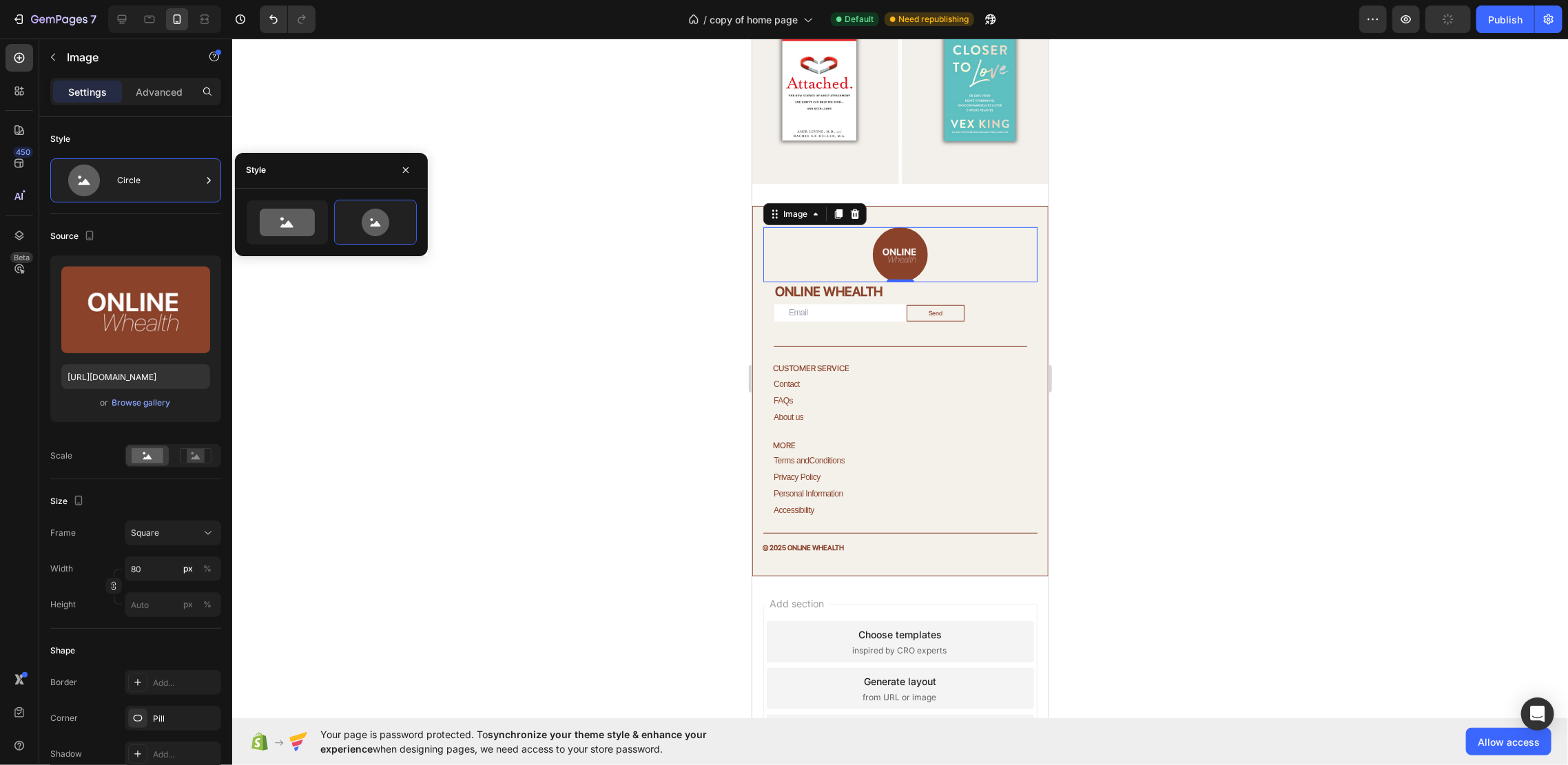
click at [1161, 292] on div at bounding box center [899, 401] width 1335 height 726
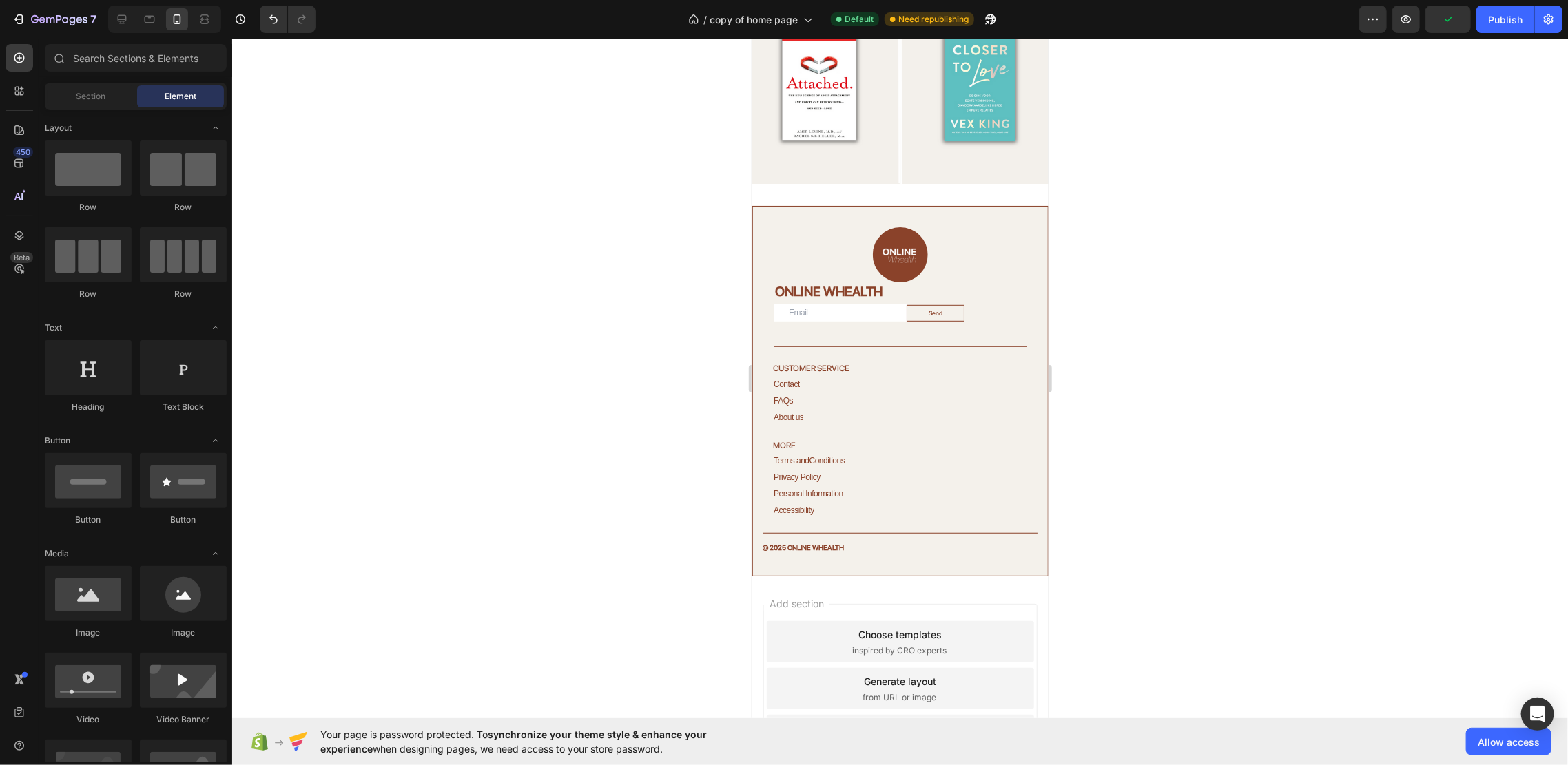
click at [1159, 292] on div at bounding box center [899, 401] width 1335 height 726
click at [915, 261] on div at bounding box center [899, 254] width 274 height 55
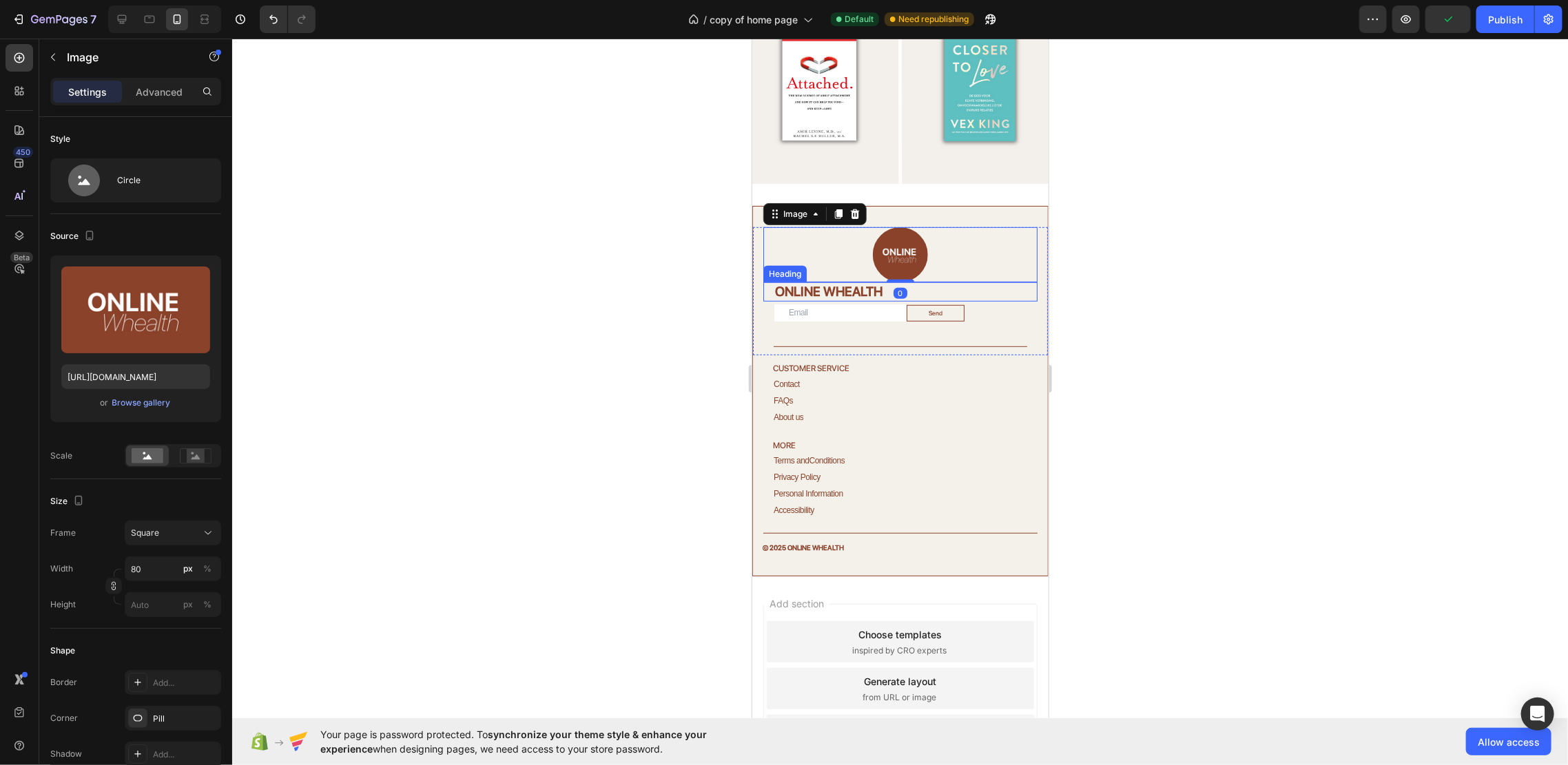
click at [912, 282] on h2 "ONLINE WHEALTH" at bounding box center [905, 291] width 264 height 20
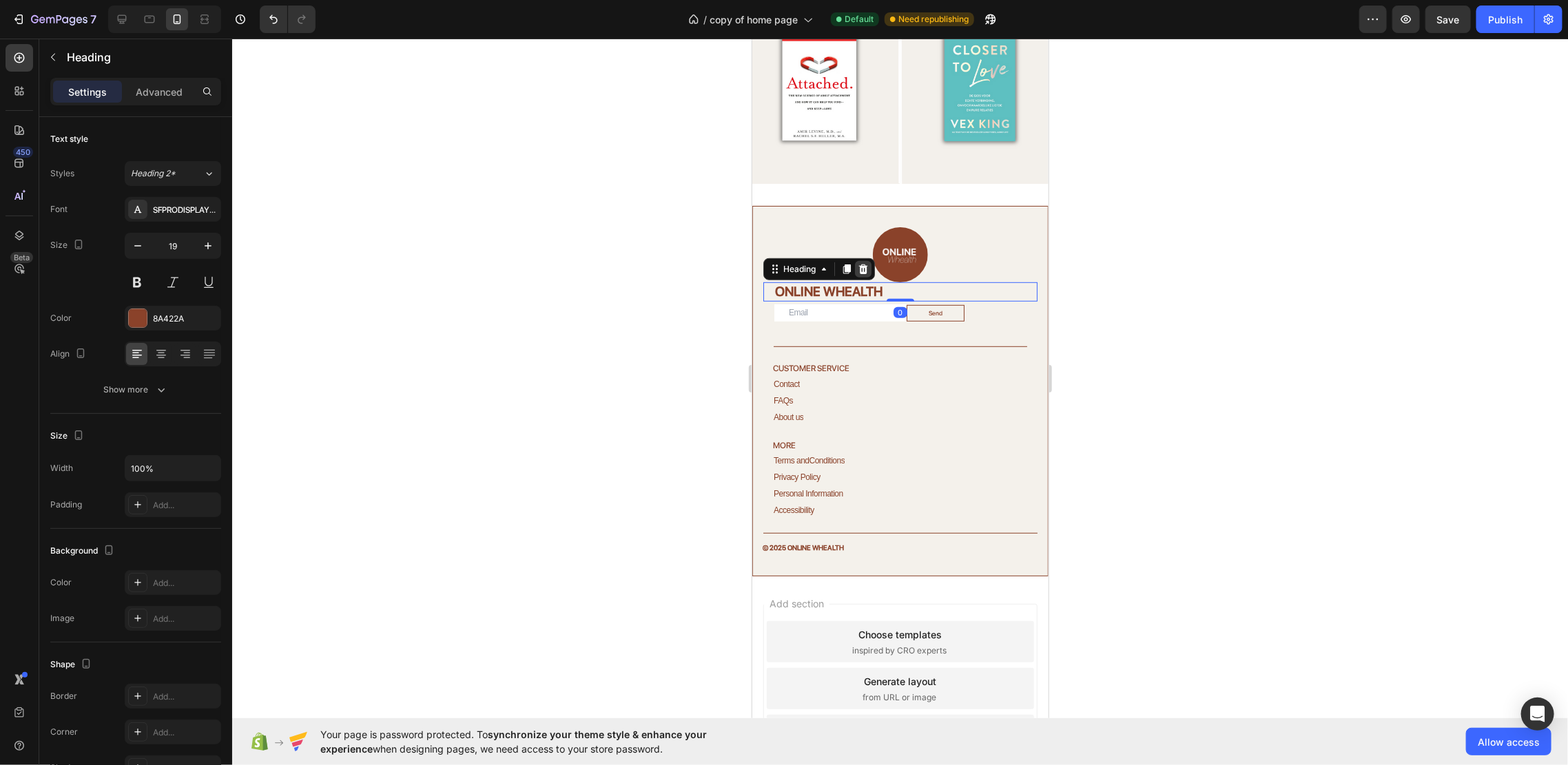
click at [865, 264] on icon at bounding box center [862, 269] width 9 height 9
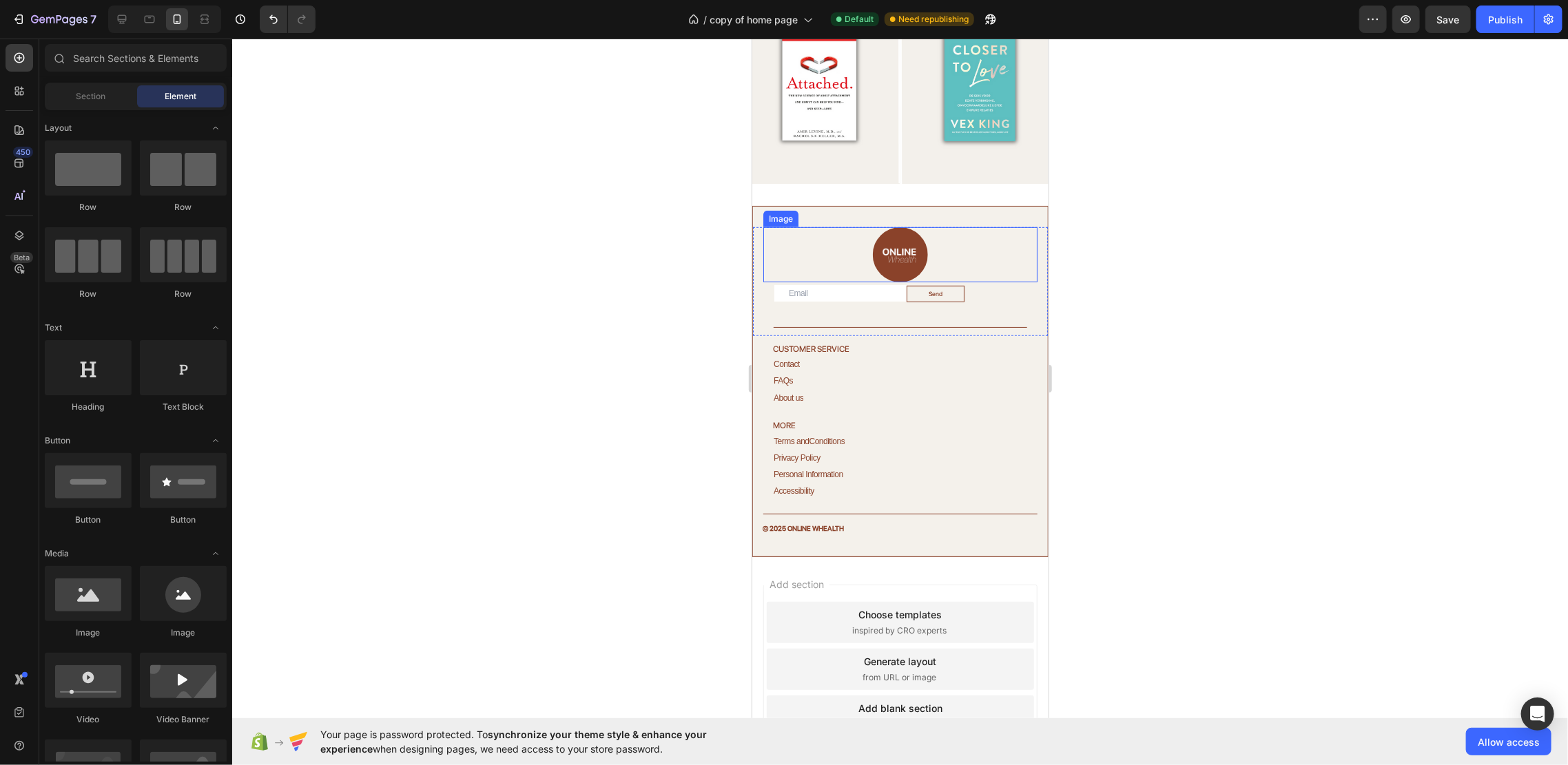
click at [898, 233] on img at bounding box center [899, 254] width 55 height 55
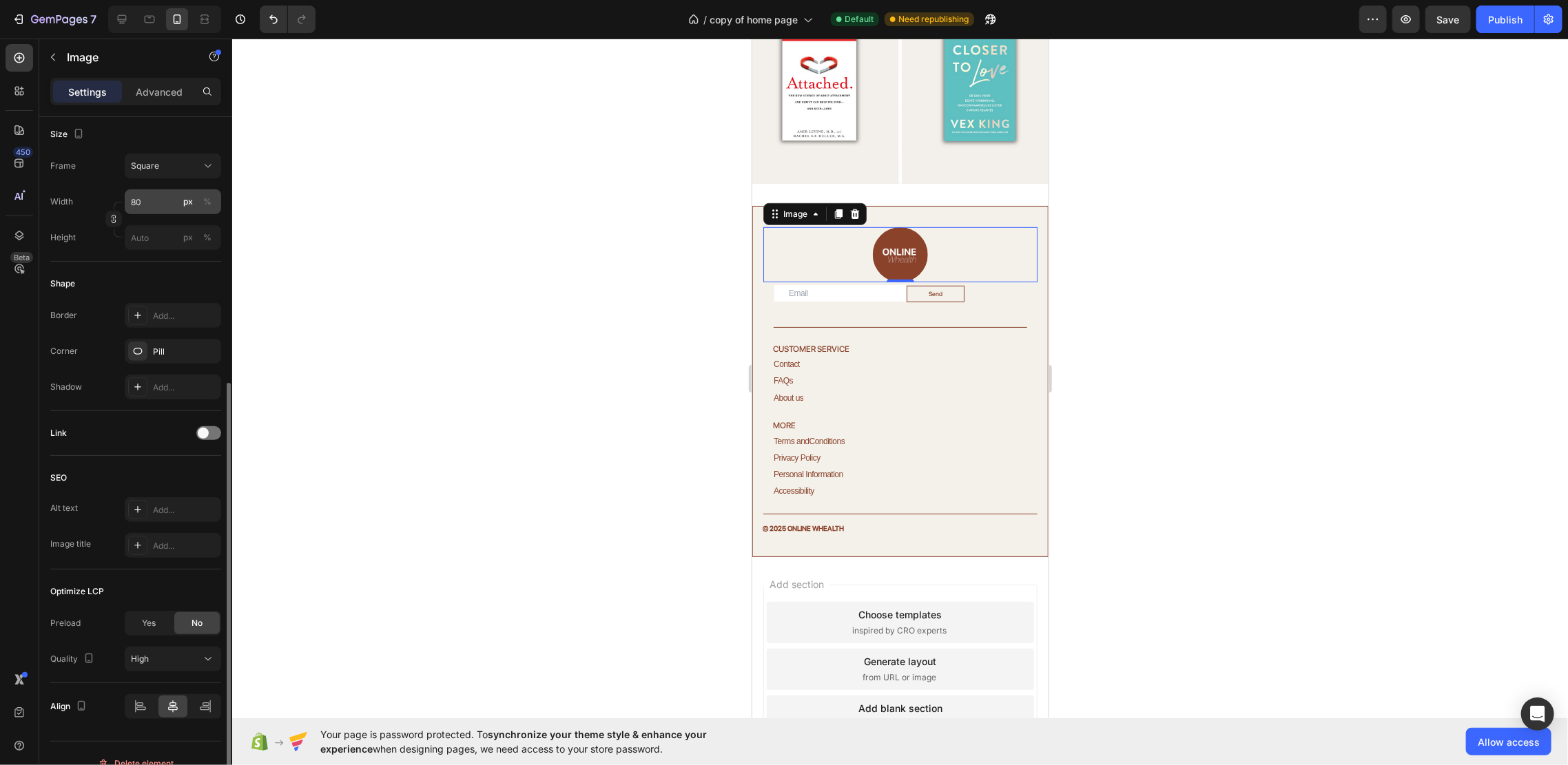
scroll to position [385, 0]
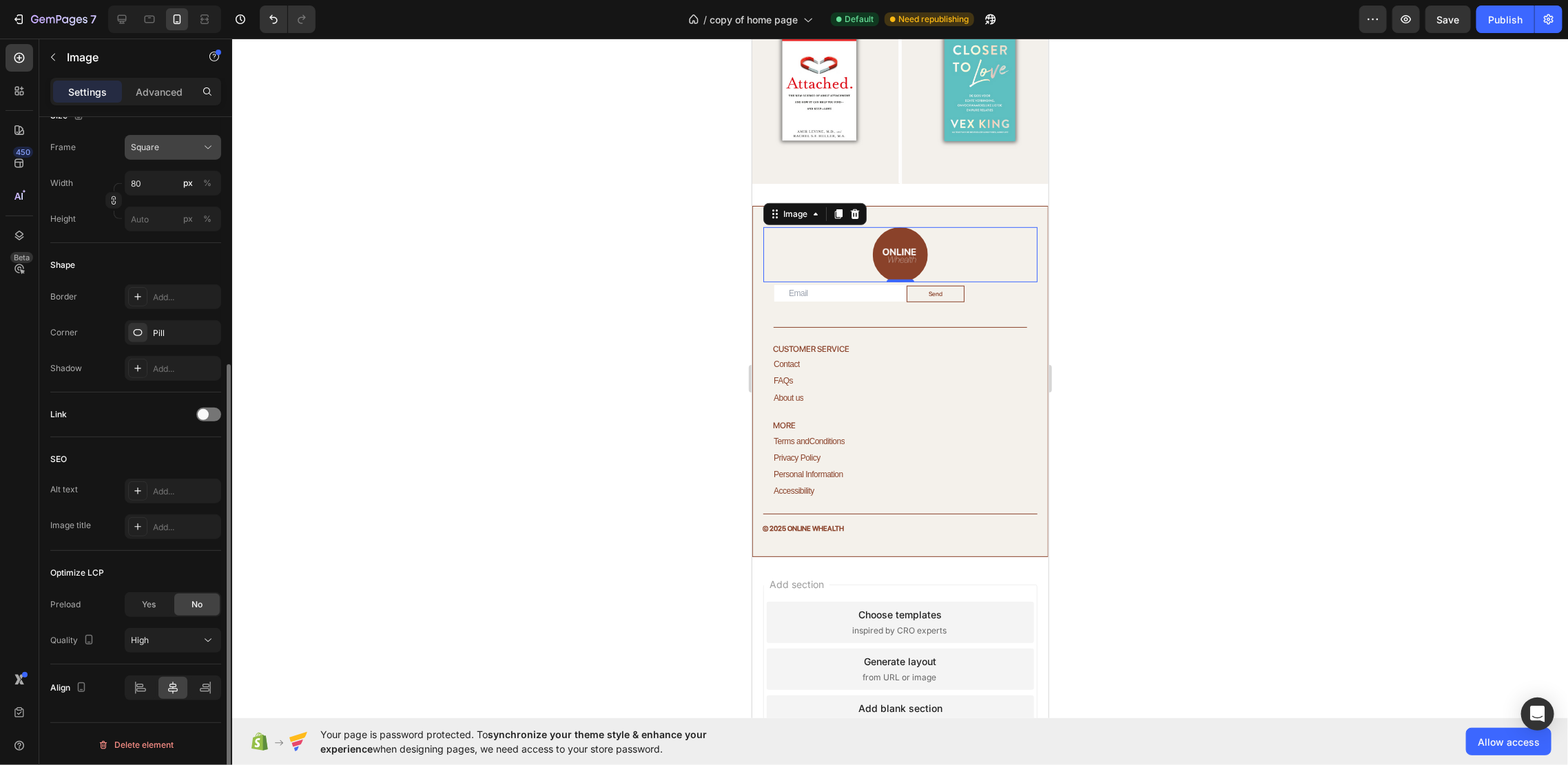
click at [172, 153] on div "Square" at bounding box center [173, 147] width 84 height 14
click at [169, 175] on div "Square" at bounding box center [170, 181] width 80 height 14
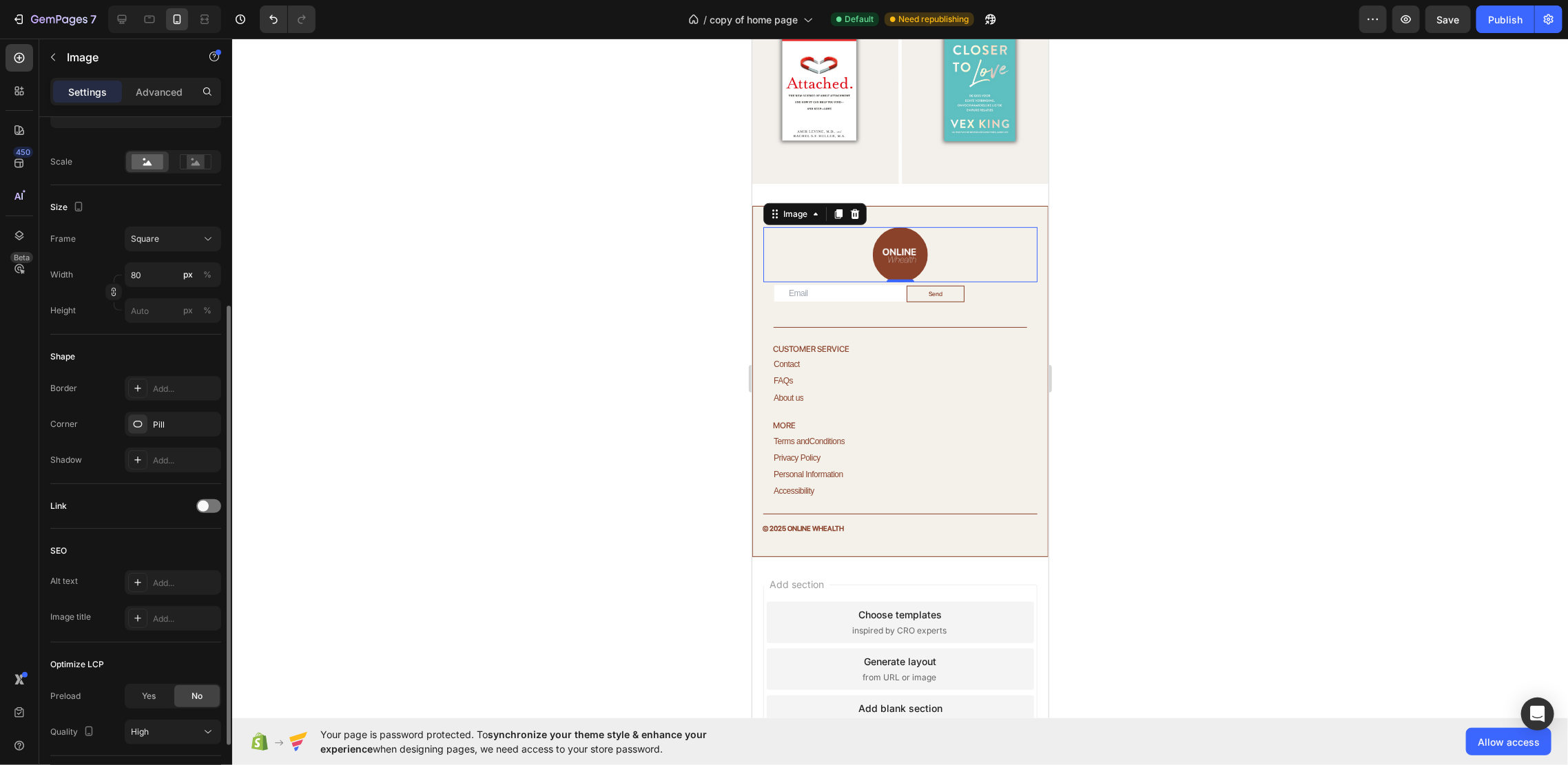
scroll to position [110, 0]
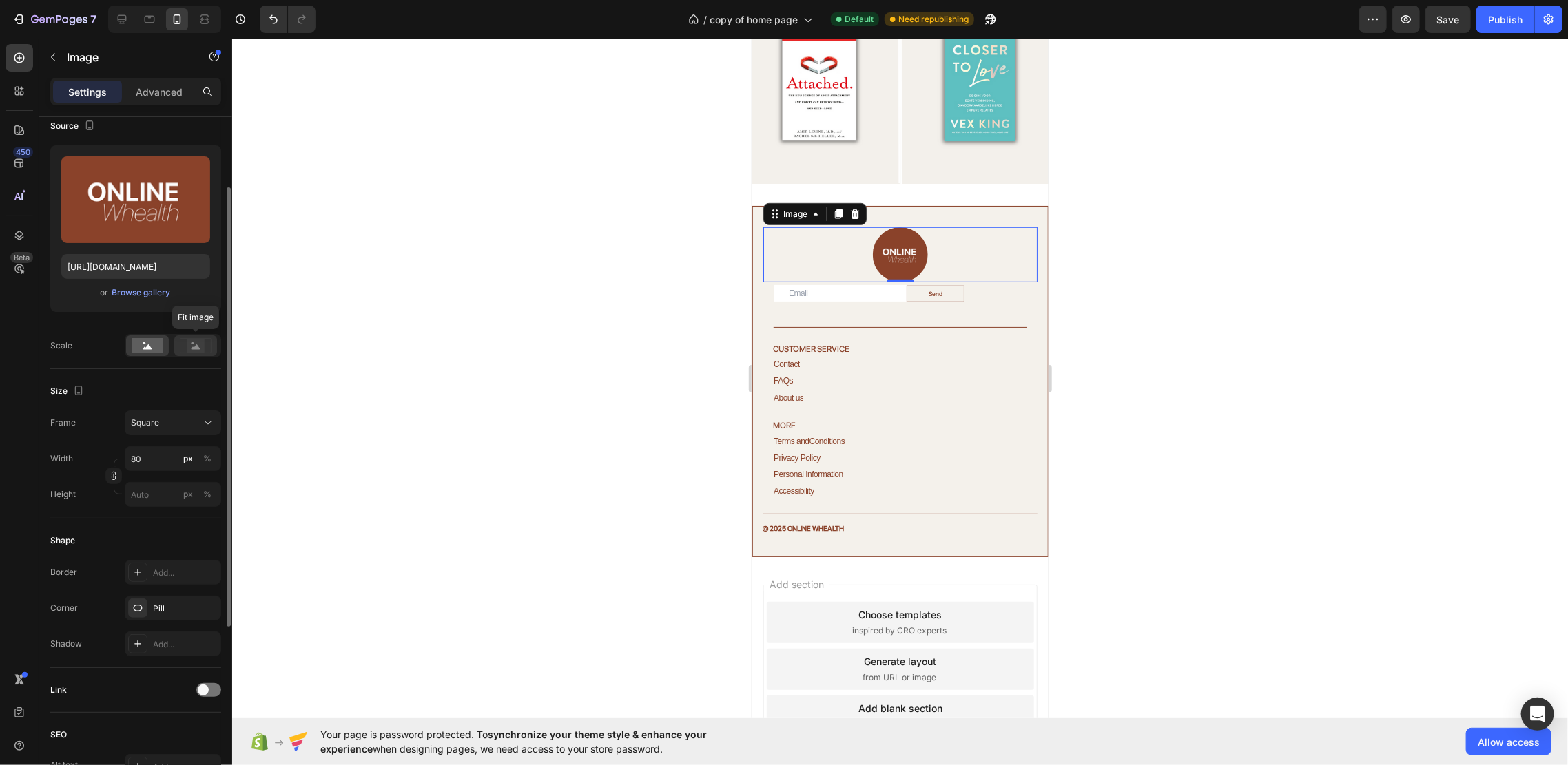
click at [189, 339] on rect at bounding box center [196, 345] width 18 height 14
click at [148, 351] on rect at bounding box center [147, 345] width 31 height 15
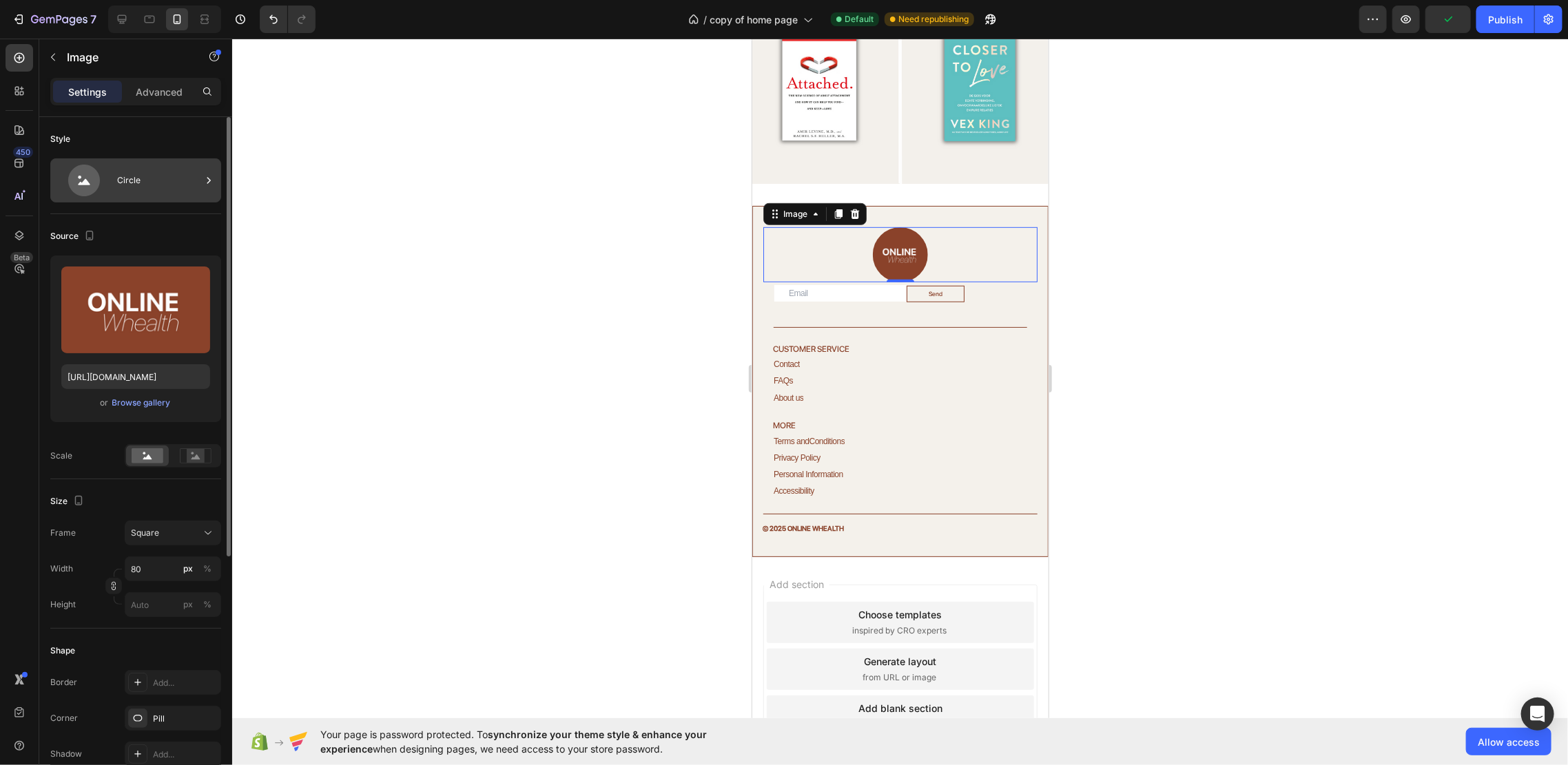
click at [150, 178] on div "Circle" at bounding box center [159, 179] width 84 height 31
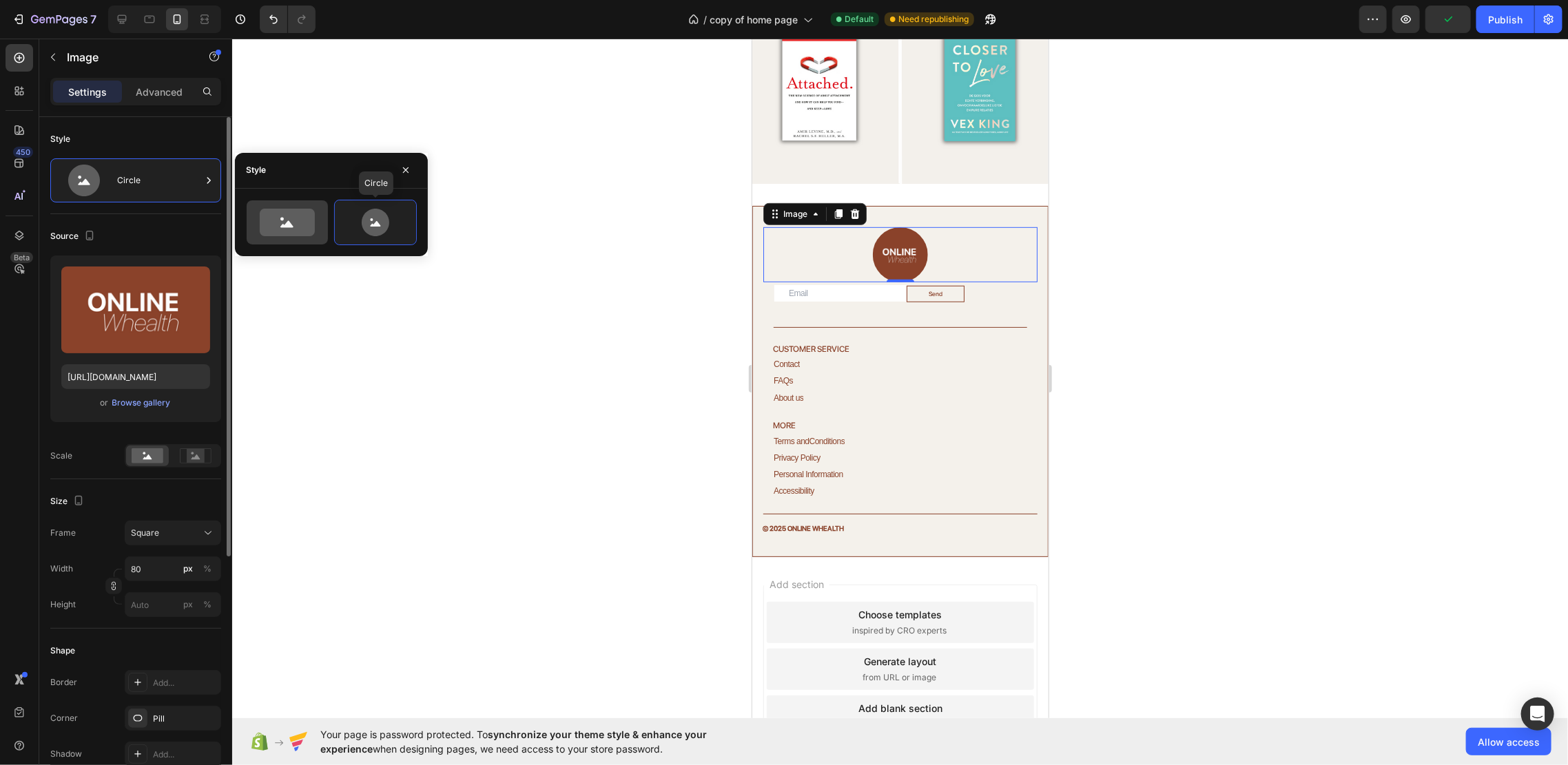
click at [258, 222] on icon at bounding box center [287, 222] width 65 height 28
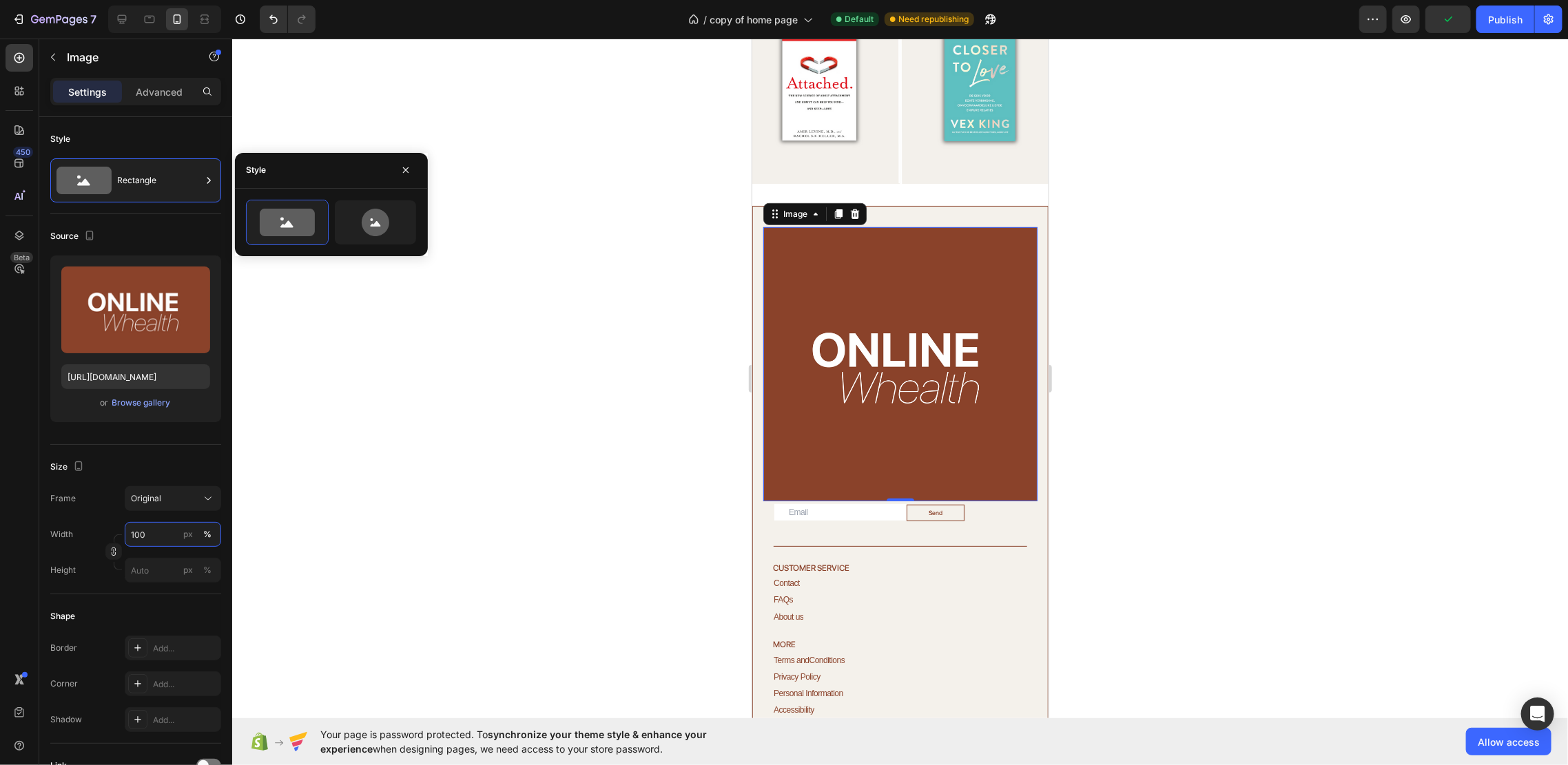
click at [144, 540] on input "100" at bounding box center [173, 534] width 97 height 25
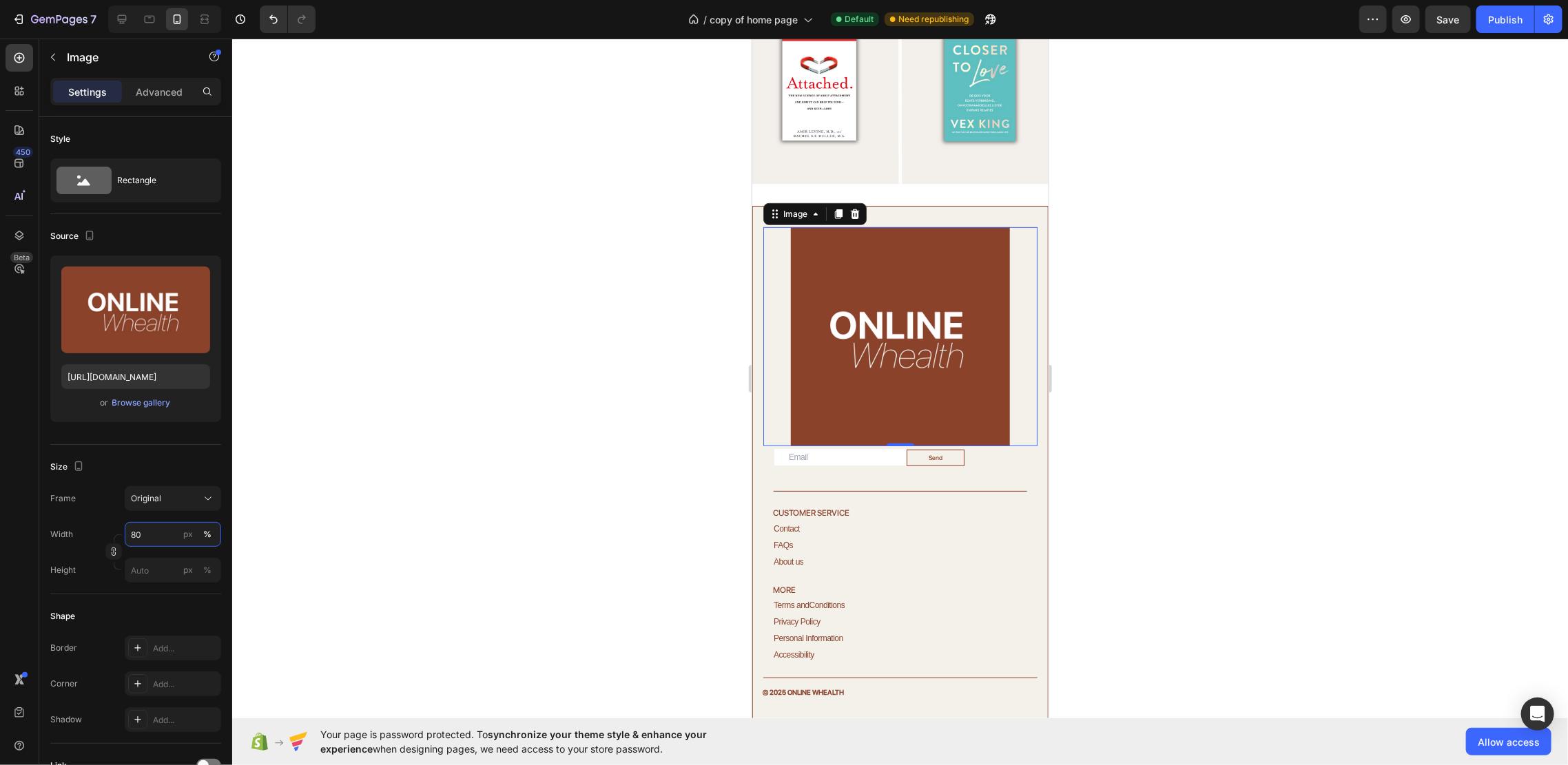
type input "8"
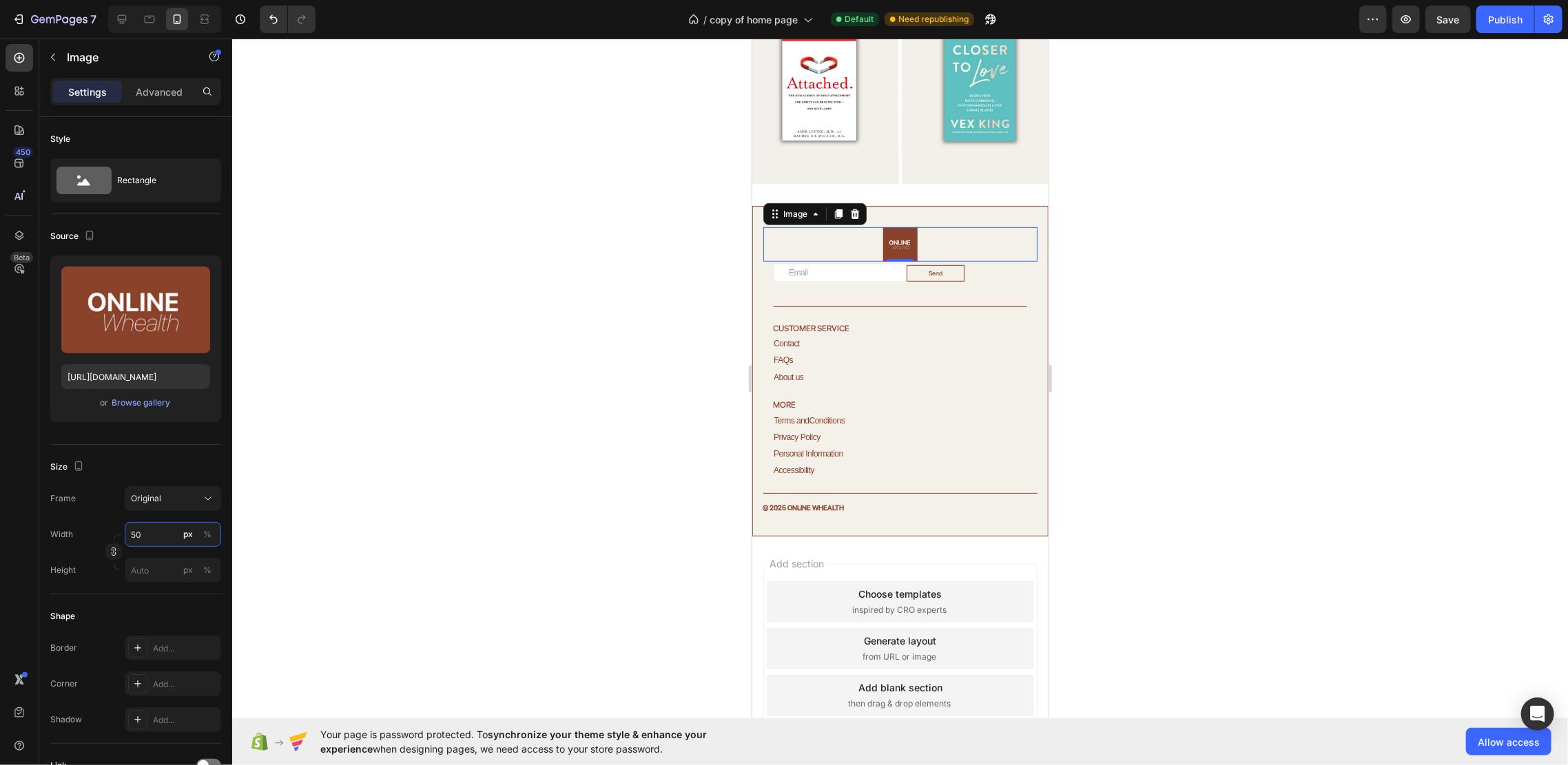
type input "5"
type input "6"
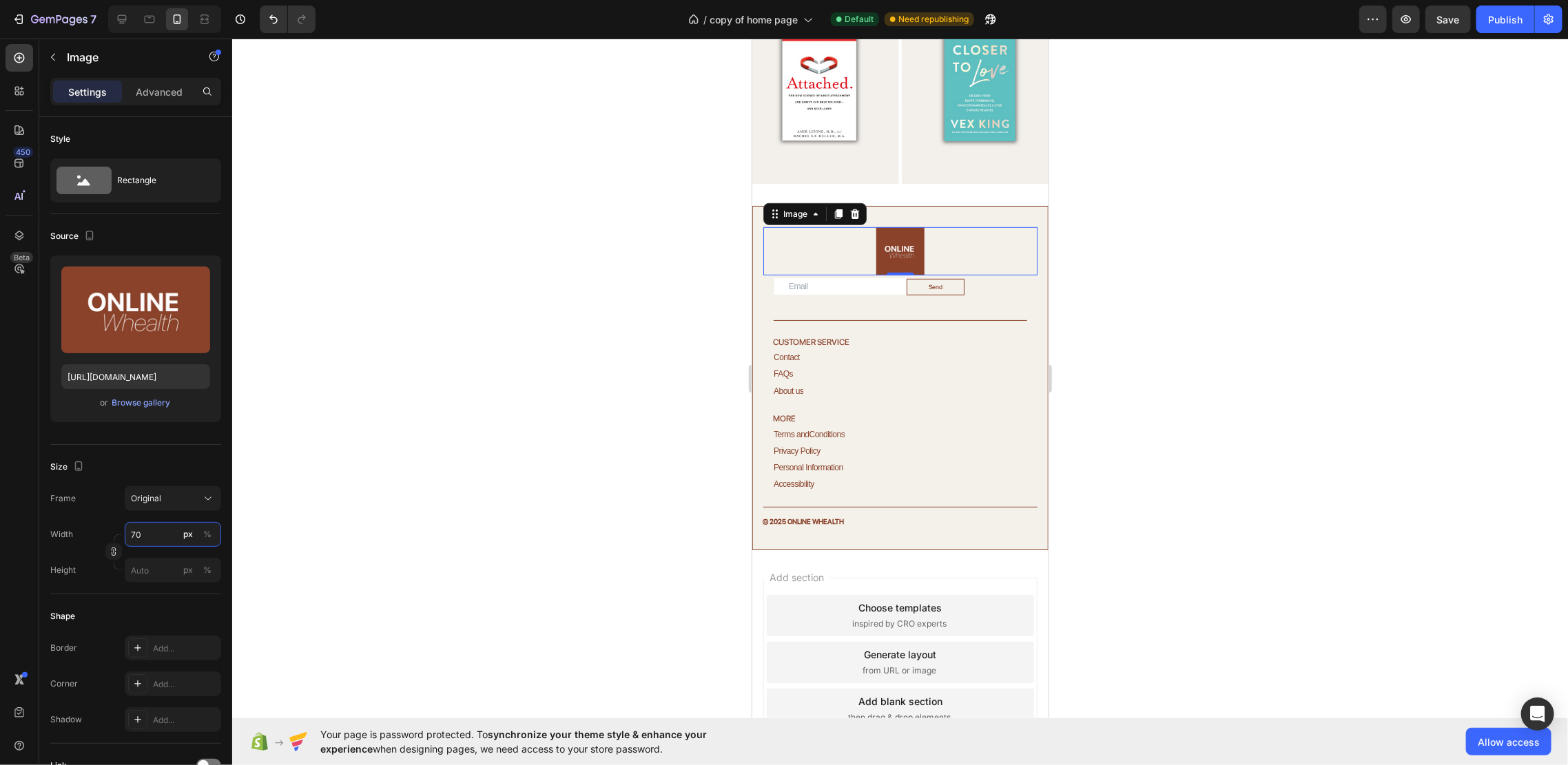
type input "7"
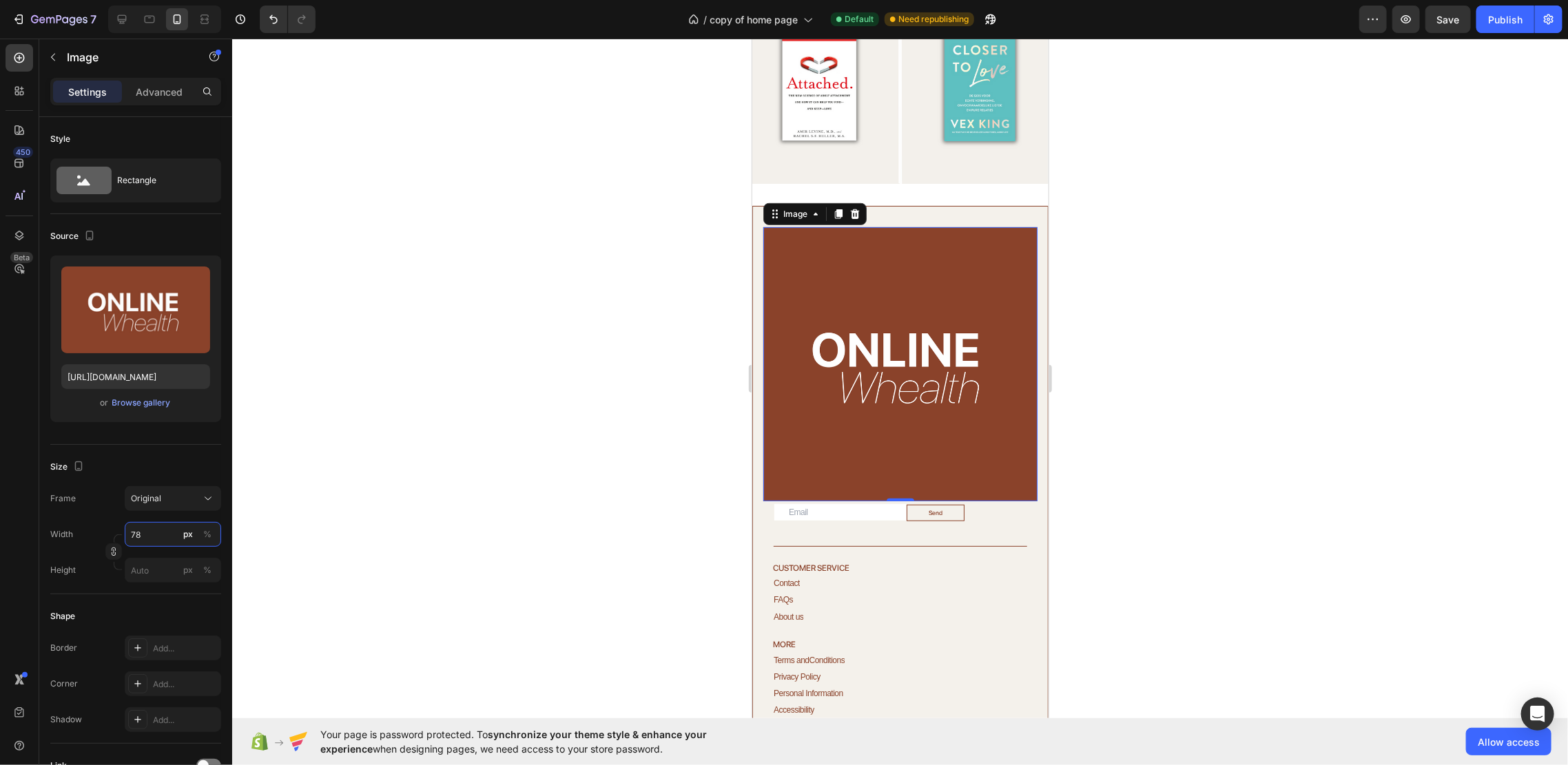
type input "7"
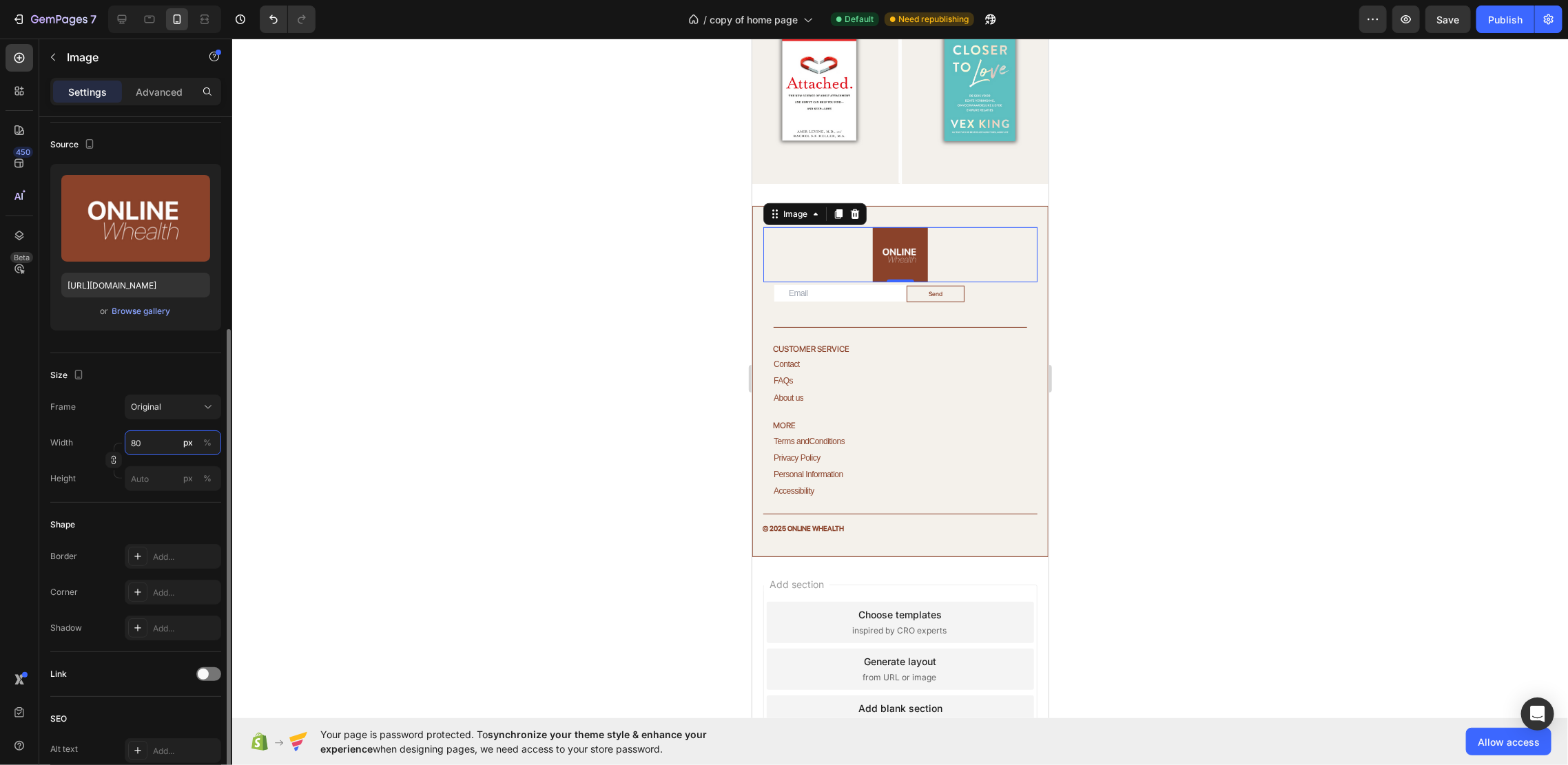
scroll to position [183, 0]
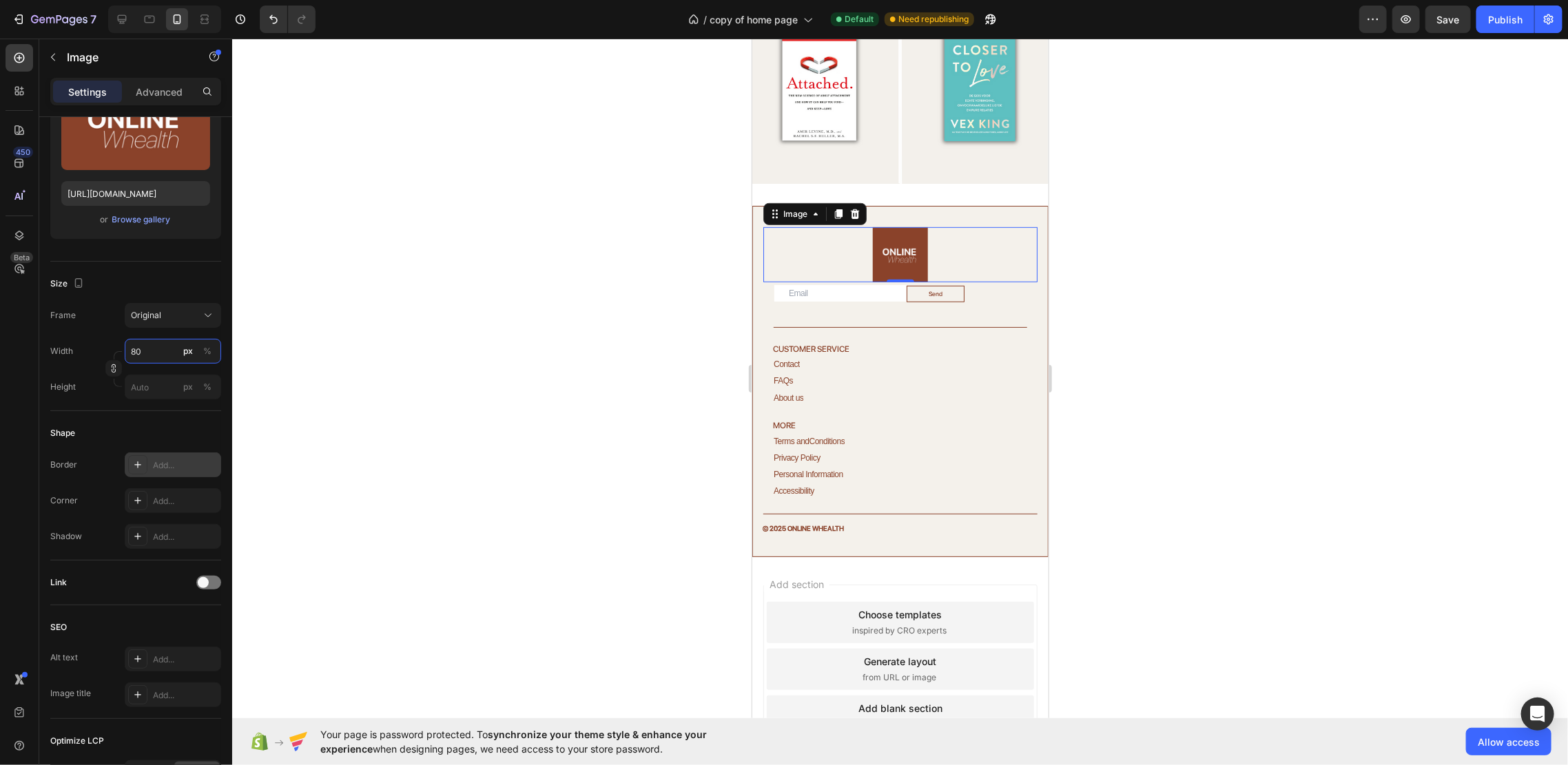
type input "80"
click at [160, 456] on div "Add..." at bounding box center [173, 465] width 97 height 25
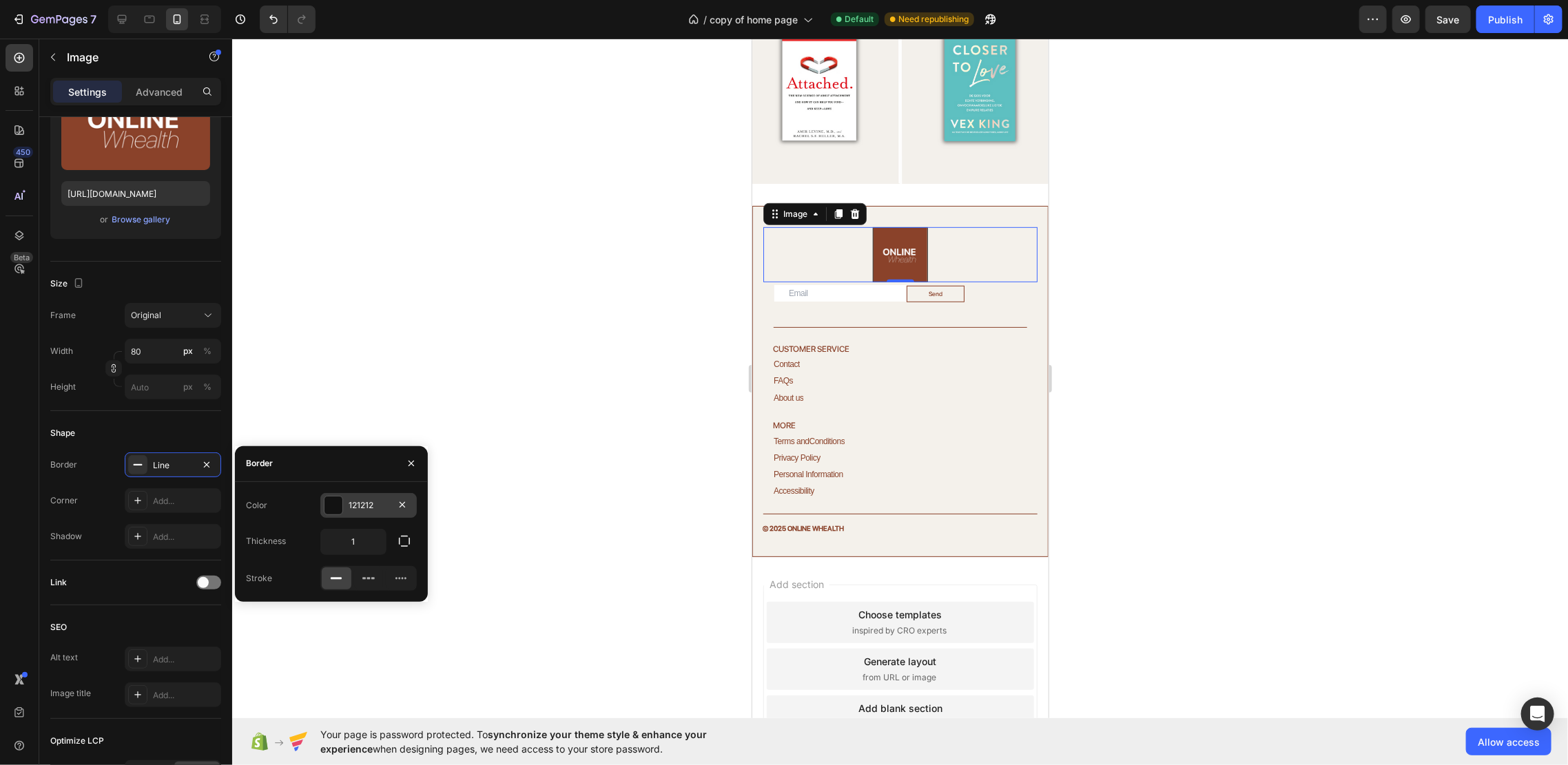
click at [343, 498] on div "121212" at bounding box center [368, 505] width 97 height 25
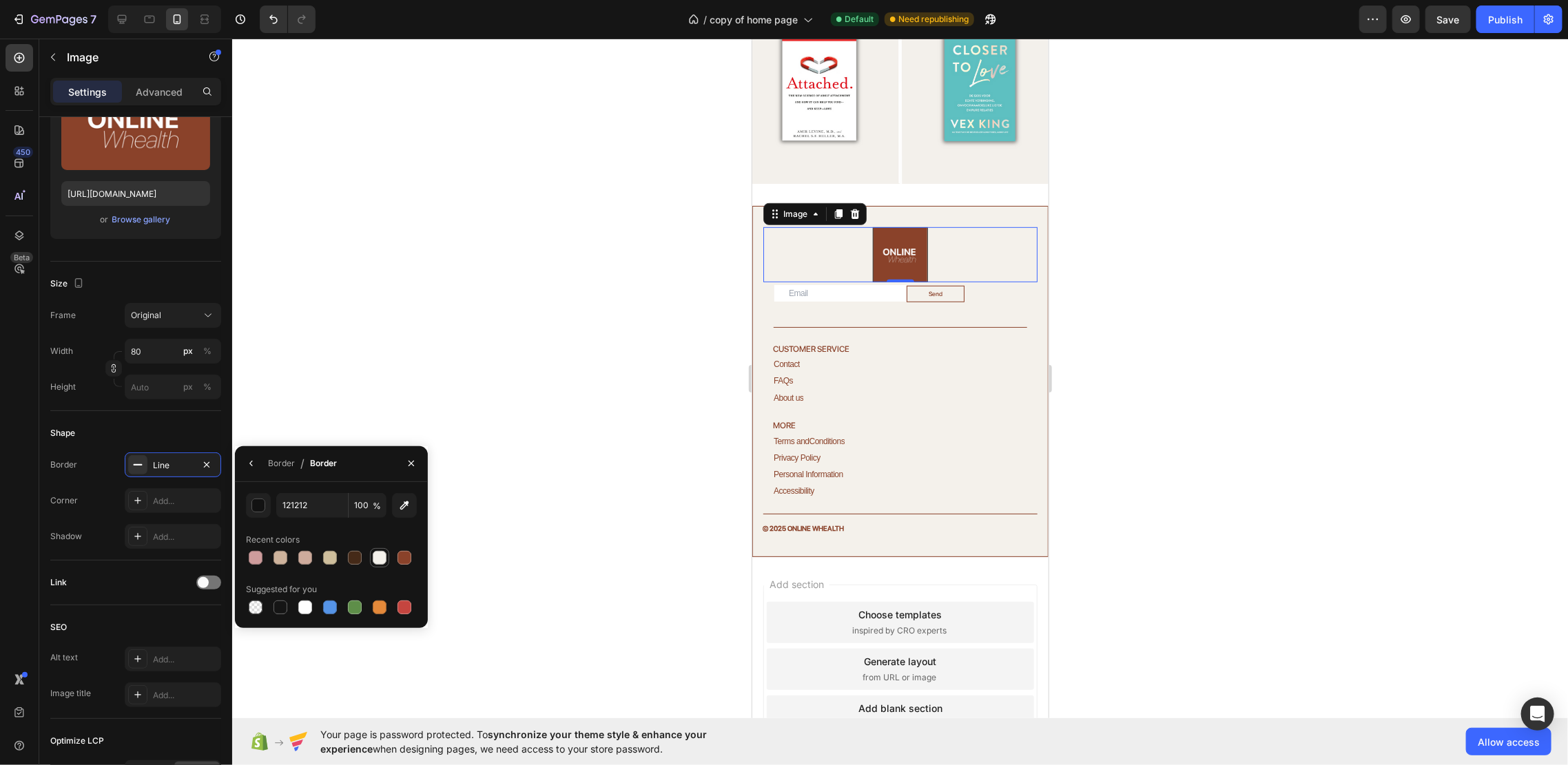
click at [381, 557] on div at bounding box center [379, 557] width 14 height 14
type input "F4F1EB"
click at [1095, 357] on div at bounding box center [899, 401] width 1335 height 726
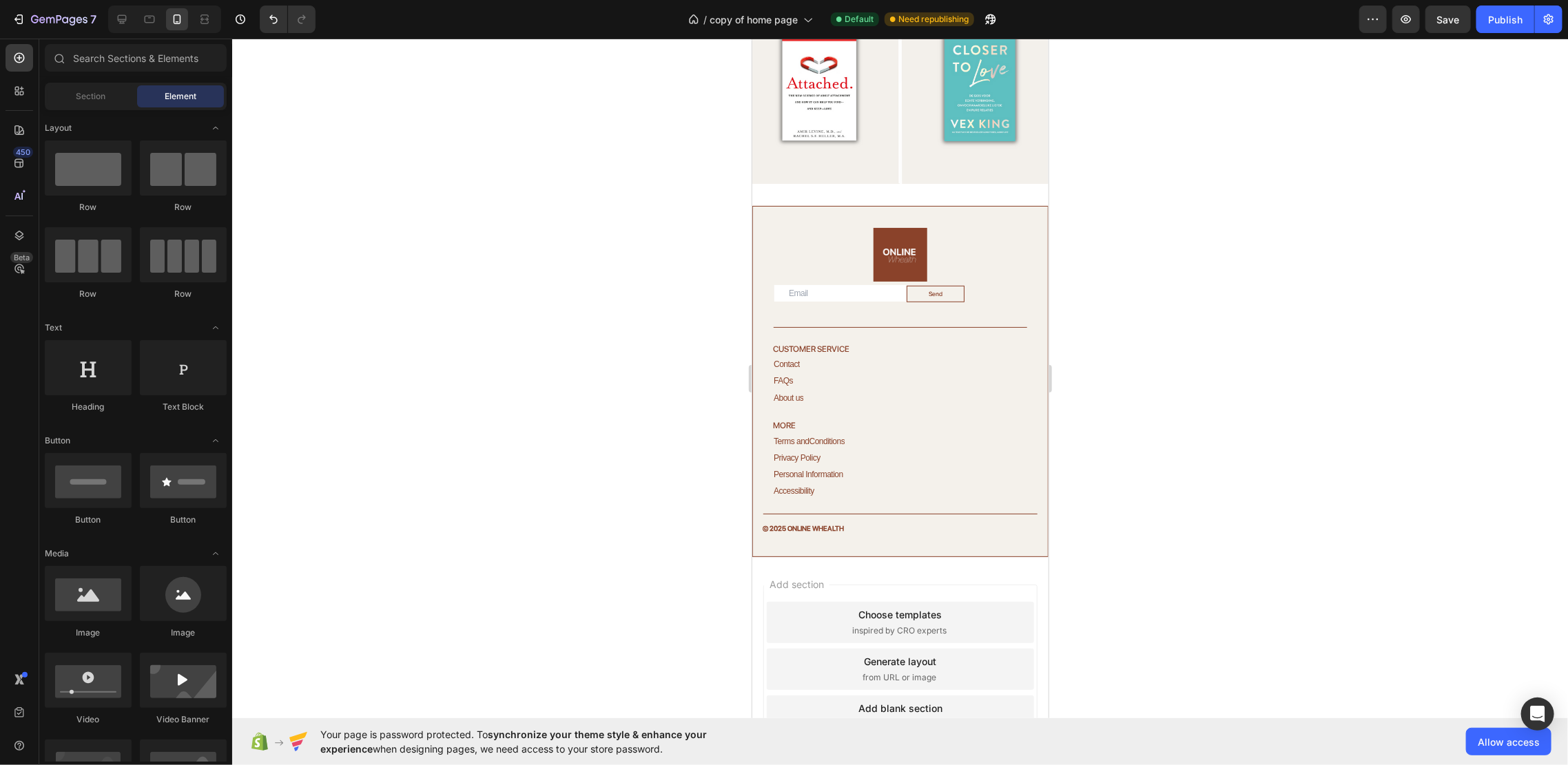
click at [1095, 357] on div at bounding box center [899, 401] width 1335 height 726
click at [919, 239] on img at bounding box center [899, 254] width 55 height 55
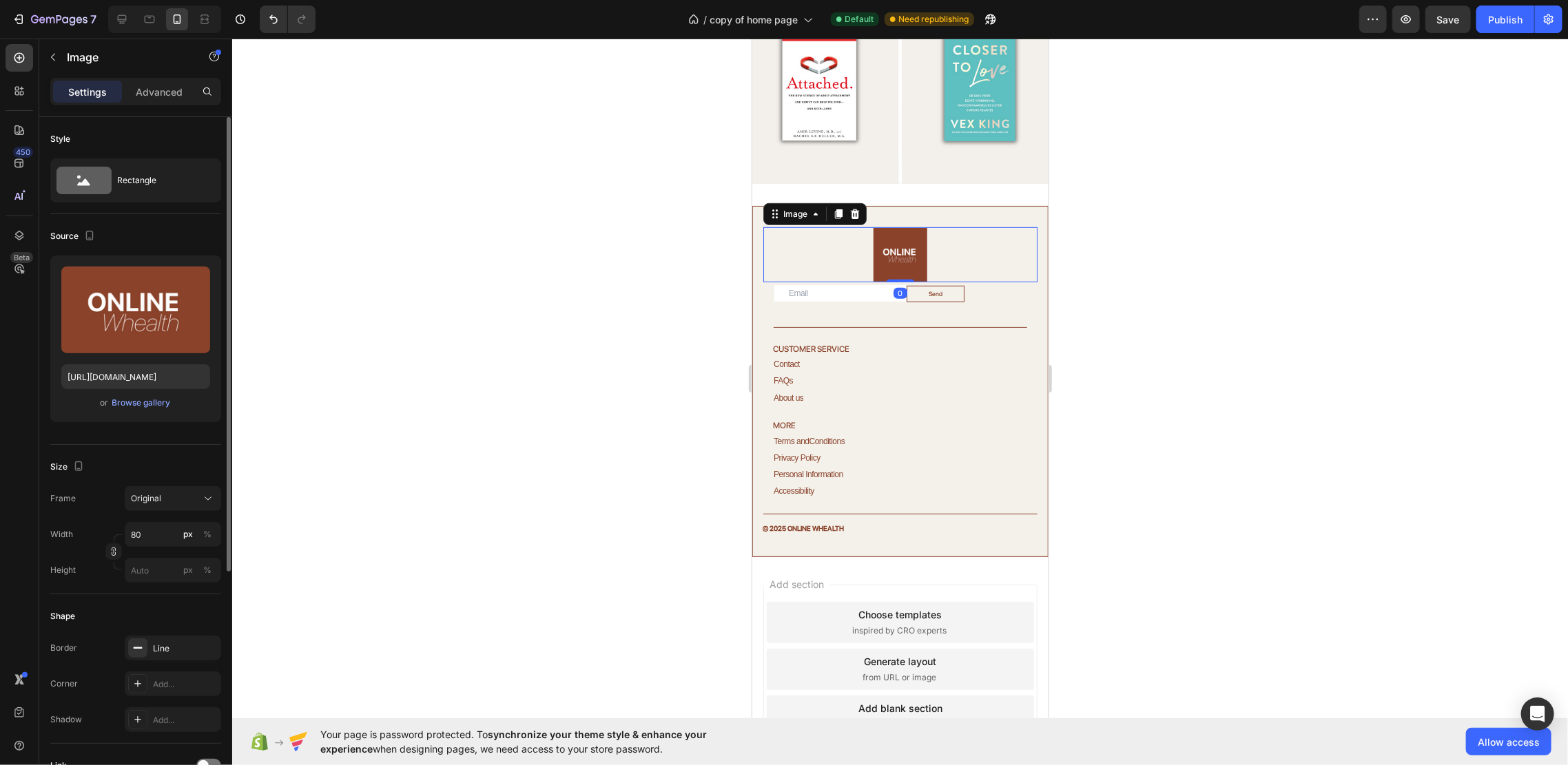
scroll to position [352, 0]
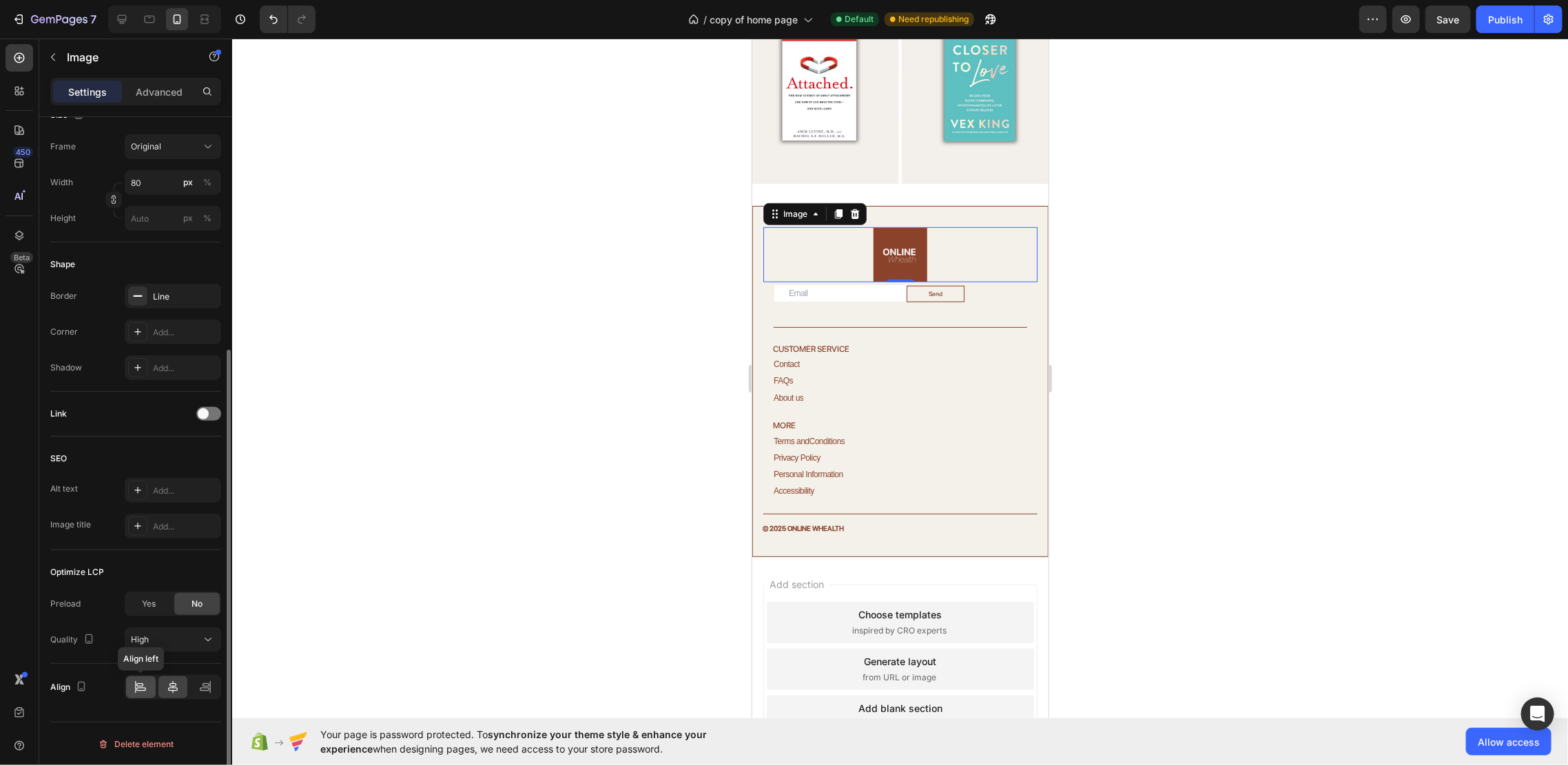
click at [135, 687] on icon at bounding box center [141, 687] width 14 height 14
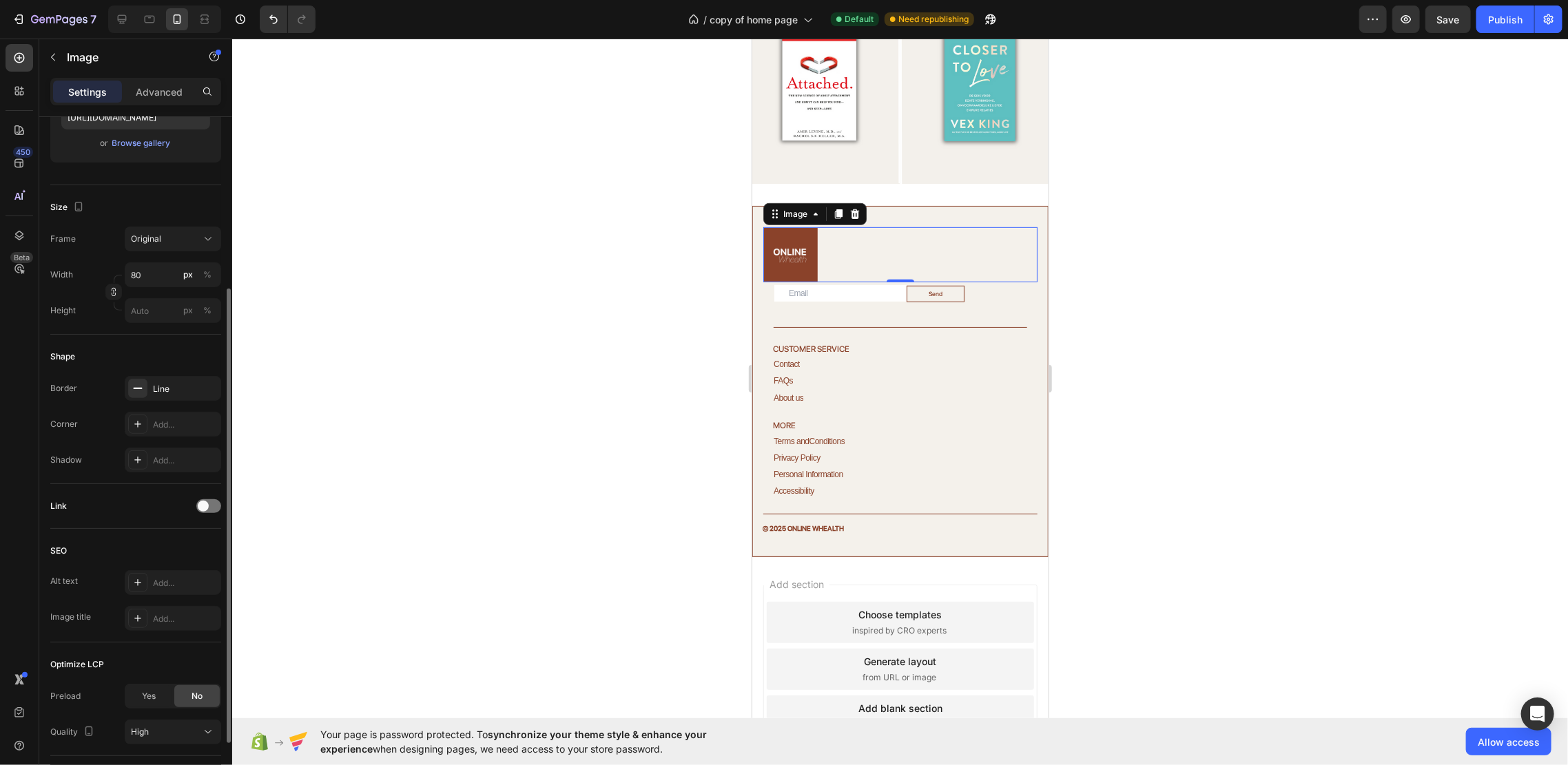
scroll to position [0, 0]
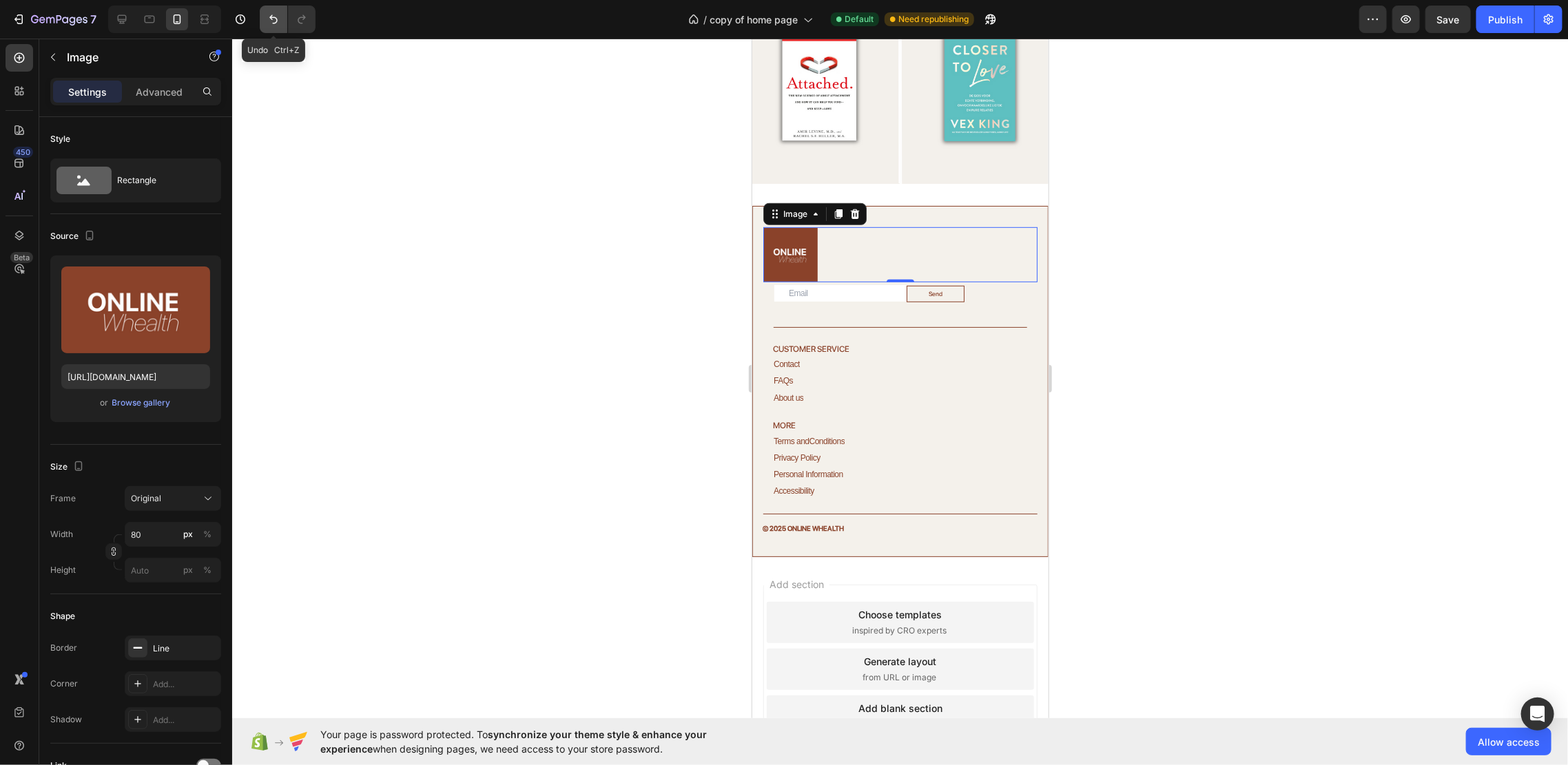
click at [263, 18] on button "Undo/Redo" at bounding box center [273, 19] width 28 height 28
click at [270, 17] on icon "Undo/Redo" at bounding box center [274, 19] width 14 height 14
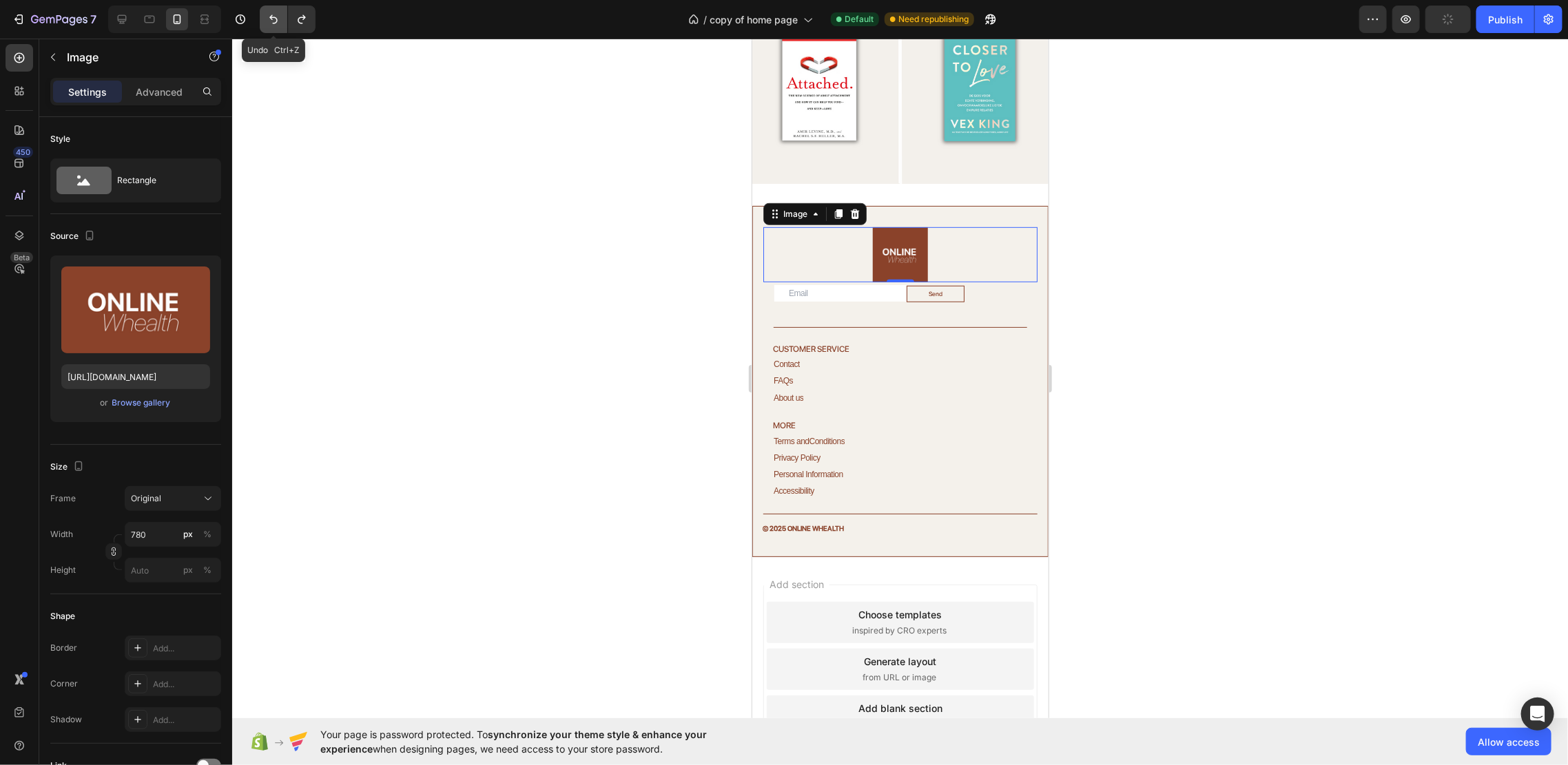
click at [270, 17] on icon "Undo/Redo" at bounding box center [274, 19] width 14 height 14
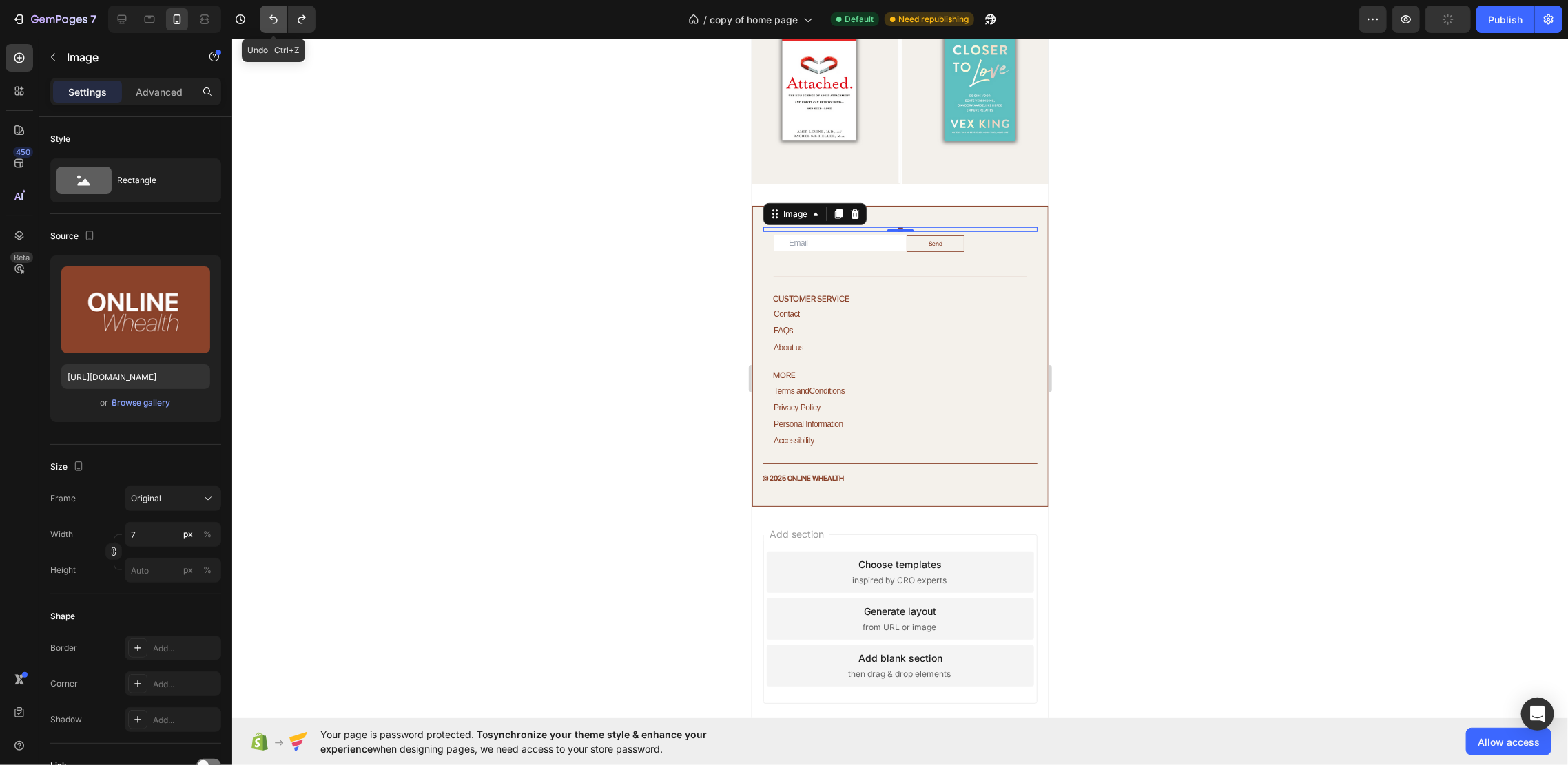
click at [270, 17] on icon "Undo/Redo" at bounding box center [274, 19] width 14 height 14
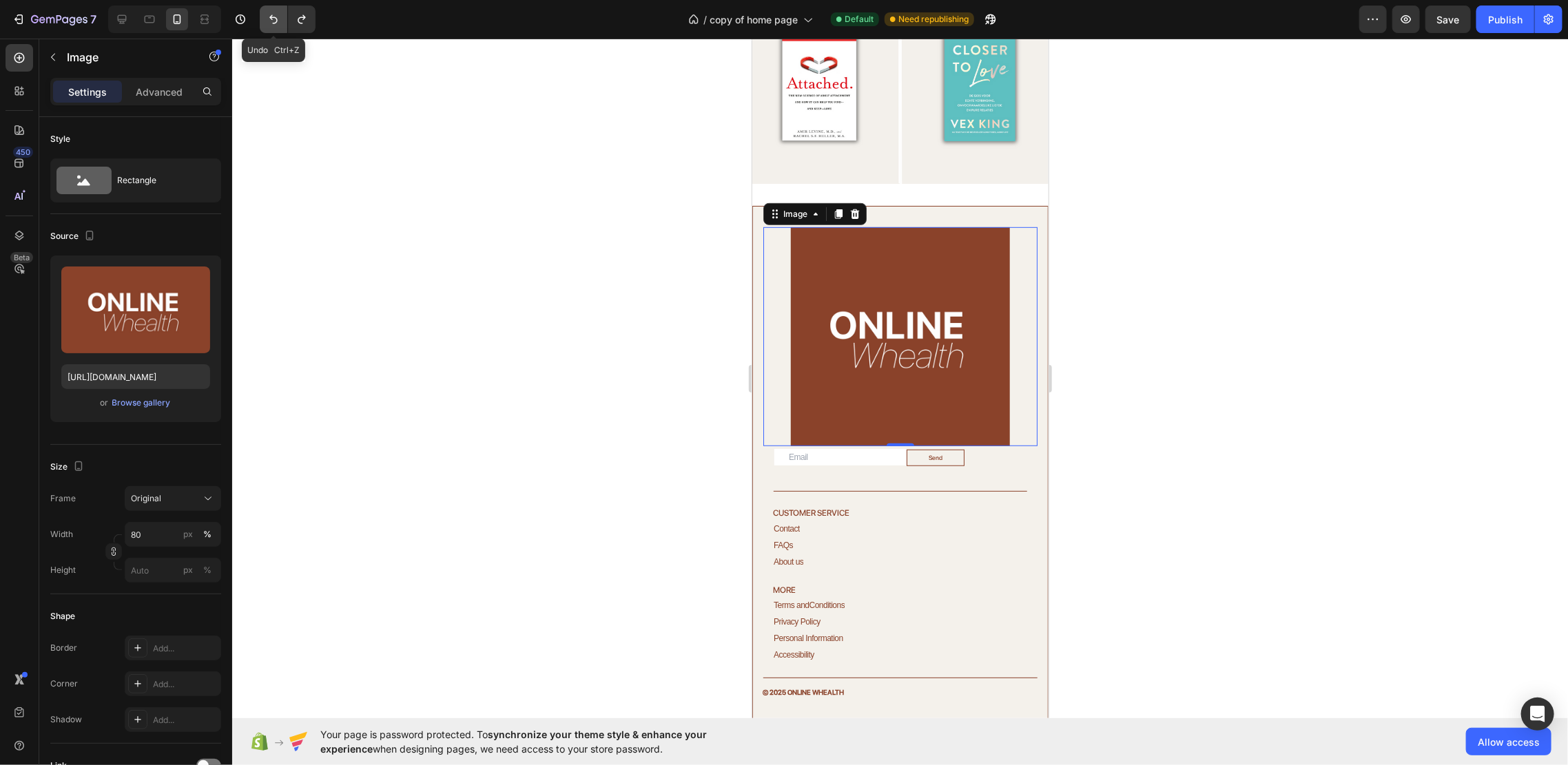
click at [270, 17] on icon "Undo/Redo" at bounding box center [274, 19] width 14 height 14
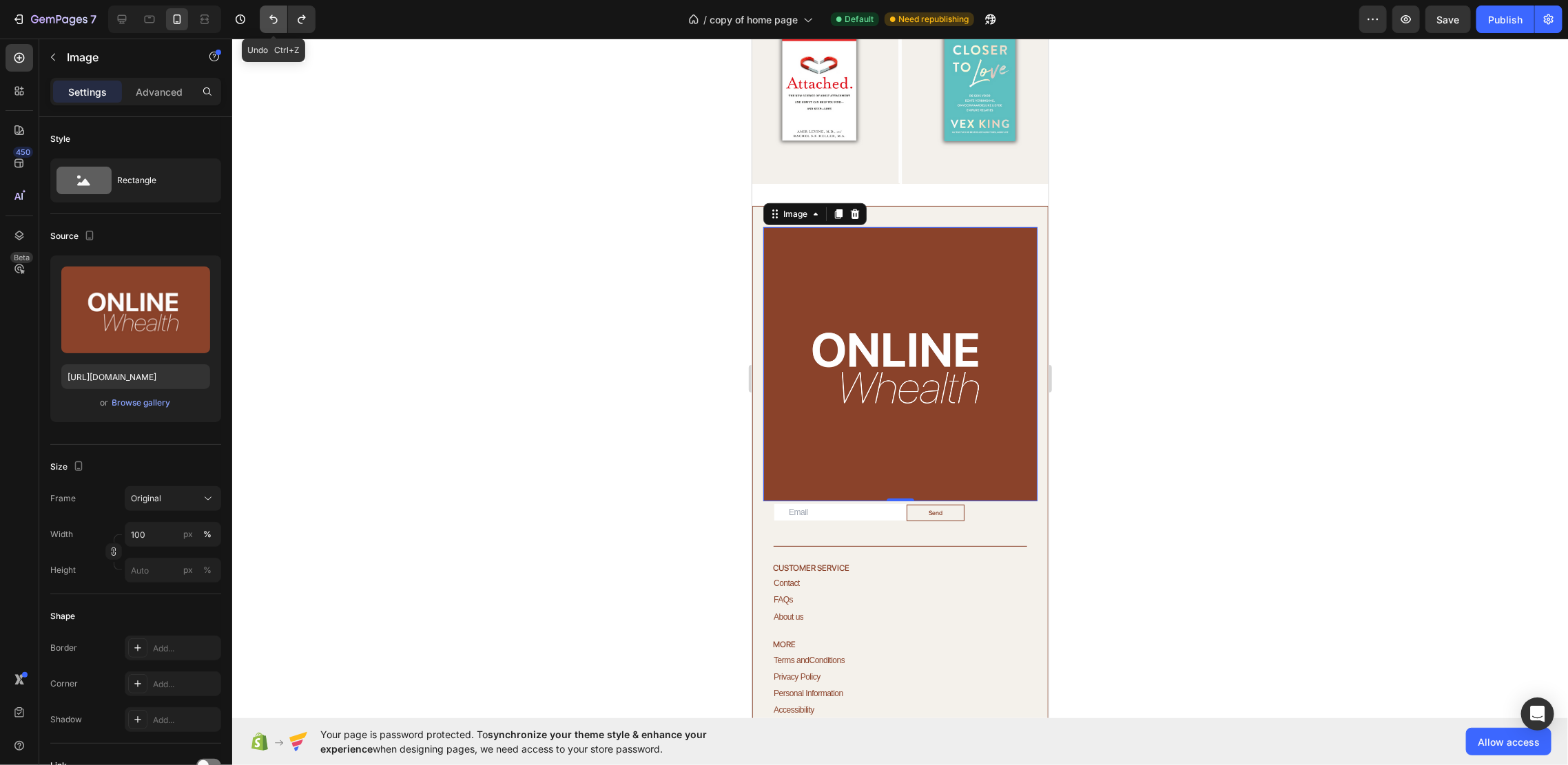
click at [270, 17] on icon "Undo/Redo" at bounding box center [274, 19] width 14 height 14
click at [270, 18] on icon "Undo/Redo" at bounding box center [274, 19] width 14 height 14
click at [274, 21] on icon "Undo/Redo" at bounding box center [274, 19] width 14 height 14
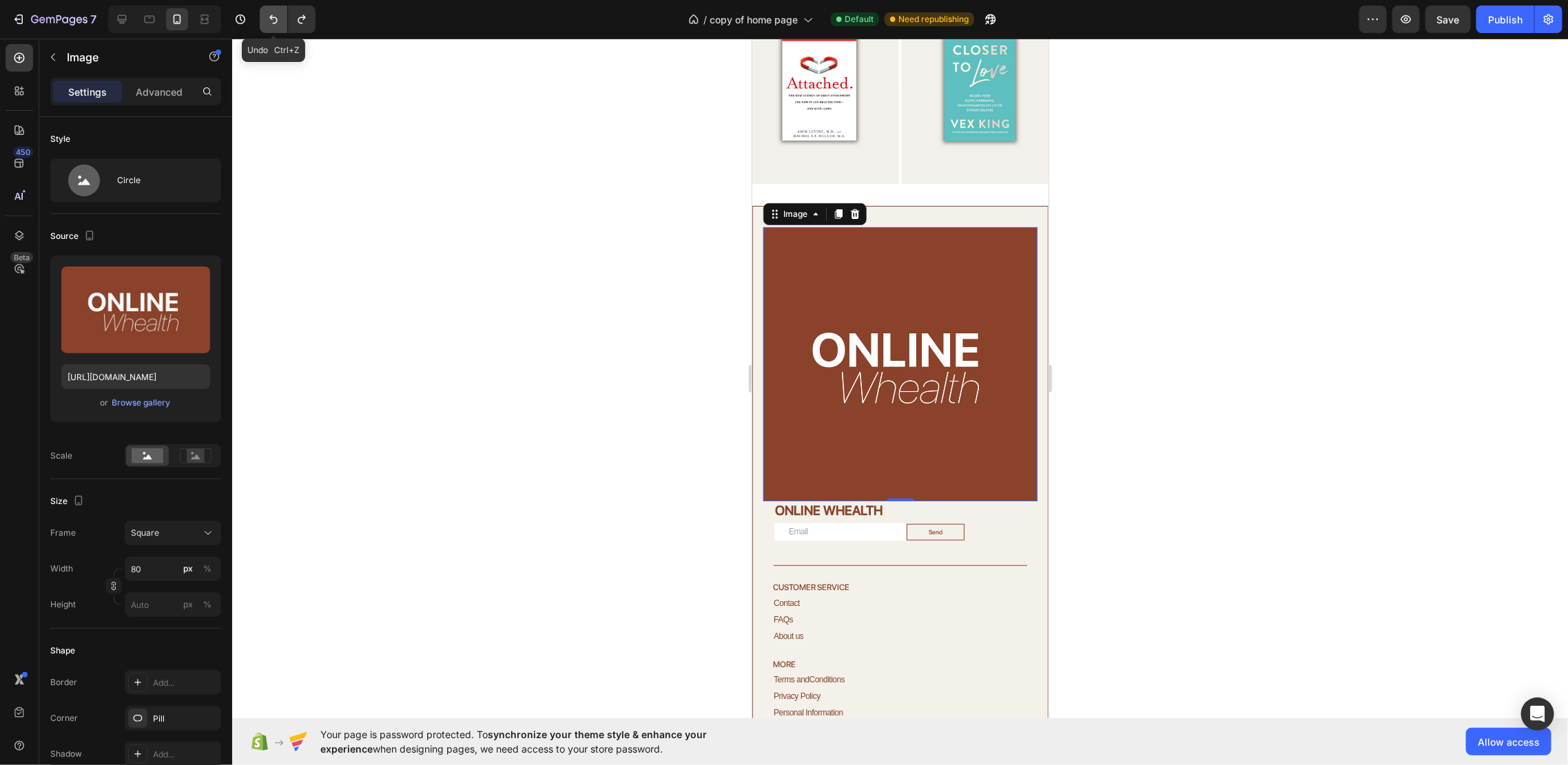
click at [274, 21] on icon "Undo/Redo" at bounding box center [274, 19] width 14 height 14
type input "5"
click at [274, 21] on icon "Undo/Redo" at bounding box center [274, 19] width 14 height 14
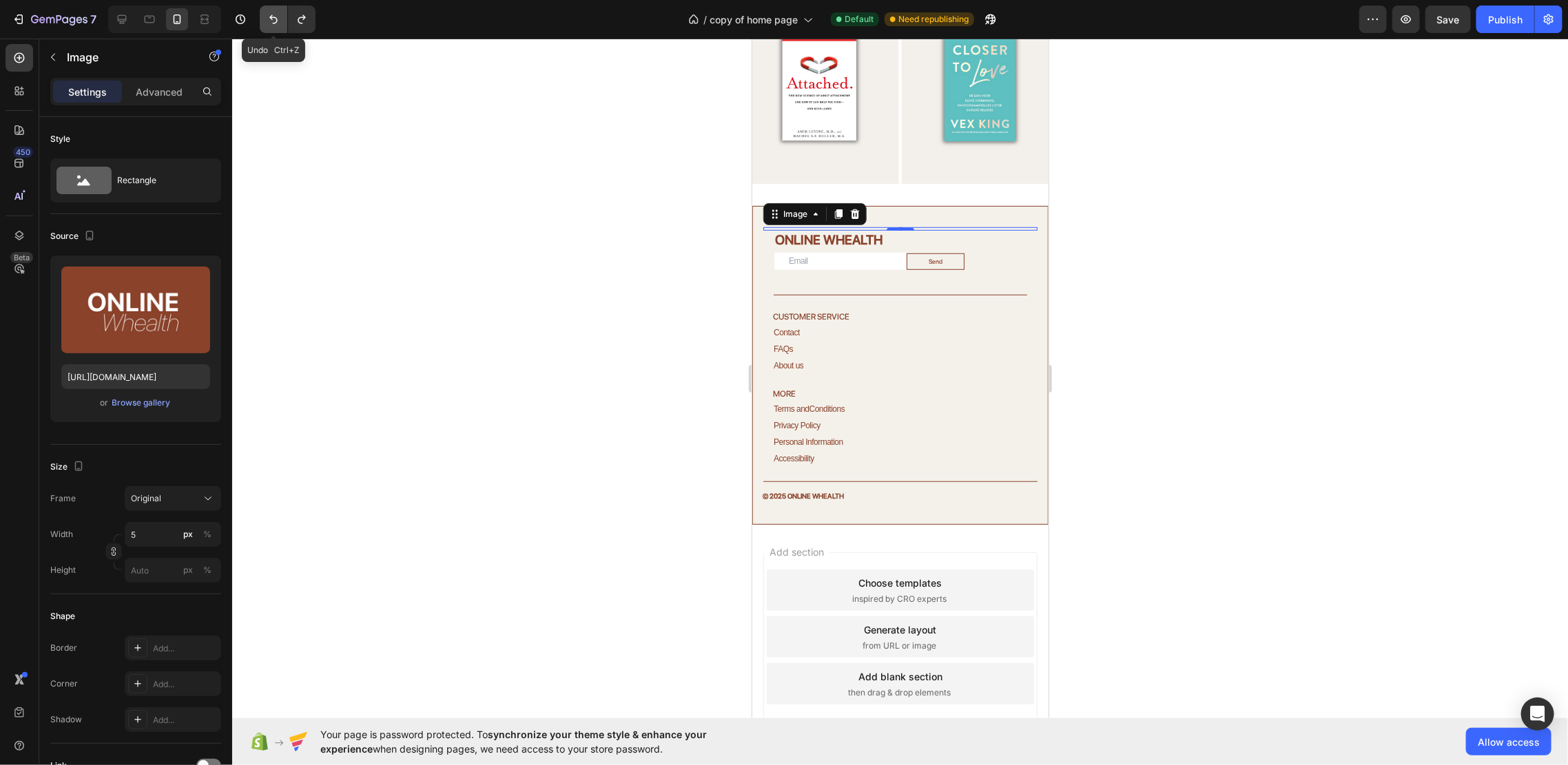
click at [274, 21] on icon "Undo/Redo" at bounding box center [274, 19] width 14 height 14
type input "5"
click at [274, 21] on icon "Undo/Redo" at bounding box center [274, 19] width 14 height 14
type input "50"
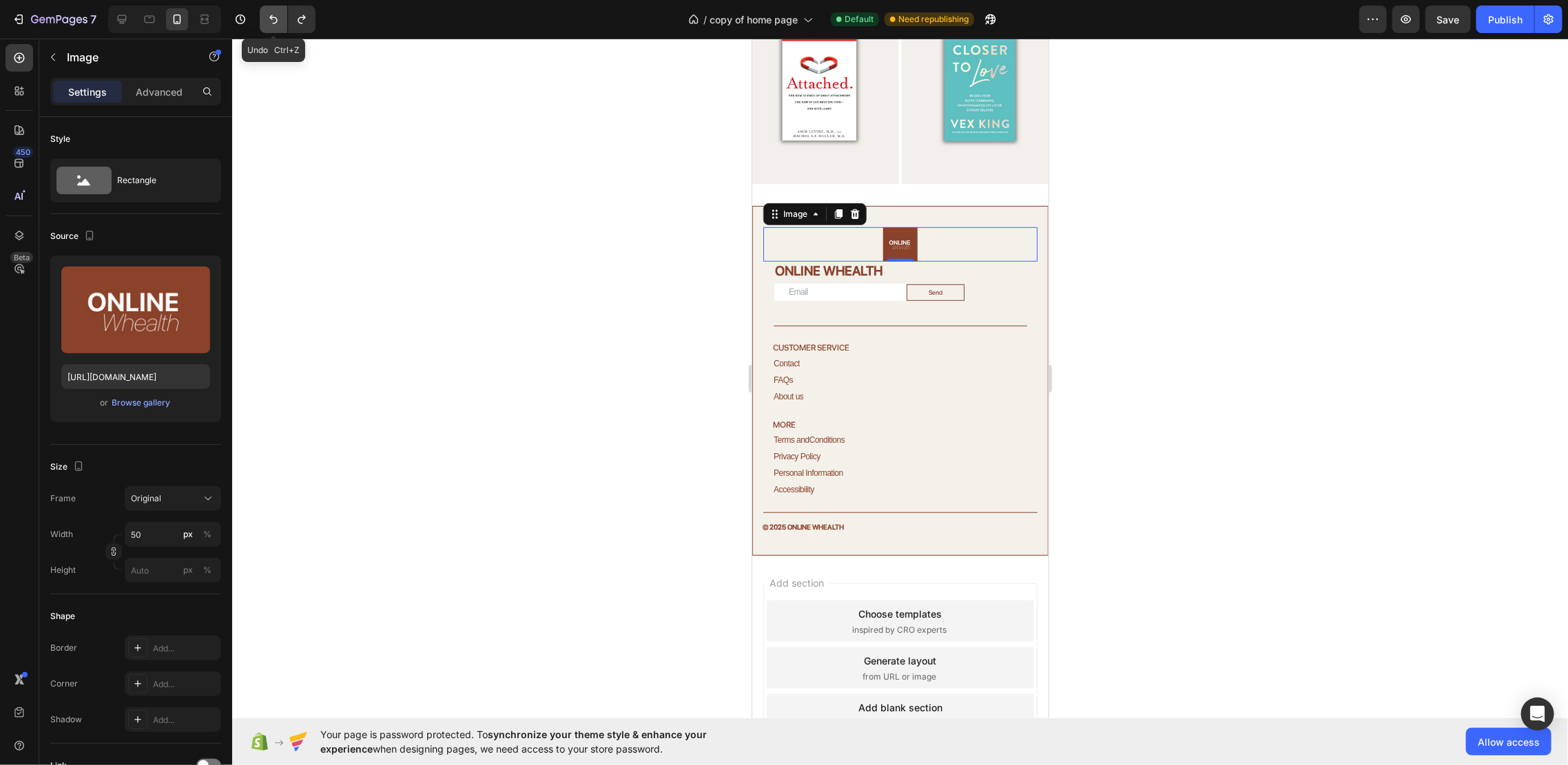
click at [274, 21] on icon "Undo/Redo" at bounding box center [274, 19] width 14 height 14
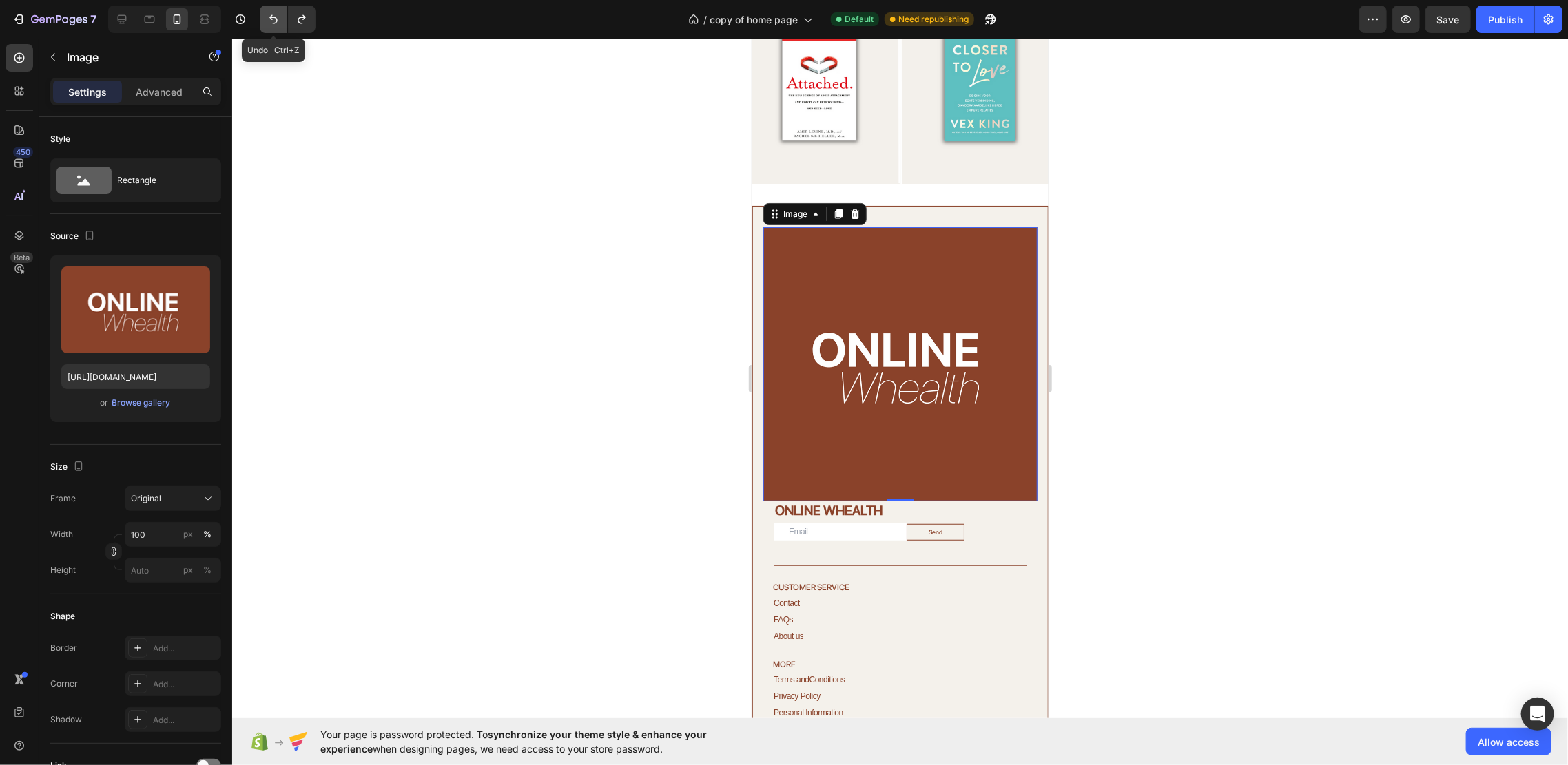
click at [274, 21] on icon "Undo/Redo" at bounding box center [274, 19] width 14 height 14
type input "80"
click at [274, 21] on icon "Undo/Redo" at bounding box center [274, 19] width 14 height 14
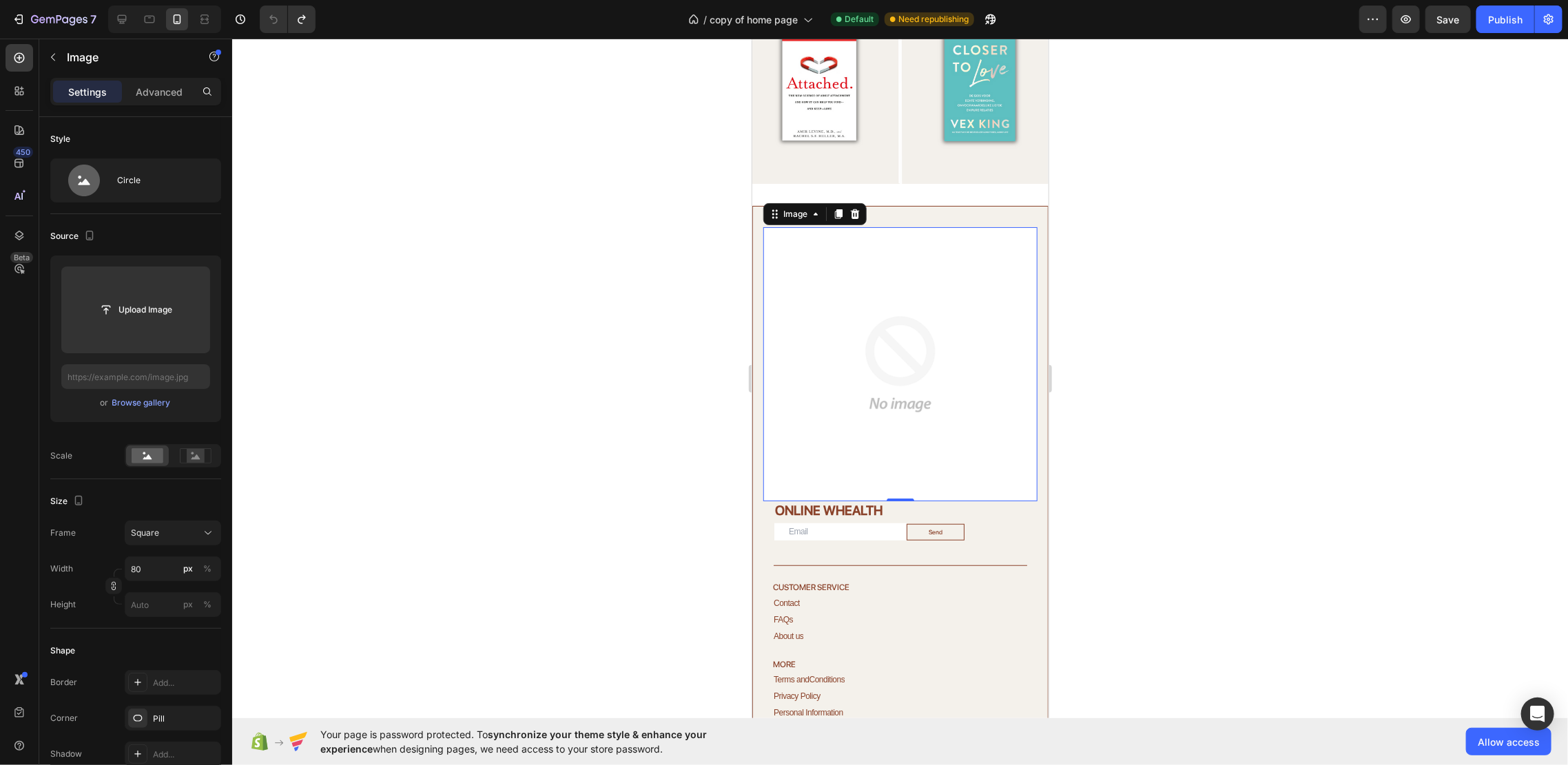
click at [859, 208] on icon at bounding box center [855, 214] width 11 height 11
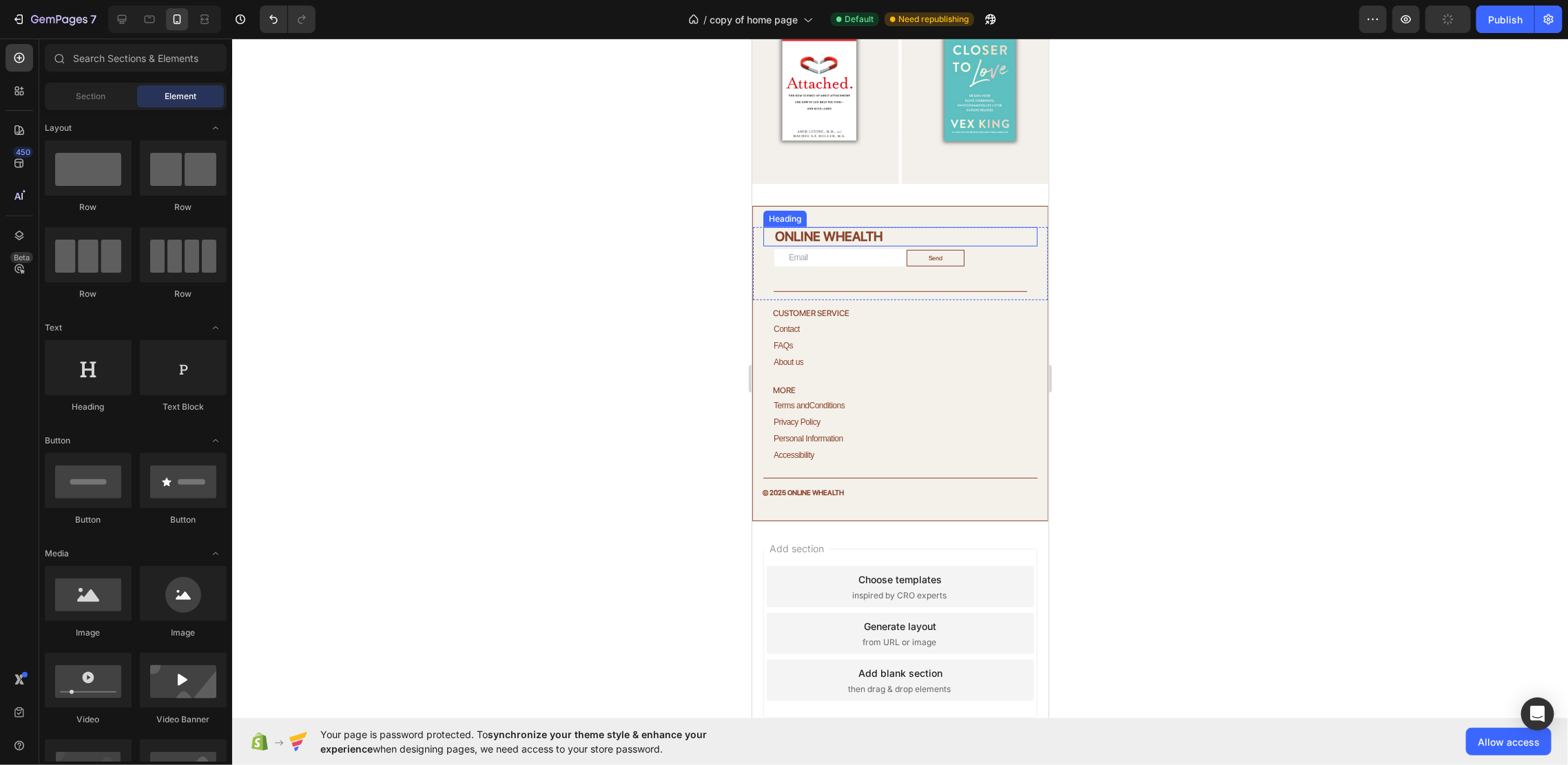
click at [878, 227] on h2 "ONLINE WHEALTH" at bounding box center [905, 236] width 264 height 20
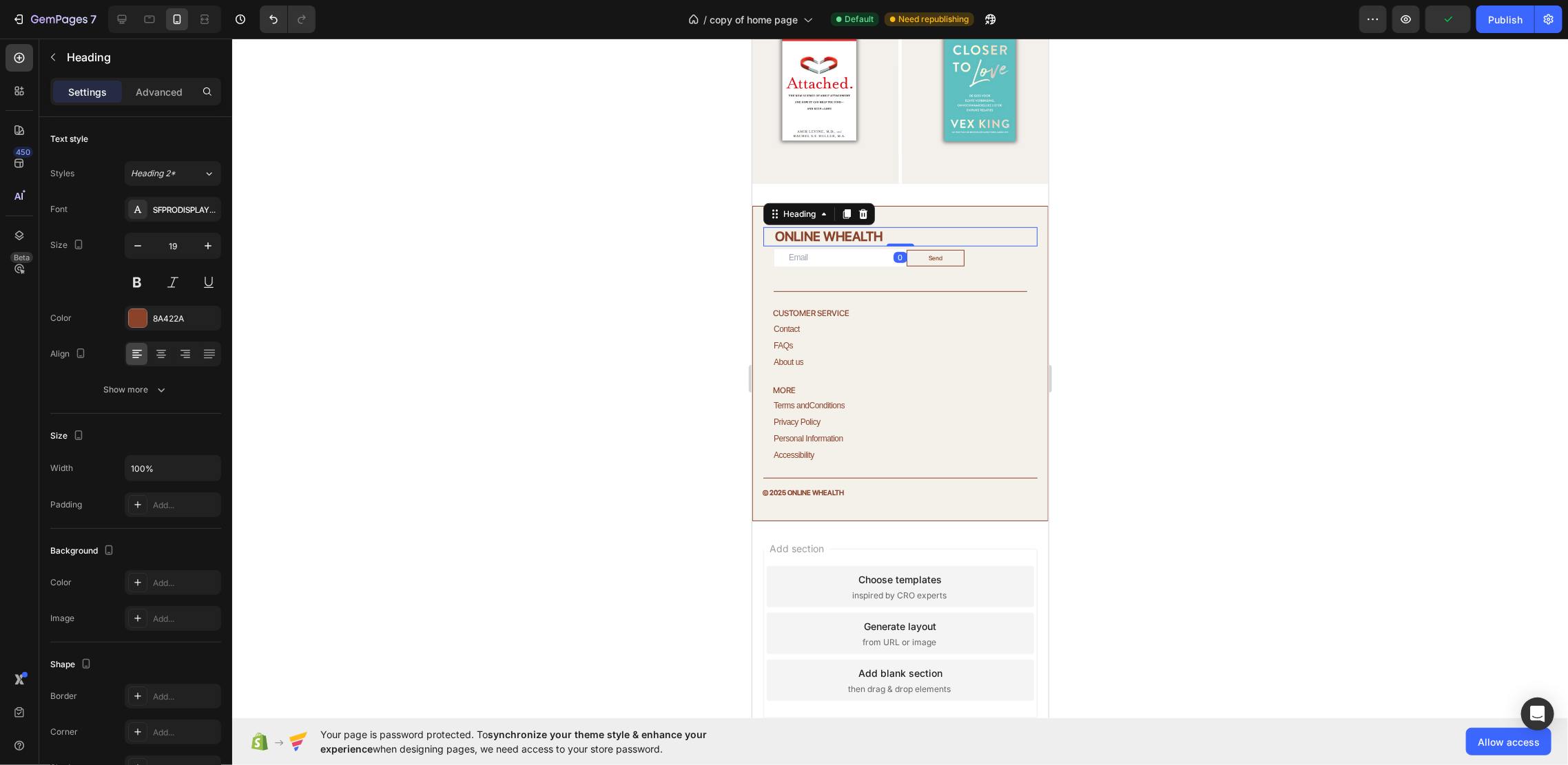
click at [878, 227] on h2 "ONLINE WHEALTH" at bounding box center [905, 236] width 264 height 20
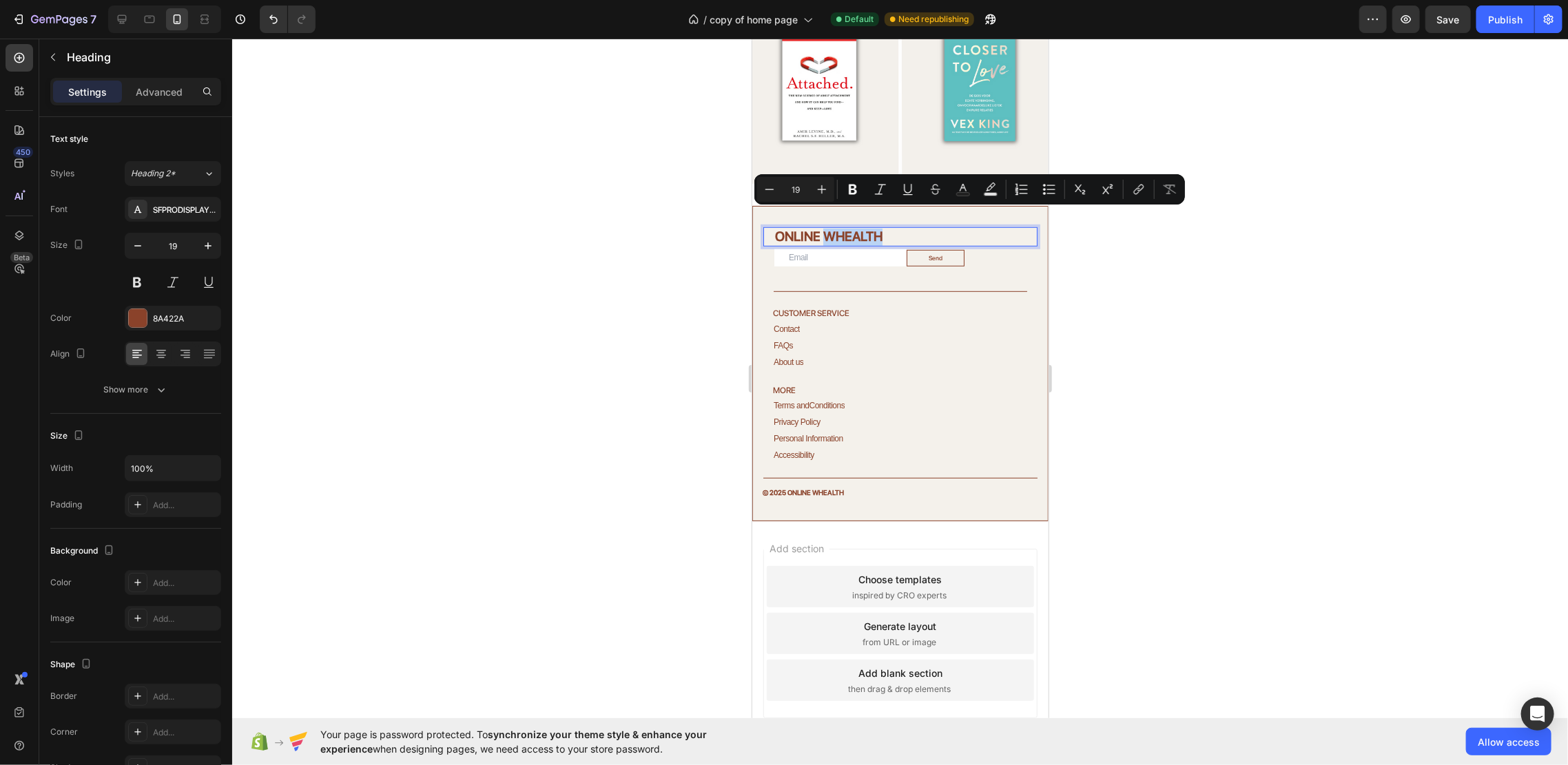
drag, startPoint x: 884, startPoint y: 218, endPoint x: 822, endPoint y: 213, distance: 62.2
click at [822, 228] on p "ONLINE WHEALTH" at bounding box center [904, 236] width 261 height 17
click at [887, 184] on button "Italic" at bounding box center [880, 189] width 25 height 25
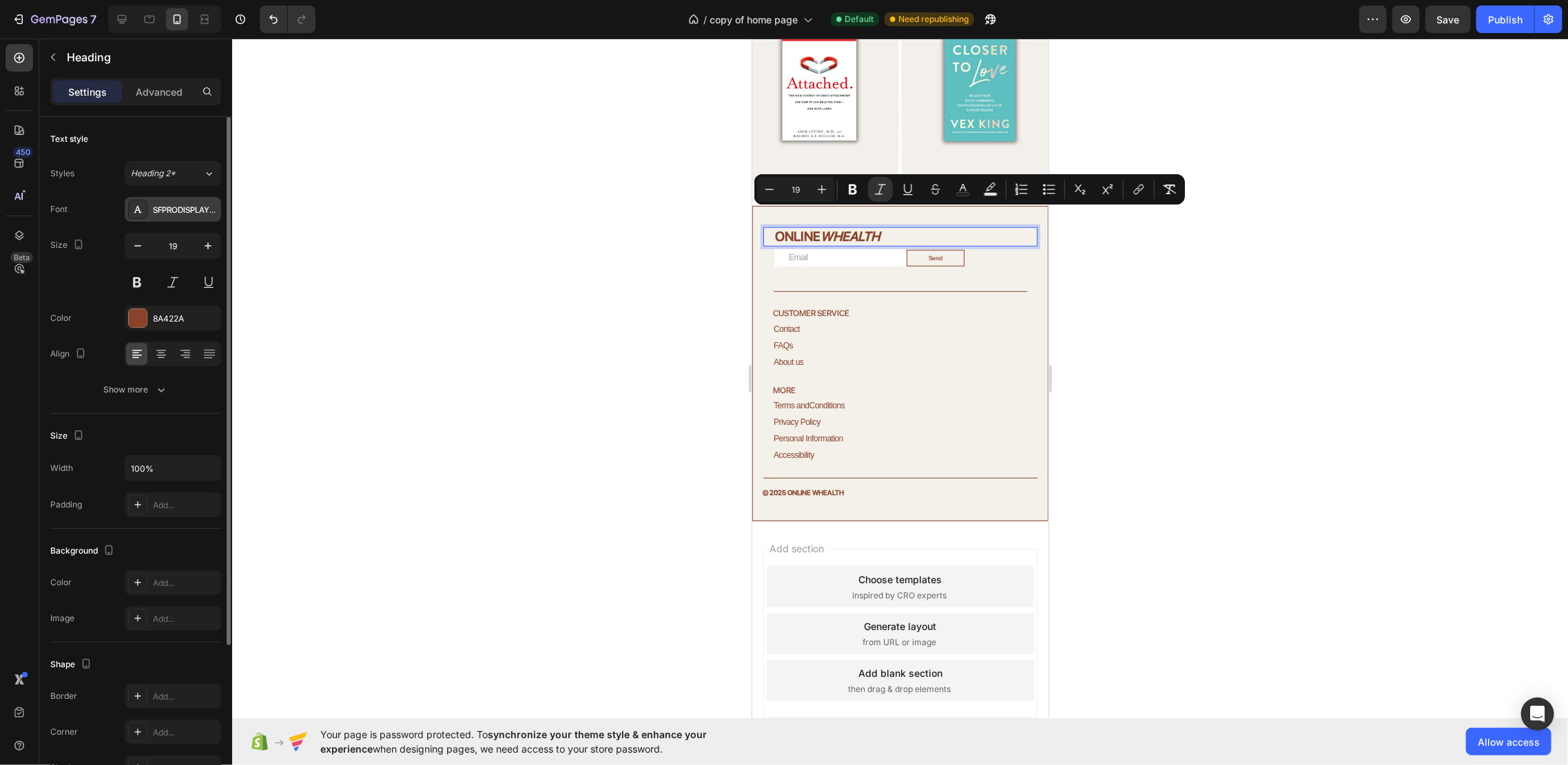
click at [176, 217] on div "SFPRODISPLAYMEDIUM" at bounding box center [173, 209] width 97 height 25
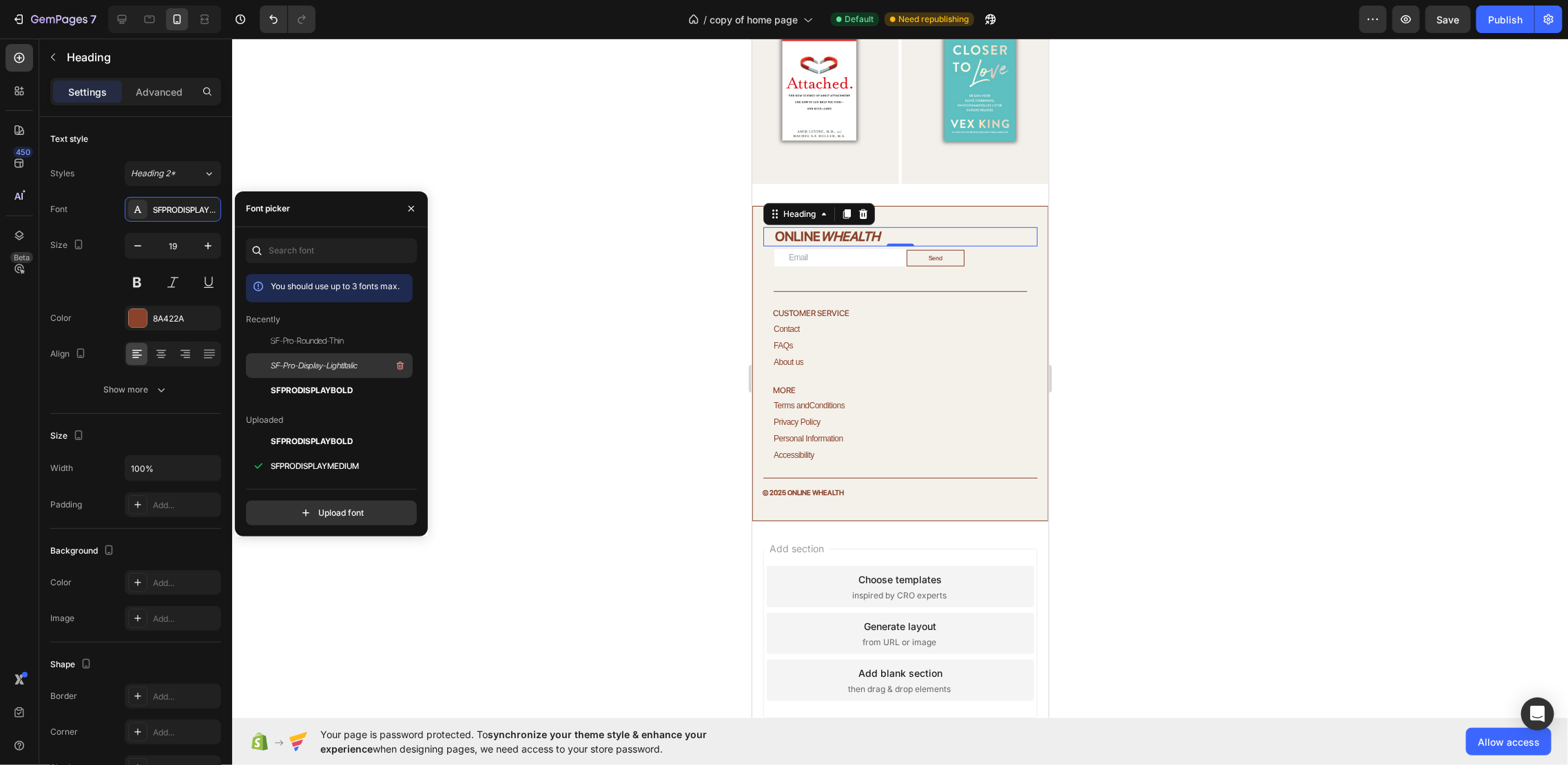
click at [340, 503] on div "SF-Pro-Display-LightItalic" at bounding box center [330, 515] width 167 height 25
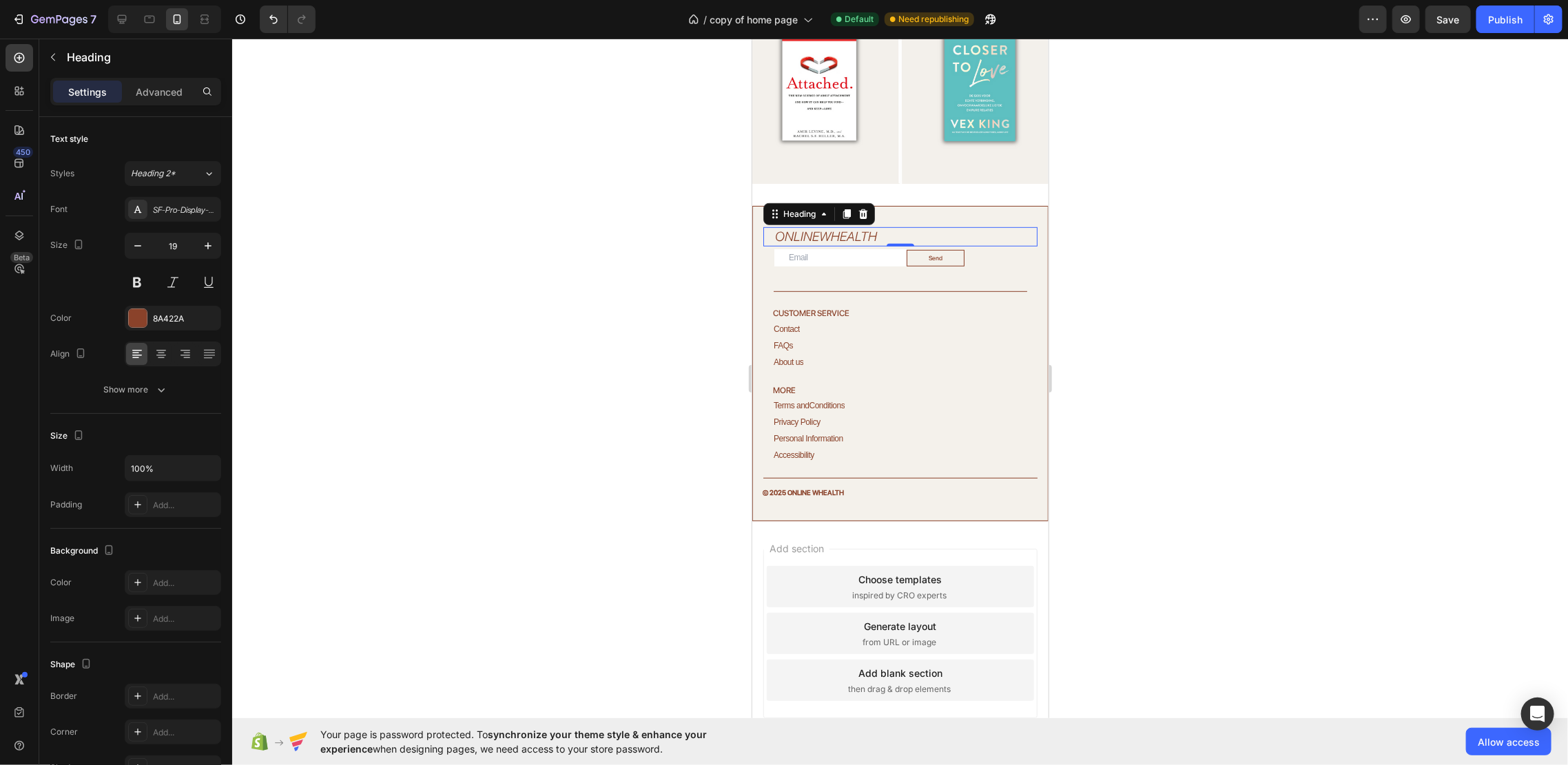
click at [815, 228] on p "ONLINE WHEALTH" at bounding box center [904, 236] width 261 height 17
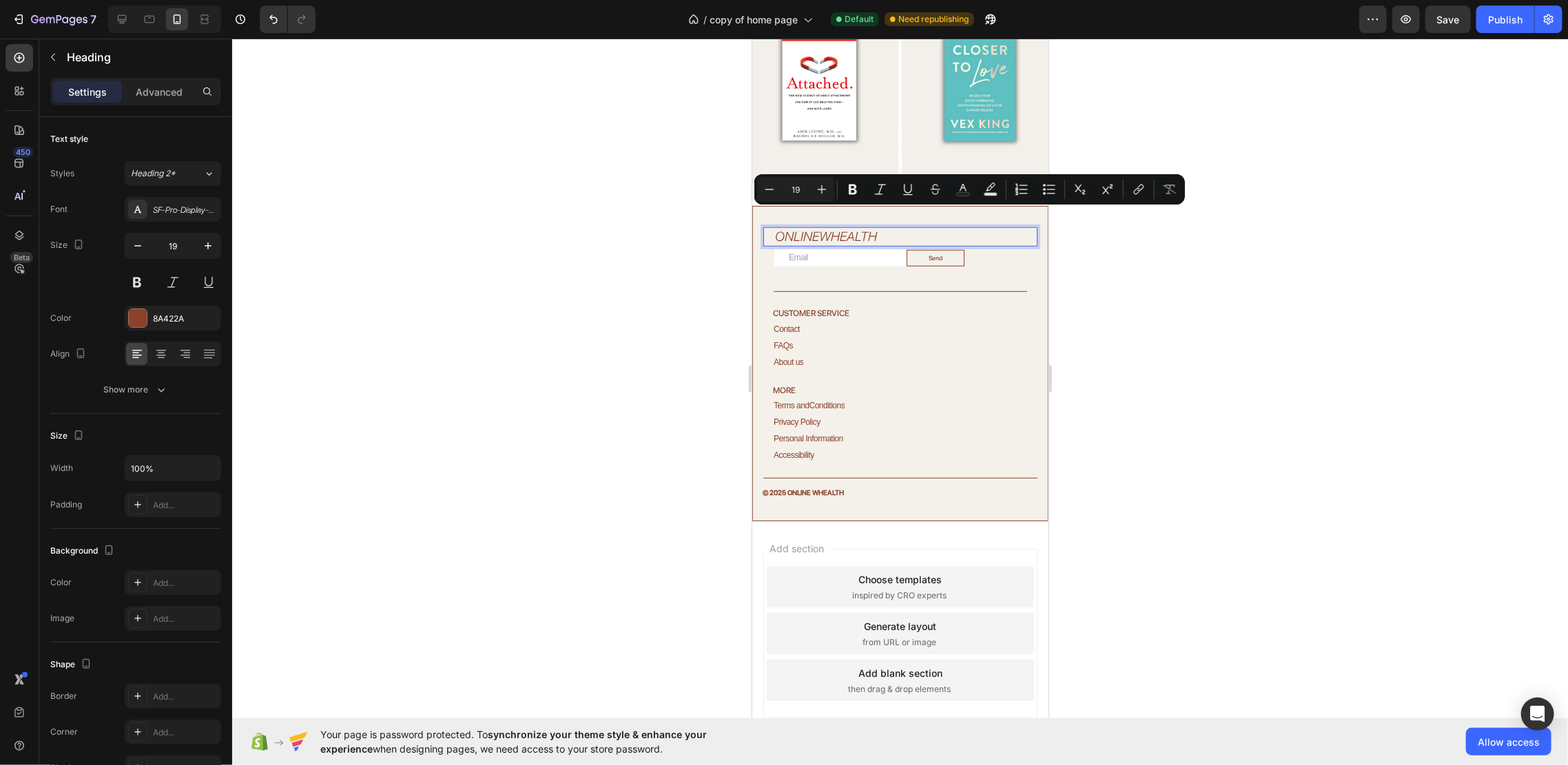
click at [809, 228] on p "ONLINE WHEALTH" at bounding box center [904, 236] width 261 height 17
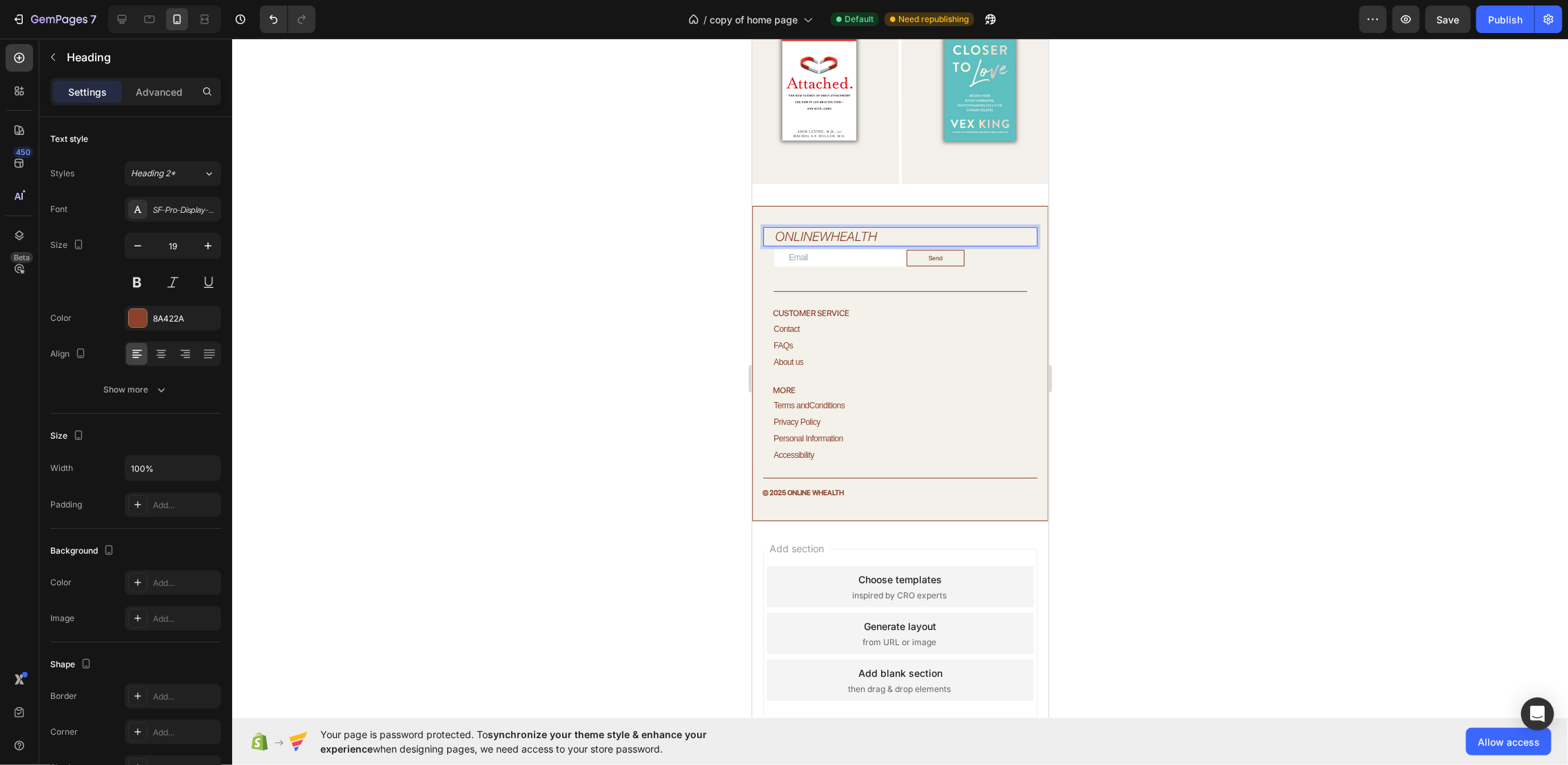
click at [809, 228] on p "ONLINE WHEALTH" at bounding box center [904, 236] width 261 height 17
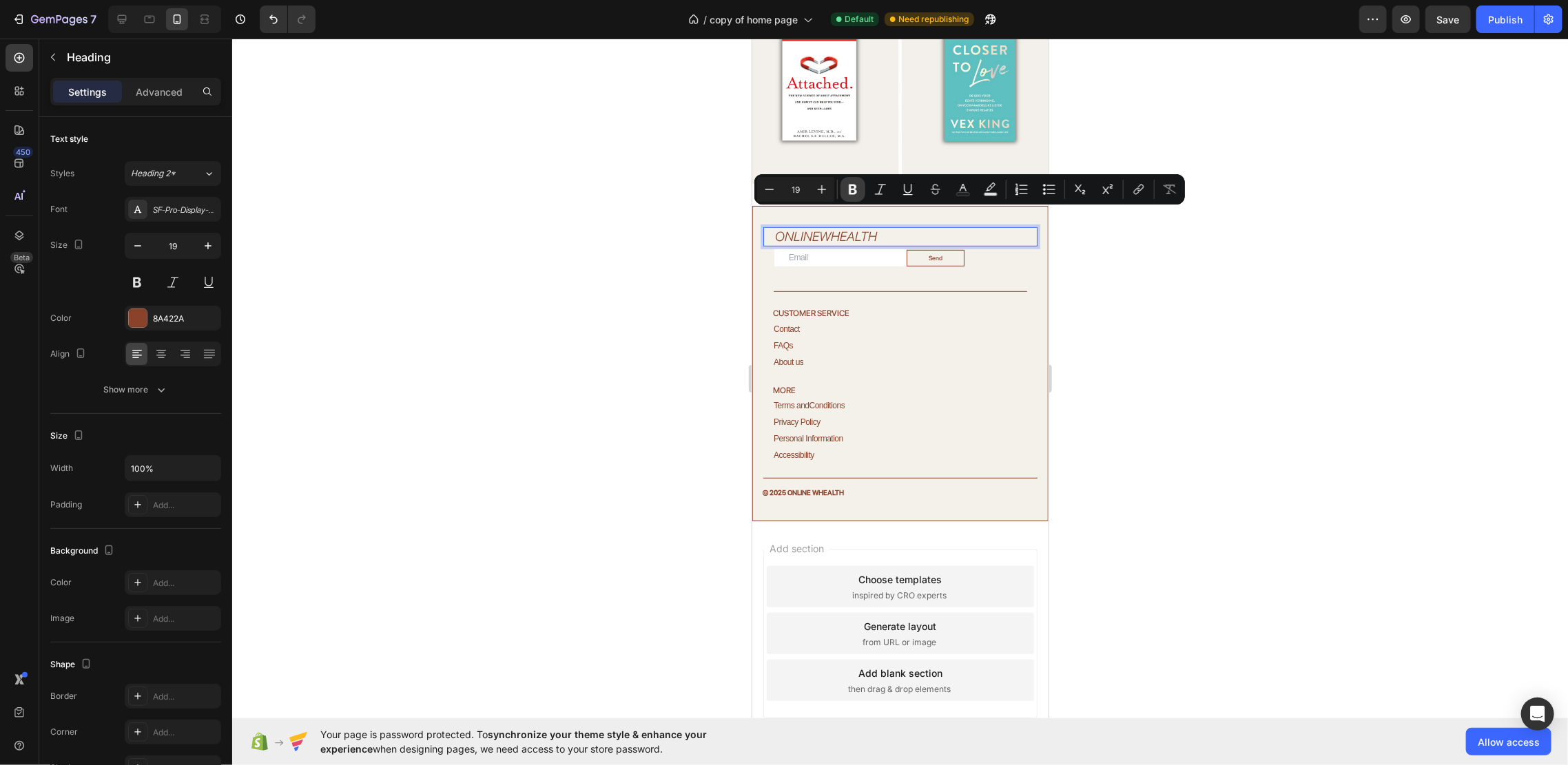
click at [846, 192] on icon "Editor contextual toolbar" at bounding box center [853, 189] width 14 height 14
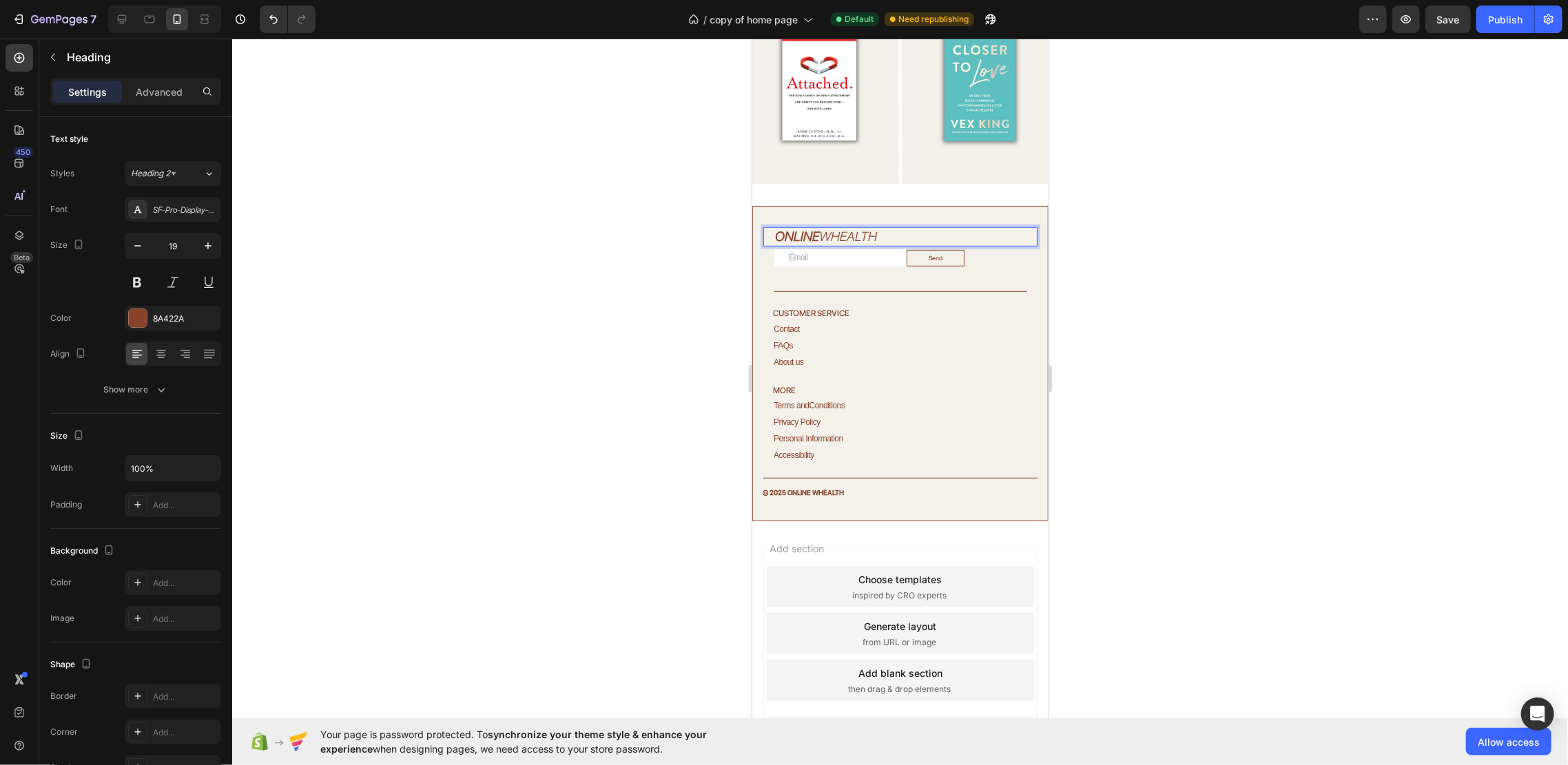
click at [806, 228] on strong "ONLINE" at bounding box center [796, 235] width 44 height 16
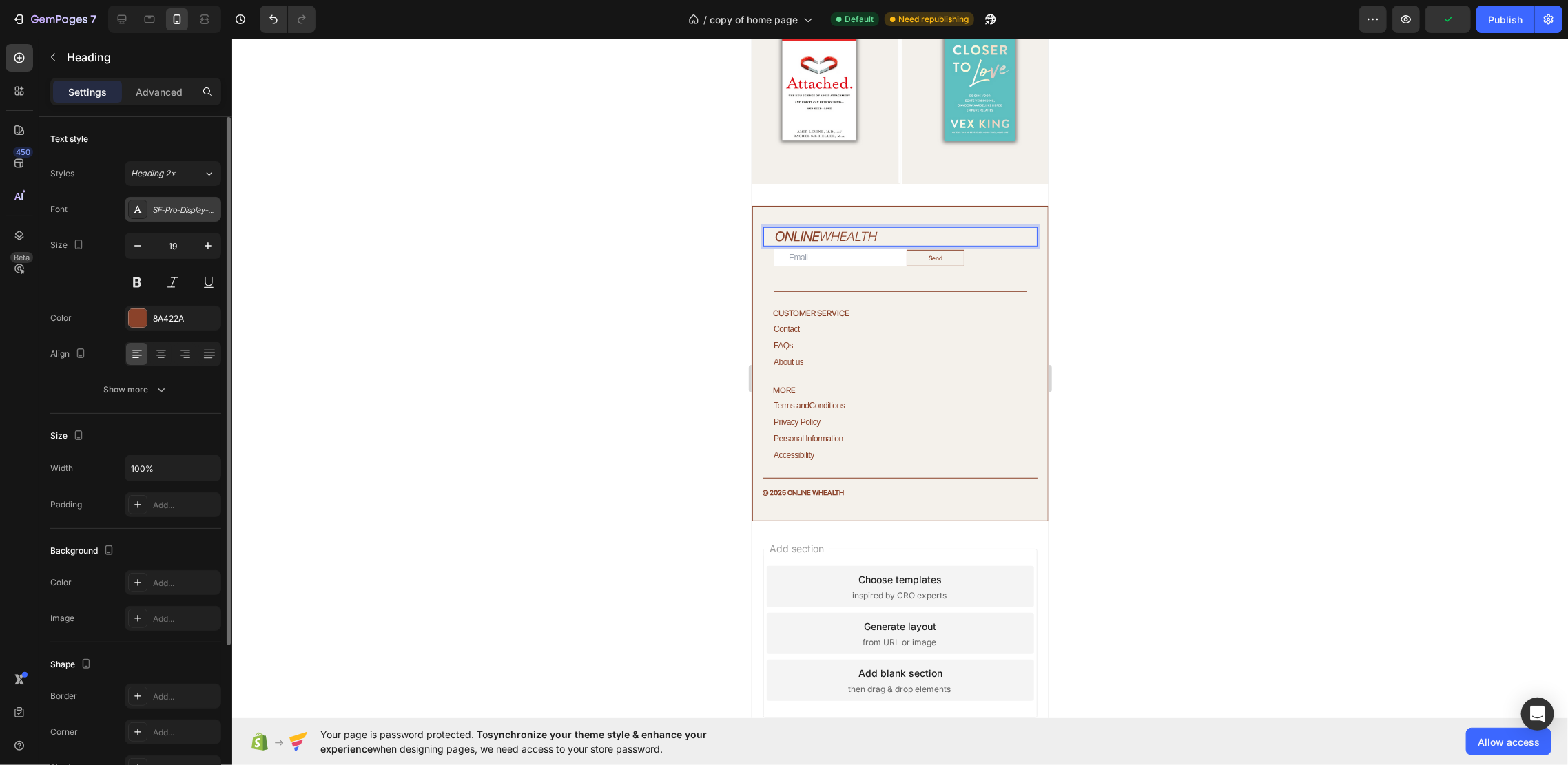
click at [187, 218] on div "SF-Pro-Display-LightItalic" at bounding box center [173, 209] width 97 height 25
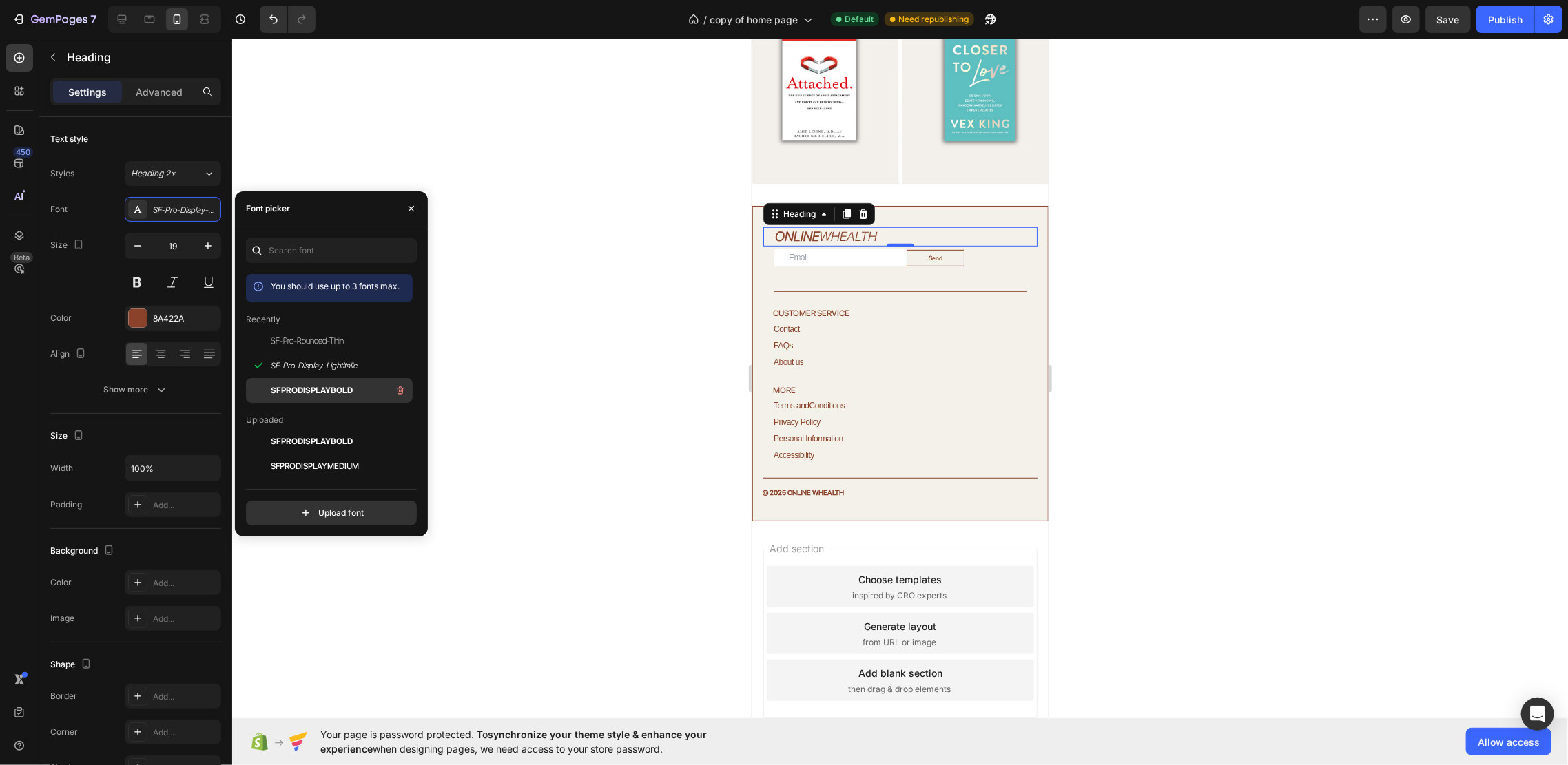
click at [331, 387] on span "SFPRODISPLAYBOLD" at bounding box center [312, 390] width 82 height 12
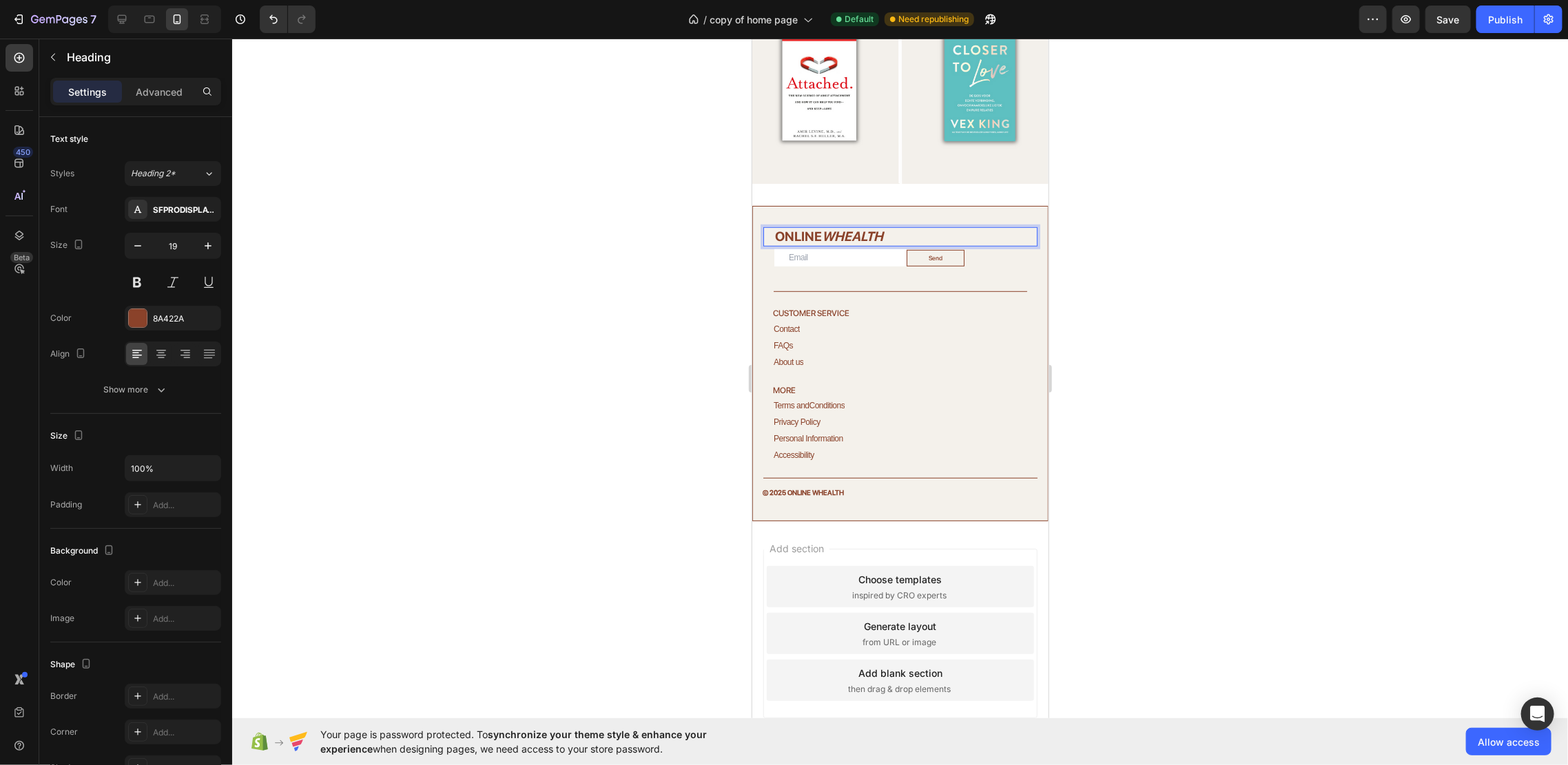
click at [819, 228] on strong "ONLINE" at bounding box center [797, 235] width 47 height 16
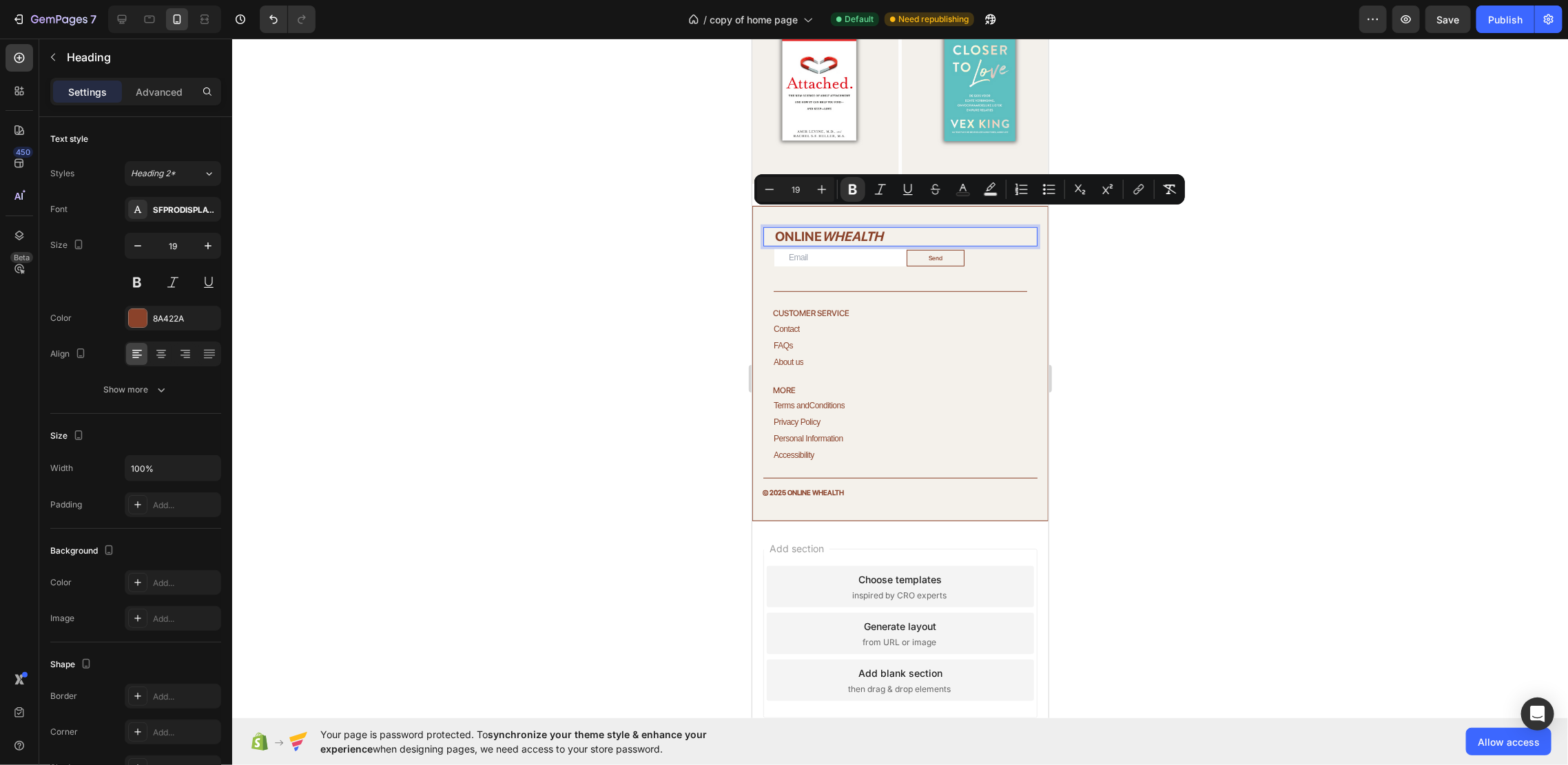
drag, startPoint x: 819, startPoint y: 215, endPoint x: 771, endPoint y: 215, distance: 48.0
click at [771, 227] on div "ONLINE WHEALTH Heading 0" at bounding box center [899, 236] width 274 height 20
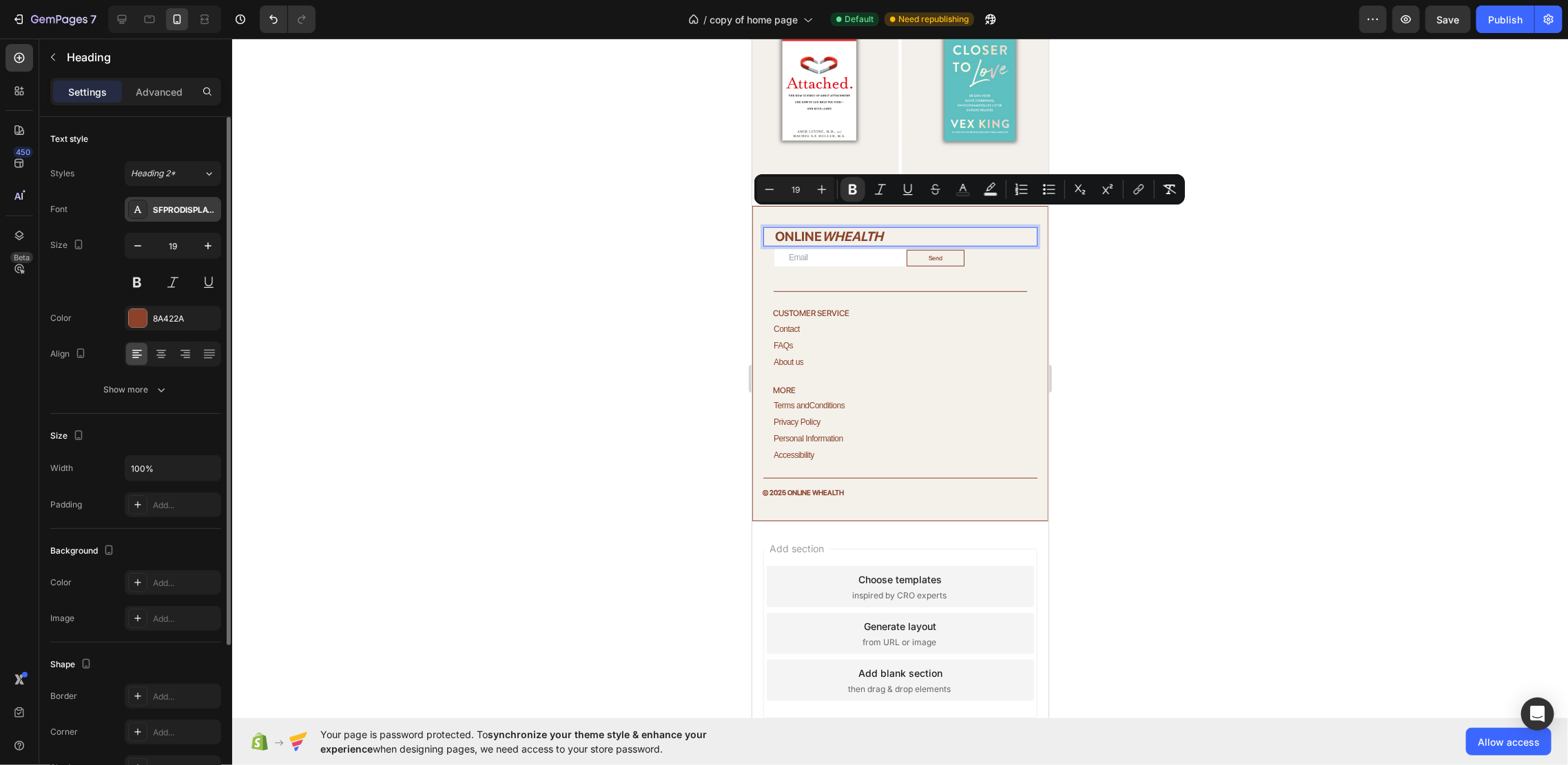
click at [192, 205] on div "SFPRODISPLAYBOLD" at bounding box center [185, 210] width 65 height 12
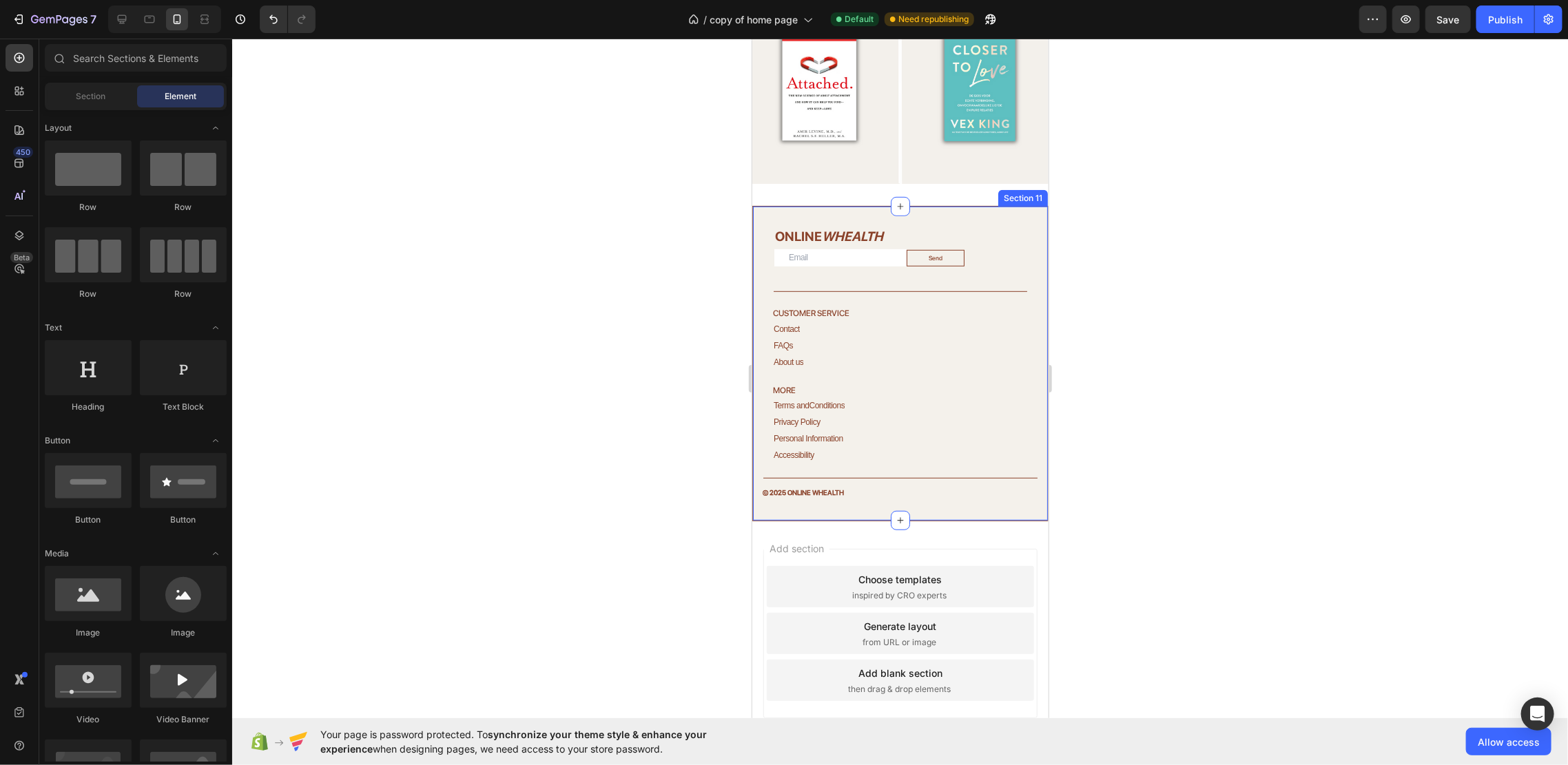
click at [858, 205] on div "⁠⁠⁠⁠⁠⁠⁠ ONLINE WHEALTH Heading Email Field Send Submit Button Row Newsletter Ti…" at bounding box center [899, 363] width 296 height 316
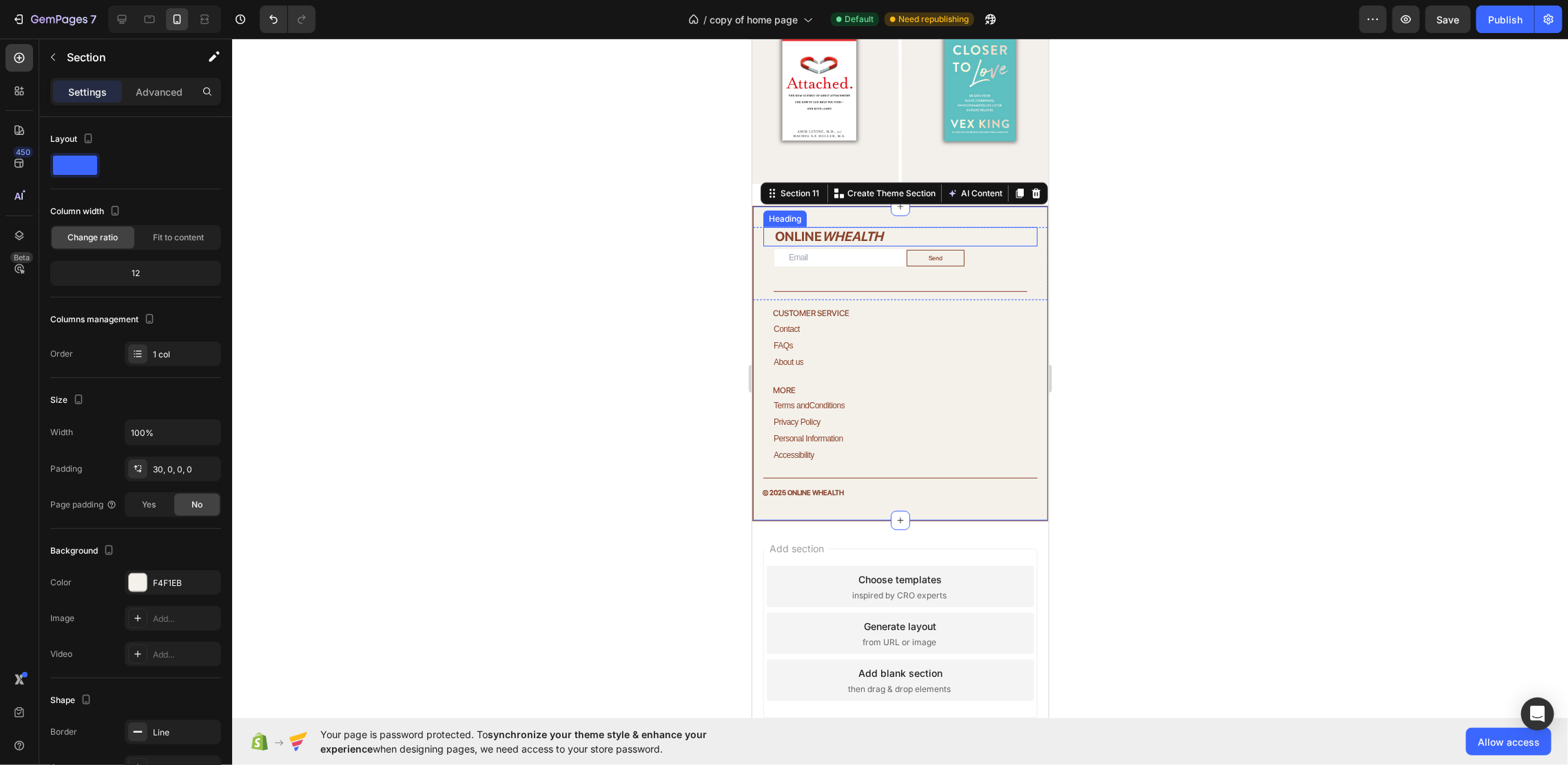
click at [854, 228] on icon "WHEALTH" at bounding box center [852, 235] width 62 height 16
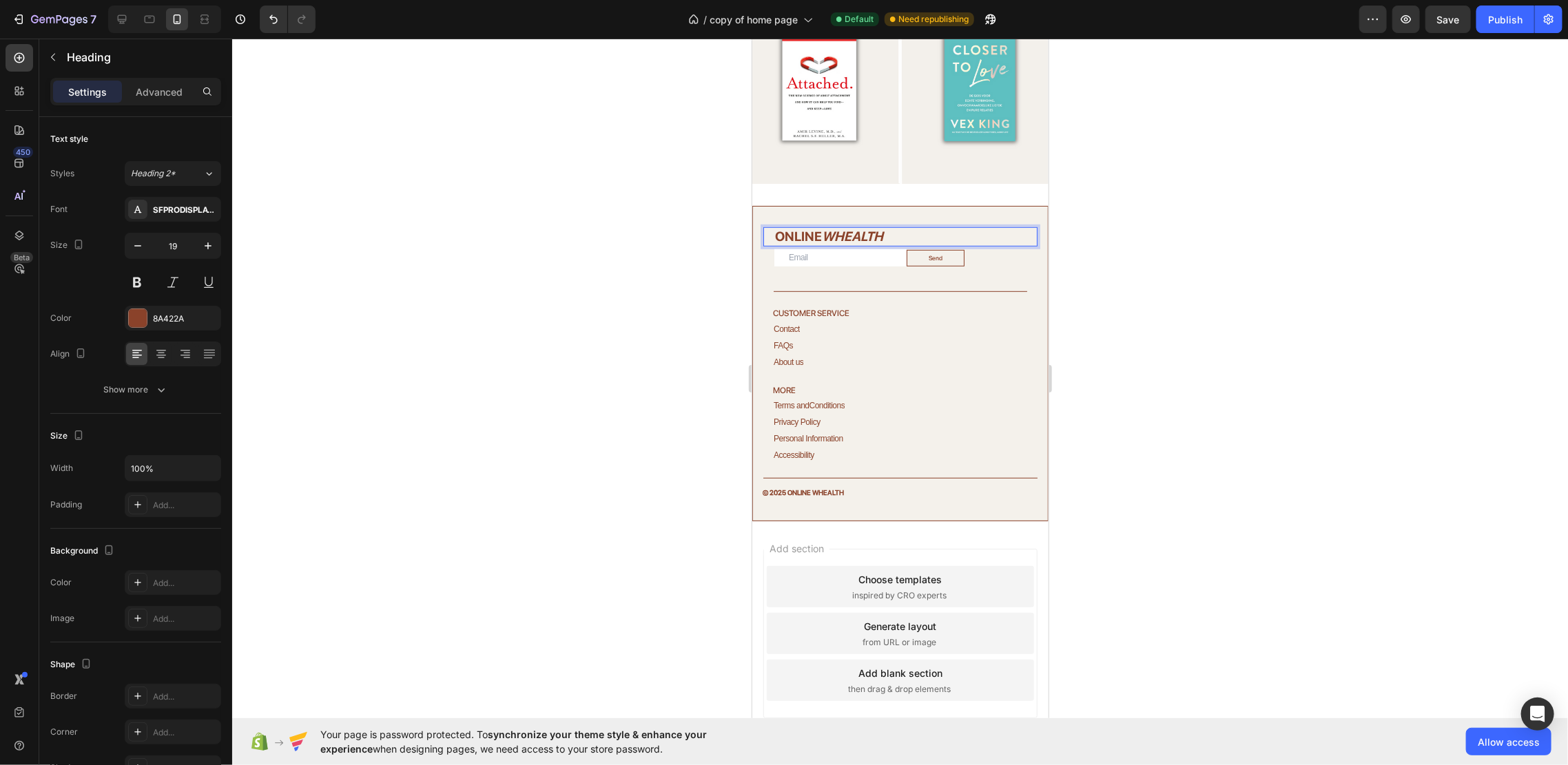
click at [810, 228] on strong "ONLINE" at bounding box center [797, 235] width 47 height 16
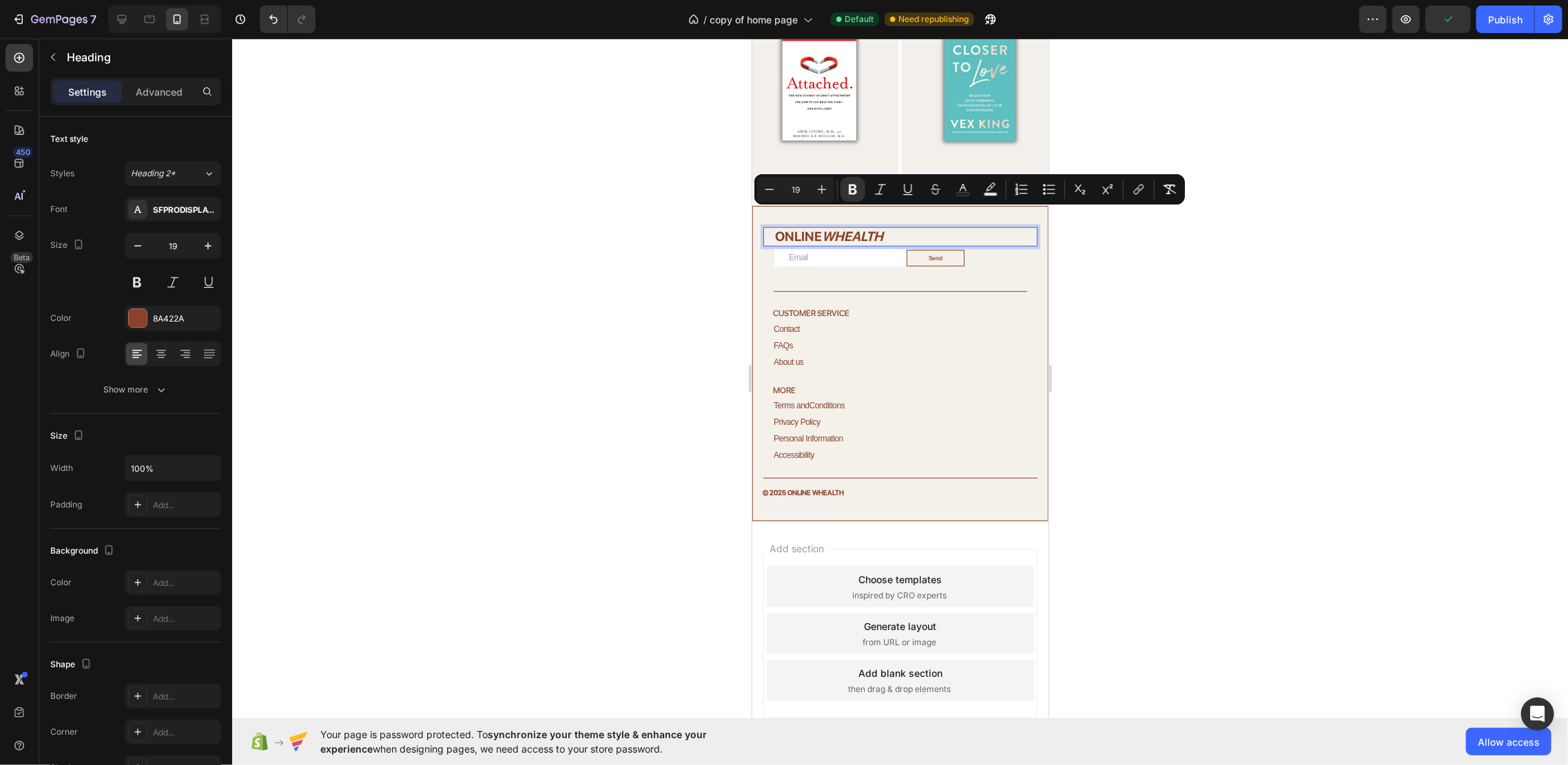
click at [854, 228] on icon "WHEALTH" at bounding box center [852, 235] width 62 height 16
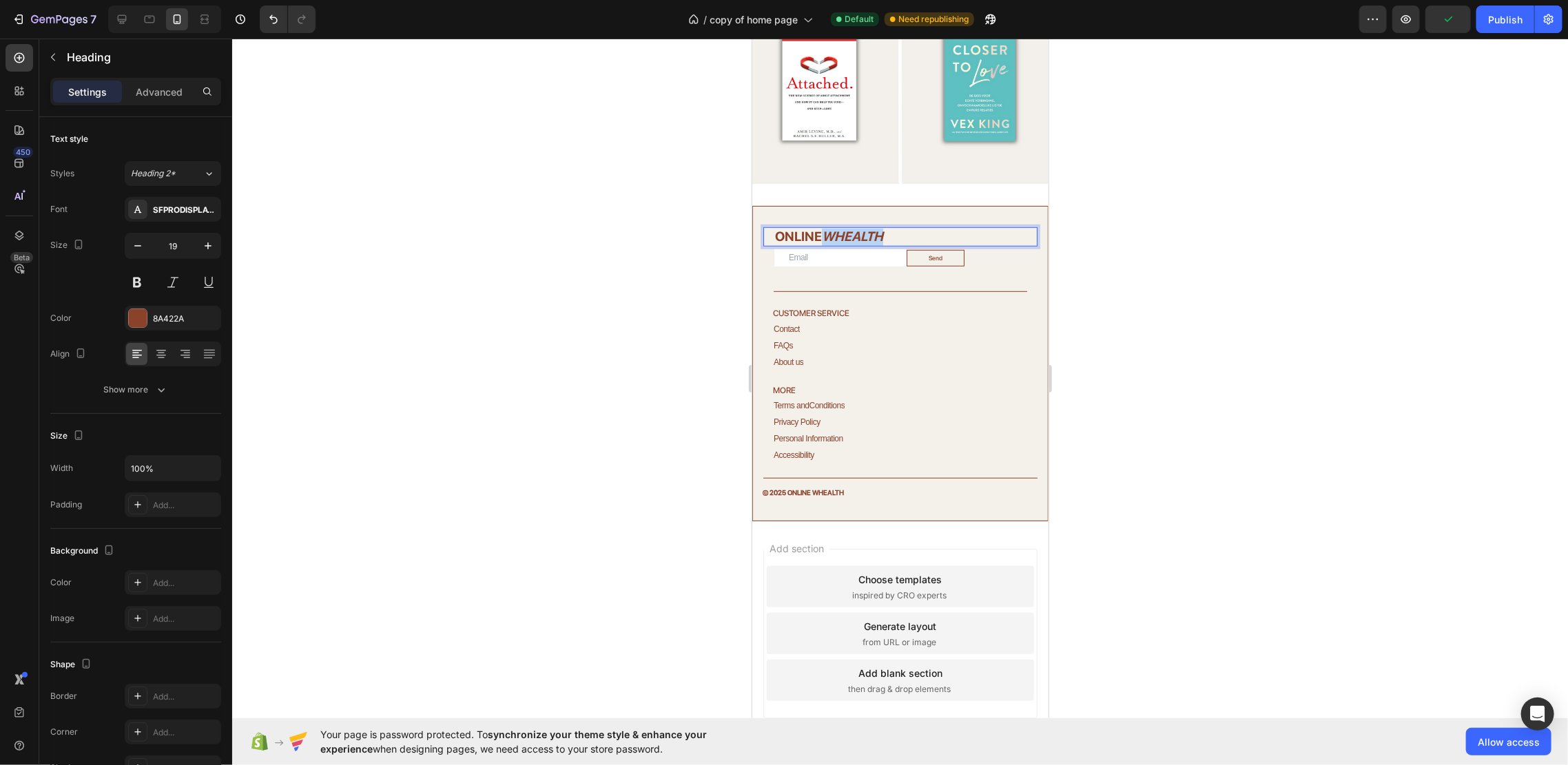
click at [854, 228] on icon "WHEALTH" at bounding box center [852, 235] width 62 height 16
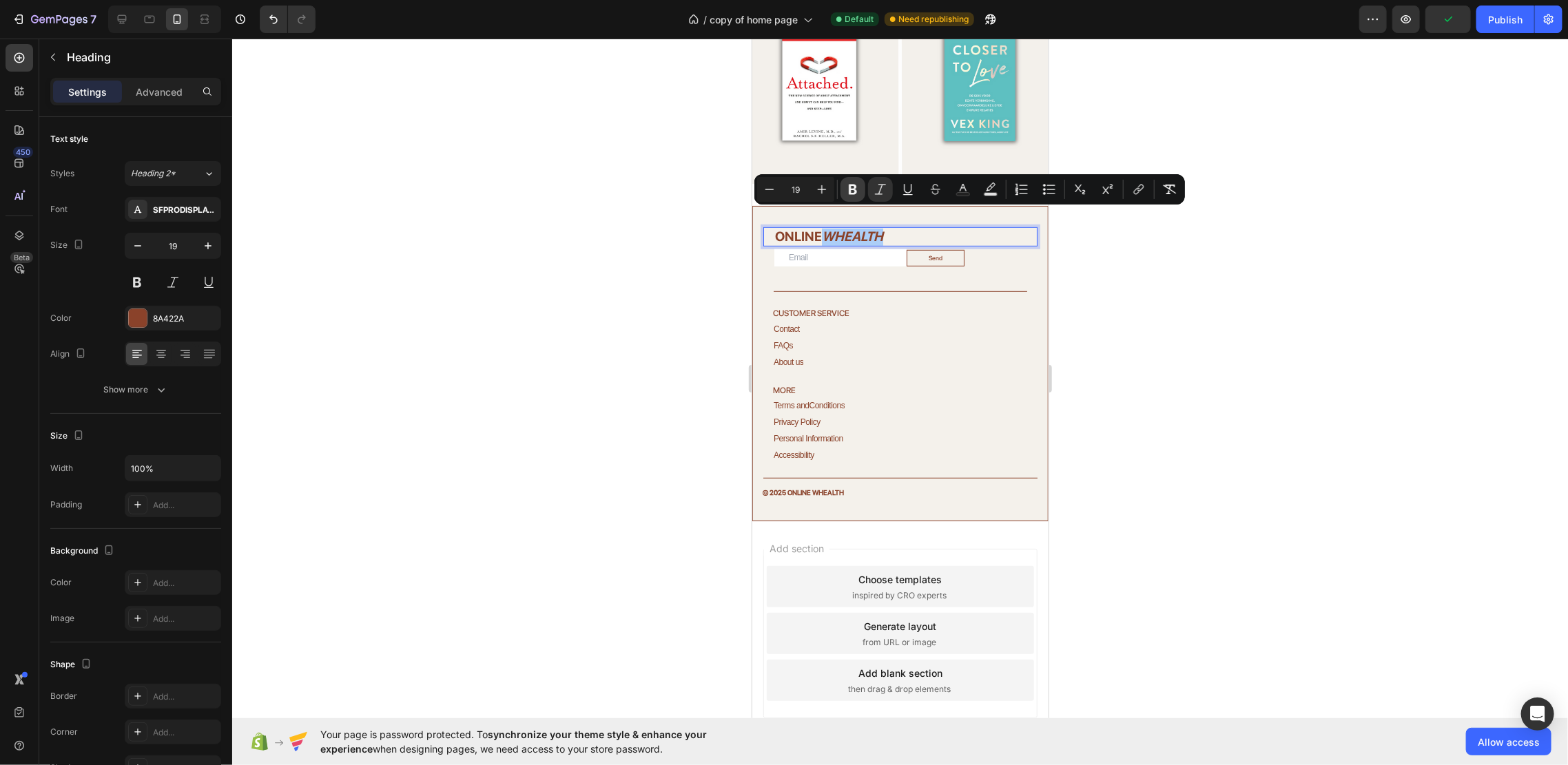
click at [859, 189] on icon "Editor contextual toolbar" at bounding box center [853, 189] width 14 height 14
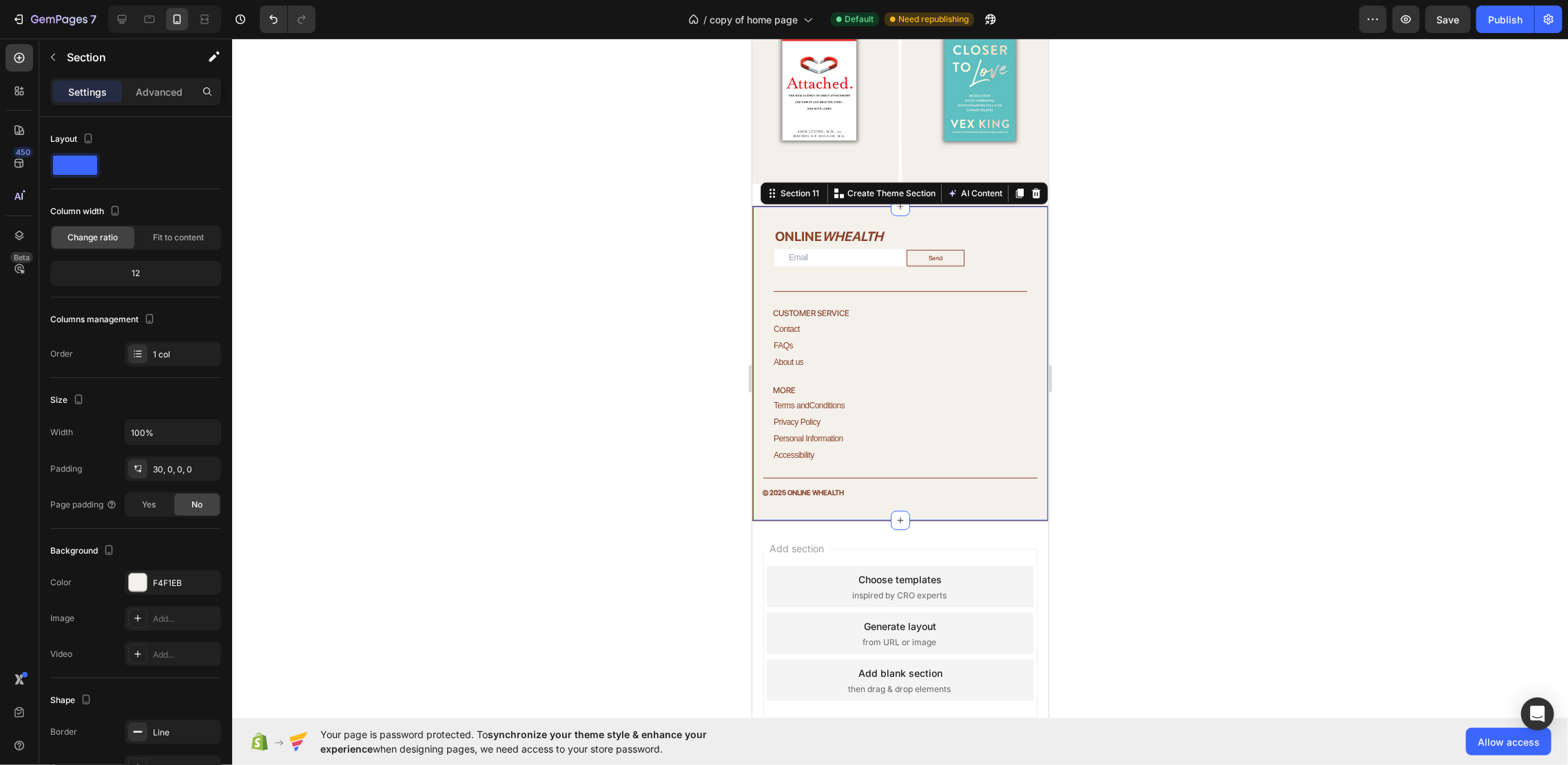
click at [858, 205] on div "⁠⁠⁠⁠⁠⁠⁠ ONLINE WHEALTH Heading Email Field Send Submit Button Row Newsletter Ti…" at bounding box center [899, 363] width 296 height 316
click at [1081, 277] on div at bounding box center [899, 401] width 1335 height 726
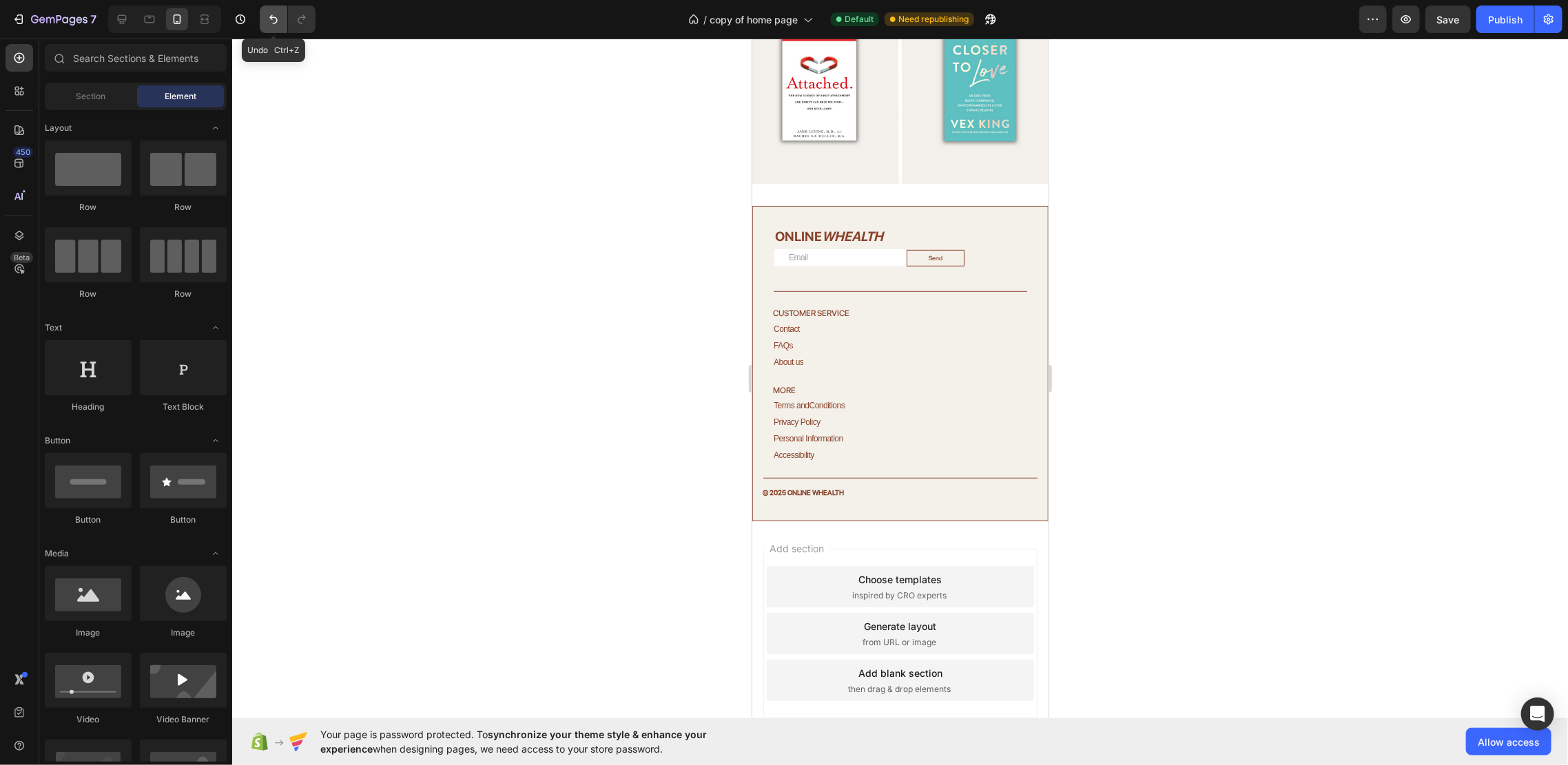
click at [287, 24] on button "Undo/Redo" at bounding box center [273, 19] width 28 height 28
click at [274, 15] on icon "Undo/Redo" at bounding box center [274, 19] width 14 height 14
click at [302, 20] on icon "Undo/Redo" at bounding box center [301, 19] width 14 height 14
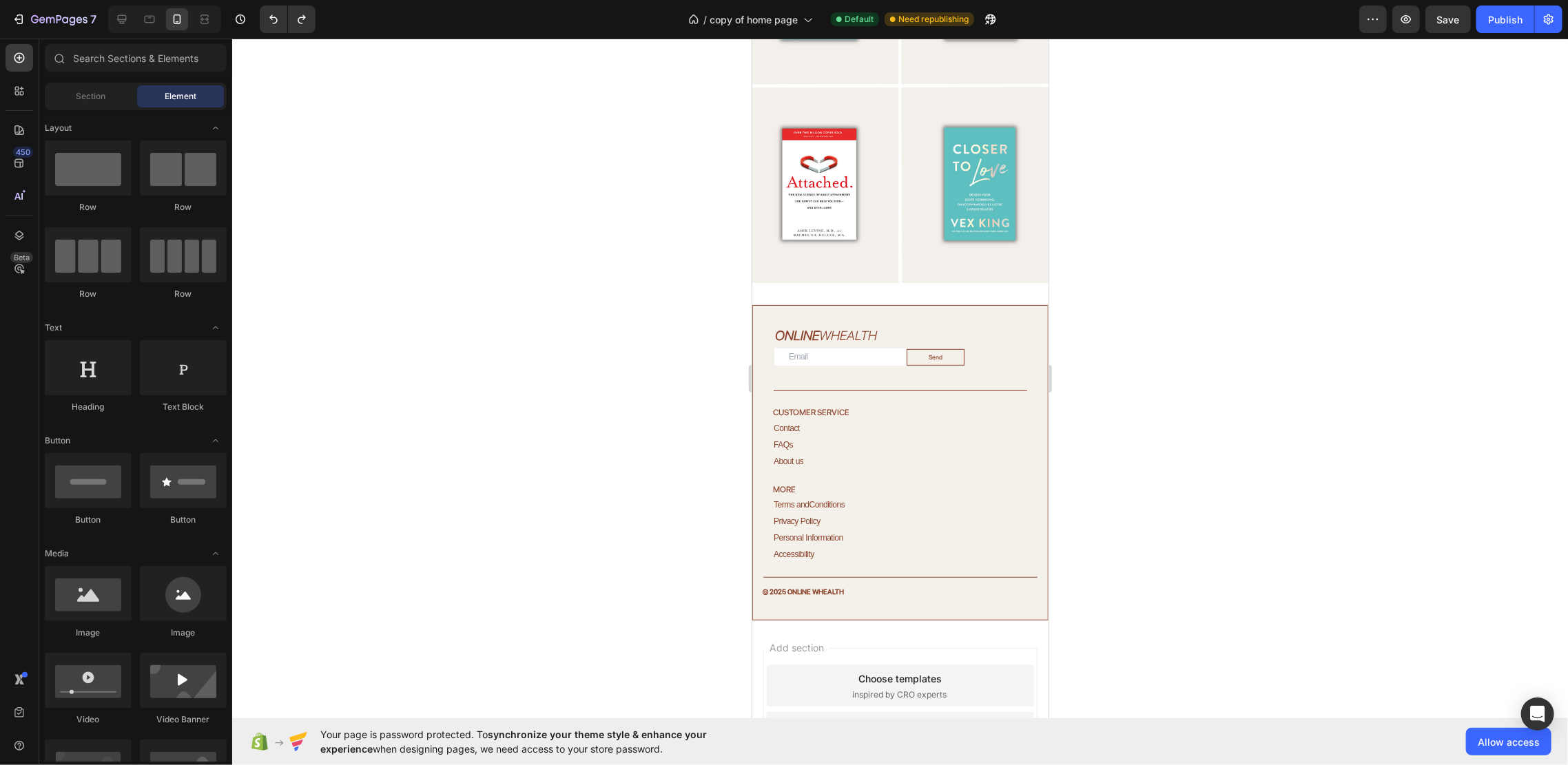
scroll to position [3834, 0]
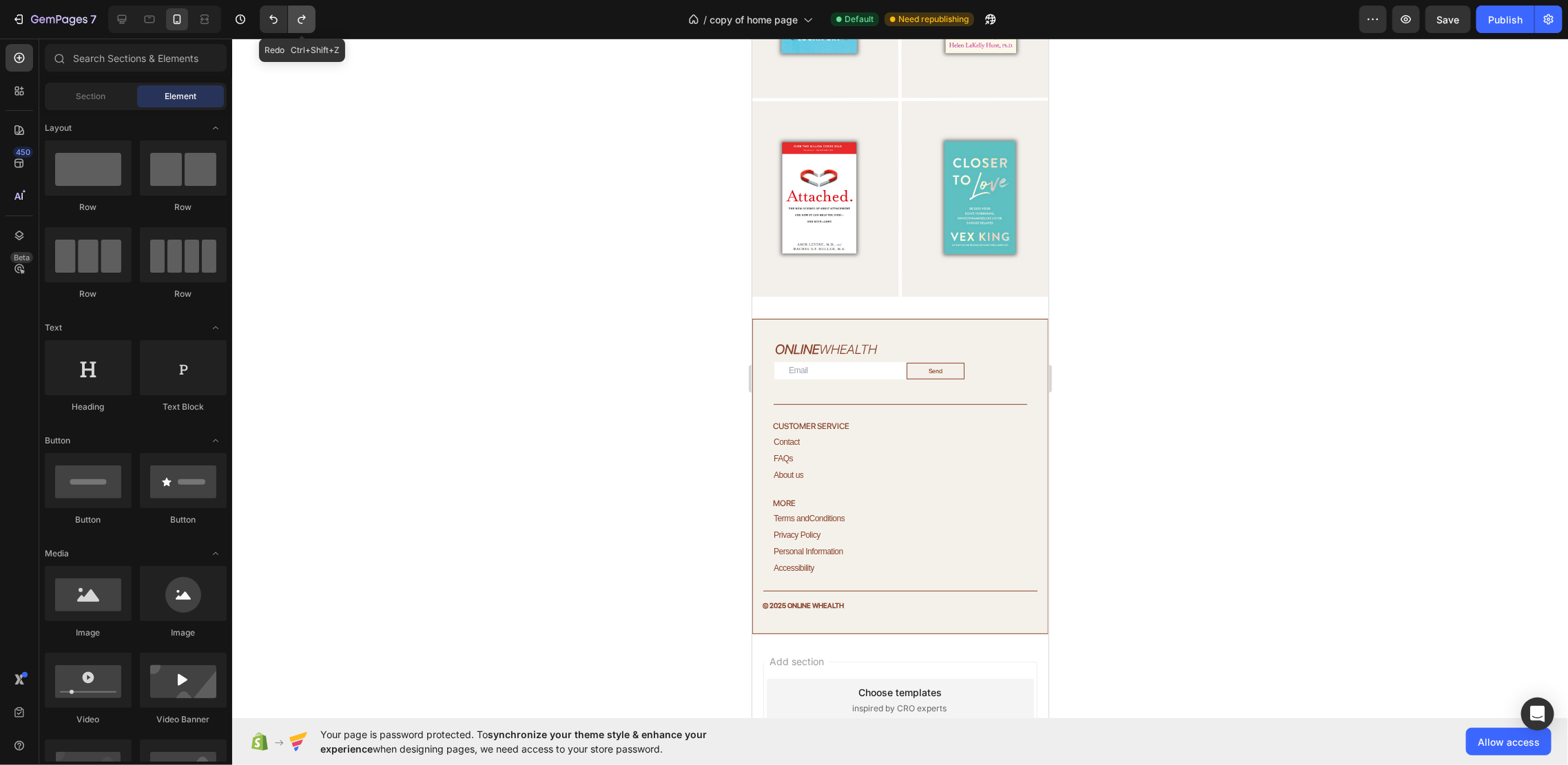
click at [303, 22] on icon "Undo/Redo" at bounding box center [301, 19] width 14 height 14
click at [269, 29] on button "Undo/Redo" at bounding box center [273, 19] width 28 height 28
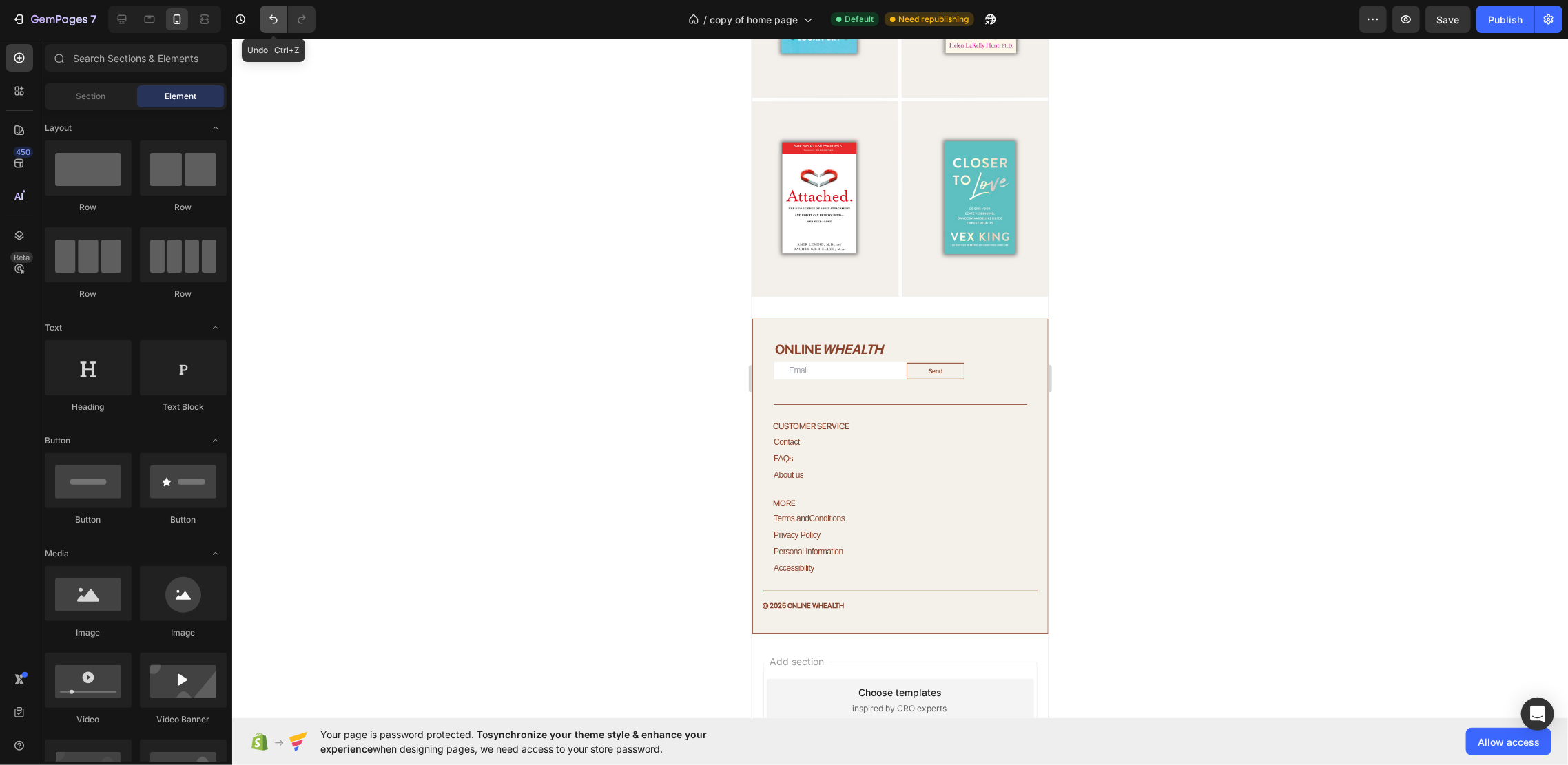
click at [269, 29] on button "Undo/Redo" at bounding box center [273, 19] width 28 height 28
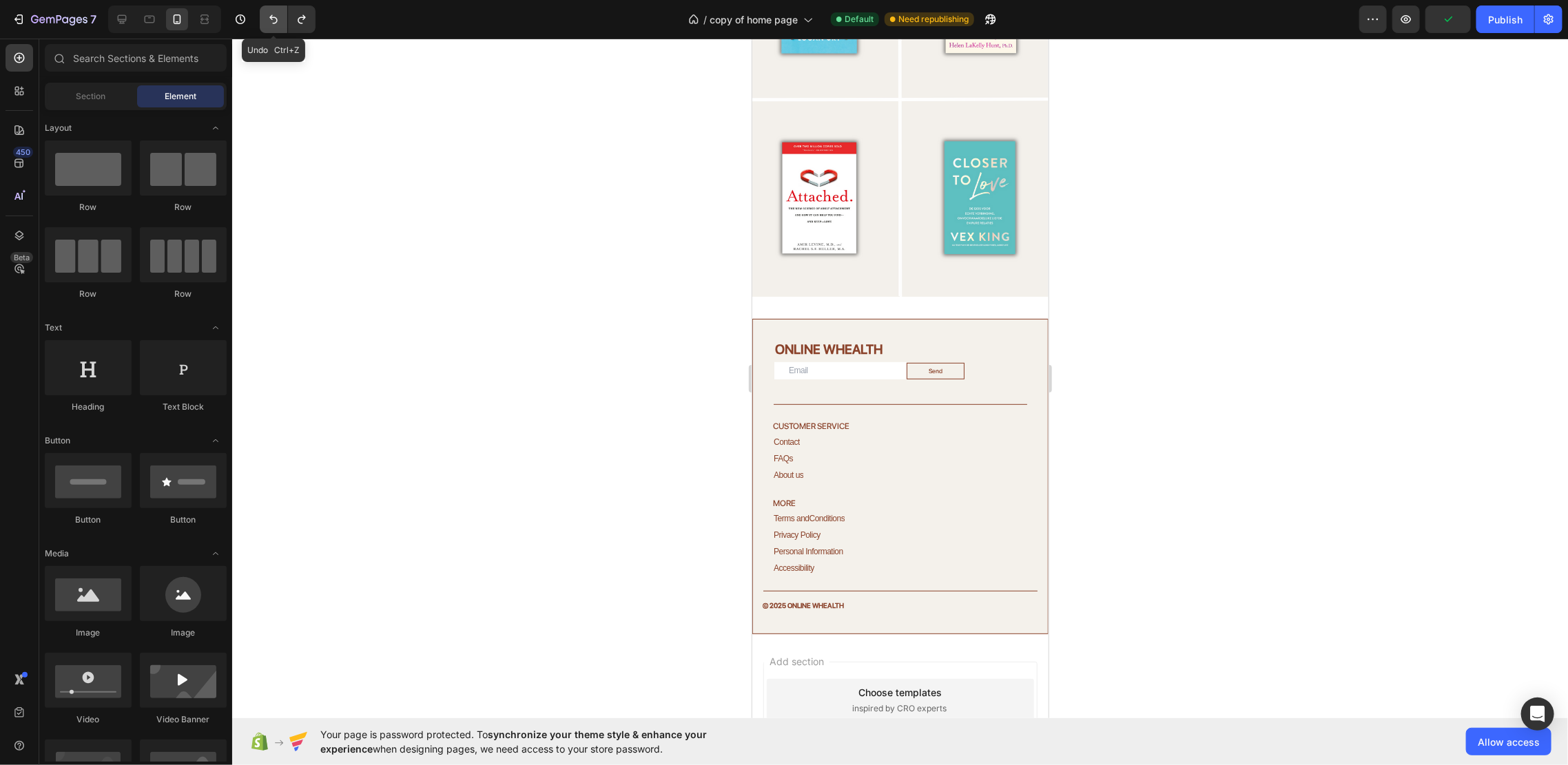
click at [269, 29] on button "Undo/Redo" at bounding box center [273, 19] width 28 height 28
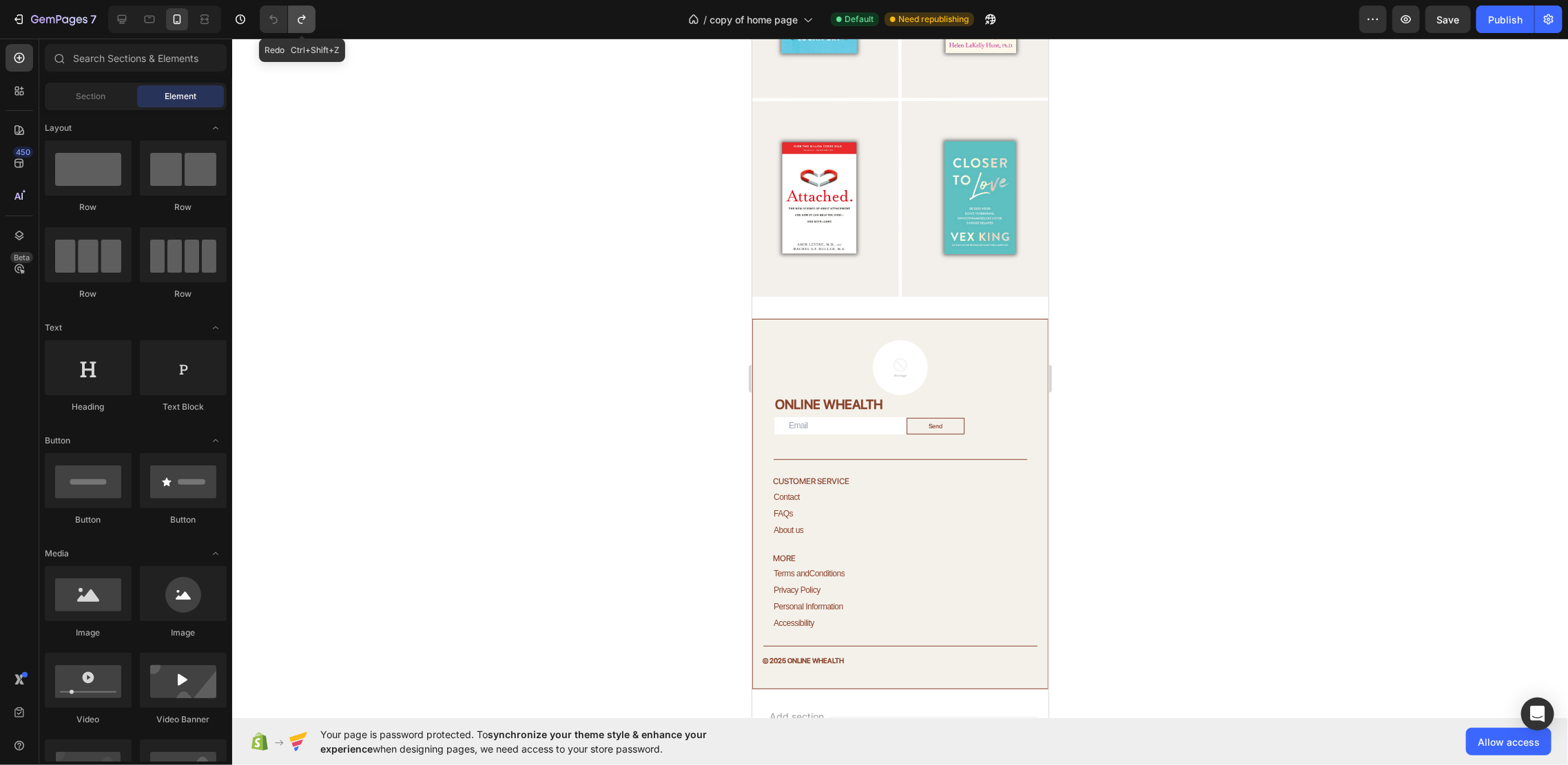
click at [308, 24] on icon "Undo/Redo" at bounding box center [301, 19] width 14 height 14
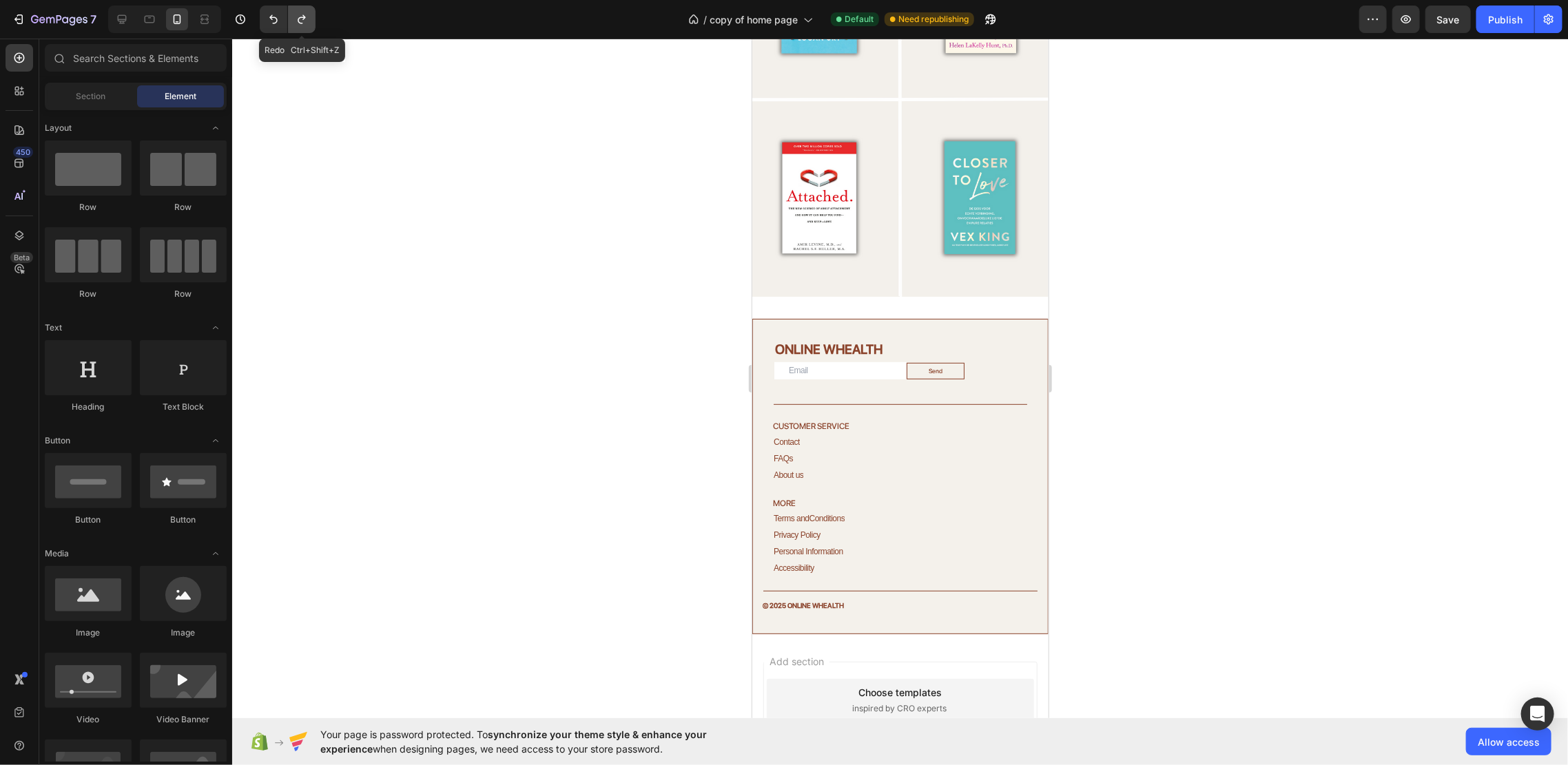
click at [308, 24] on icon "Undo/Redo" at bounding box center [301, 19] width 14 height 14
click at [279, 21] on icon "Undo/Redo" at bounding box center [274, 19] width 14 height 14
click at [1465, 21] on button "Save" at bounding box center [1448, 19] width 46 height 28
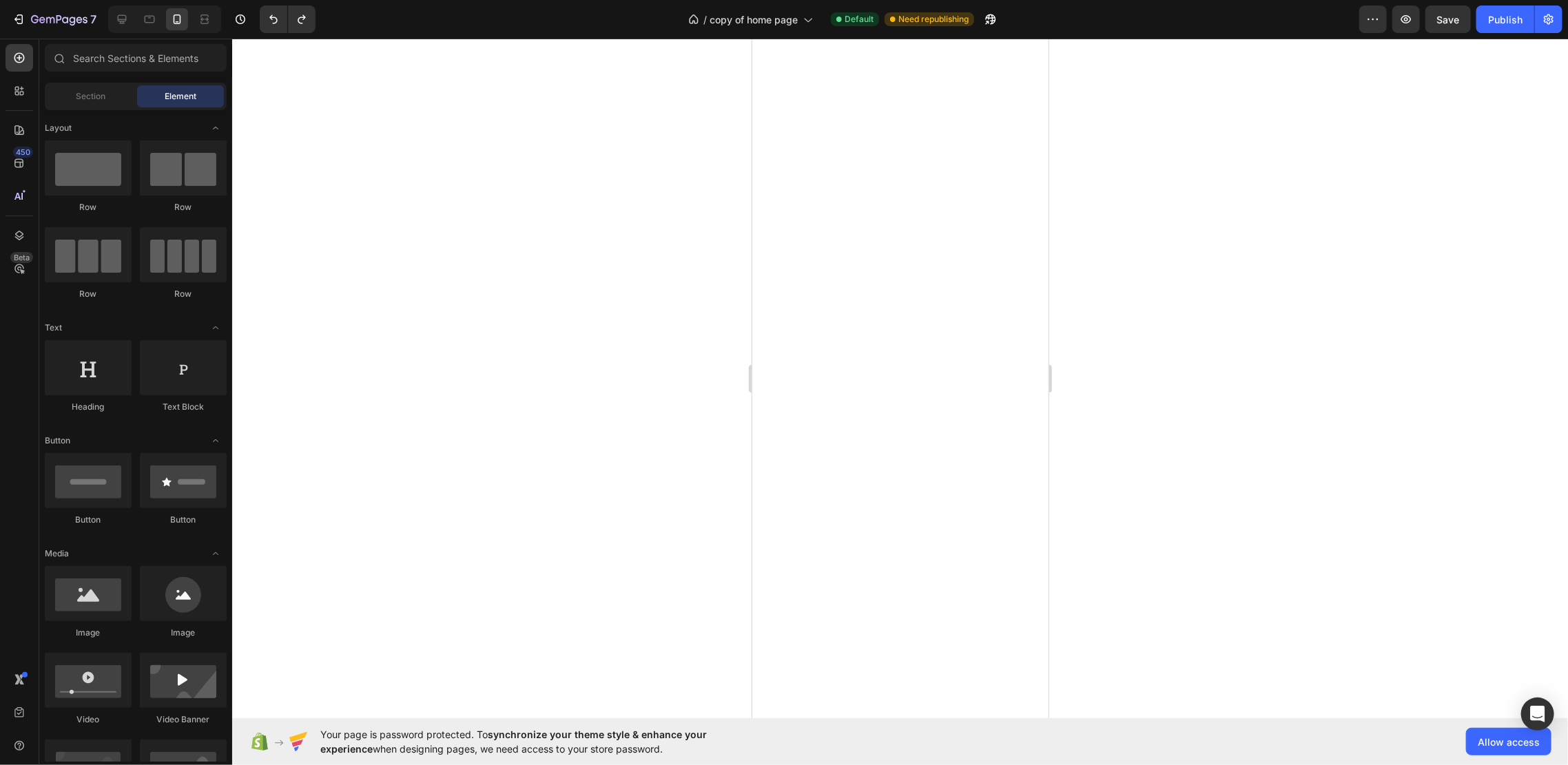
scroll to position [0, 0]
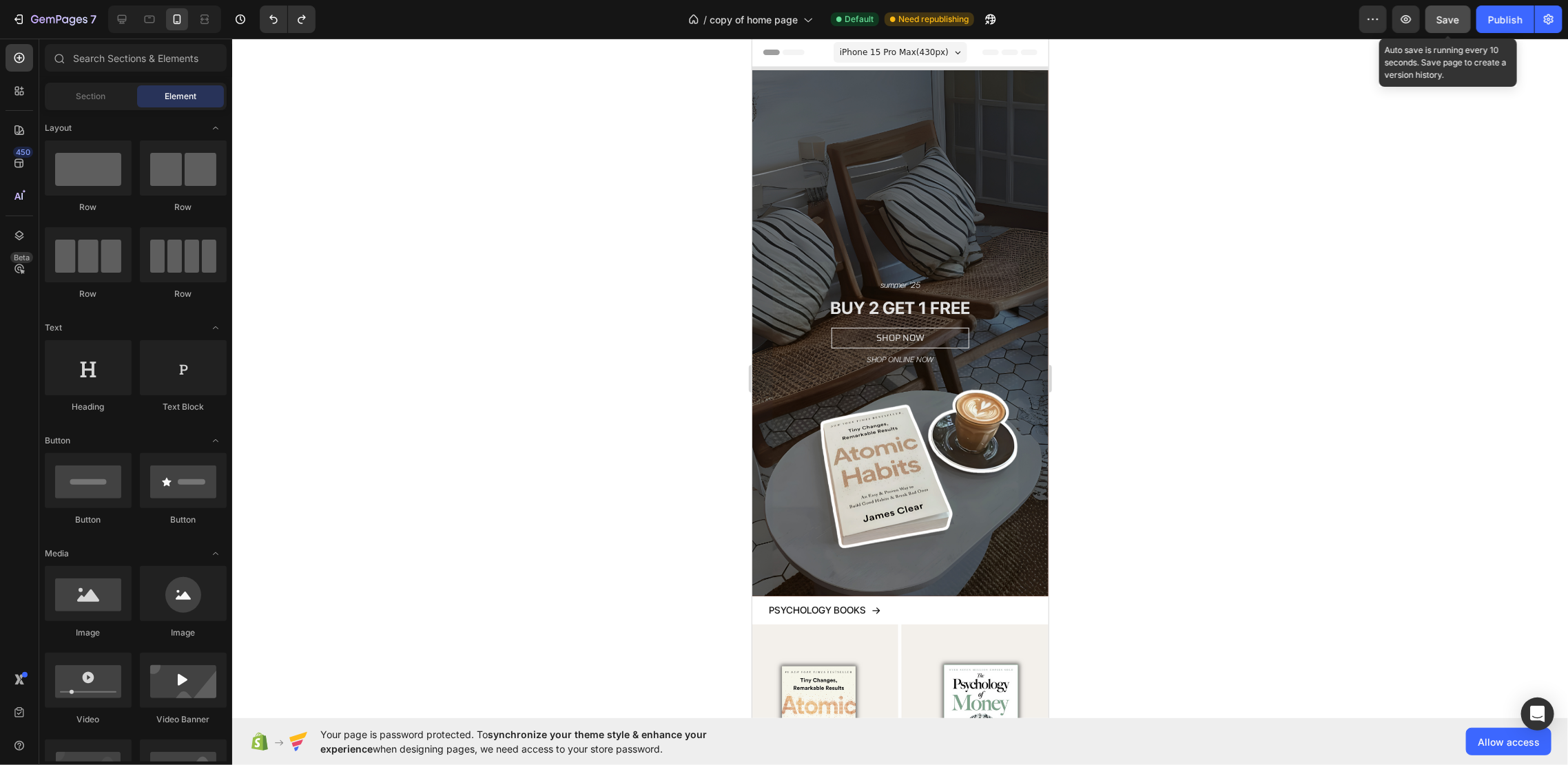
click at [1442, 10] on button "Save" at bounding box center [1448, 19] width 46 height 28
click at [877, 46] on span "iPhone 15 Pro Max ( 430 px)" at bounding box center [893, 51] width 109 height 14
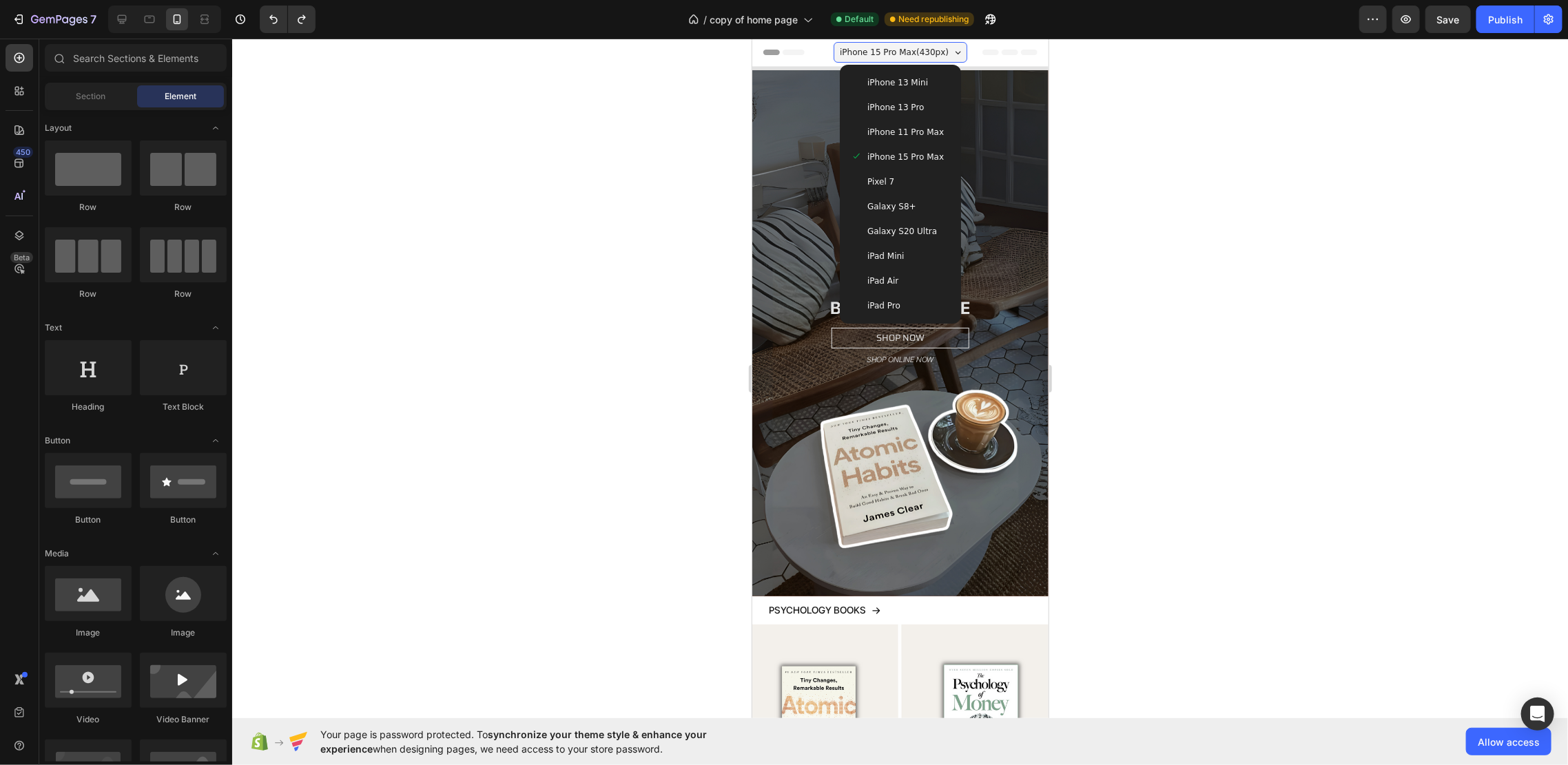
click at [921, 86] on div "iPhone 13 Mini" at bounding box center [899, 82] width 99 height 14
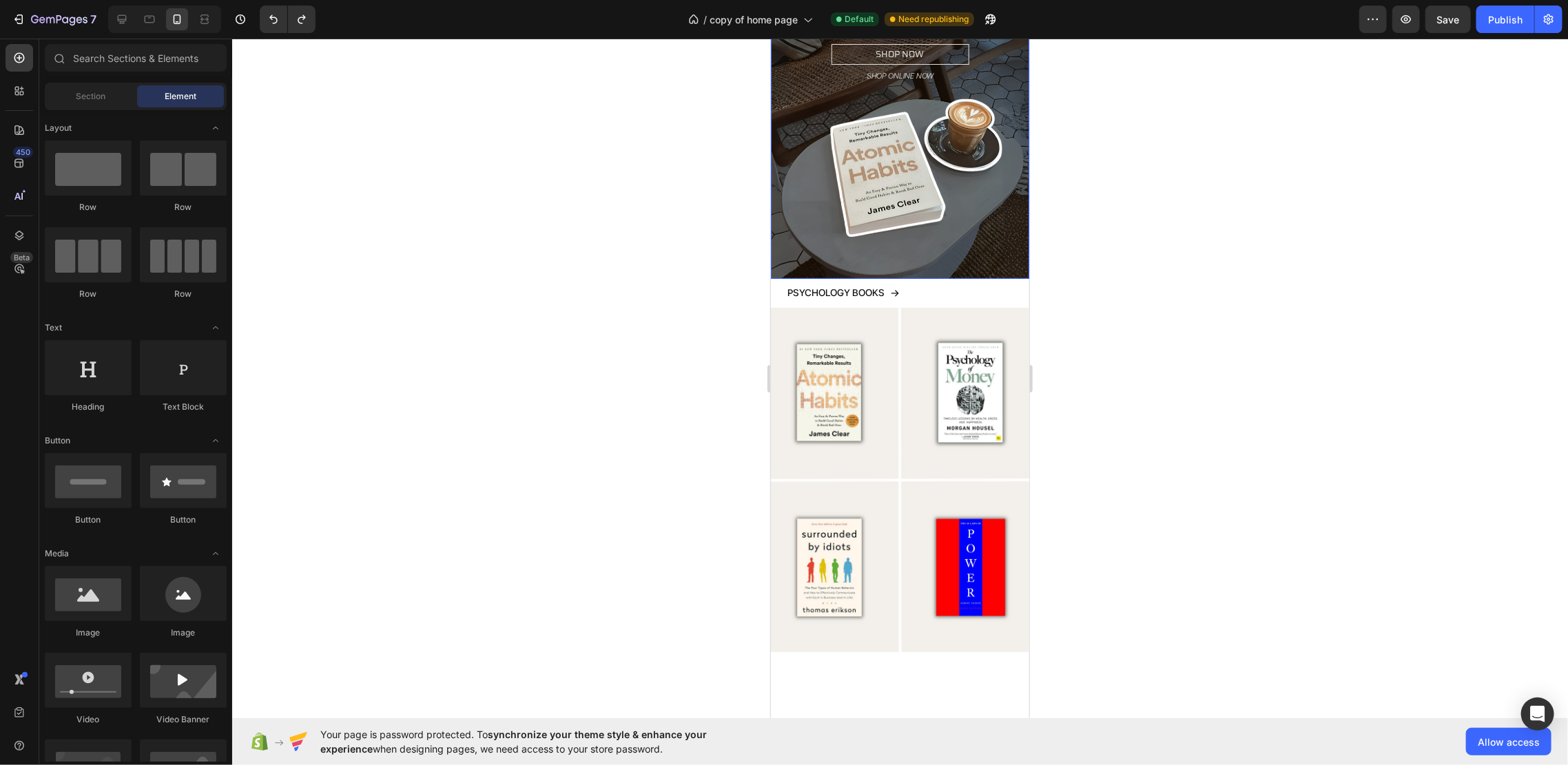
scroll to position [66, 0]
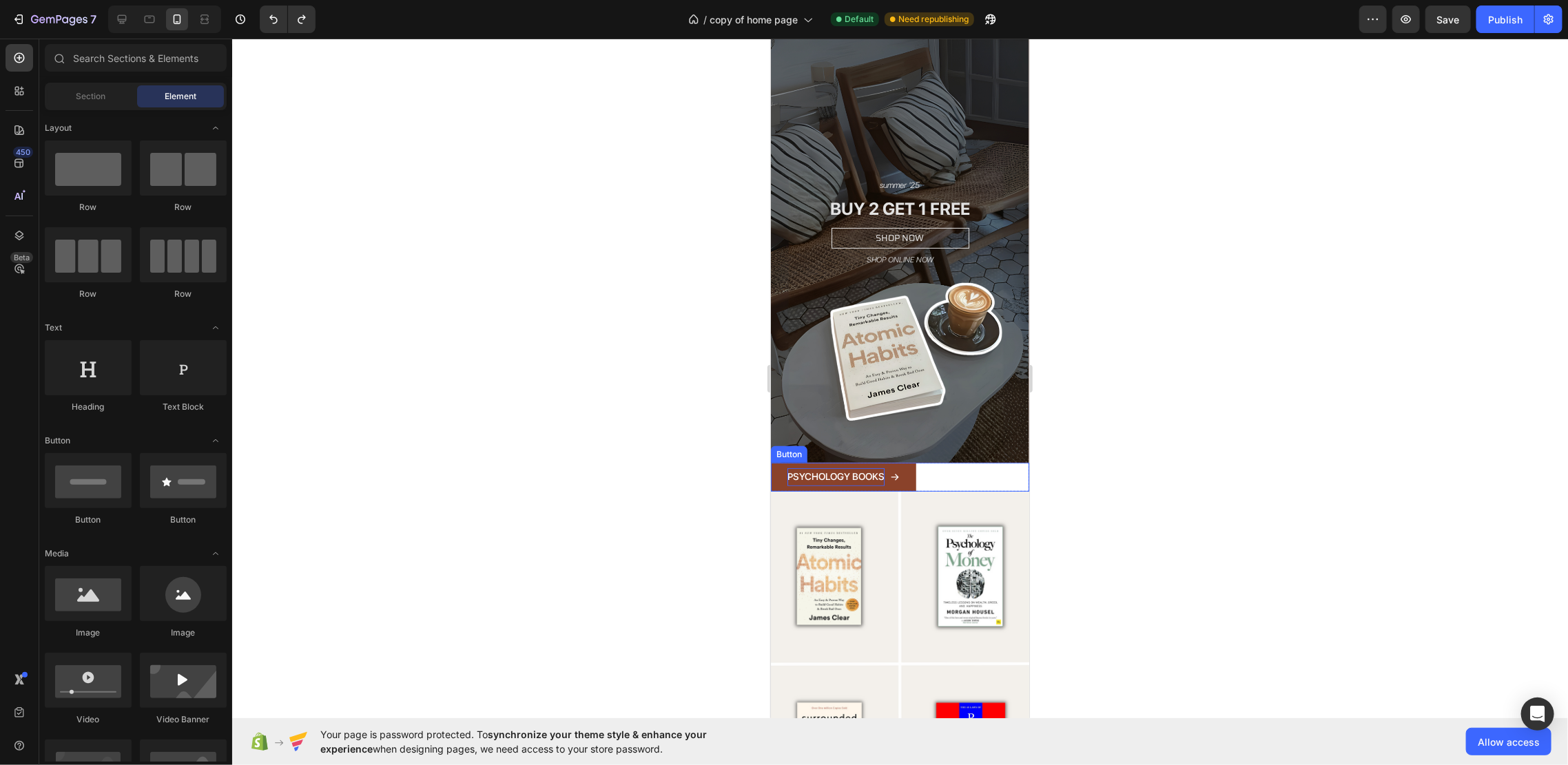
click at [857, 467] on p "PSYCHOLOGY BOOKS" at bounding box center [835, 476] width 97 height 17
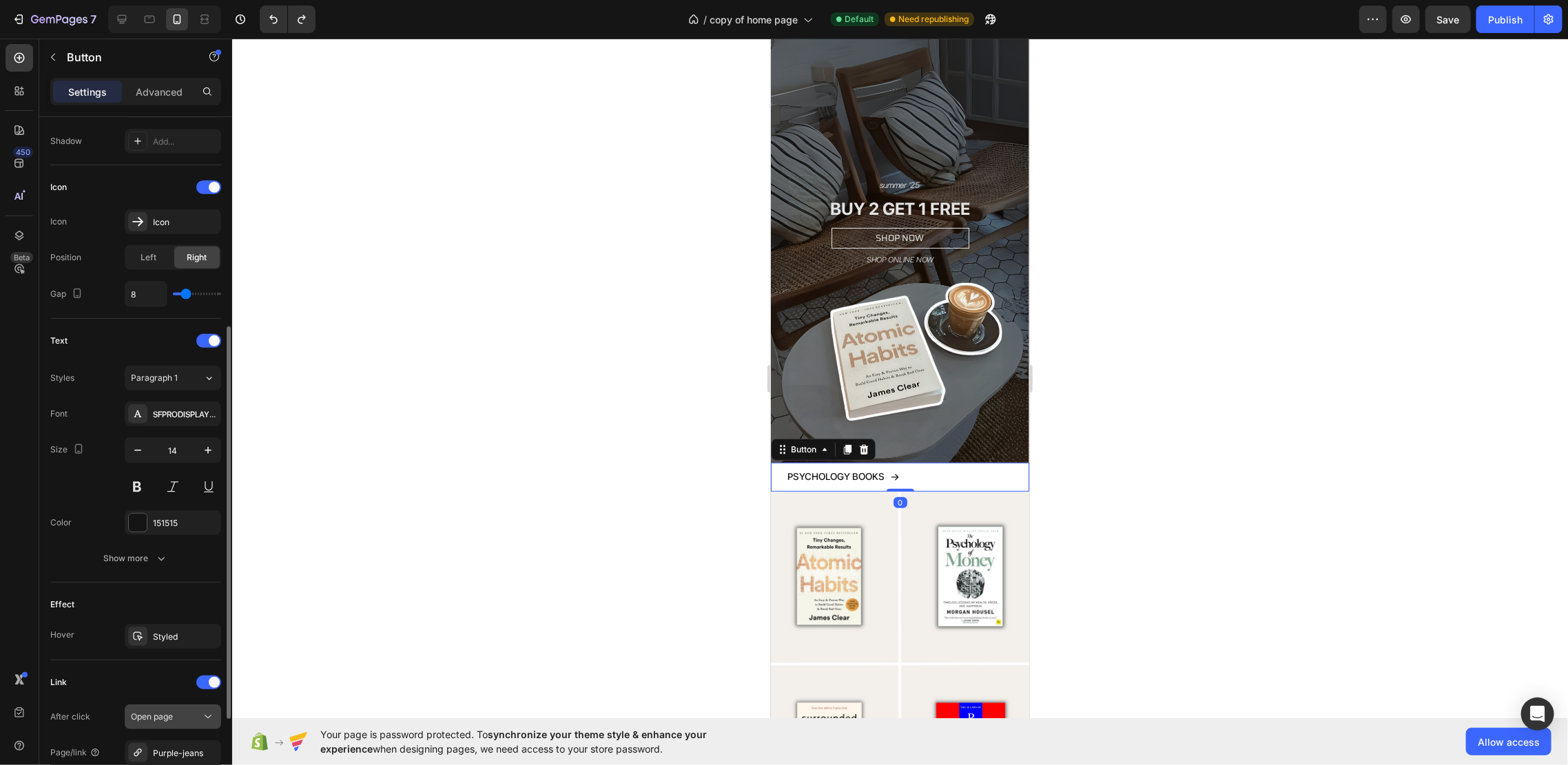
scroll to position [515, 0]
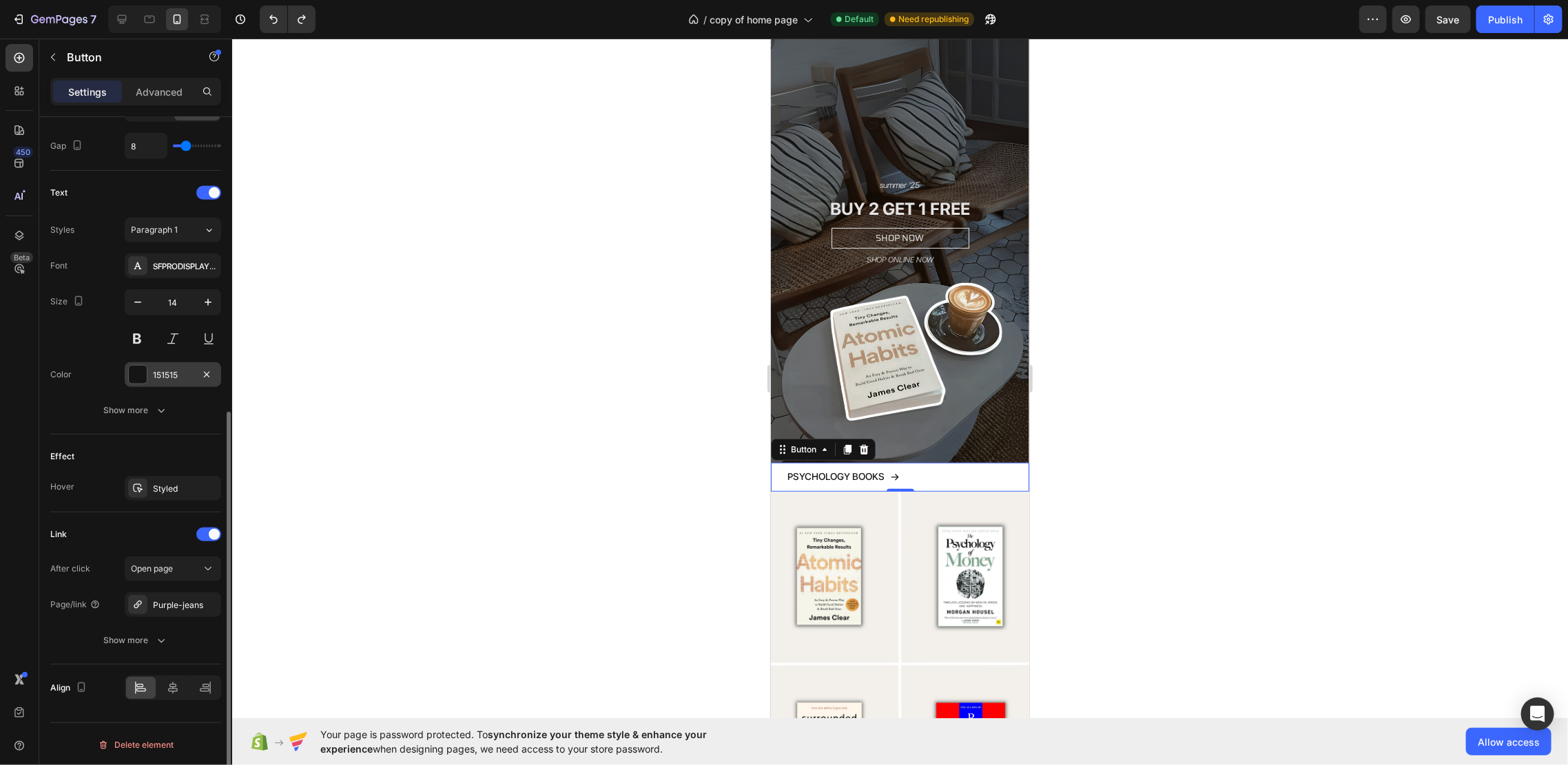
click at [144, 372] on div at bounding box center [138, 374] width 18 height 18
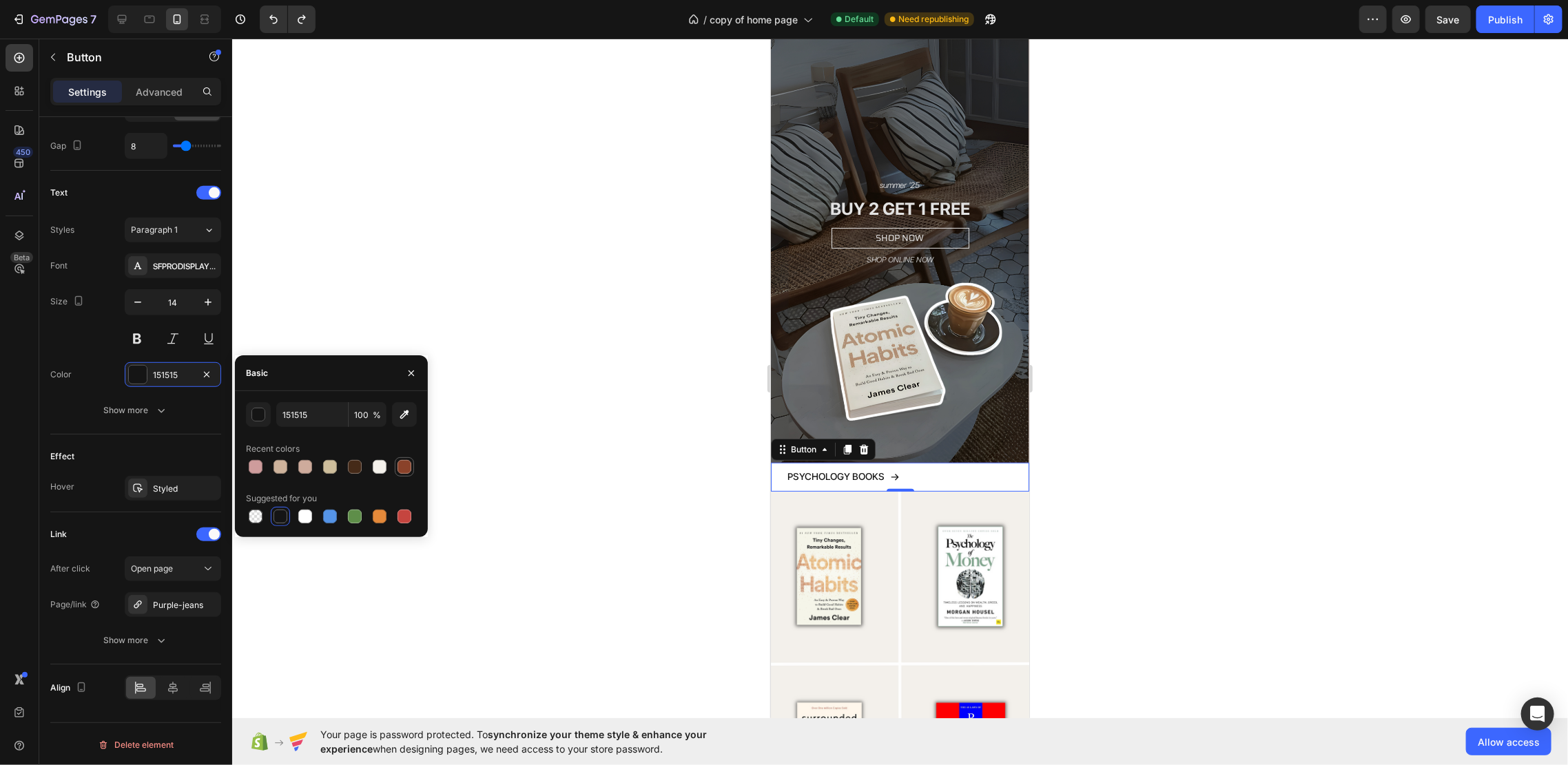
click at [395, 461] on div at bounding box center [405, 467] width 19 height 19
type input "8A422A"
click at [282, 14] on button "Undo/Redo" at bounding box center [273, 19] width 28 height 28
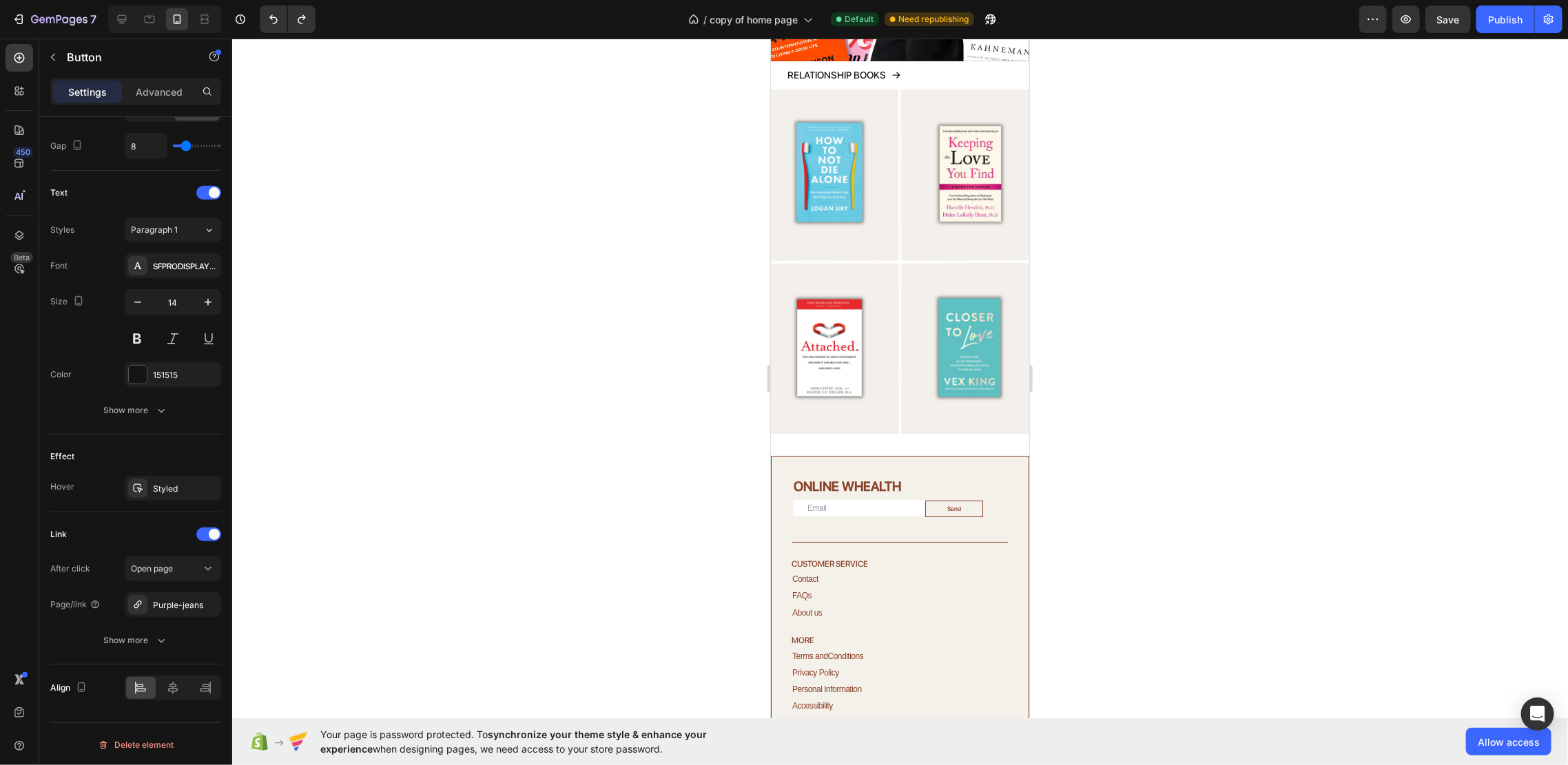
scroll to position [3125, 0]
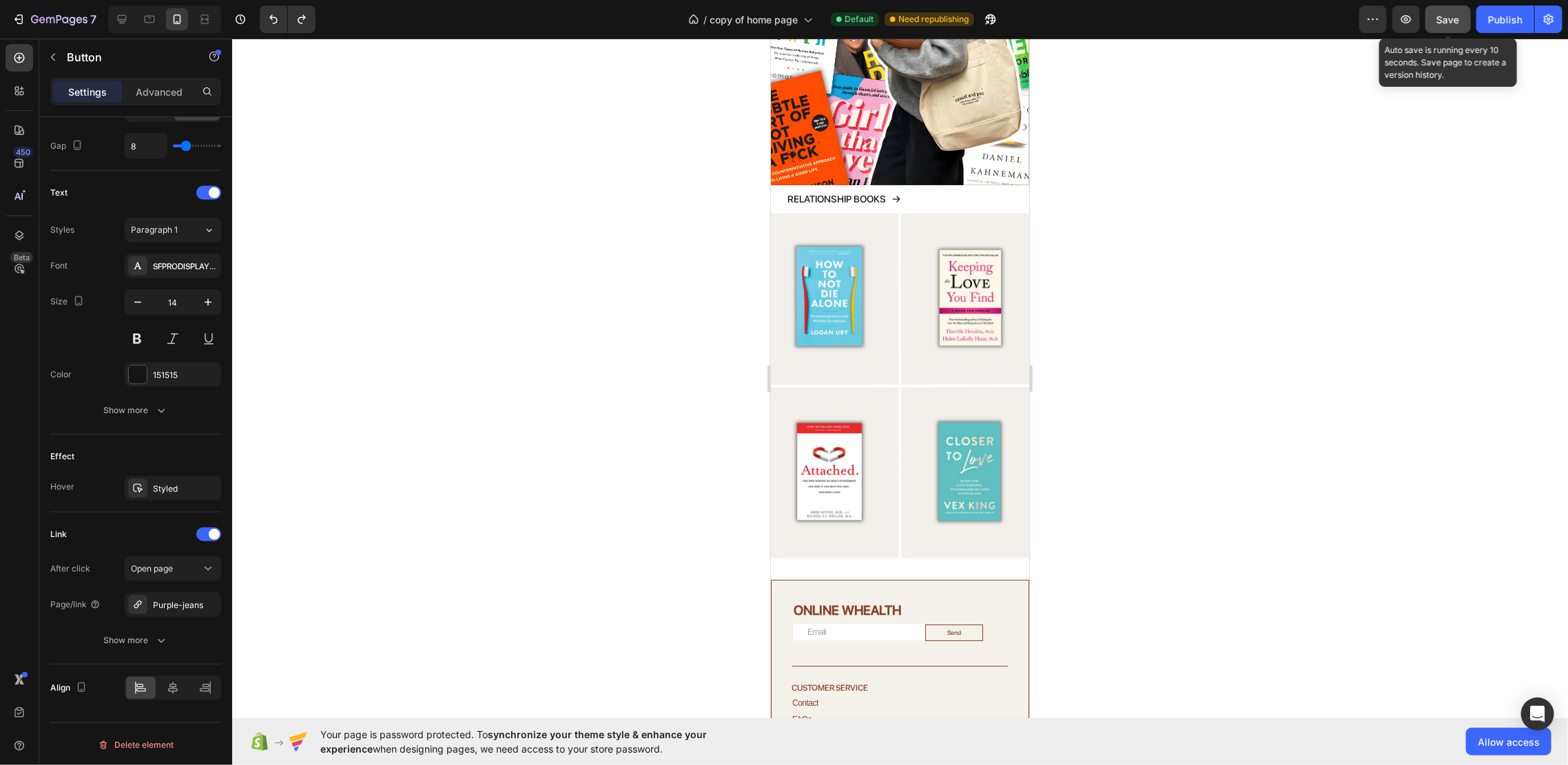
click at [1445, 20] on span "Save" at bounding box center [1448, 20] width 23 height 11
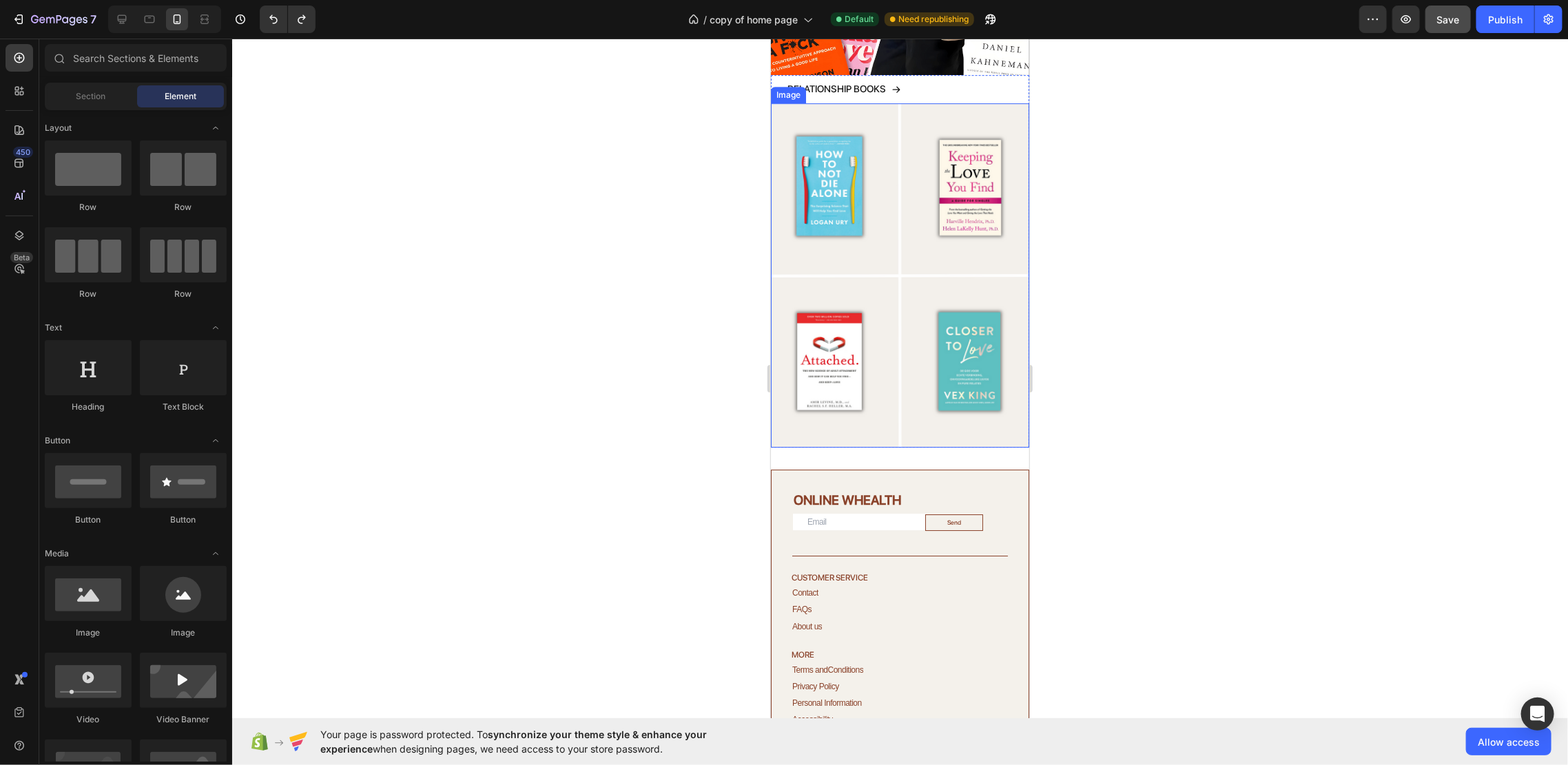
scroll to position [3016, 0]
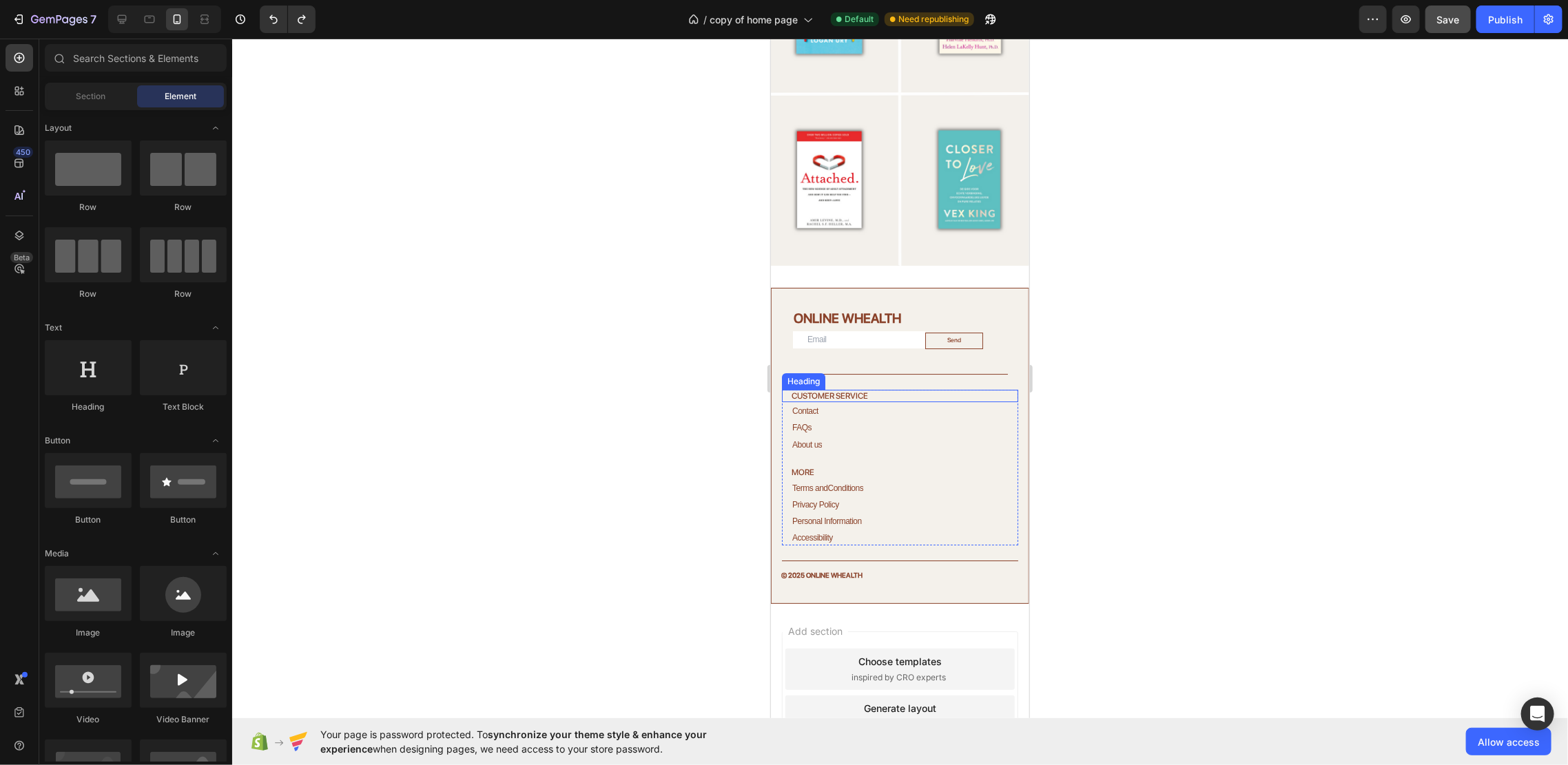
click at [870, 389] on h2 "CUSTOMER SERVICE" at bounding box center [903, 395] width 228 height 12
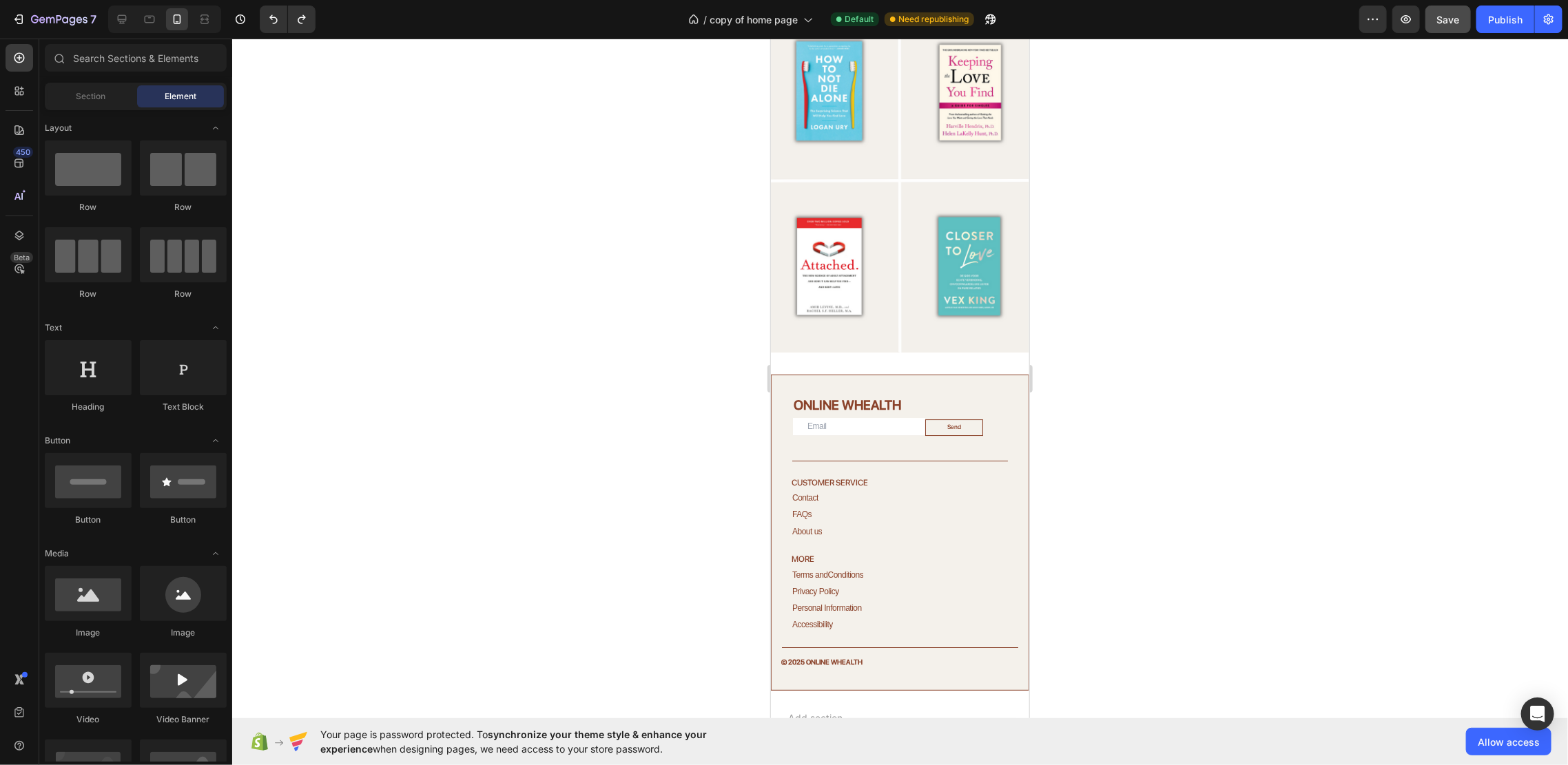
drag, startPoint x: 1026, startPoint y: 596, endPoint x: 1881, endPoint y: 620, distance: 855.3
click at [1553, 22] on icon "button" at bounding box center [1548, 19] width 9 height 10
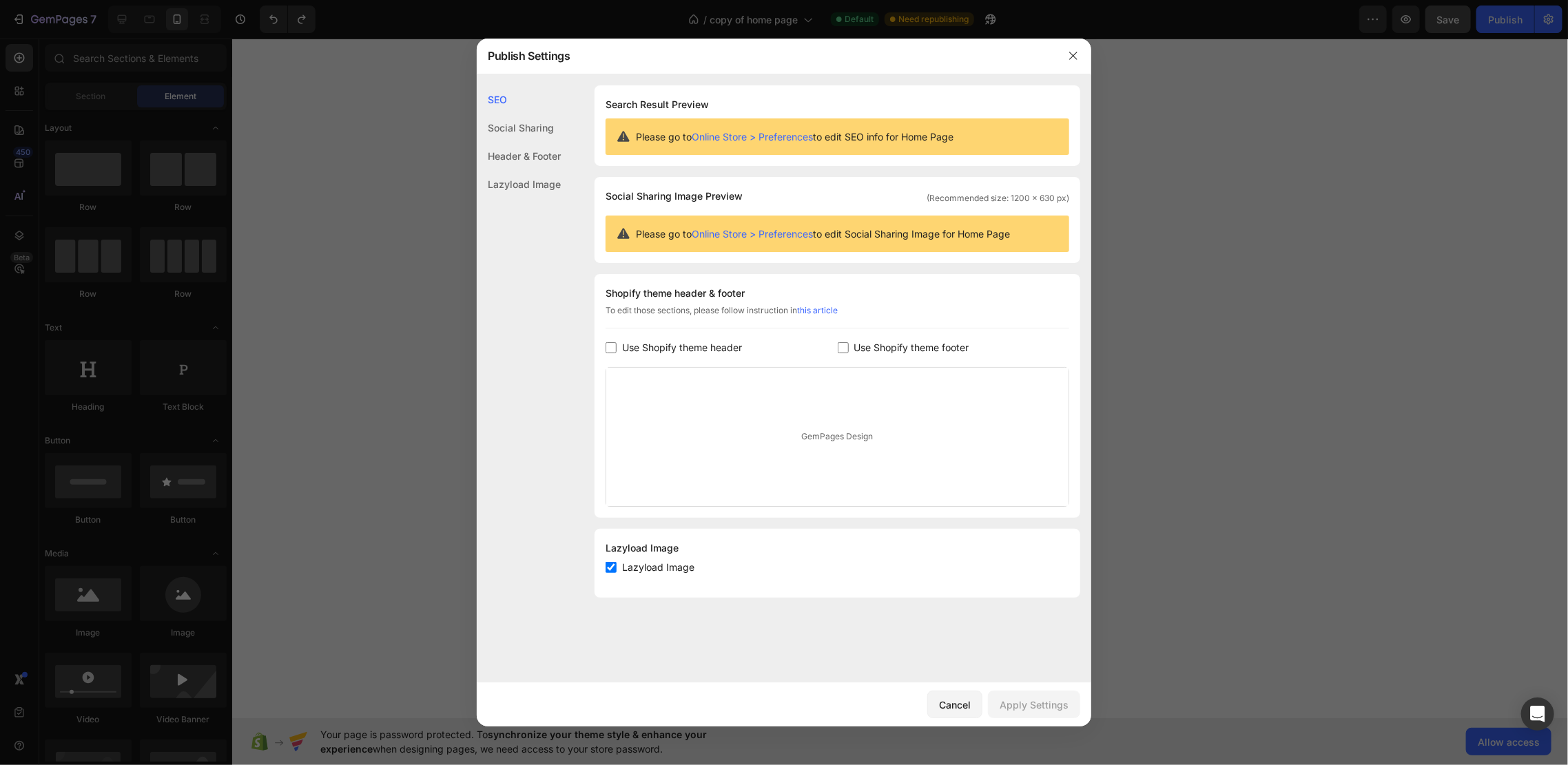
click at [510, 170] on div "Header & Footer" at bounding box center [519, 184] width 84 height 28
click at [653, 345] on span "Use Shopify theme header" at bounding box center [682, 347] width 120 height 16
checkbox input "true"
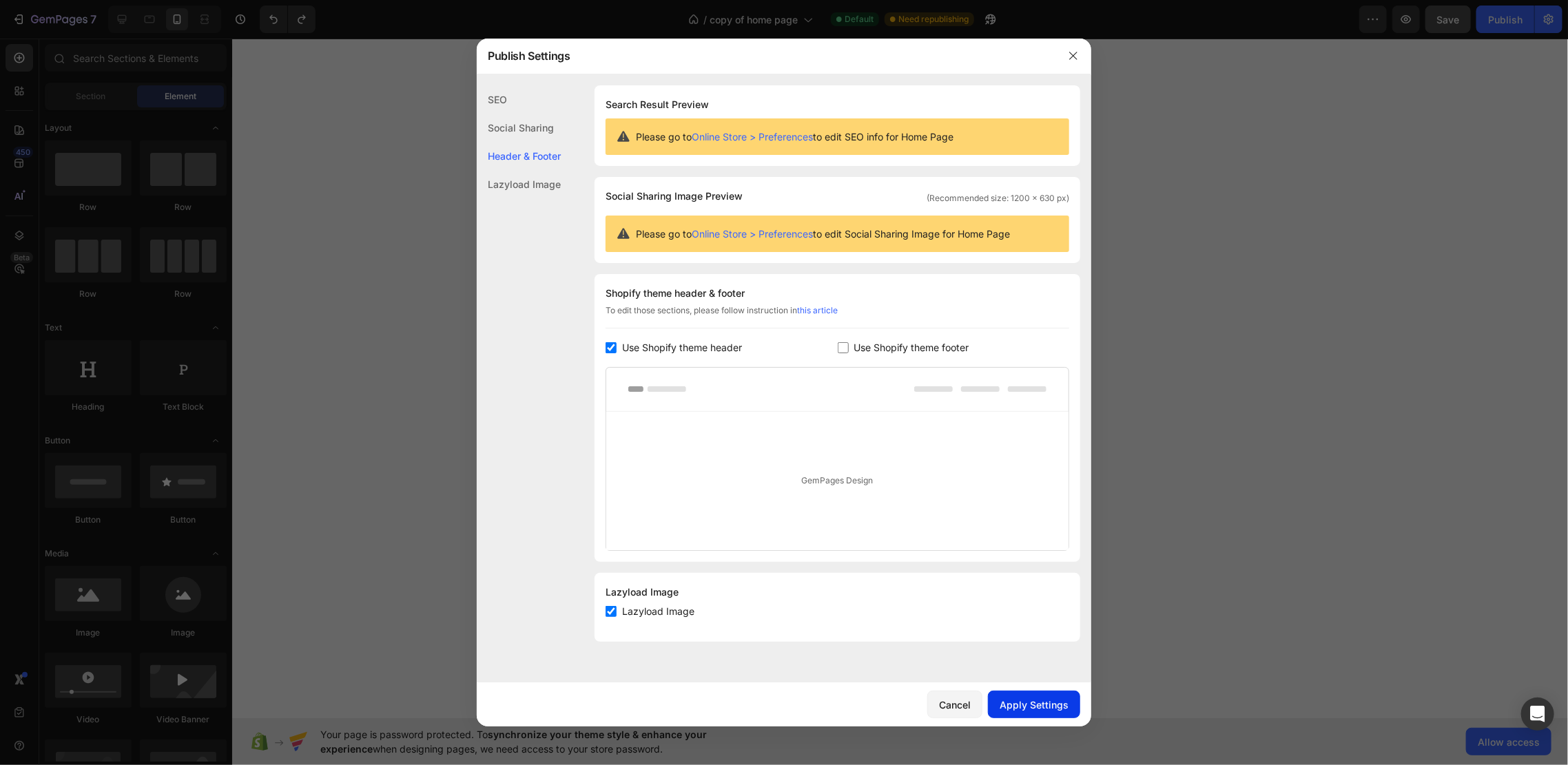
click at [1017, 698] on div "Apply Settings" at bounding box center [1033, 704] width 69 height 14
click at [1072, 45] on button "button" at bounding box center [1072, 55] width 22 height 22
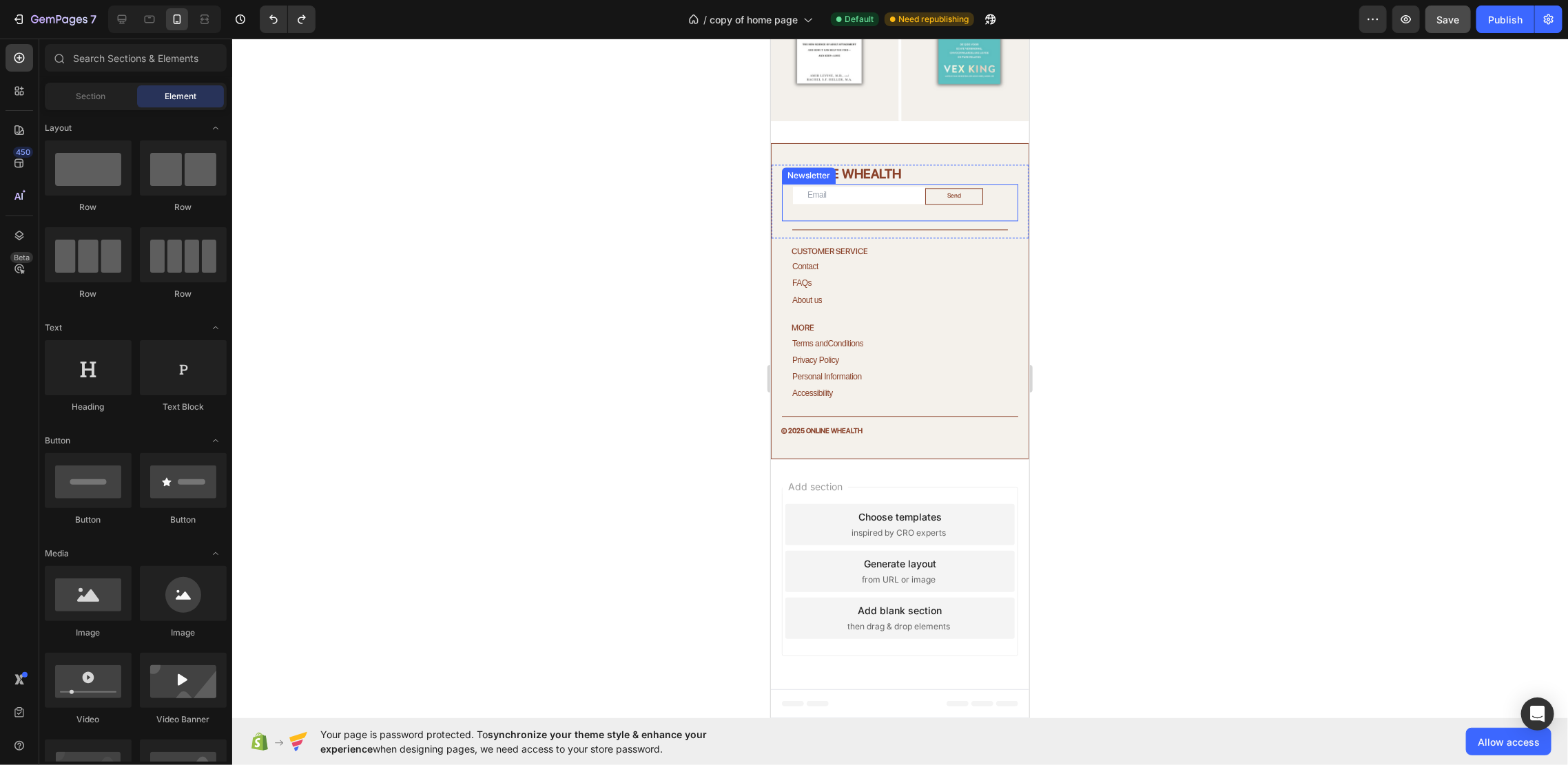
scroll to position [2054, 0]
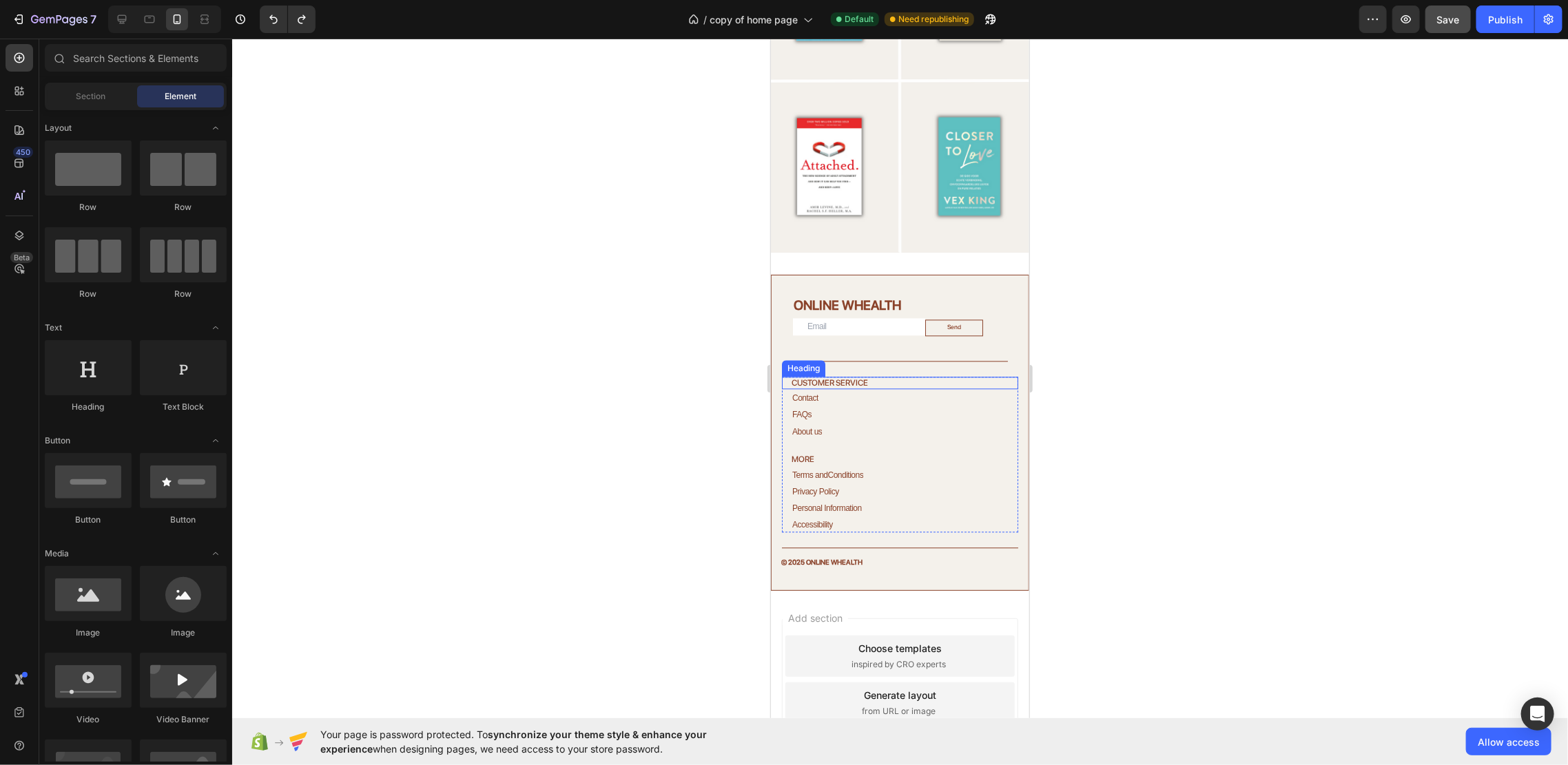
click at [889, 376] on h2 "CUSTOMER SERVICE" at bounding box center [903, 382] width 228 height 12
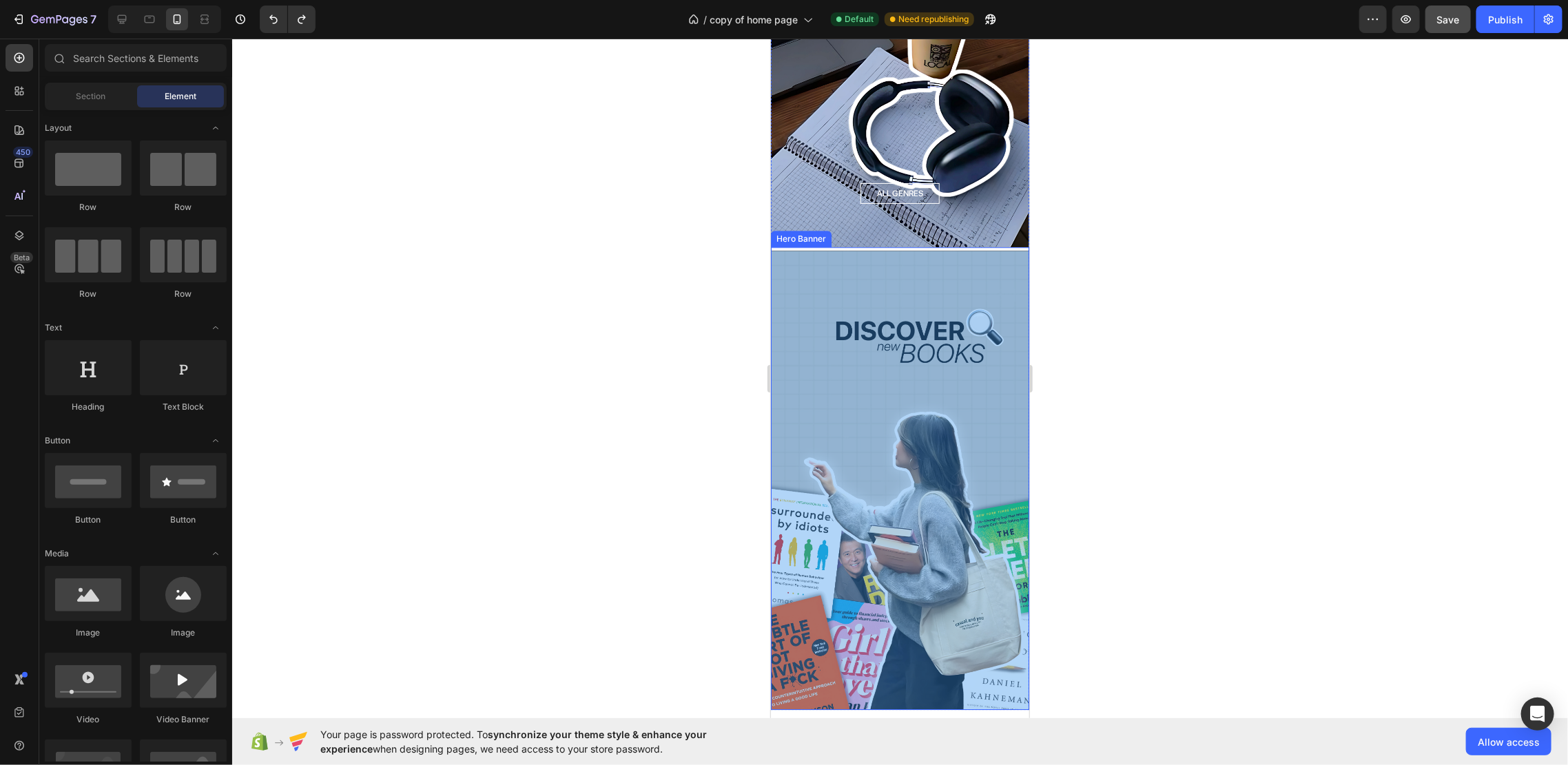
scroll to position [2661, 0]
